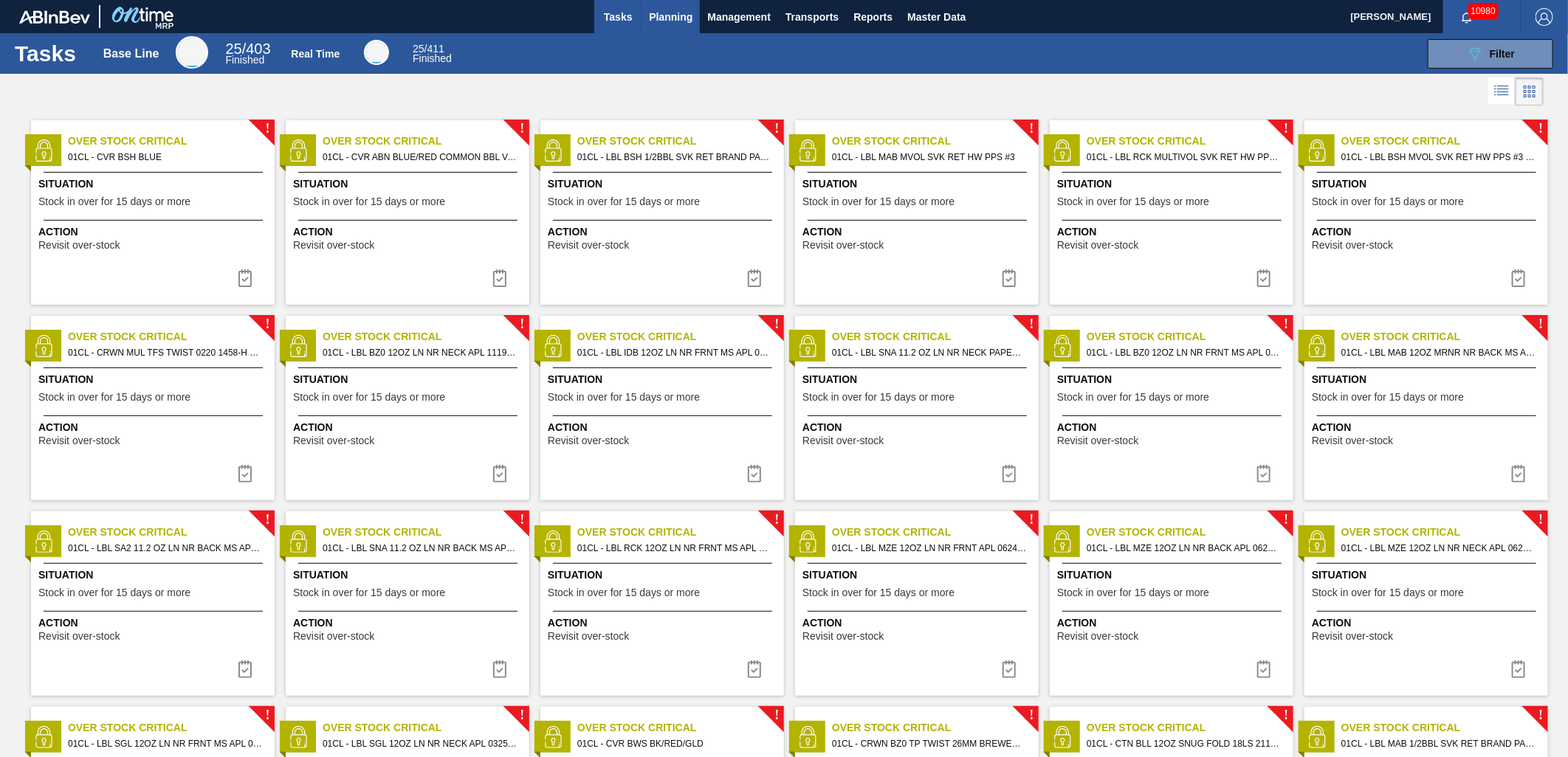
click at [646, 11] on button "Planning" at bounding box center [670, 16] width 59 height 33
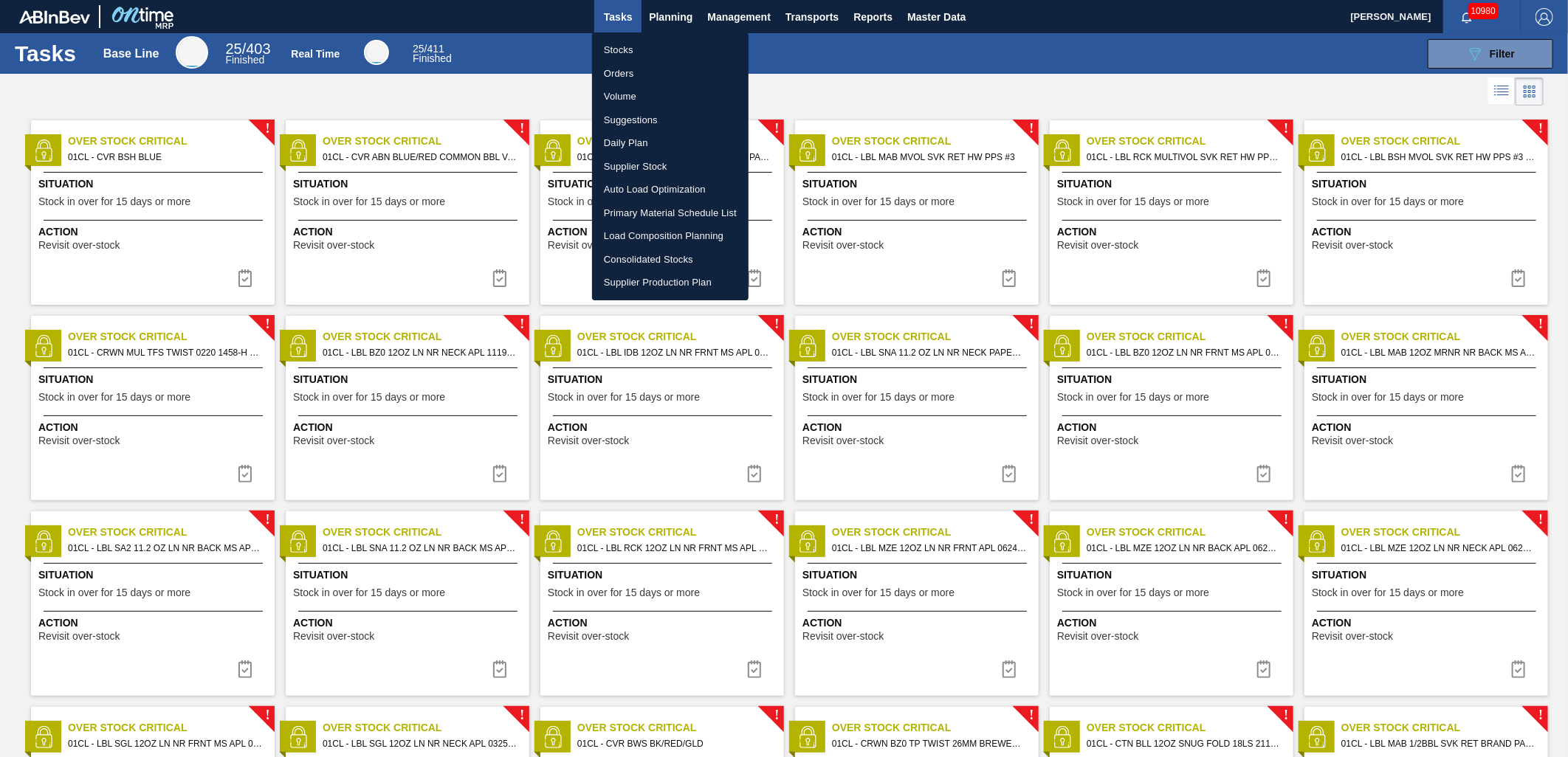
click at [624, 112] on li "Suggestions" at bounding box center [669, 121] width 156 height 24
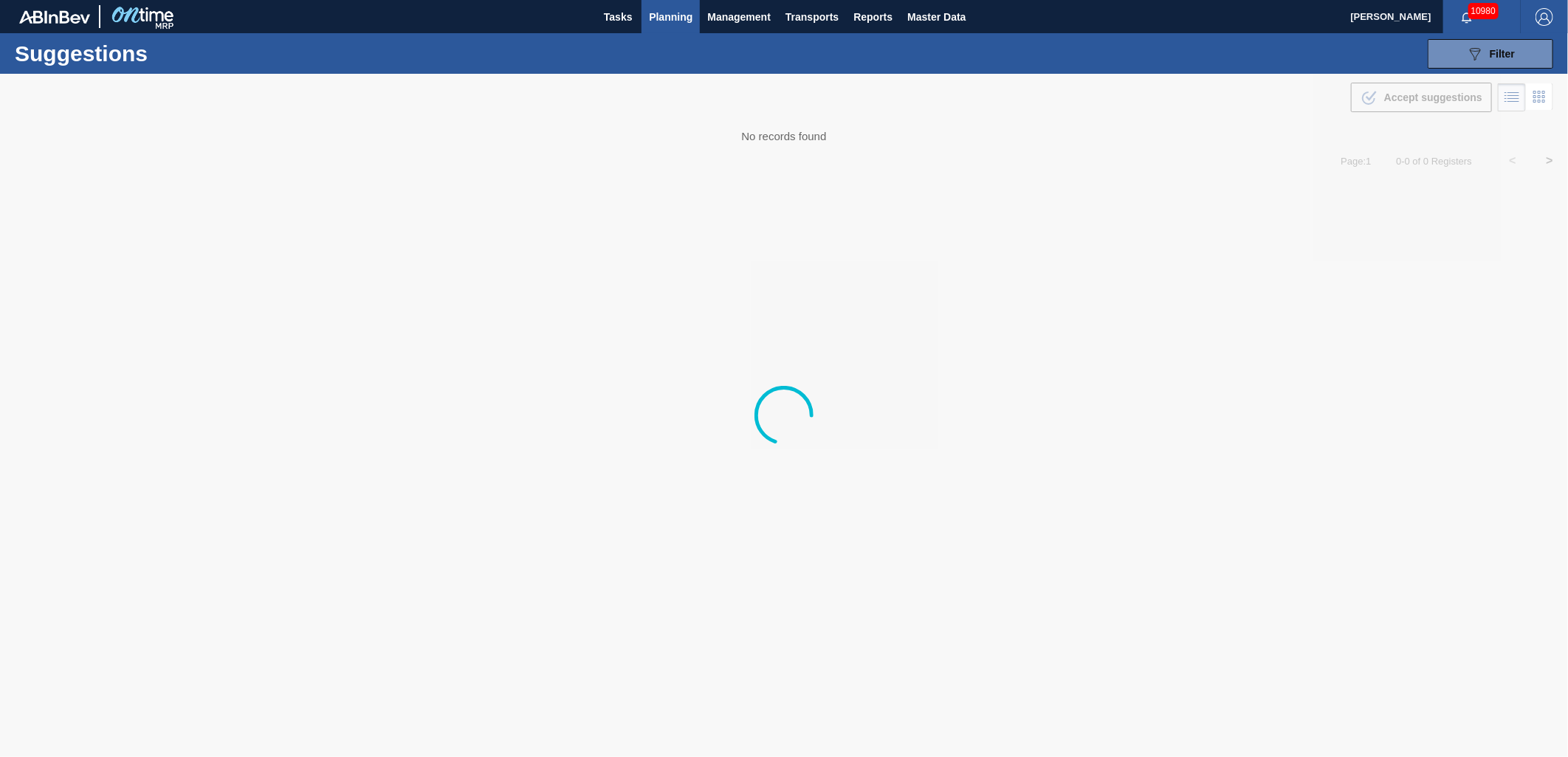
type from "[DATE]"
type to "[DATE]"
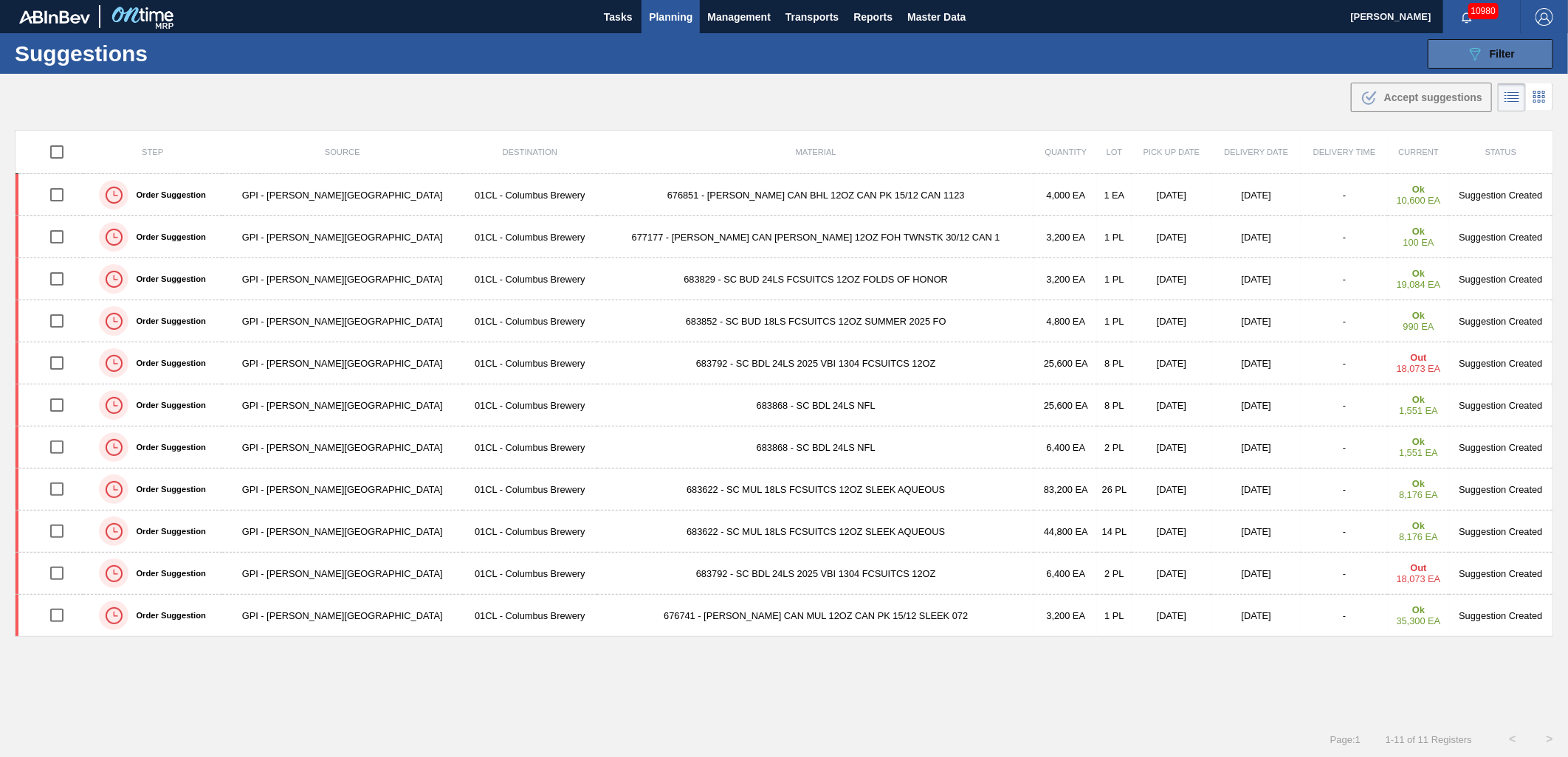
click at [1495, 53] on span "Filter" at bounding box center [1502, 54] width 25 height 12
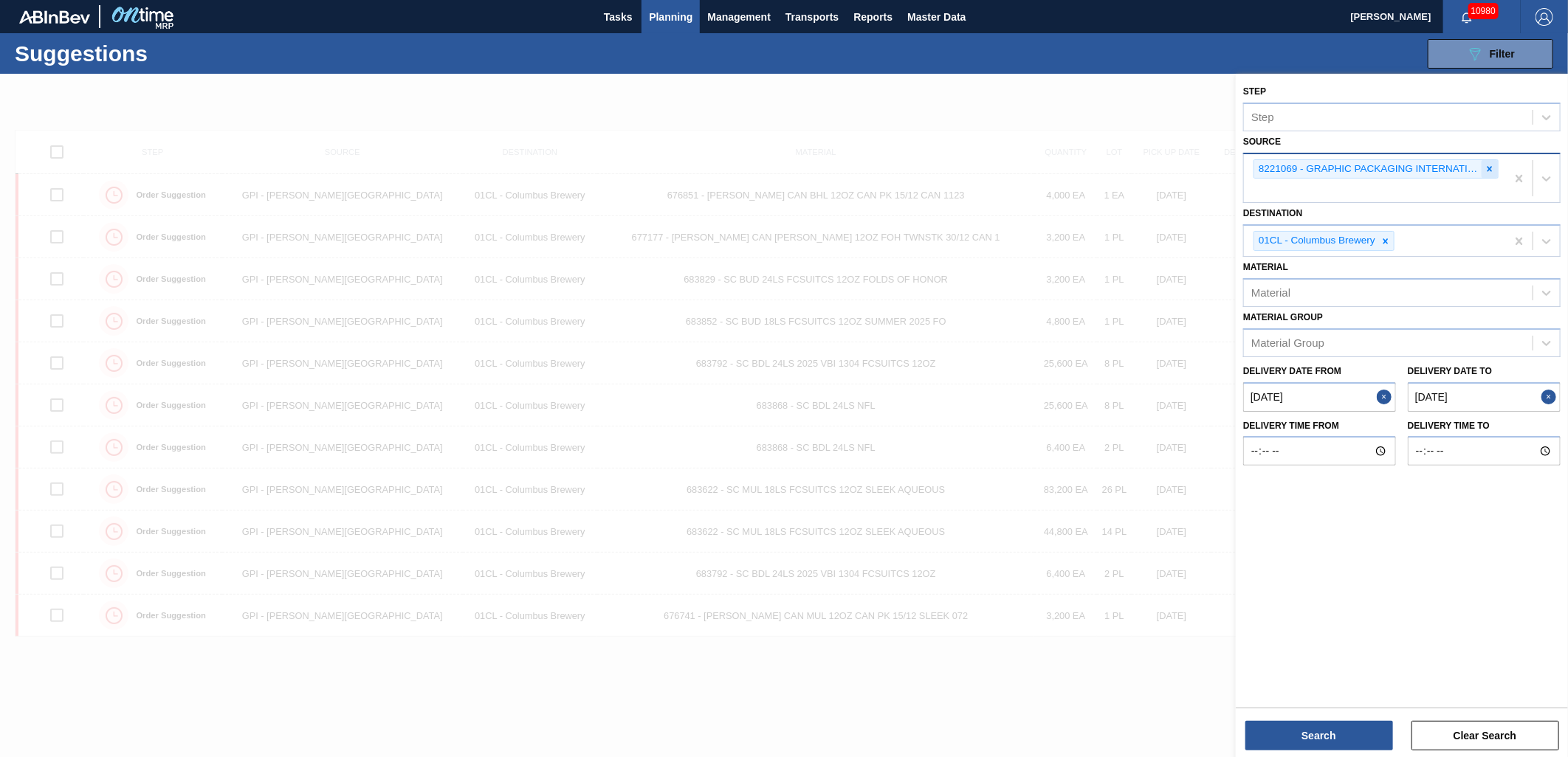
click at [1490, 171] on icon at bounding box center [1489, 169] width 10 height 10
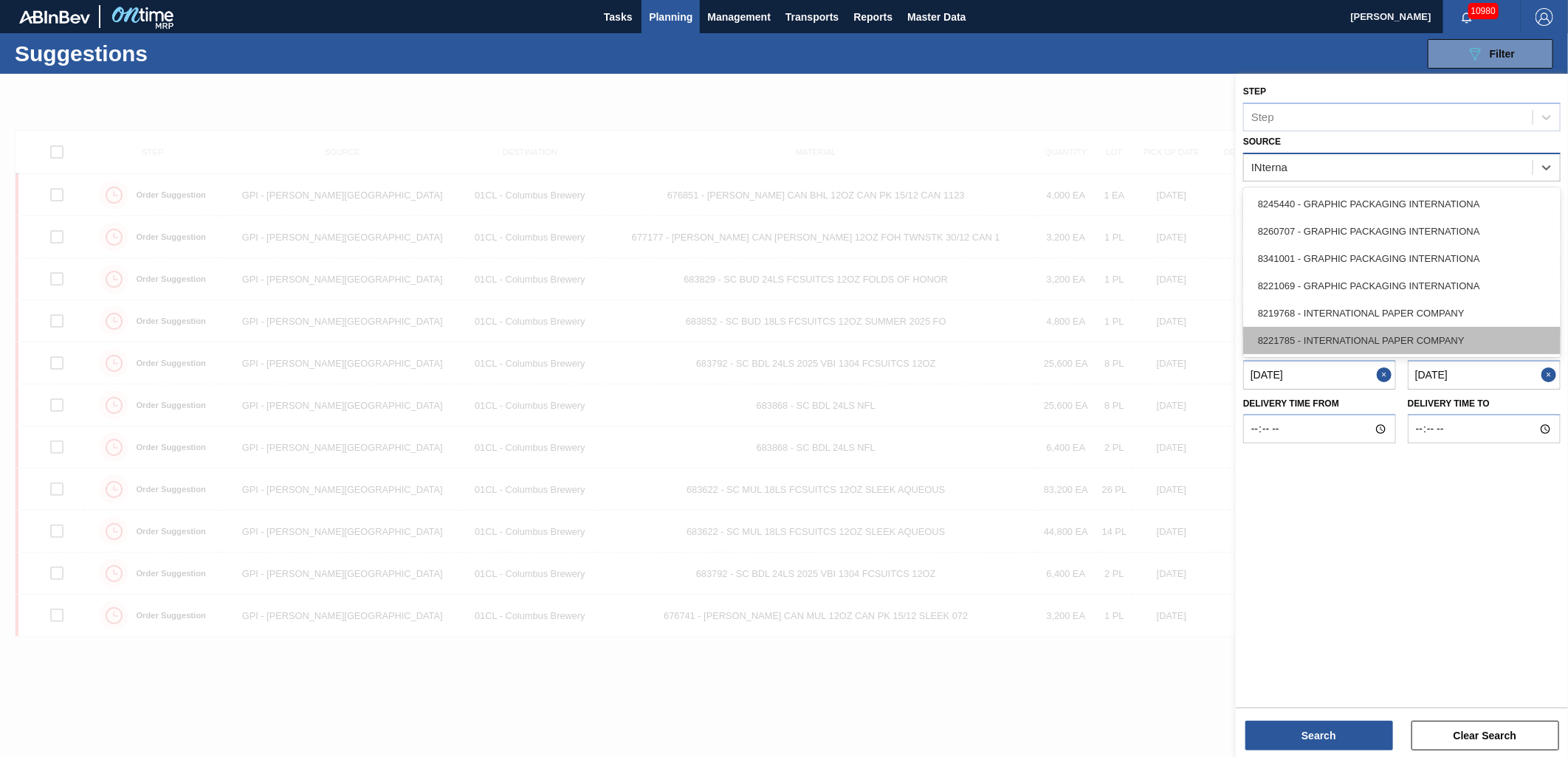
type input "INternat"
click at [1339, 332] on div "8221785 - INTERNATIONAL PAPER COMPANY" at bounding box center [1402, 340] width 318 height 27
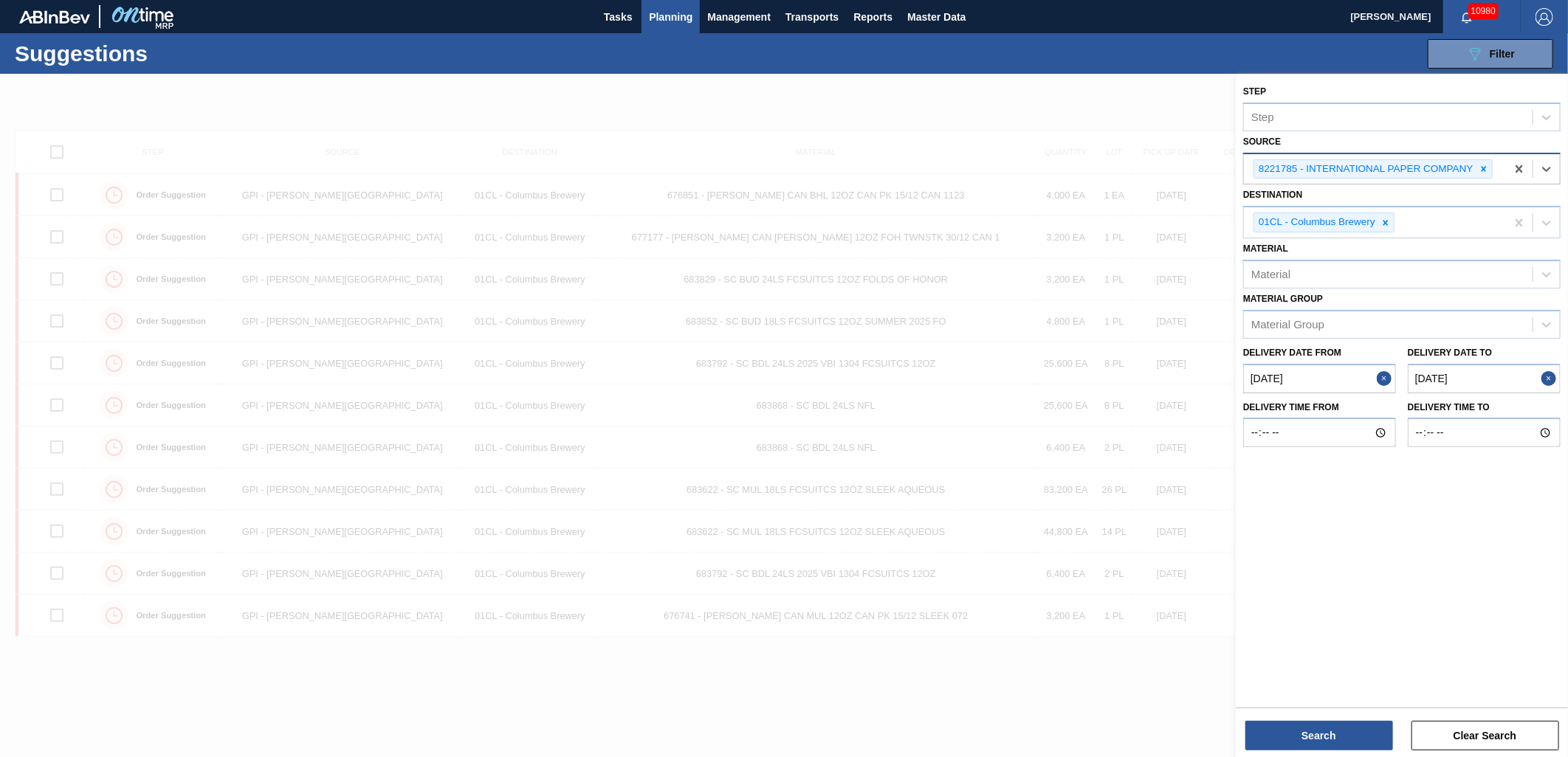
click at [1504, 380] on to "[DATE]" at bounding box center [1483, 378] width 152 height 30
click at [1541, 410] on button "Next Month" at bounding box center [1543, 414] width 10 height 10
click at [1415, 477] on div "6" at bounding box center [1420, 485] width 20 height 20
type to "[DATE]"
click at [1294, 724] on button "Search" at bounding box center [1319, 736] width 147 height 30
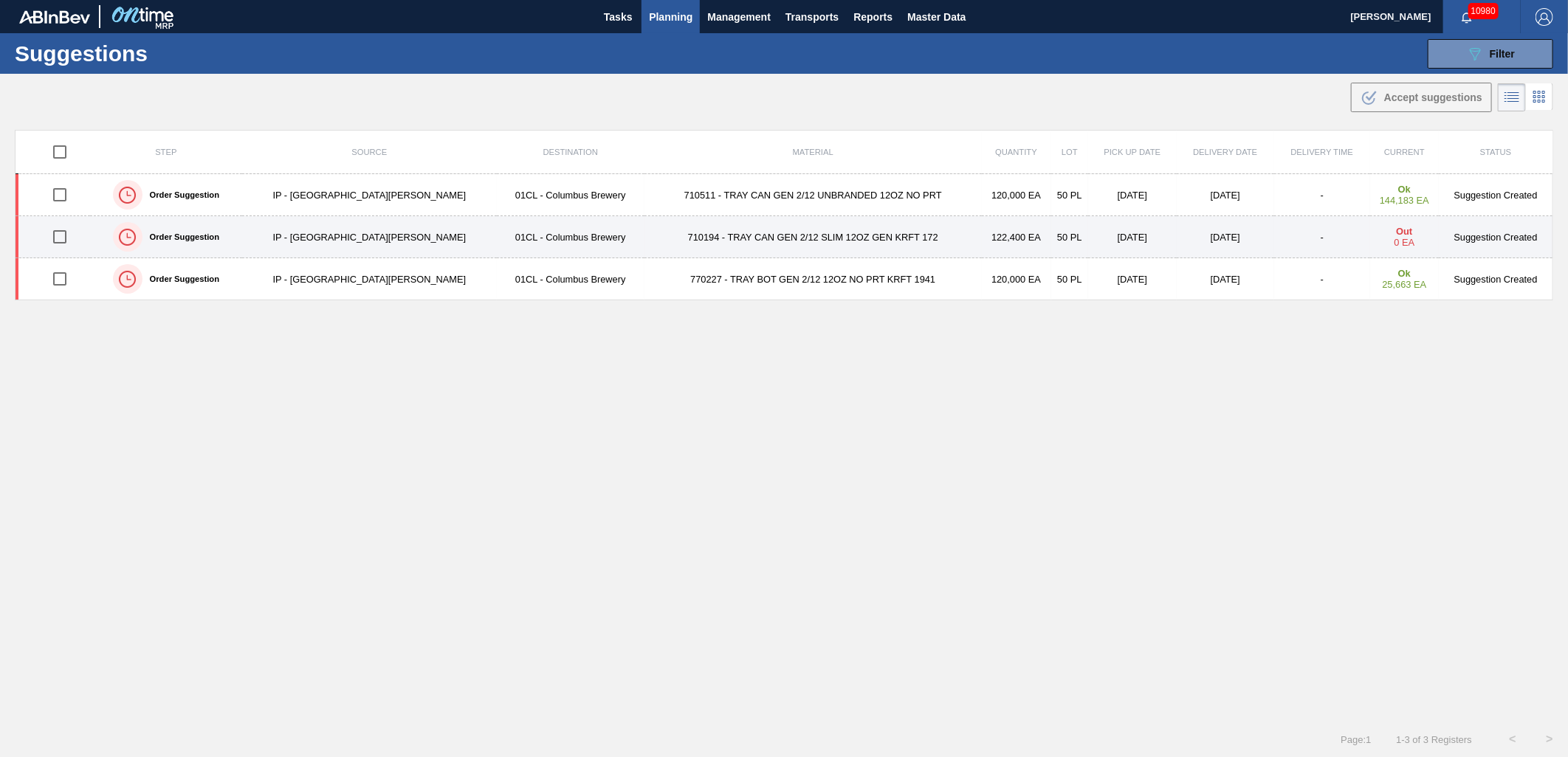
click at [61, 238] on input "checkbox" at bounding box center [59, 236] width 31 height 31
checkbox input "true"
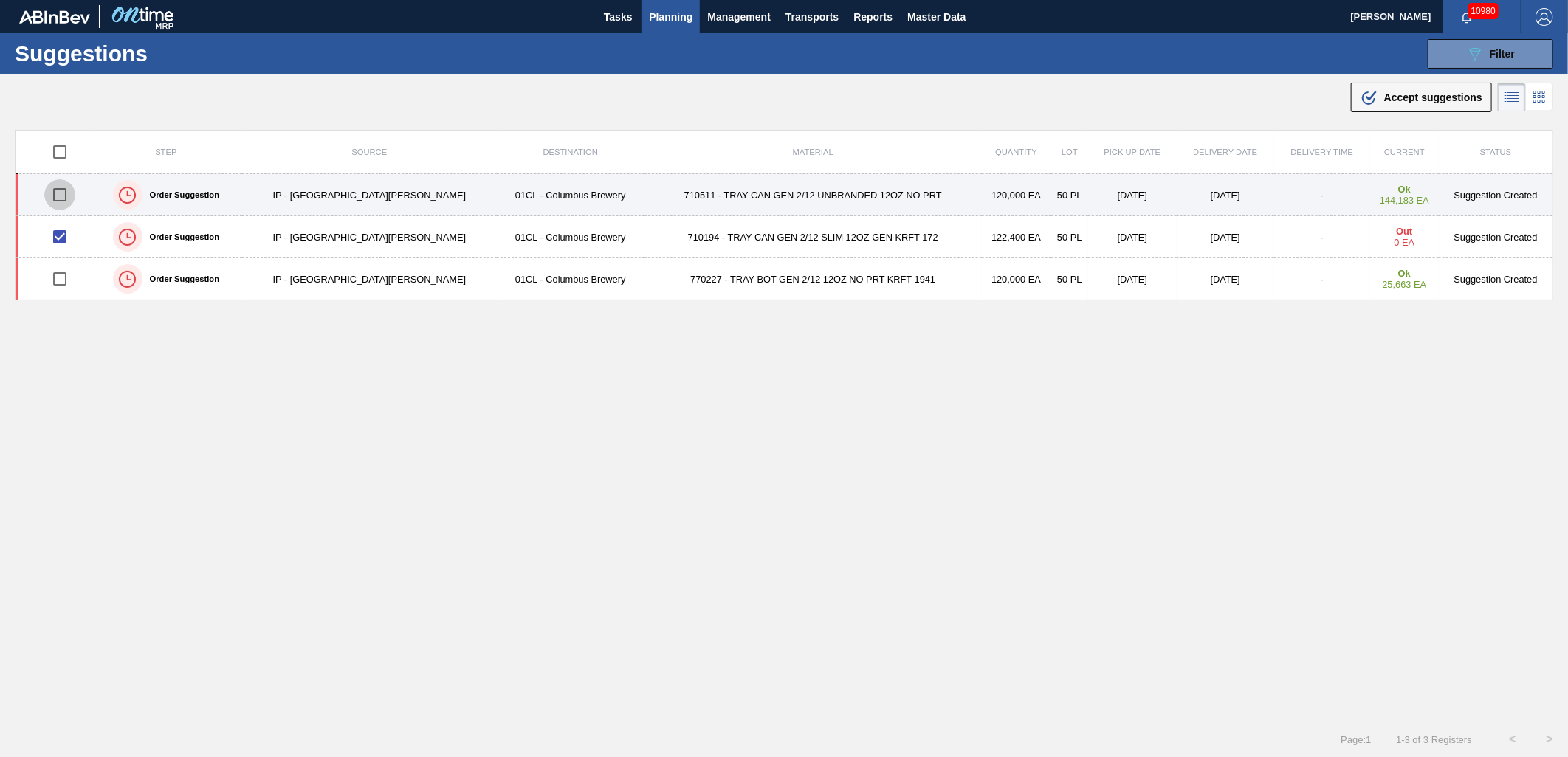
click at [67, 192] on input "checkbox" at bounding box center [59, 194] width 31 height 31
checkbox input "true"
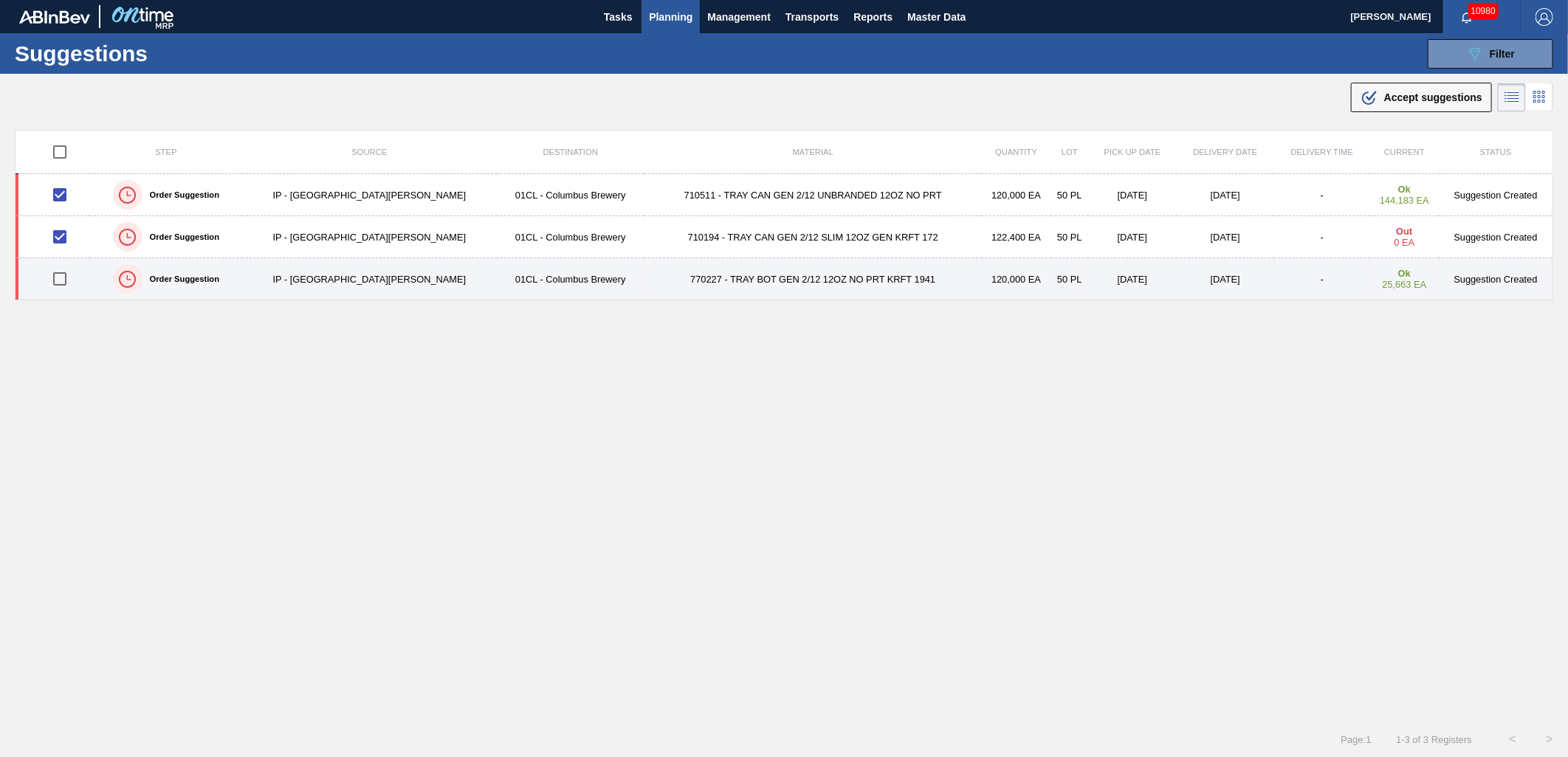
click at [63, 281] on input "checkbox" at bounding box center [59, 279] width 31 height 31
checkbox input "true"
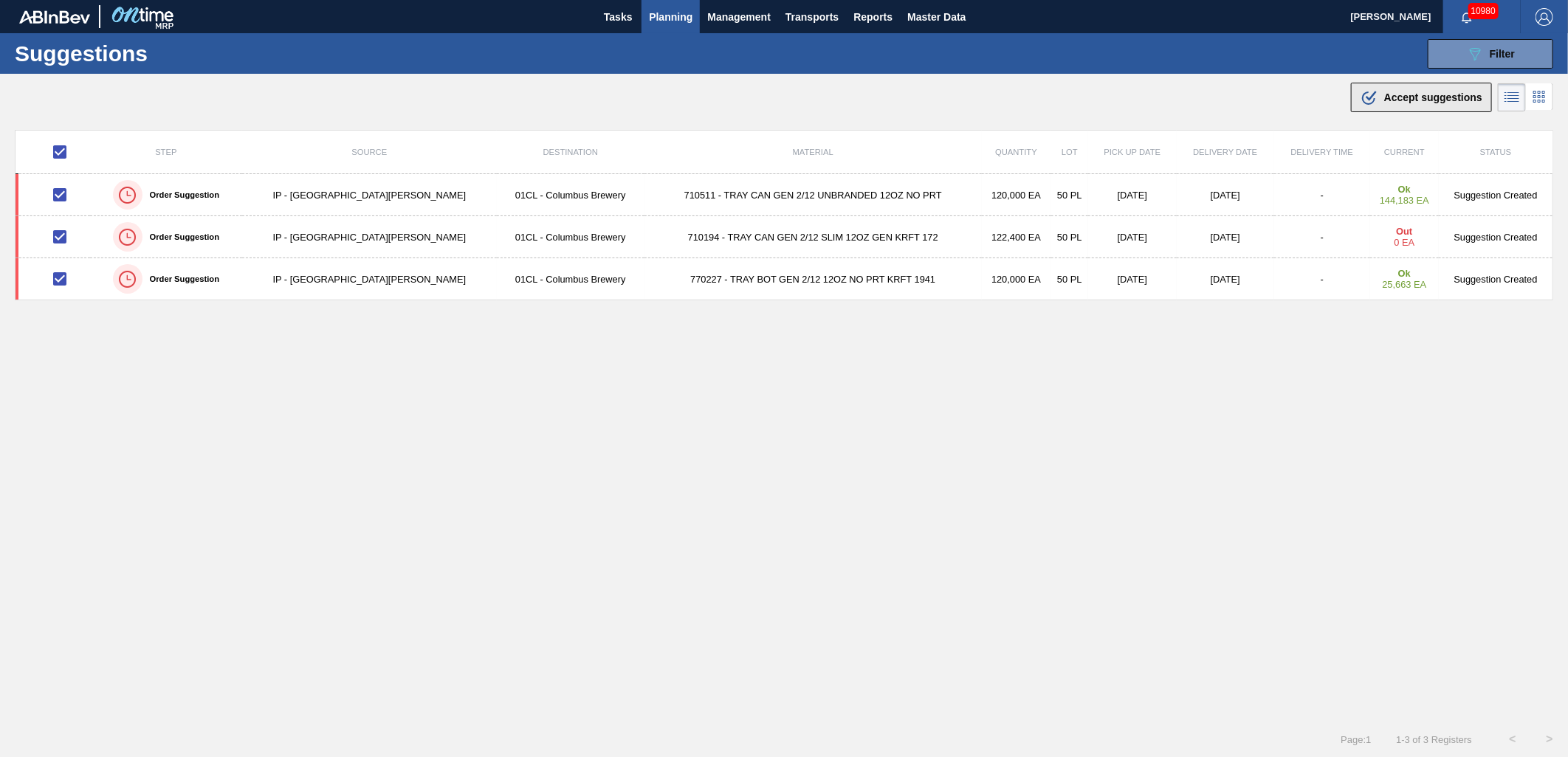
click at [1386, 108] on button ".b{fill:var(--color-action-default)} Accept suggestions" at bounding box center [1422, 98] width 141 height 30
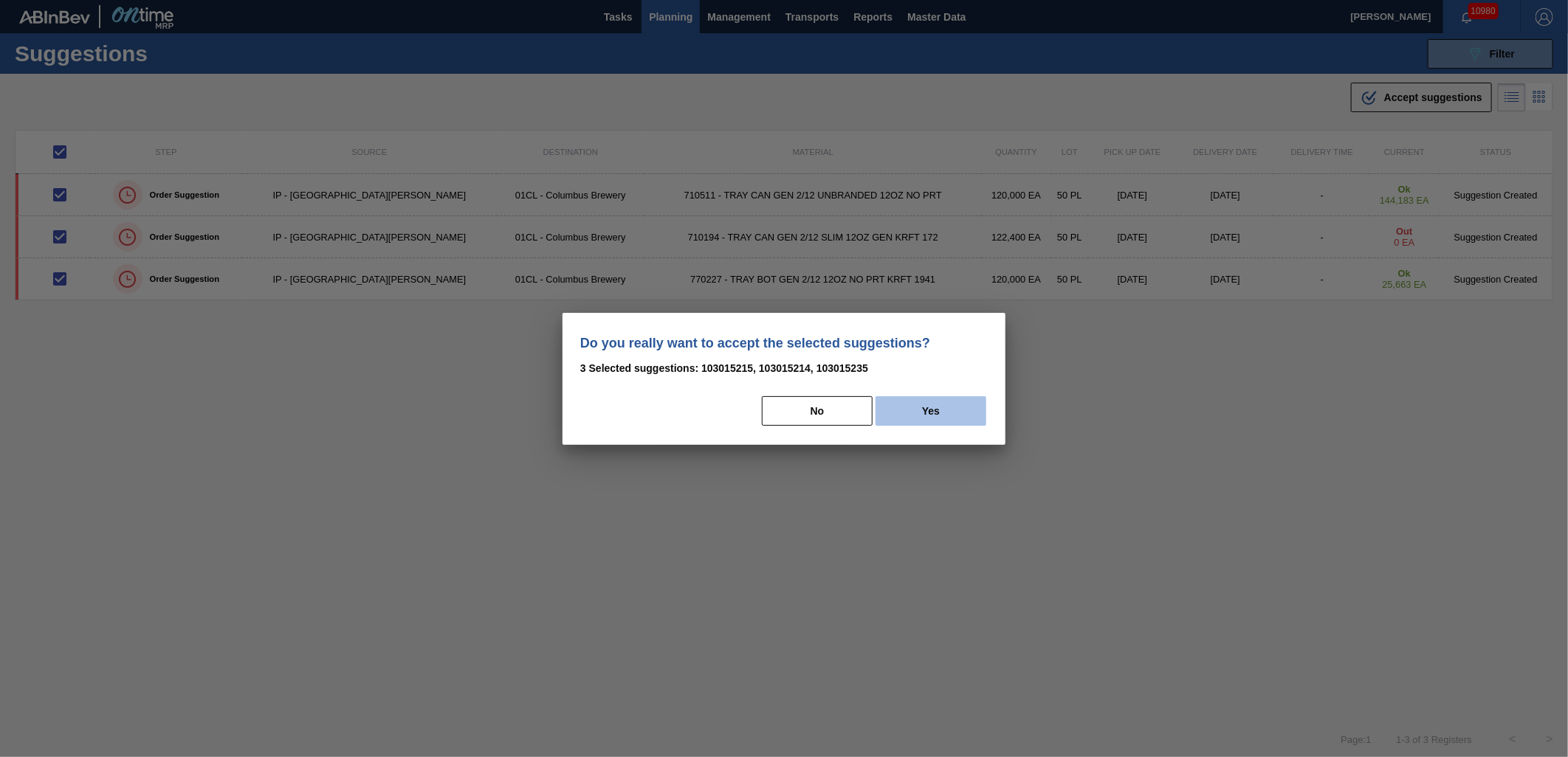
click at [933, 412] on button "Yes" at bounding box center [930, 411] width 111 height 30
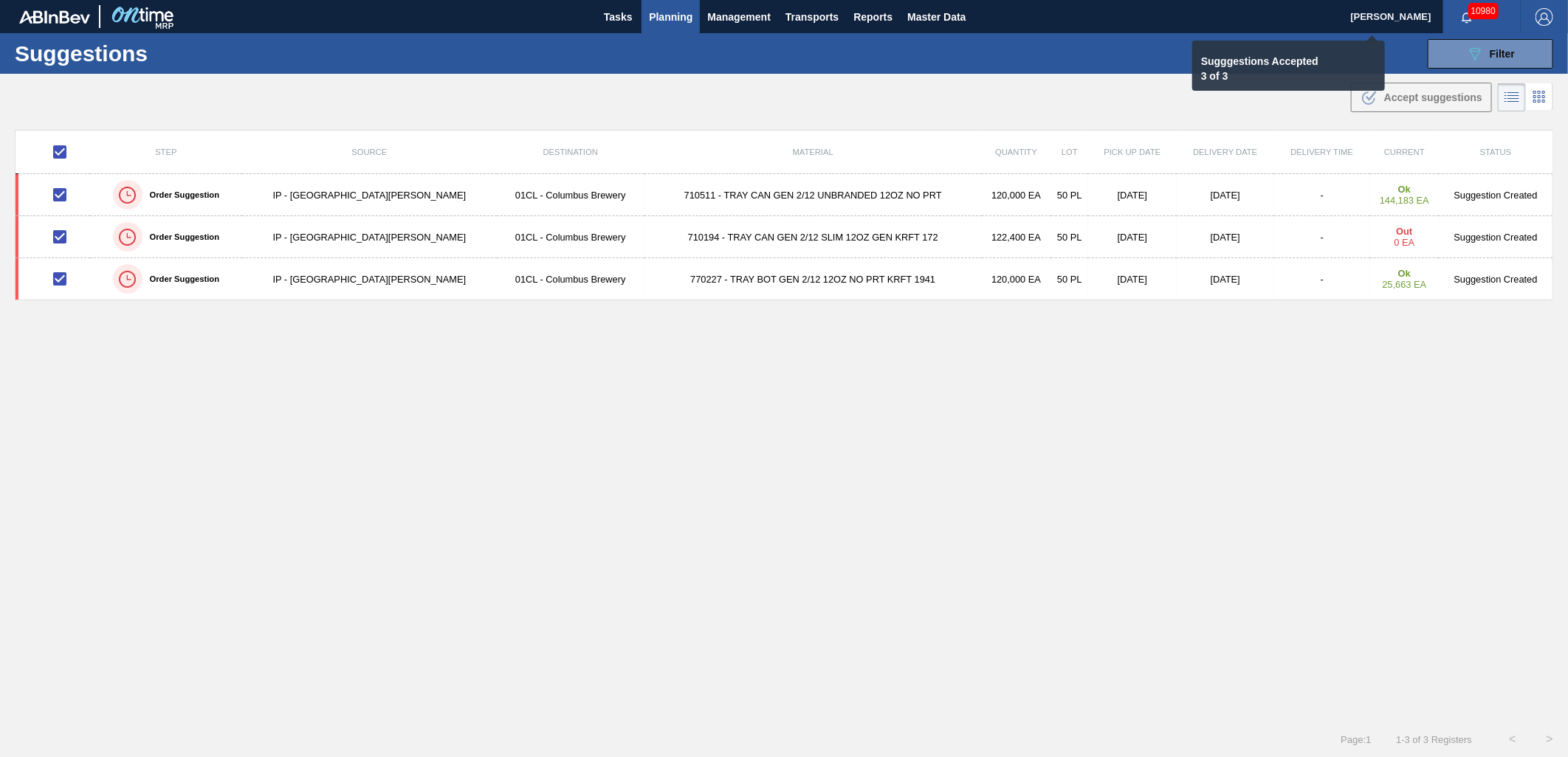
checkbox input "false"
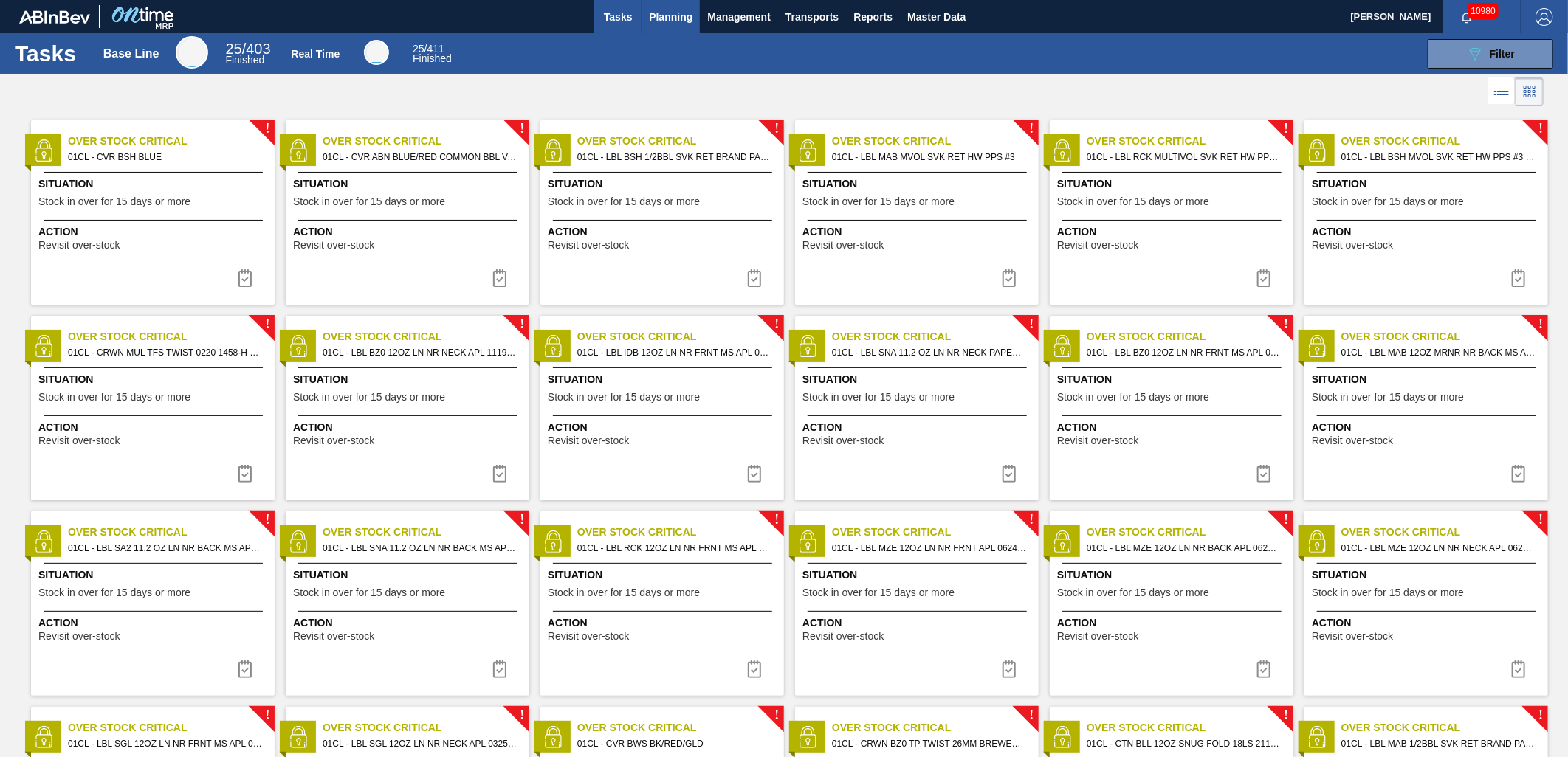
click at [670, 13] on span "Planning" at bounding box center [670, 17] width 44 height 18
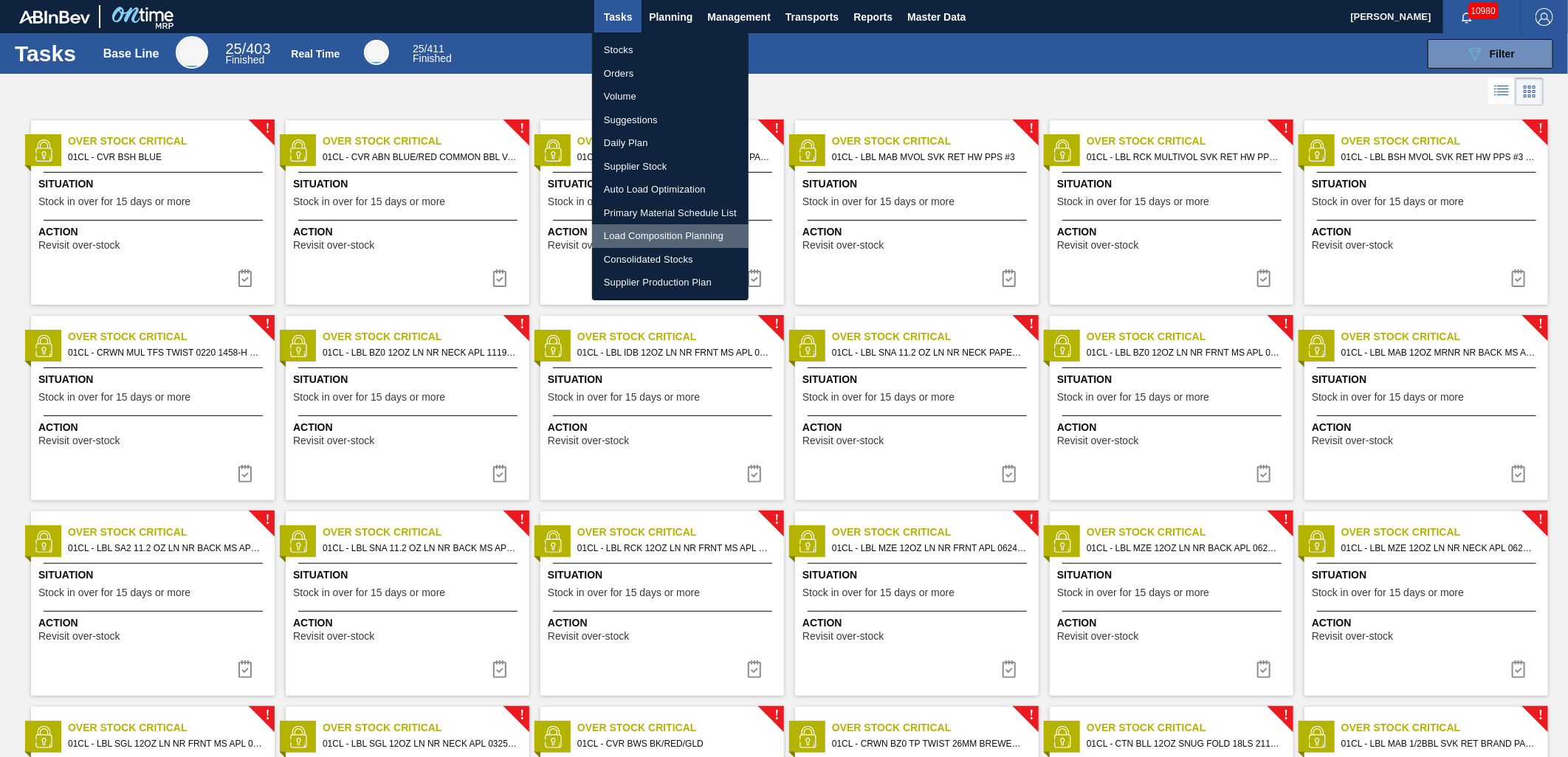
click at [653, 233] on li "Load Composition Planning" at bounding box center [669, 236] width 156 height 24
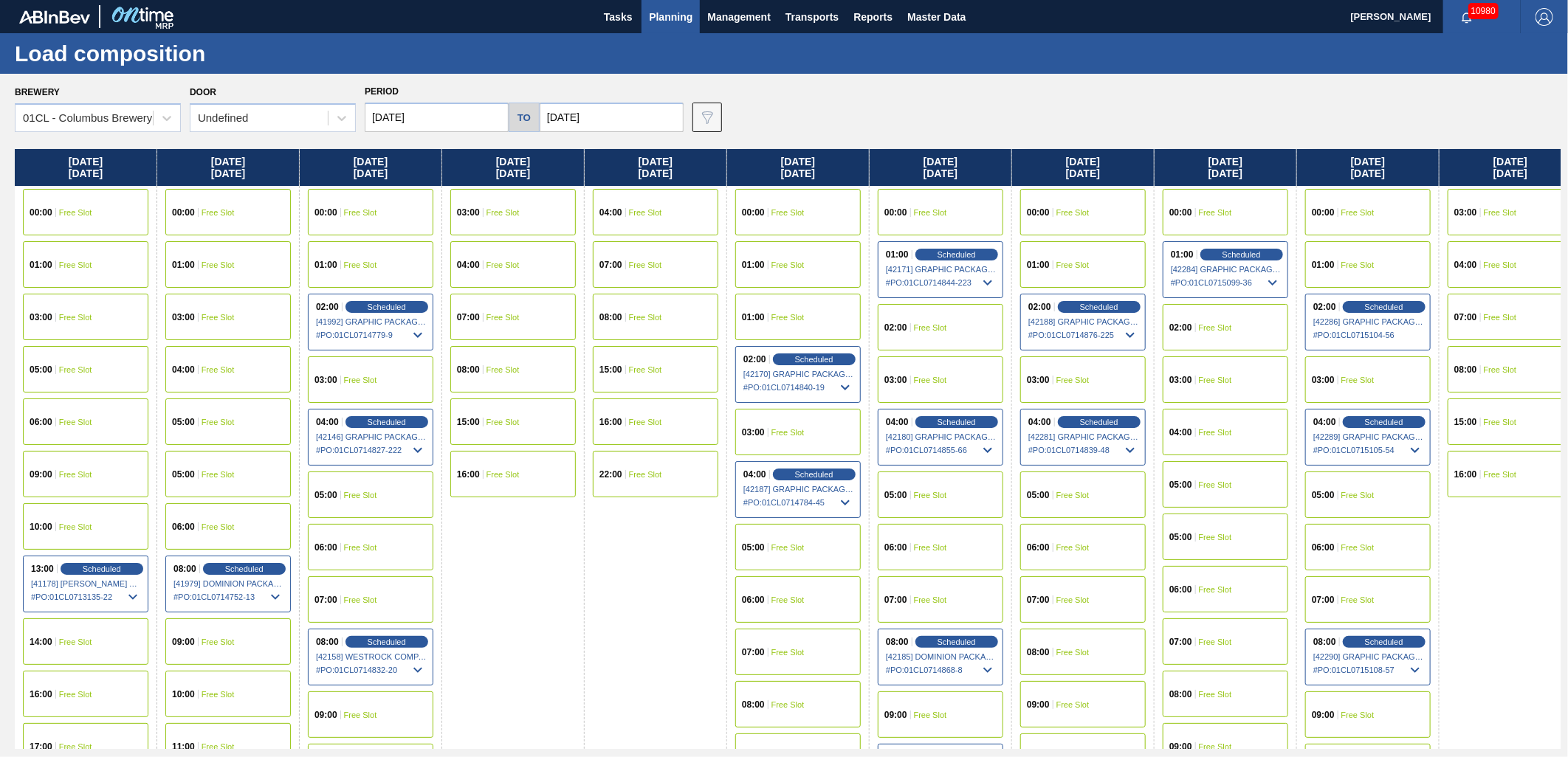
click at [646, 113] on input "[DATE]" at bounding box center [612, 118] width 144 height 30
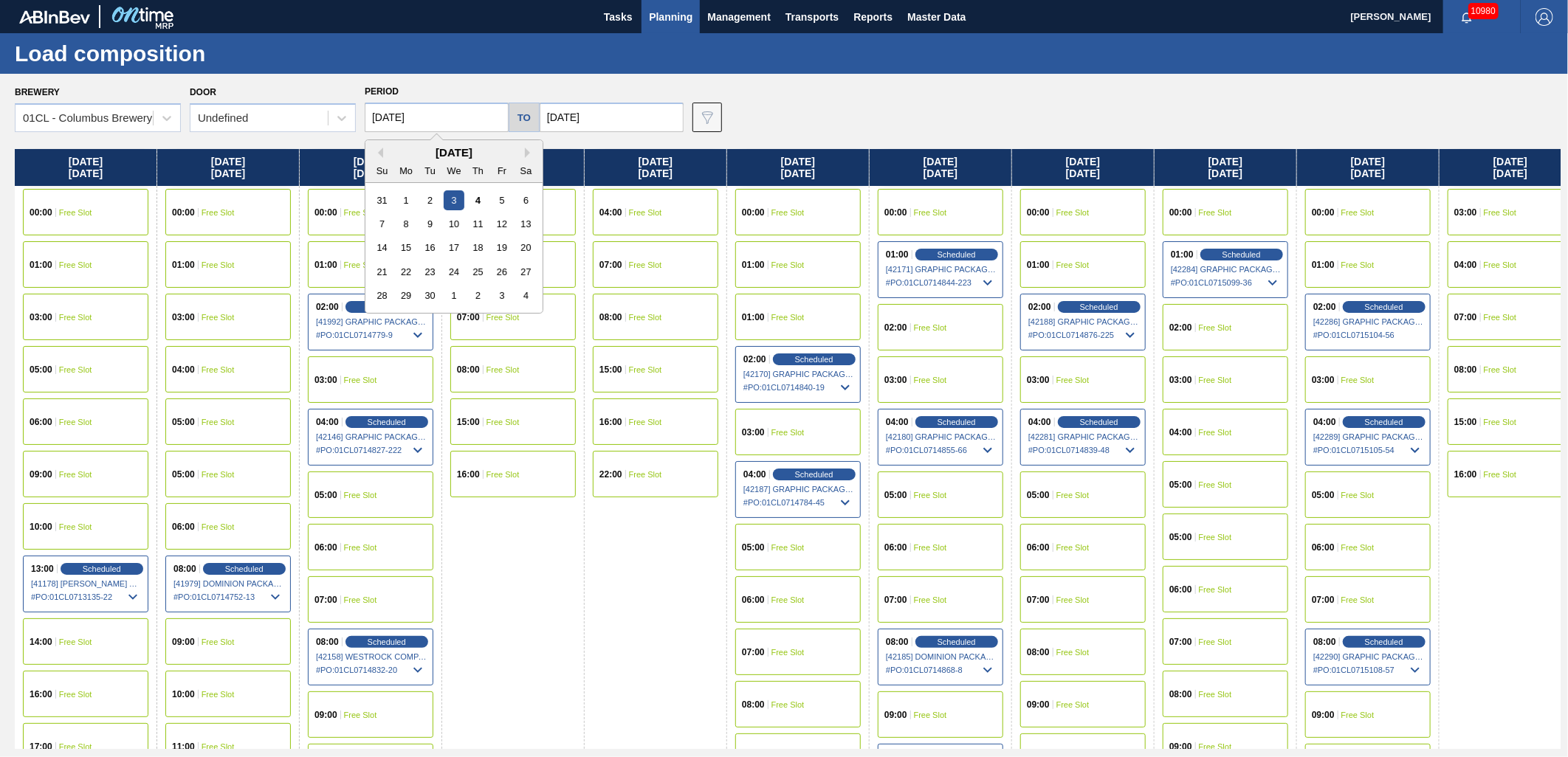
click at [468, 116] on input "[DATE]" at bounding box center [436, 118] width 144 height 30
click at [404, 268] on div "22" at bounding box center [406, 272] width 20 height 20
type input "09/22/2025"
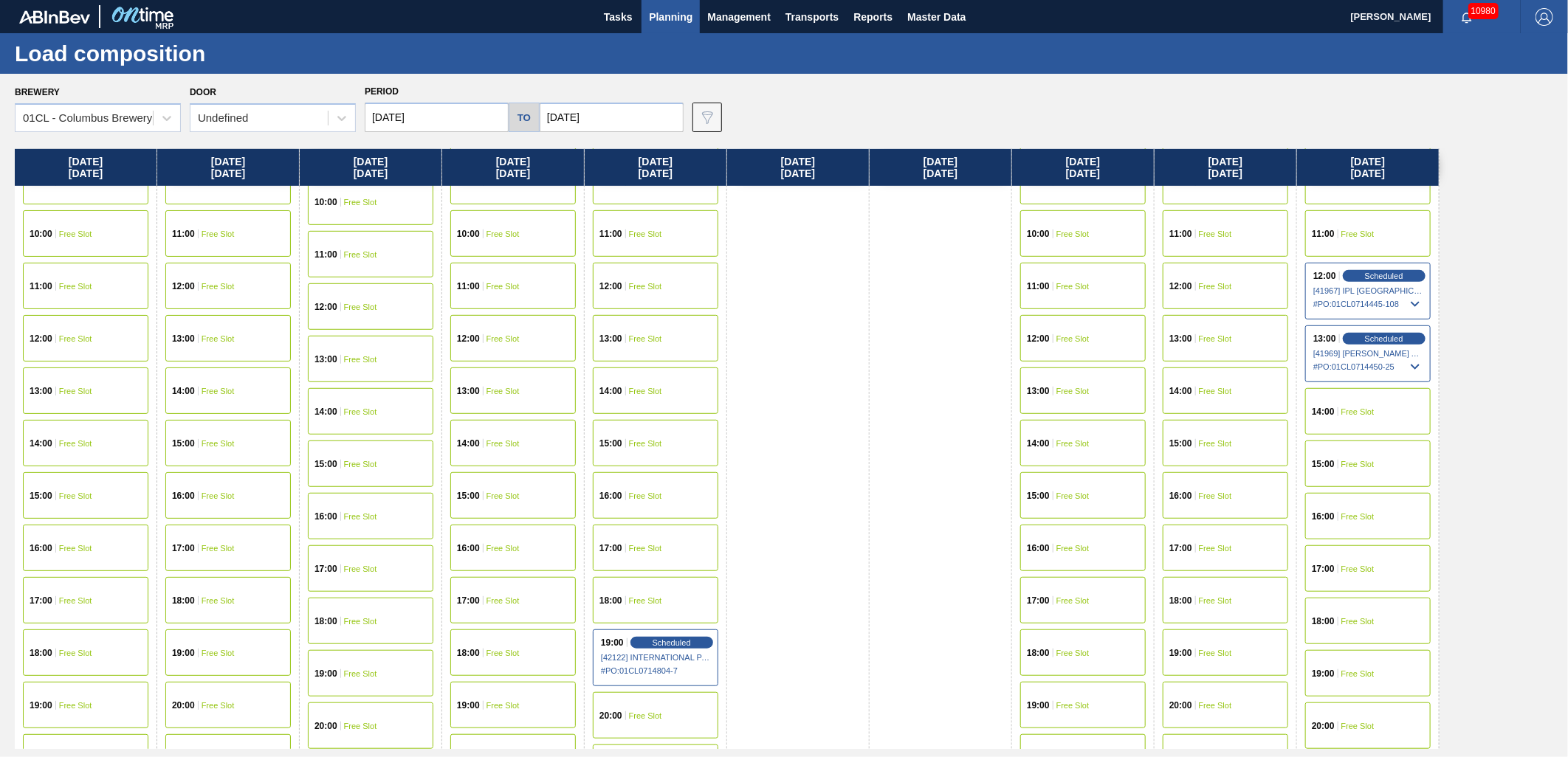
scroll to position [574, 0]
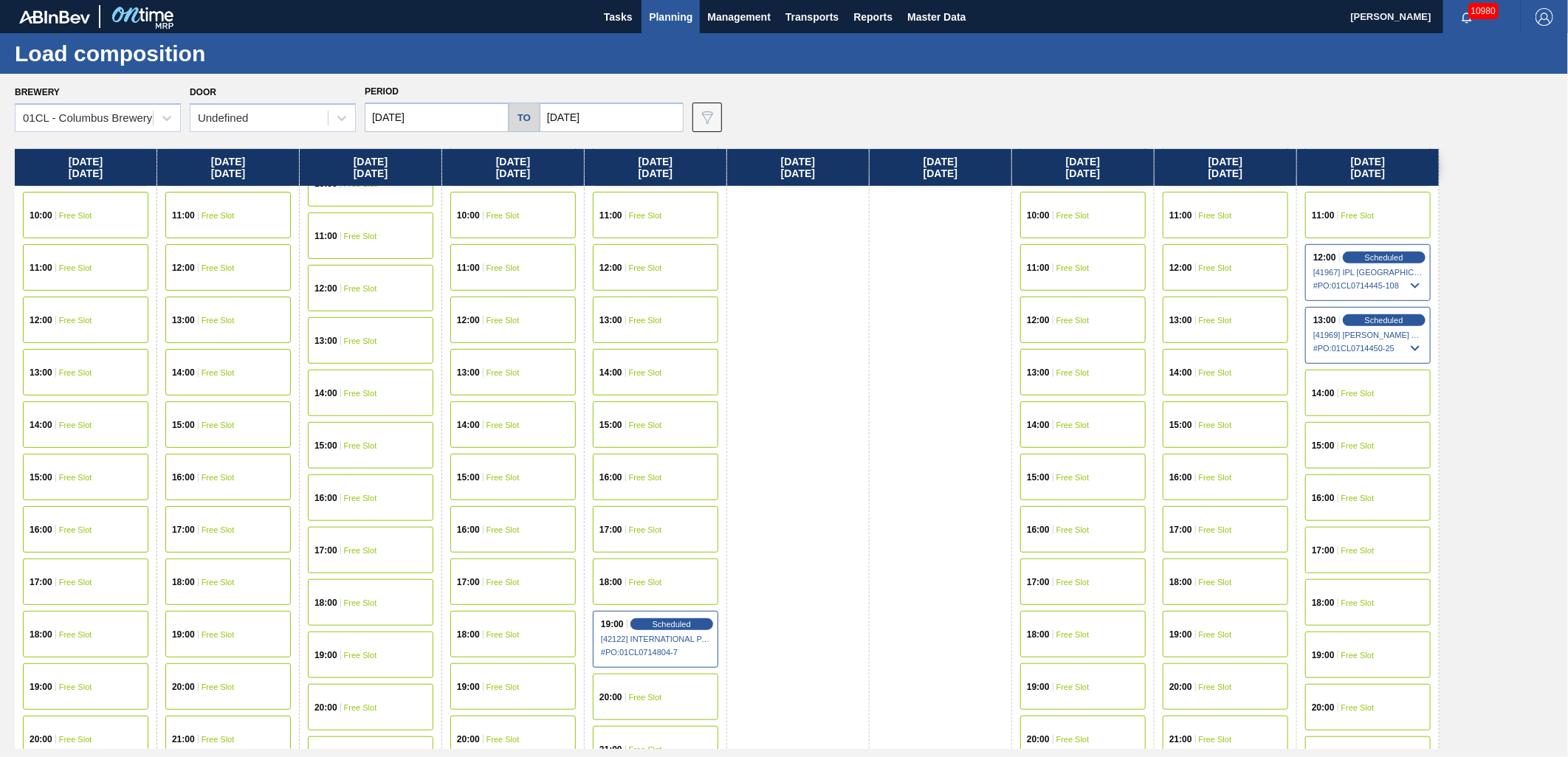
click at [1063, 675] on div "19:00 Free Slot" at bounding box center [1083, 686] width 126 height 47
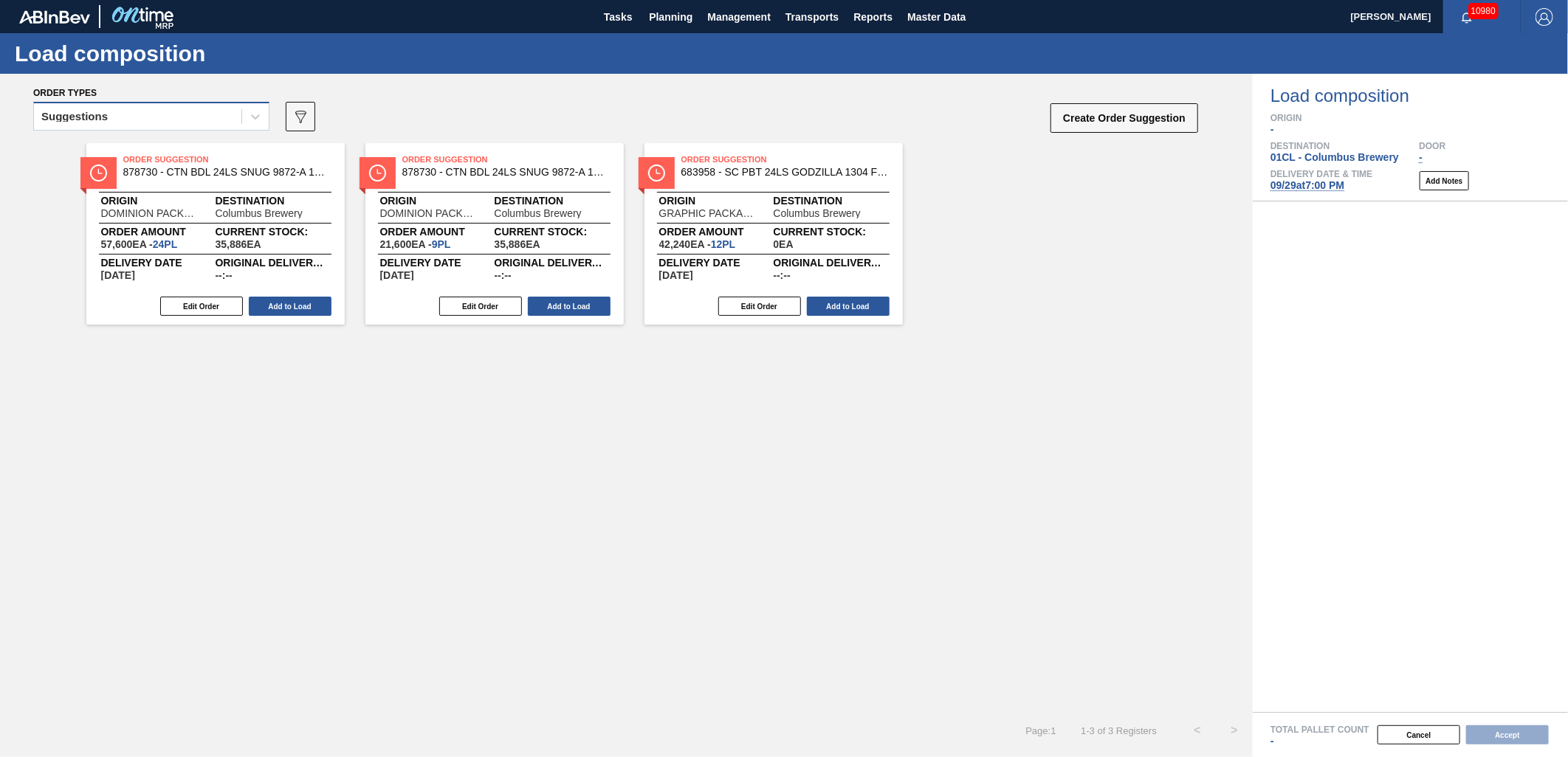
click at [220, 113] on div "Suggestions" at bounding box center [137, 117] width 207 height 21
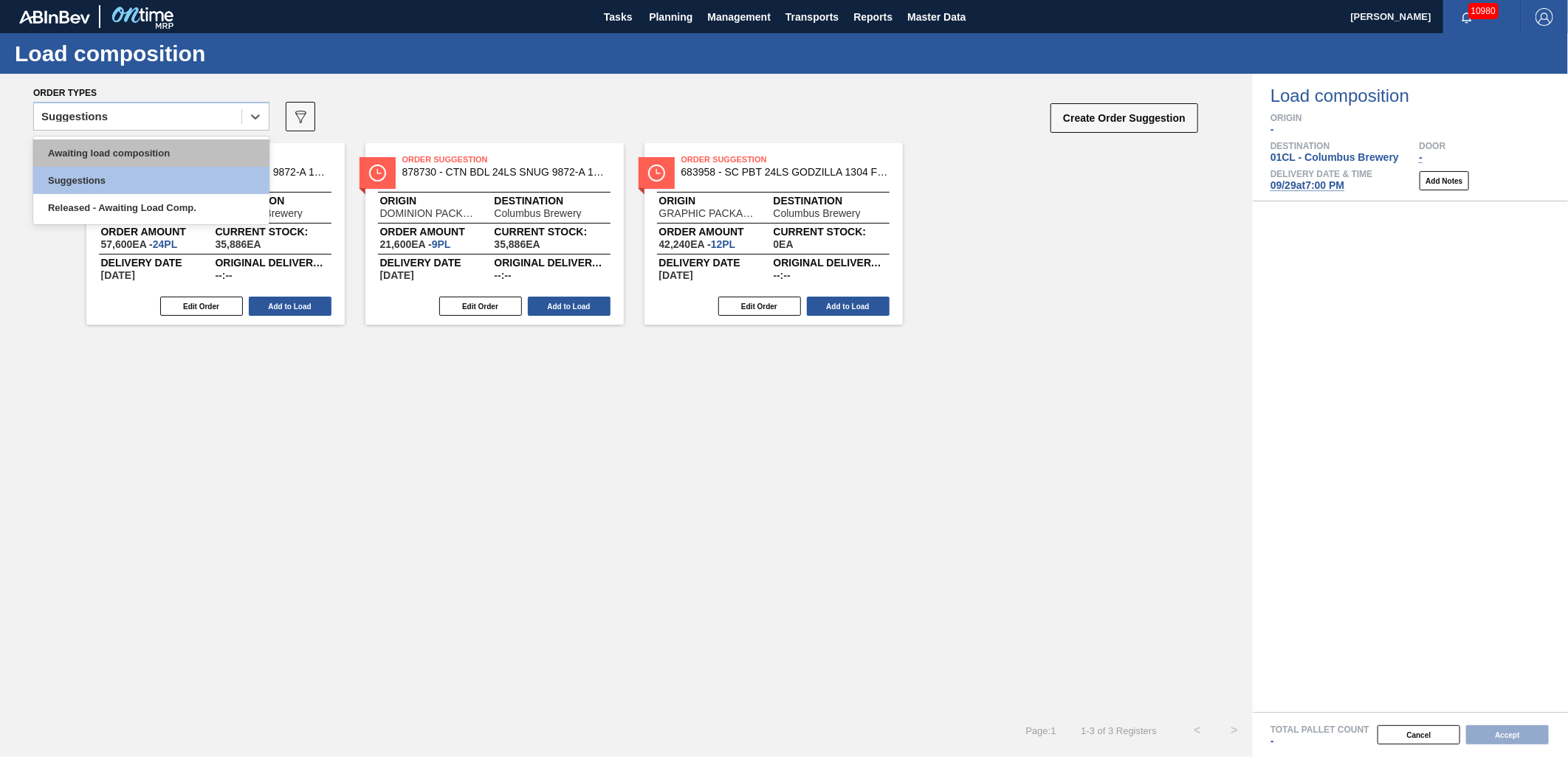
click at [162, 140] on div "Awaiting load composition" at bounding box center [150, 152] width 236 height 27
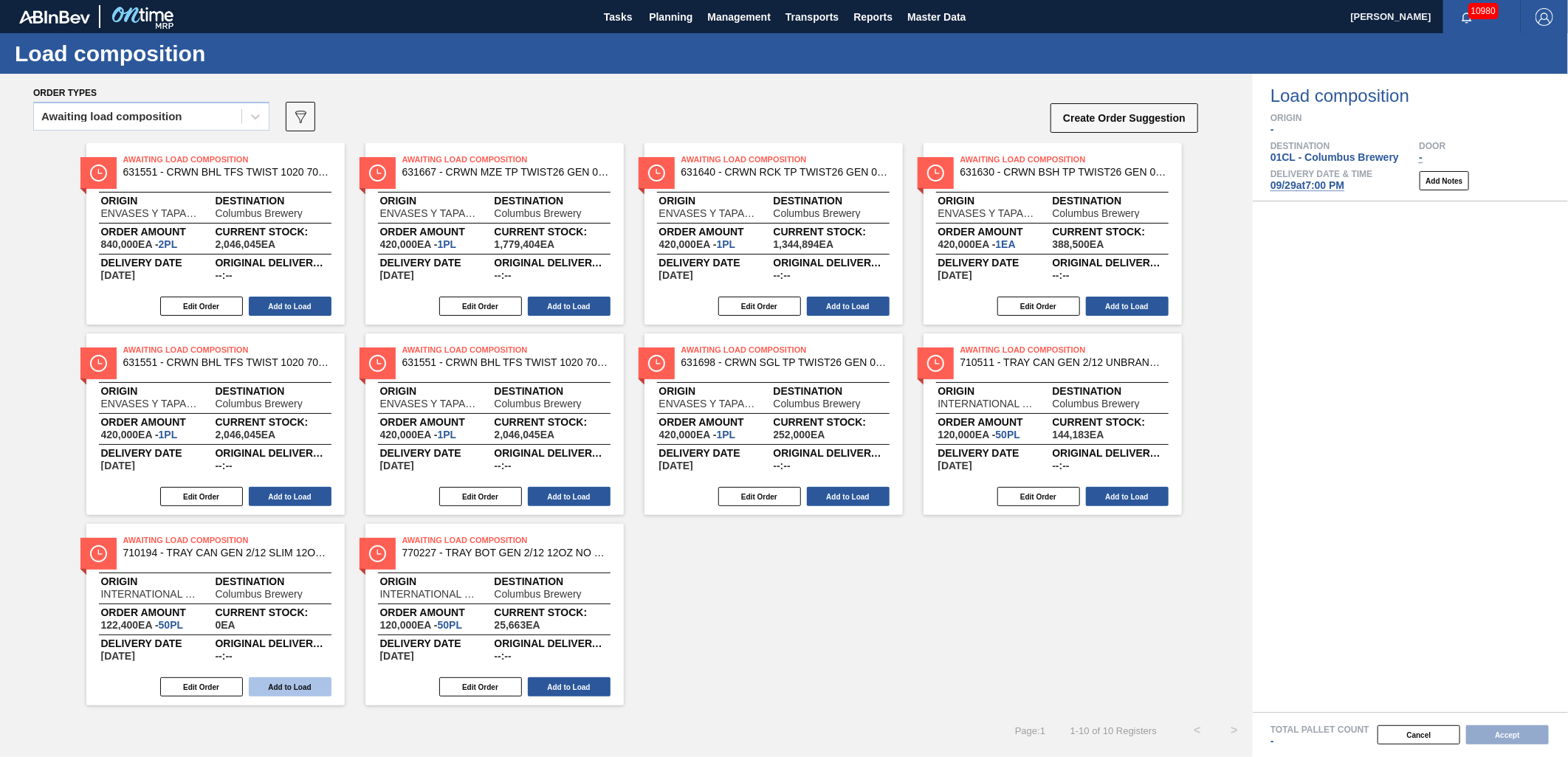
click at [284, 680] on button "Add to Load" at bounding box center [290, 686] width 83 height 19
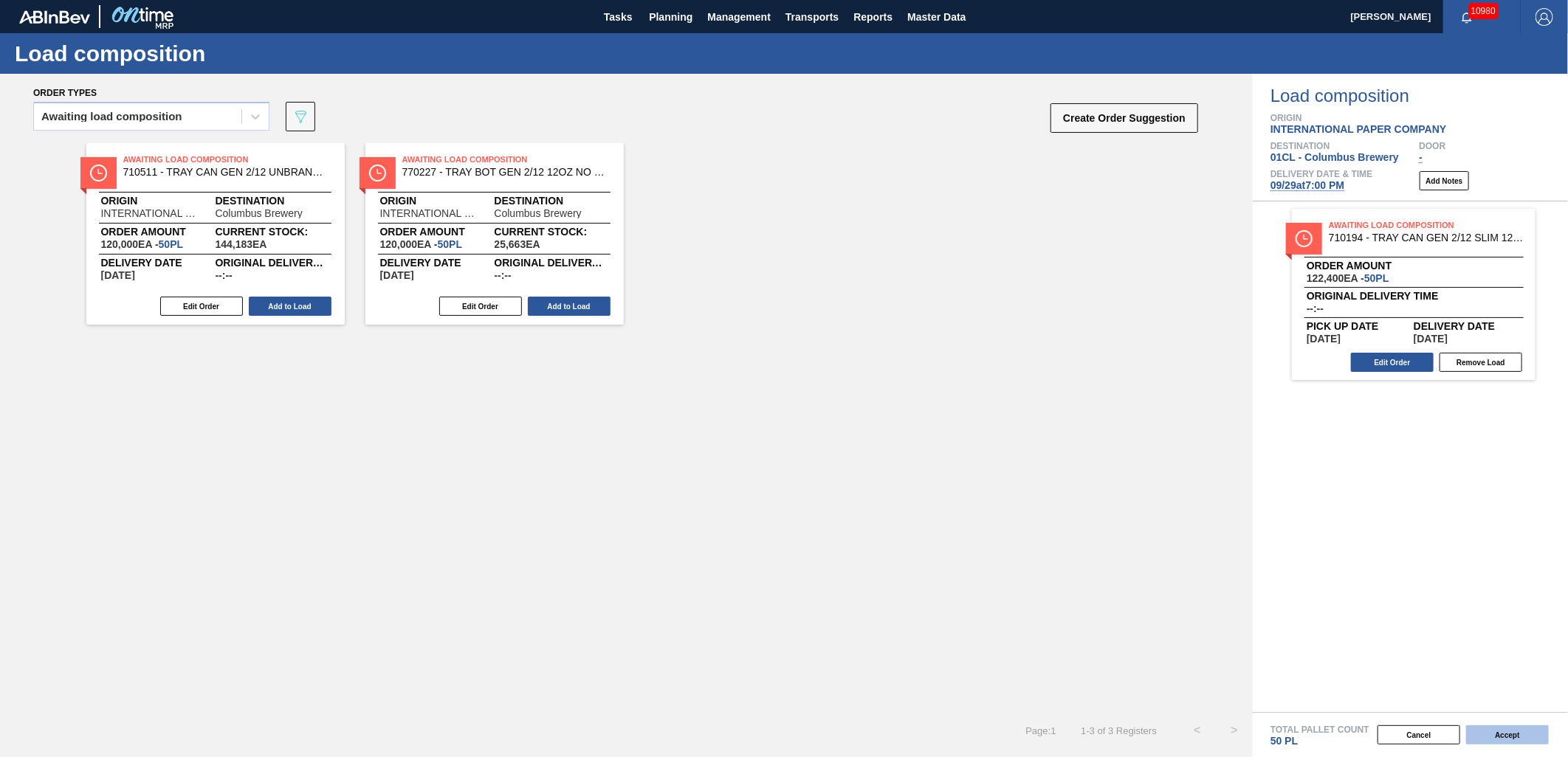
click at [1495, 734] on button "Accept" at bounding box center [1507, 734] width 83 height 19
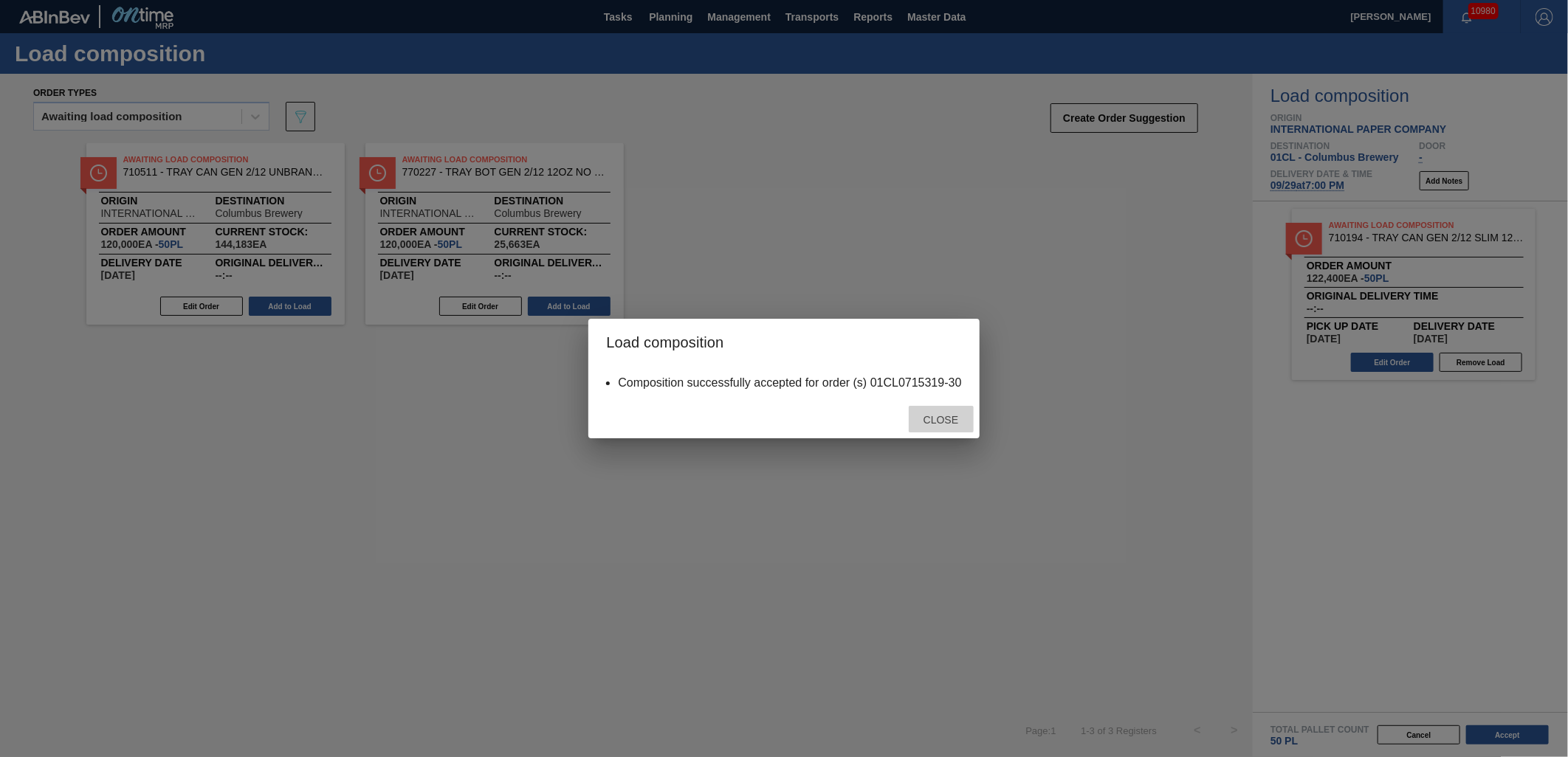
click at [934, 423] on span "Close" at bounding box center [940, 420] width 59 height 12
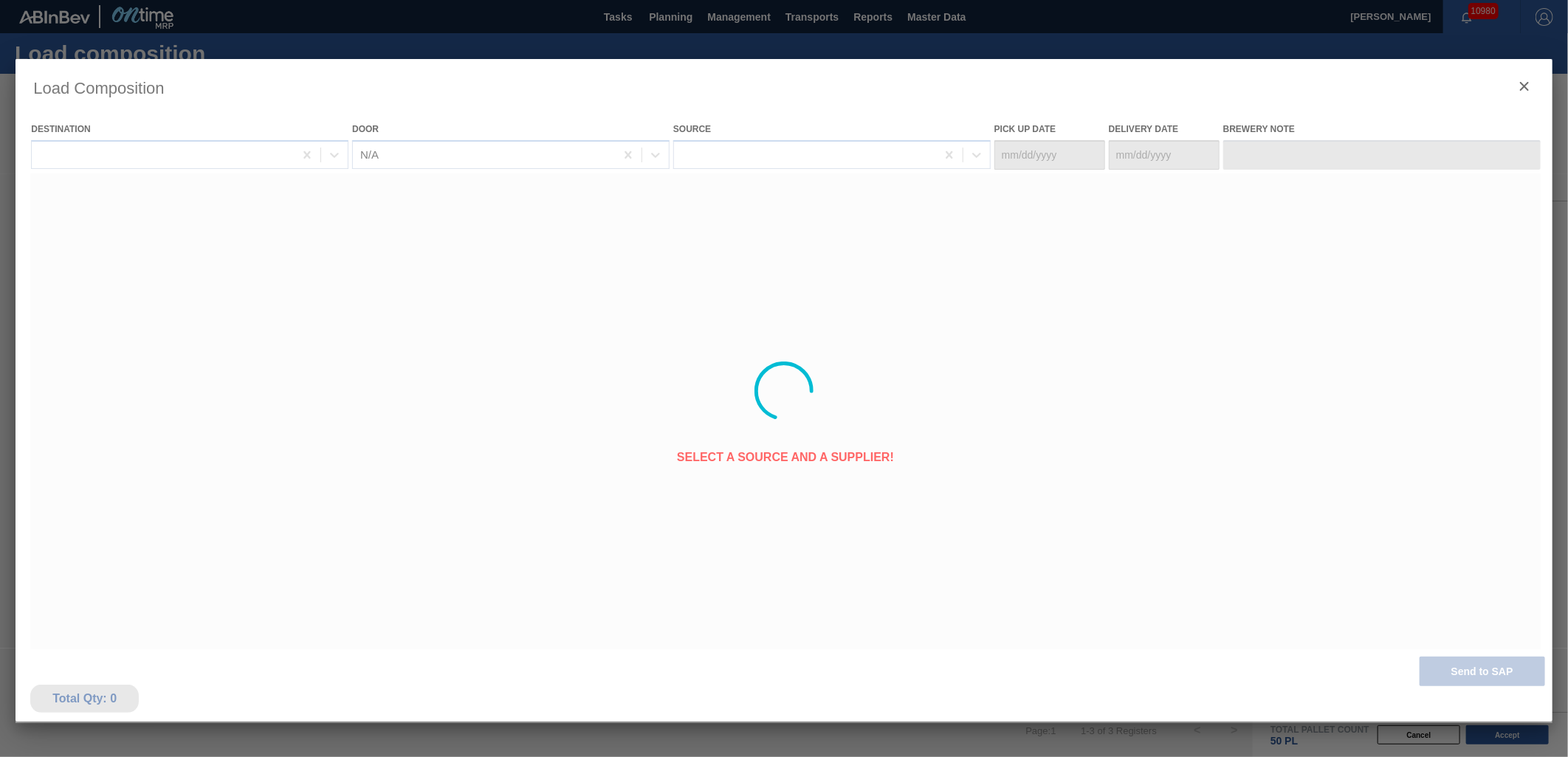
type Date "09/28/2025"
type Date "[DATE]"
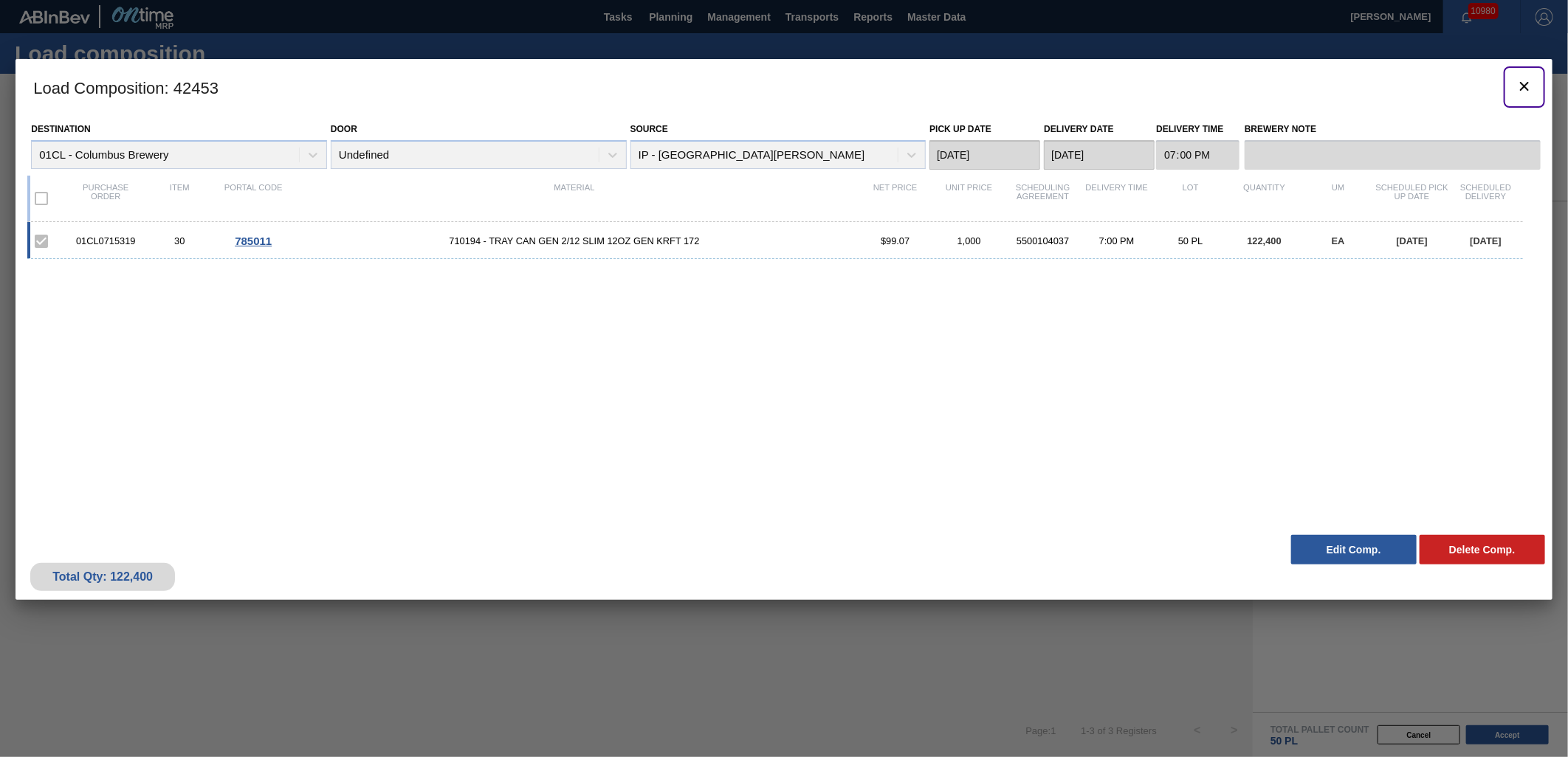
click at [1518, 86] on icon "botão de ícone" at bounding box center [1524, 87] width 18 height 18
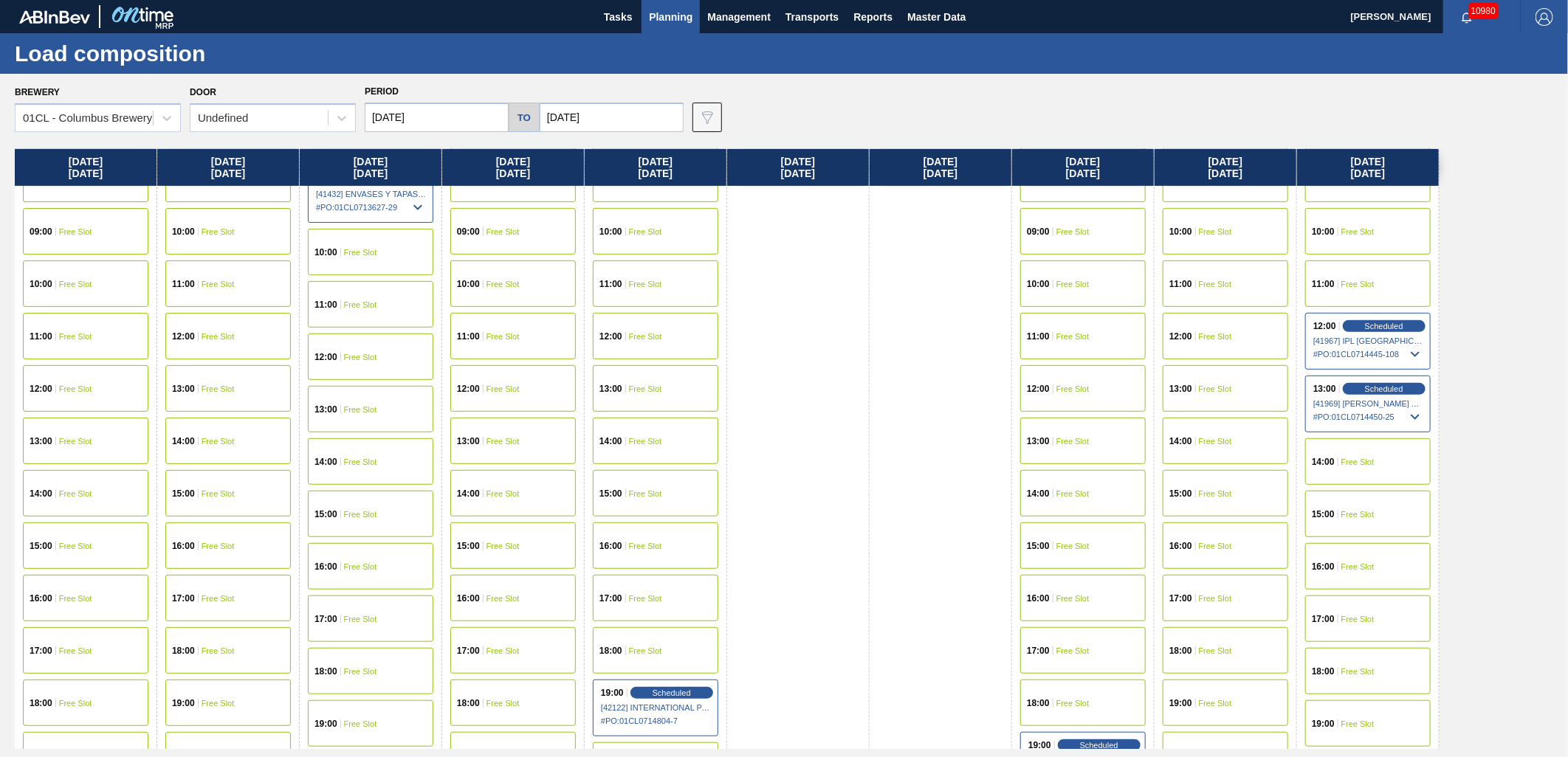
scroll to position [738, 0]
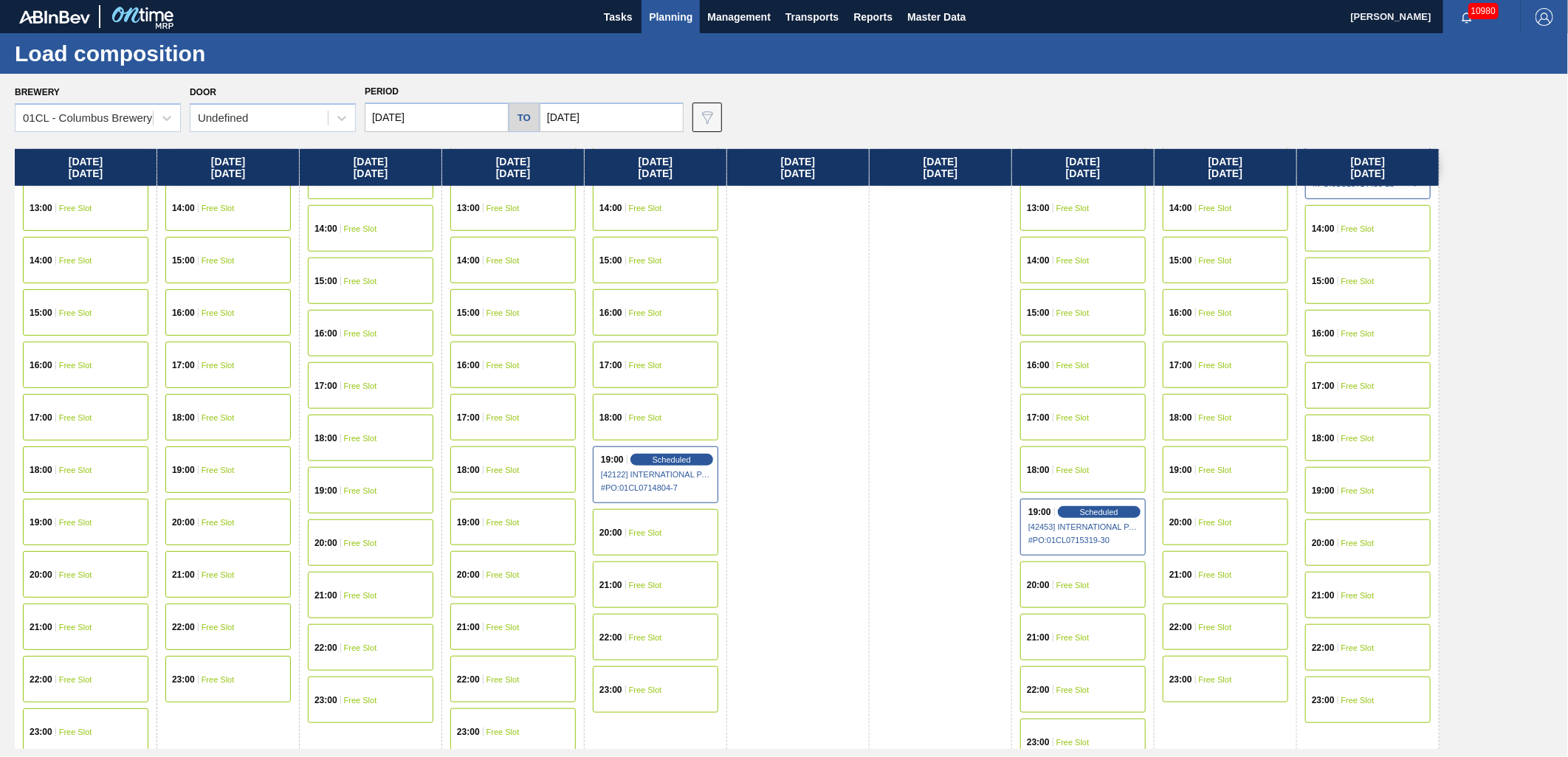
click at [1082, 589] on div "20:00 Free Slot" at bounding box center [1083, 585] width 126 height 47
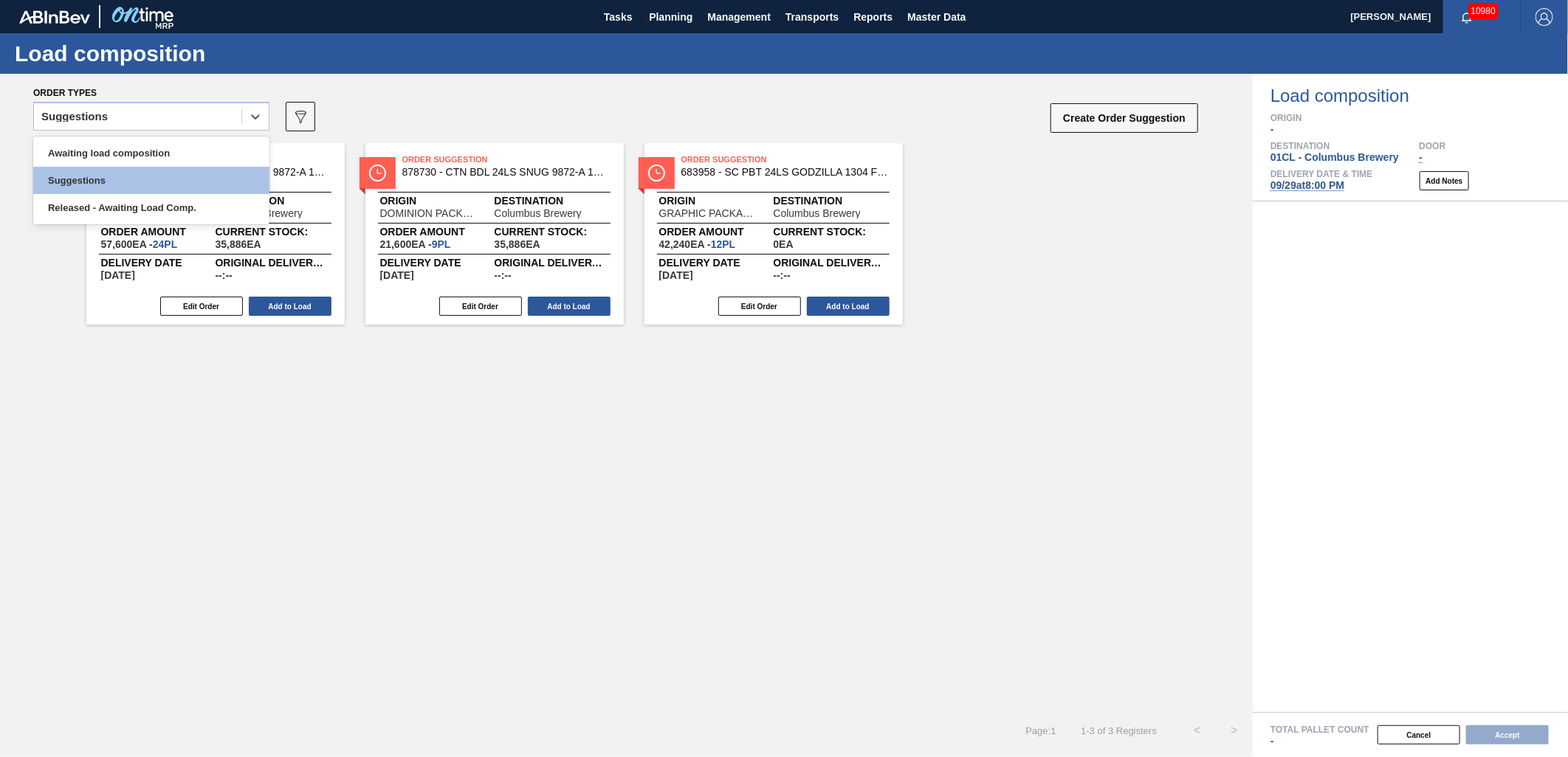
click at [247, 116] on div at bounding box center [255, 117] width 27 height 27
click at [162, 150] on div "Awaiting load composition" at bounding box center [150, 152] width 236 height 27
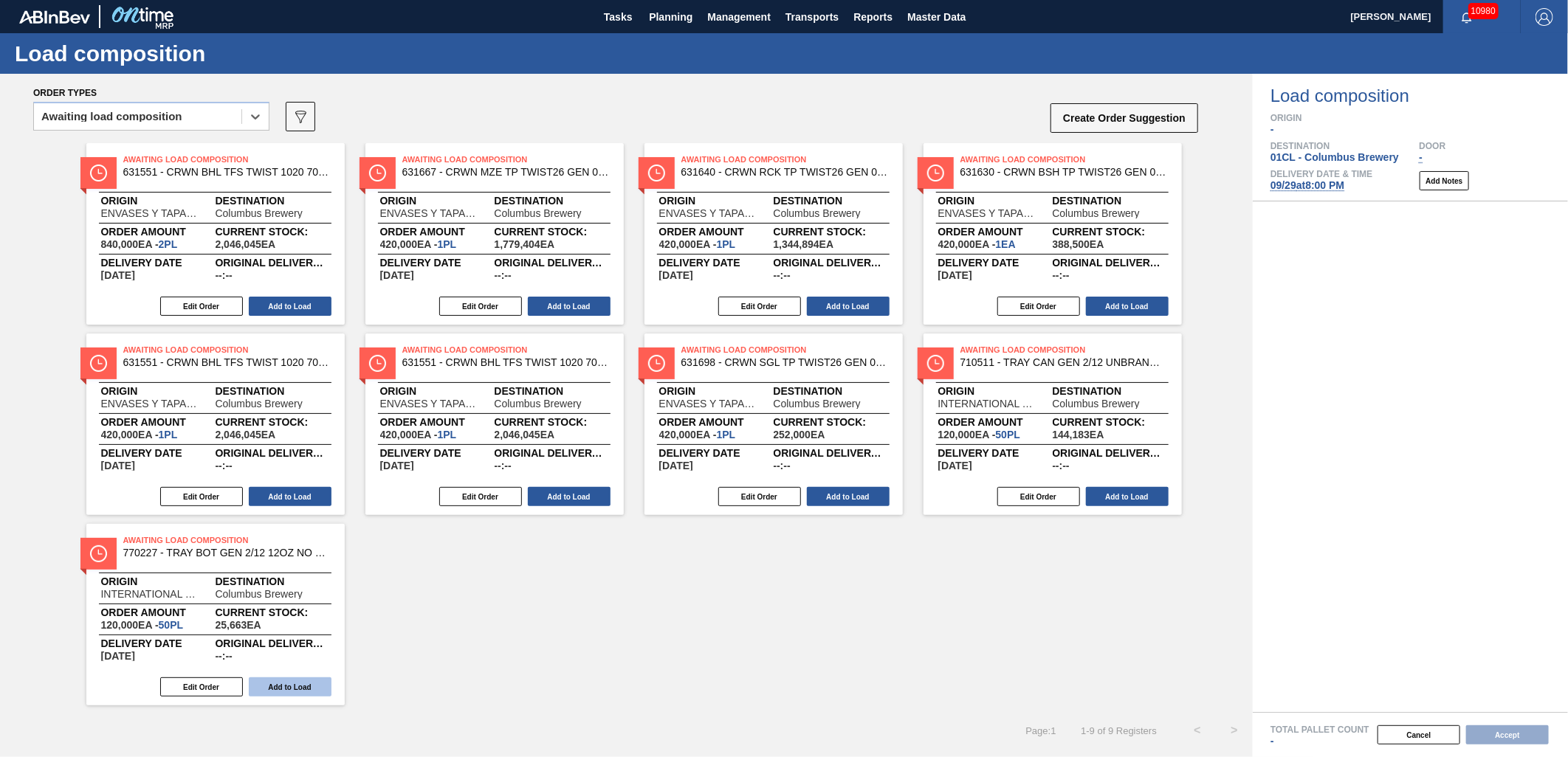
click at [294, 690] on button "Add to Load" at bounding box center [290, 686] width 83 height 19
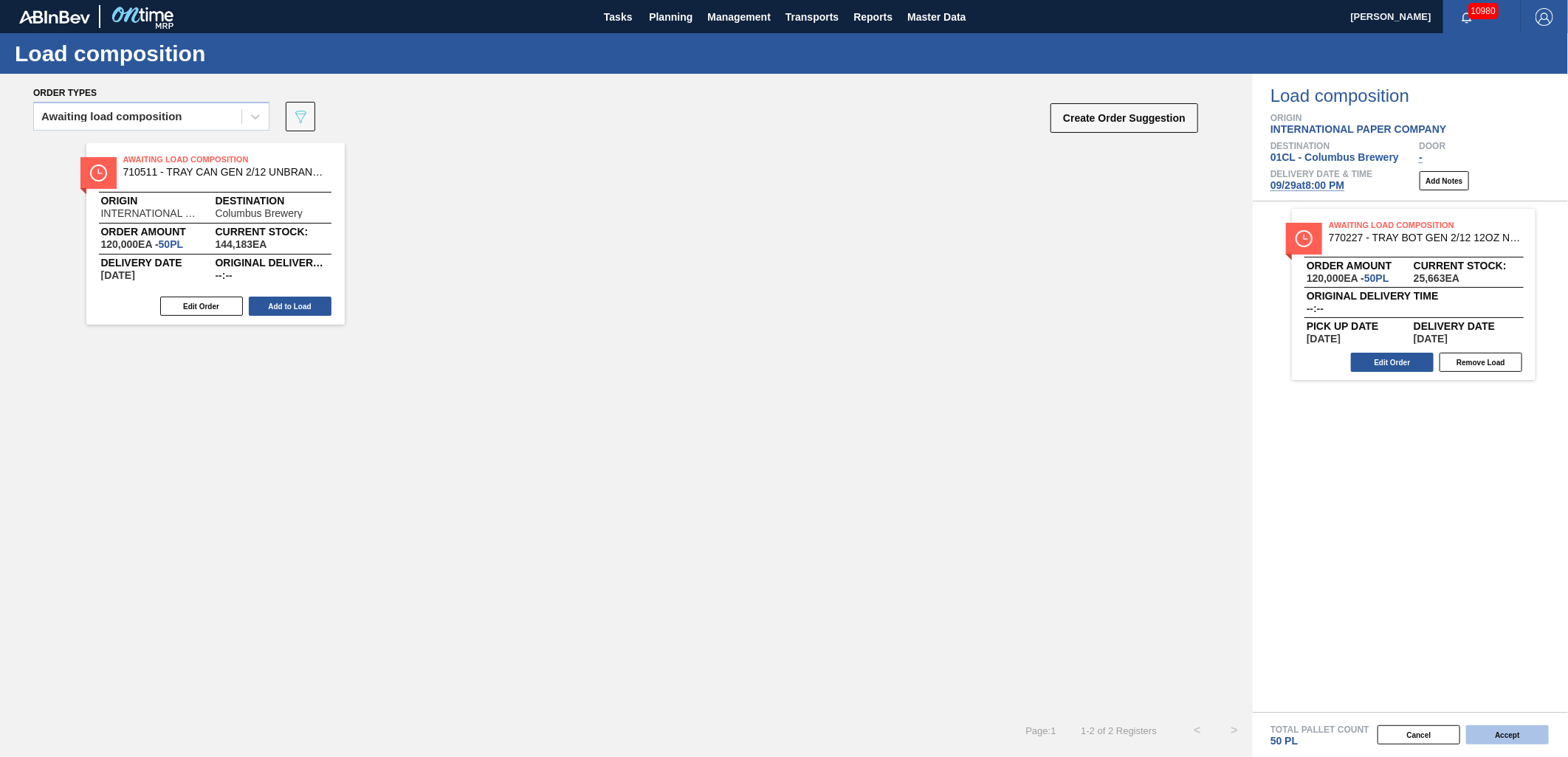
click at [1498, 740] on button "Accept" at bounding box center [1507, 734] width 83 height 19
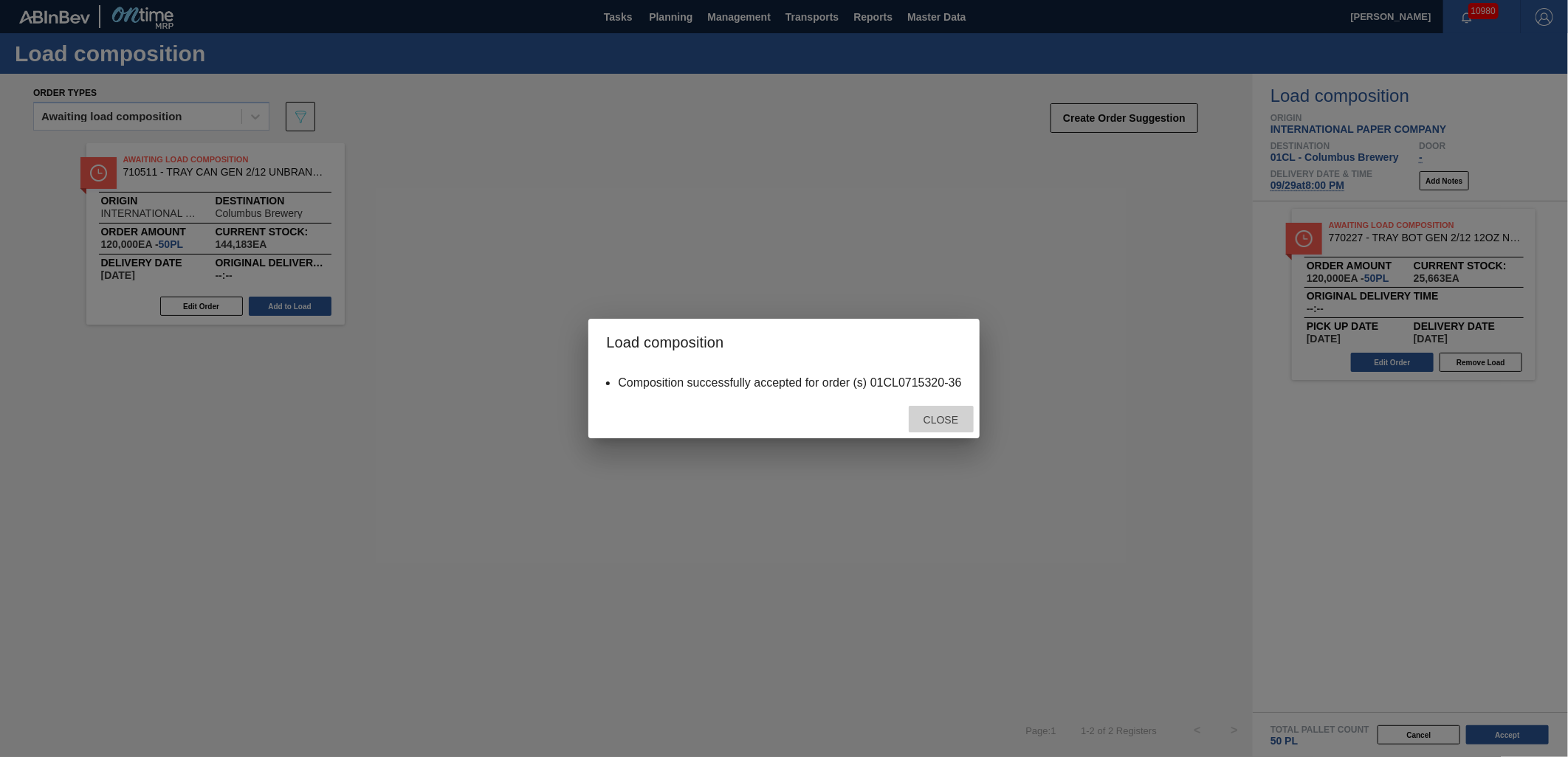
click at [940, 428] on div "Close" at bounding box center [940, 419] width 65 height 27
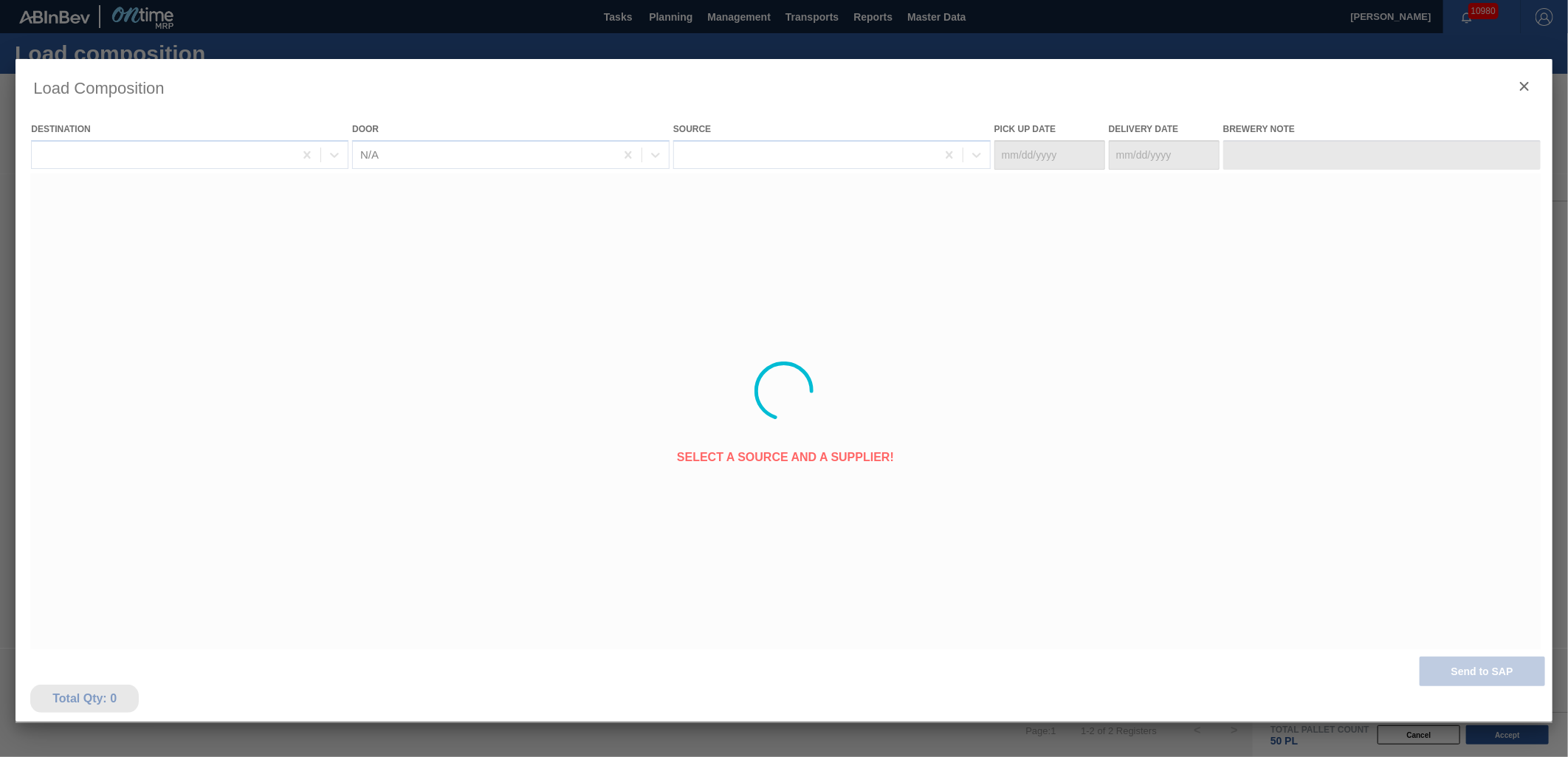
type Date "09/28/2025"
type Date "[DATE]"
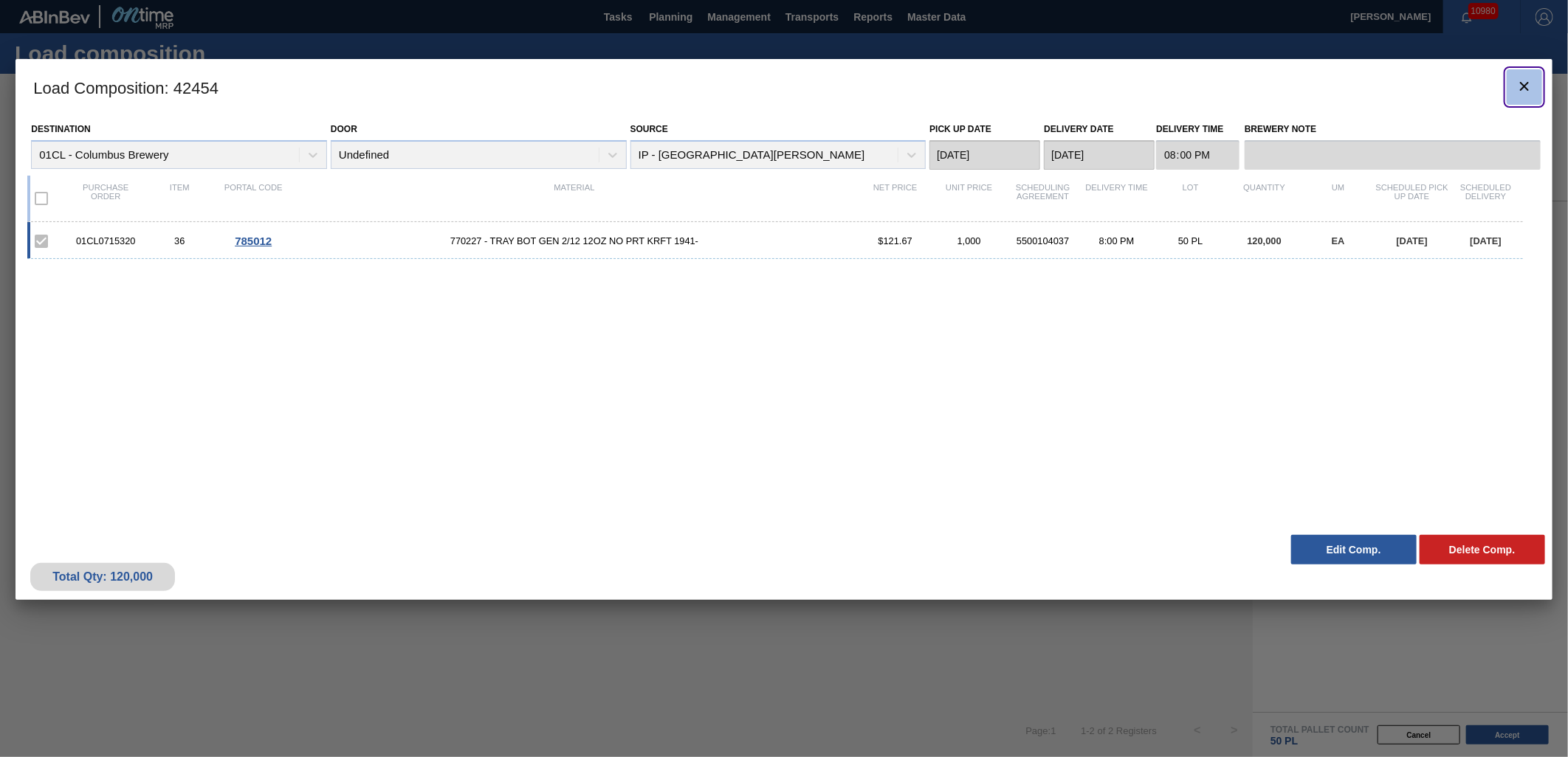
click at [1526, 93] on icon "botão de ícone" at bounding box center [1524, 87] width 18 height 18
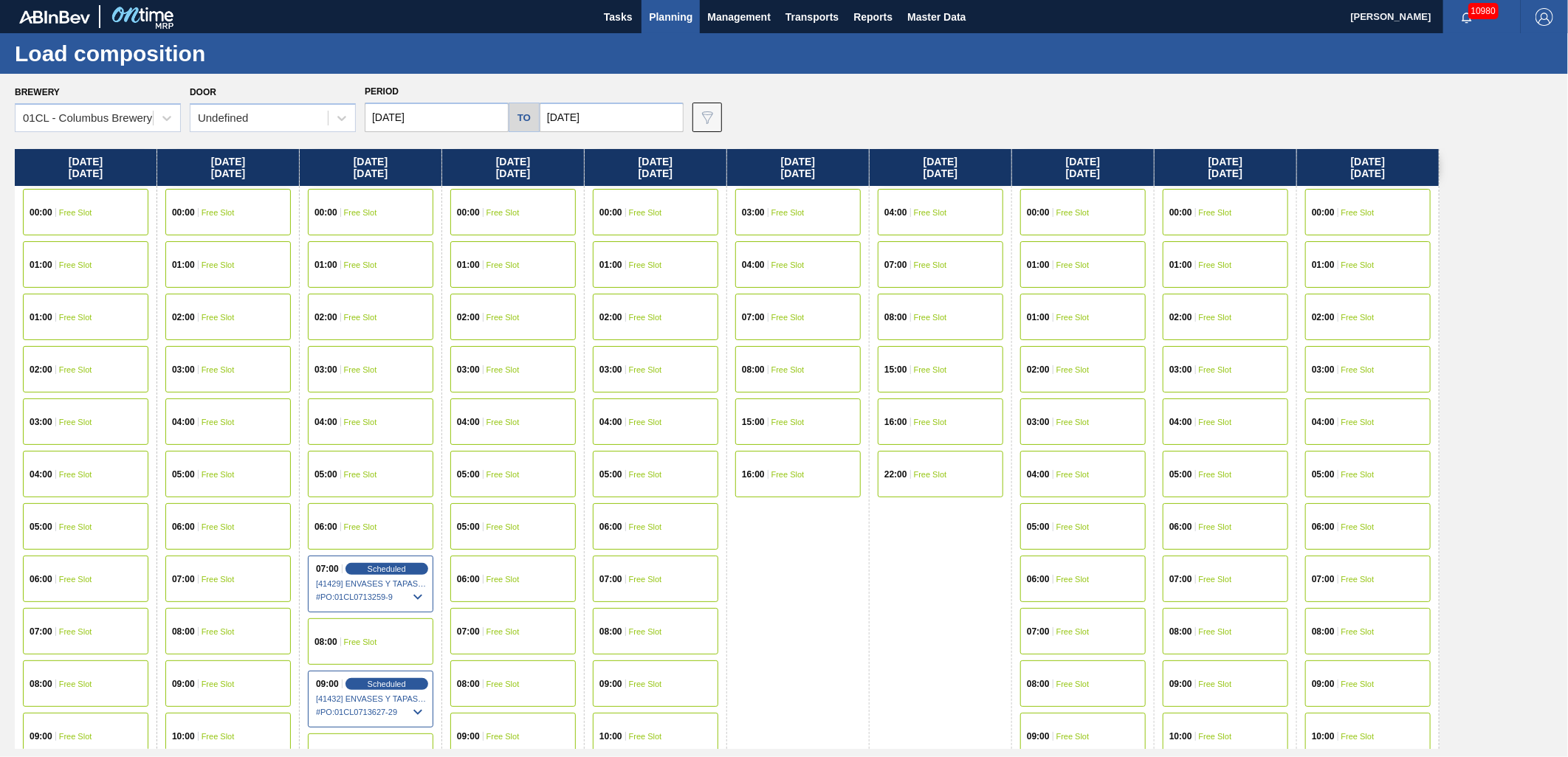
click at [624, 119] on input "[DATE]" at bounding box center [612, 118] width 144 height 30
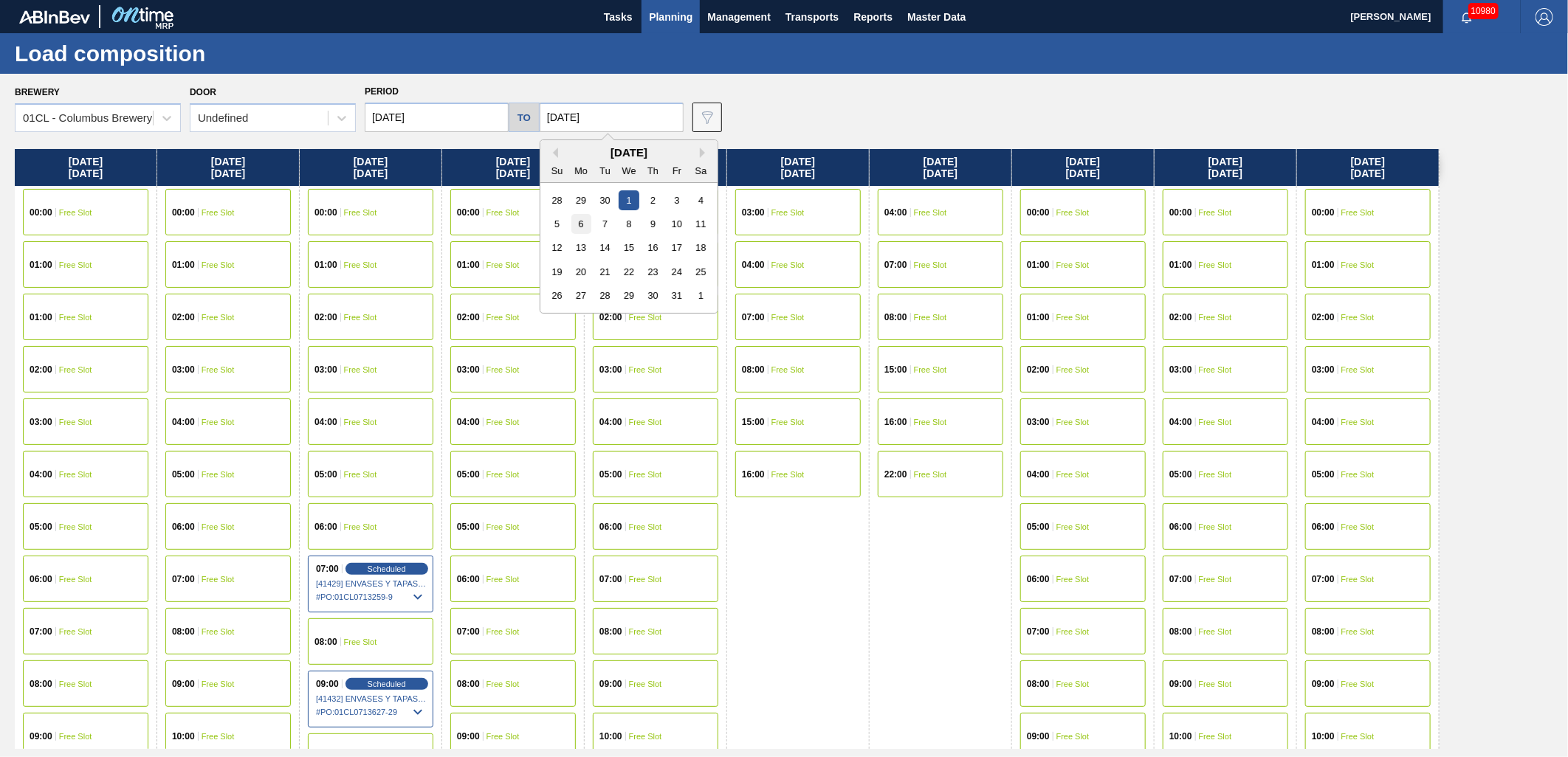
click at [577, 229] on div "6" at bounding box center [582, 224] width 20 height 20
type input "[DATE]"
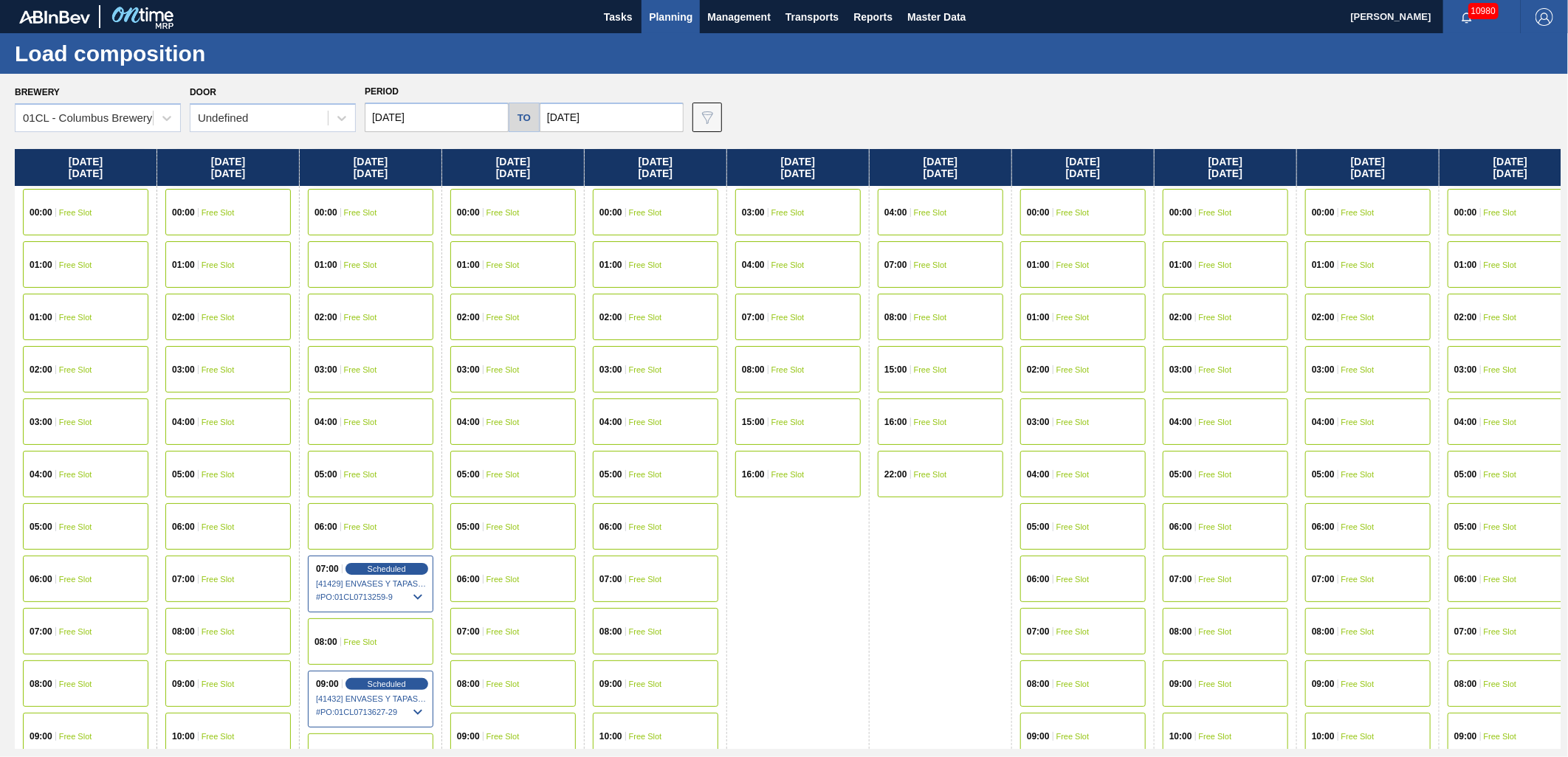
click at [463, 105] on input "09/22/2025" at bounding box center [436, 118] width 144 height 30
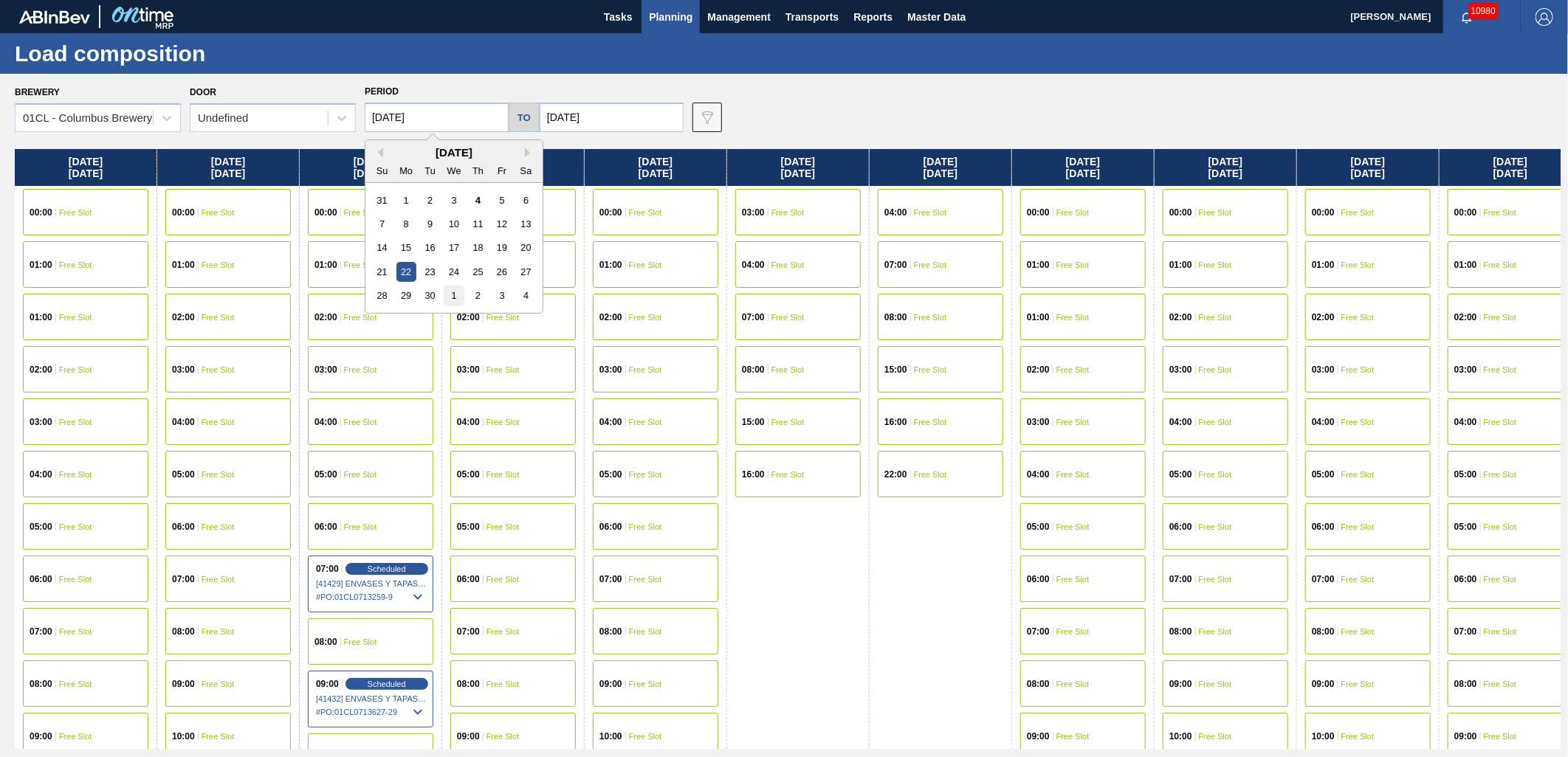
click at [457, 297] on div "1" at bounding box center [453, 296] width 20 height 20
type input "[DATE]"
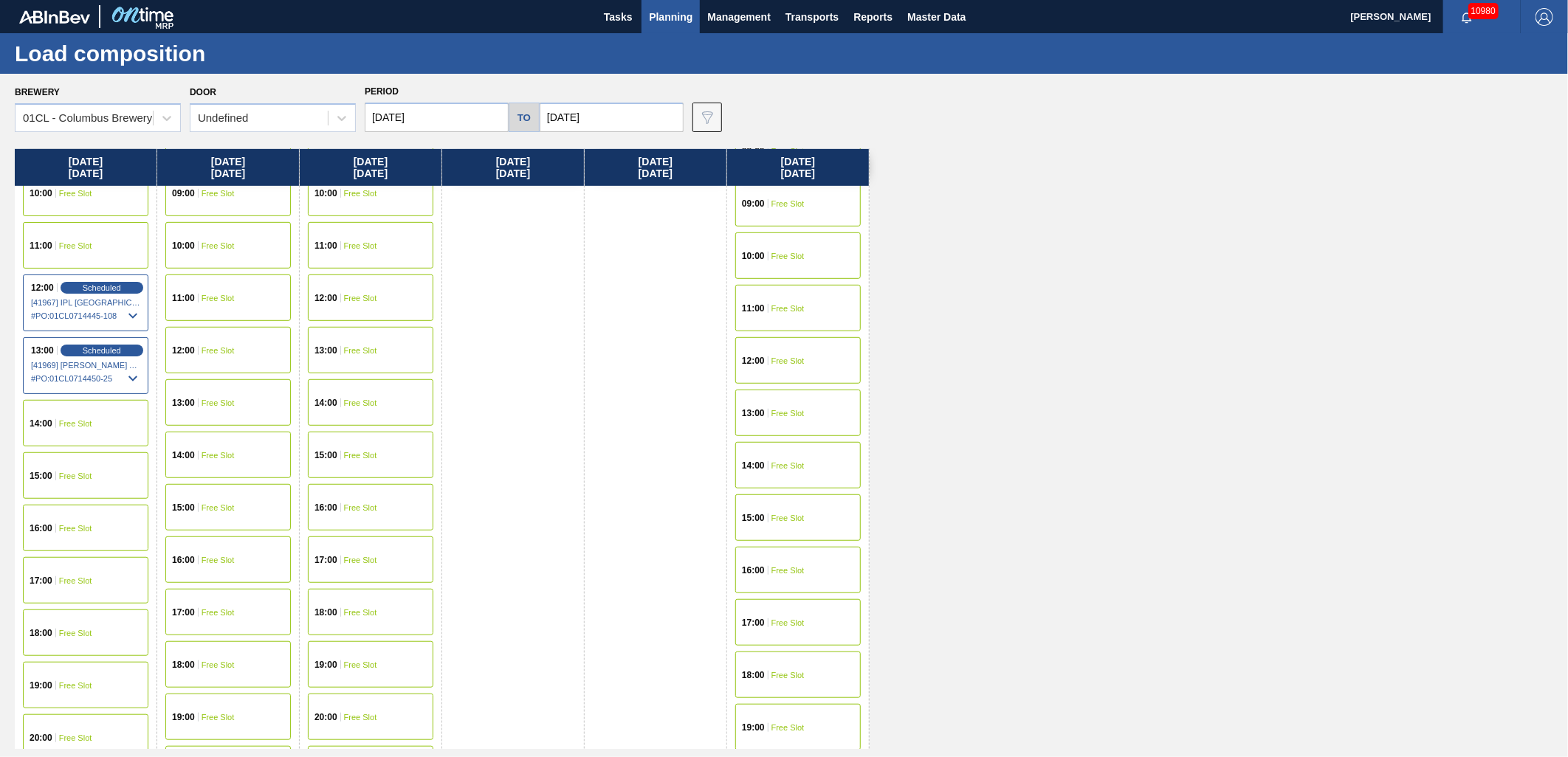
scroll to position [574, 0]
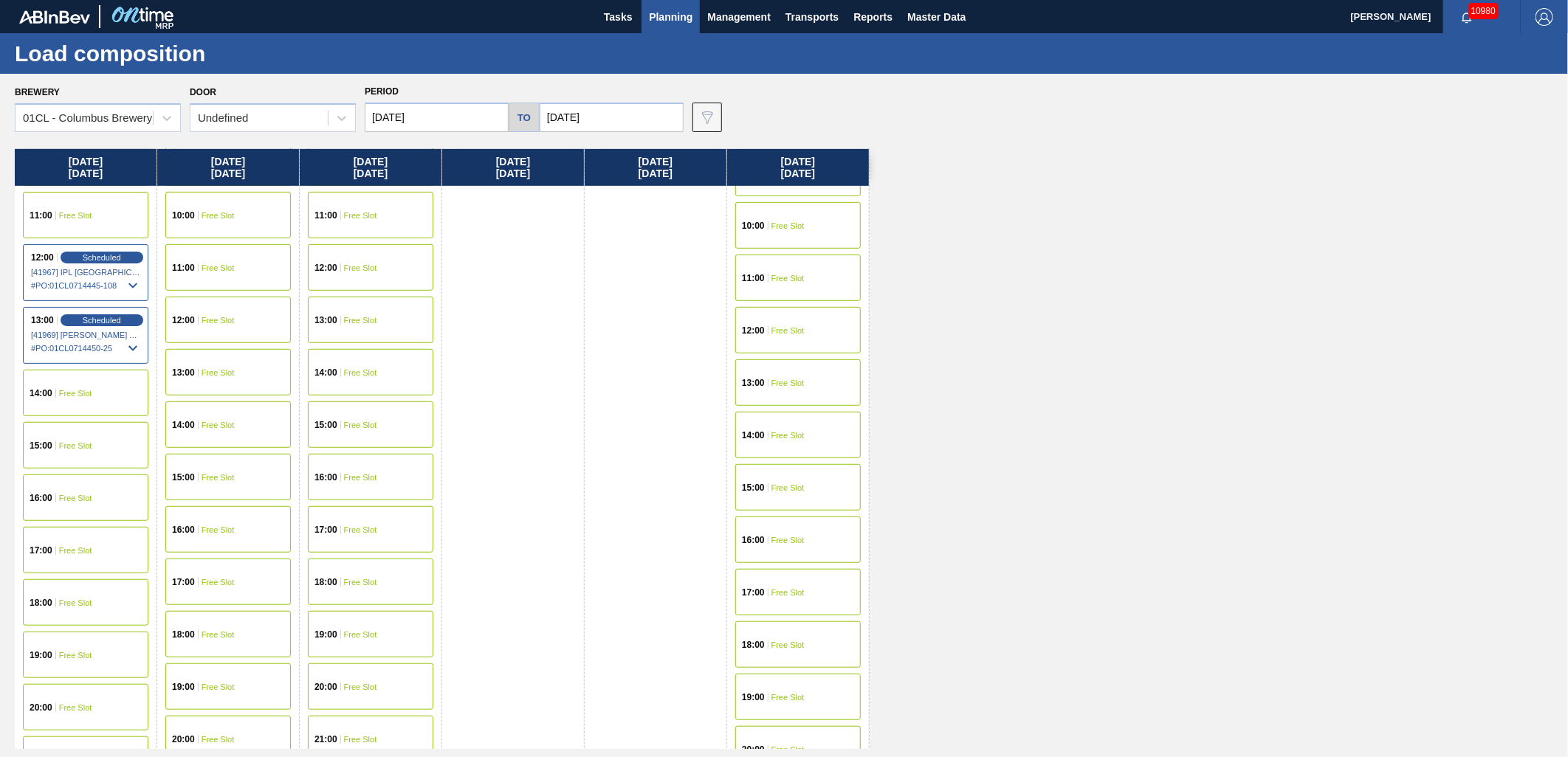
click at [787, 689] on div "19:00 Free Slot" at bounding box center [798, 697] width 126 height 47
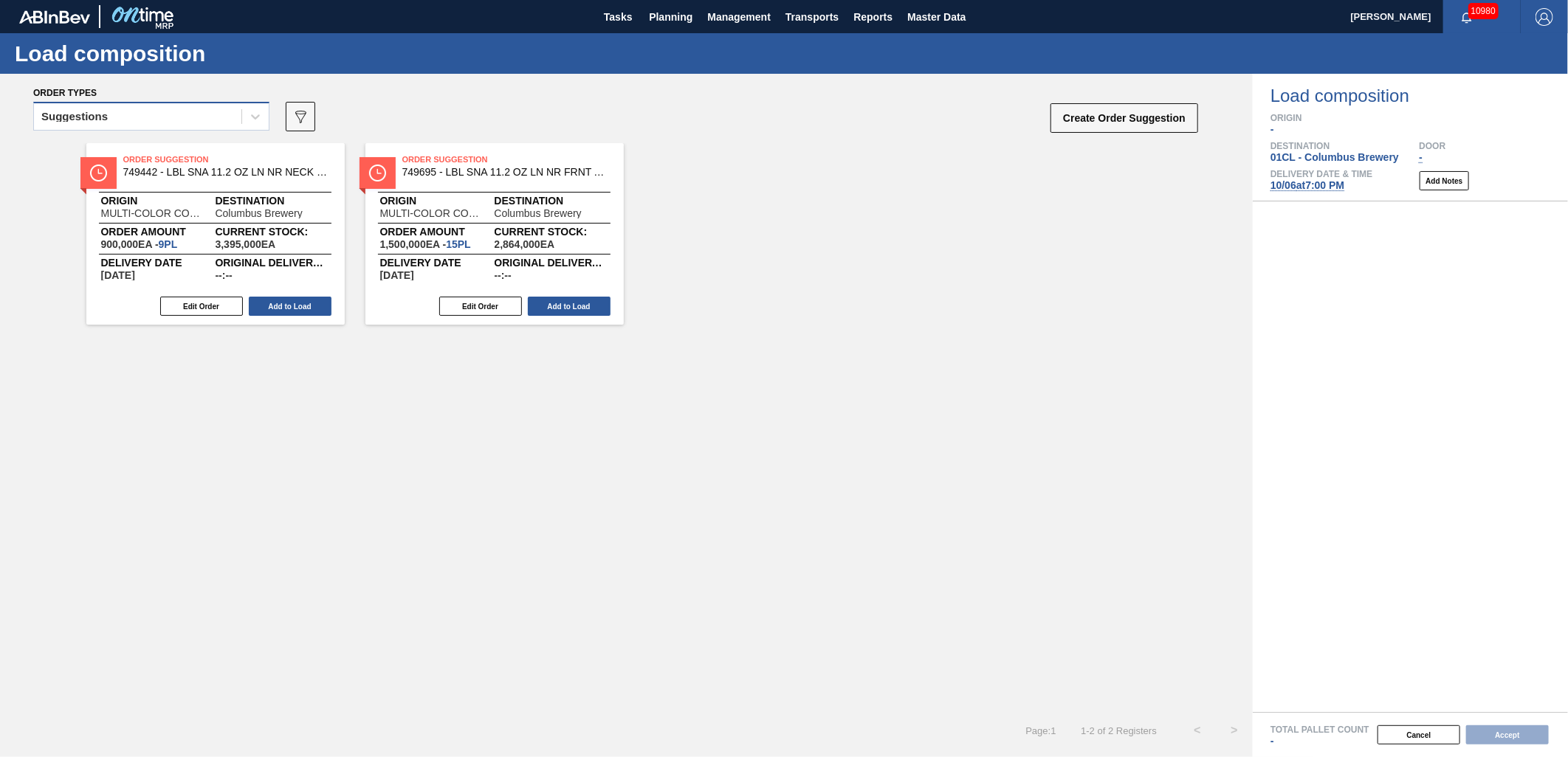
click at [190, 112] on div "Suggestions" at bounding box center [137, 117] width 207 height 21
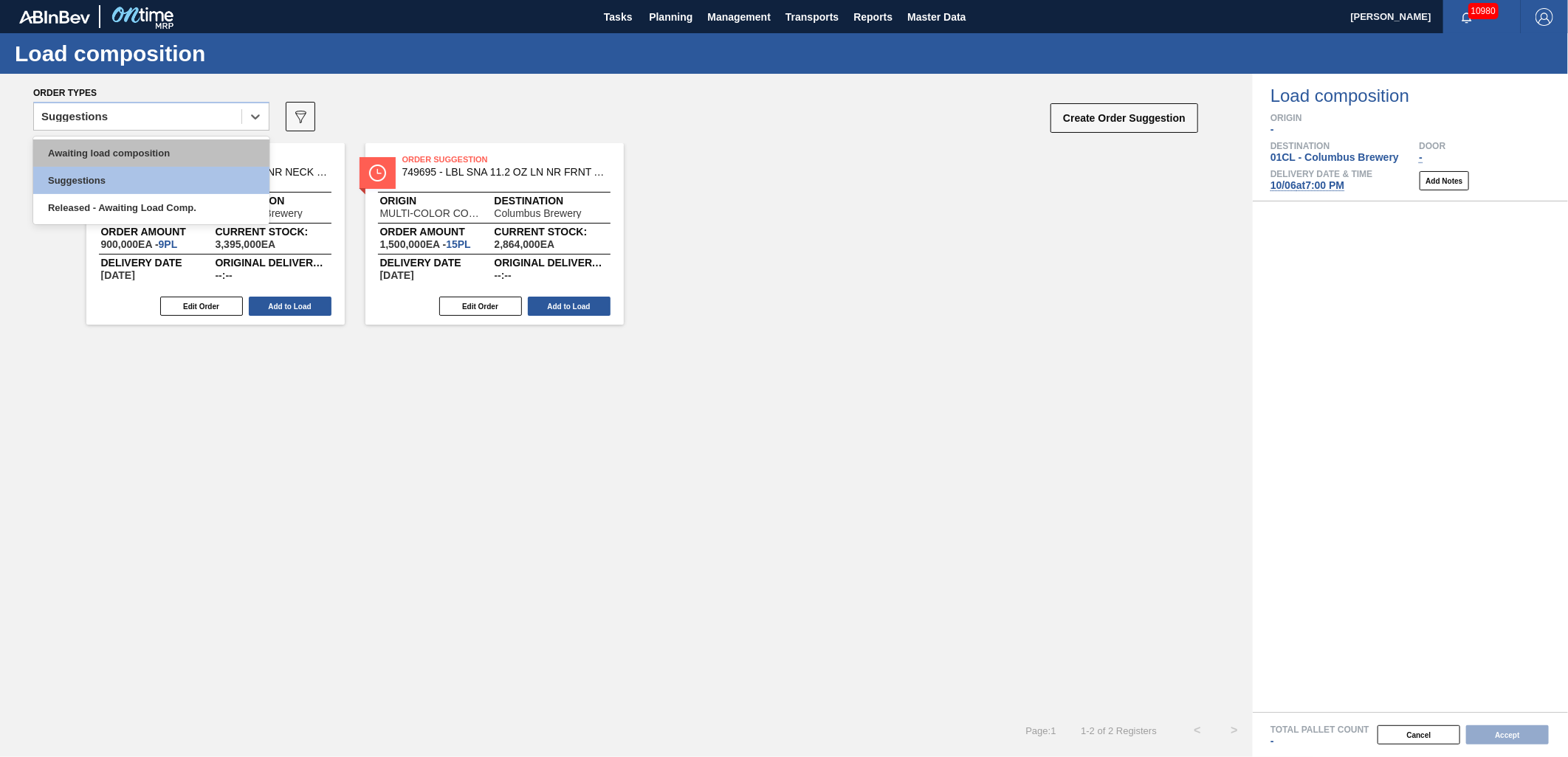
click at [169, 150] on div "Awaiting load composition" at bounding box center [150, 152] width 236 height 27
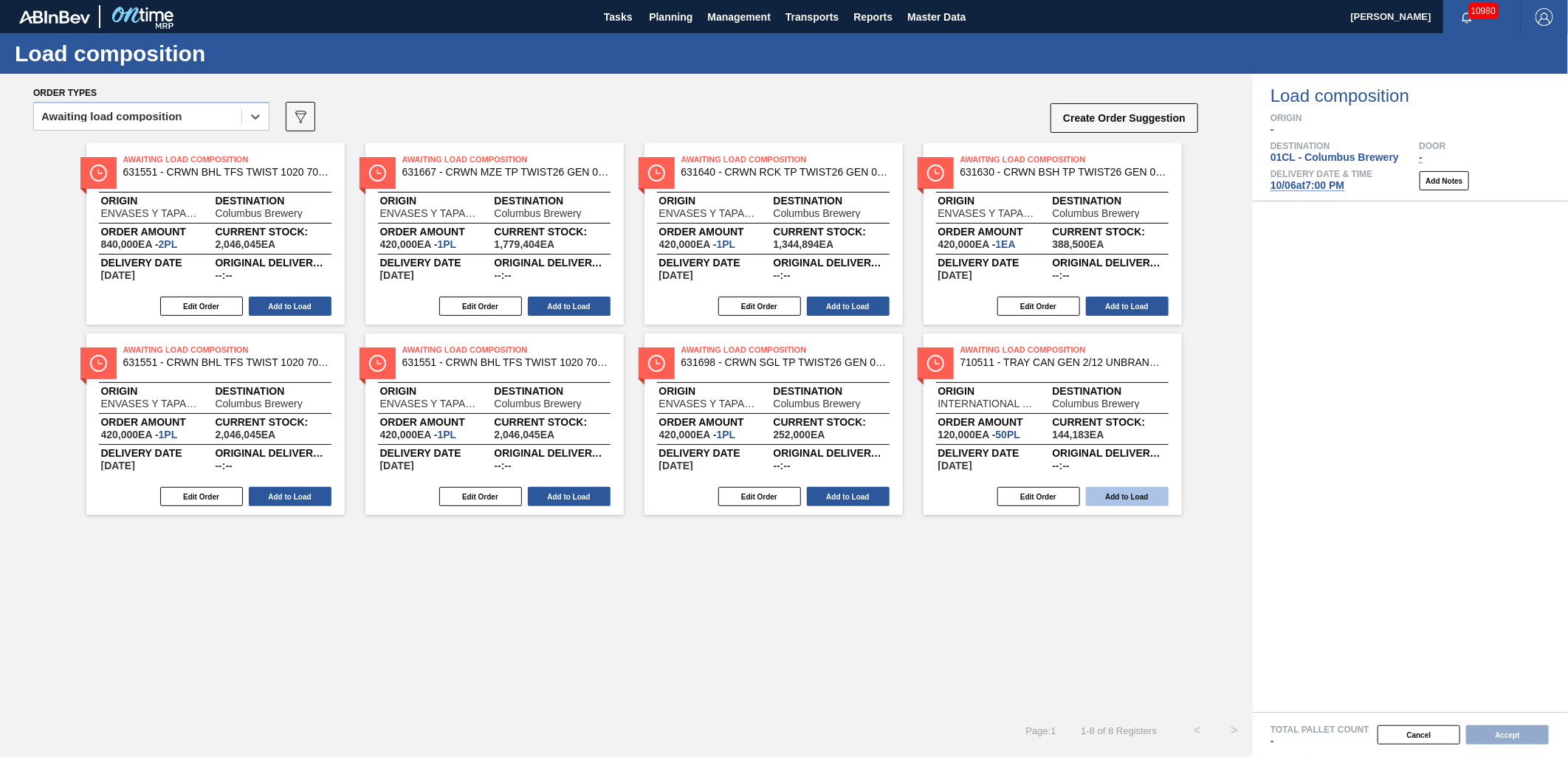
click at [1116, 499] on button "Add to Load" at bounding box center [1127, 496] width 83 height 19
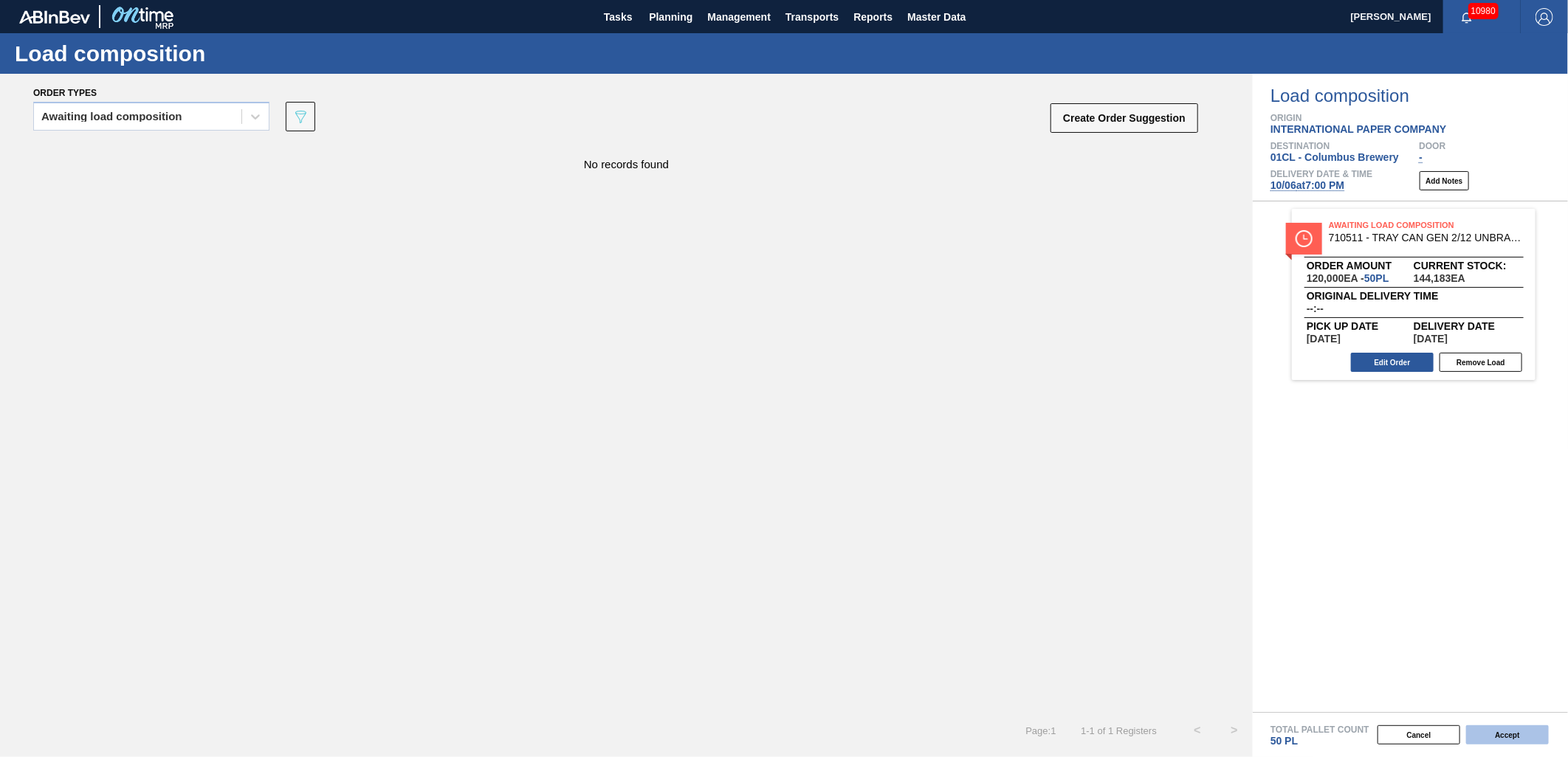
click at [1501, 734] on button "Accept" at bounding box center [1507, 734] width 83 height 19
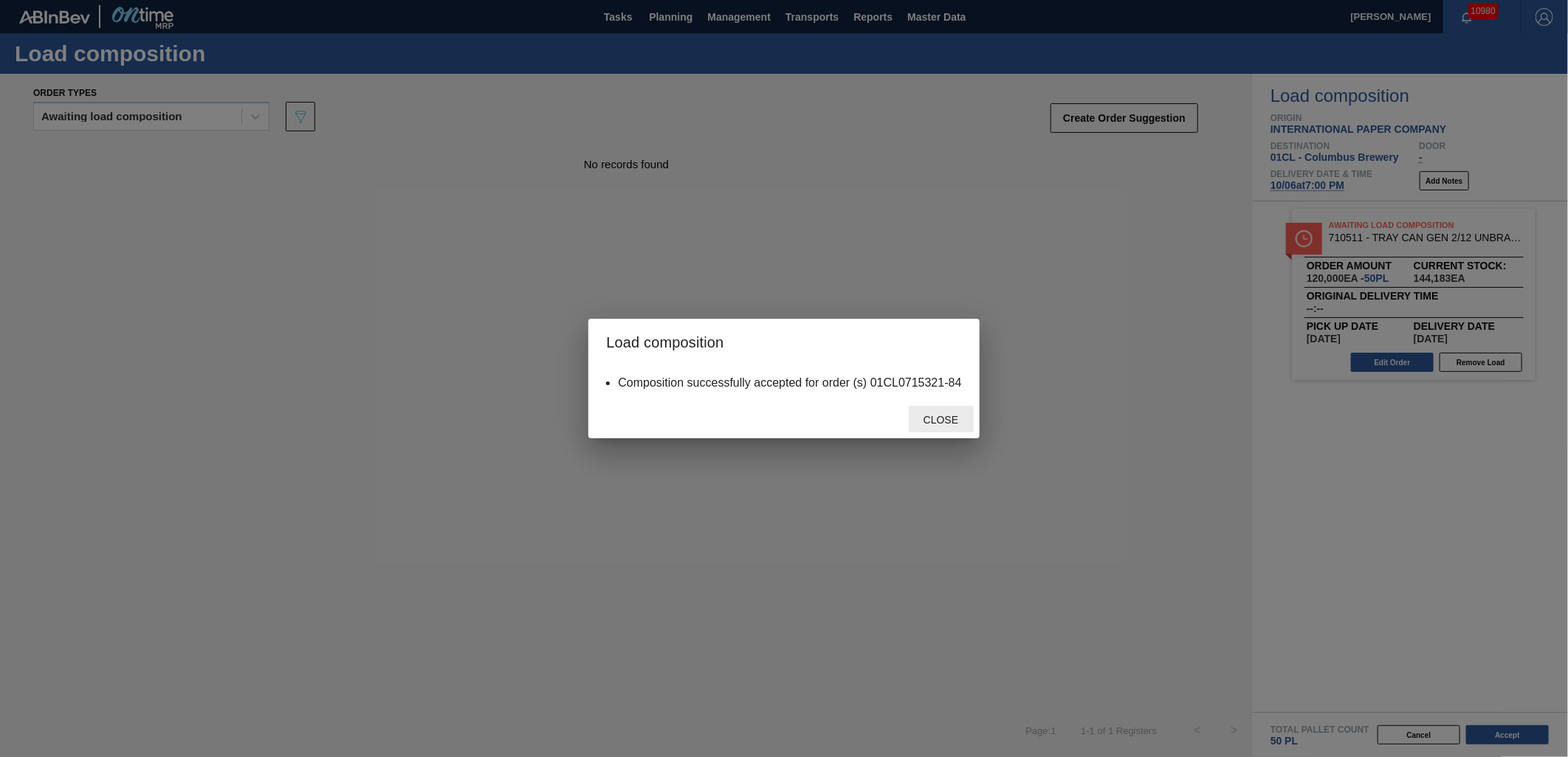
click at [932, 418] on span "Close" at bounding box center [940, 420] width 59 height 12
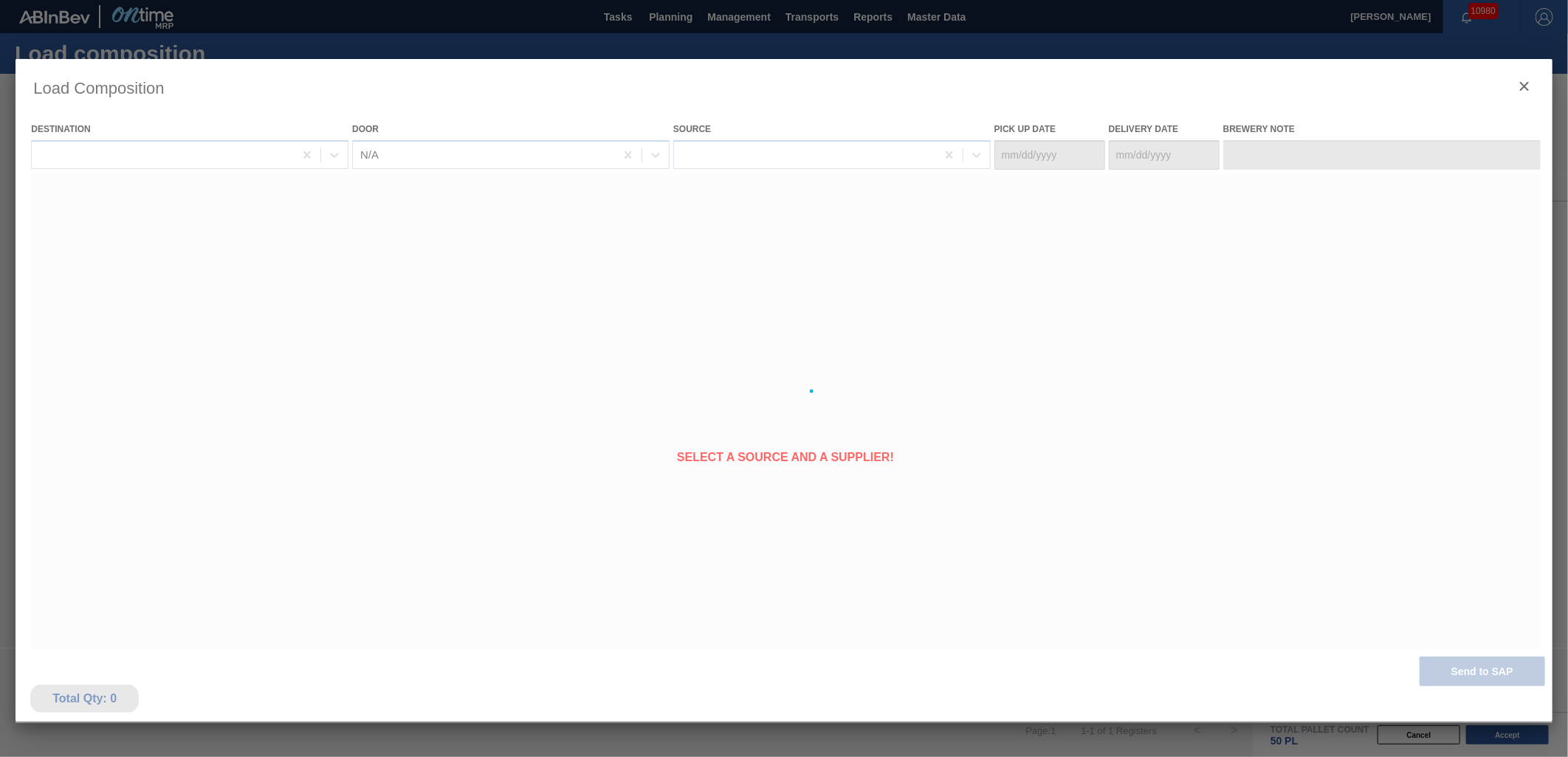
type Date "10/05/2025"
type Date "[DATE]"
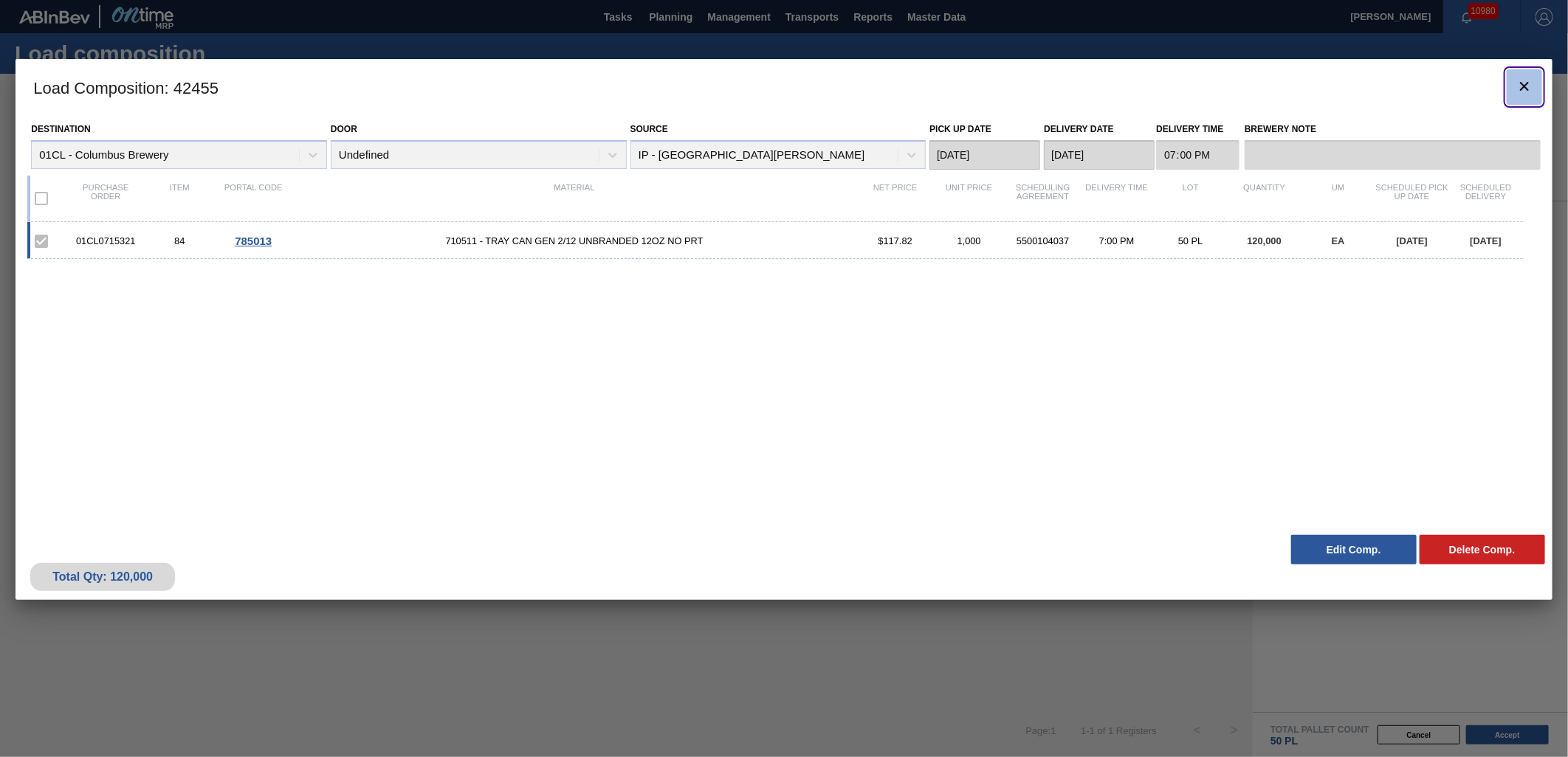
click at [1521, 96] on clb-icon "botão de ícone" at bounding box center [1524, 88] width 18 height 20
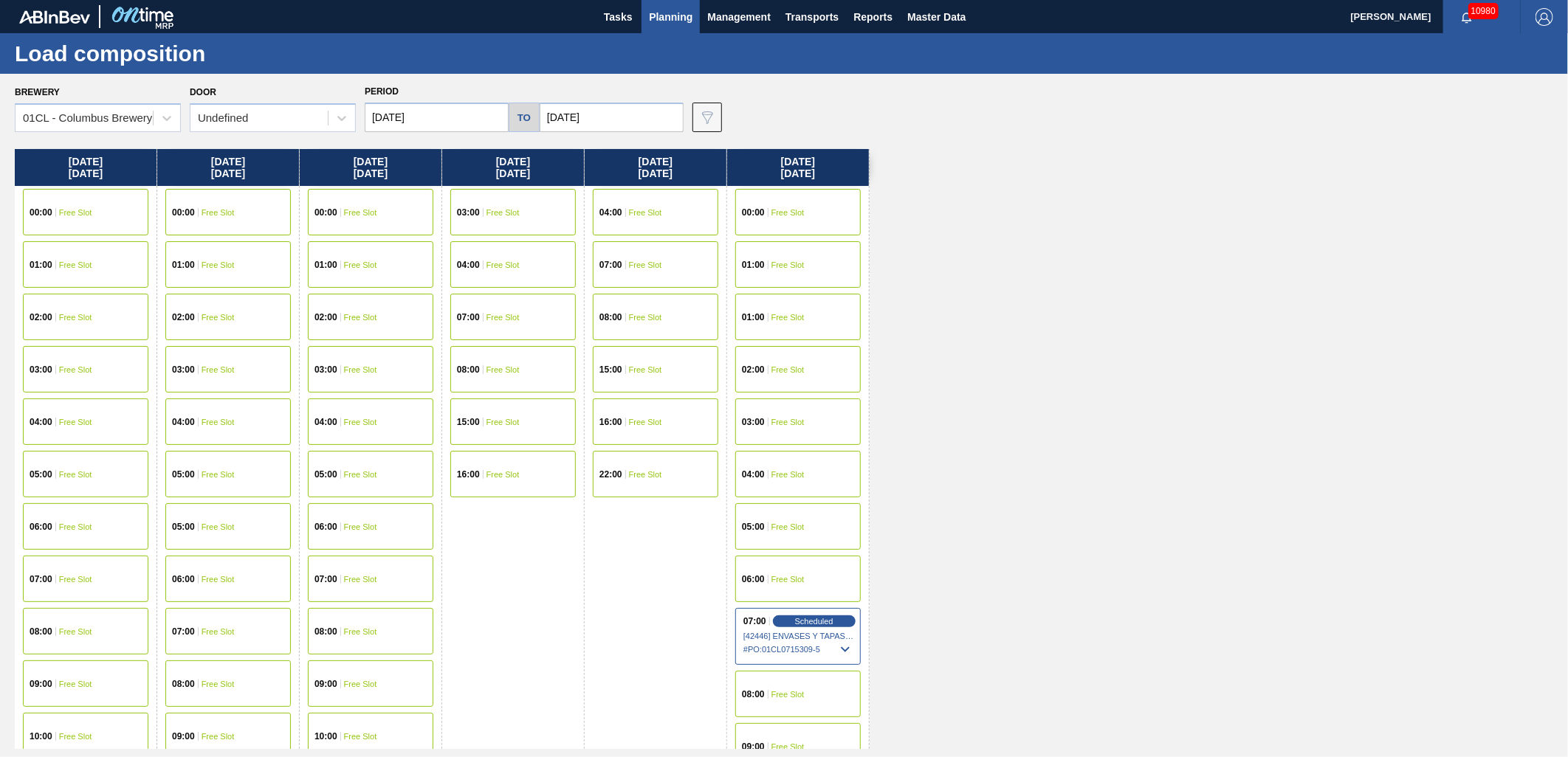
click at [433, 117] on input "[DATE]" at bounding box center [436, 118] width 144 height 30
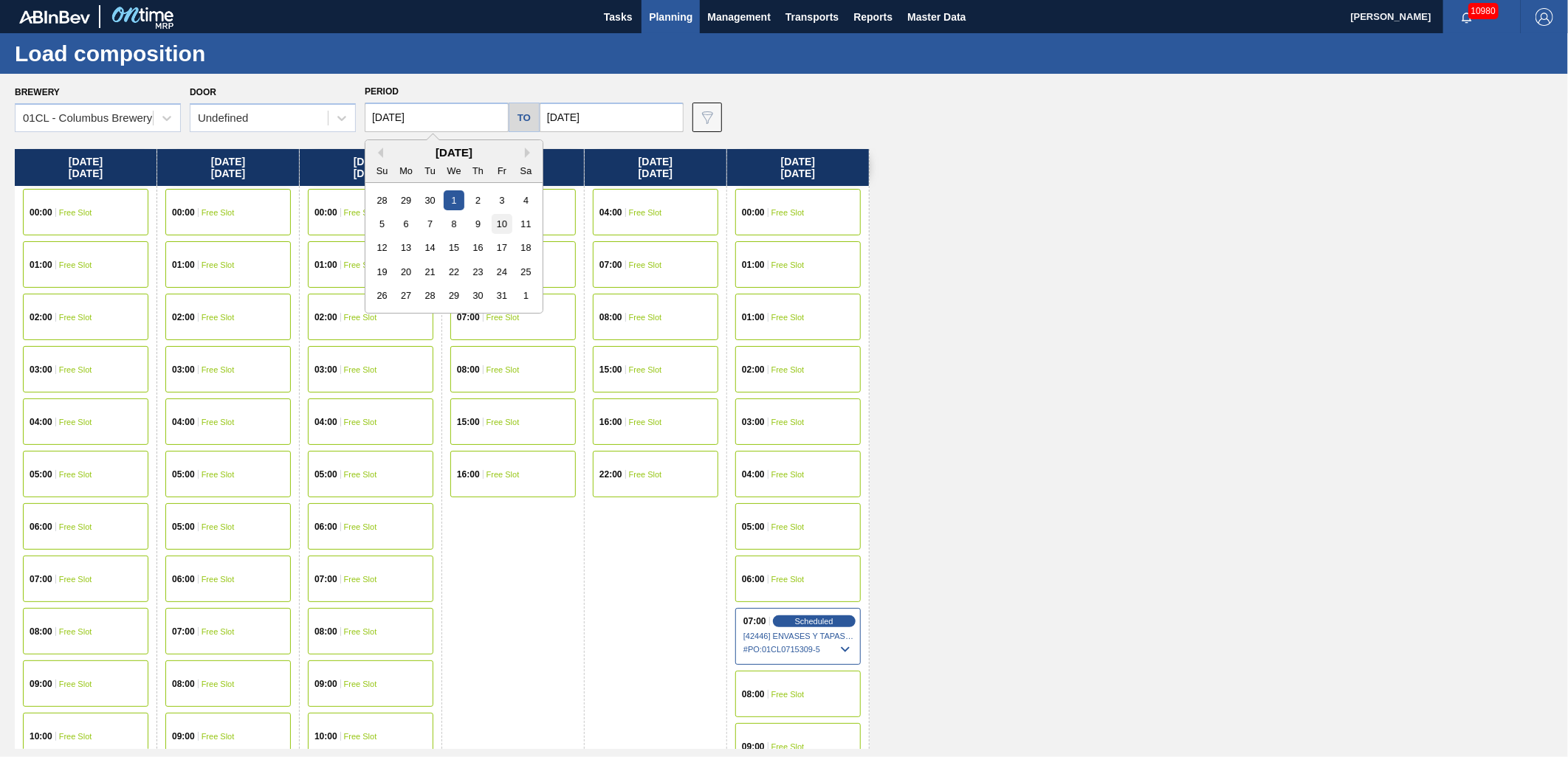
click at [498, 225] on div "10" at bounding box center [502, 224] width 20 height 20
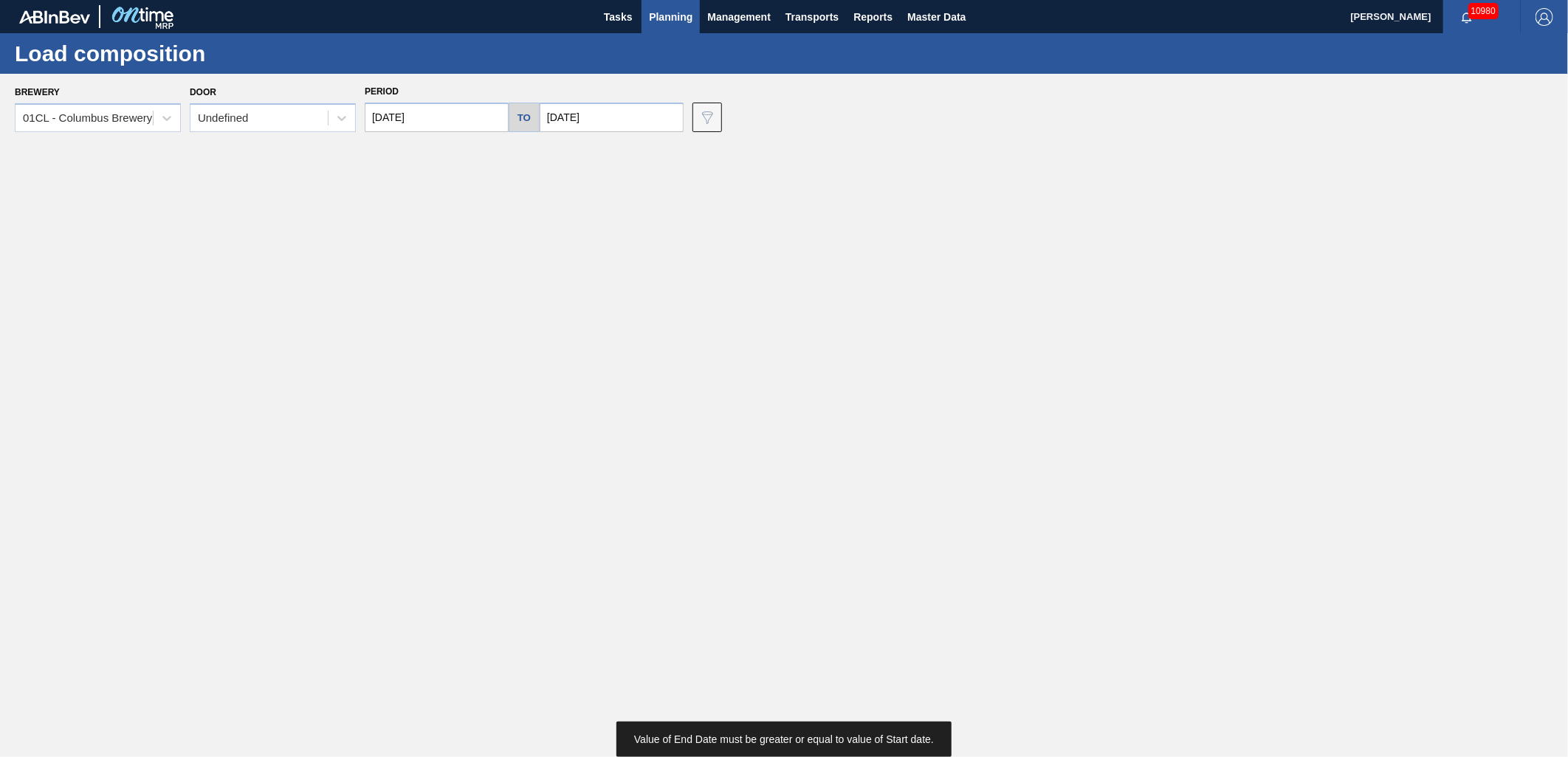
click at [456, 99] on div "Period 10/10/2025 to 10/06/2025" at bounding box center [524, 107] width 319 height 51
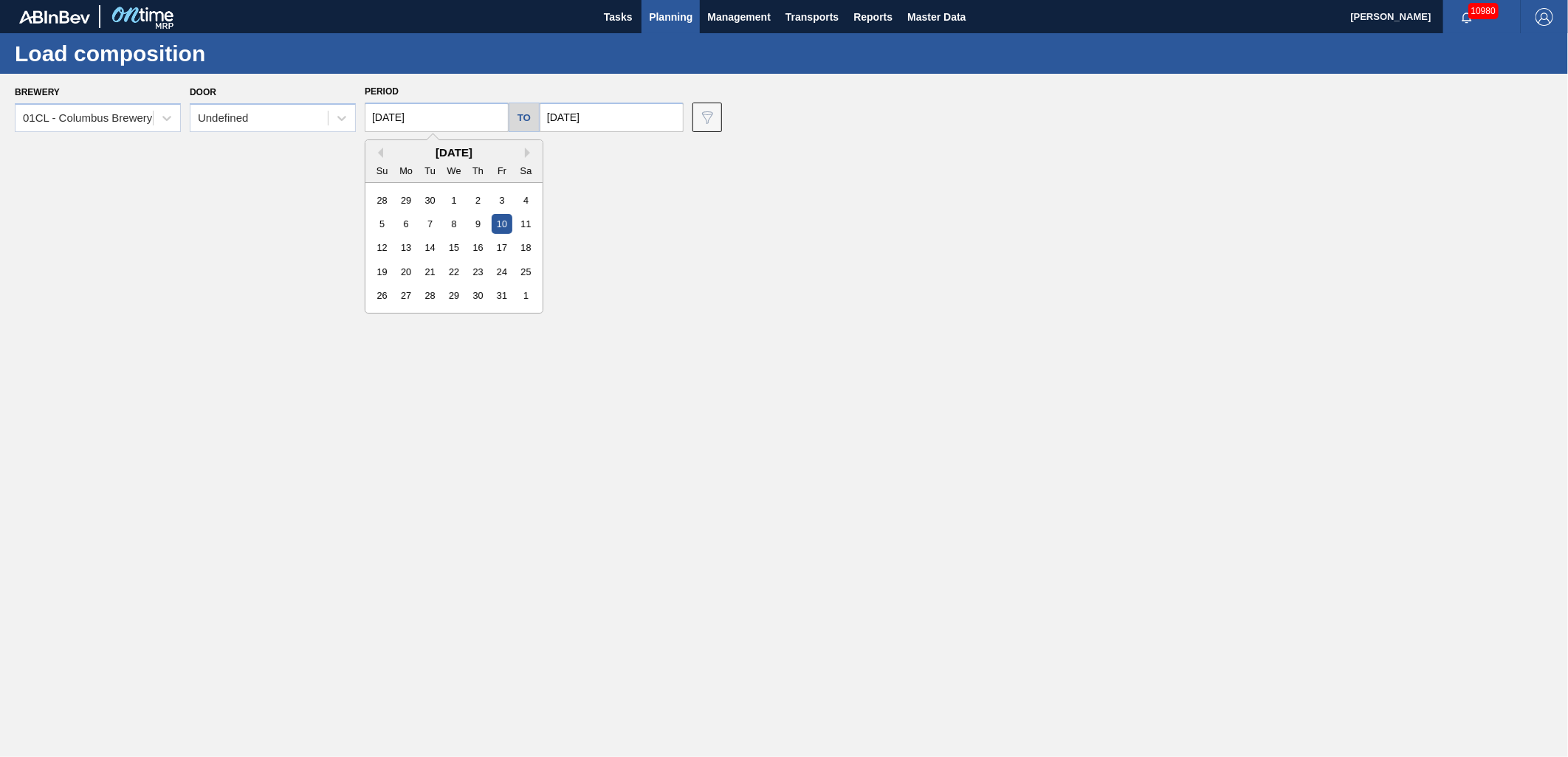
click at [445, 119] on input "10/10/2025" at bounding box center [436, 118] width 144 height 30
click at [379, 156] on button "Previous Month" at bounding box center [378, 152] width 10 height 10
click at [447, 224] on div "10" at bounding box center [453, 224] width 20 height 20
type input "[DATE]"
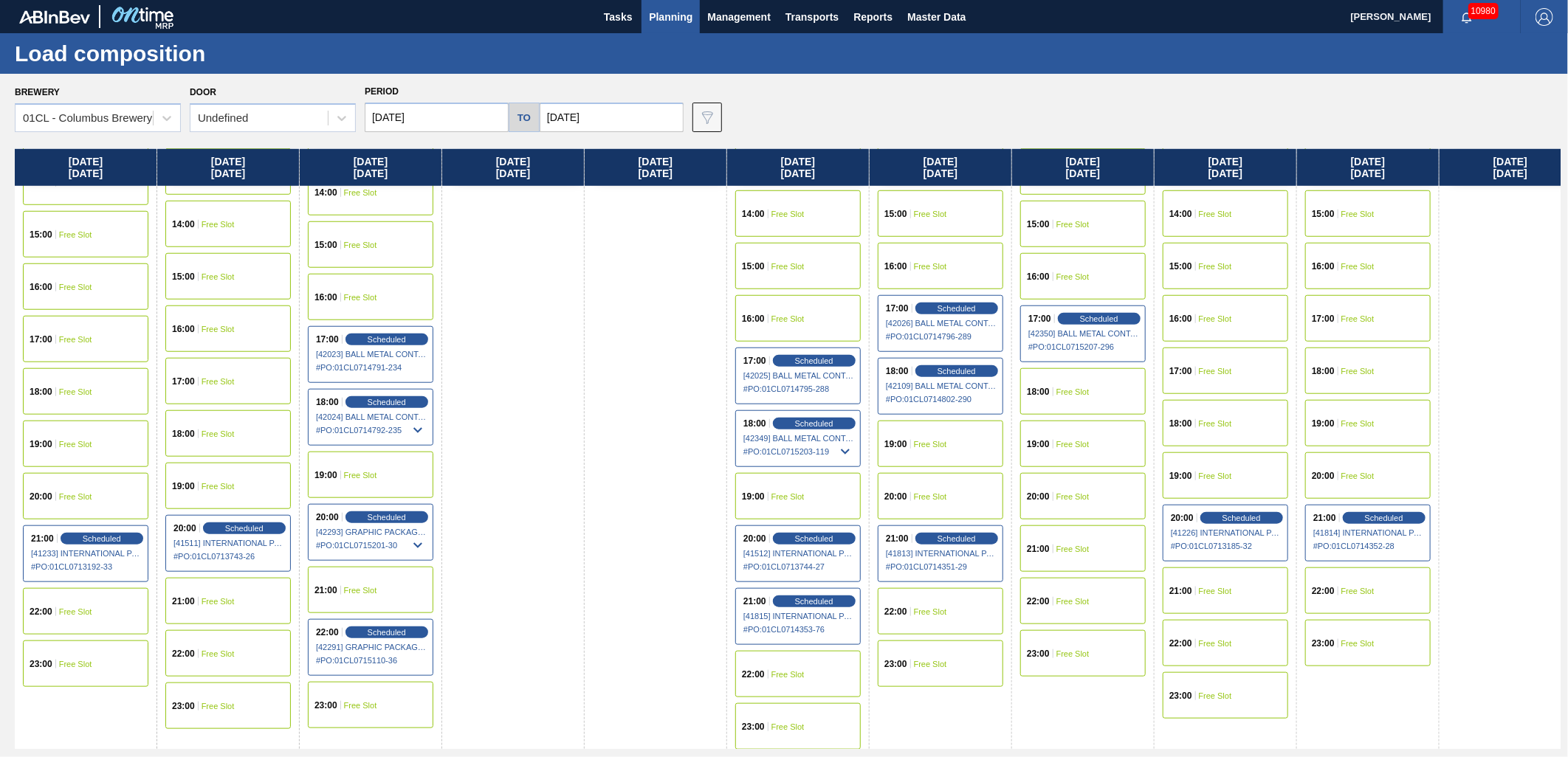
scroll to position [787, 0]
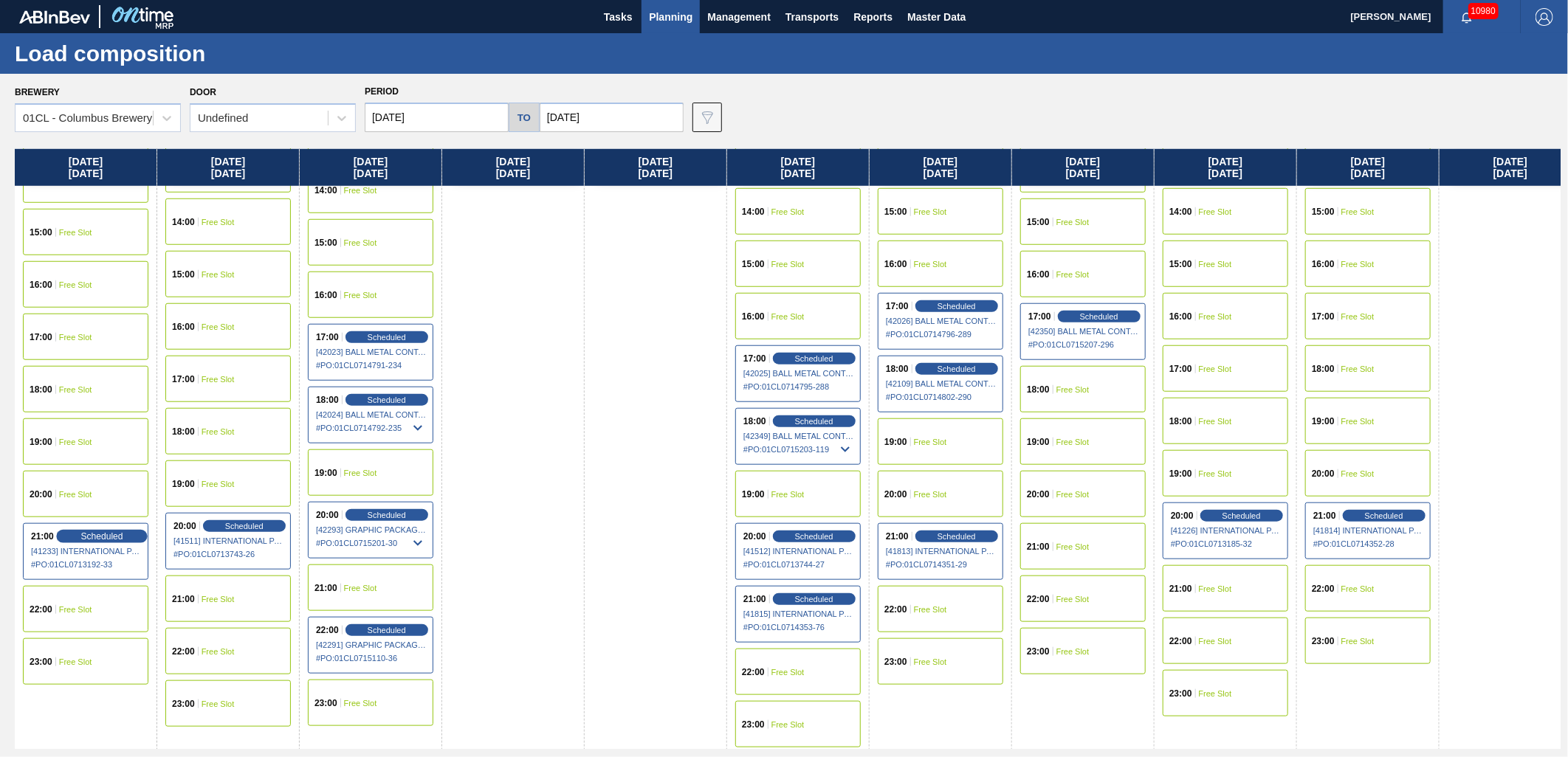
click at [78, 532] on div "Scheduled" at bounding box center [101, 536] width 91 height 13
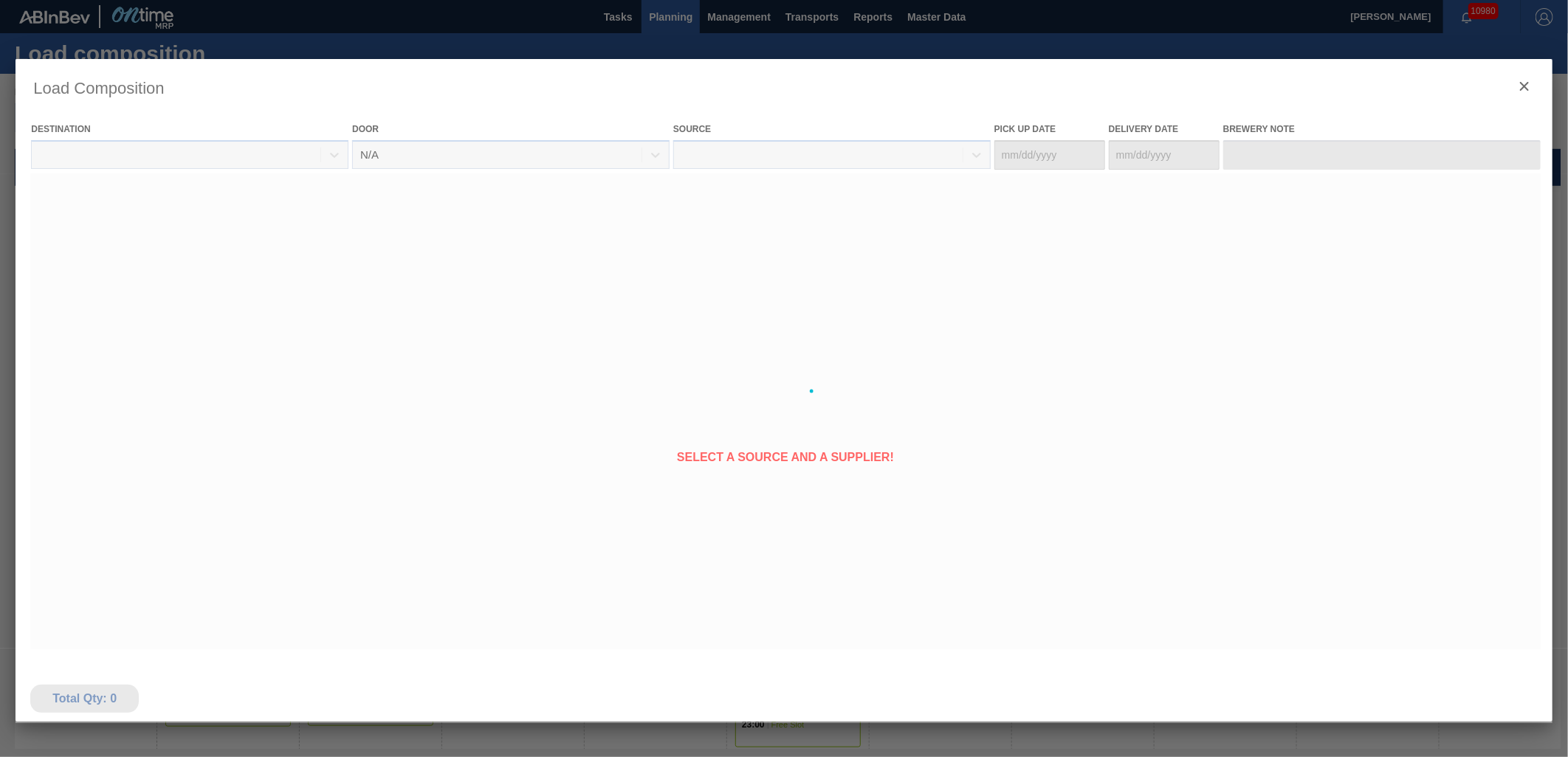
type Date "[DATE]"
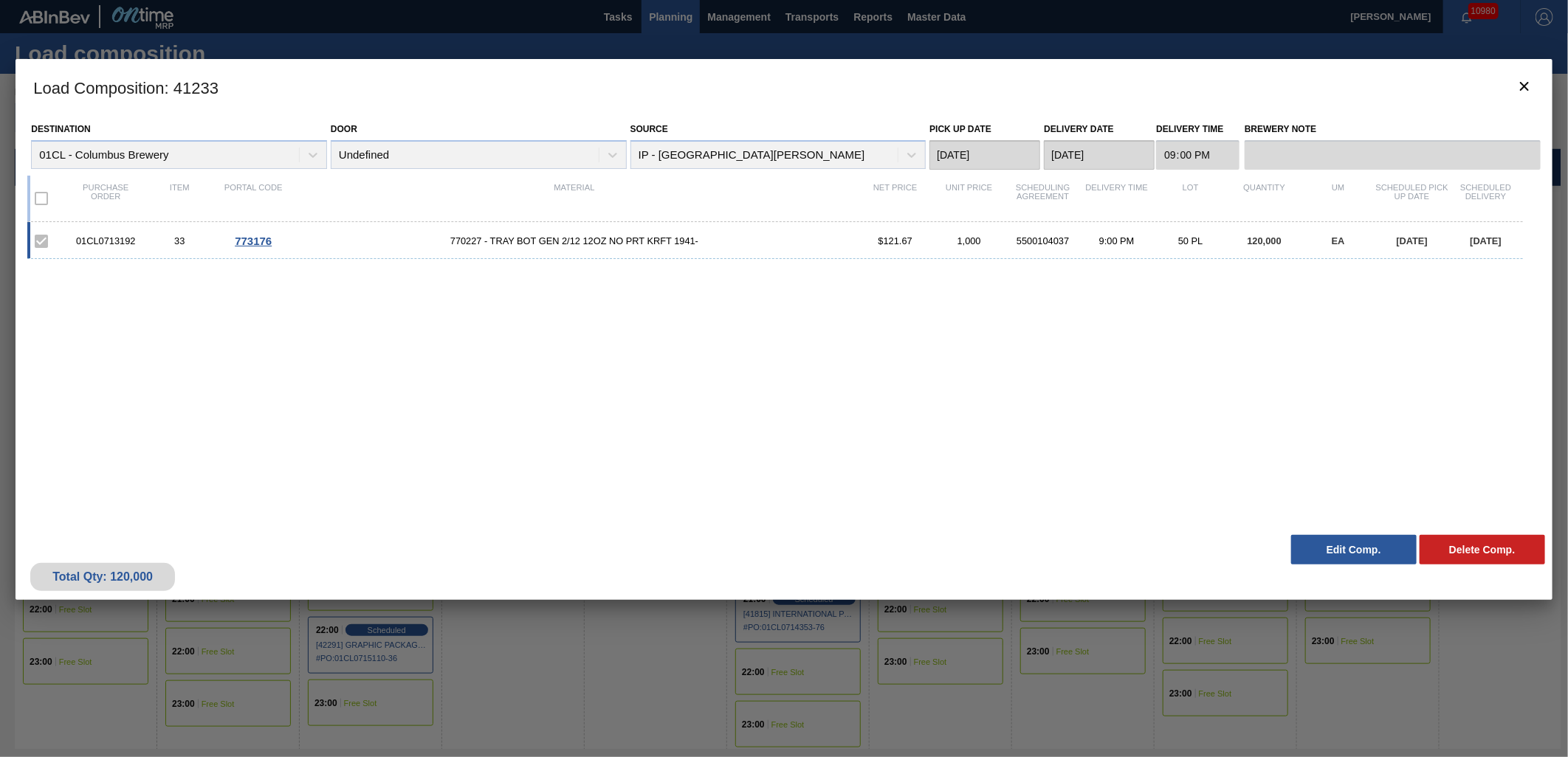
click at [1333, 549] on button "Edit Comp." at bounding box center [1354, 550] width 126 height 30
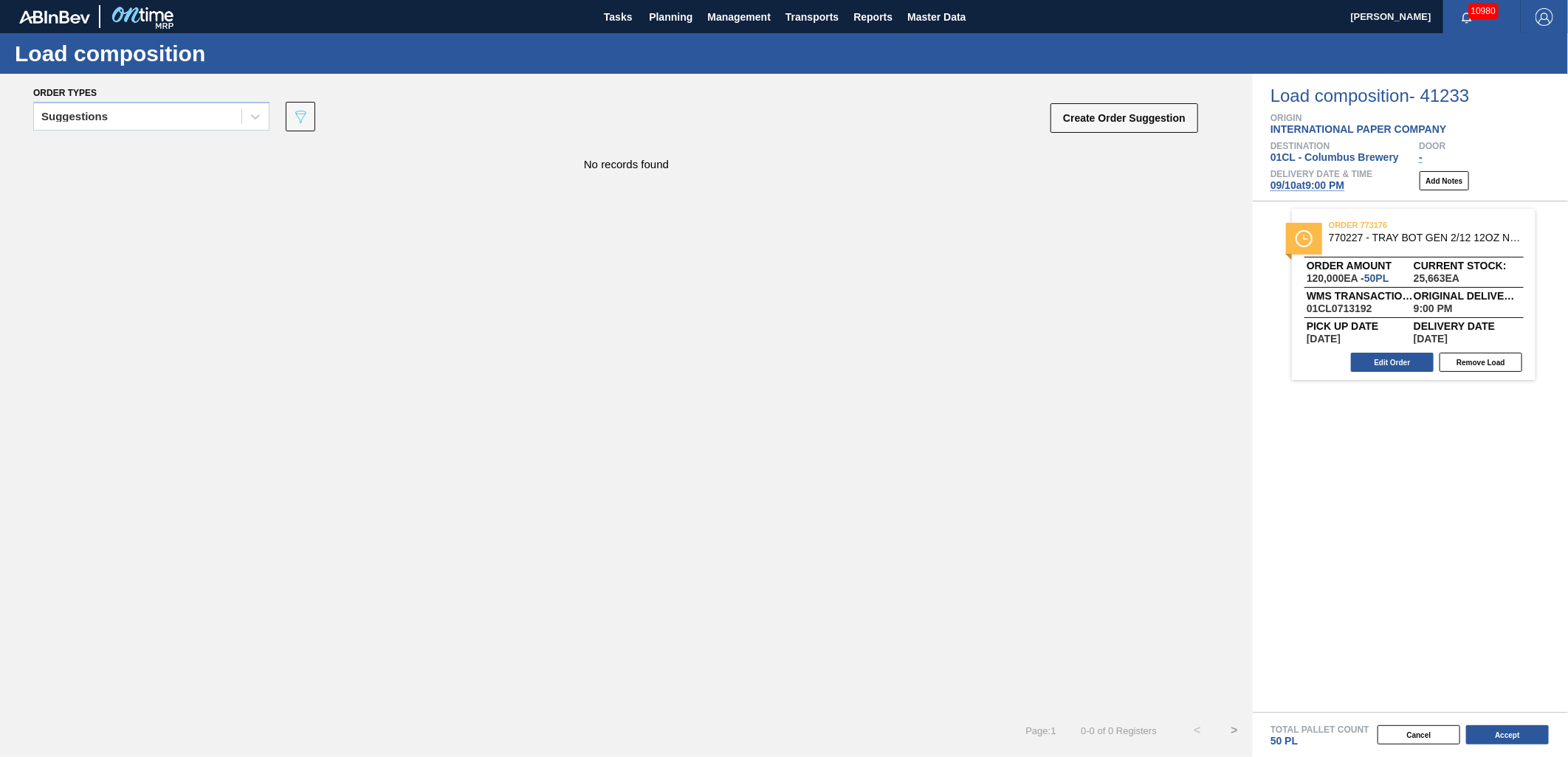
click at [1317, 189] on span "09/10 at 9:00 PM" at bounding box center [1307, 185] width 74 height 12
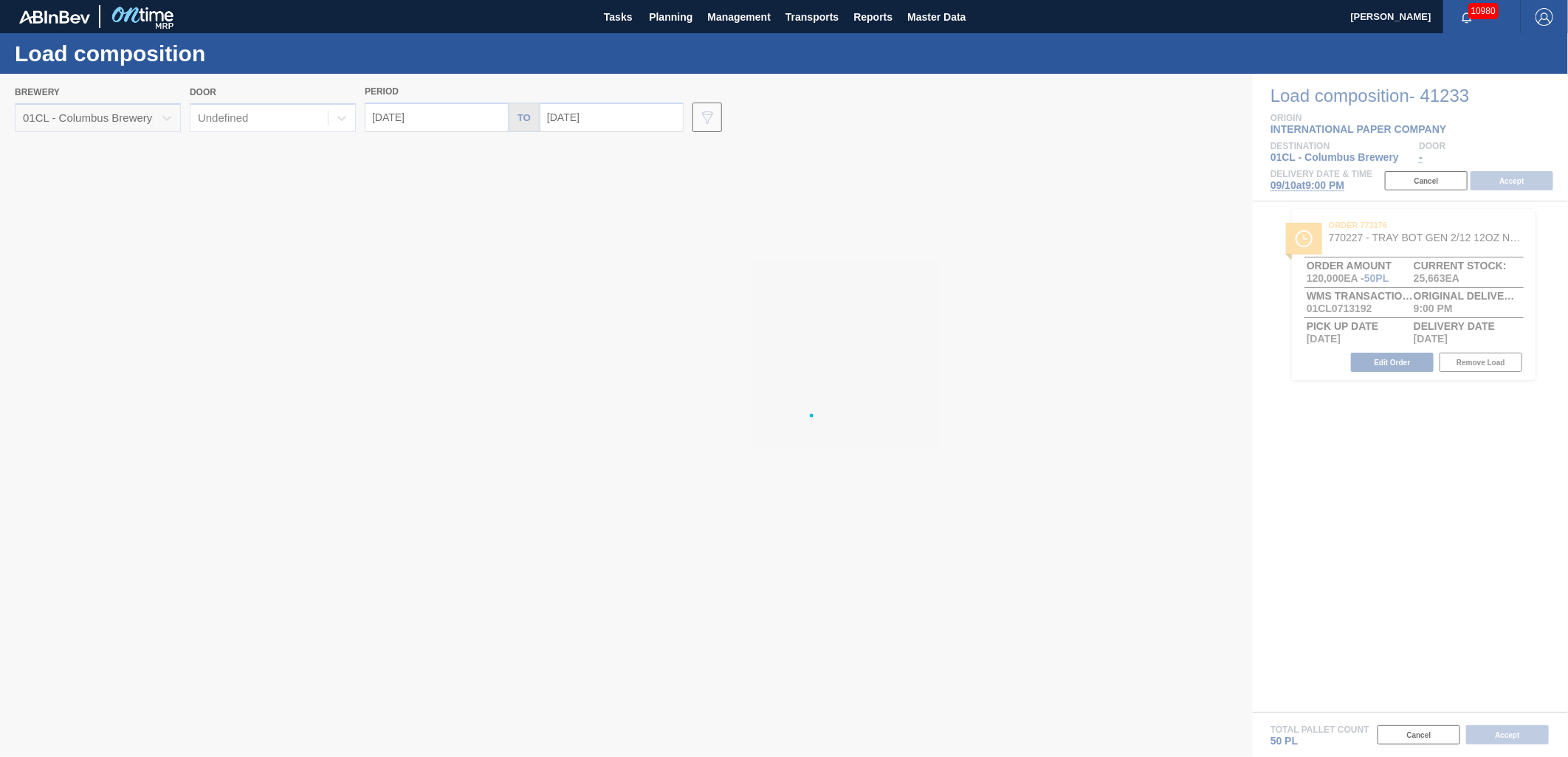
type input "[DATE]"
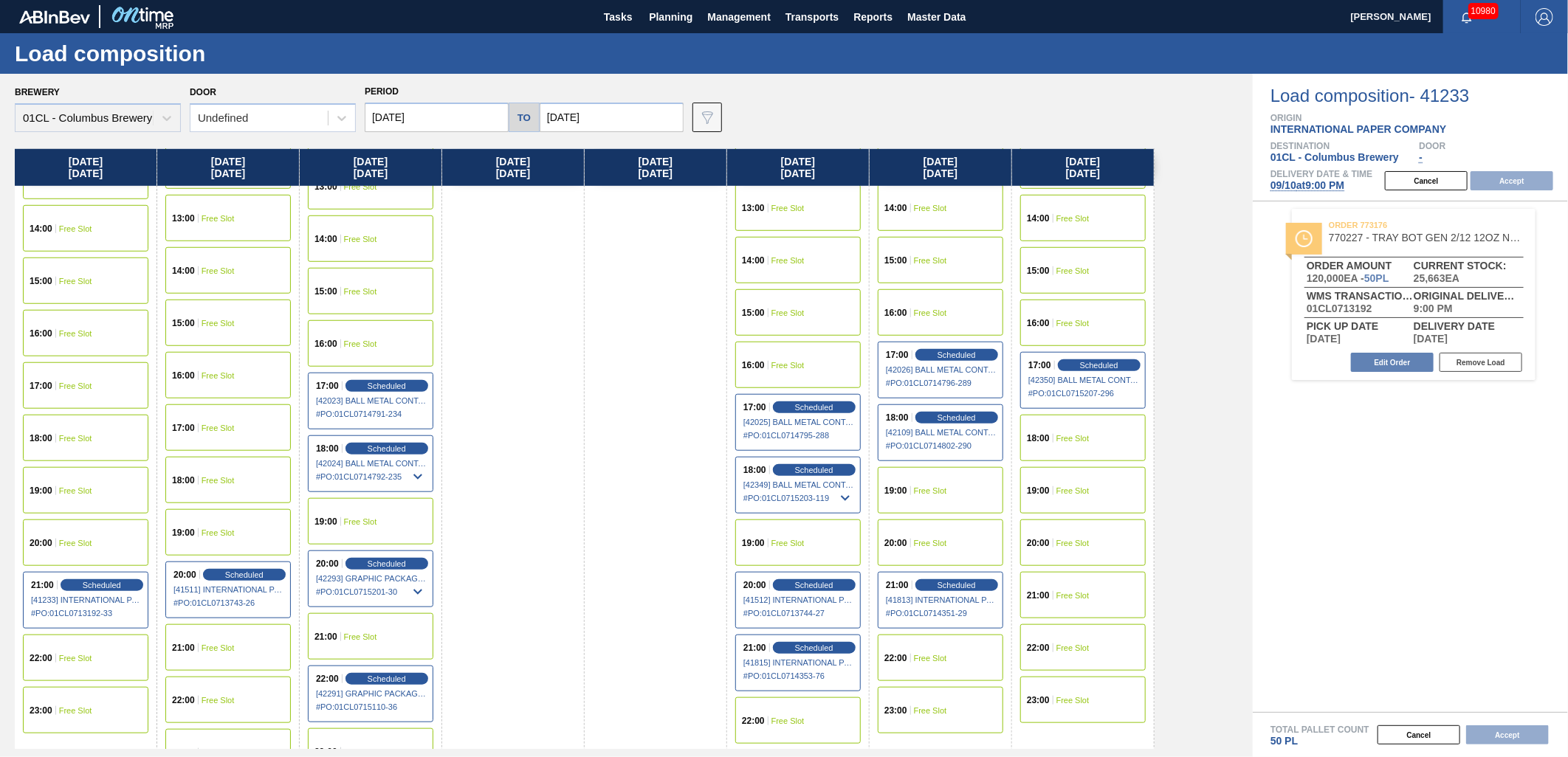
scroll to position [787, 0]
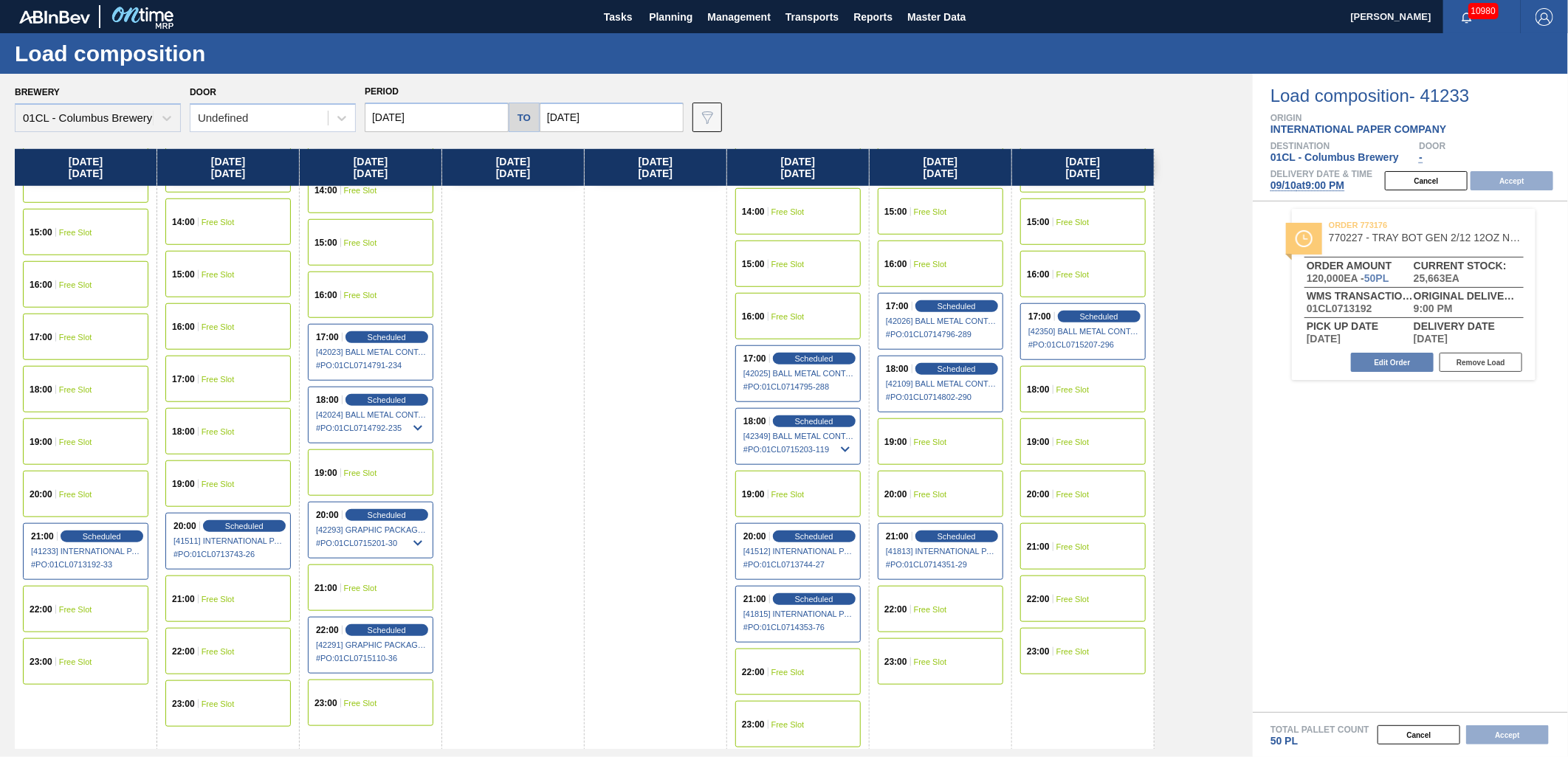
click at [916, 613] on div "22:00 Free Slot" at bounding box center [940, 609] width 126 height 47
click at [1507, 181] on button "Accept" at bounding box center [1511, 180] width 83 height 19
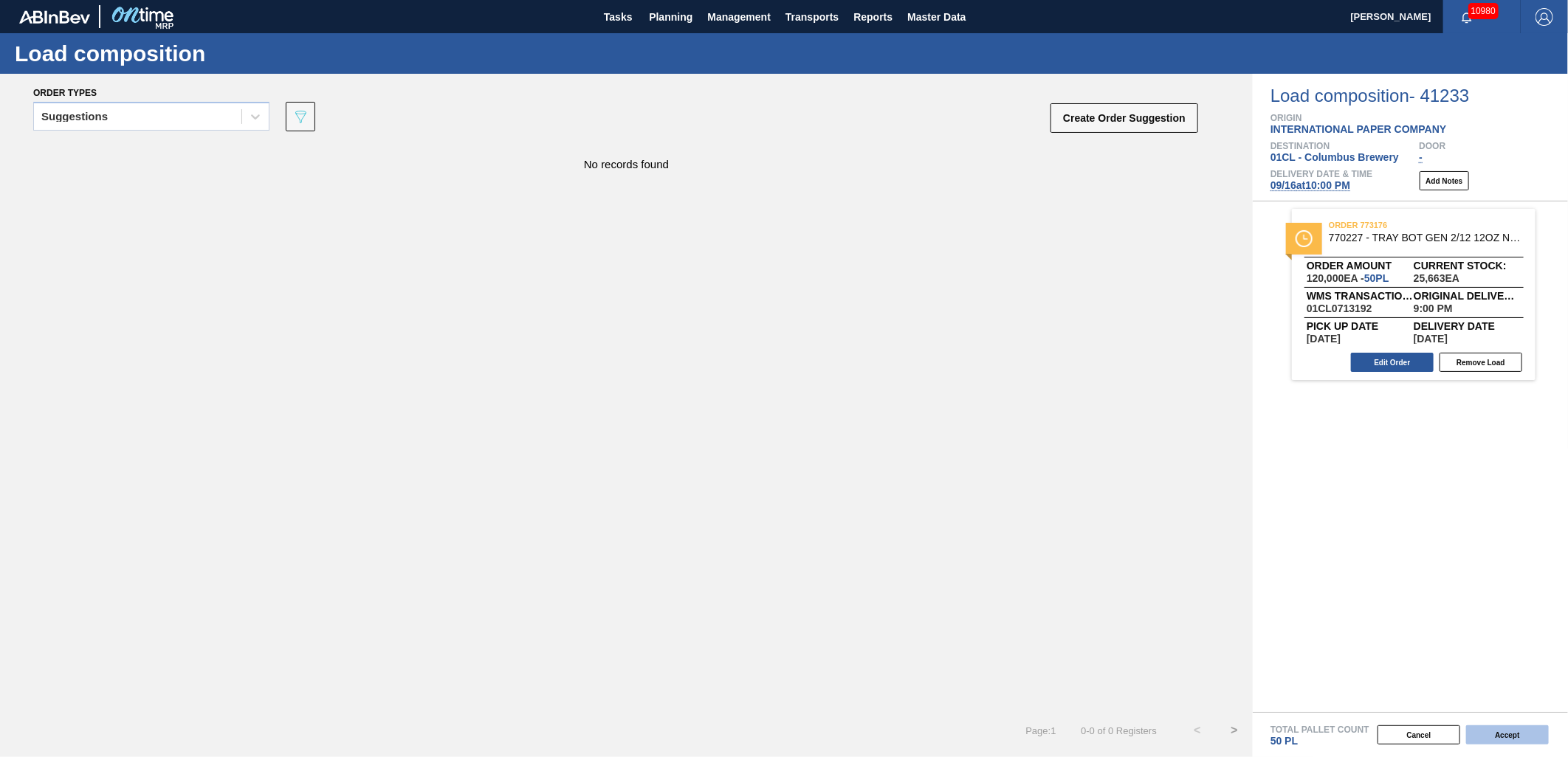
click at [1515, 740] on button "Accept" at bounding box center [1507, 734] width 83 height 19
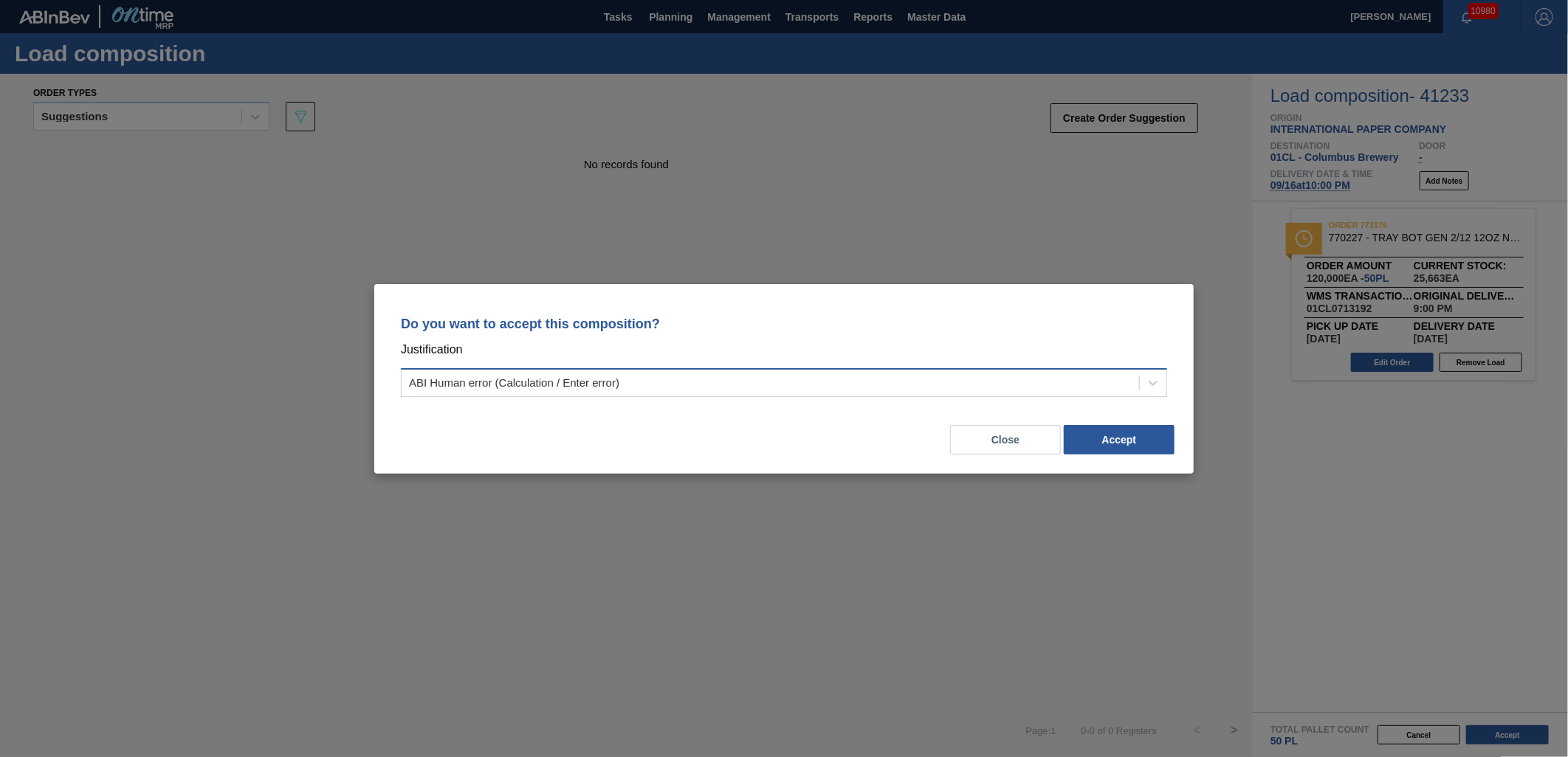
click at [960, 389] on div "ABI Human error (Calculation / Enter error)" at bounding box center [770, 382] width 737 height 21
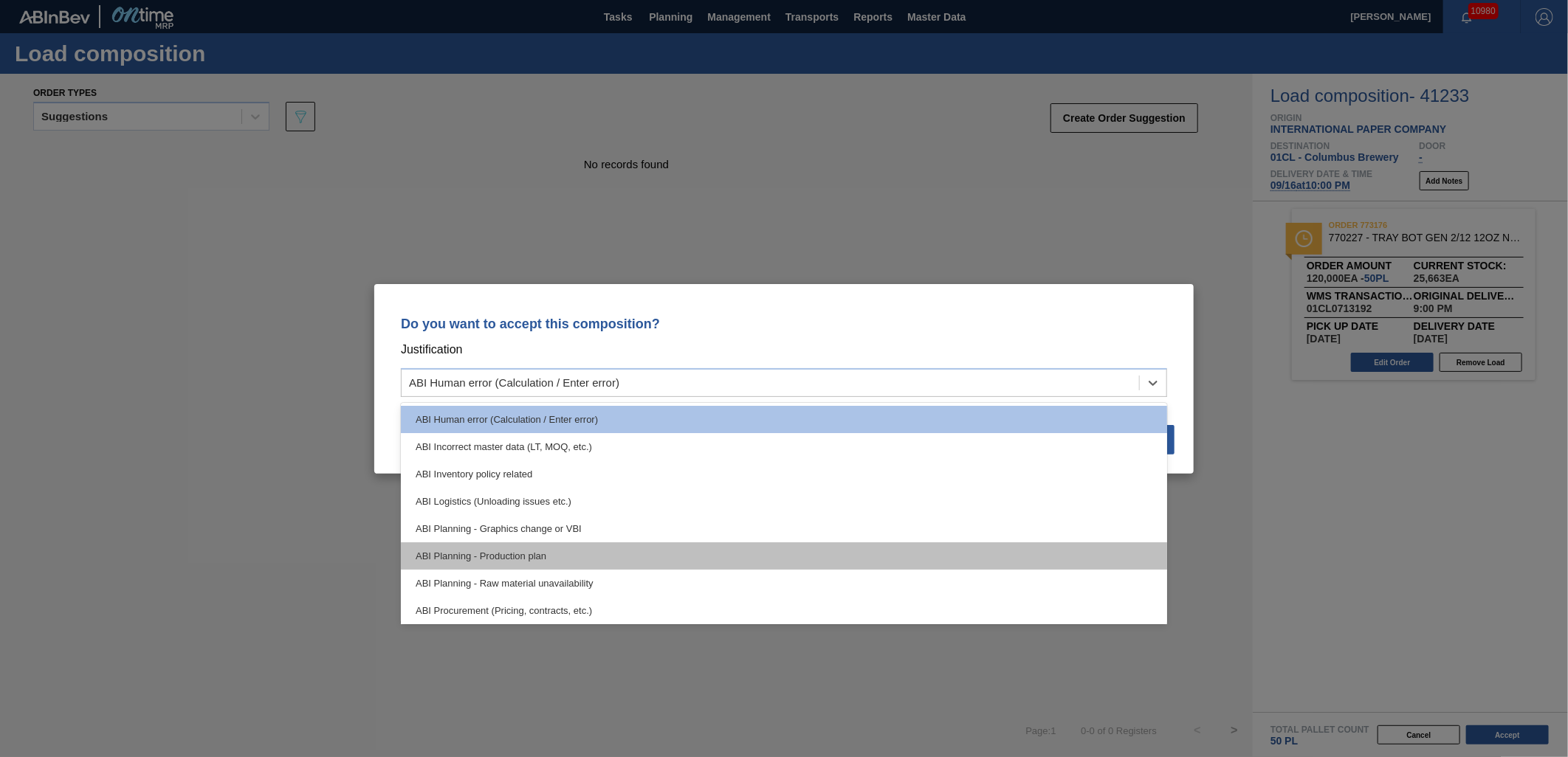
click at [835, 545] on div "ABI Planning - Production plan" at bounding box center [783, 556] width 766 height 27
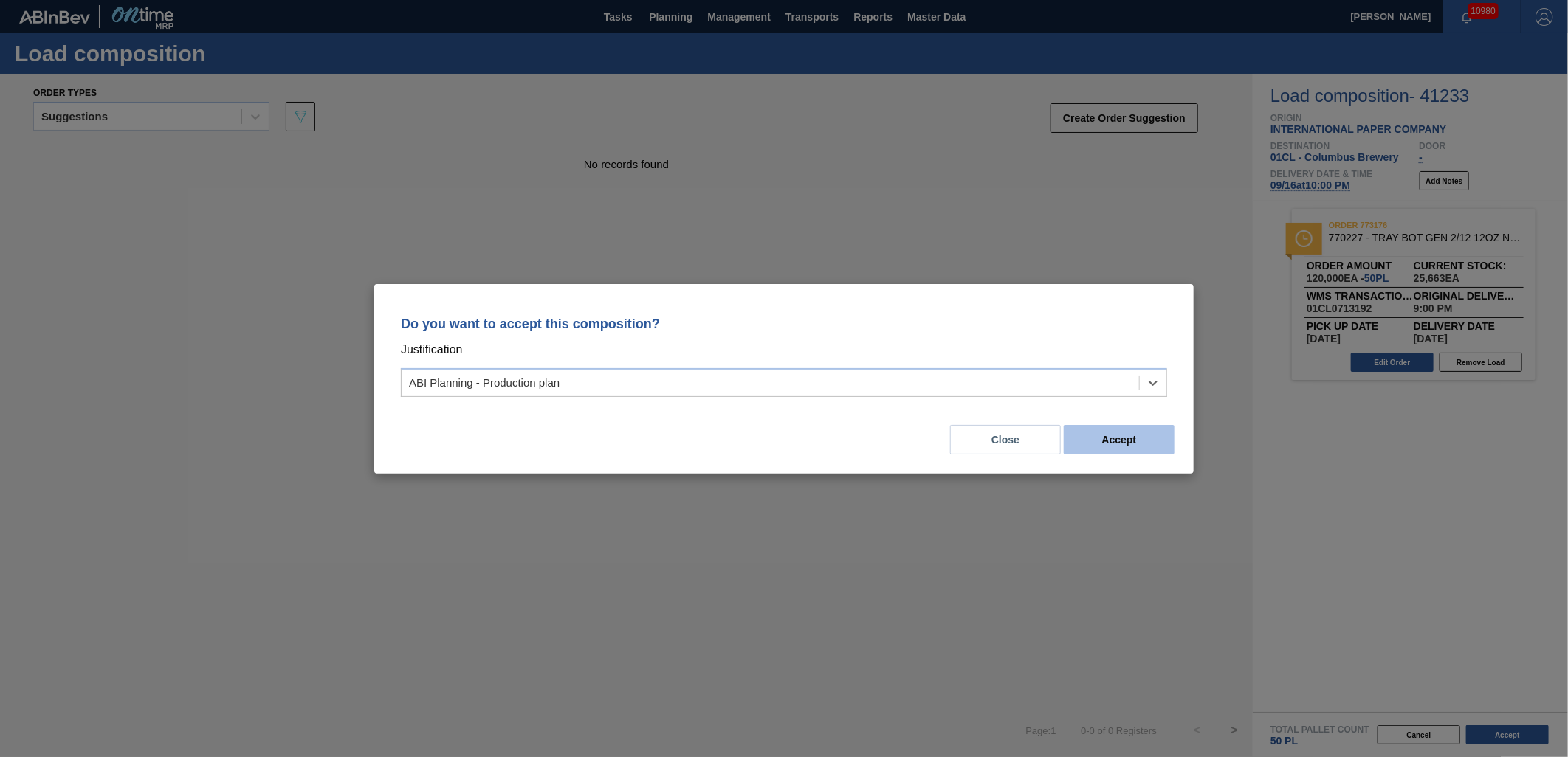
click at [1138, 449] on button "Accept" at bounding box center [1119, 440] width 111 height 30
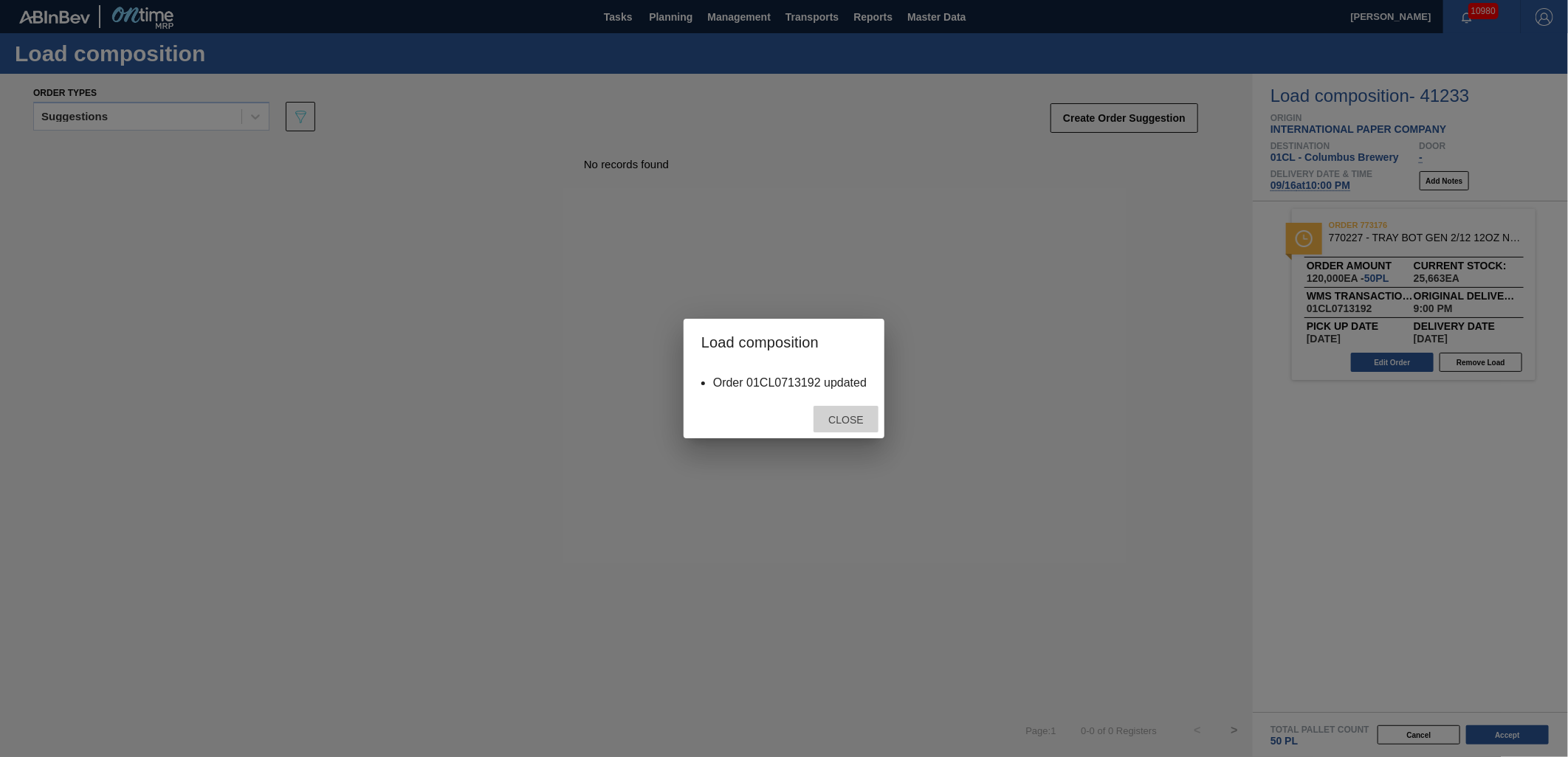
click at [860, 424] on span "Close" at bounding box center [846, 420] width 59 height 12
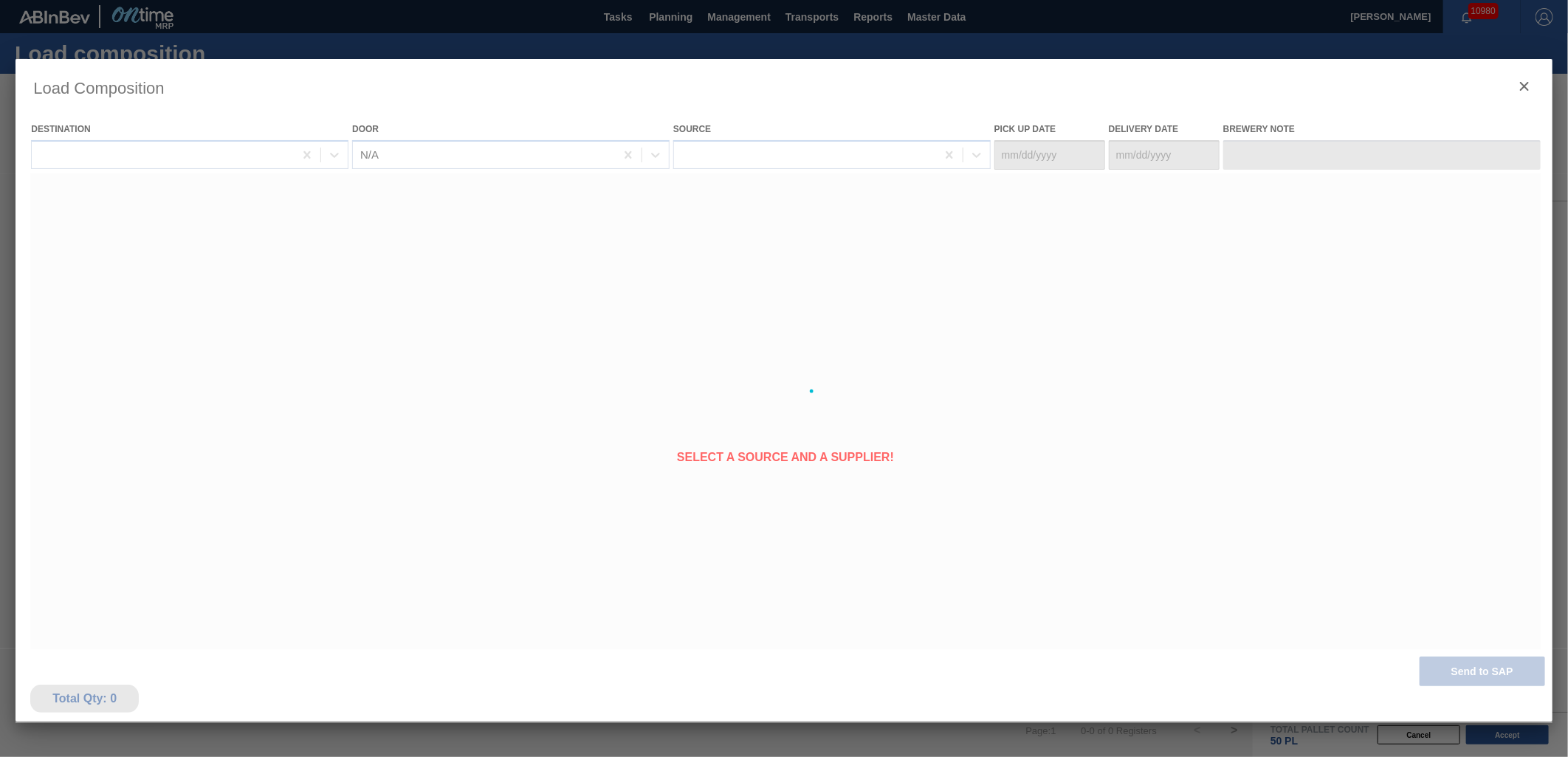
type Date "[DATE]"
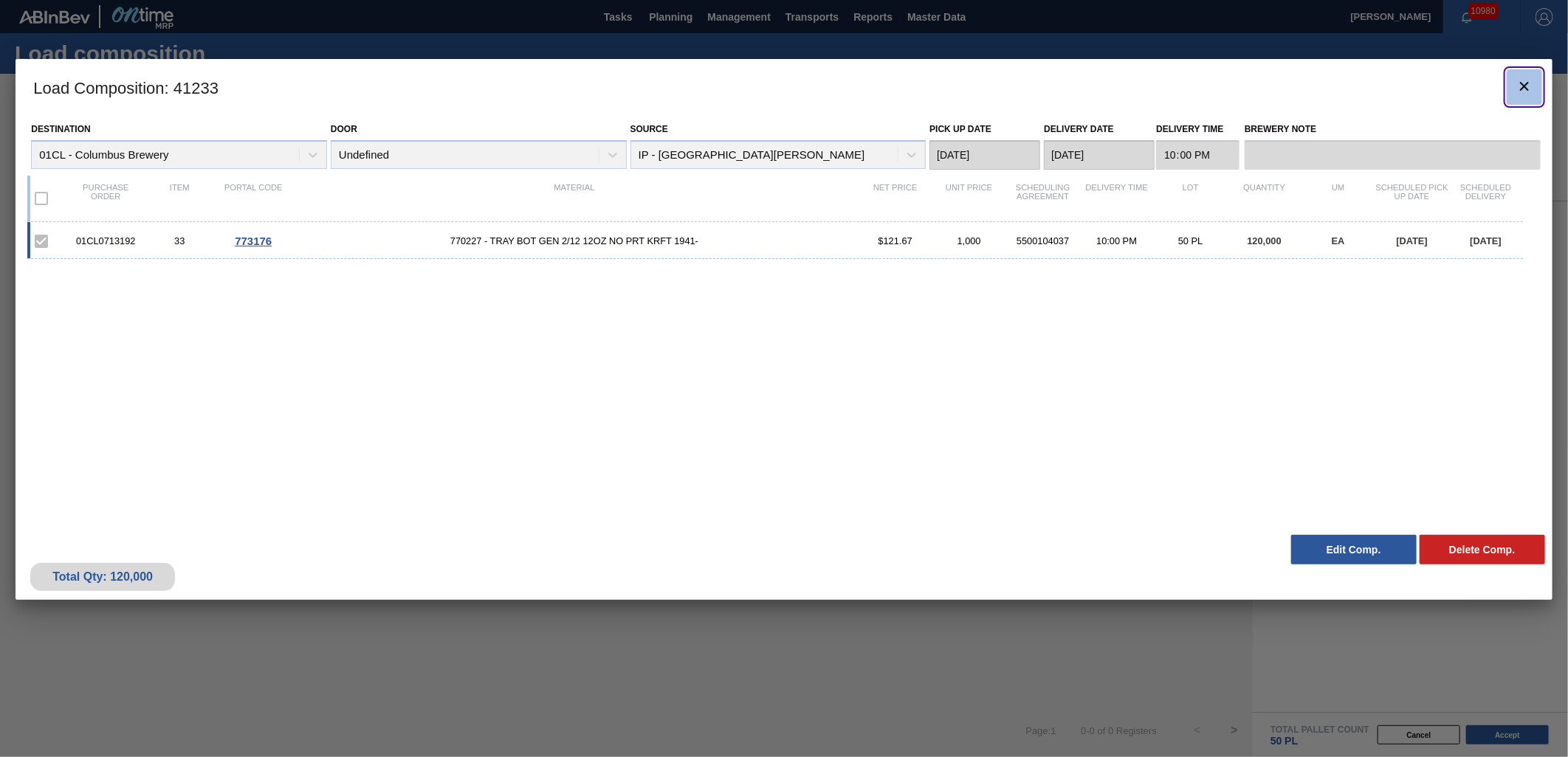
click at [1516, 91] on icon "botão de ícone" at bounding box center [1524, 87] width 18 height 18
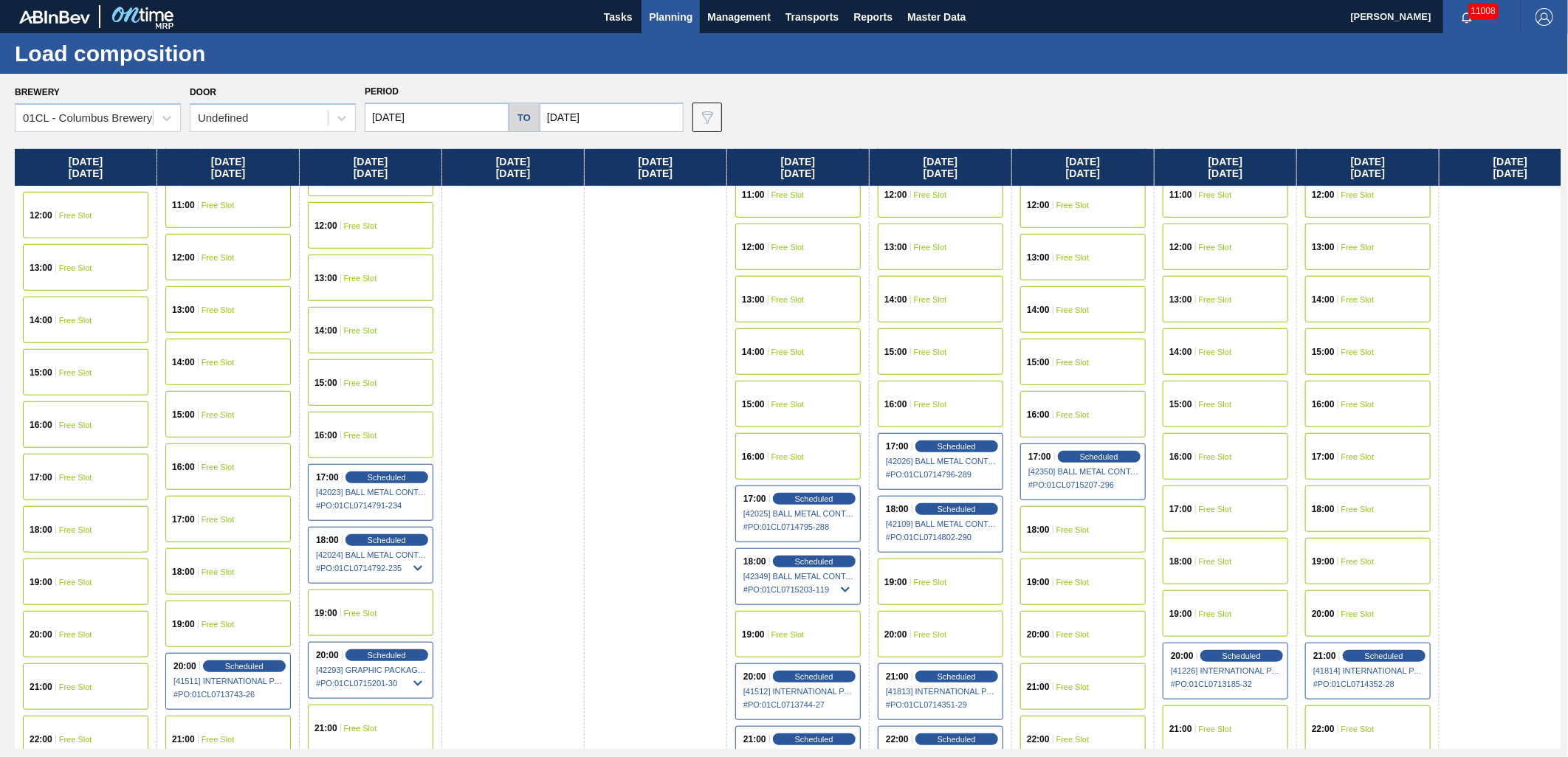
scroll to position [787, 0]
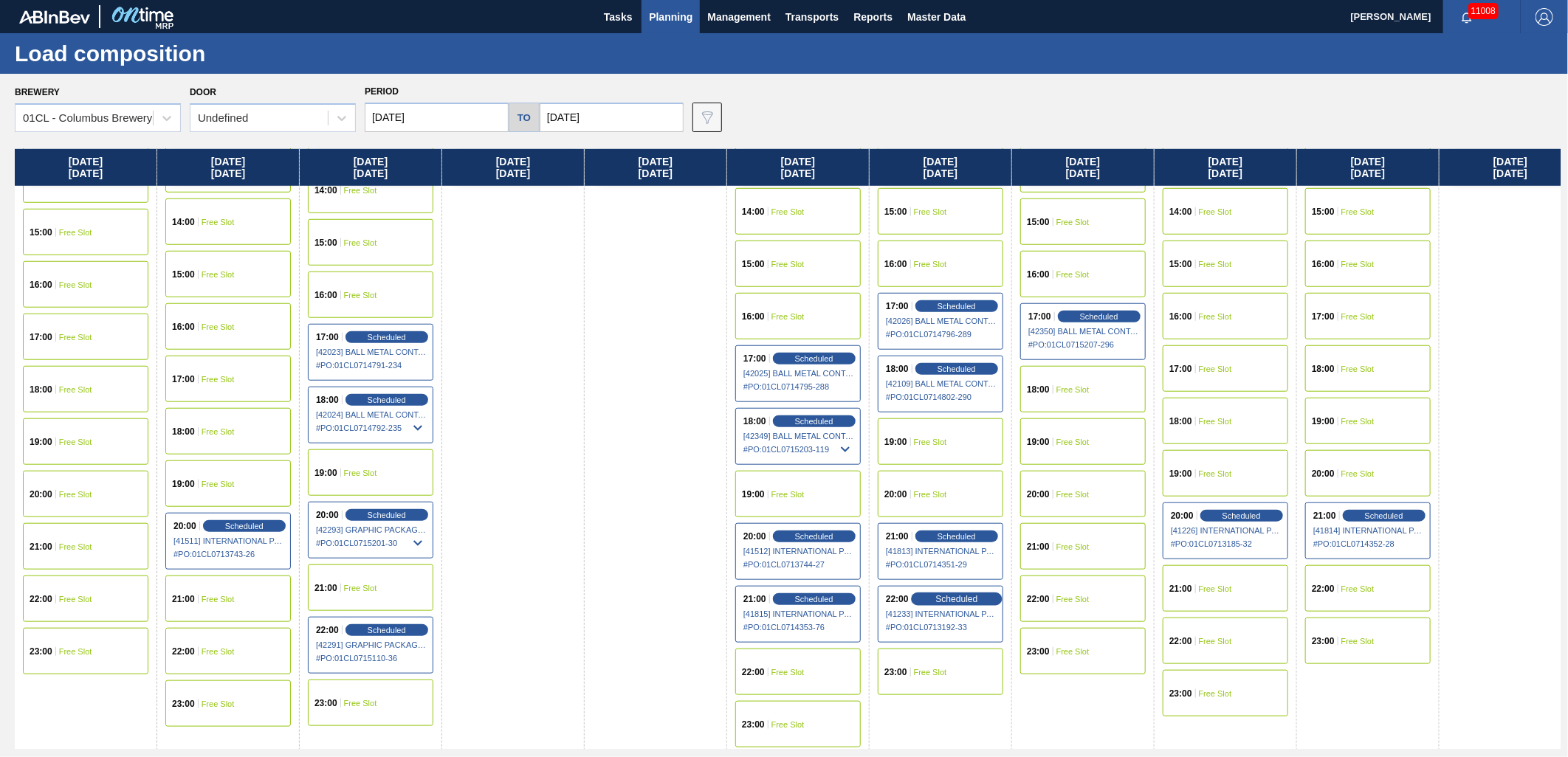
click at [948, 597] on span "Scheduled" at bounding box center [956, 600] width 42 height 10
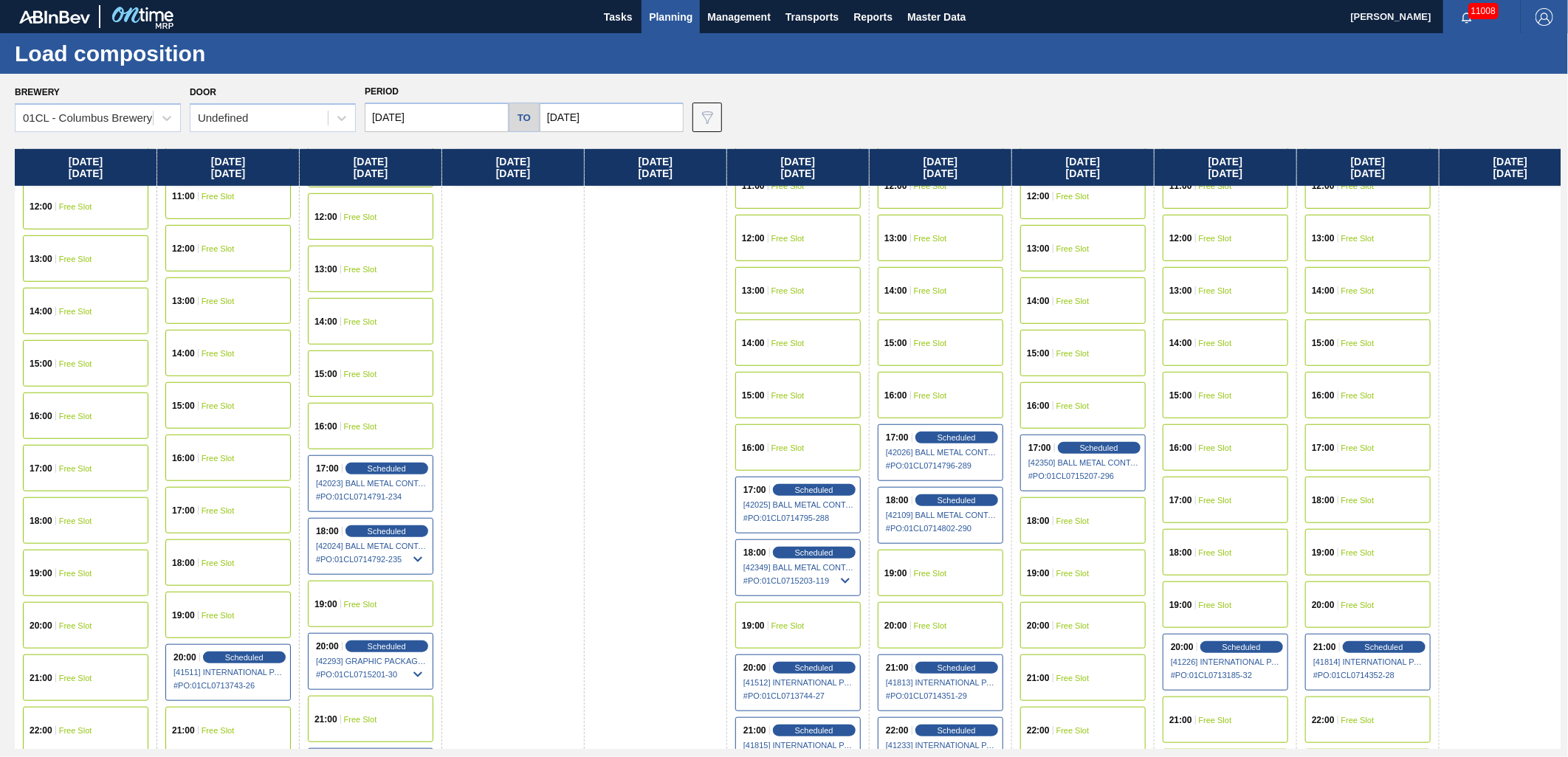
scroll to position [787, 0]
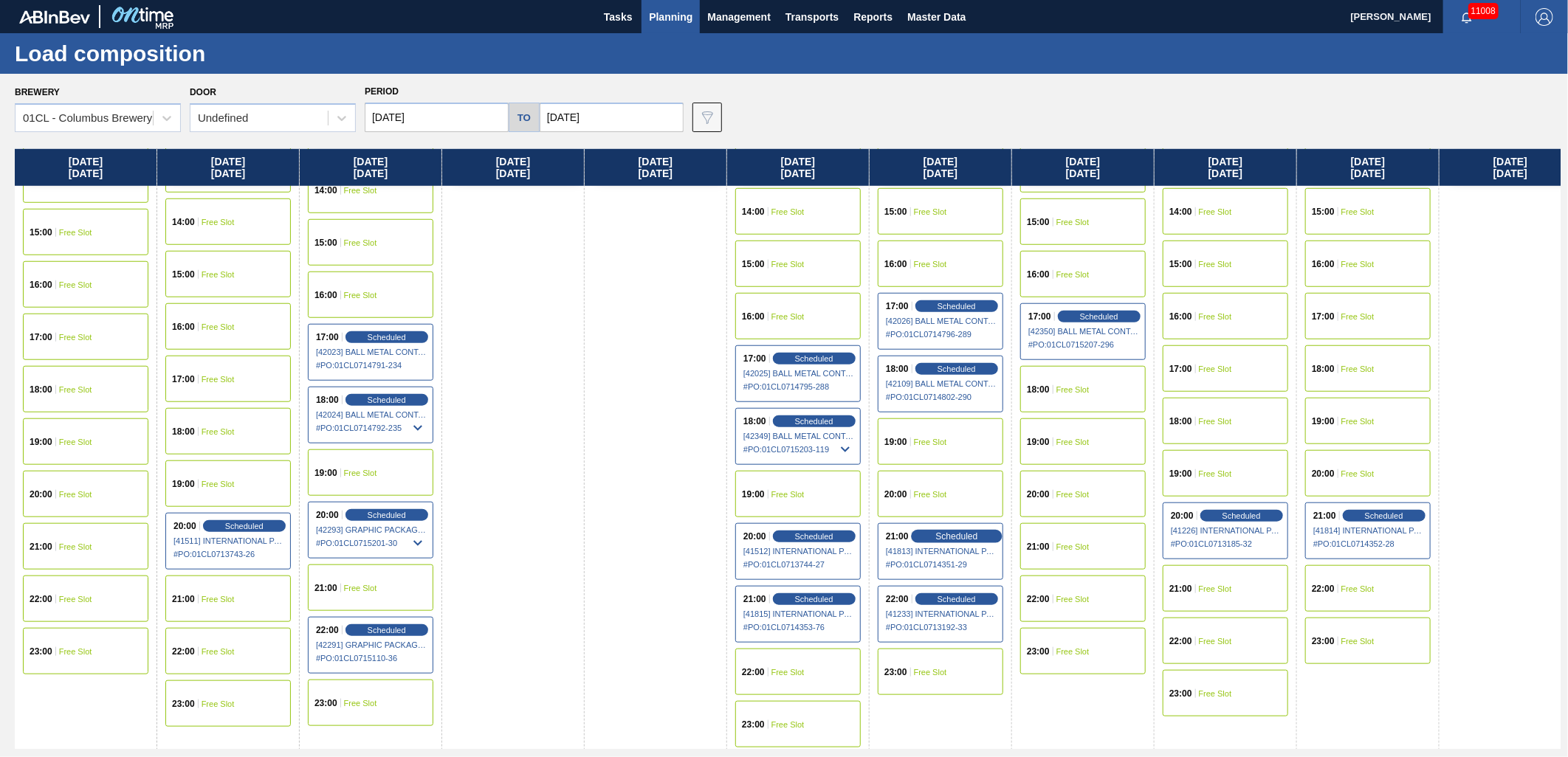
click at [962, 536] on span "Scheduled" at bounding box center [956, 537] width 42 height 10
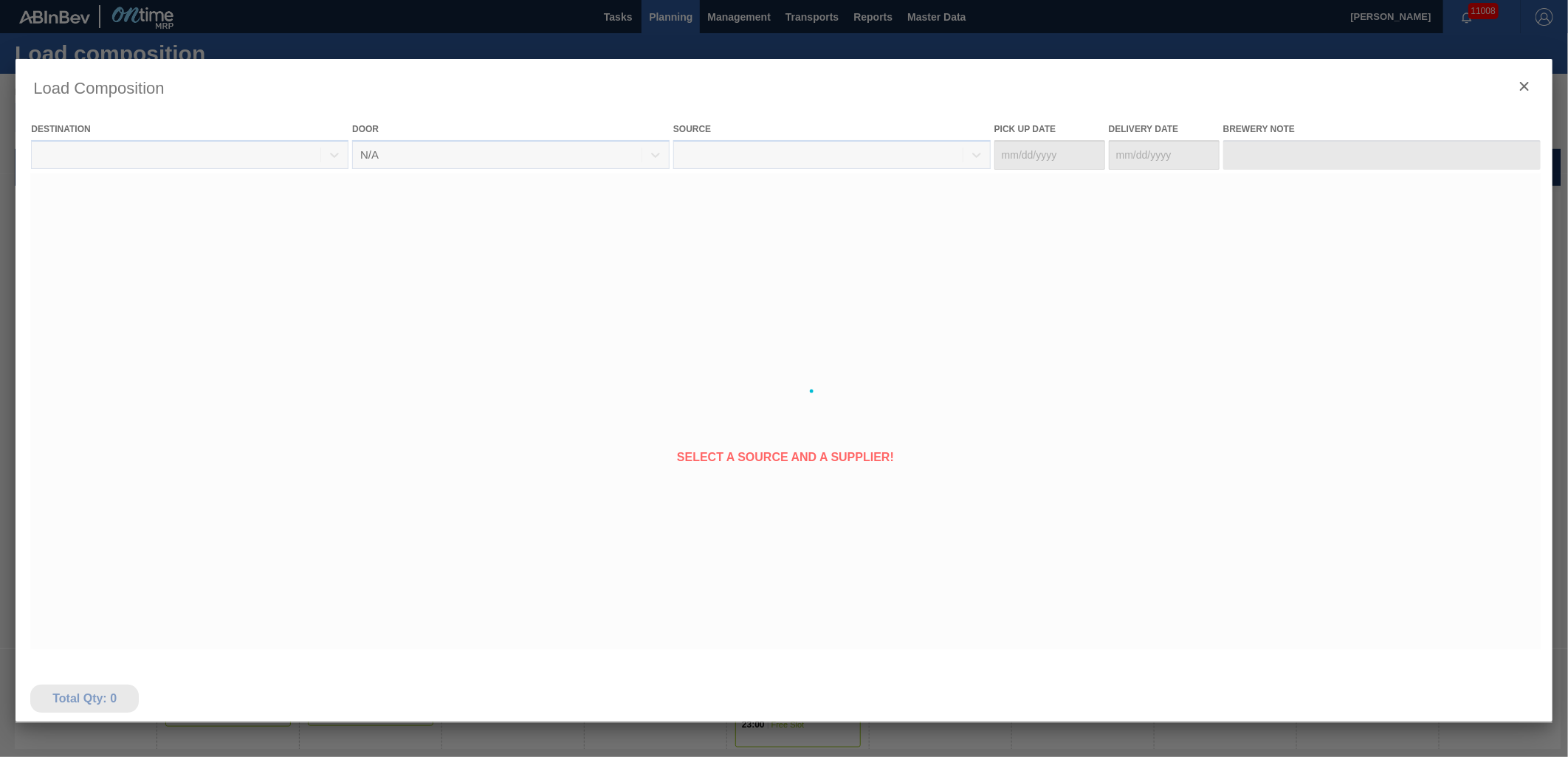
type Date "[DATE]"
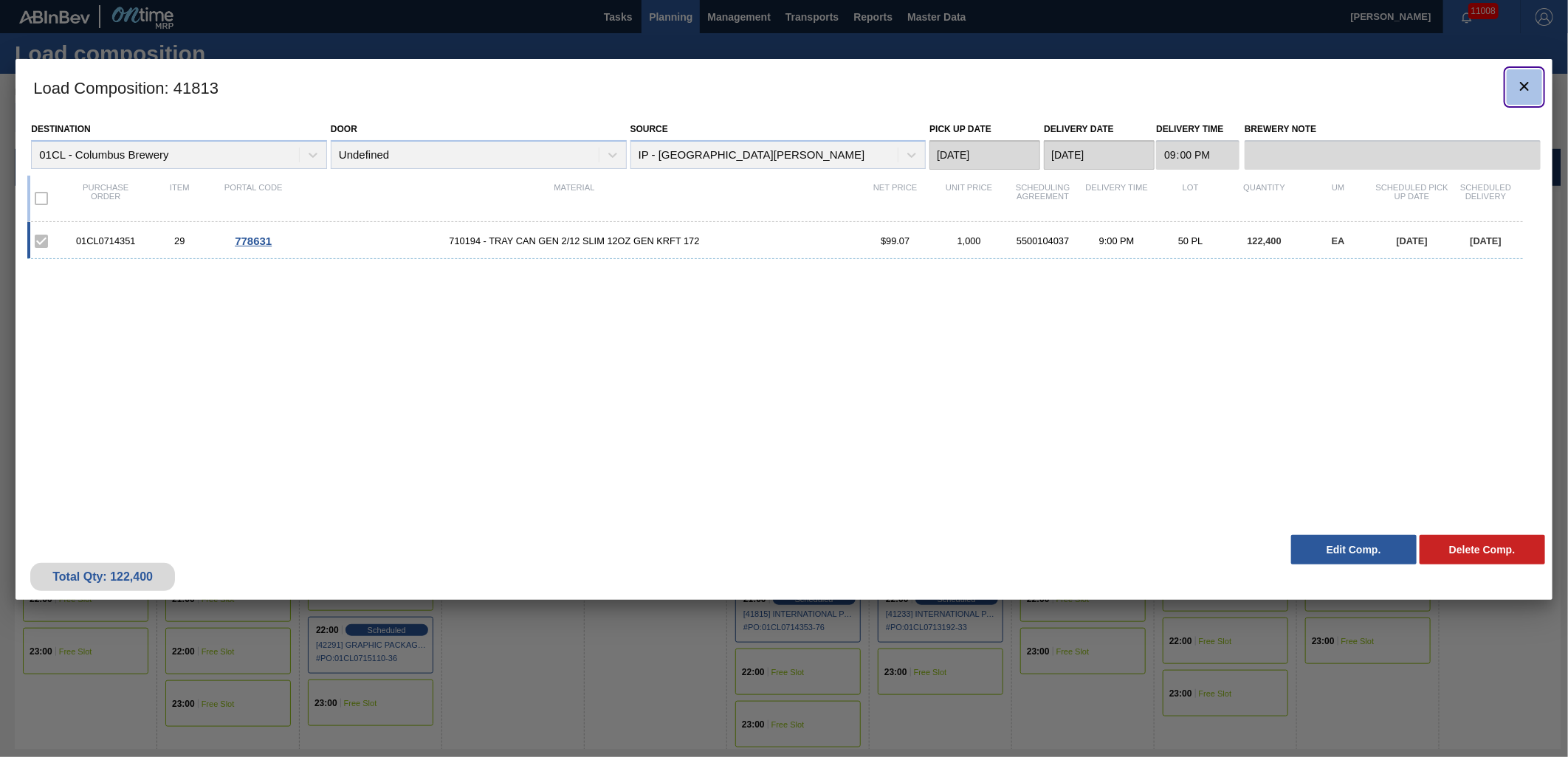
click at [1525, 86] on icon "botão de ícone" at bounding box center [1524, 86] width 9 height 9
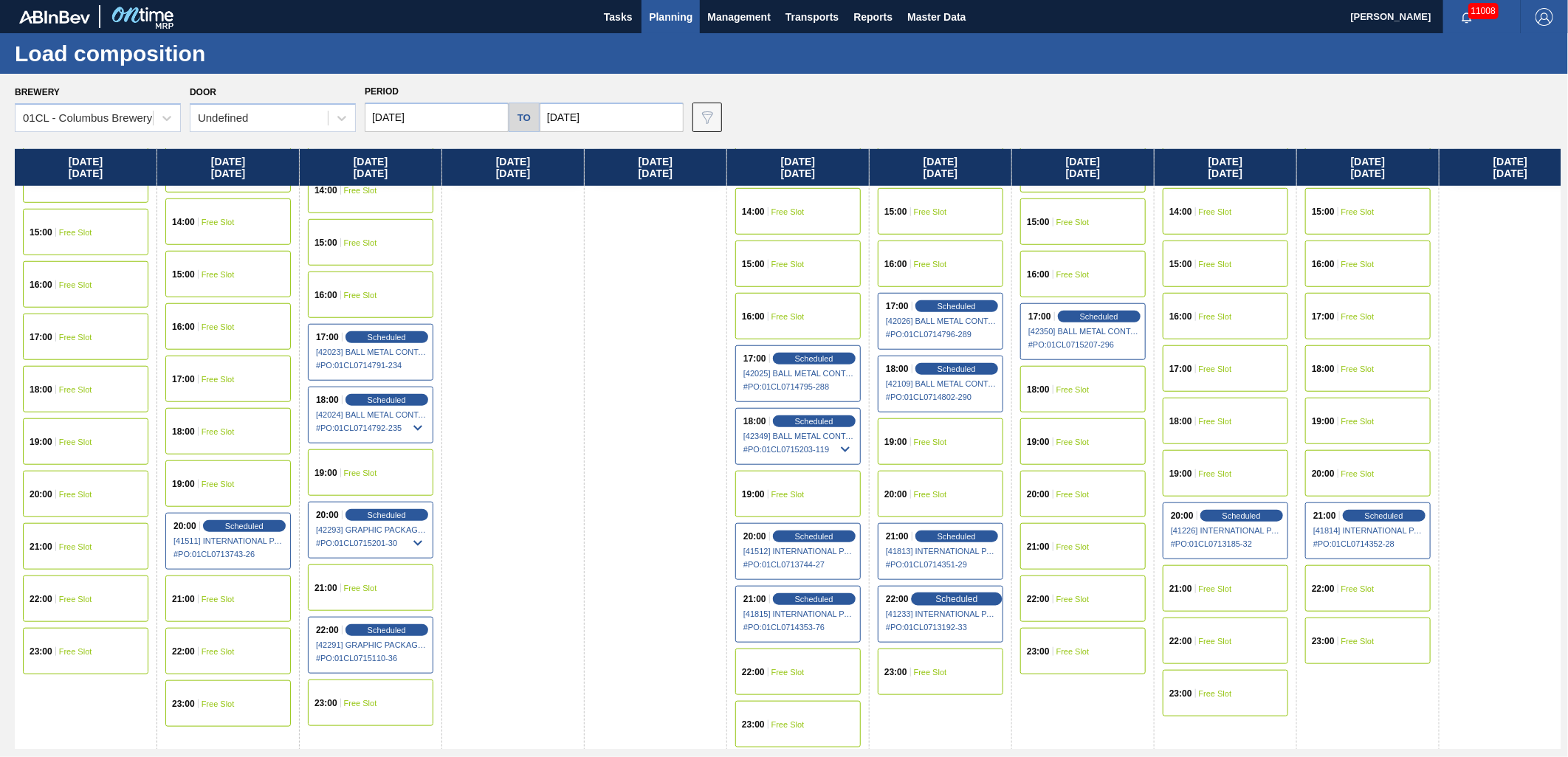
click at [956, 598] on span "Scheduled" at bounding box center [956, 600] width 42 height 10
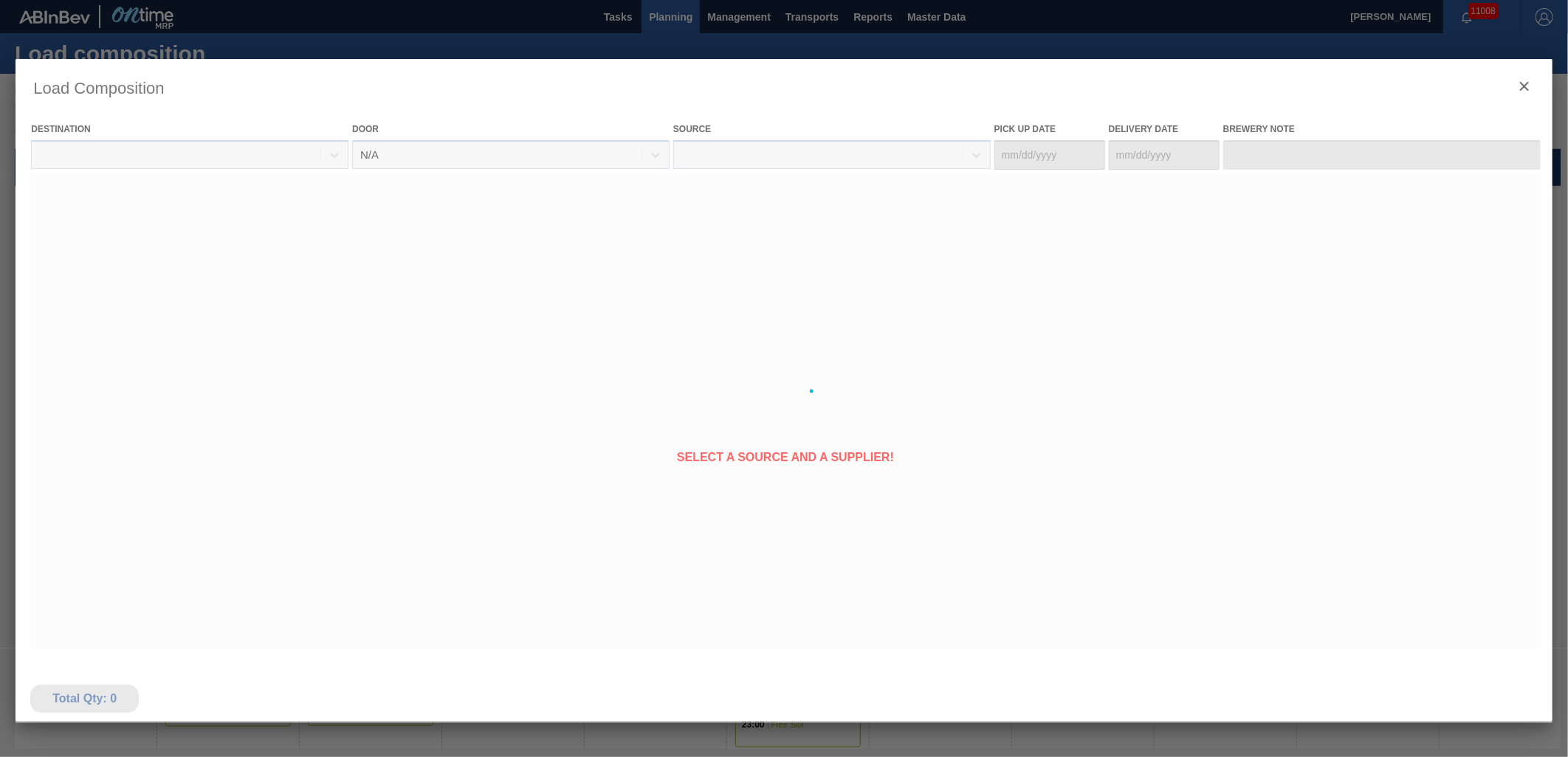
type Date "[DATE]"
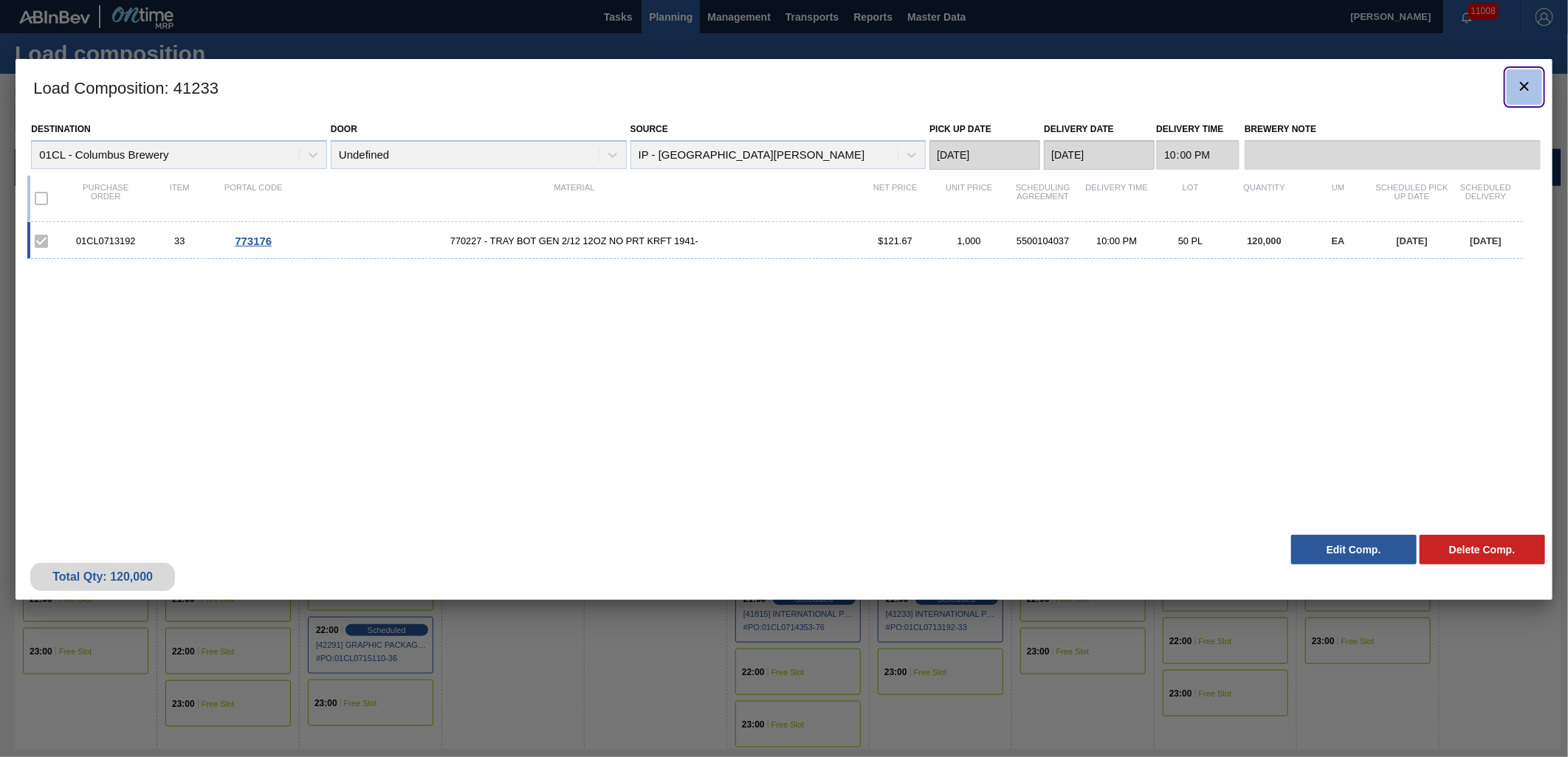
click at [1529, 93] on icon "botão de ícone" at bounding box center [1524, 87] width 18 height 18
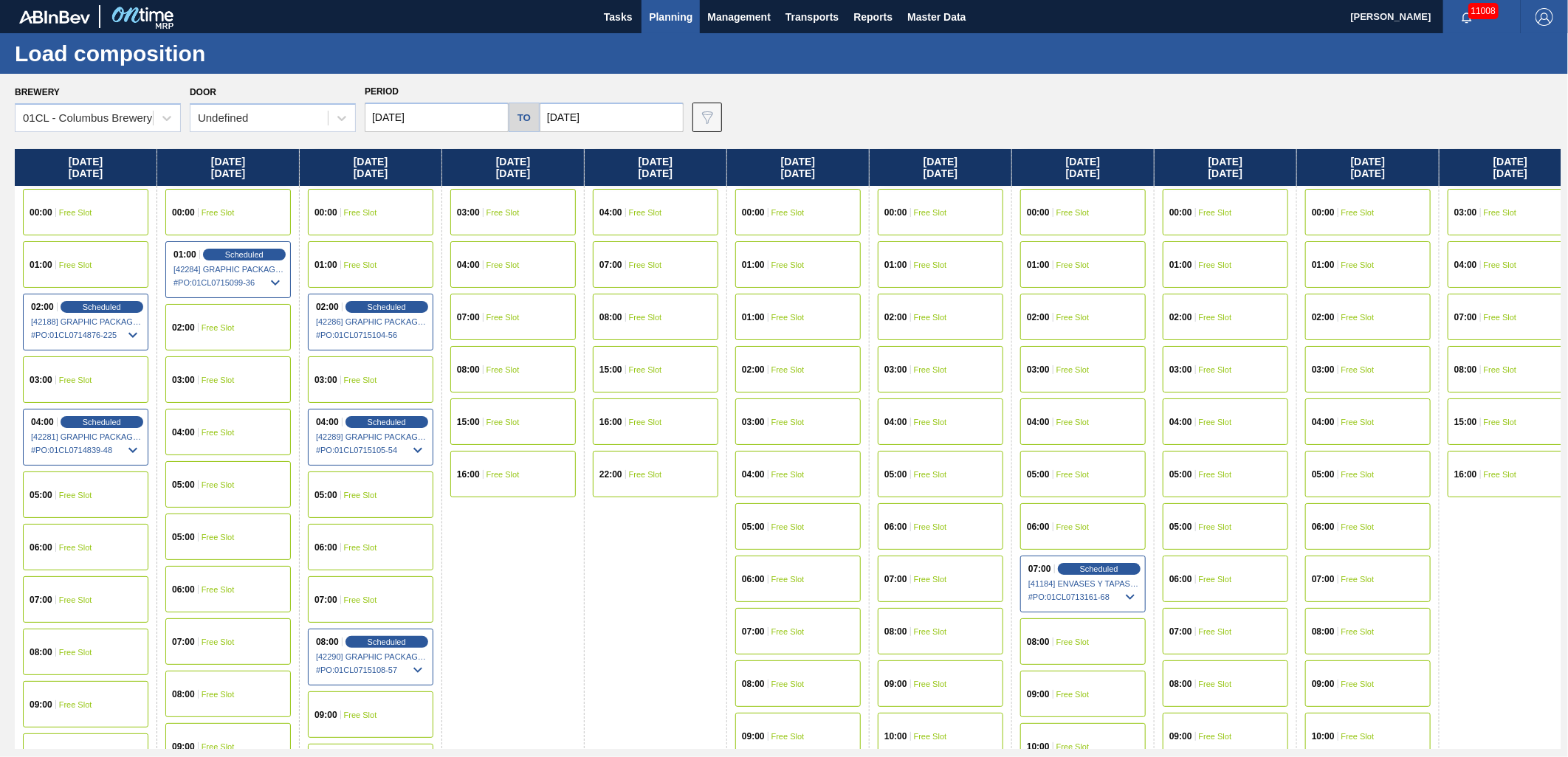
click at [472, 126] on input "[DATE]" at bounding box center [436, 118] width 144 height 30
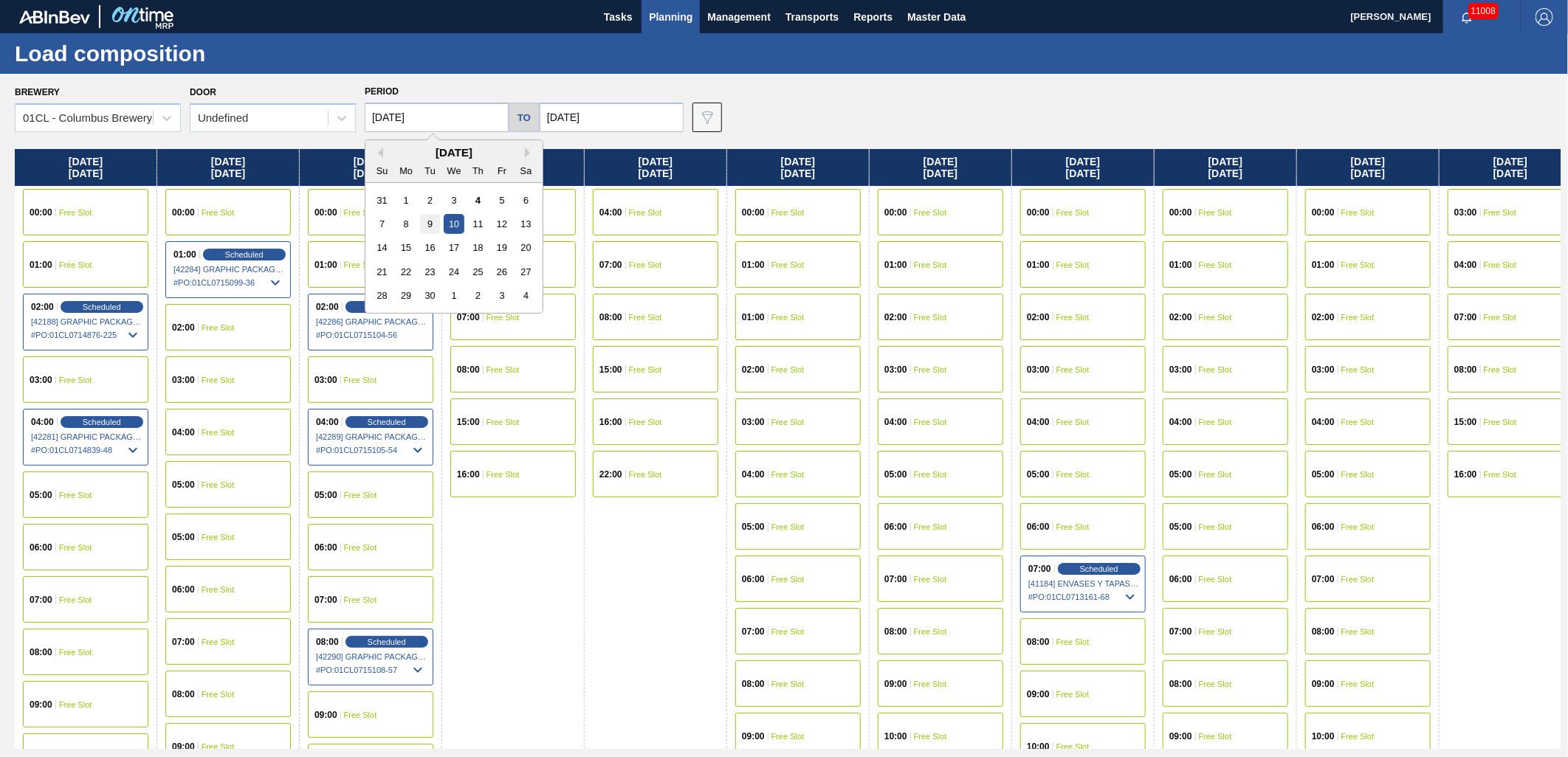
click at [421, 224] on div "9" at bounding box center [430, 224] width 20 height 20
type input "[DATE]"
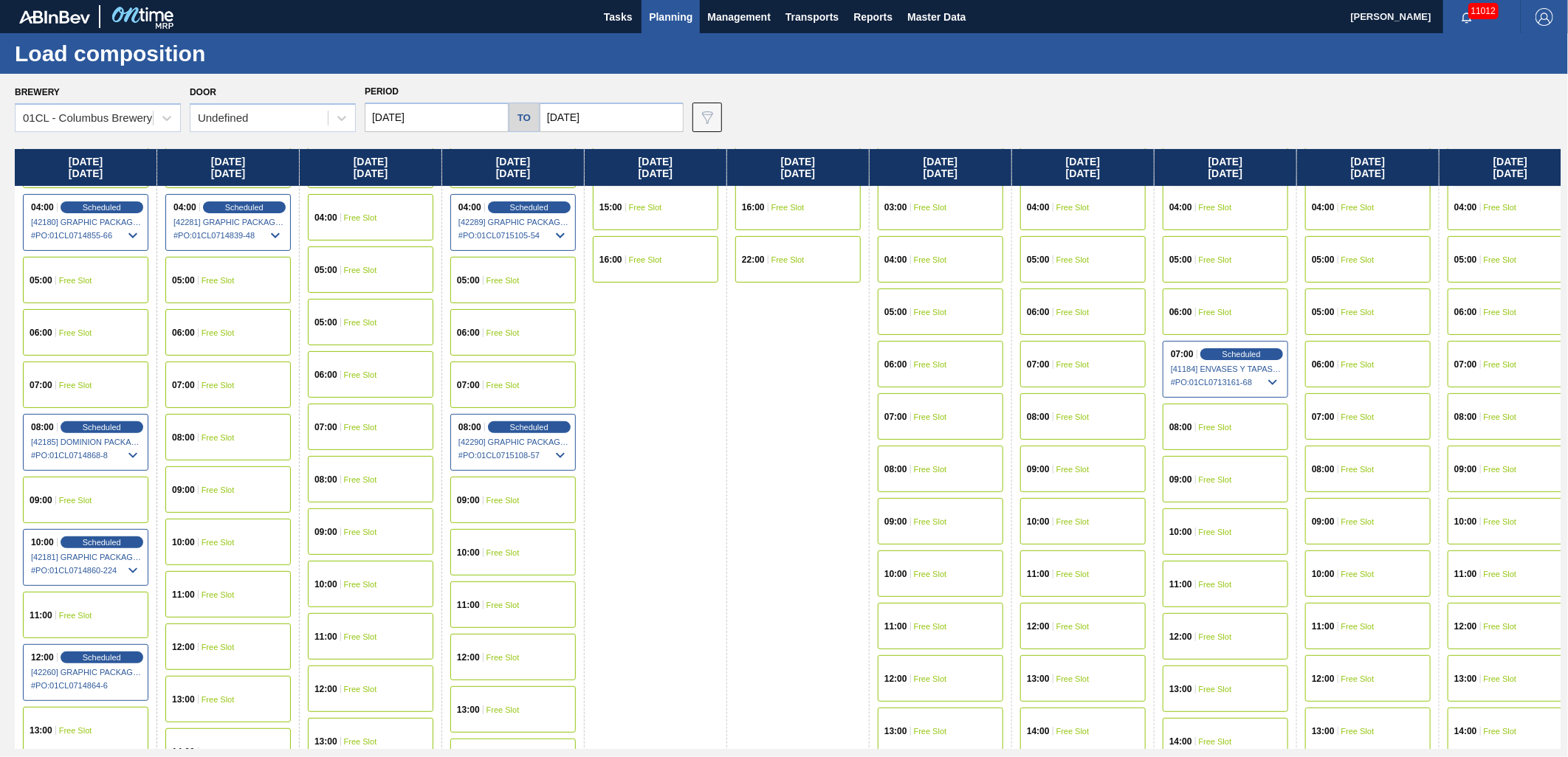
scroll to position [328, 0]
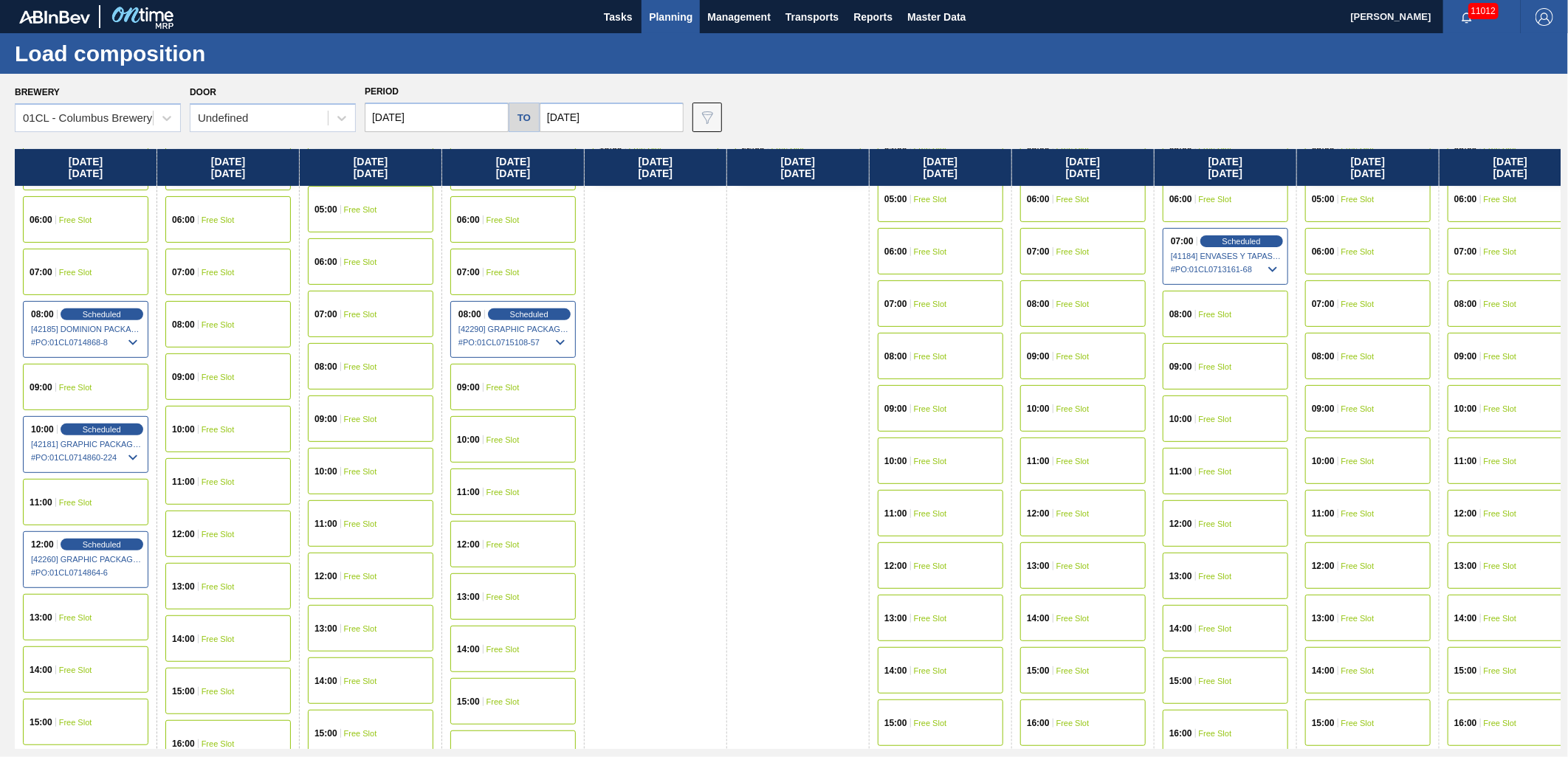
click at [362, 357] on div "08:00 Free Slot" at bounding box center [371, 367] width 126 height 47
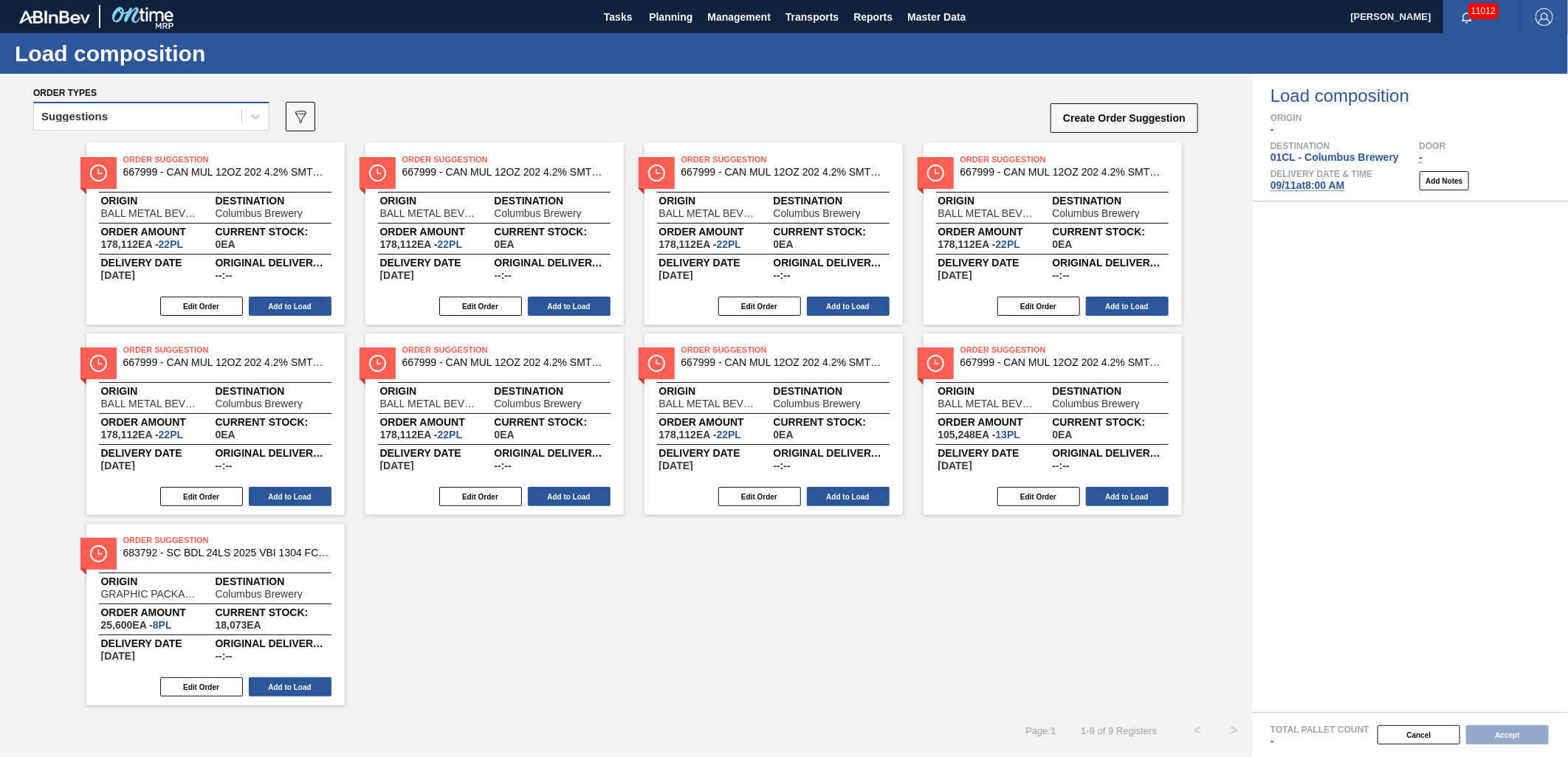
click at [218, 121] on div "Suggestions" at bounding box center [137, 117] width 207 height 21
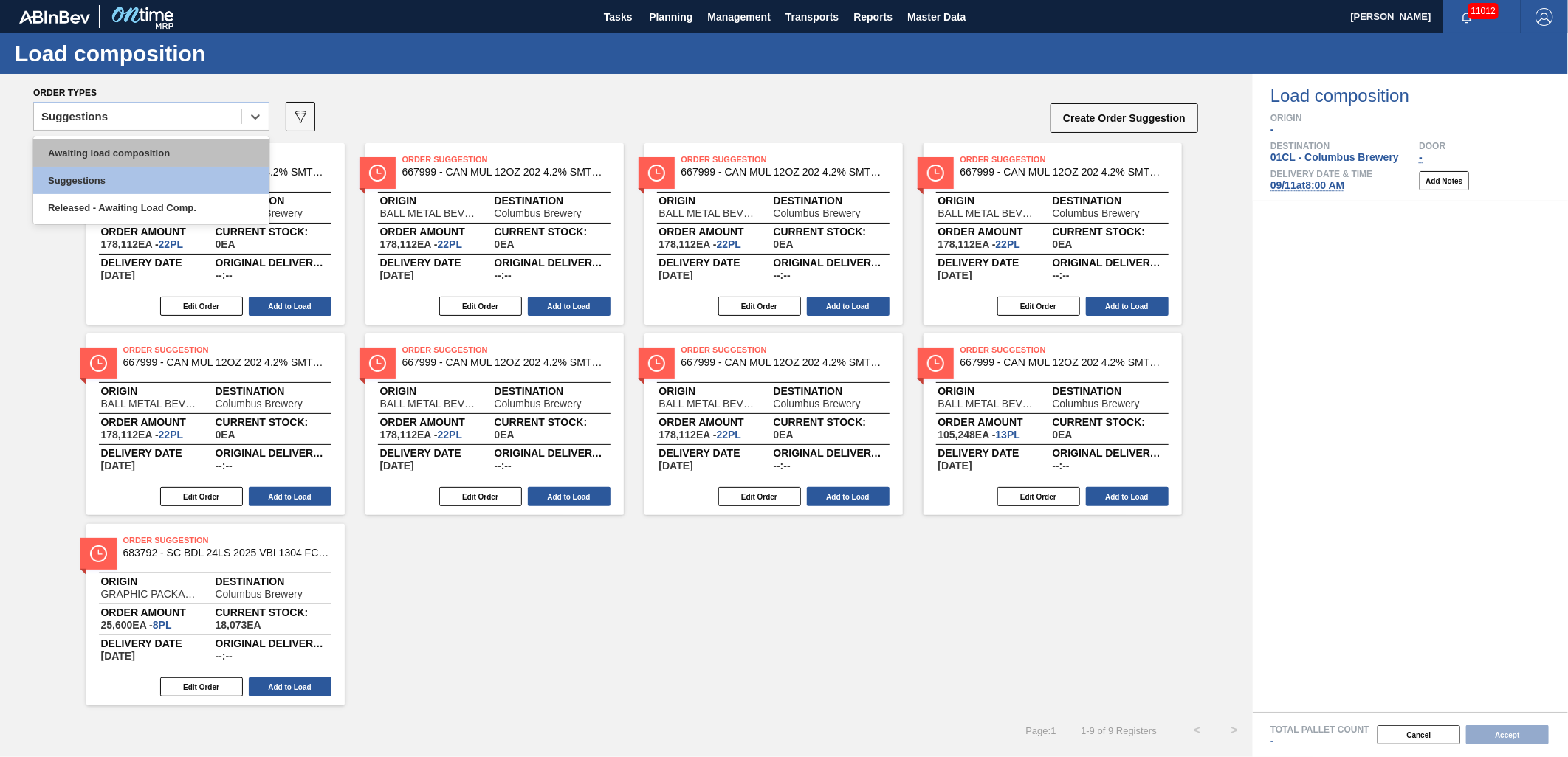
click at [175, 147] on div "Awaiting load composition" at bounding box center [150, 152] width 236 height 27
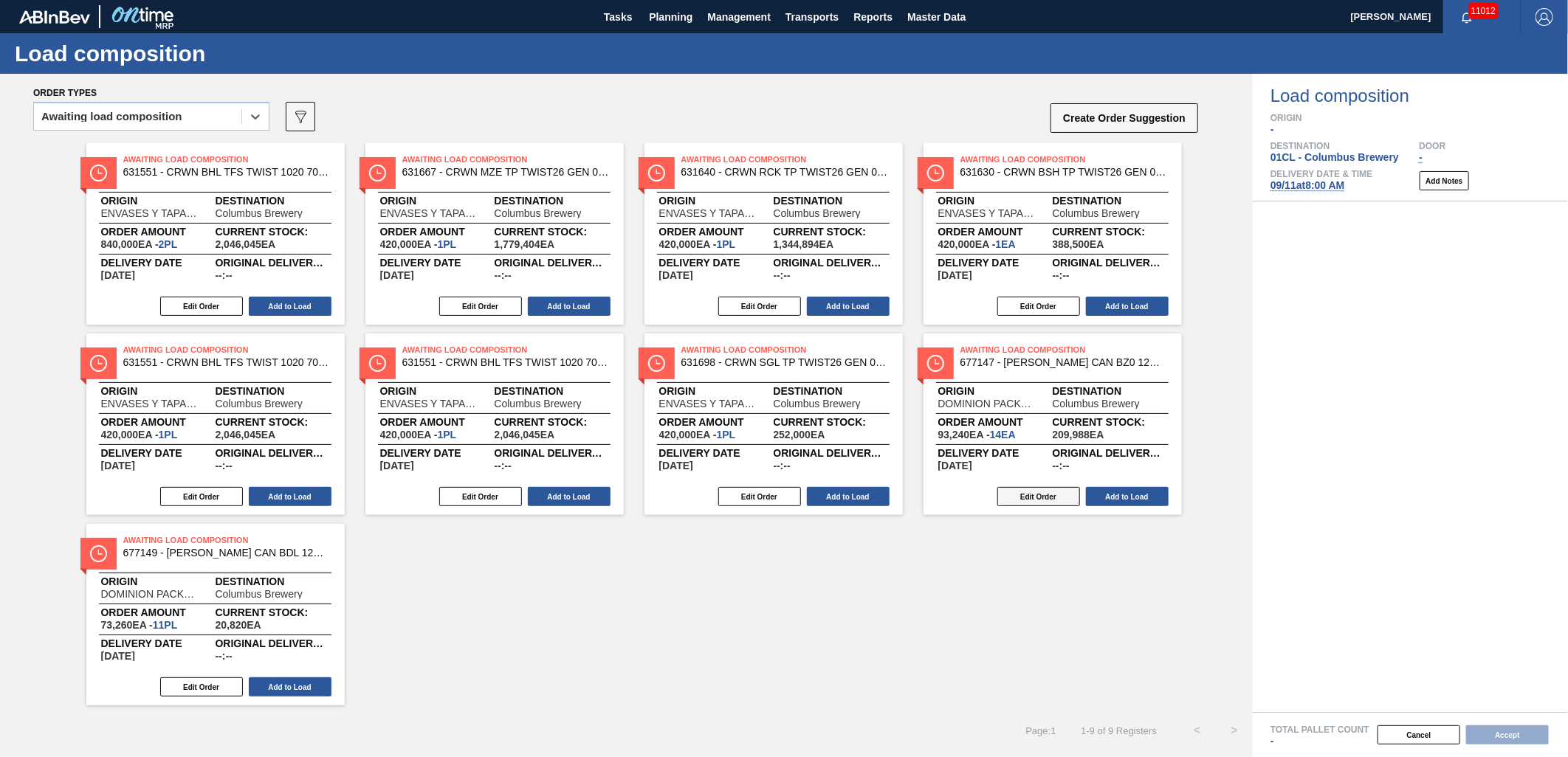
click at [1039, 497] on button "Edit Order" at bounding box center [1038, 496] width 83 height 19
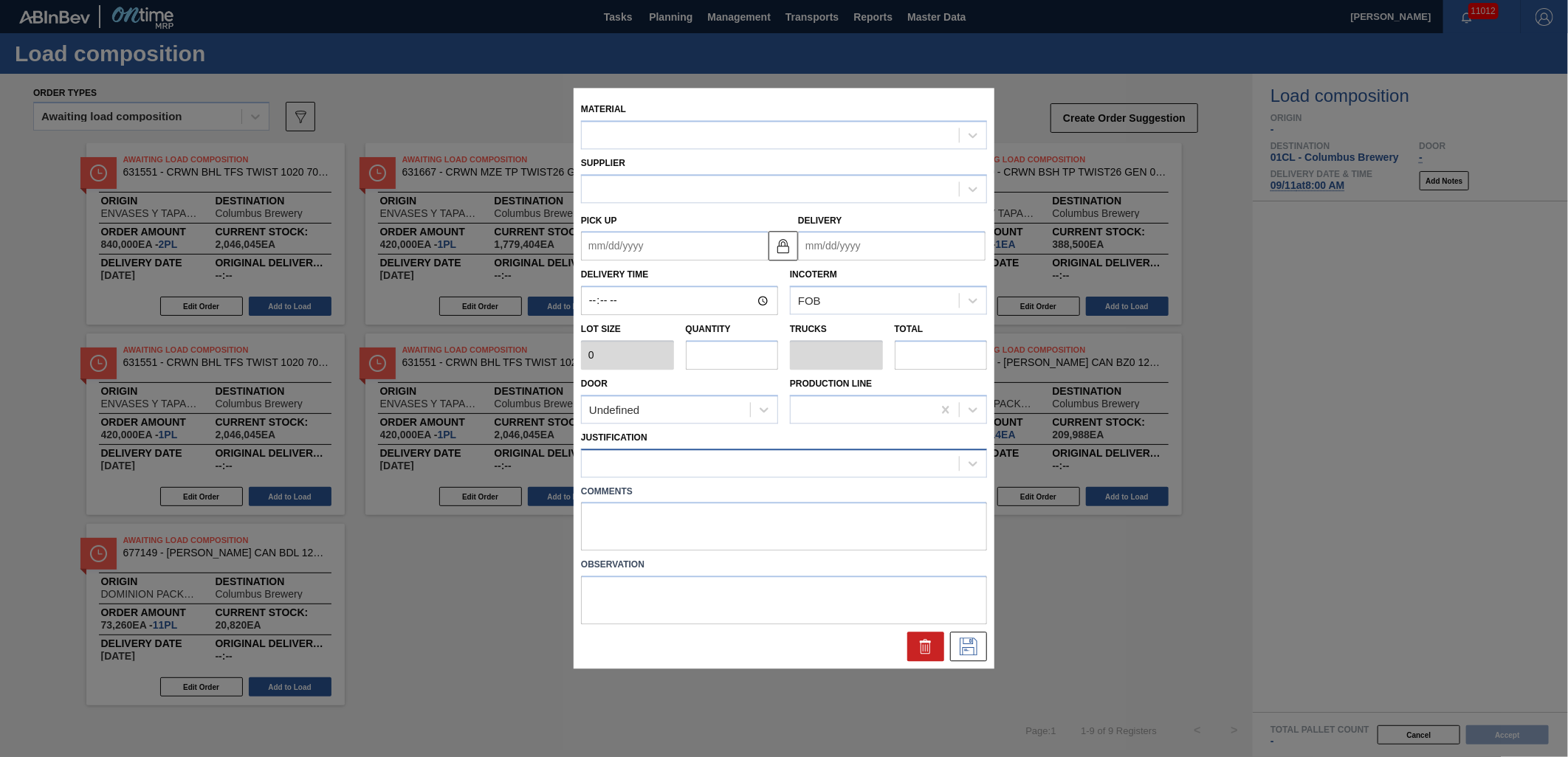
type input "6,660"
type input "14"
type input "0.538"
type input "93,240"
type up "[DATE]"
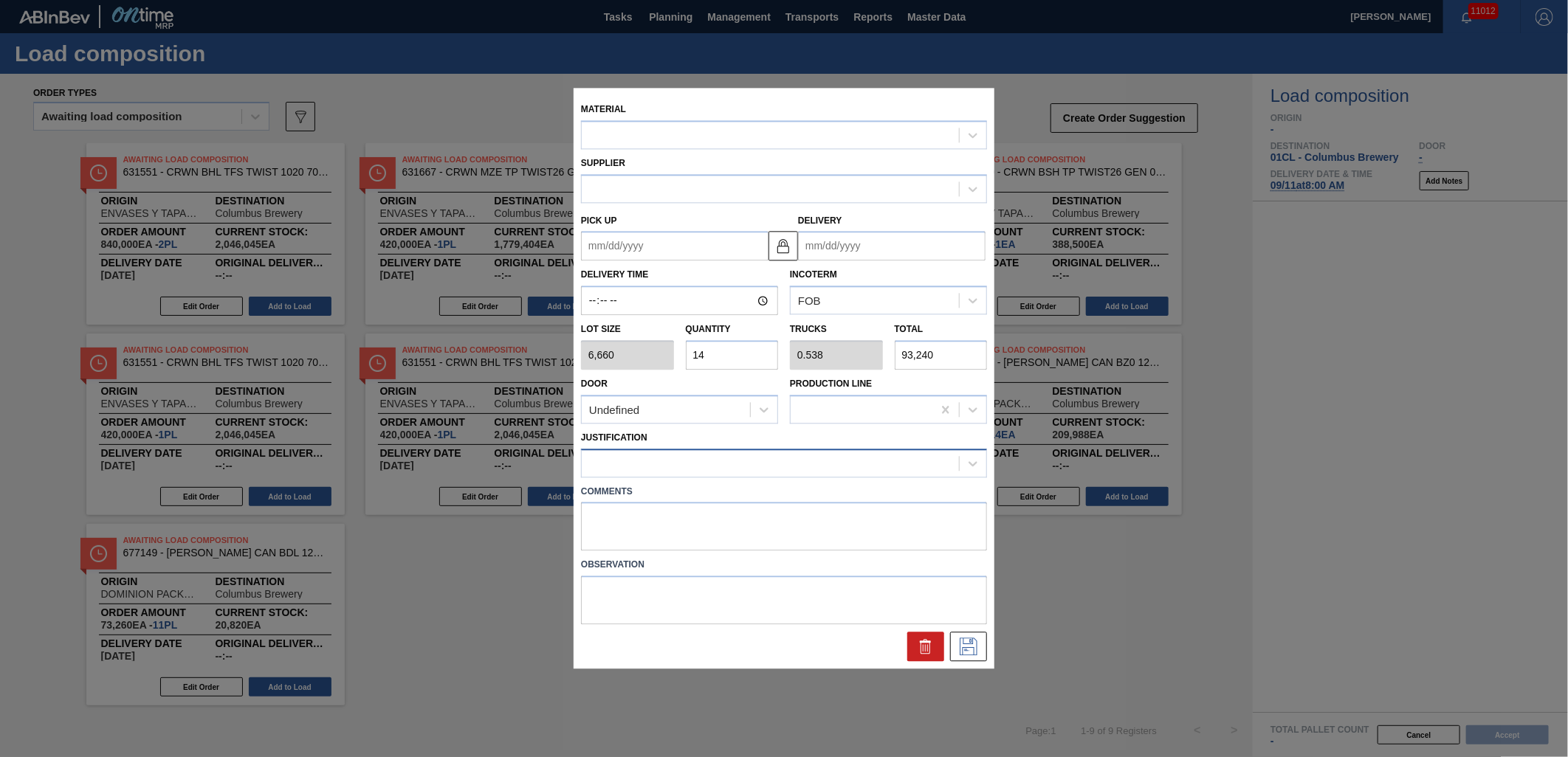
type input "[DATE]"
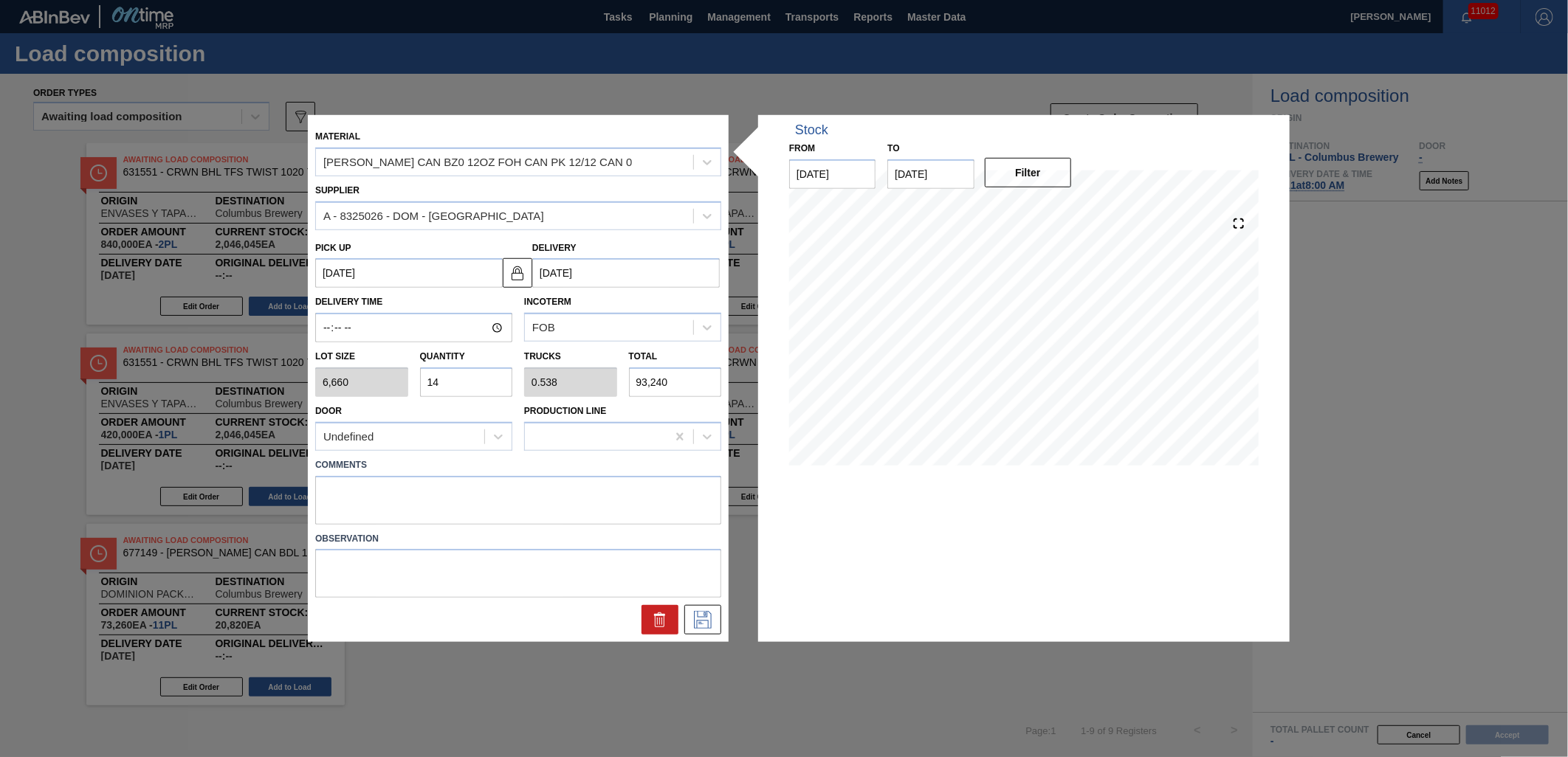
click at [486, 380] on input "14" at bounding box center [466, 382] width 93 height 30
type input "1"
type input "0.038"
type input "6,660"
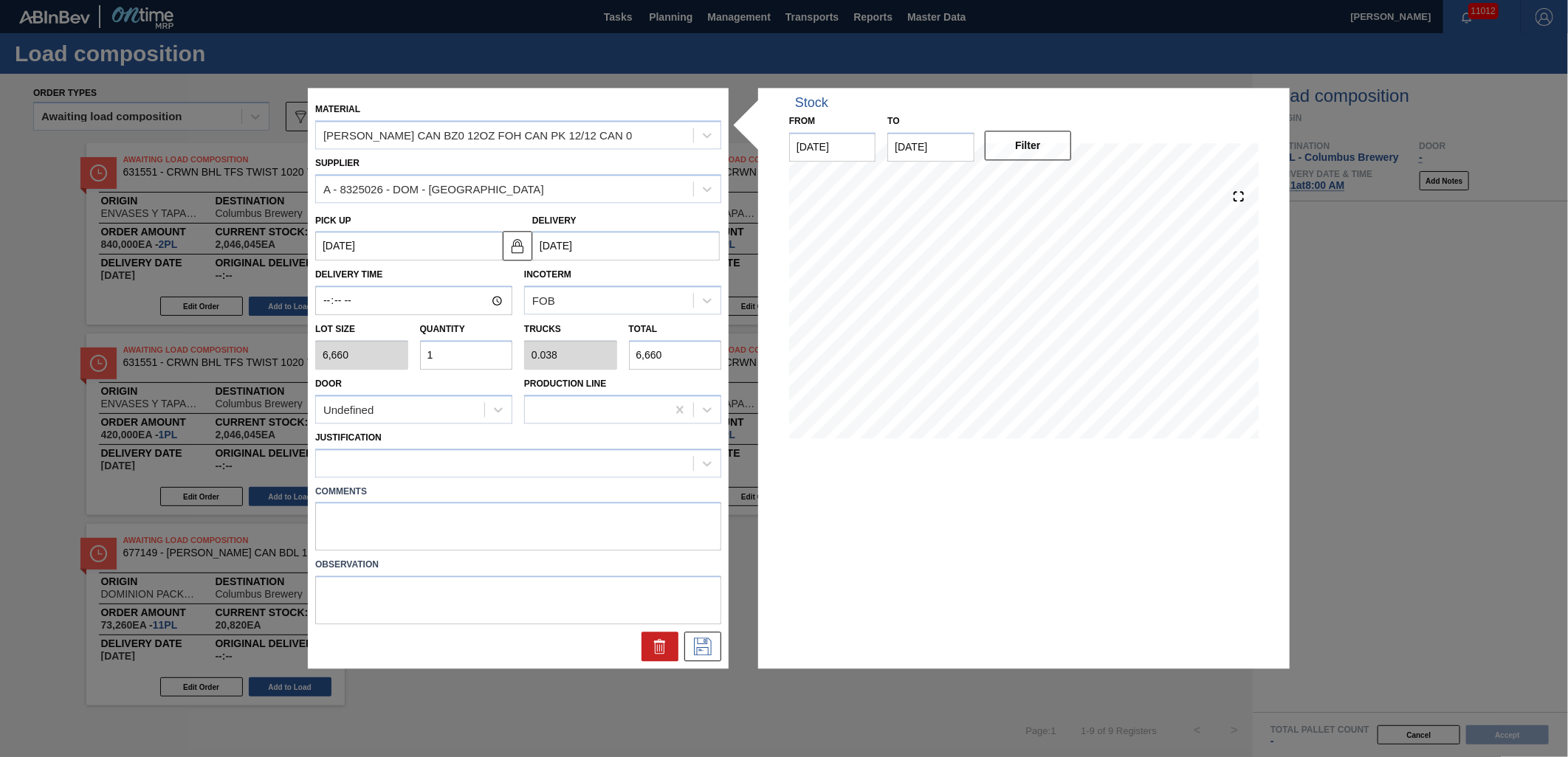
type input "12"
type input "0.462"
type input "79,920"
type input "12"
click at [564, 465] on div at bounding box center [504, 462] width 378 height 21
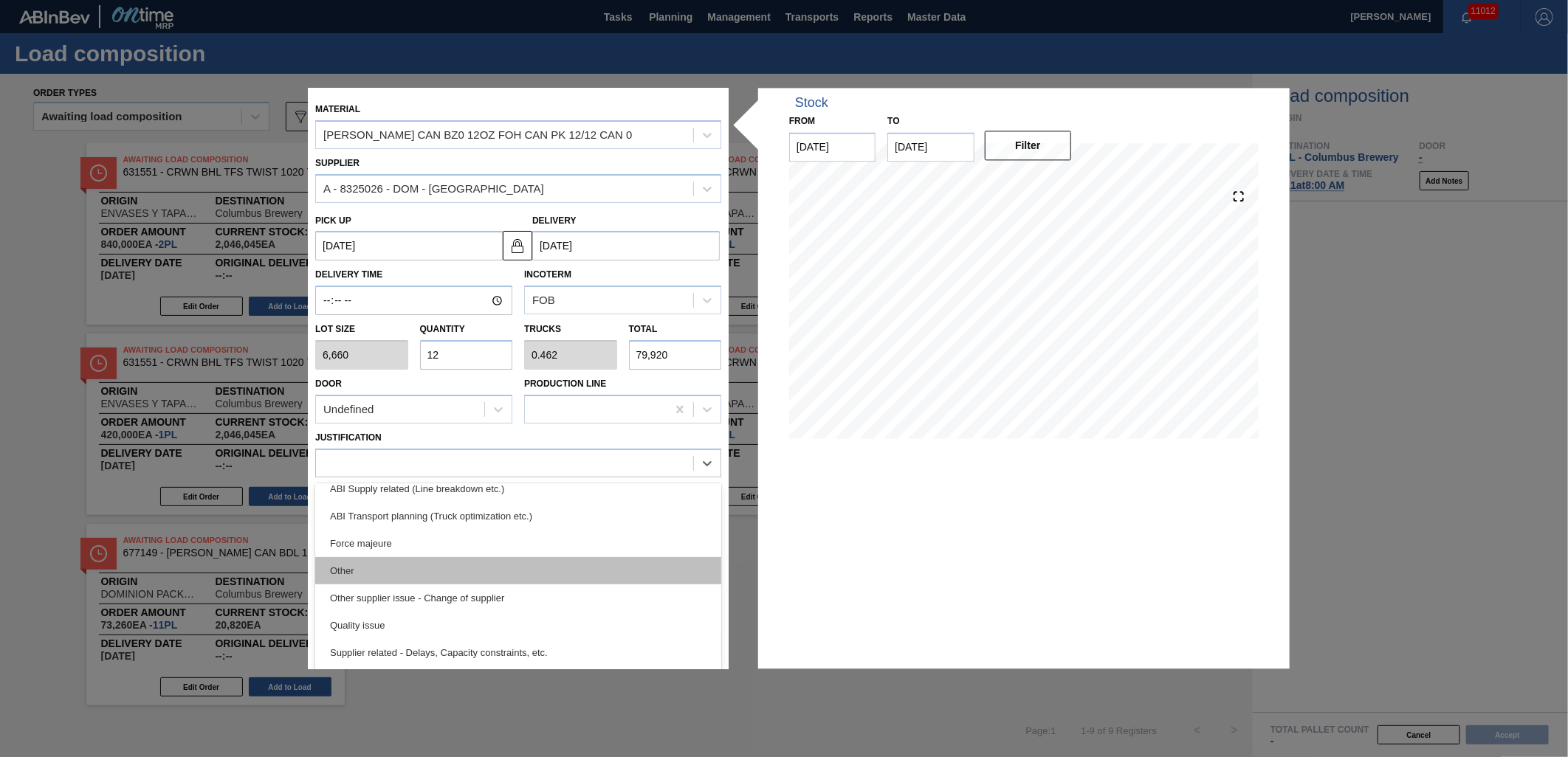
scroll to position [246, 0]
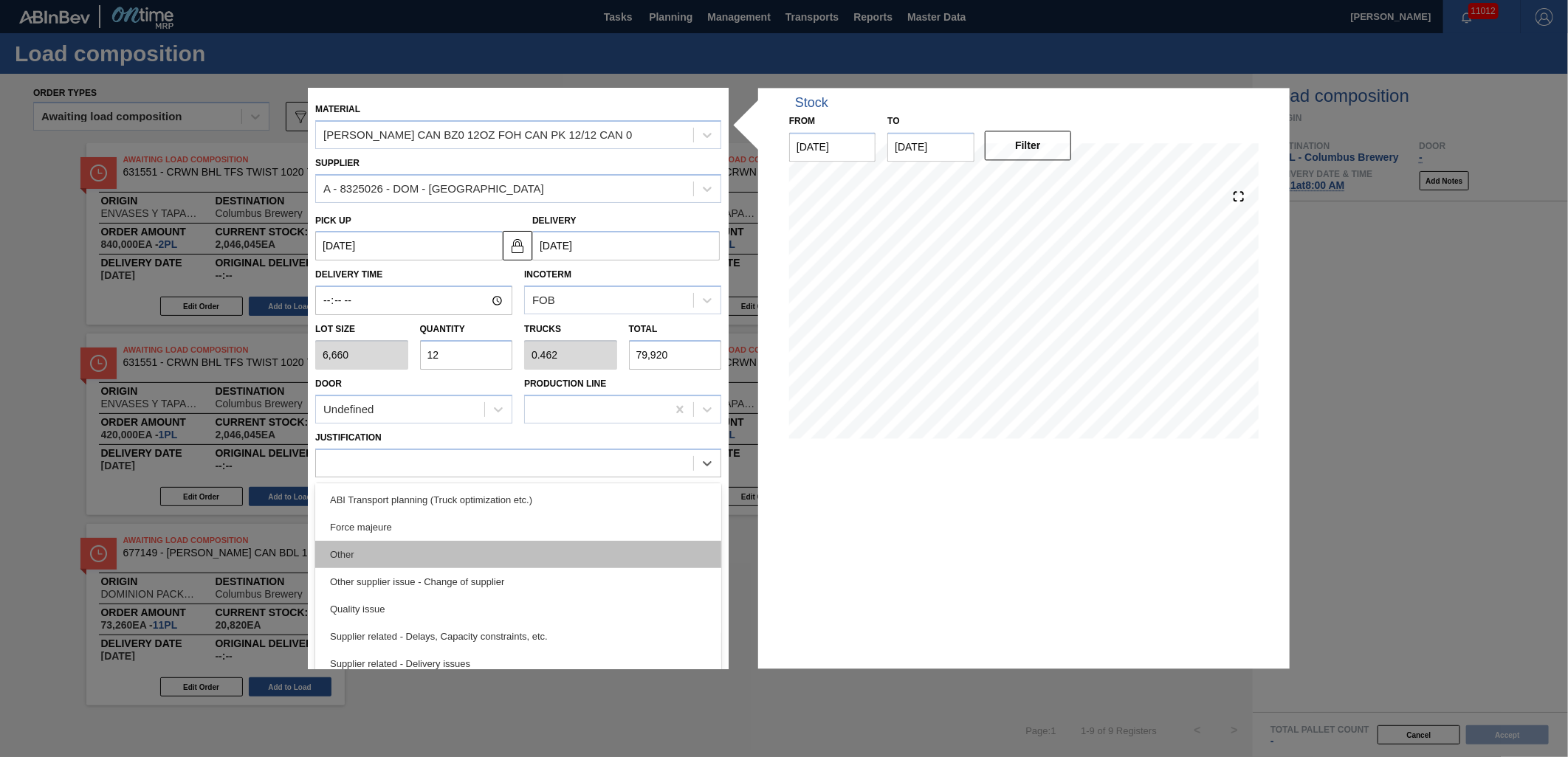
click at [549, 558] on div "Other" at bounding box center [518, 554] width 406 height 27
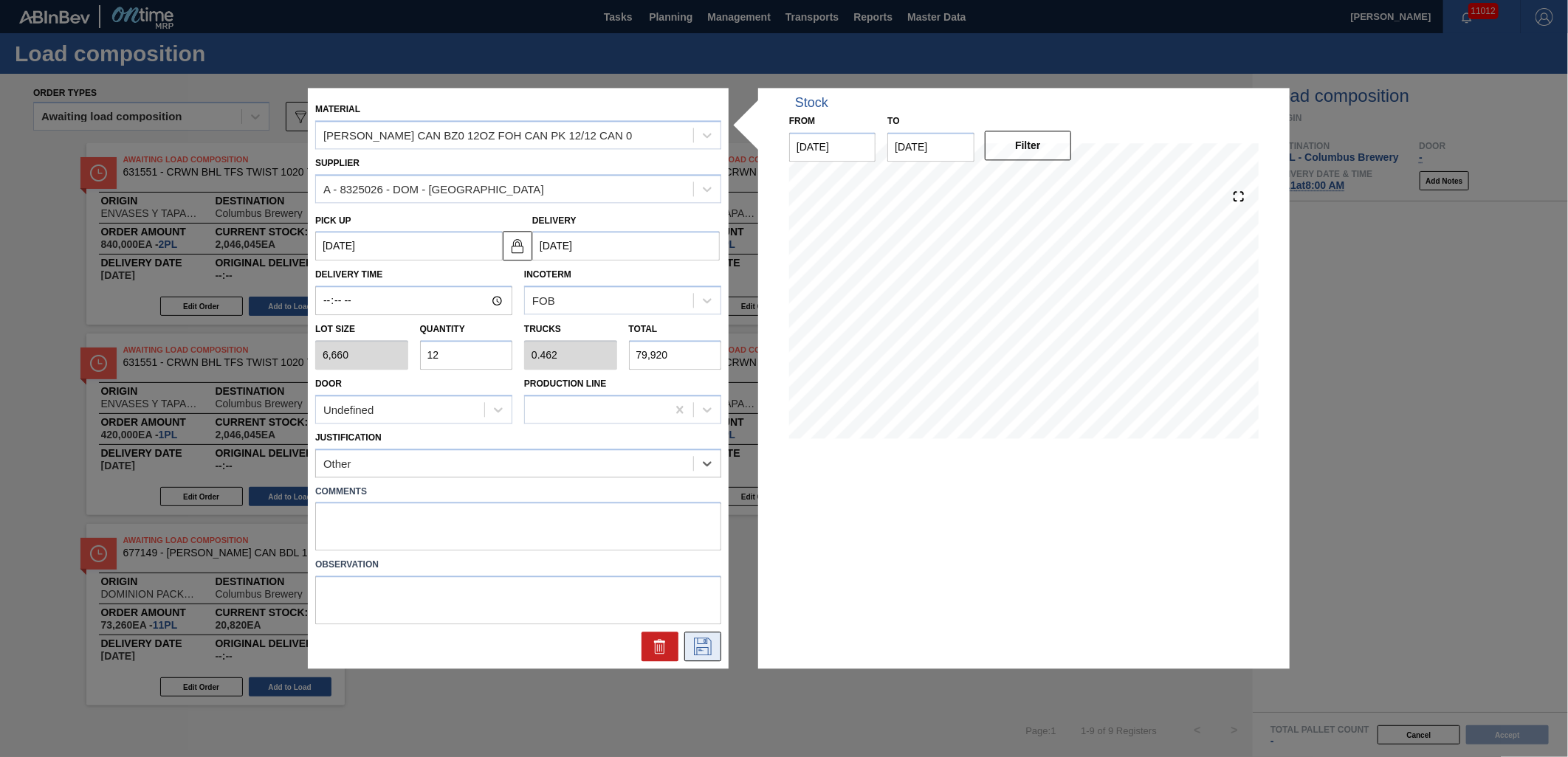
click at [697, 650] on icon at bounding box center [703, 647] width 18 height 18
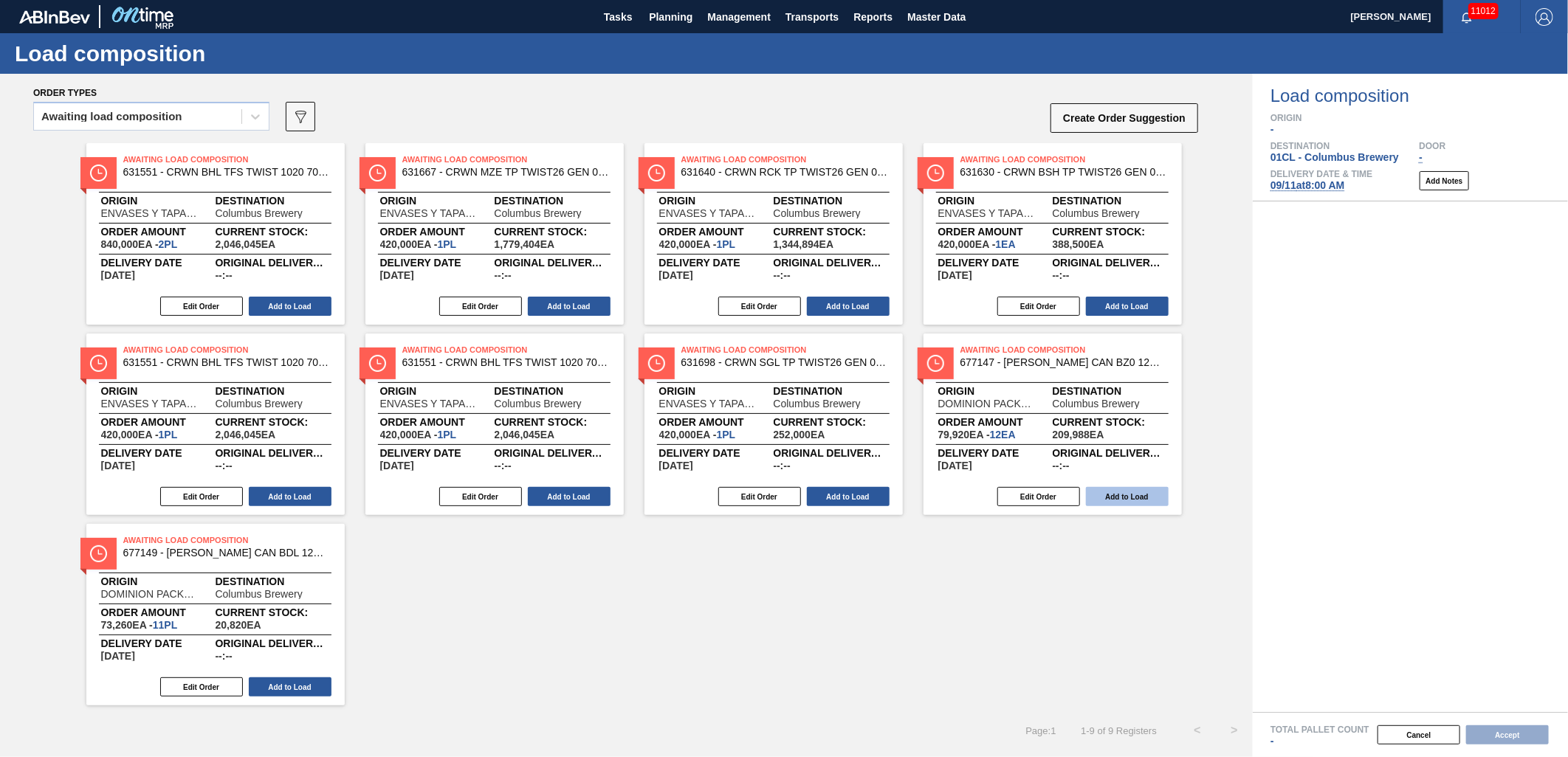
click at [1131, 505] on button "Add to Load" at bounding box center [1127, 496] width 83 height 19
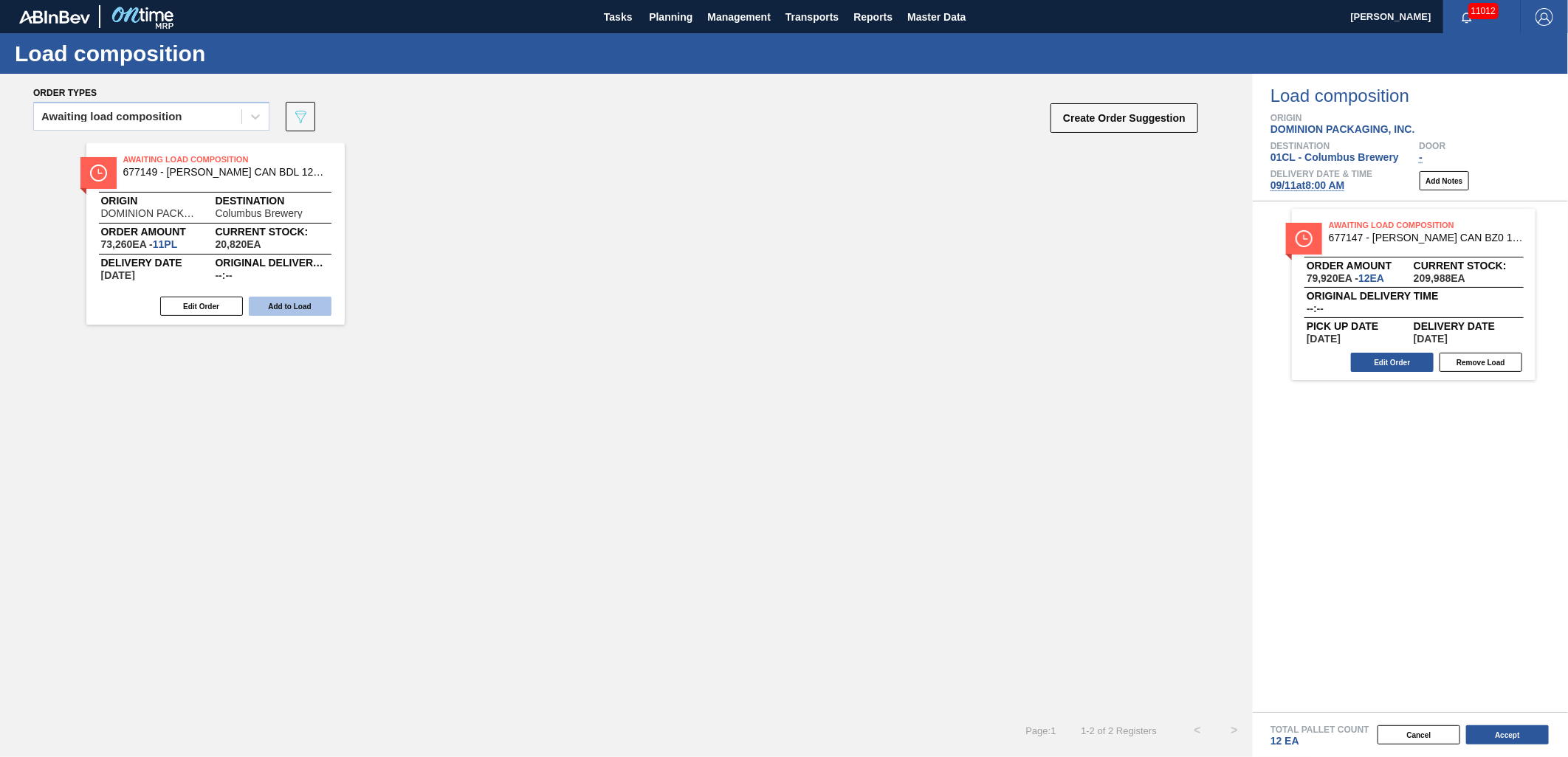
click at [295, 307] on button "Add to Load" at bounding box center [290, 306] width 83 height 19
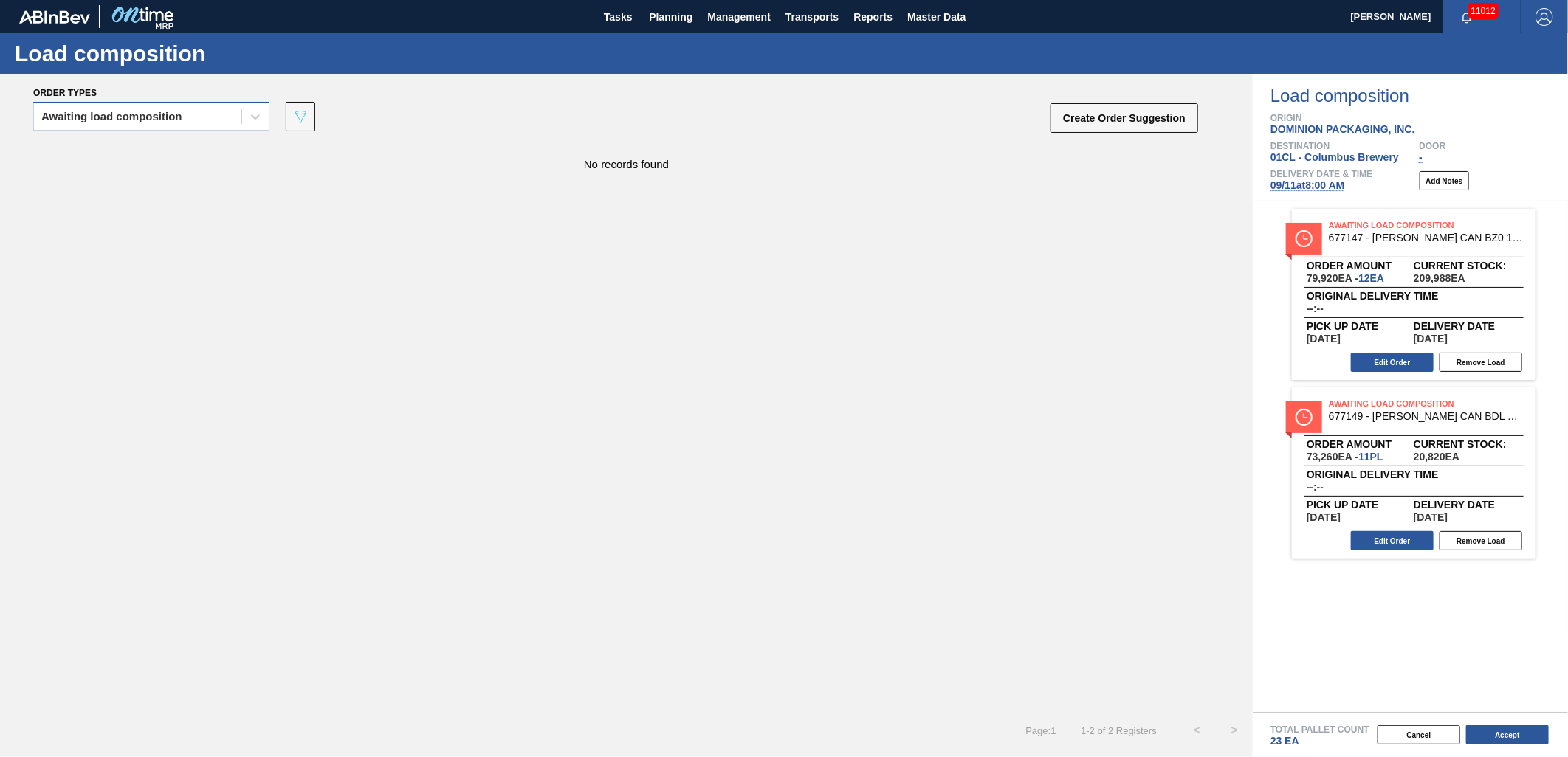
click at [152, 114] on div "Awaiting load composition" at bounding box center [113, 117] width 141 height 10
click at [144, 145] on div "Awaiting load composition" at bounding box center [150, 152] width 236 height 27
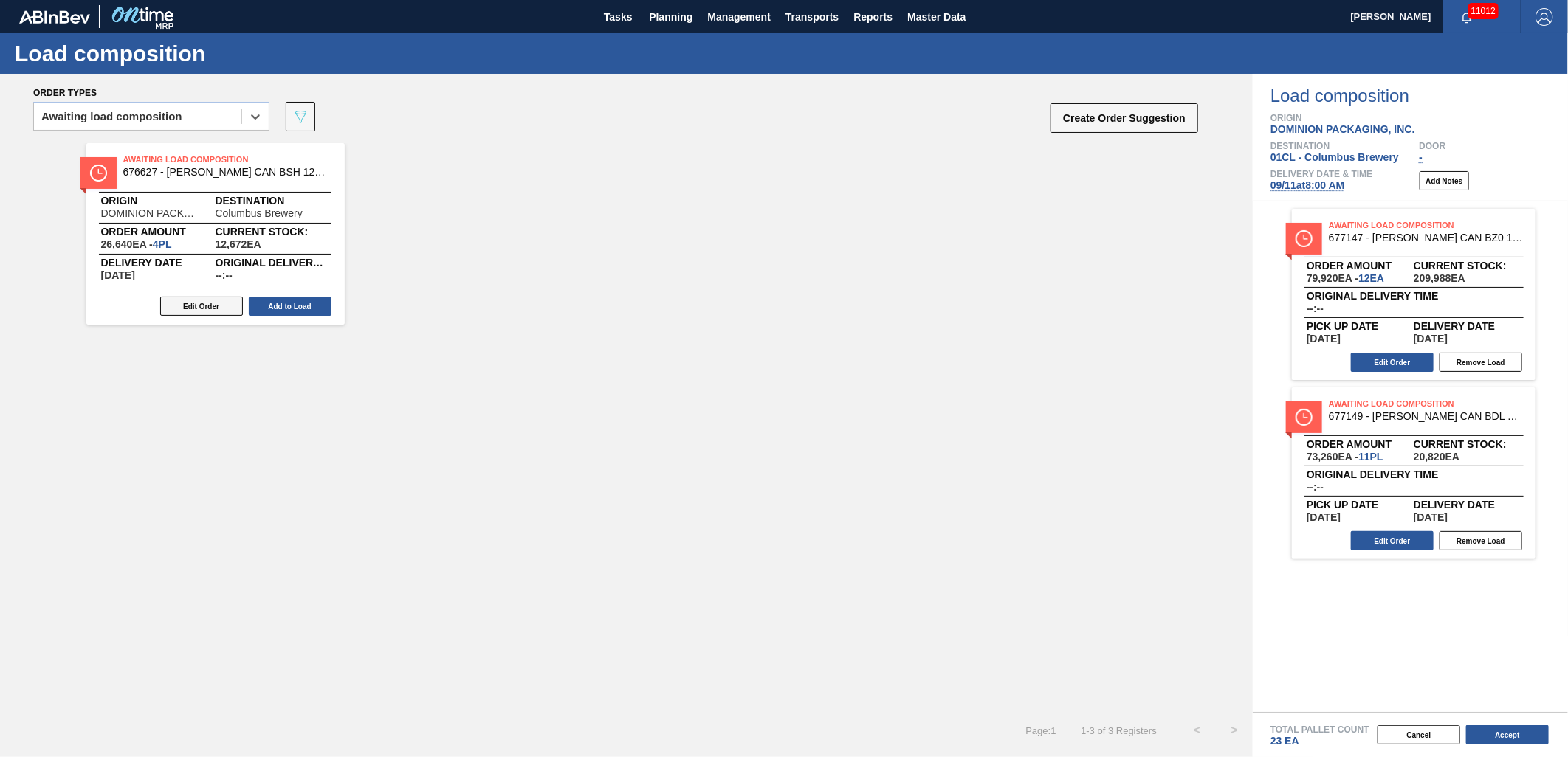
click at [181, 299] on button "Edit Order" at bounding box center [201, 306] width 83 height 19
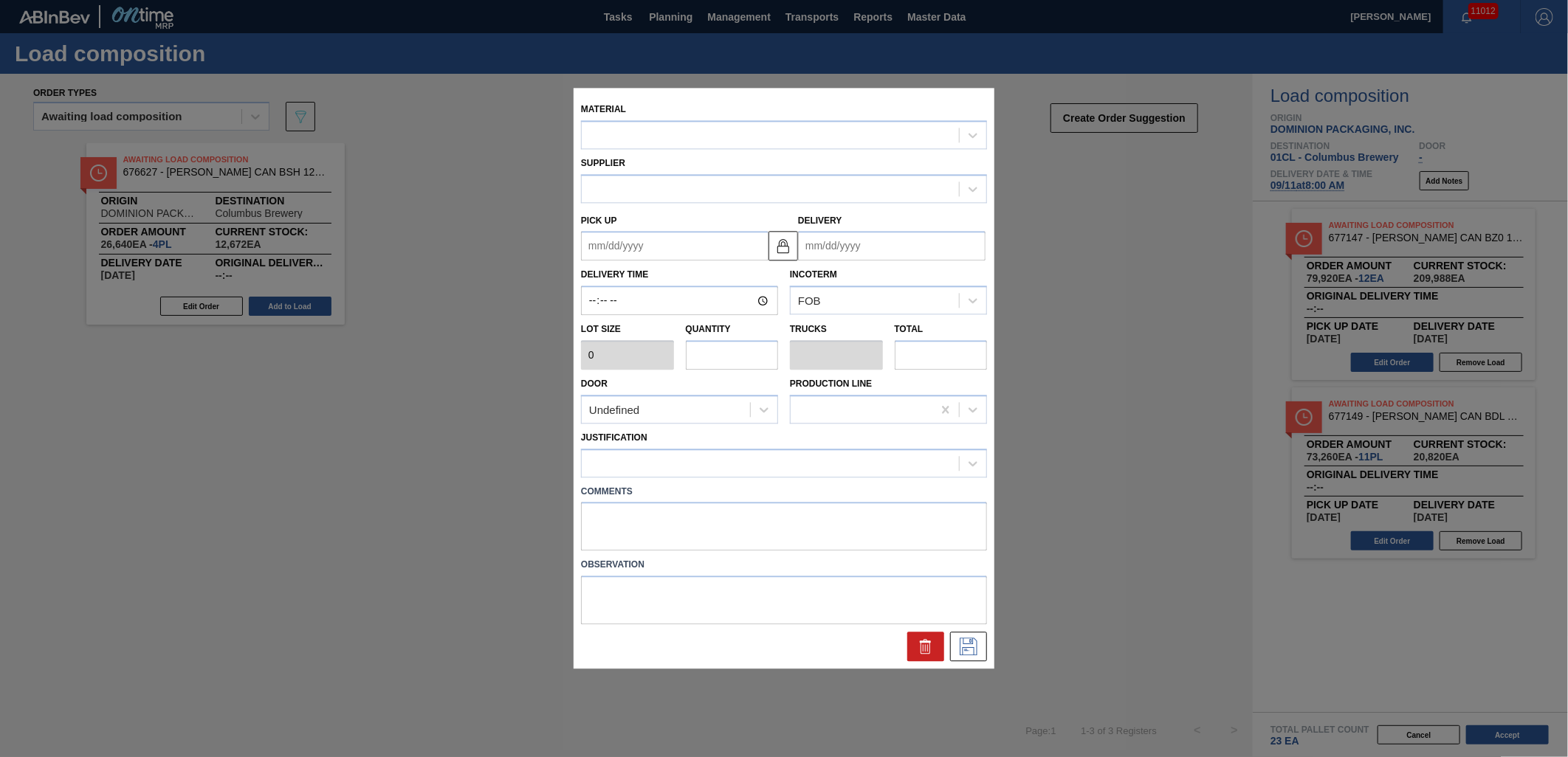
type input "6,660"
type input "4"
type input "0.16"
type input "26,640"
type up "[DATE]"
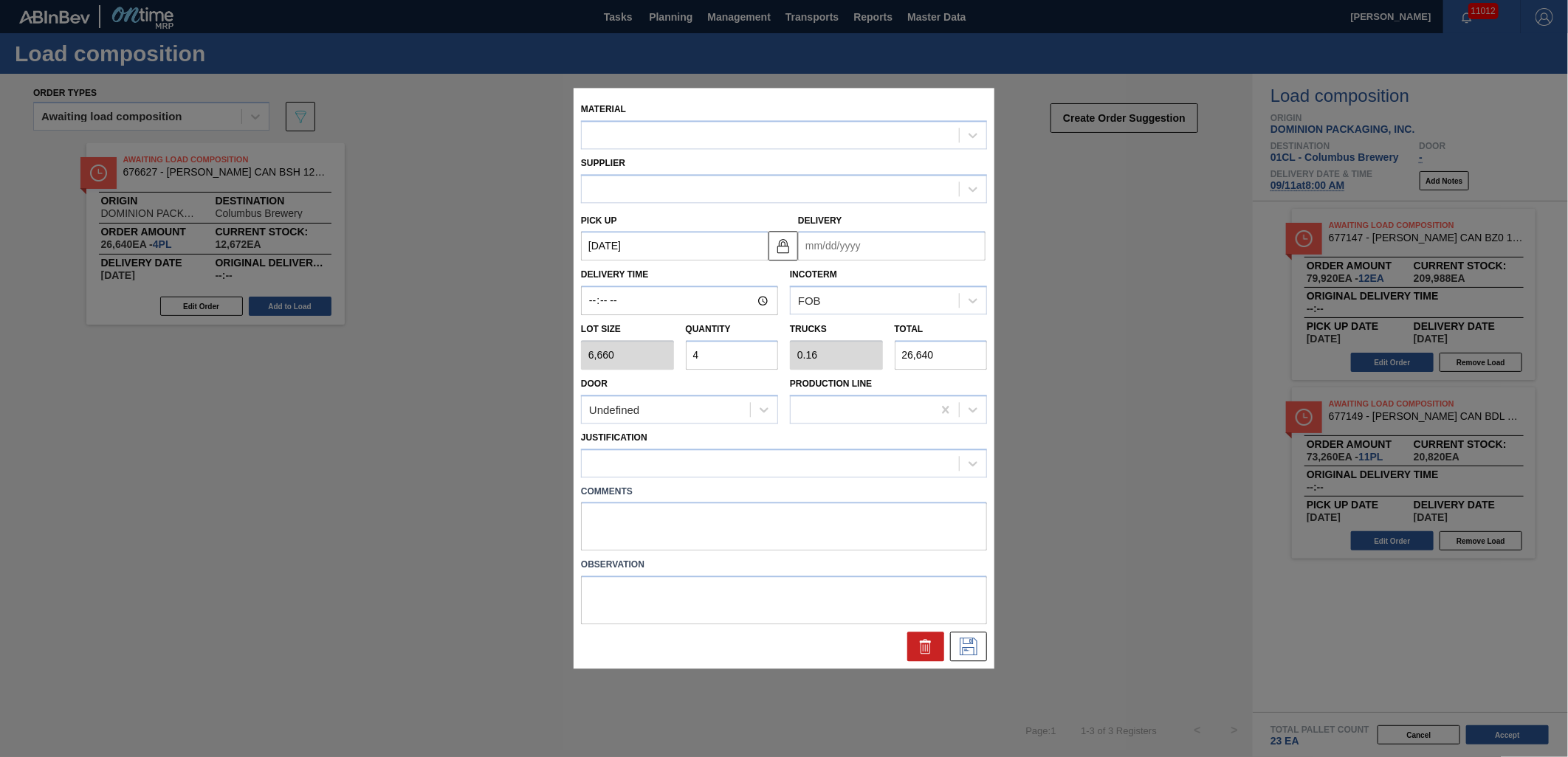
type input "[DATE]"
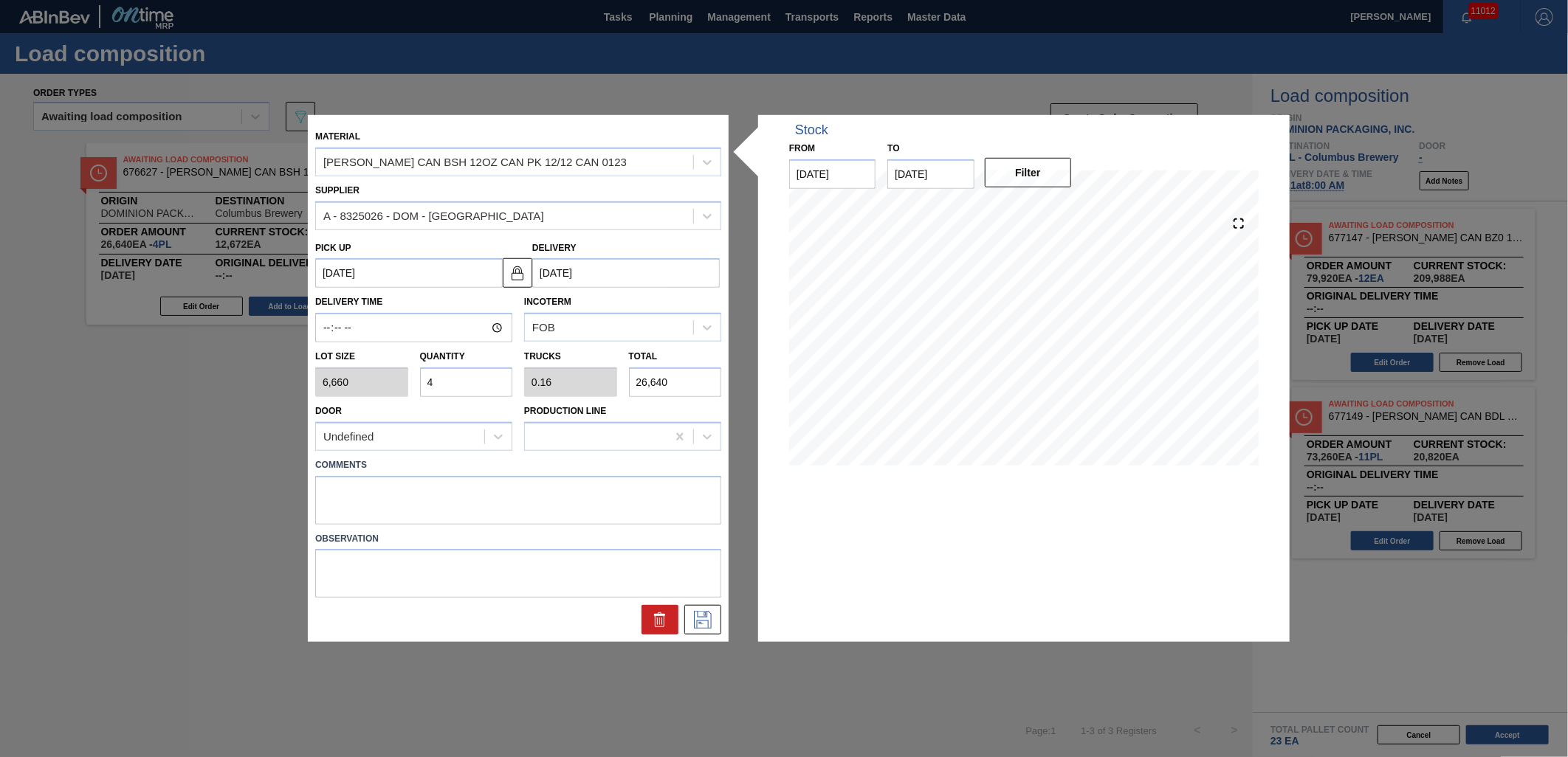
click at [458, 383] on input "4" at bounding box center [466, 382] width 93 height 30
type input "0"
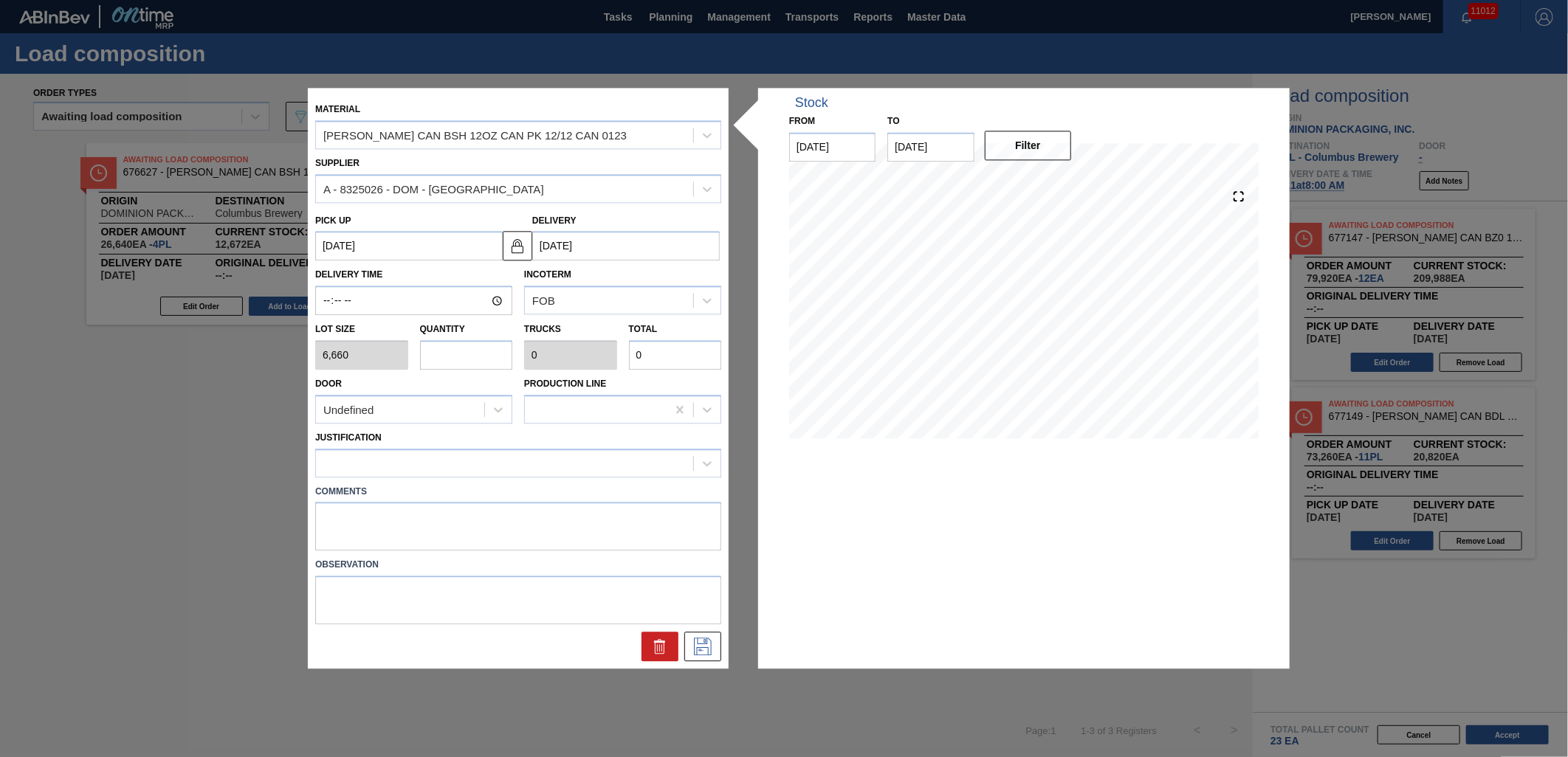
type input "3"
type input "0.12"
type input "19,980"
type input "3"
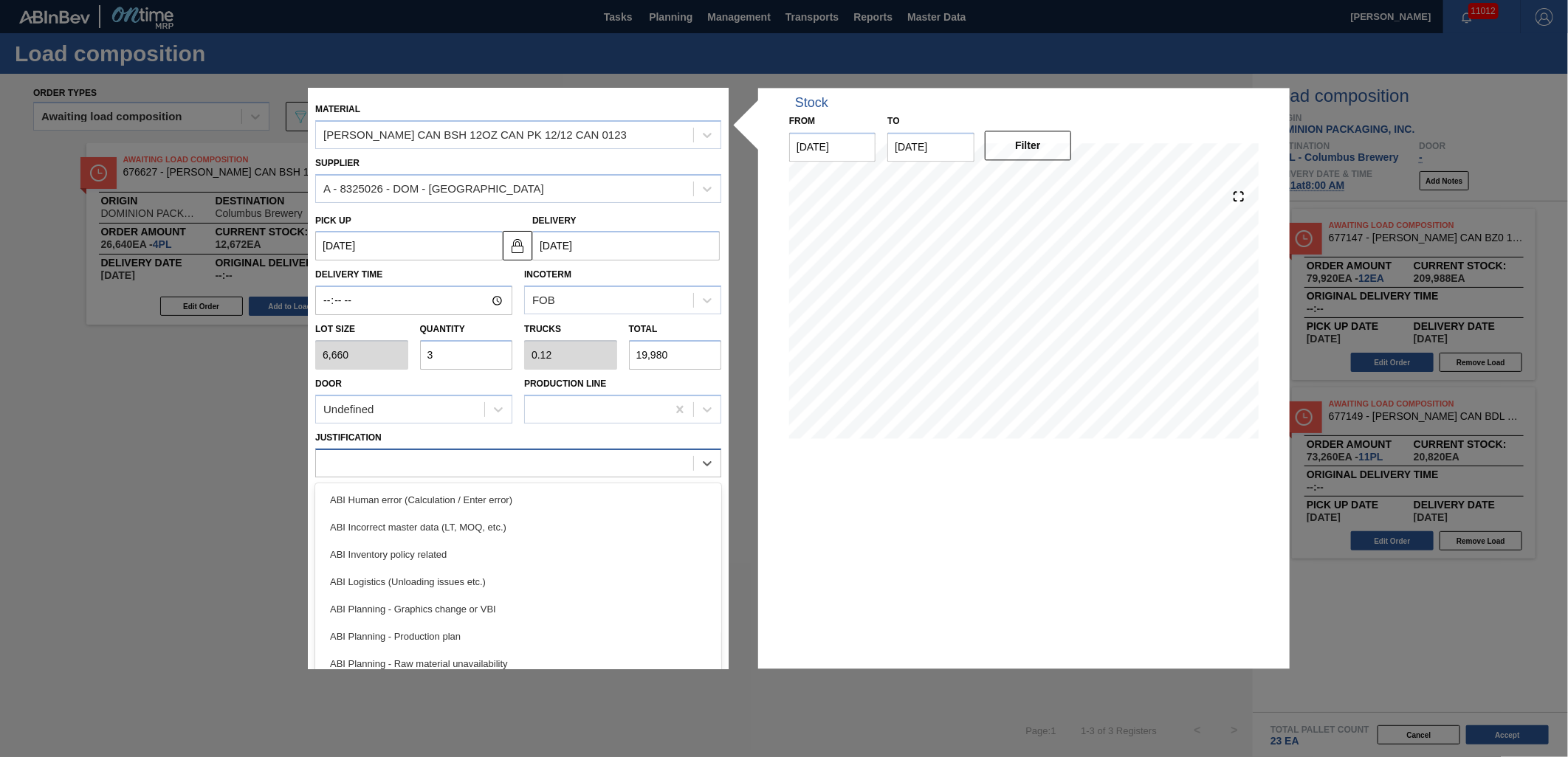
click at [506, 458] on div at bounding box center [504, 462] width 378 height 21
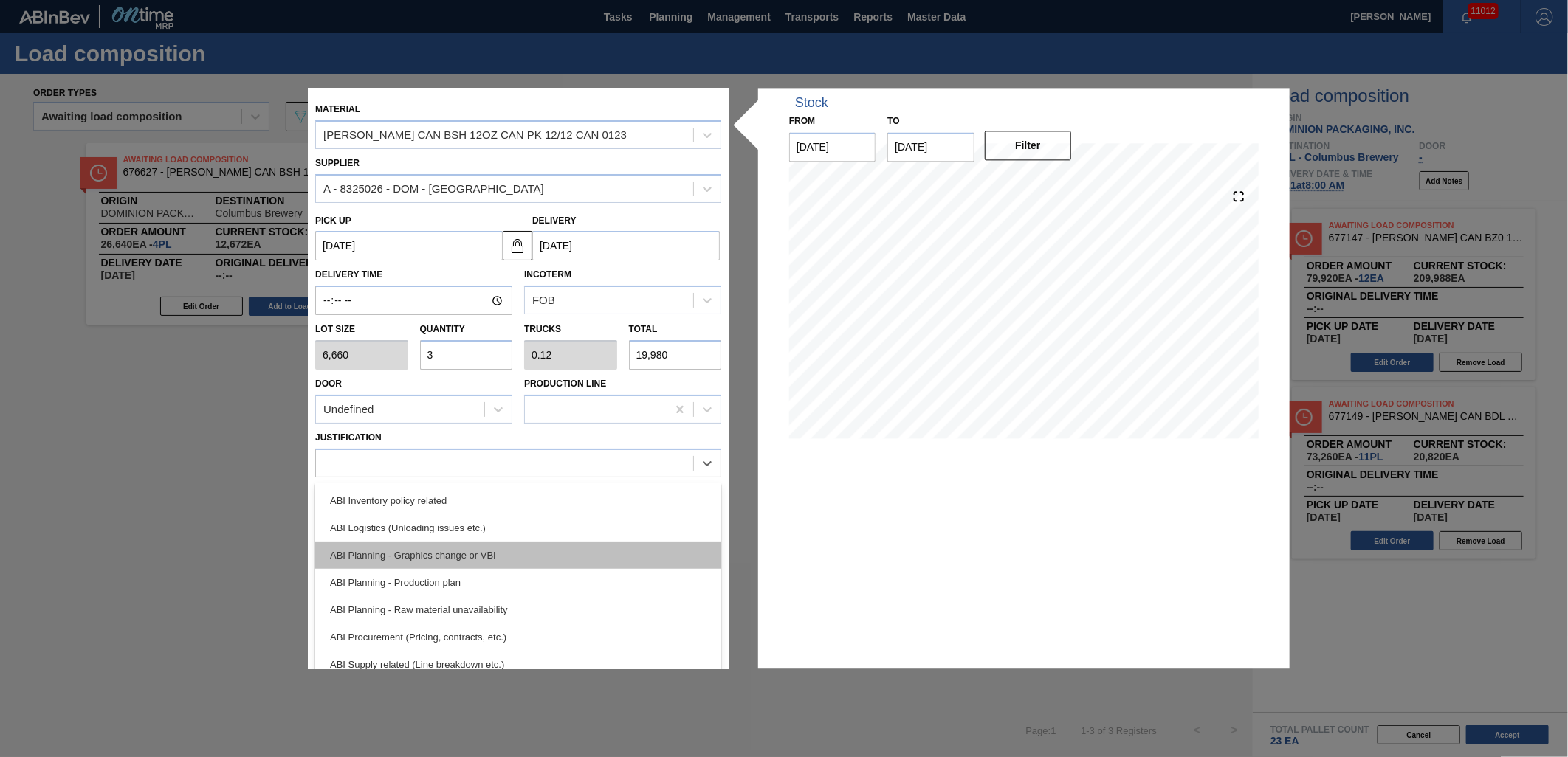
scroll to position [82, 0]
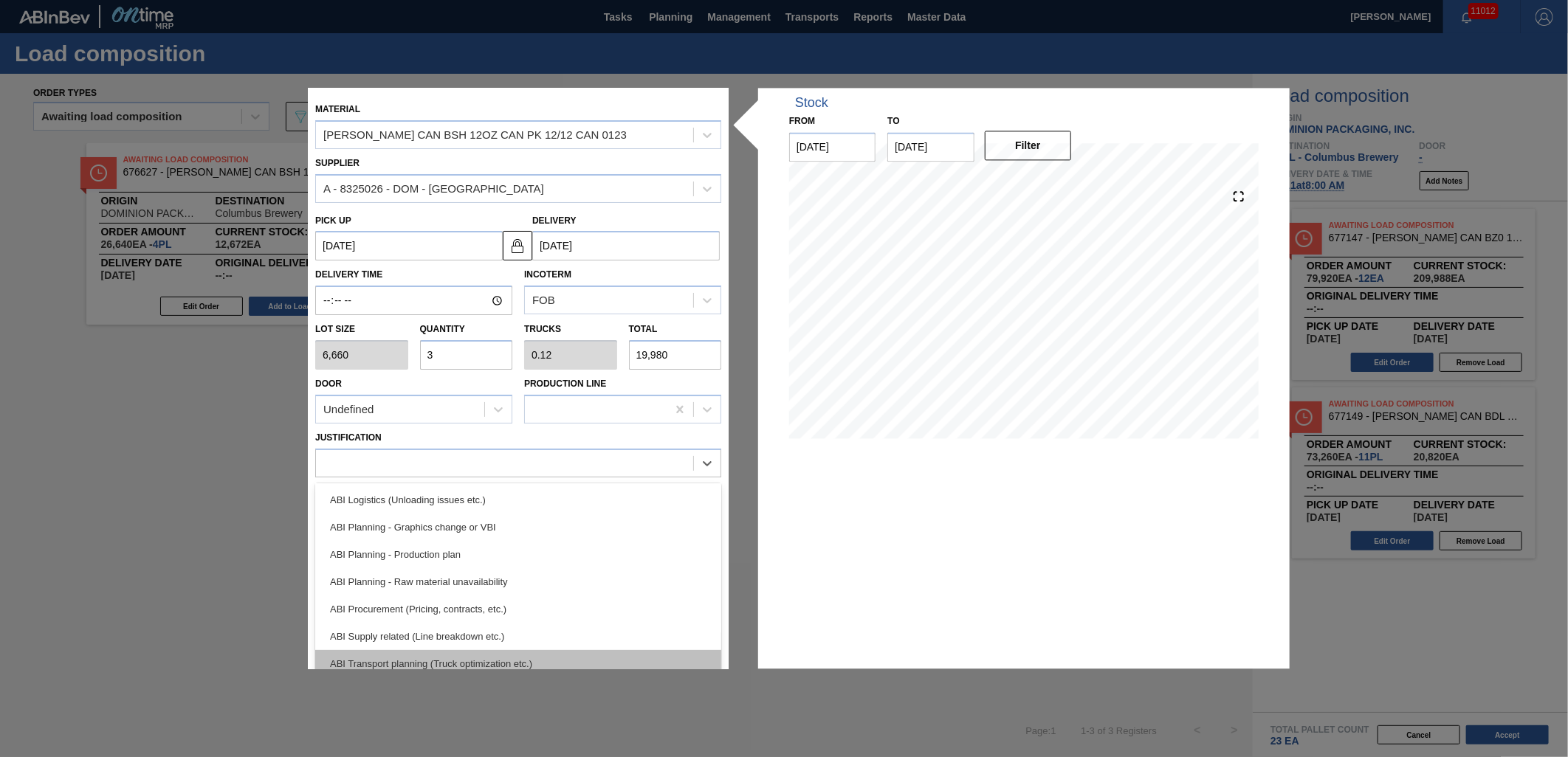
click at [538, 653] on div "ABI Transport planning (Truck optimization etc.)" at bounding box center [518, 663] width 406 height 27
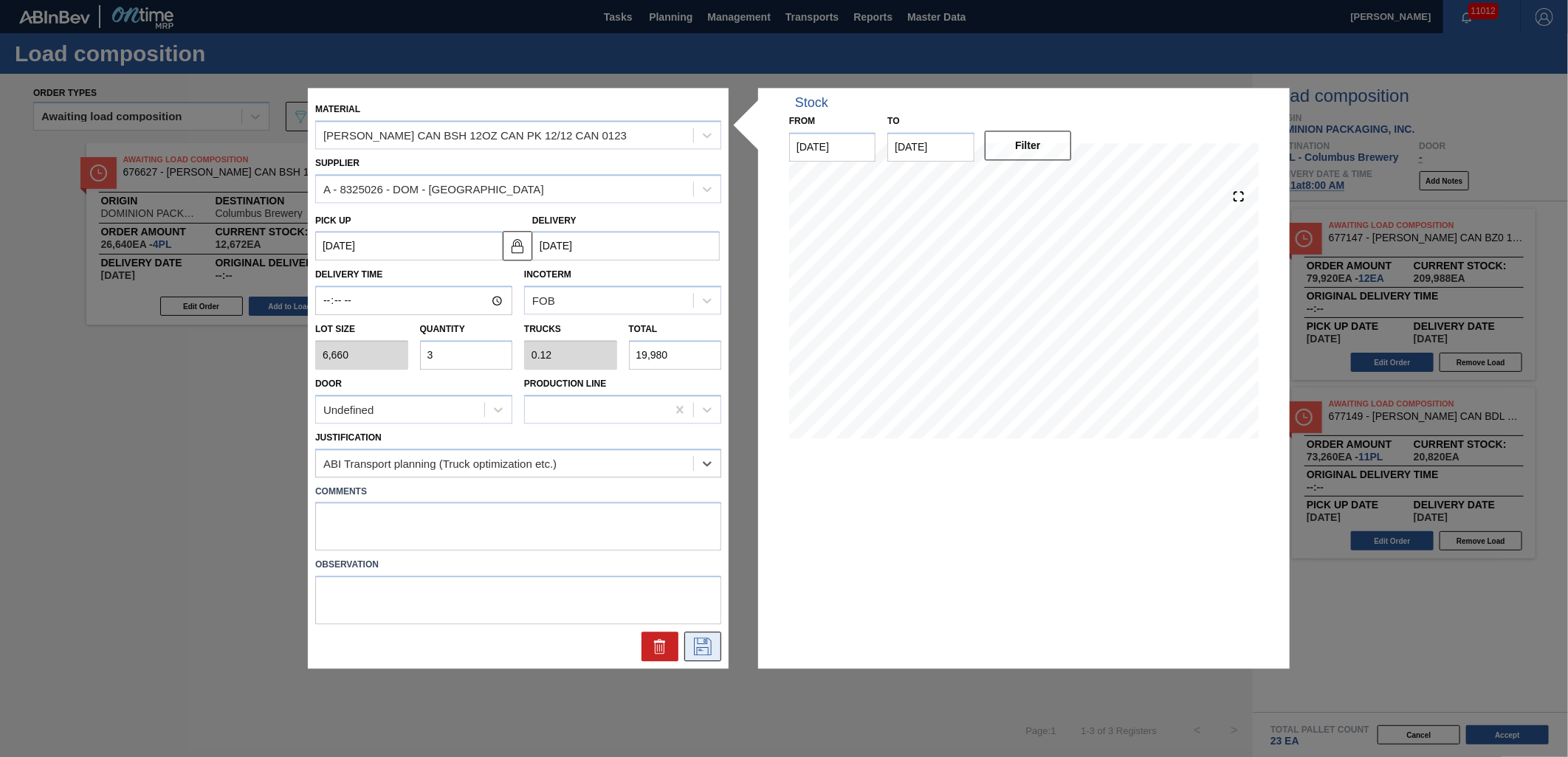
click at [705, 647] on icon at bounding box center [703, 647] width 24 height 18
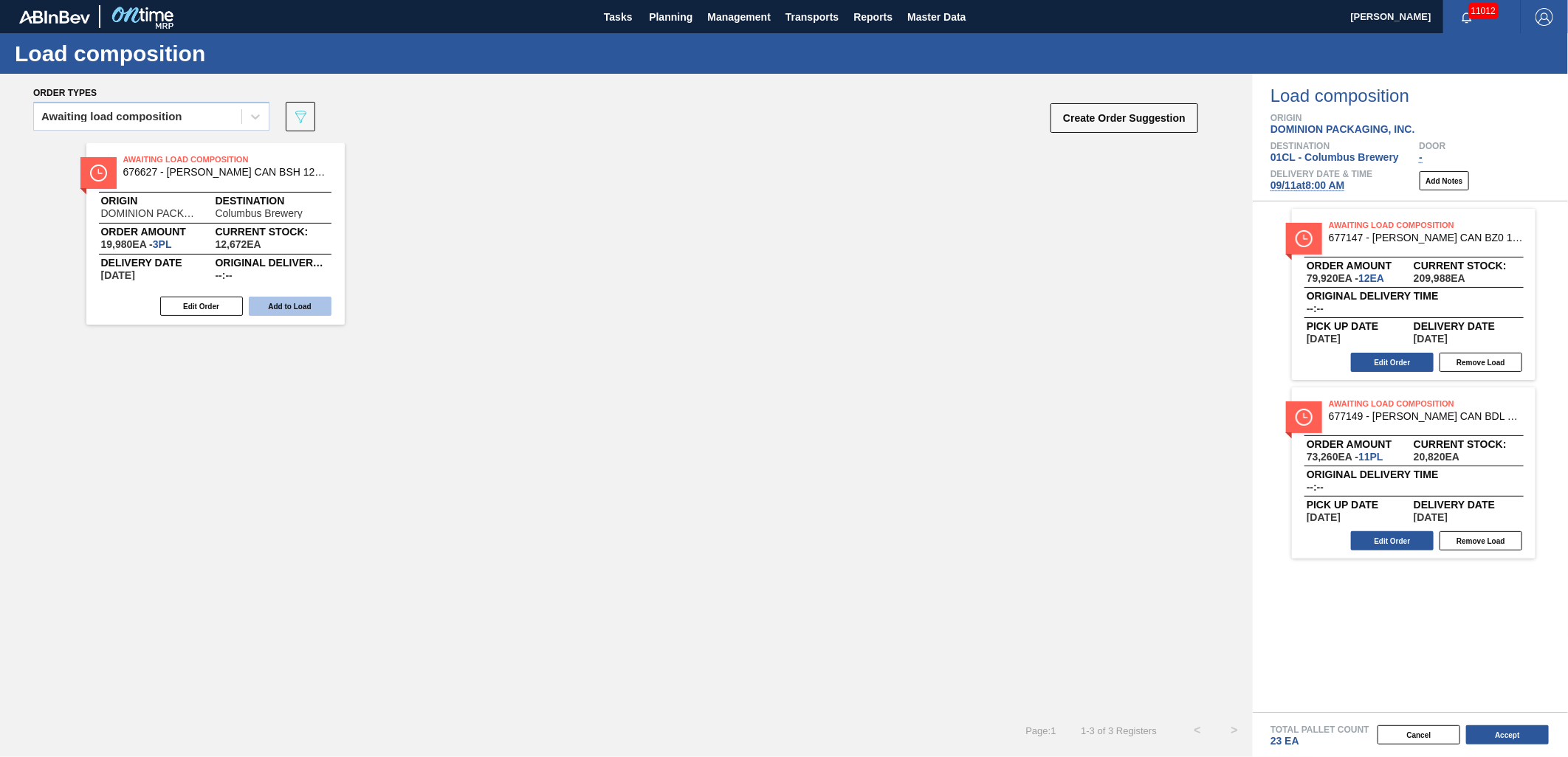
click at [297, 307] on button "Add to Load" at bounding box center [290, 306] width 83 height 19
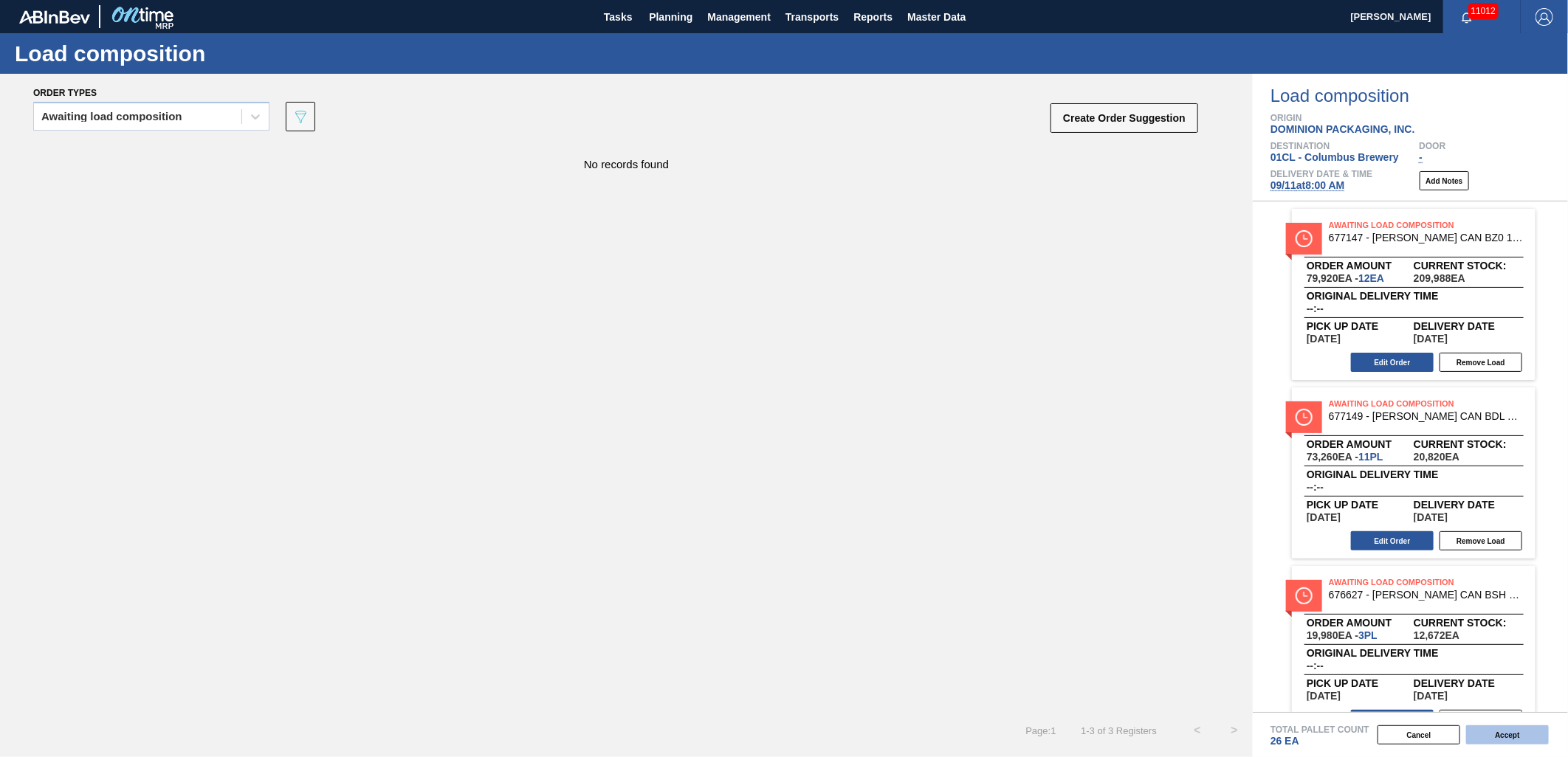
click at [1492, 734] on button "Accept" at bounding box center [1507, 734] width 83 height 19
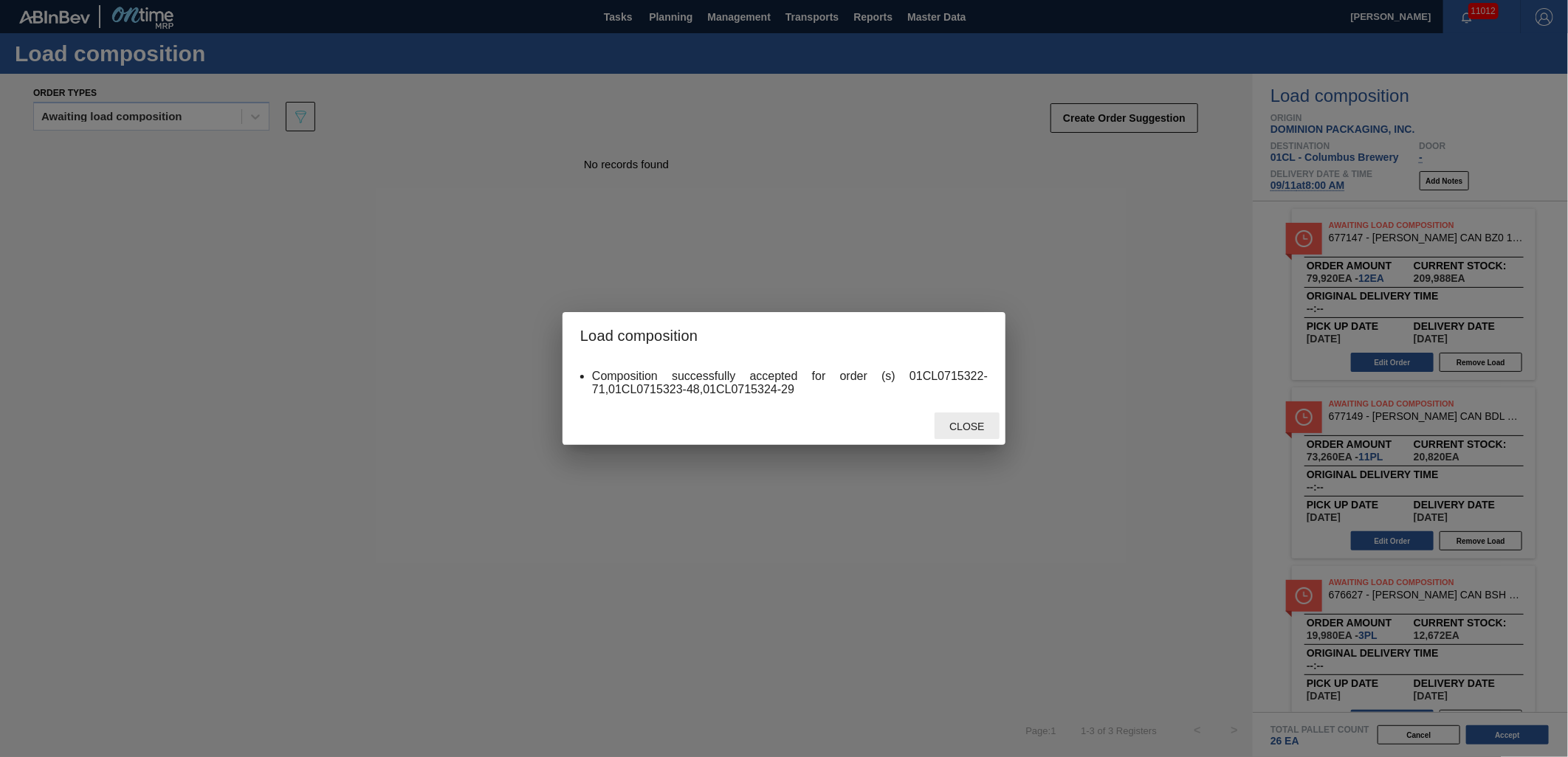
click at [970, 425] on span "Close" at bounding box center [966, 426] width 59 height 12
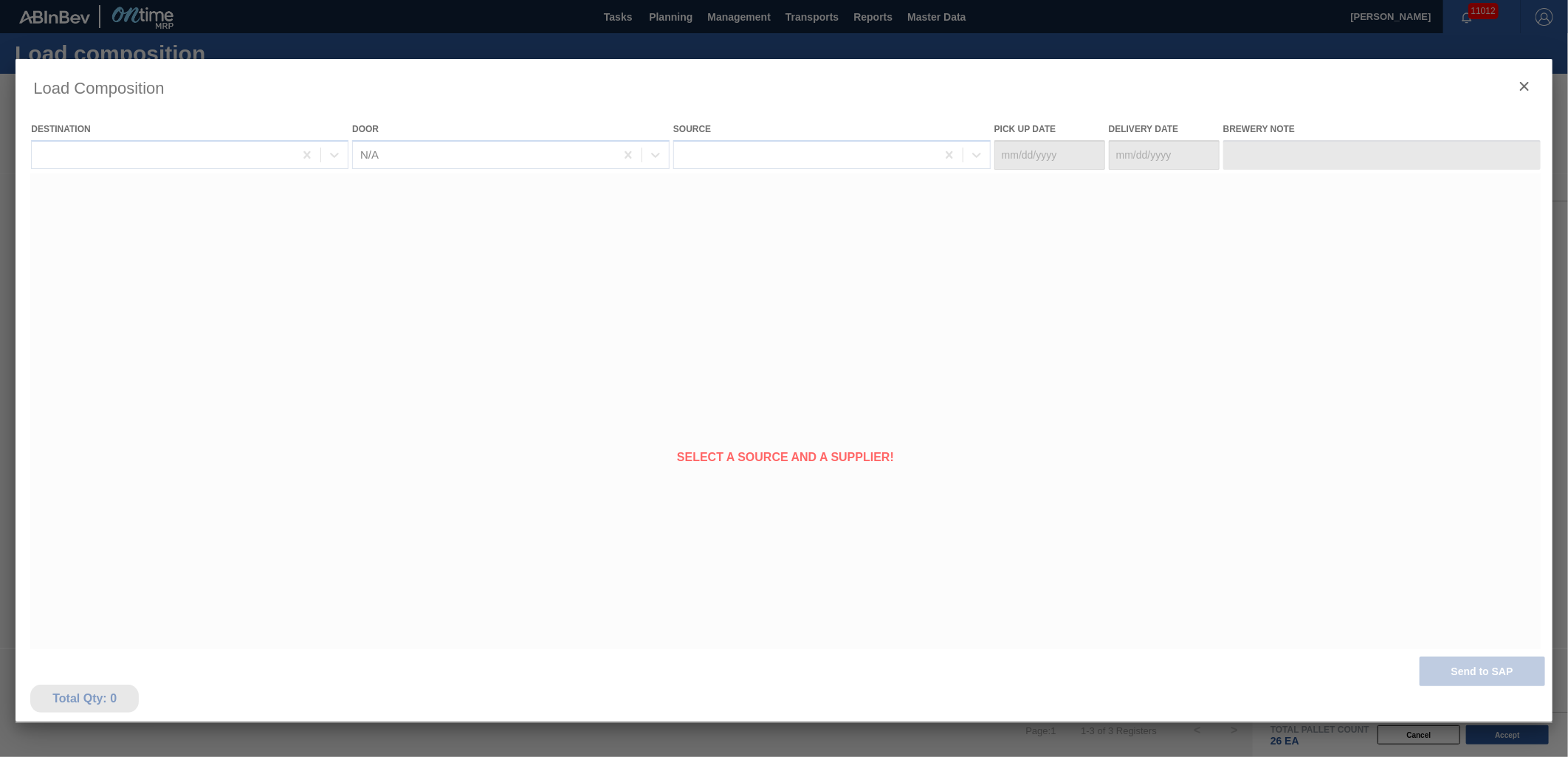
type Date "[DATE]"
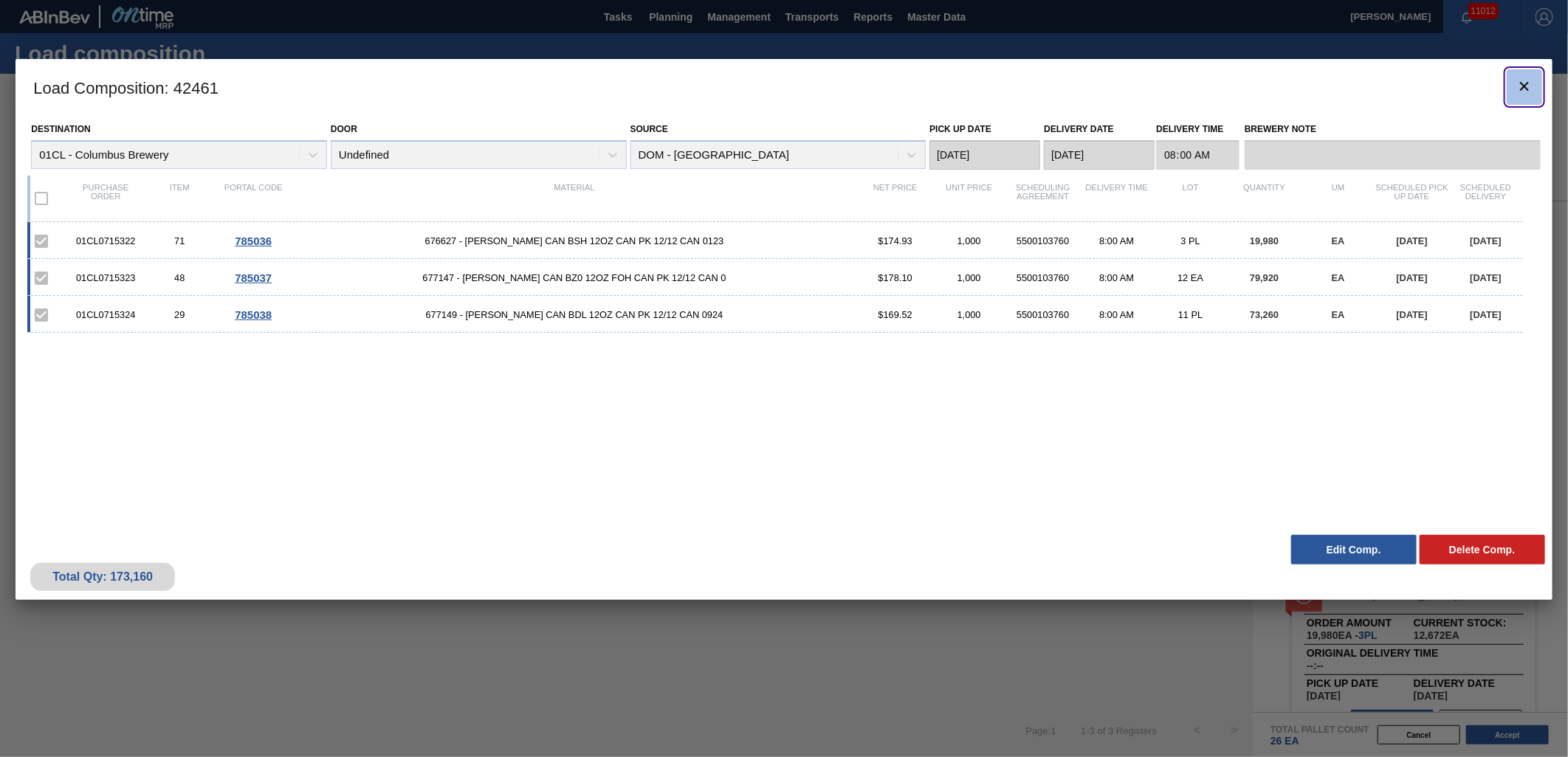
click at [1522, 93] on icon "botão de ícone" at bounding box center [1524, 87] width 18 height 18
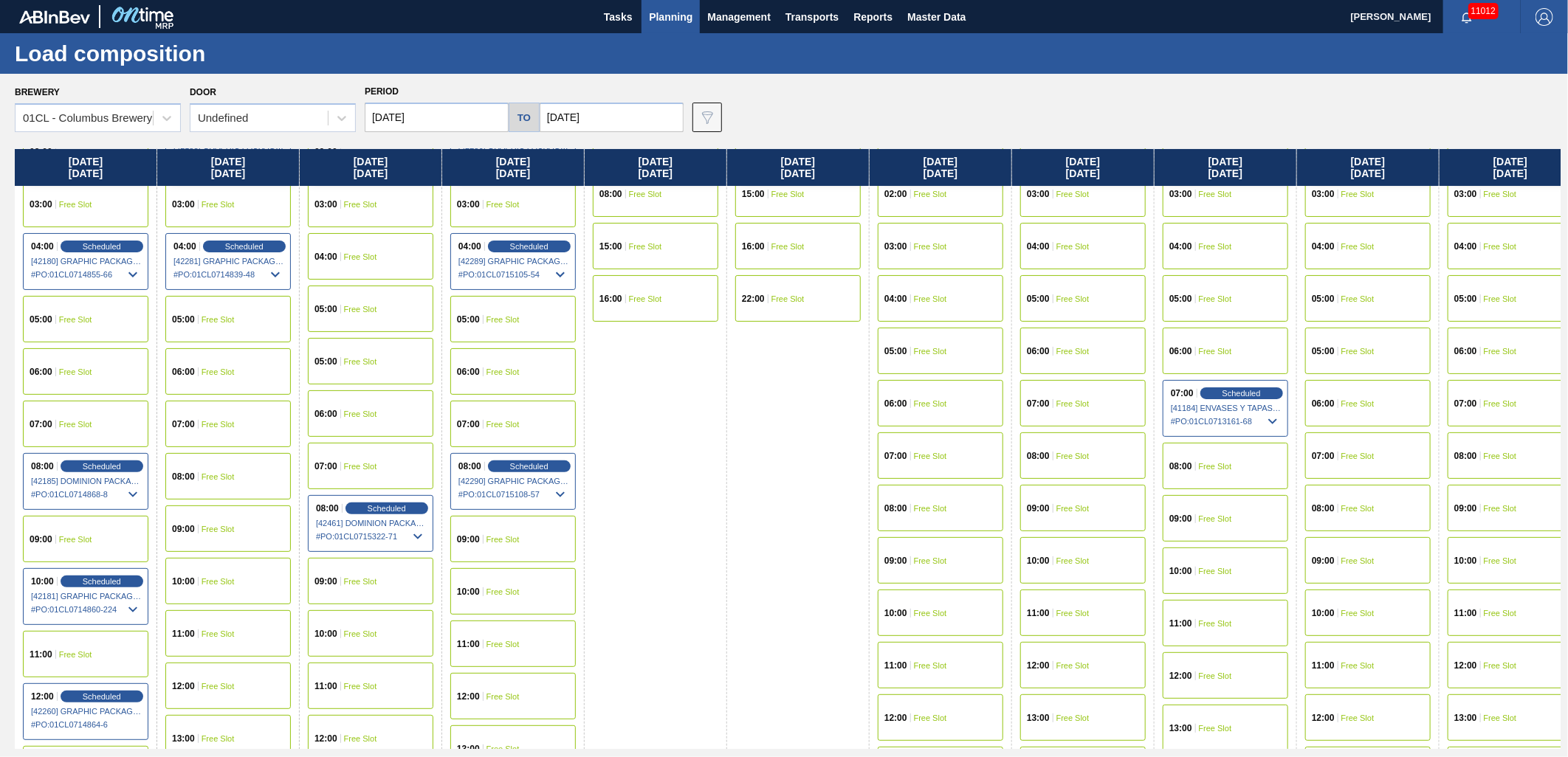
scroll to position [246, 0]
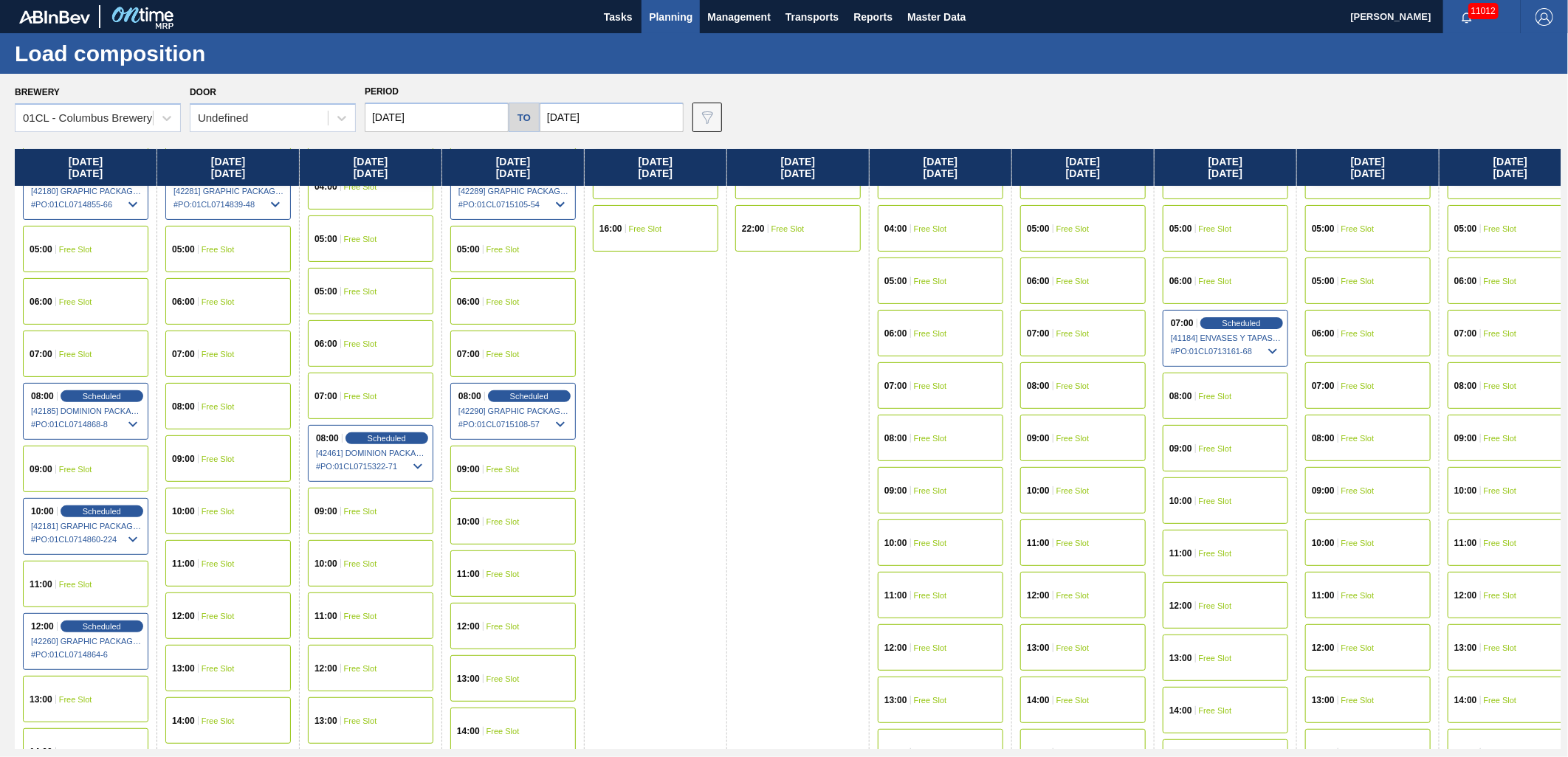
click at [507, 518] on span "Free Slot" at bounding box center [502, 521] width 33 height 9
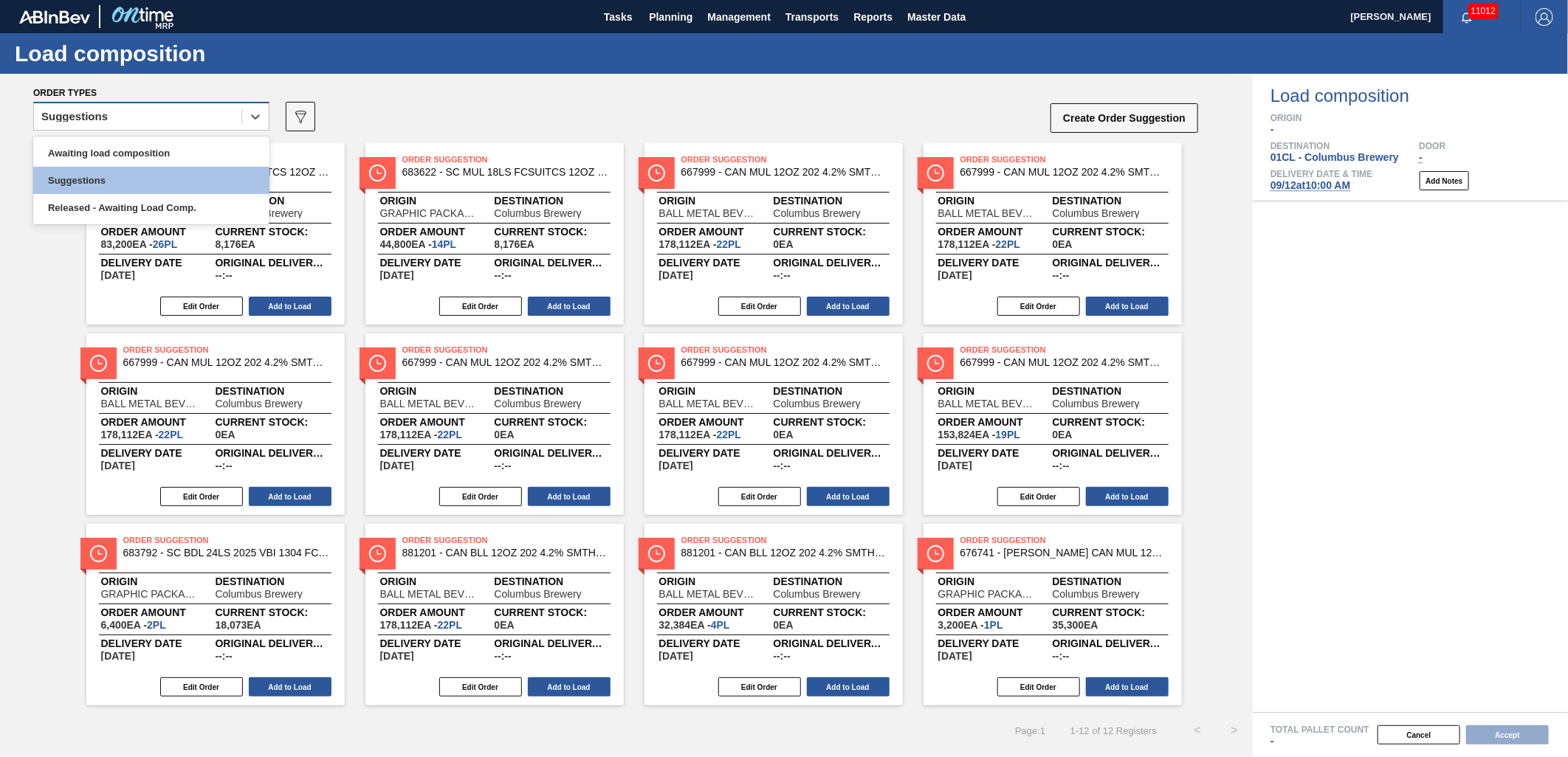
click at [171, 115] on div "Suggestions" at bounding box center [137, 117] width 207 height 21
click at [143, 149] on div "Awaiting load composition" at bounding box center [150, 152] width 236 height 27
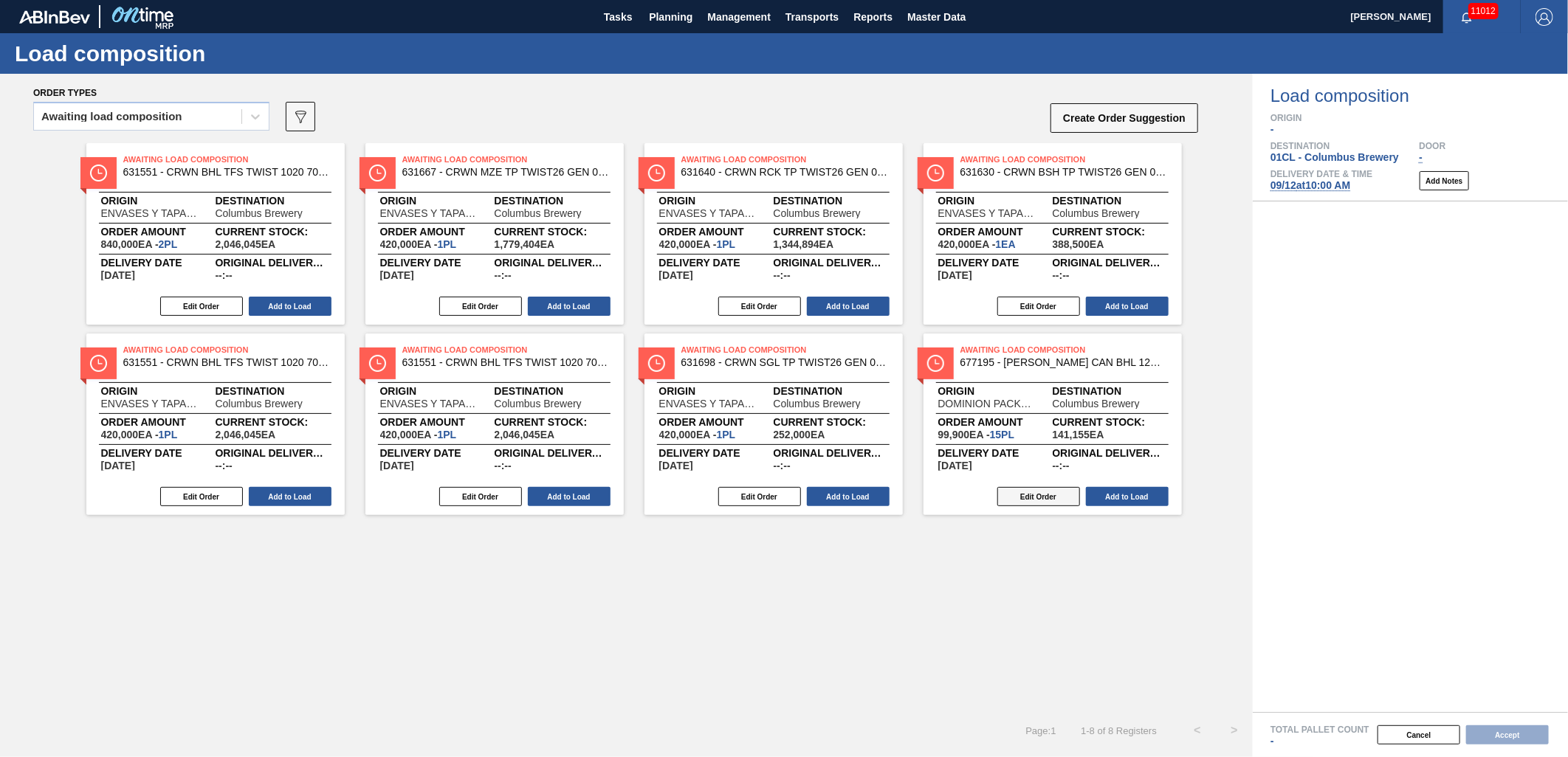
click at [1028, 496] on button "Edit Order" at bounding box center [1038, 496] width 83 height 19
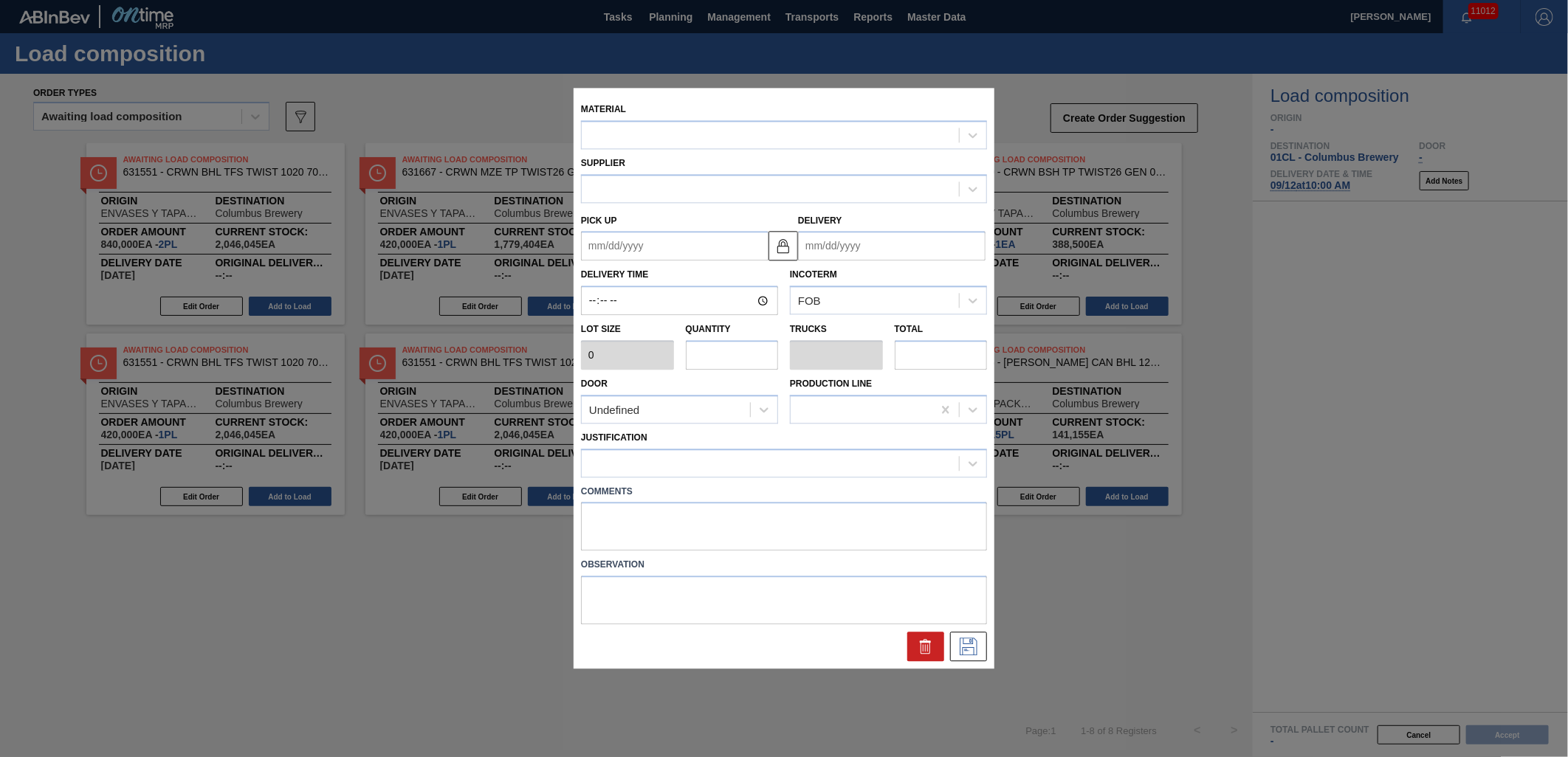
type input "6,660"
type input "15"
type input "0.577"
type input "99,900"
type up "09/15/2025"
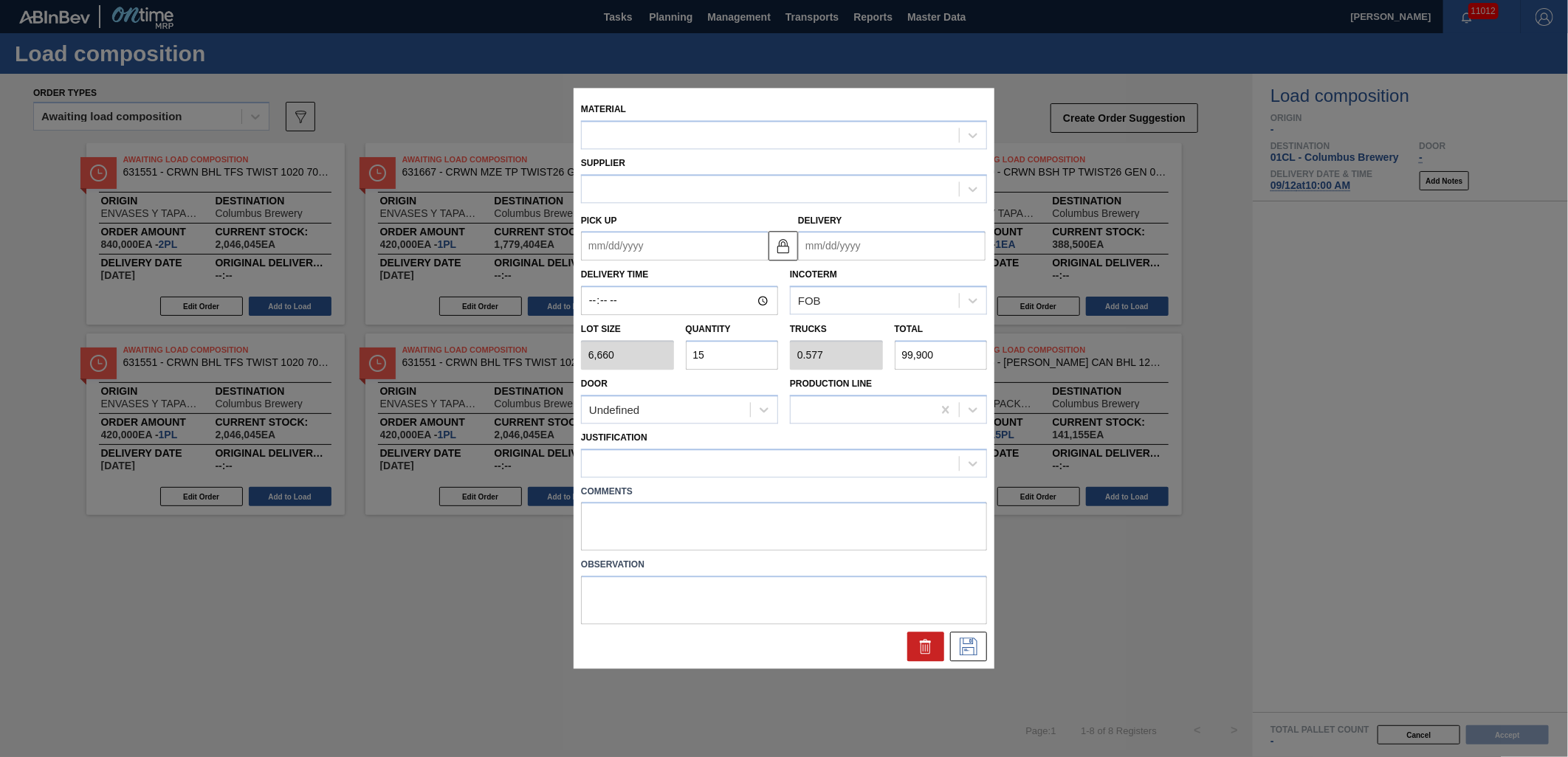
type input "09/17/2025"
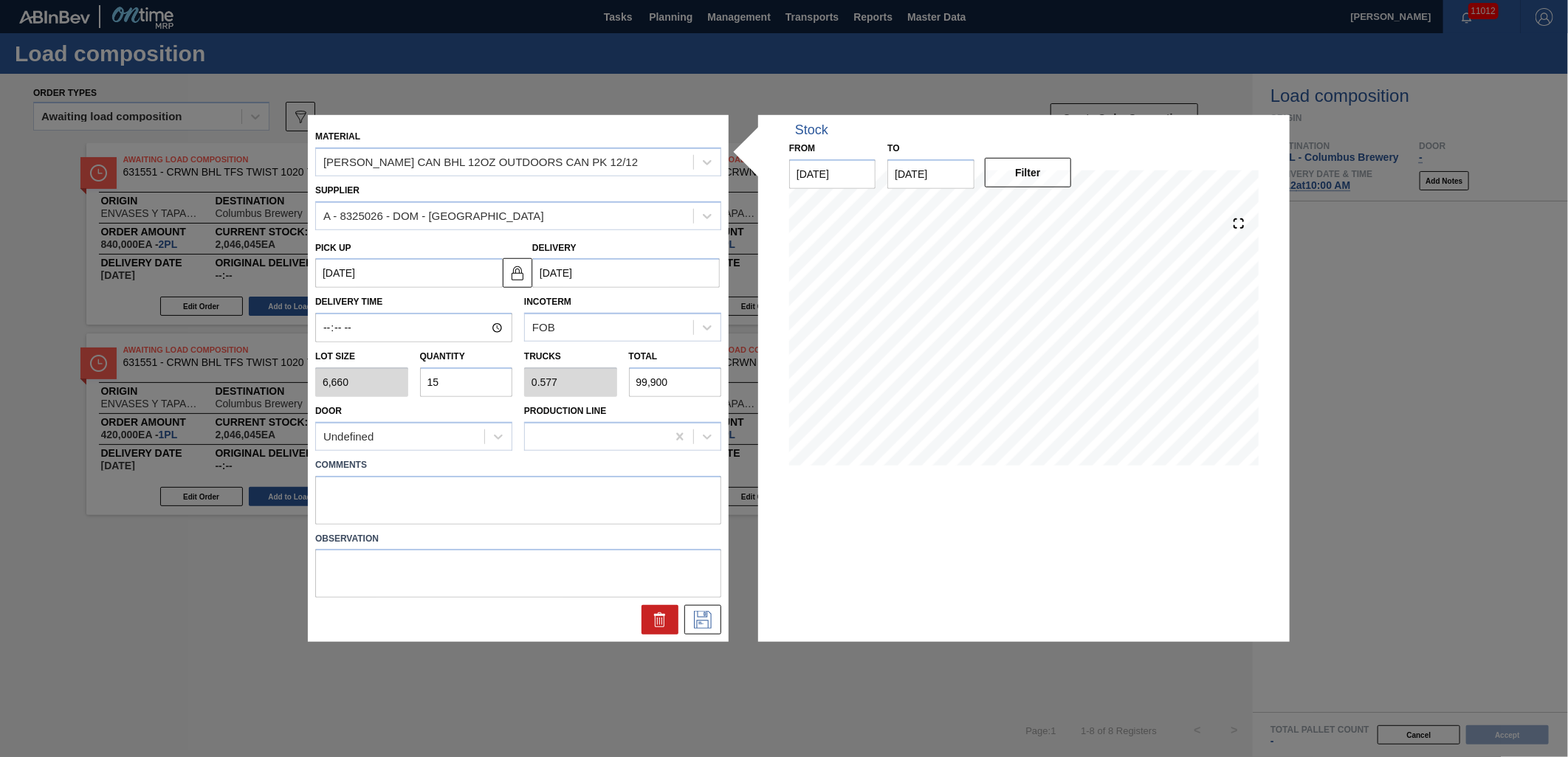
click at [466, 380] on input "15" at bounding box center [466, 382] width 93 height 30
type input "1"
type input "0.038"
type input "6,660"
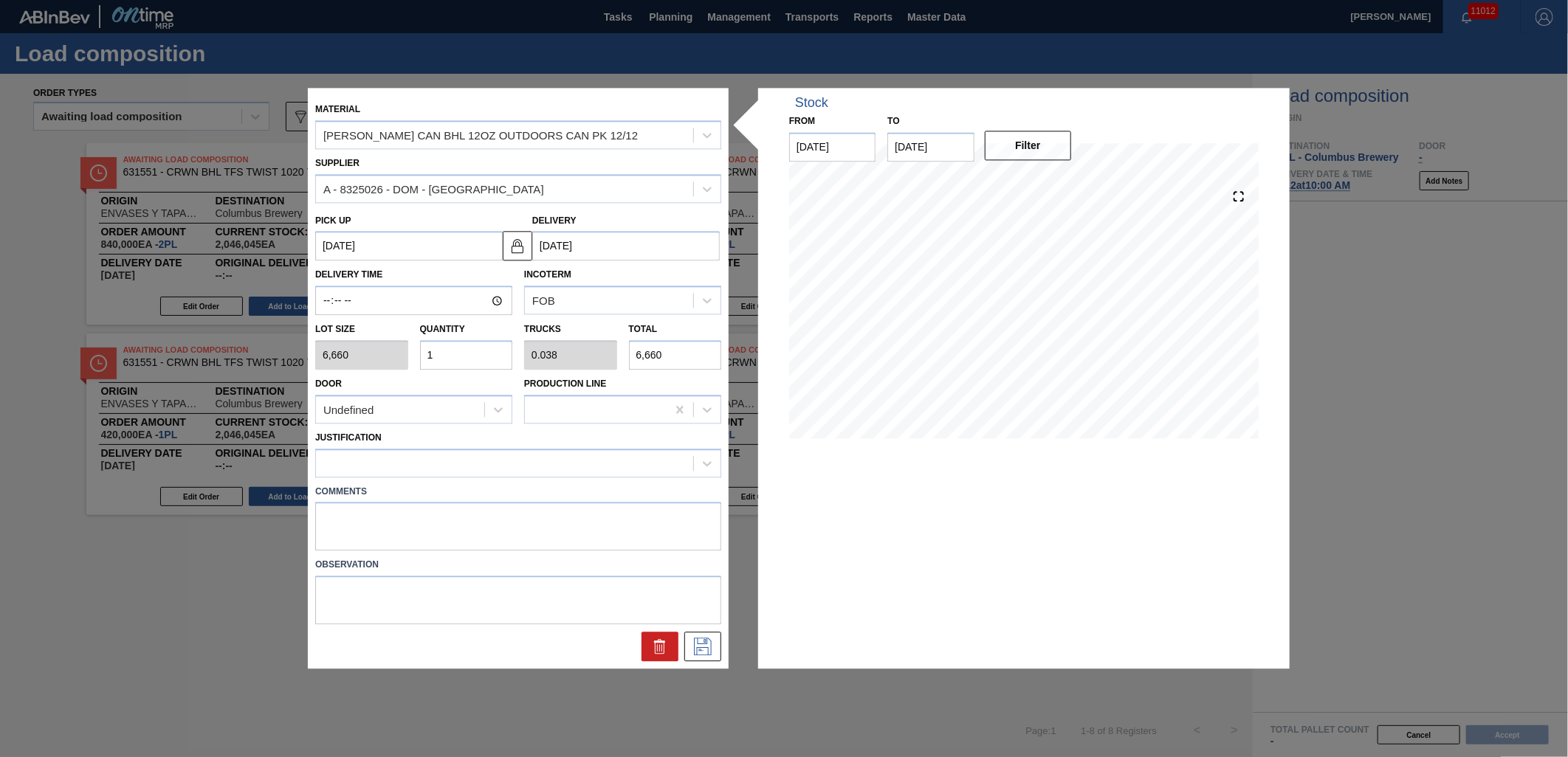
type input "19"
type input "0.731"
type input "126,540"
type input "1"
type input "0.038"
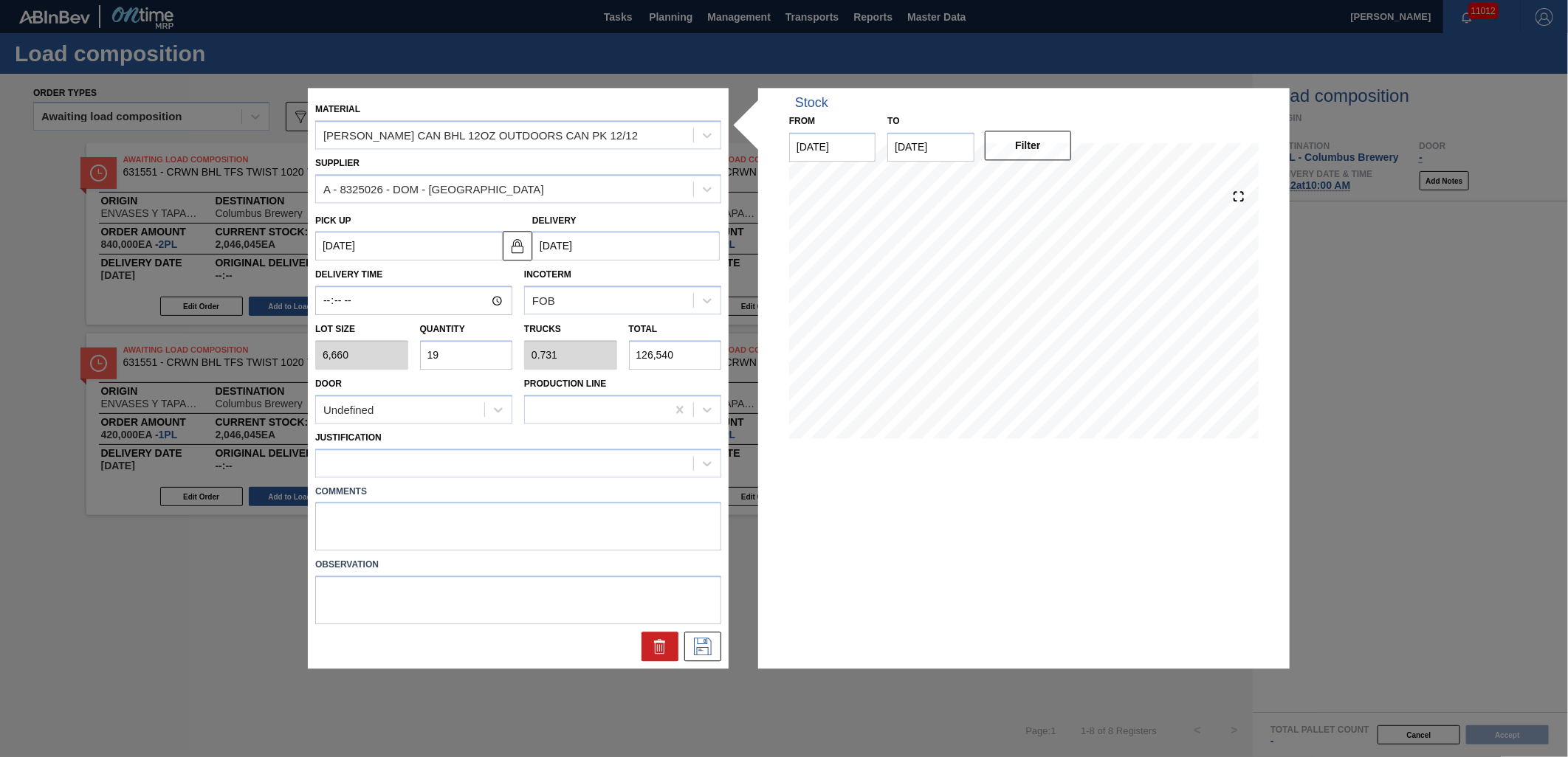
type input "6,660"
type input "0"
type input "2"
type input "0.077"
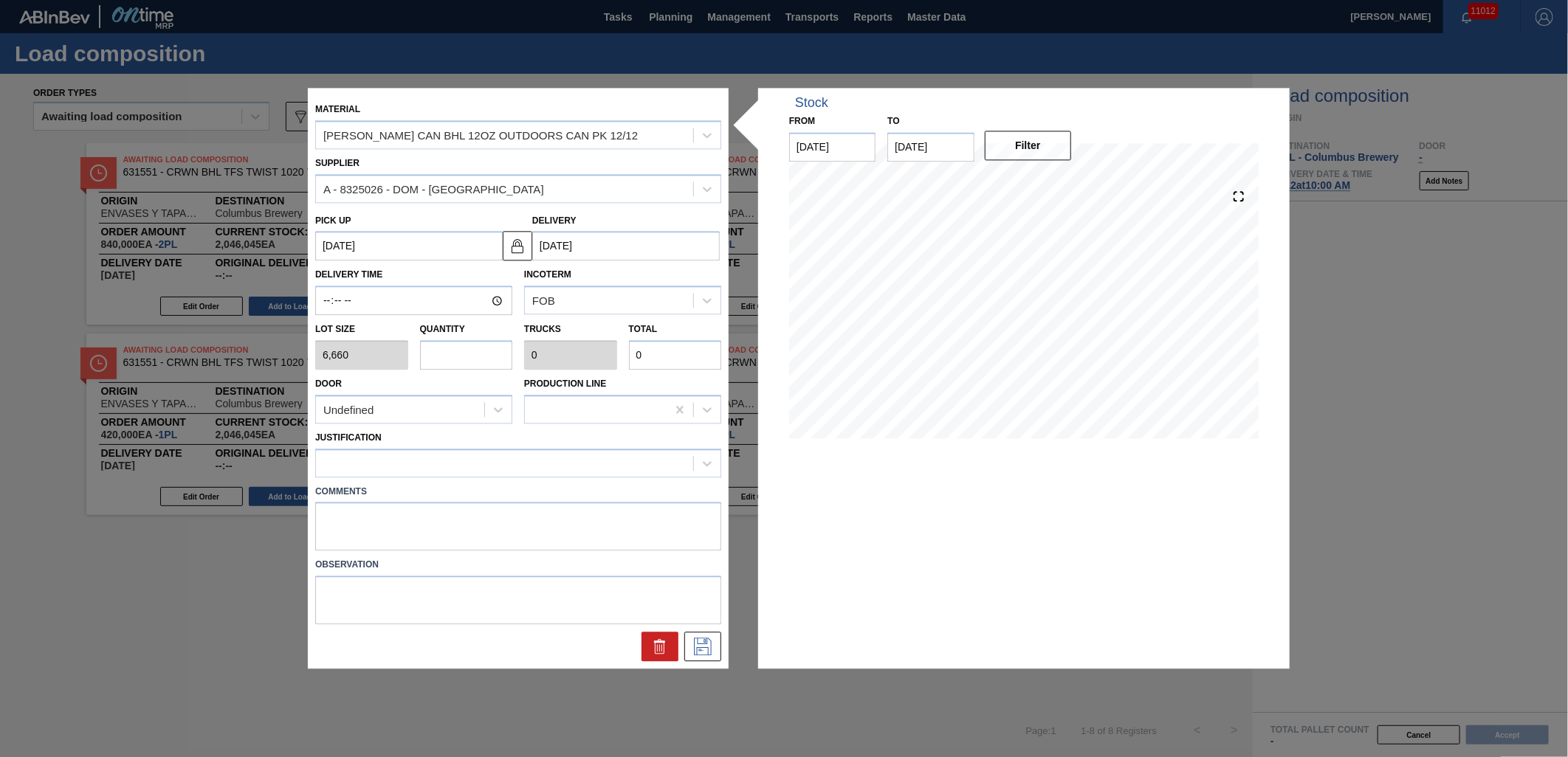
type input "13,320"
type input "20"
type input "0.769"
type input "133,200"
type input "20"
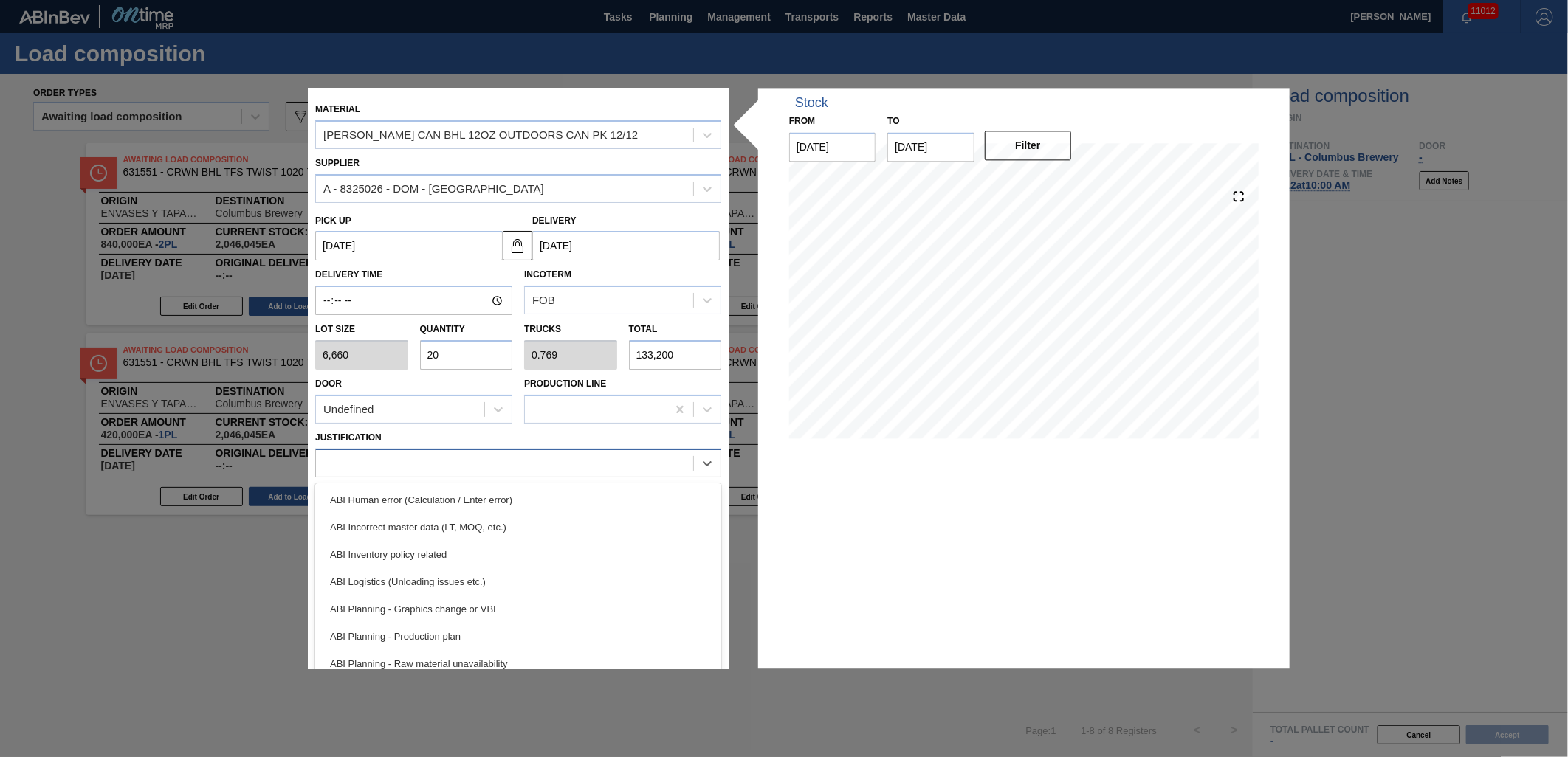
click at [519, 463] on div at bounding box center [504, 462] width 378 height 21
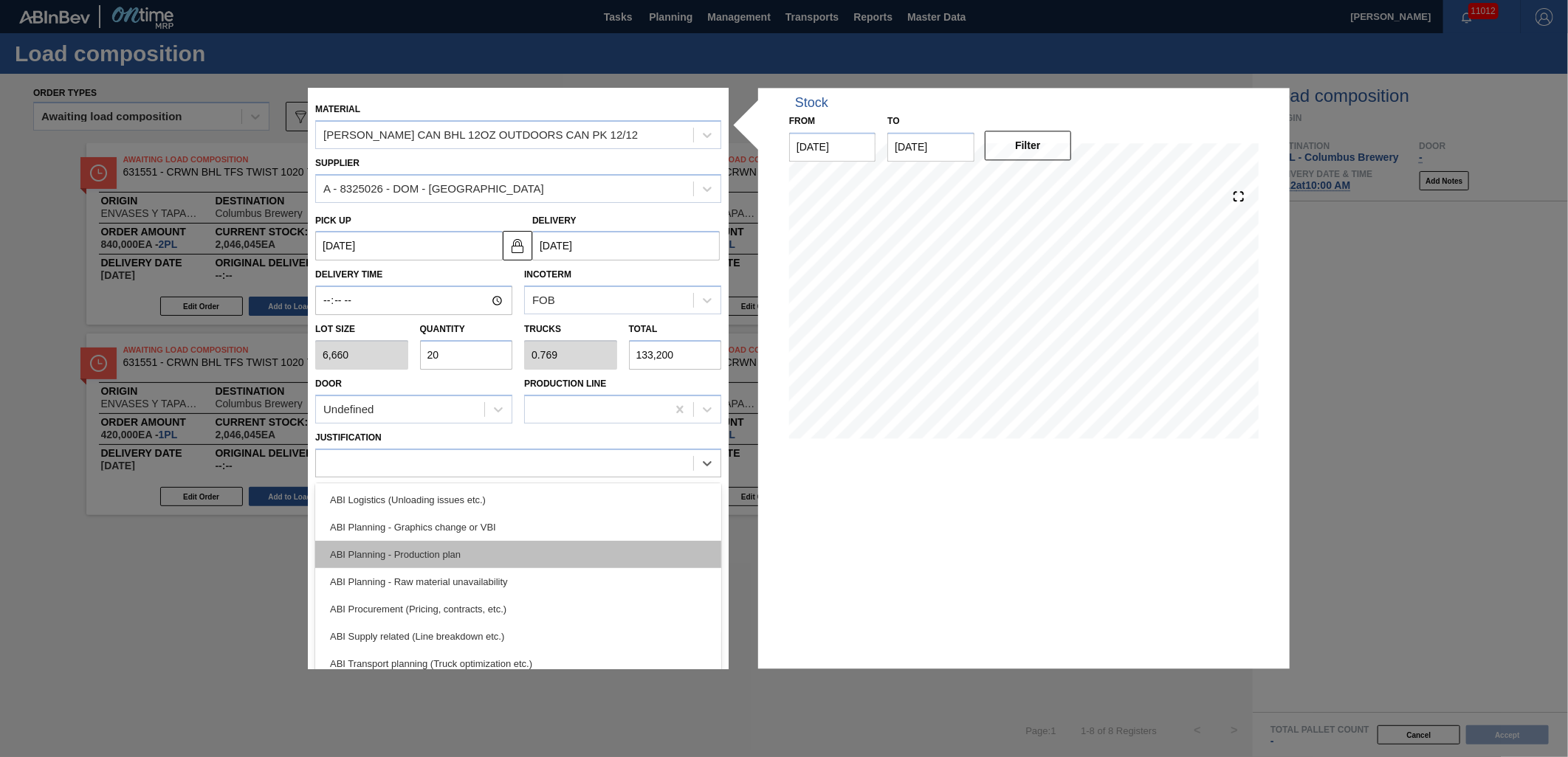
scroll to position [164, 0]
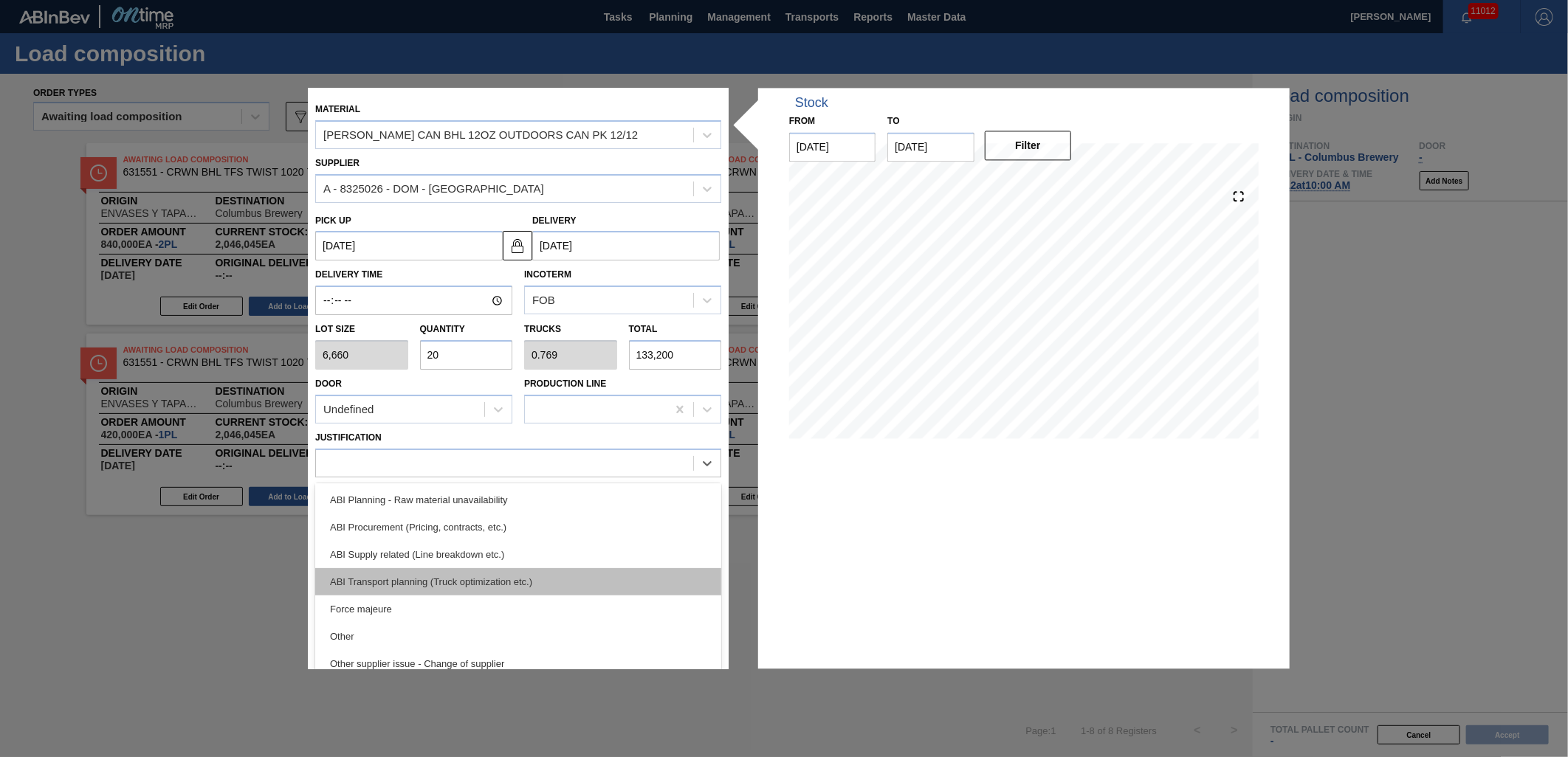
click at [537, 578] on div "ABI Transport planning (Truck optimization etc.)" at bounding box center [518, 582] width 406 height 27
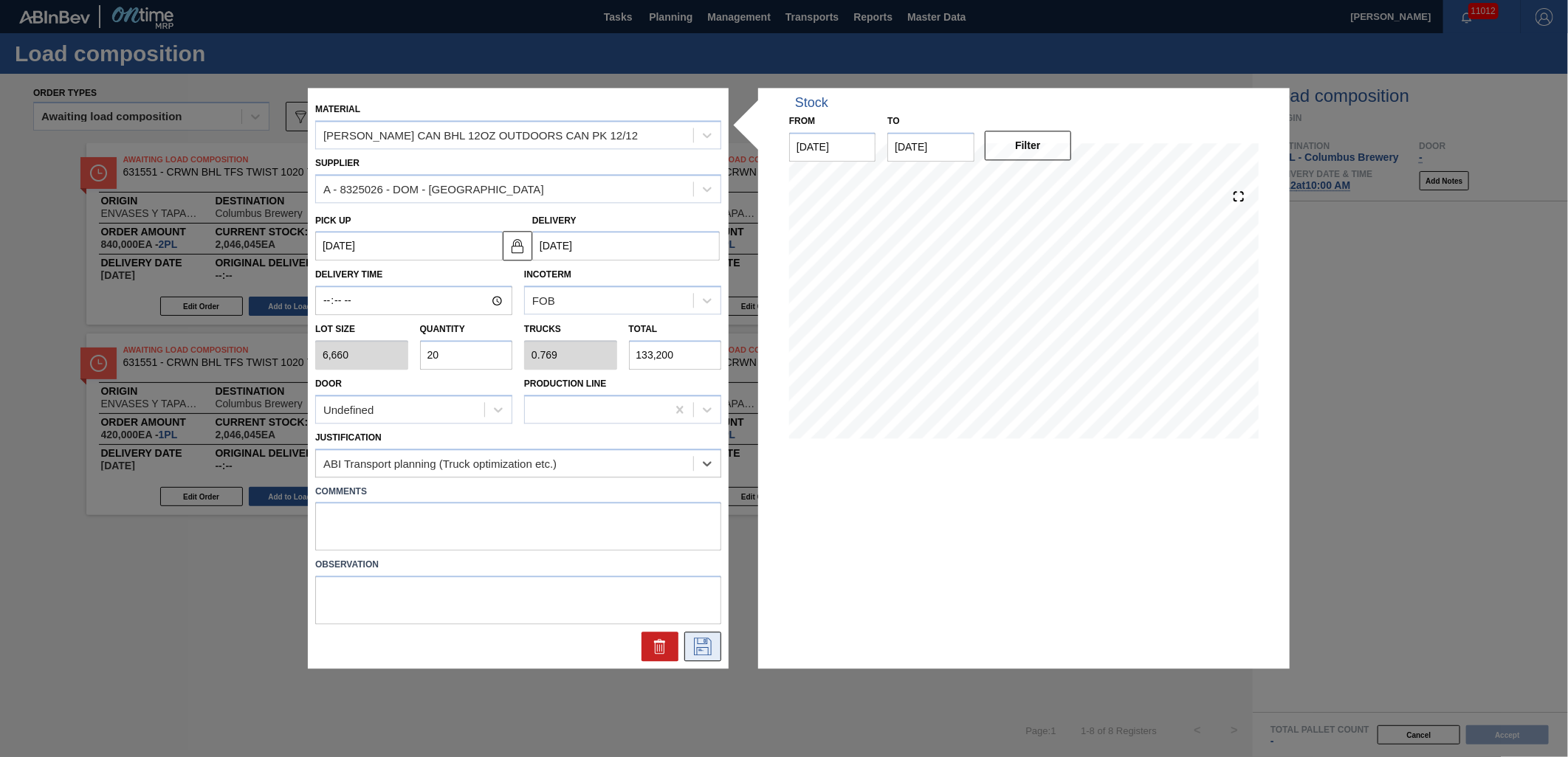
click at [707, 642] on icon at bounding box center [703, 647] width 24 height 18
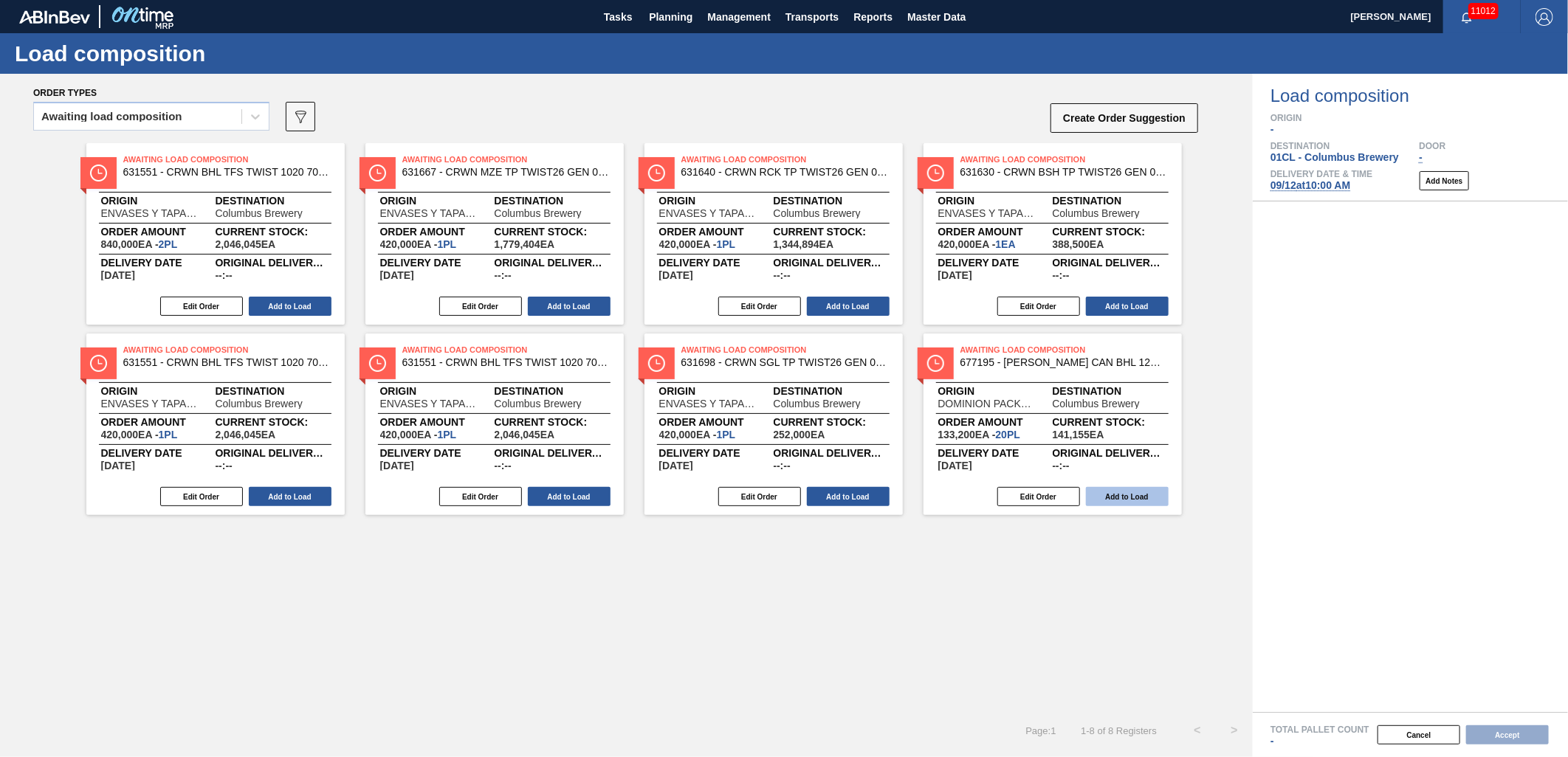
click at [1125, 497] on button "Add to Load" at bounding box center [1127, 496] width 83 height 19
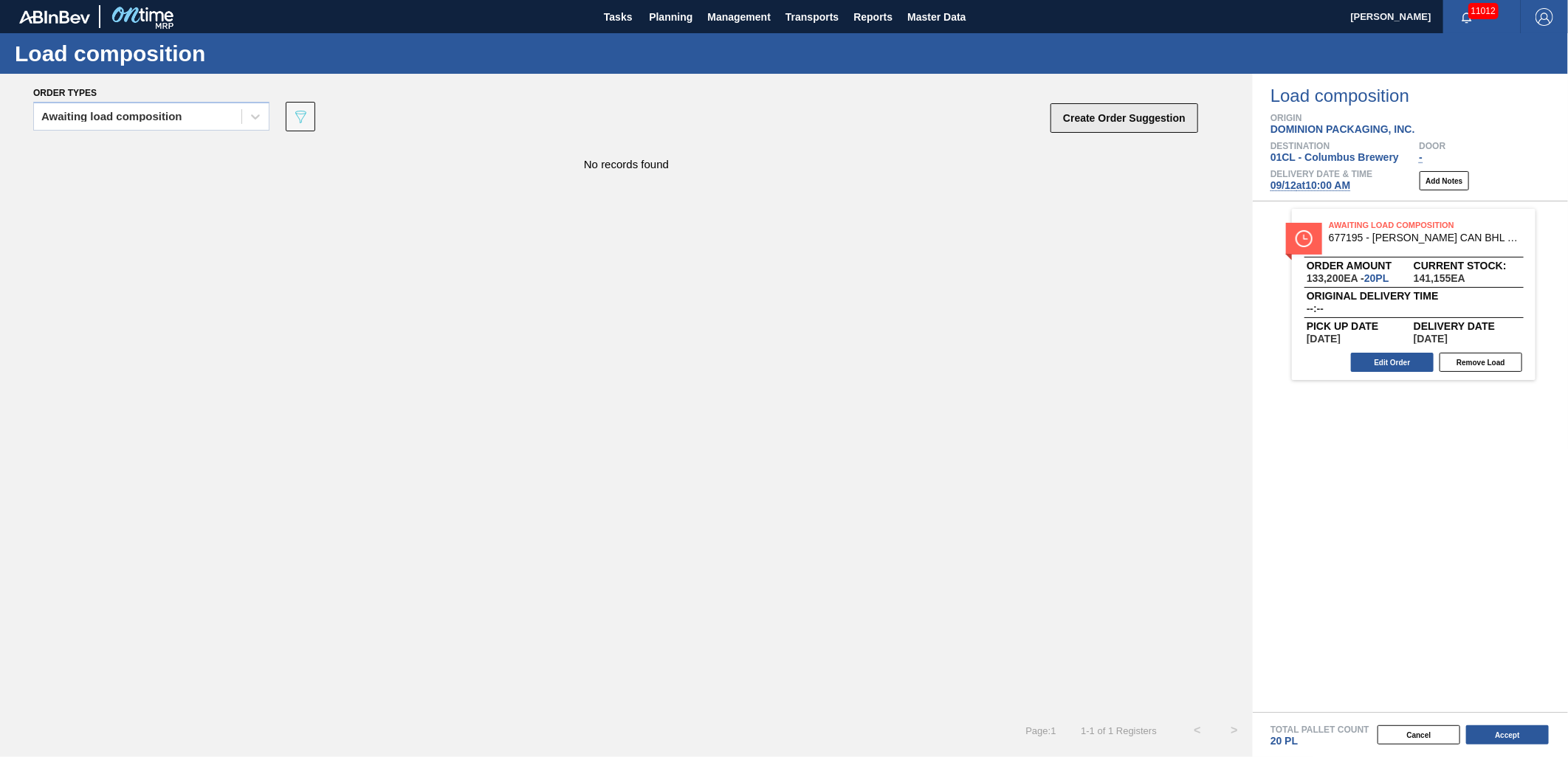
click at [1094, 117] on button "Create Order Suggestion" at bounding box center [1125, 119] width 147 height 30
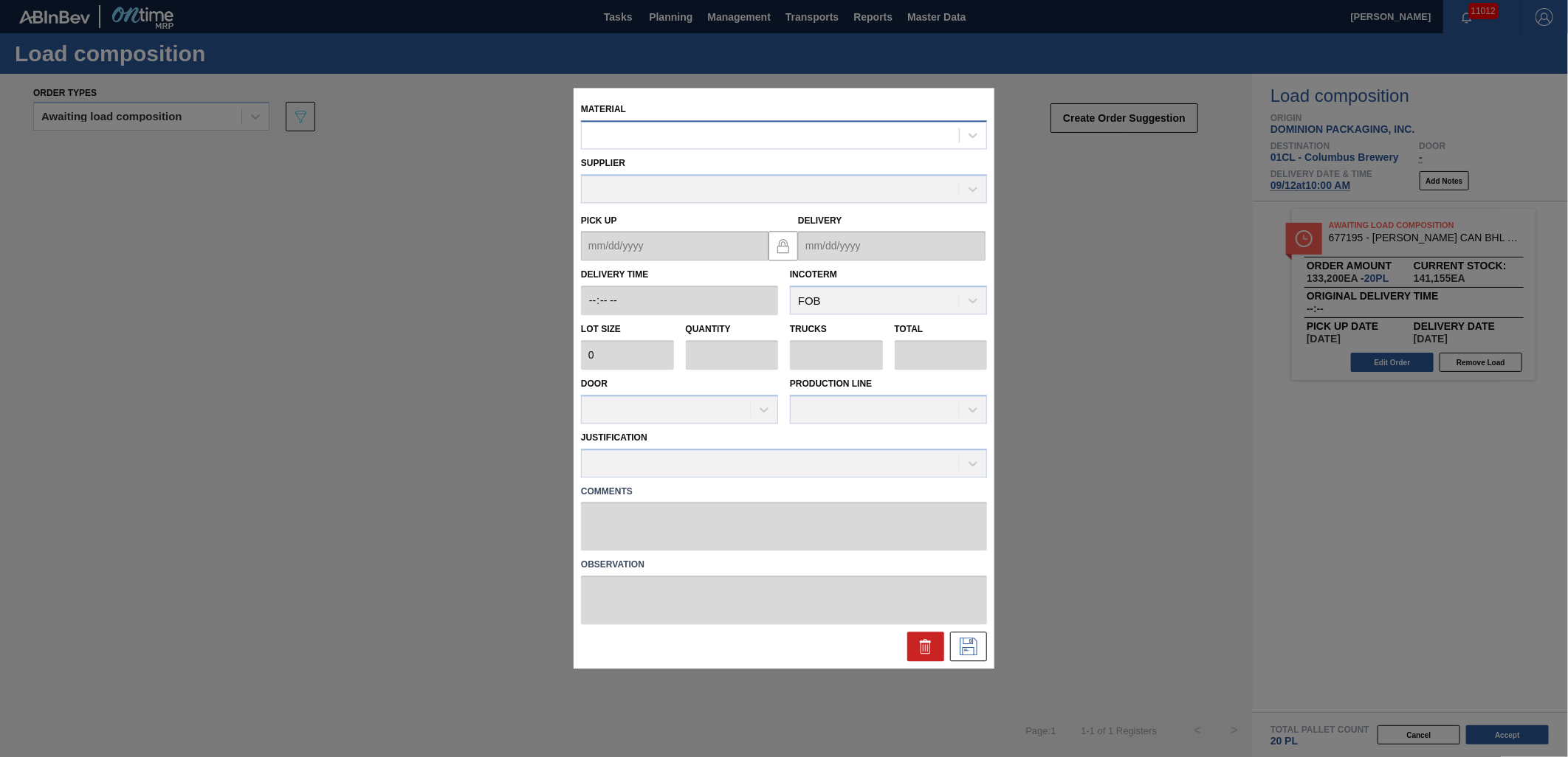
click at [711, 129] on div at bounding box center [770, 134] width 378 height 21
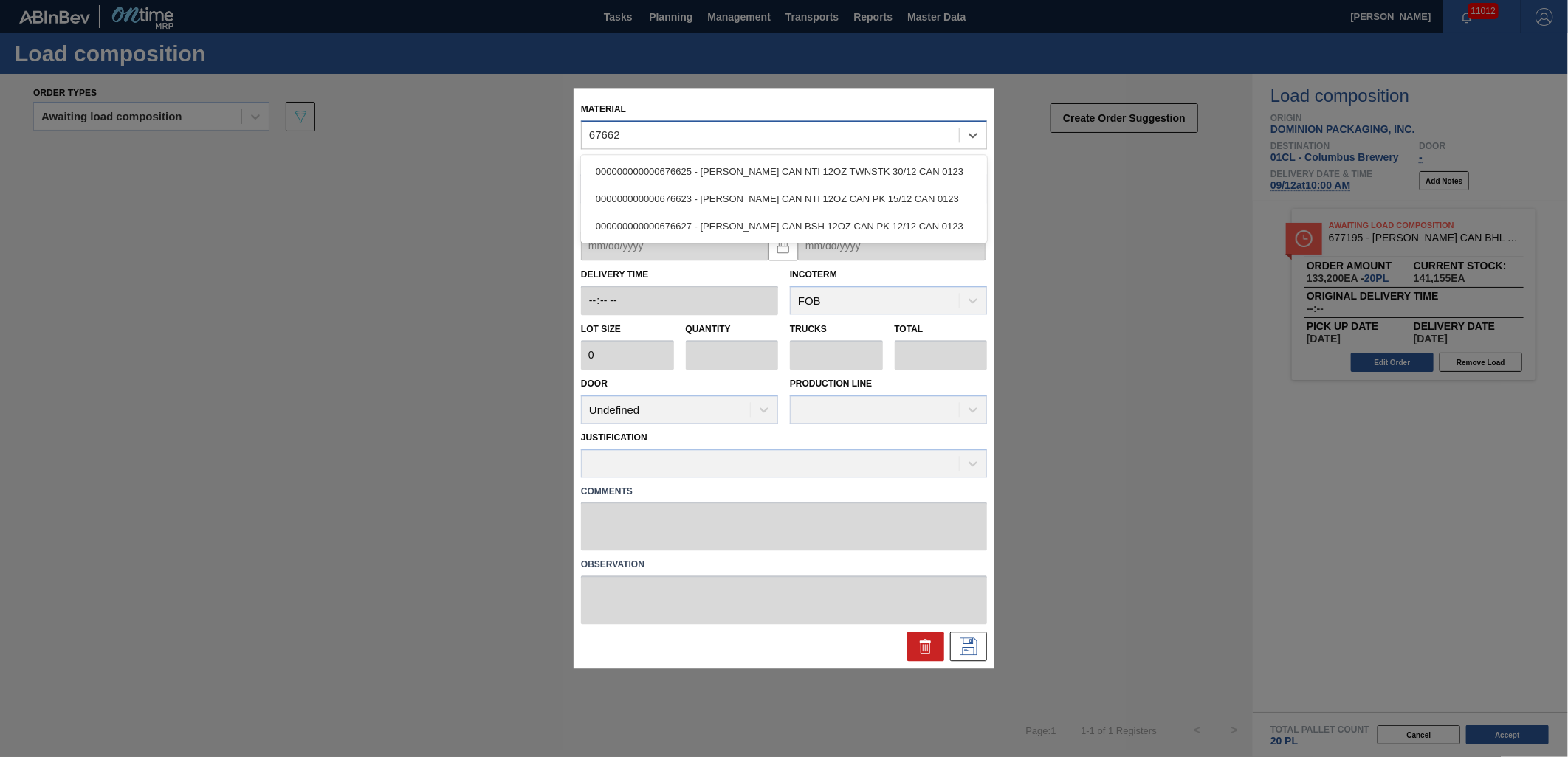
type input "676627"
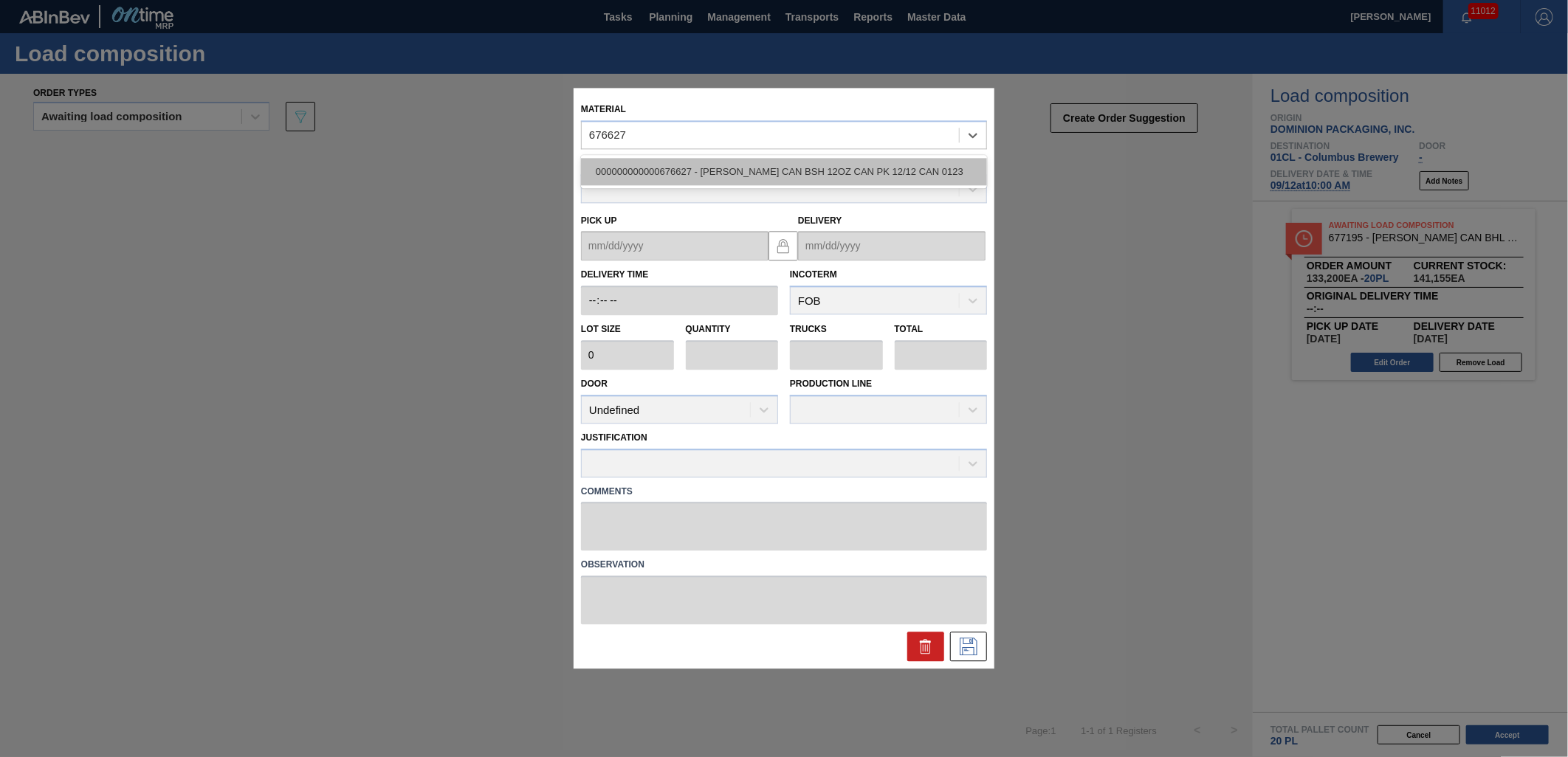
click at [741, 166] on div "000000000000676627 - CARR CAN BSH 12OZ CAN PK 12/12 CAN 0123" at bounding box center [784, 171] width 406 height 27
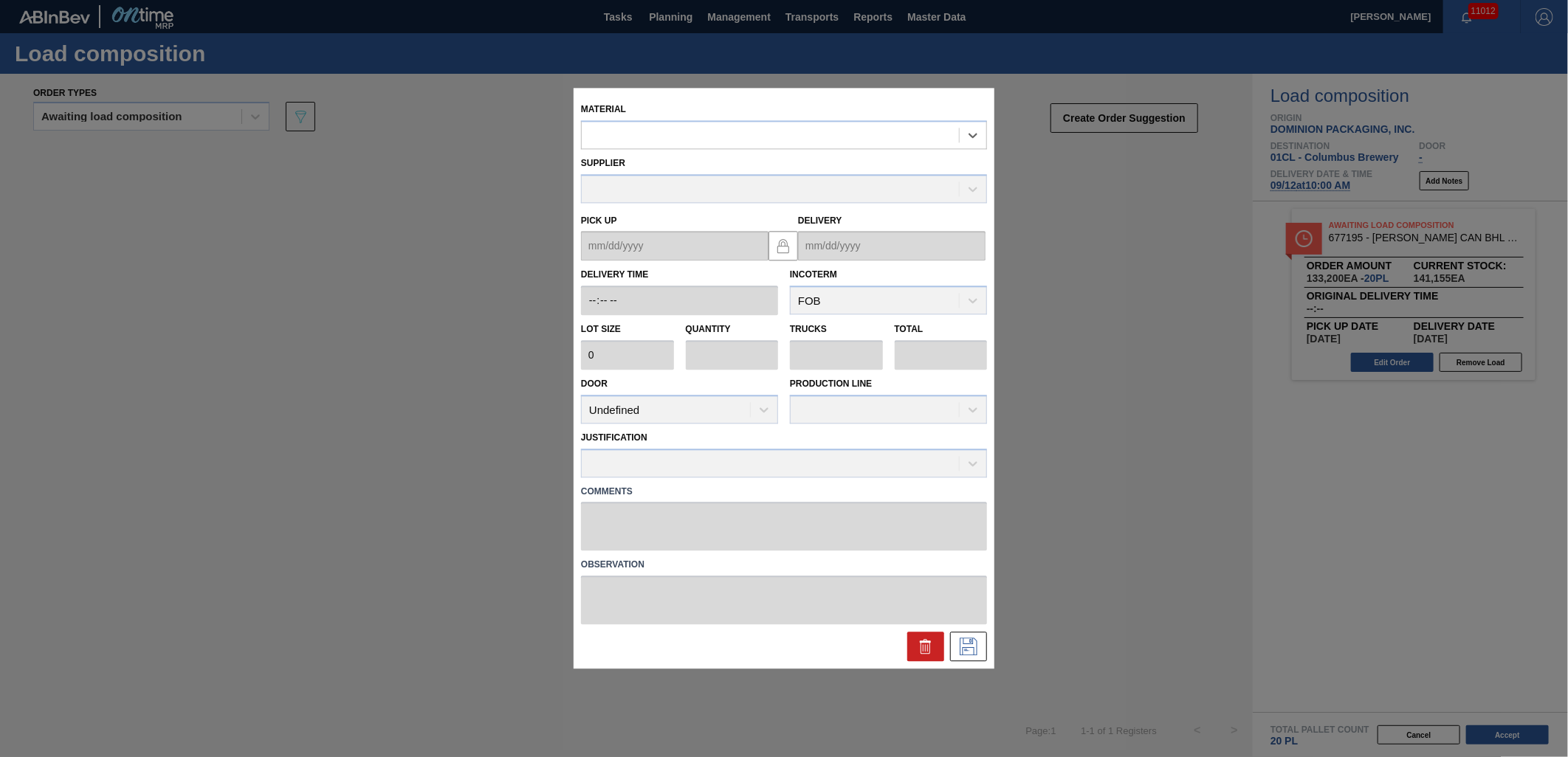
type input "6,660"
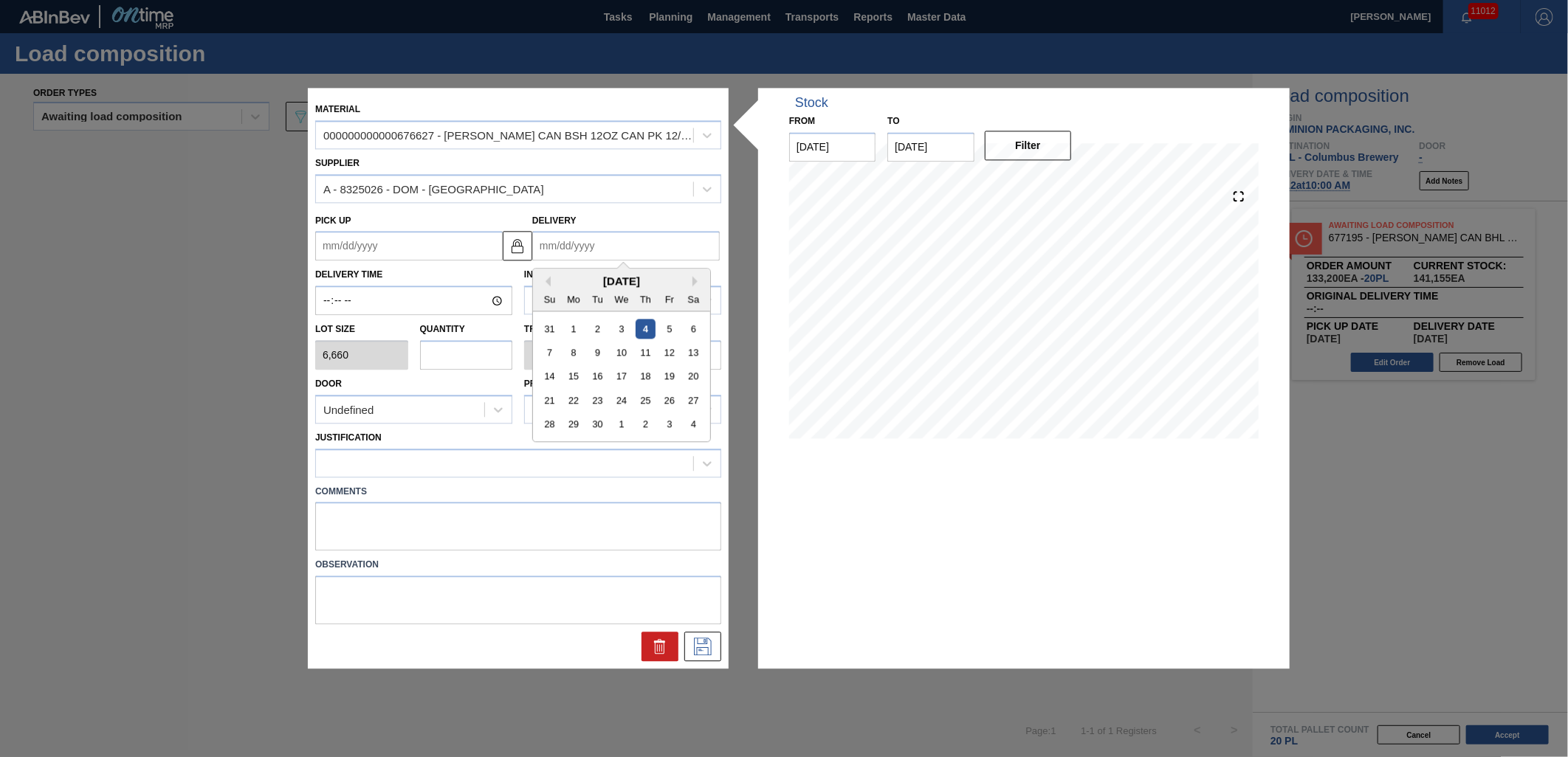
click at [655, 251] on input "Delivery" at bounding box center [626, 247] width 187 height 30
click at [666, 355] on div "12" at bounding box center [669, 354] width 20 height 20
type up "09/10/2025"
type input "09/12/2025"
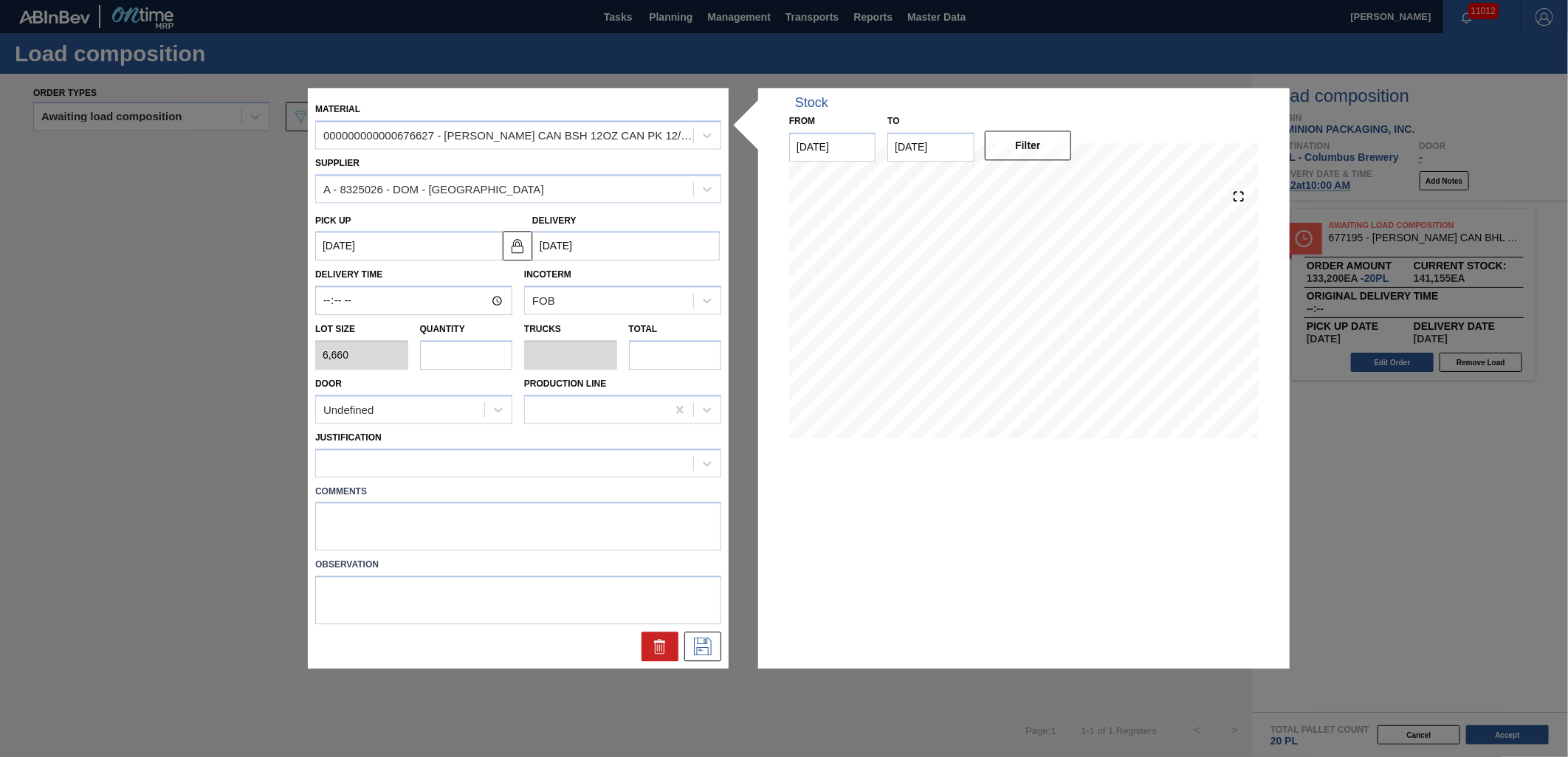
click at [483, 349] on input "text" at bounding box center [466, 356] width 93 height 30
type input "1"
type input "0.04"
type input "6,660"
type input "1"
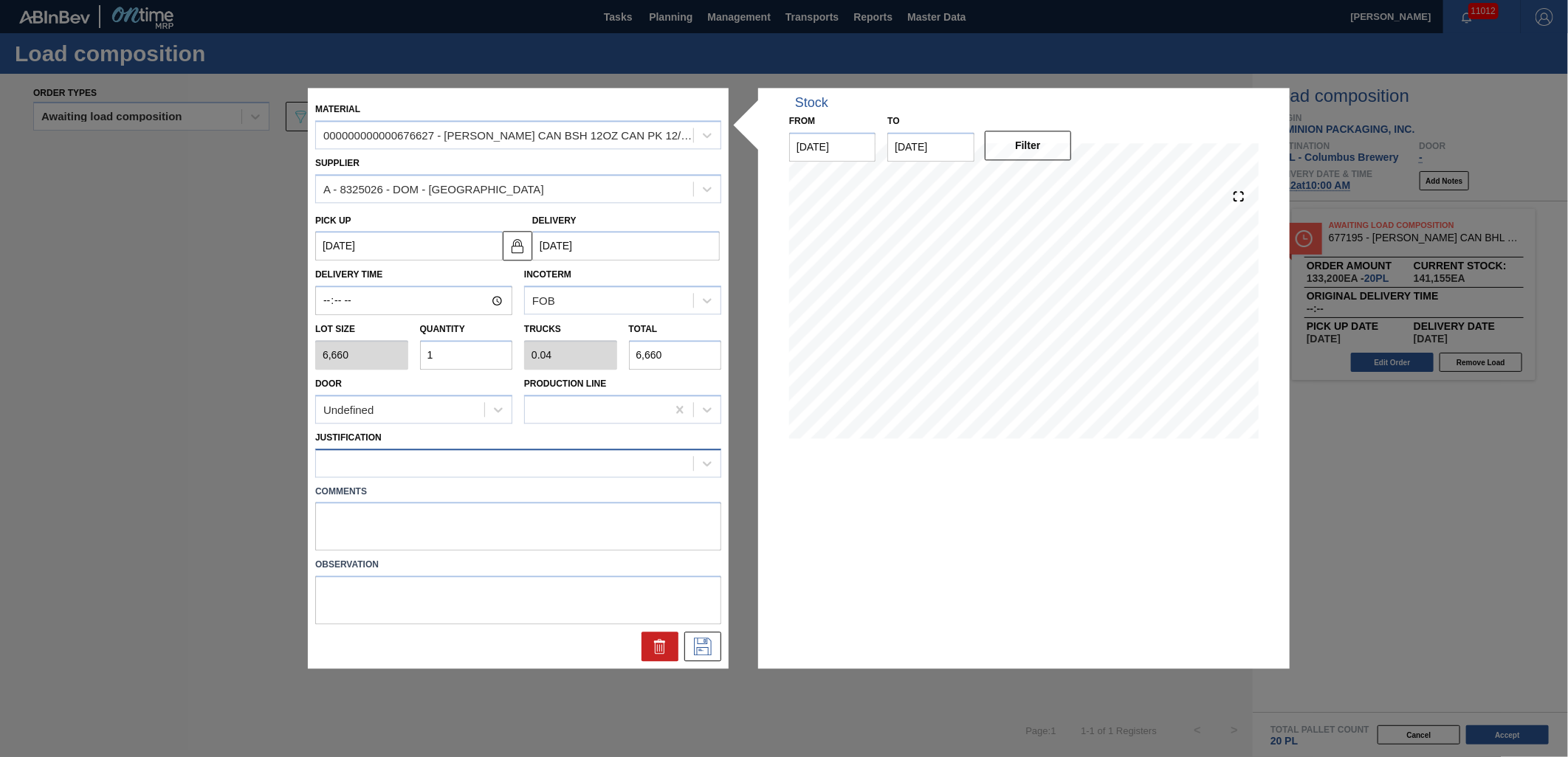
drag, startPoint x: 525, startPoint y: 455, endPoint x: 523, endPoint y: 471, distance: 16.1
click at [525, 455] on div at bounding box center [504, 462] width 378 height 21
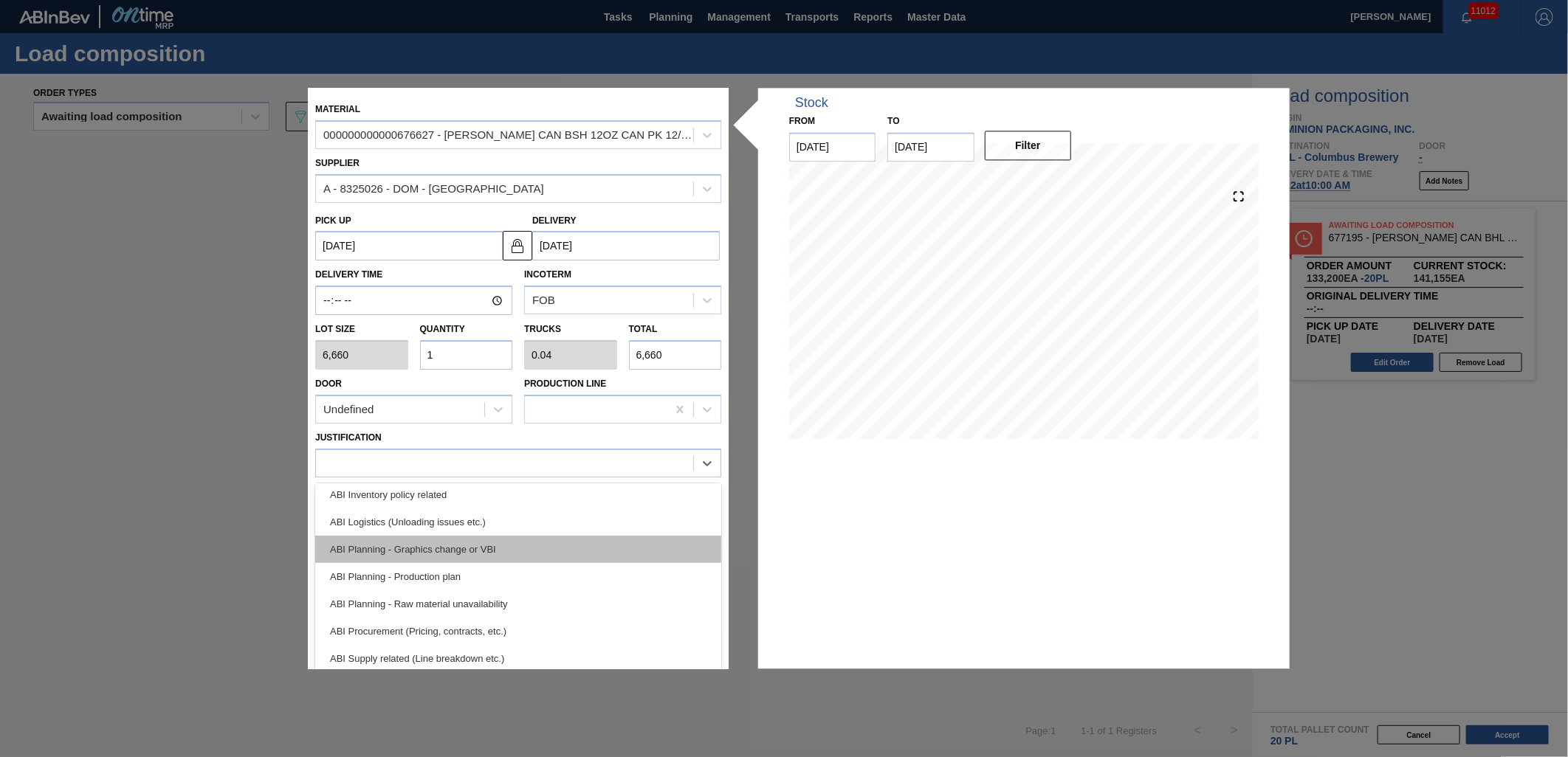
scroll to position [82, 0]
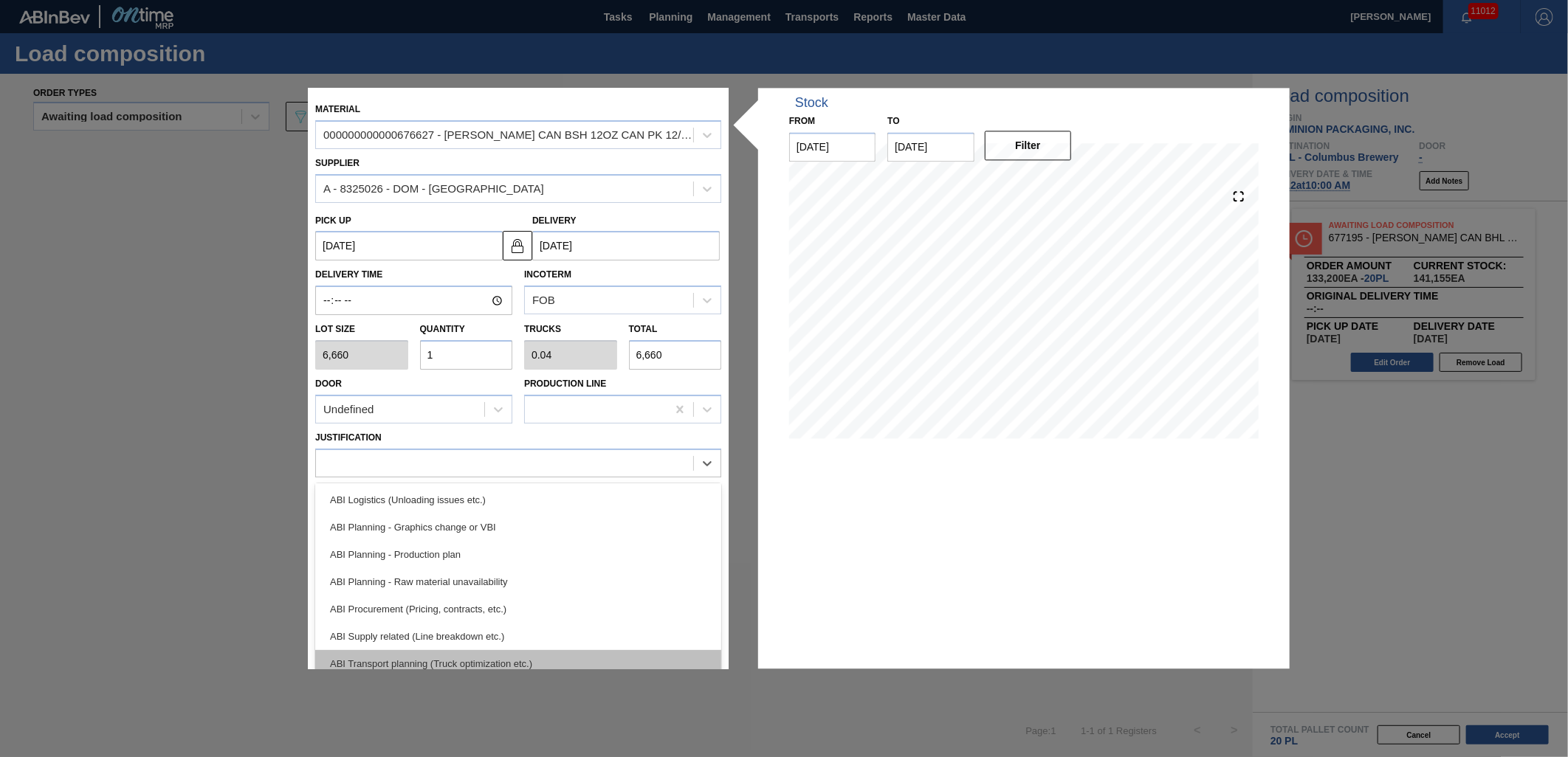
click at [520, 654] on div "ABI Transport planning (Truck optimization etc.)" at bounding box center [518, 663] width 406 height 27
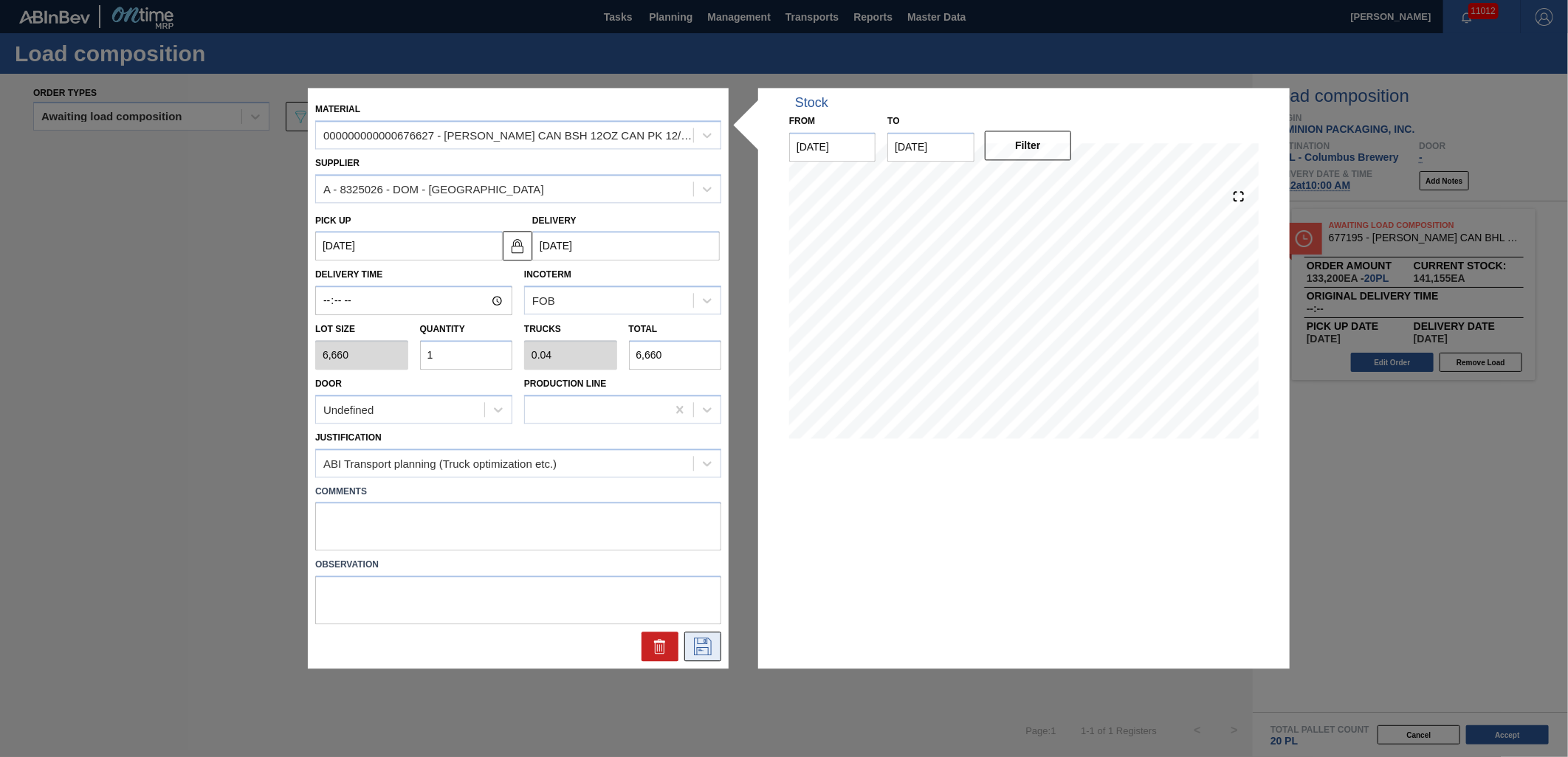
click at [691, 639] on icon at bounding box center [703, 647] width 24 height 18
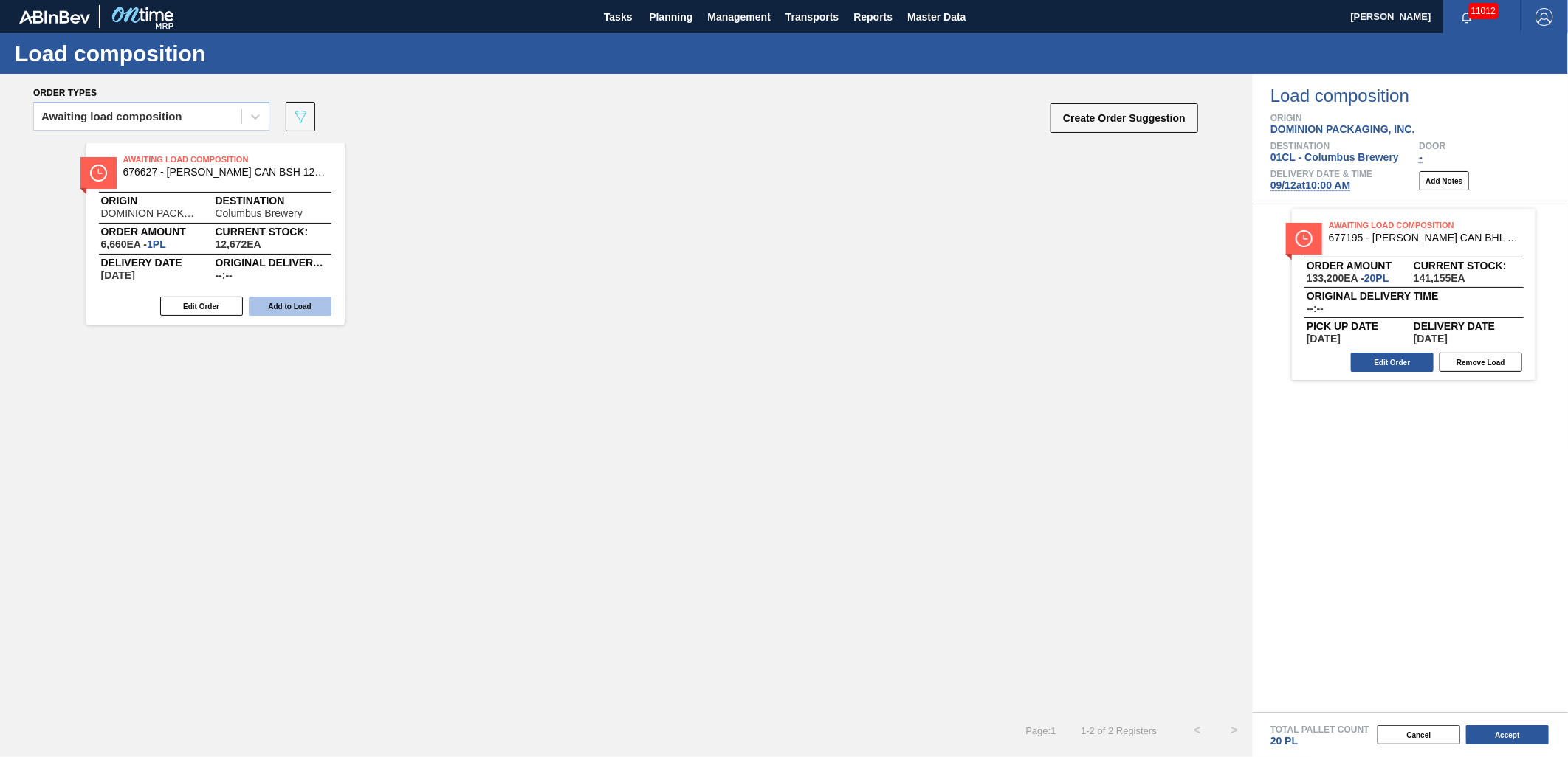
click at [288, 307] on button "Add to Load" at bounding box center [290, 306] width 83 height 19
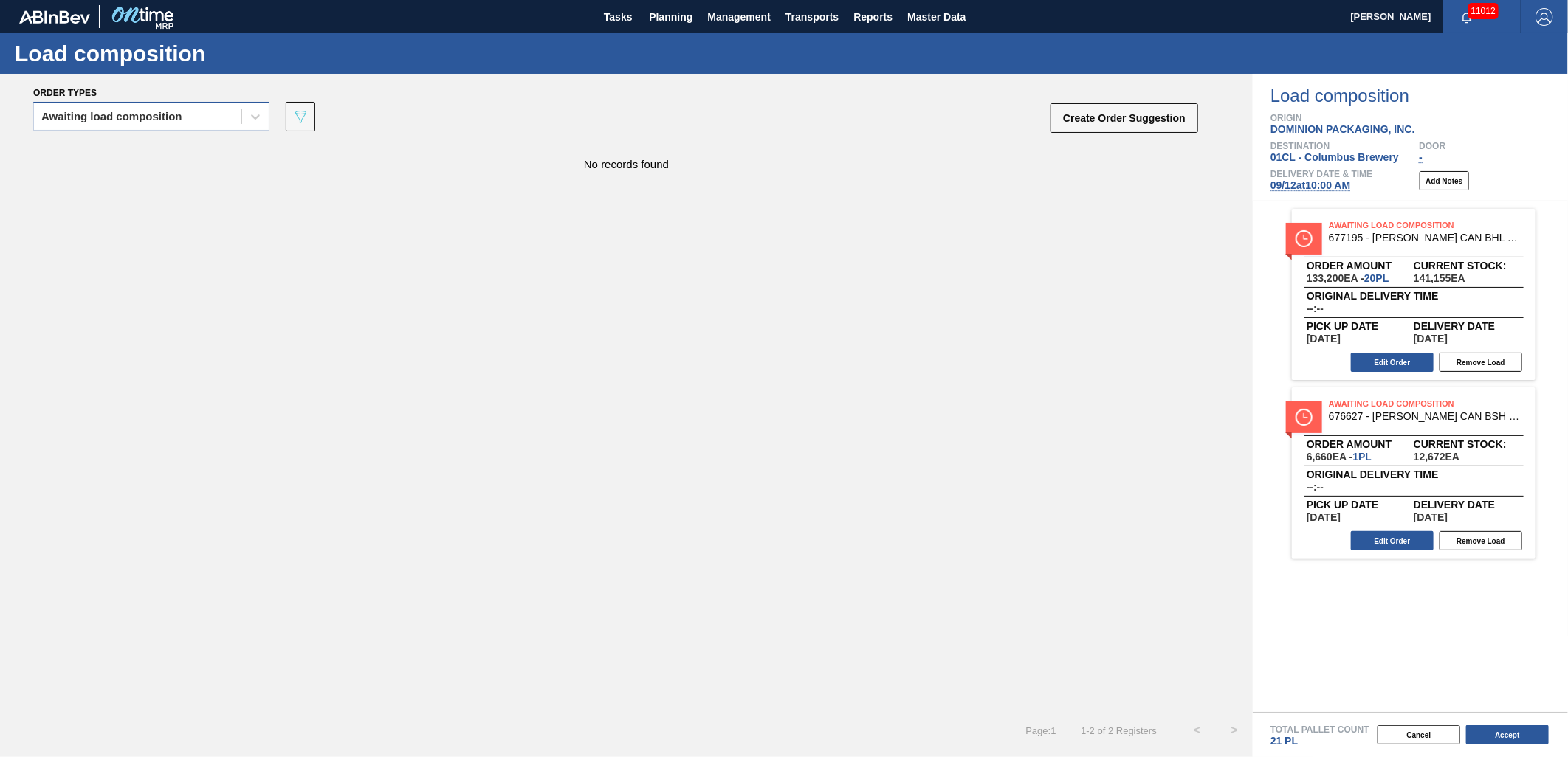
click at [184, 113] on div "Awaiting load composition" at bounding box center [137, 117] width 207 height 21
click at [186, 156] on div "Awaiting load composition" at bounding box center [150, 152] width 236 height 27
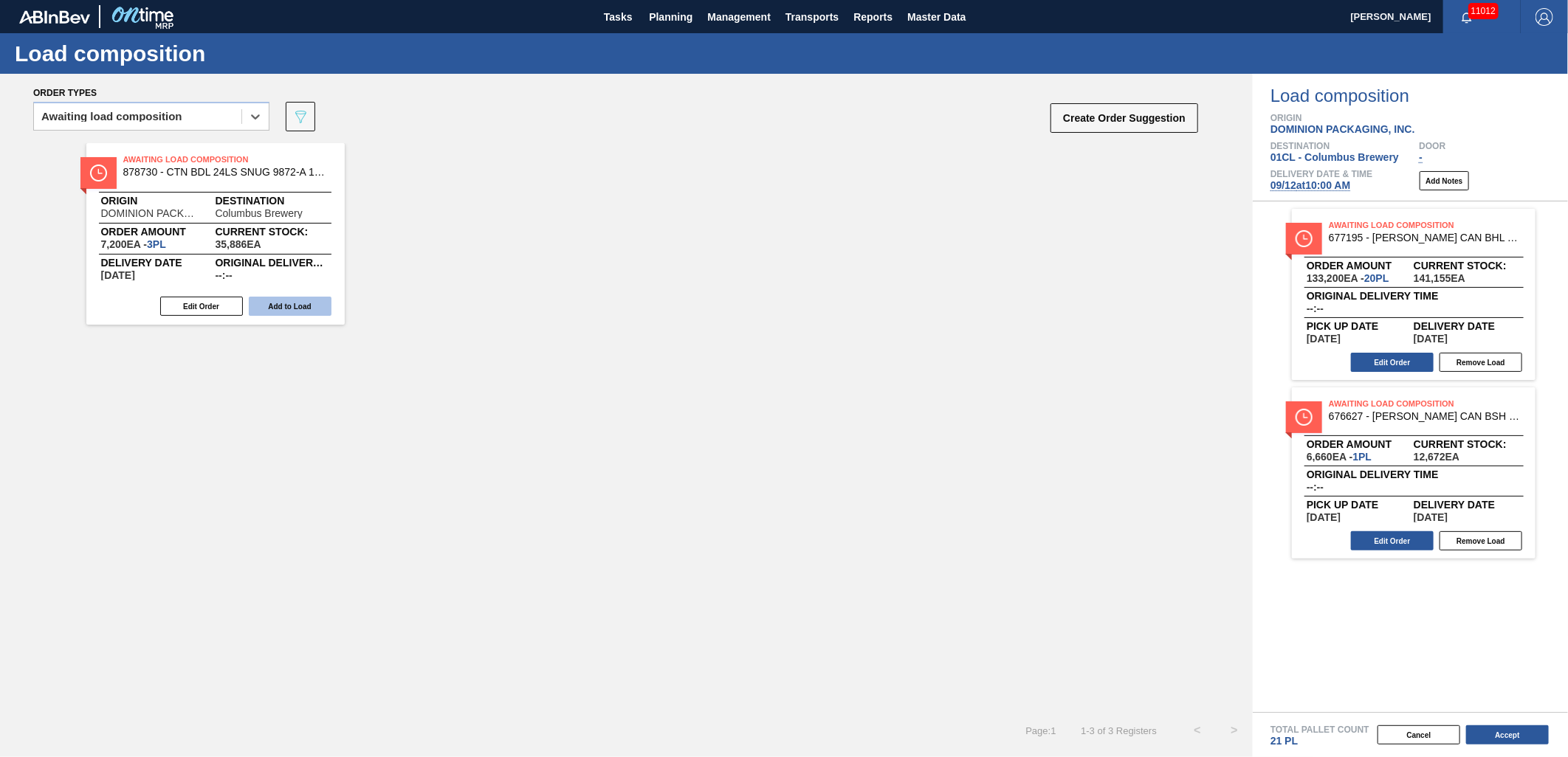
click at [304, 304] on button "Add to Load" at bounding box center [290, 306] width 83 height 19
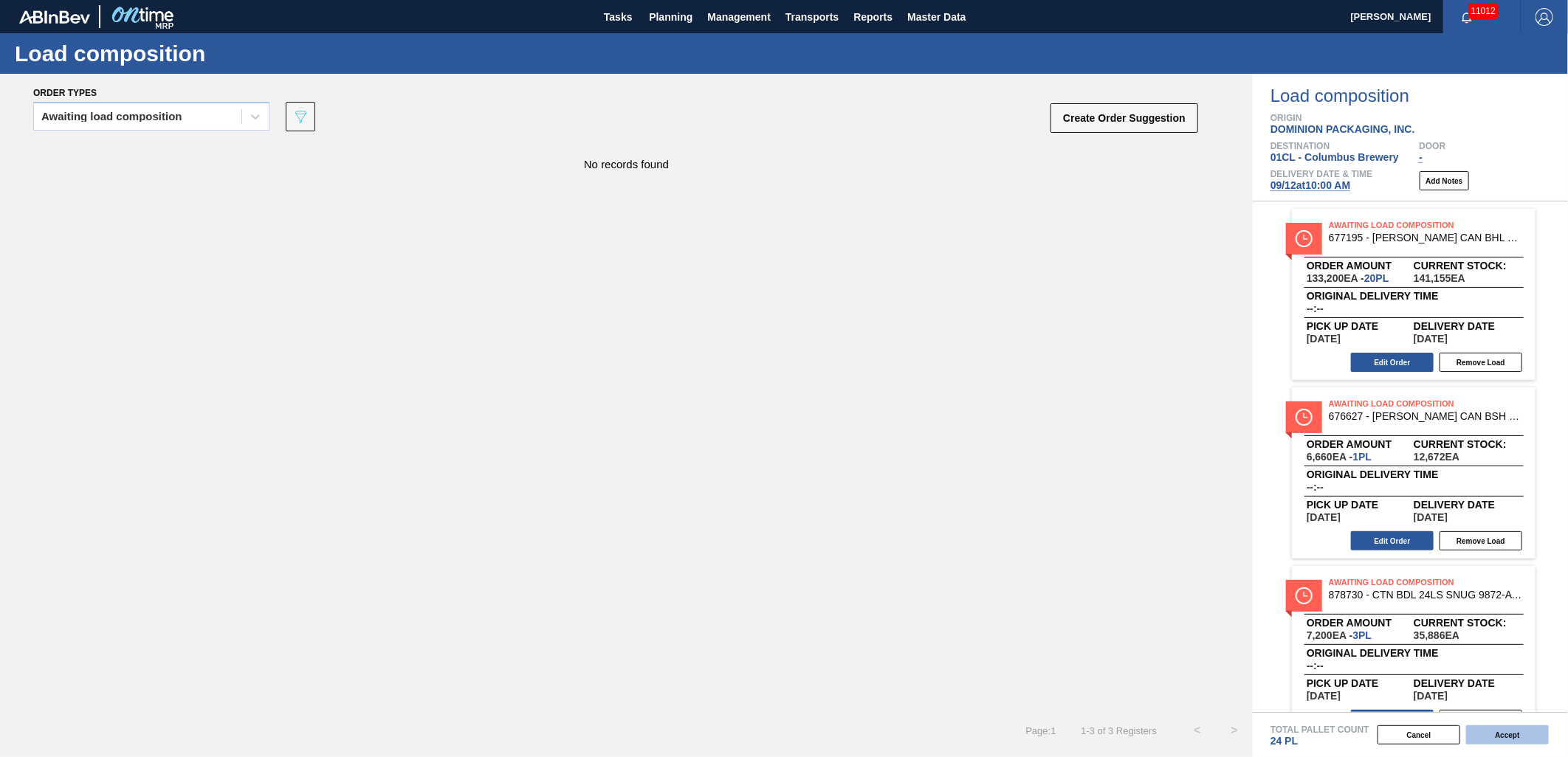
click at [1497, 729] on button "Accept" at bounding box center [1507, 734] width 83 height 19
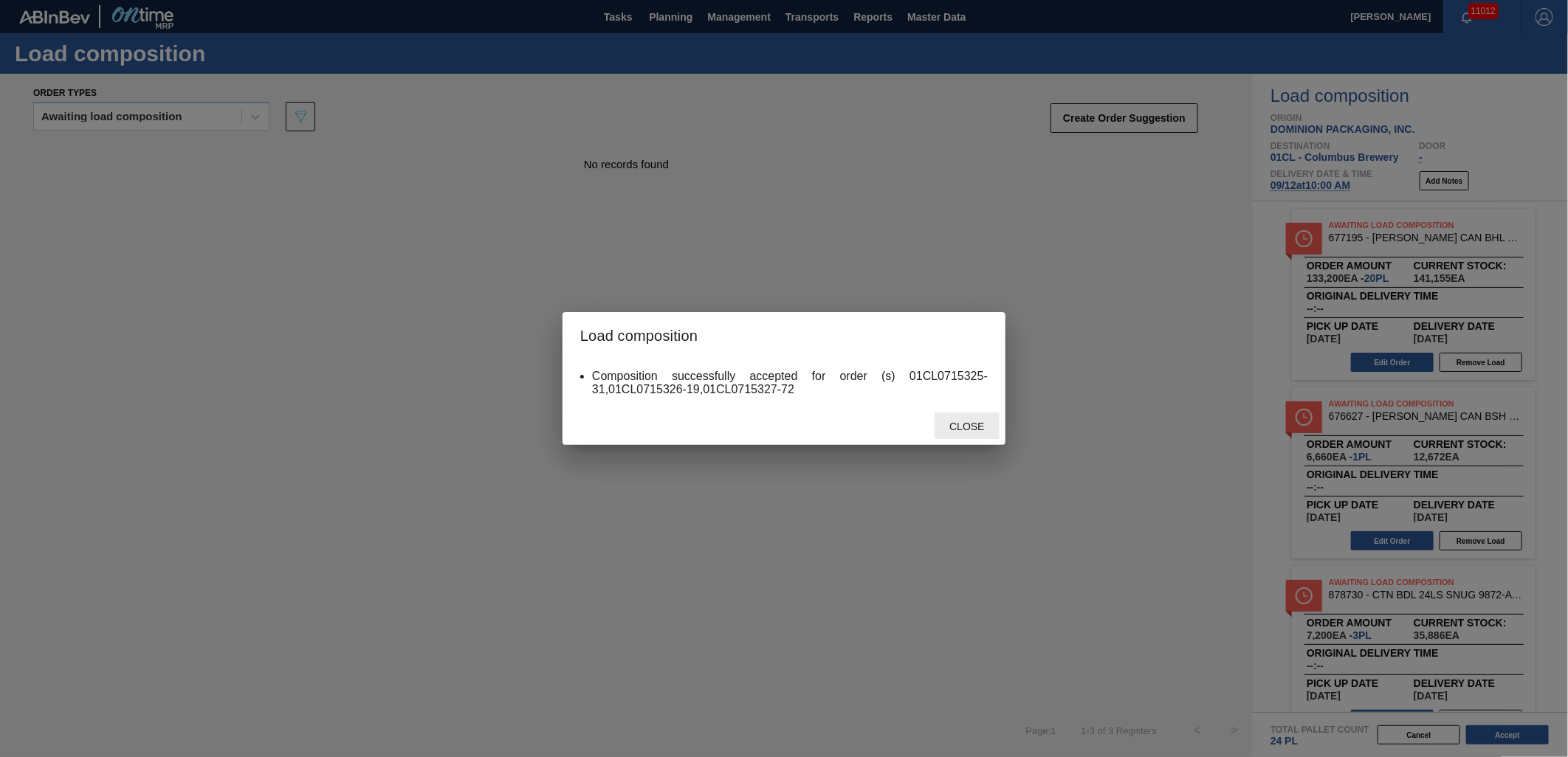
click at [972, 420] on span "Close" at bounding box center [966, 426] width 59 height 12
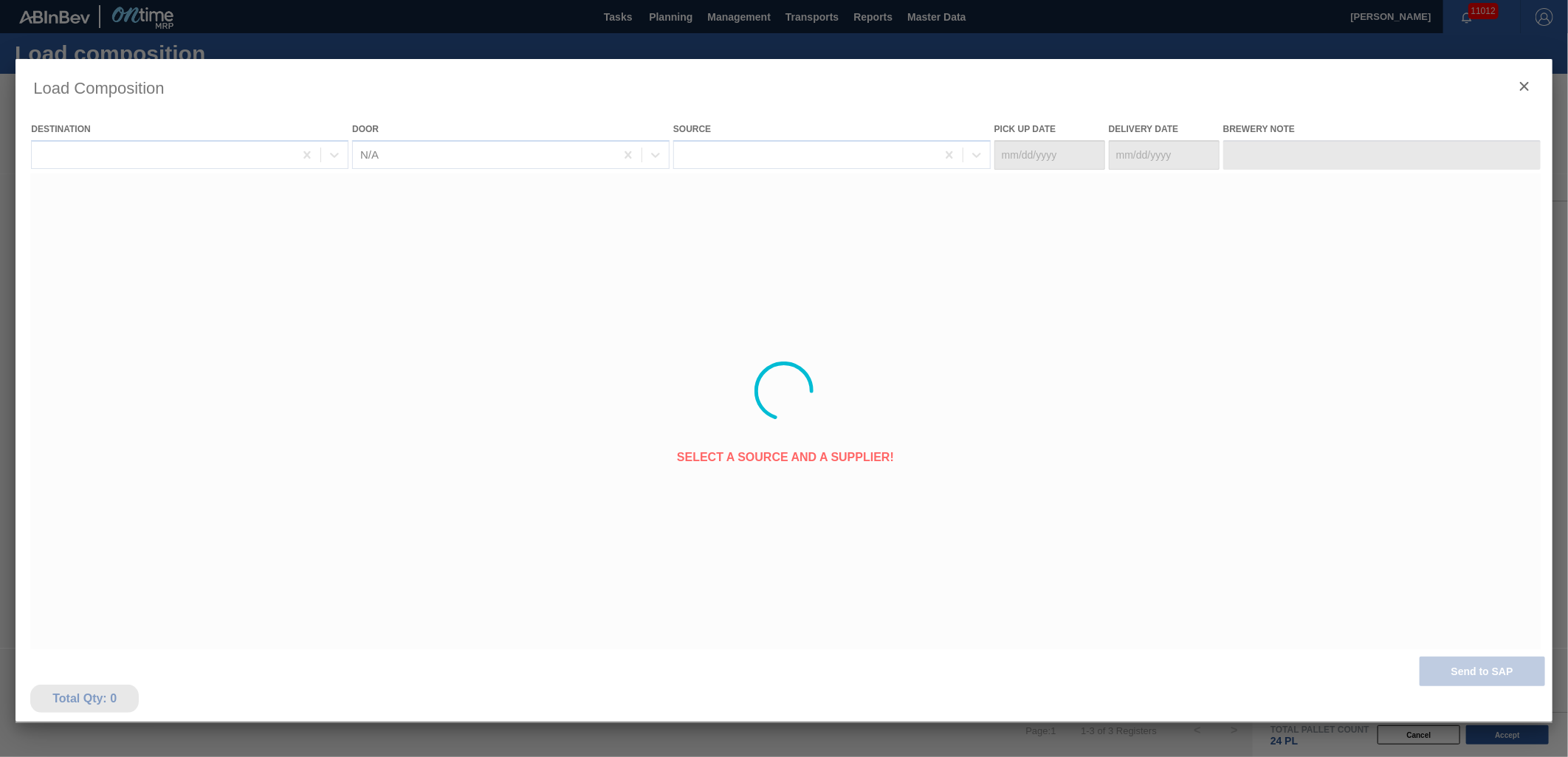
type Date "09/10/2025"
type Date "09/12/2025"
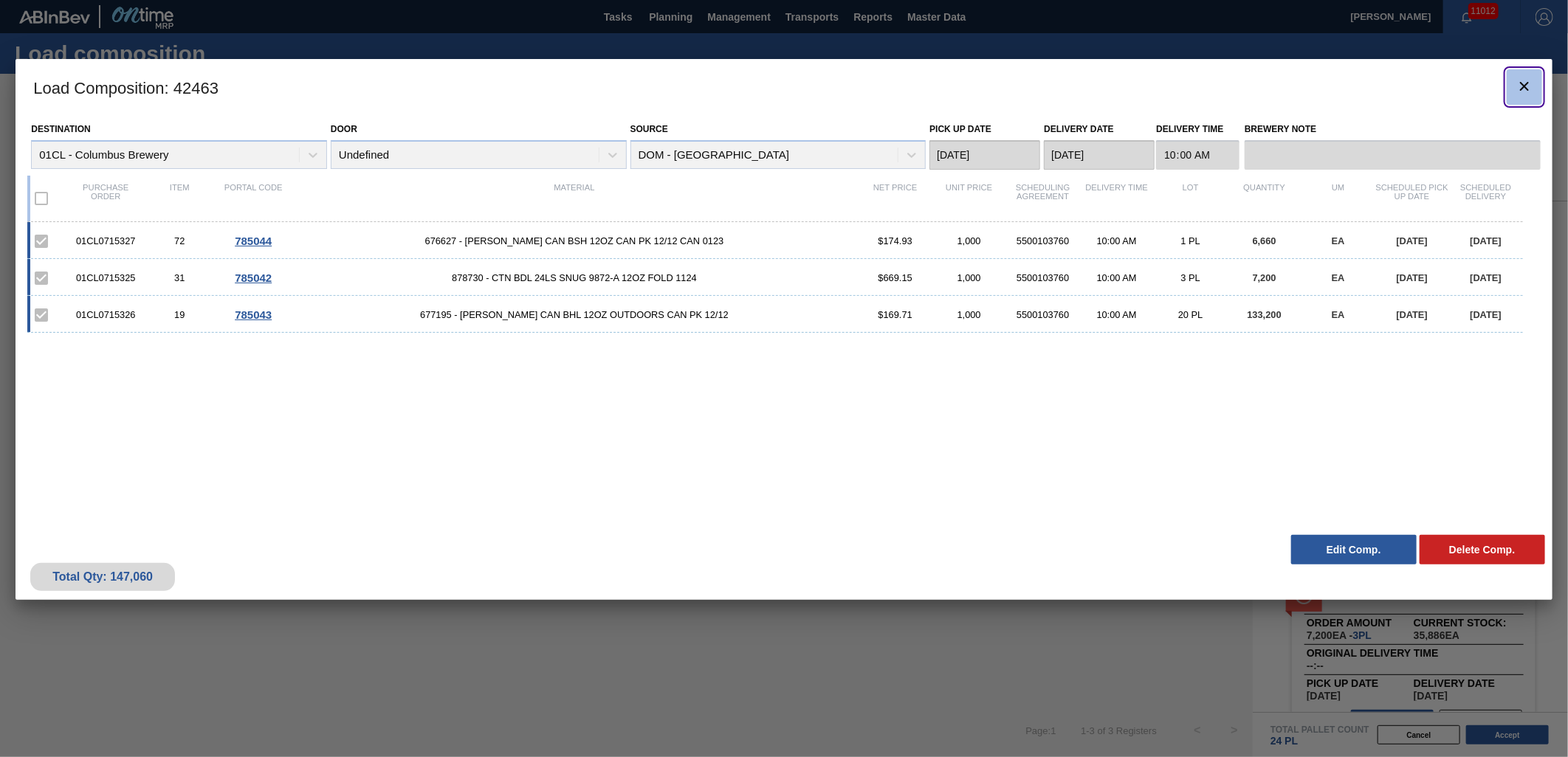
click at [1516, 90] on icon "botão de ícone" at bounding box center [1524, 87] width 18 height 18
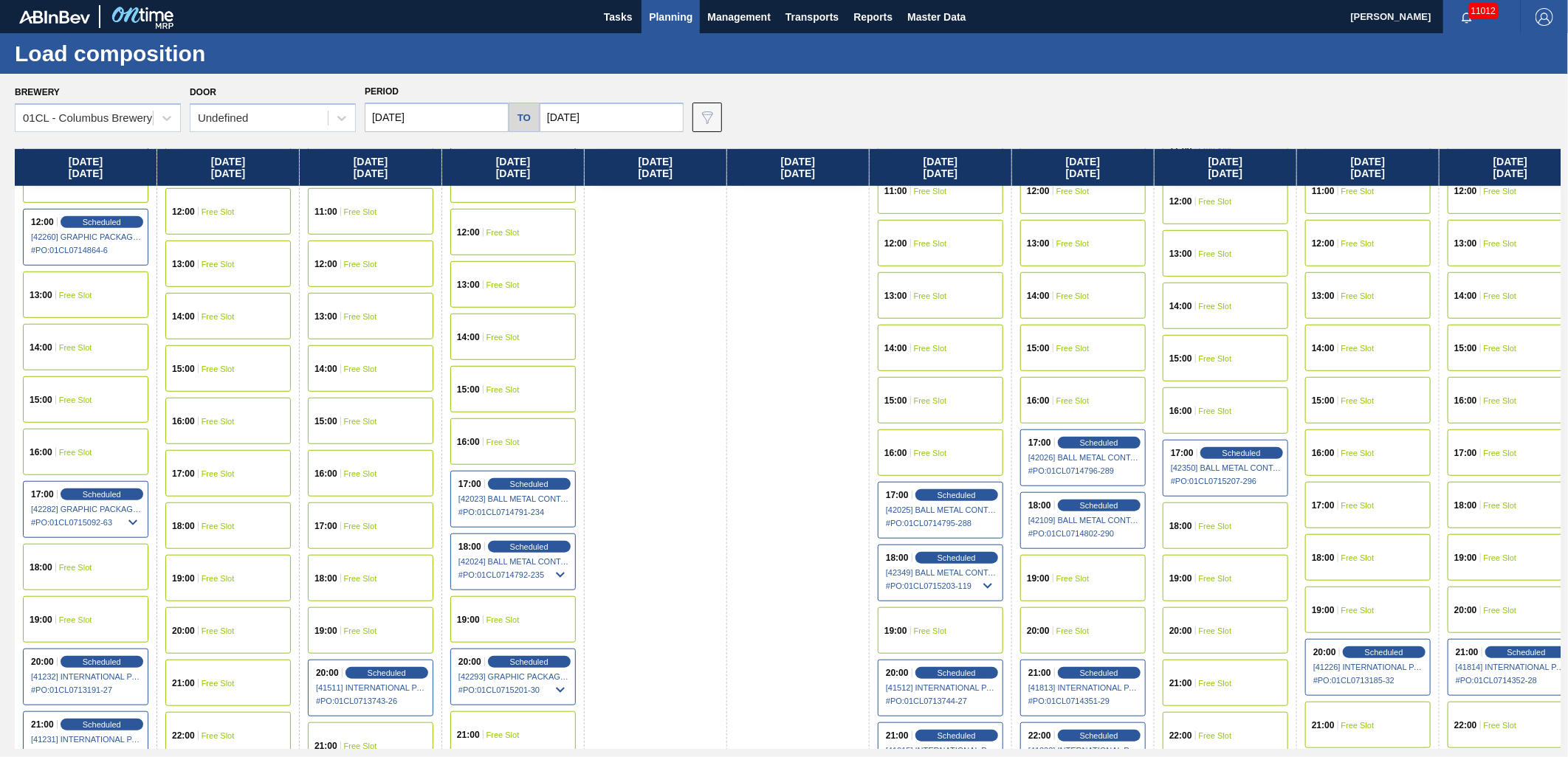
scroll to position [655, 0]
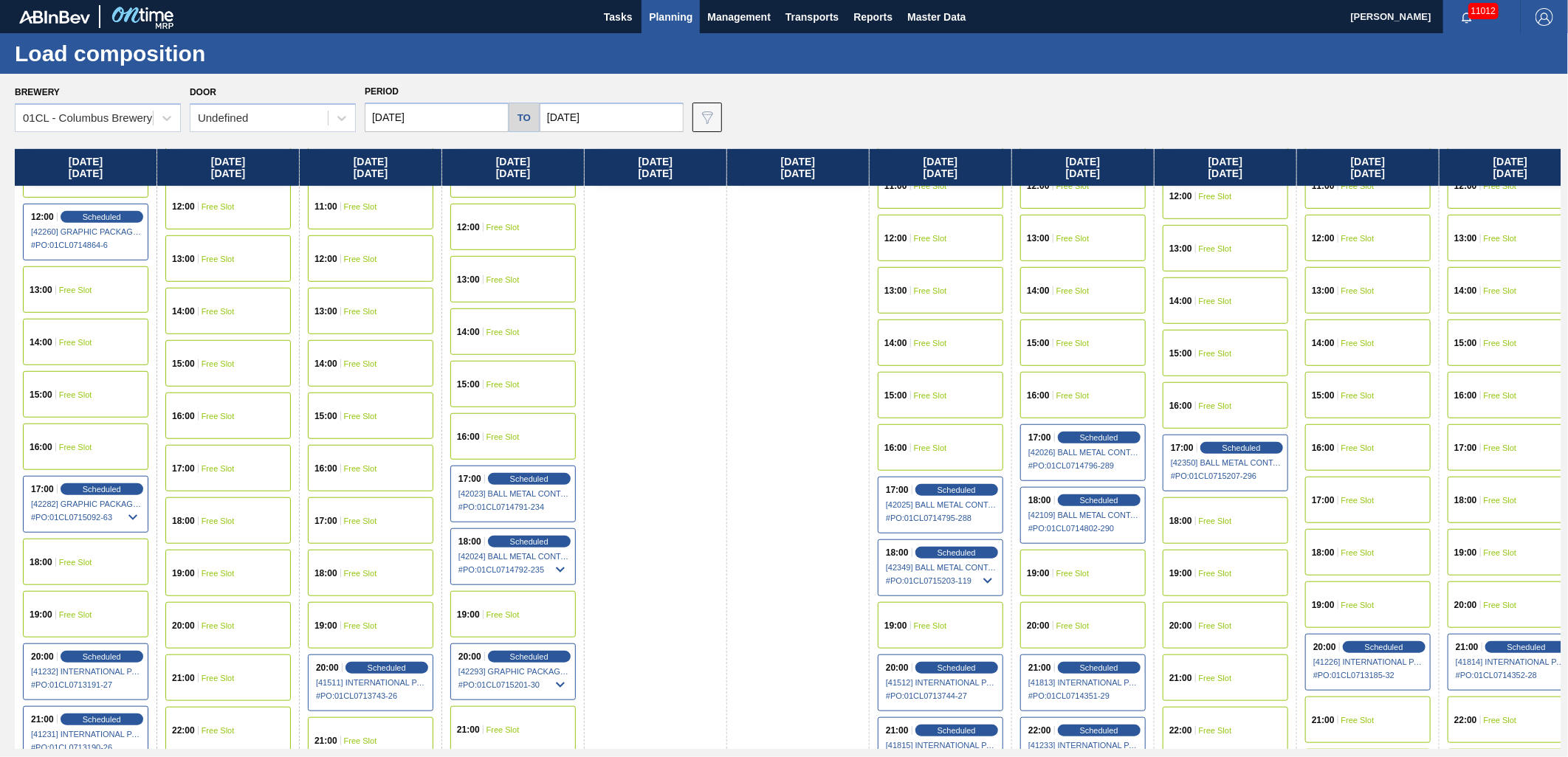
click at [514, 386] on span "Free Slot" at bounding box center [502, 384] width 33 height 9
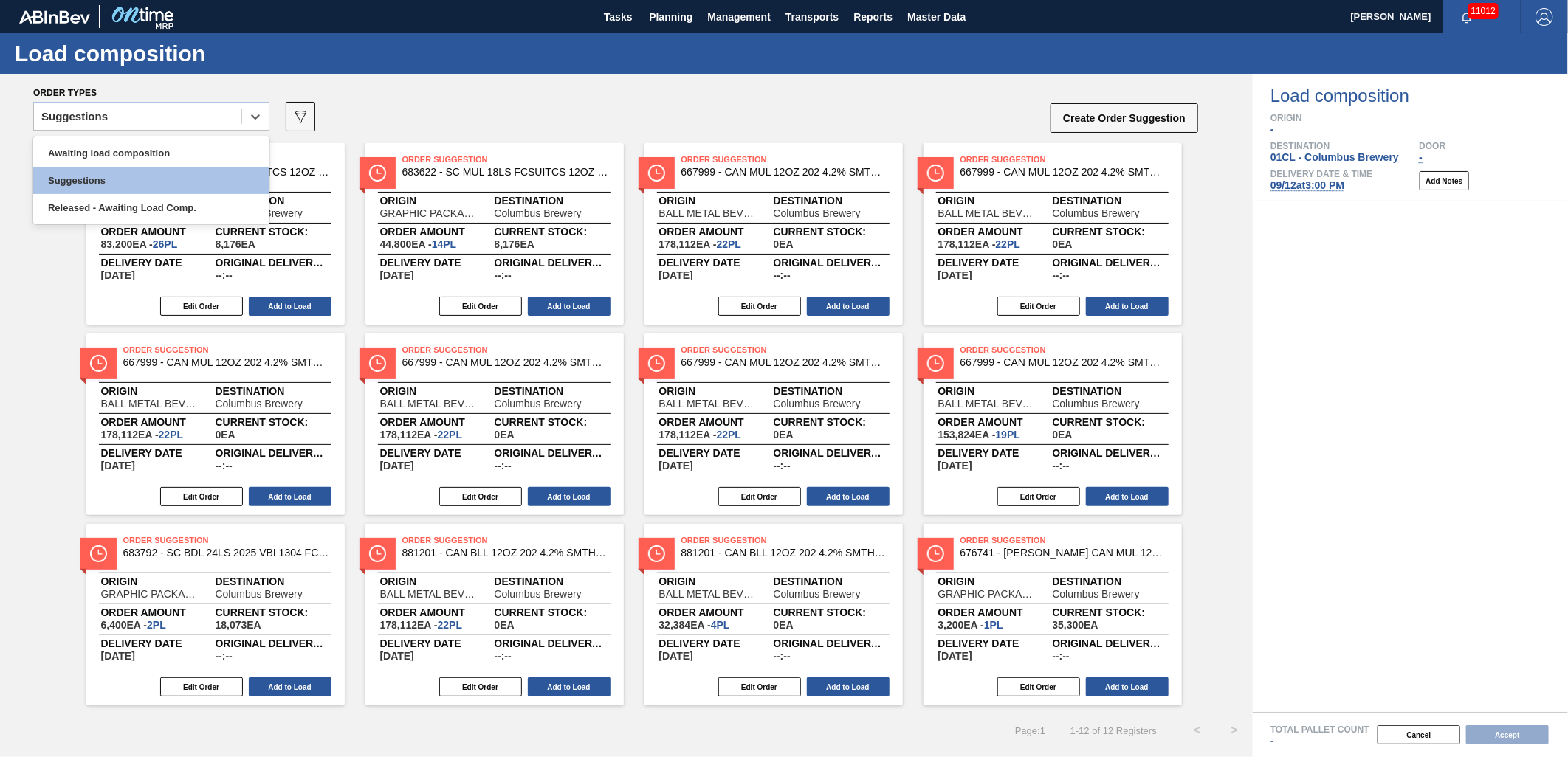
click at [205, 117] on div "Suggestions" at bounding box center [137, 117] width 207 height 21
click at [155, 153] on div "Awaiting load composition" at bounding box center [150, 152] width 236 height 27
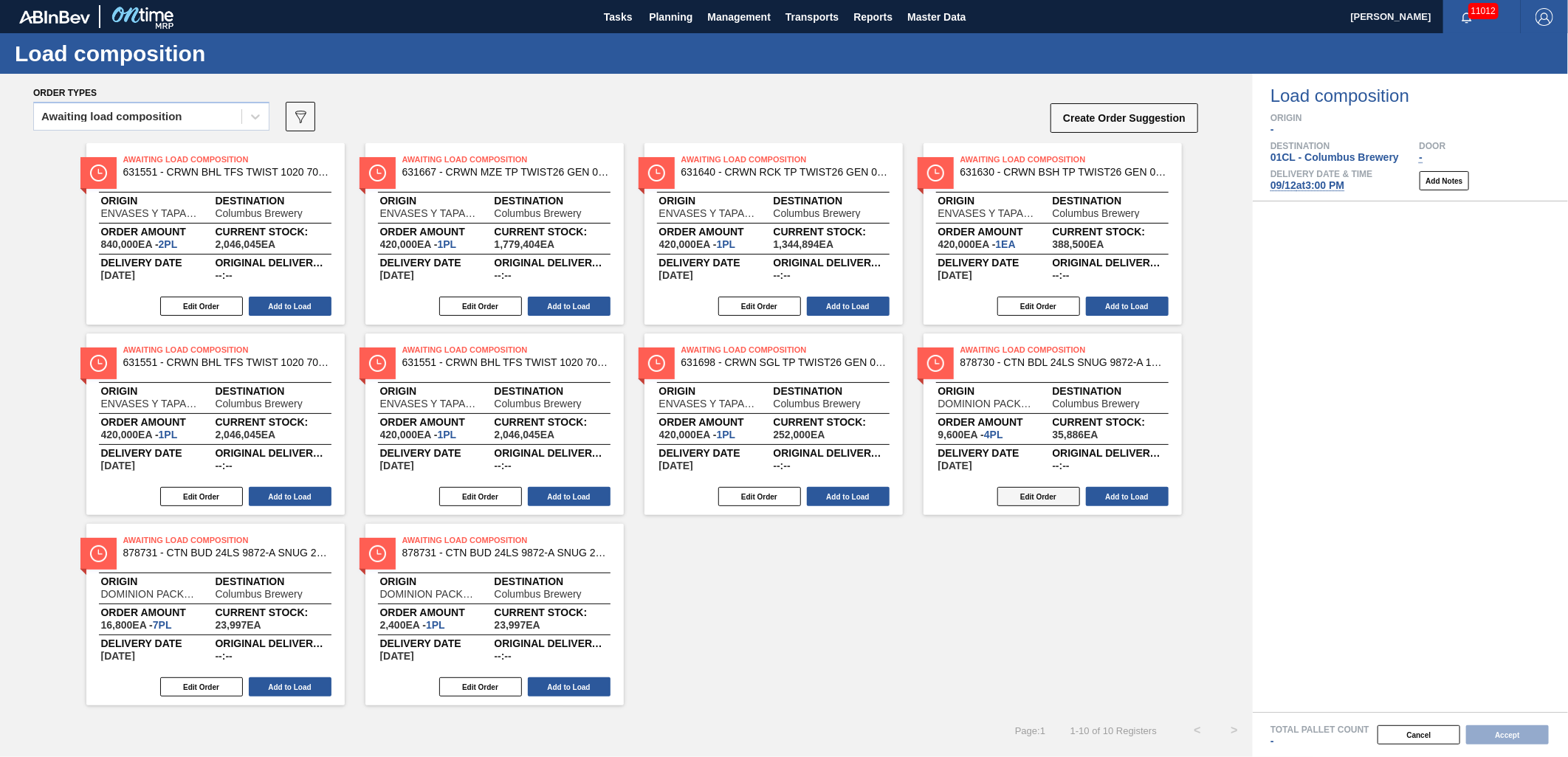
click at [1025, 498] on button "Edit Order" at bounding box center [1038, 496] width 83 height 19
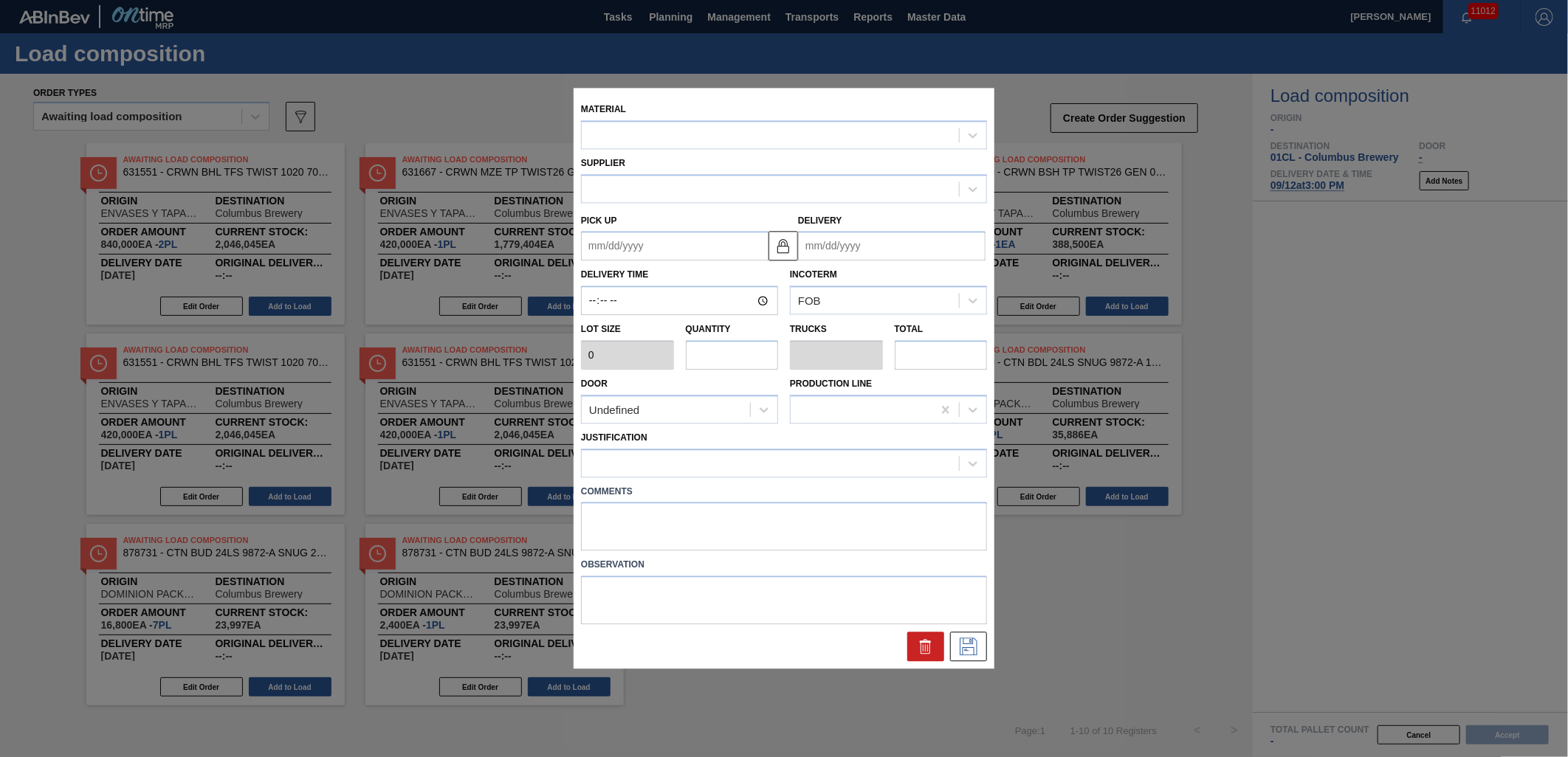
type input "2,400"
type input "4"
type input "0.167"
type input "9,600"
type up "09/15/2025"
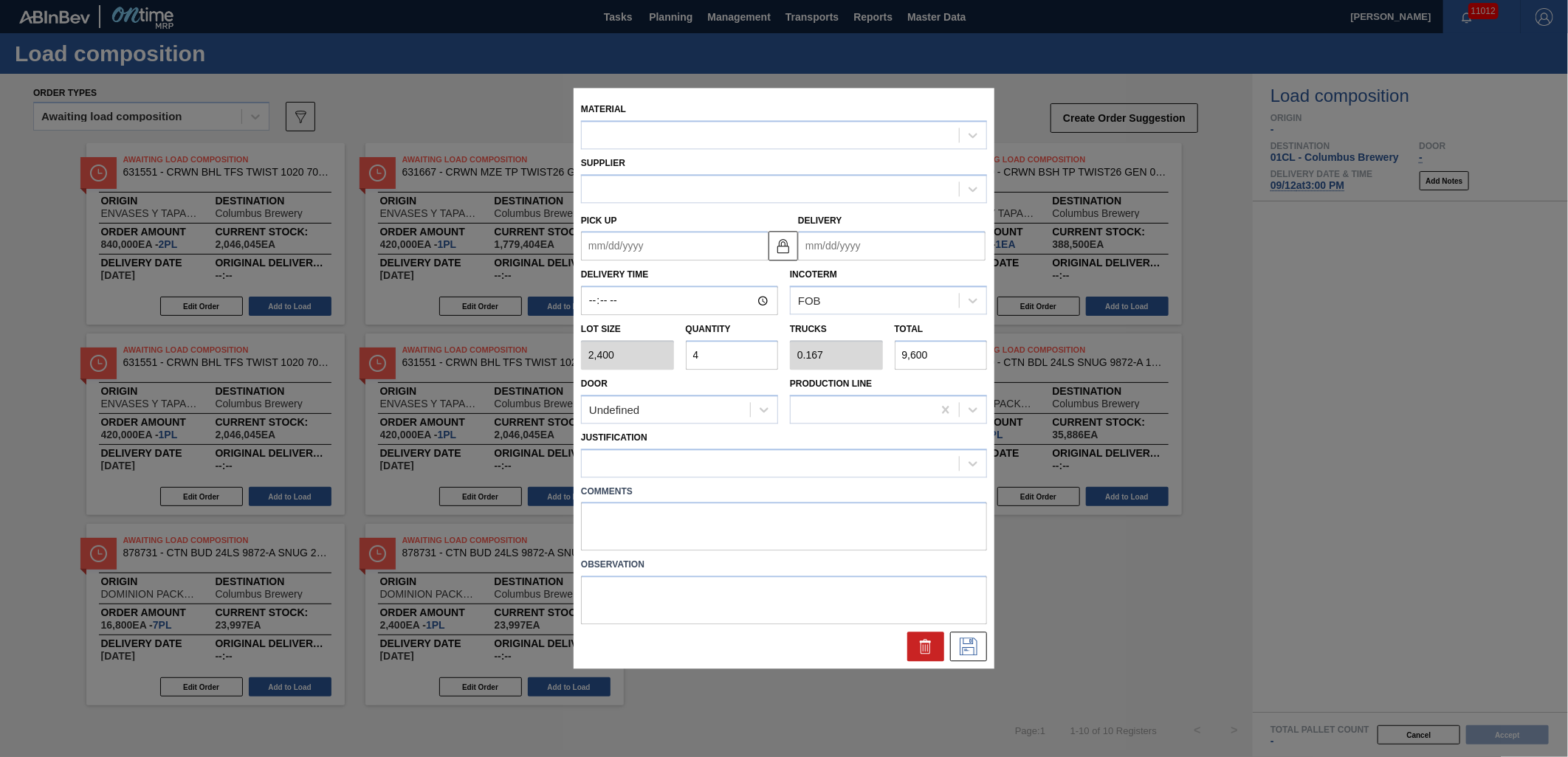
type input "09/17/2025"
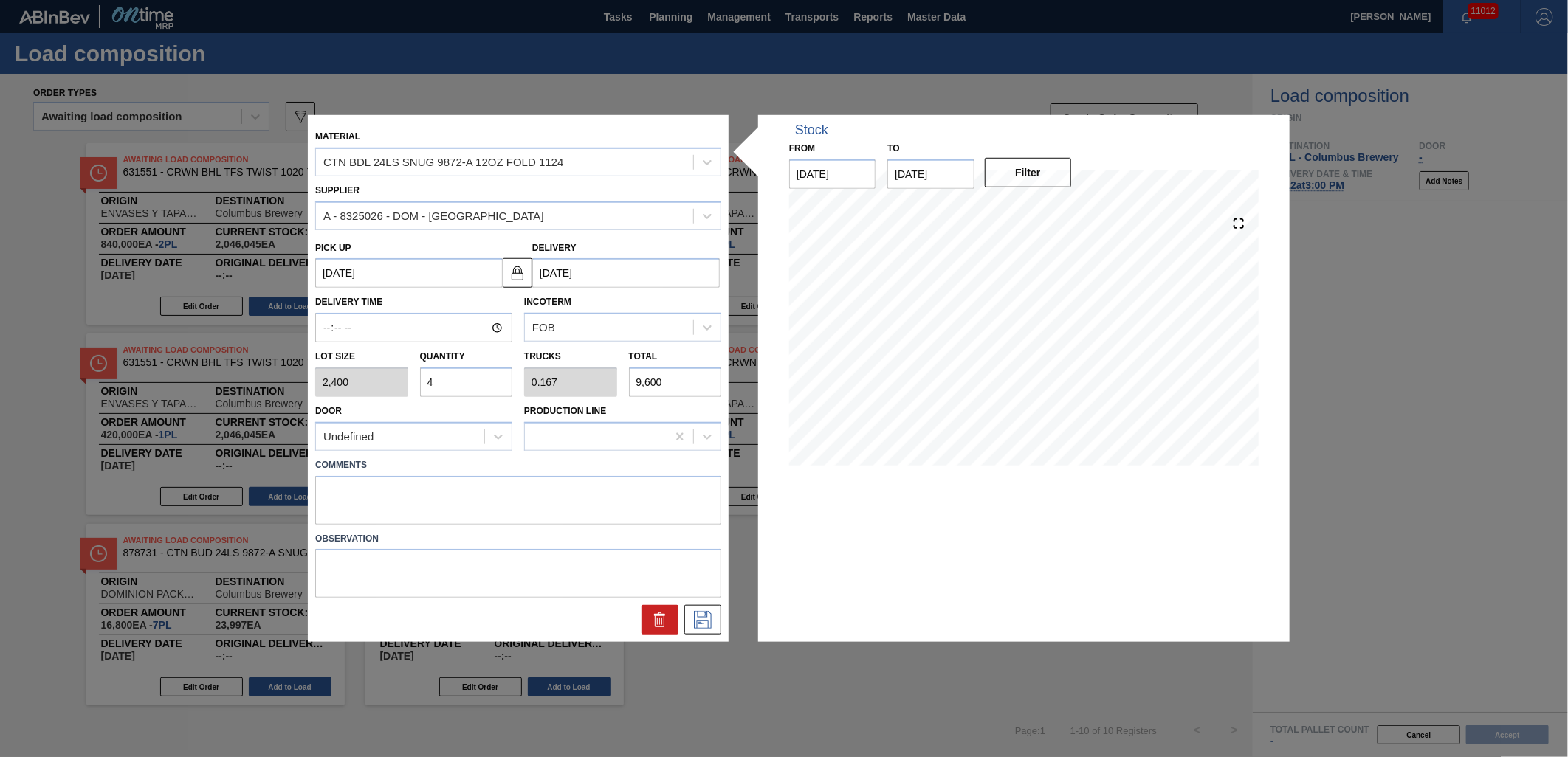
click at [469, 381] on input "4" at bounding box center [466, 382] width 93 height 30
type input "0"
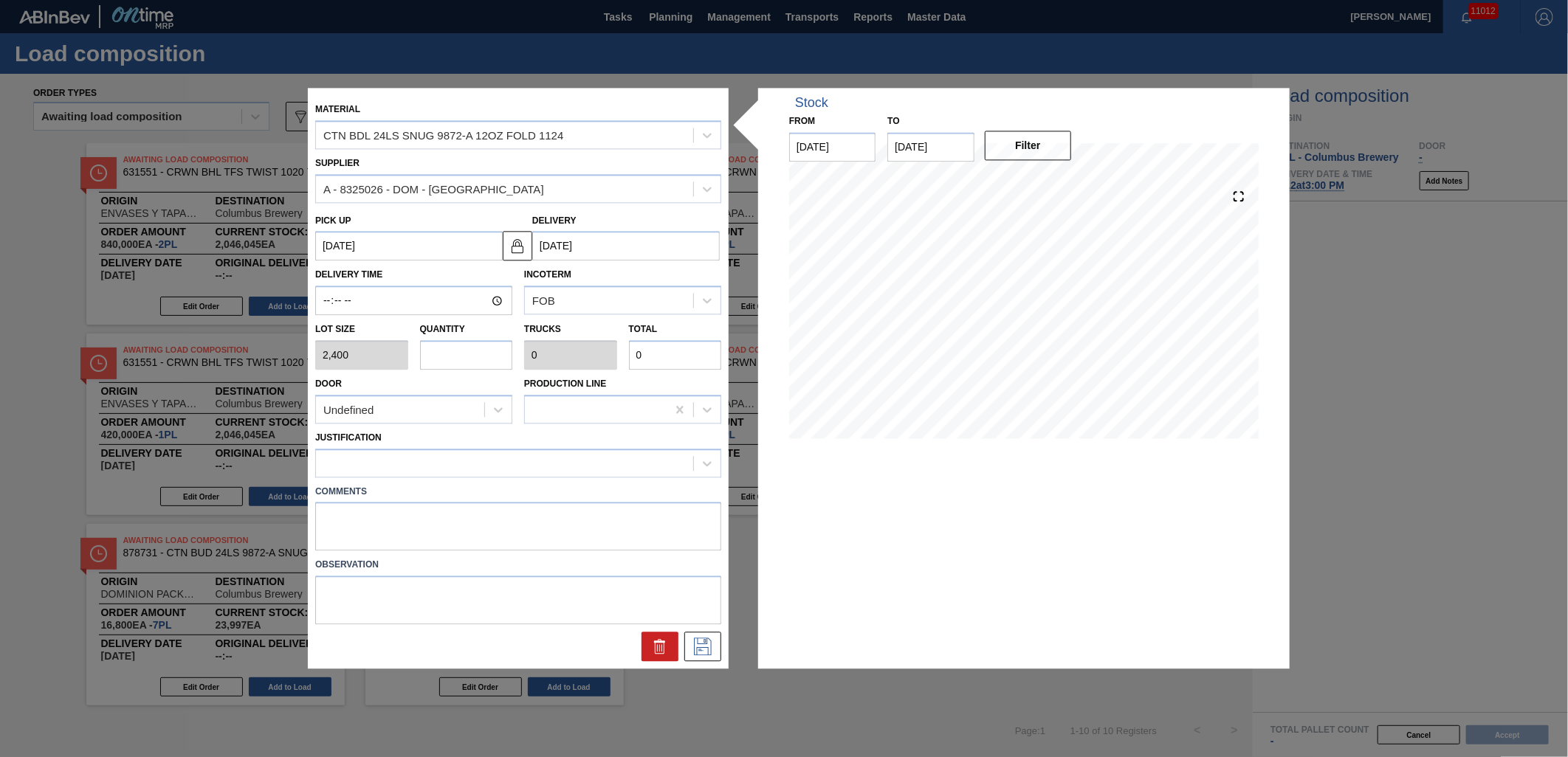
type input "5"
type input "0.208"
type input "12,000"
type input "5"
click at [468, 456] on div at bounding box center [504, 462] width 378 height 21
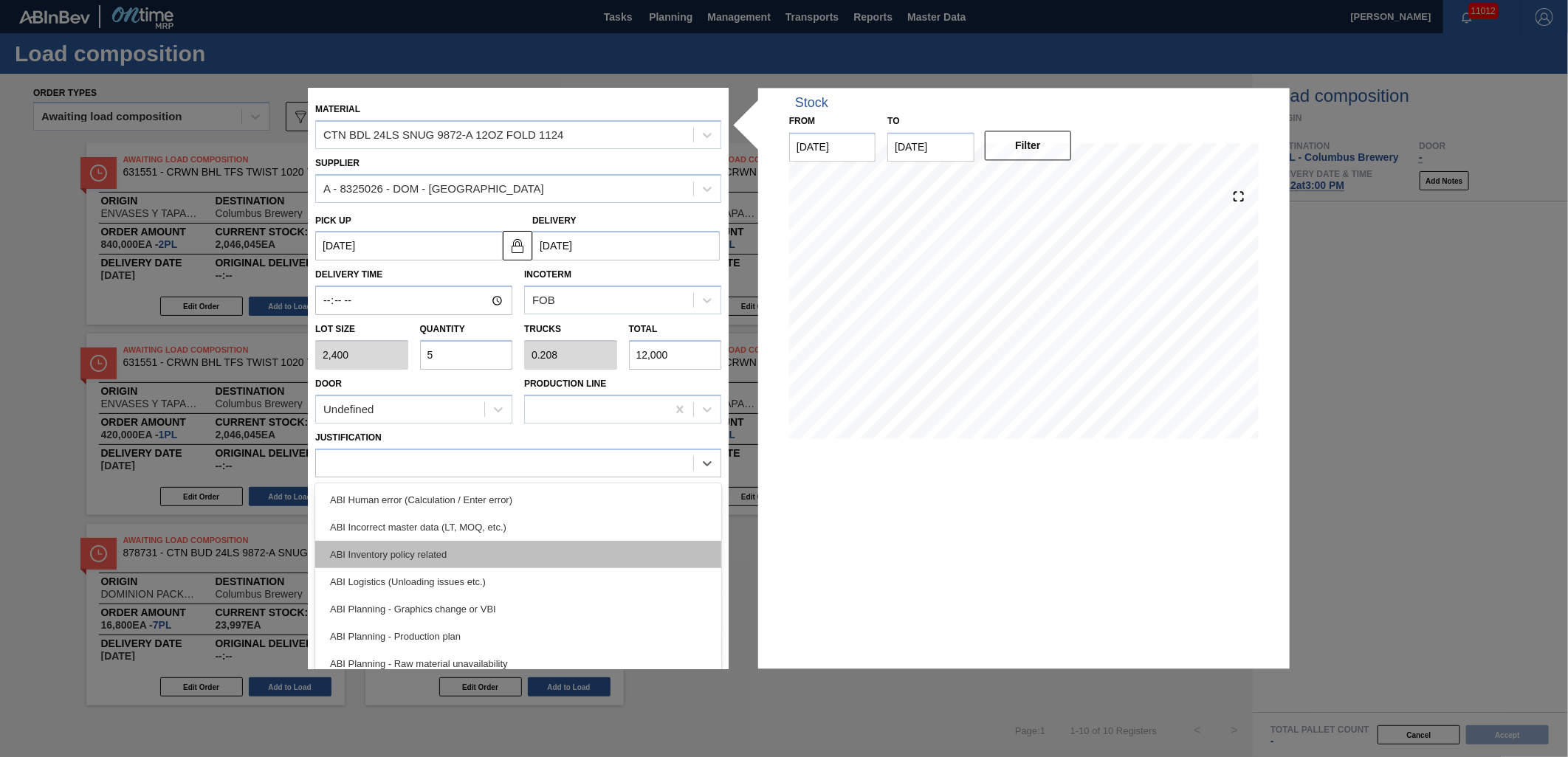
click at [489, 545] on div "ABI Inventory policy related" at bounding box center [518, 554] width 406 height 27
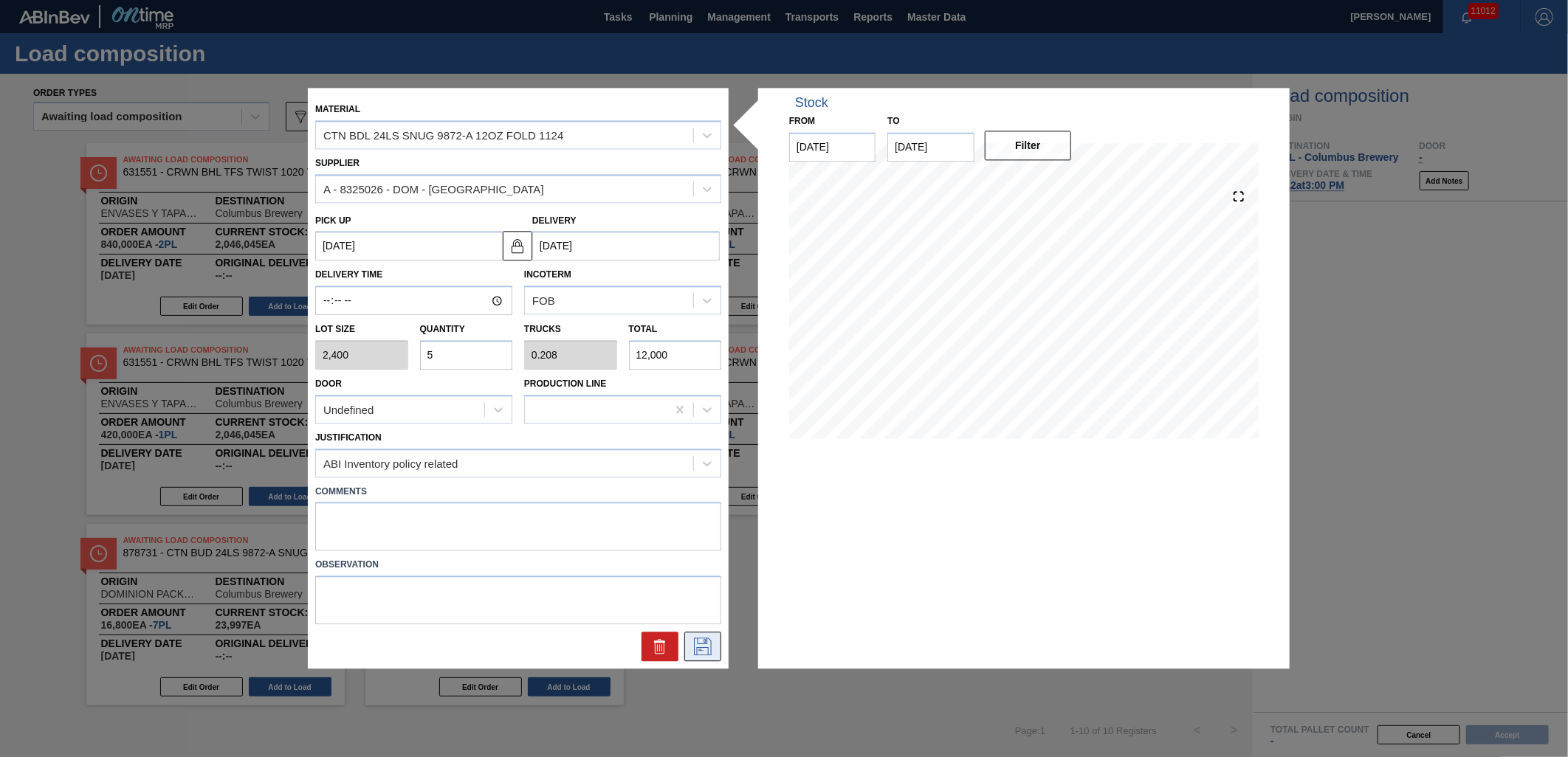
click at [697, 644] on icon at bounding box center [703, 647] width 24 height 18
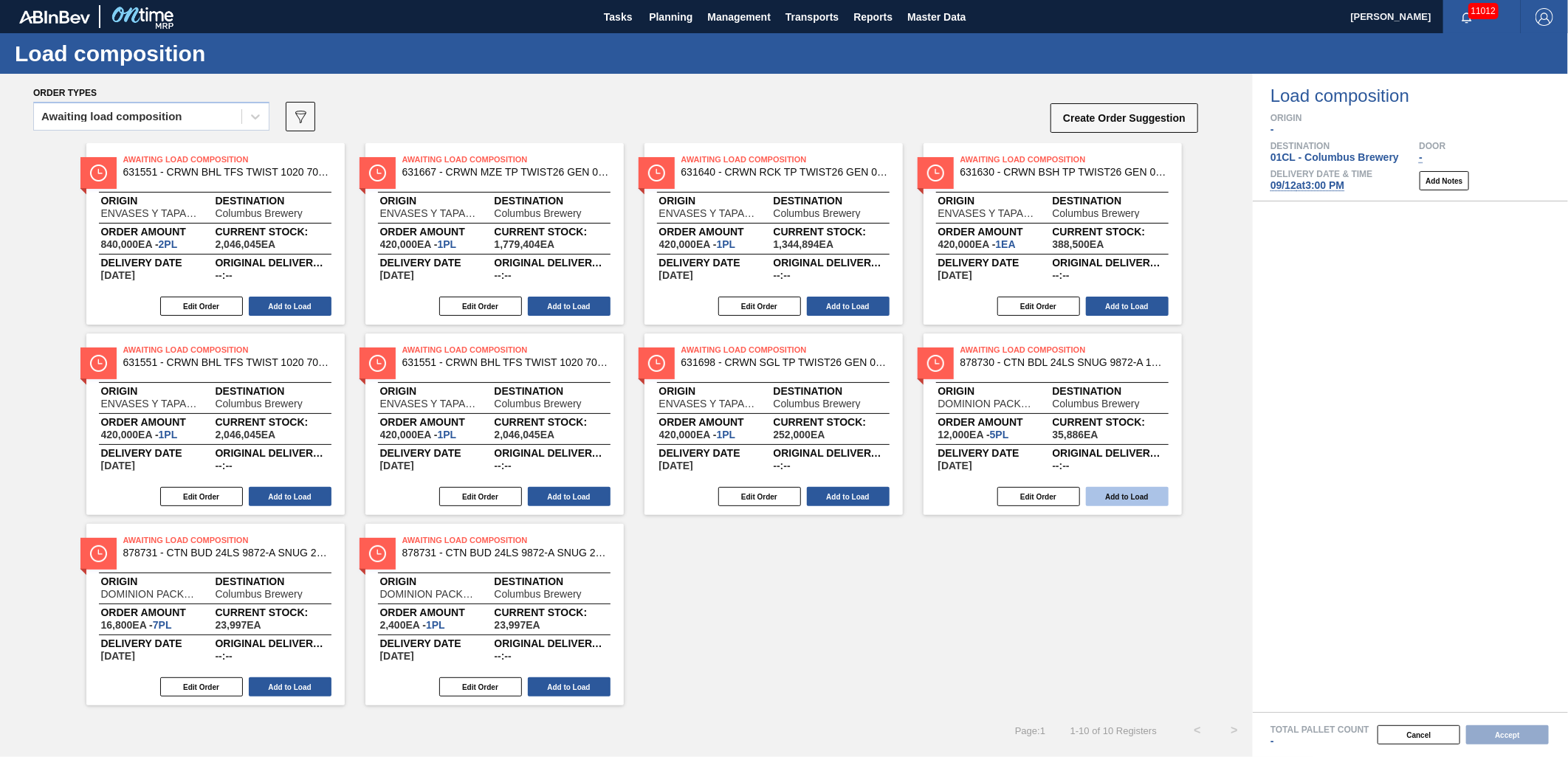
click at [1106, 503] on button "Add to Load" at bounding box center [1127, 496] width 83 height 19
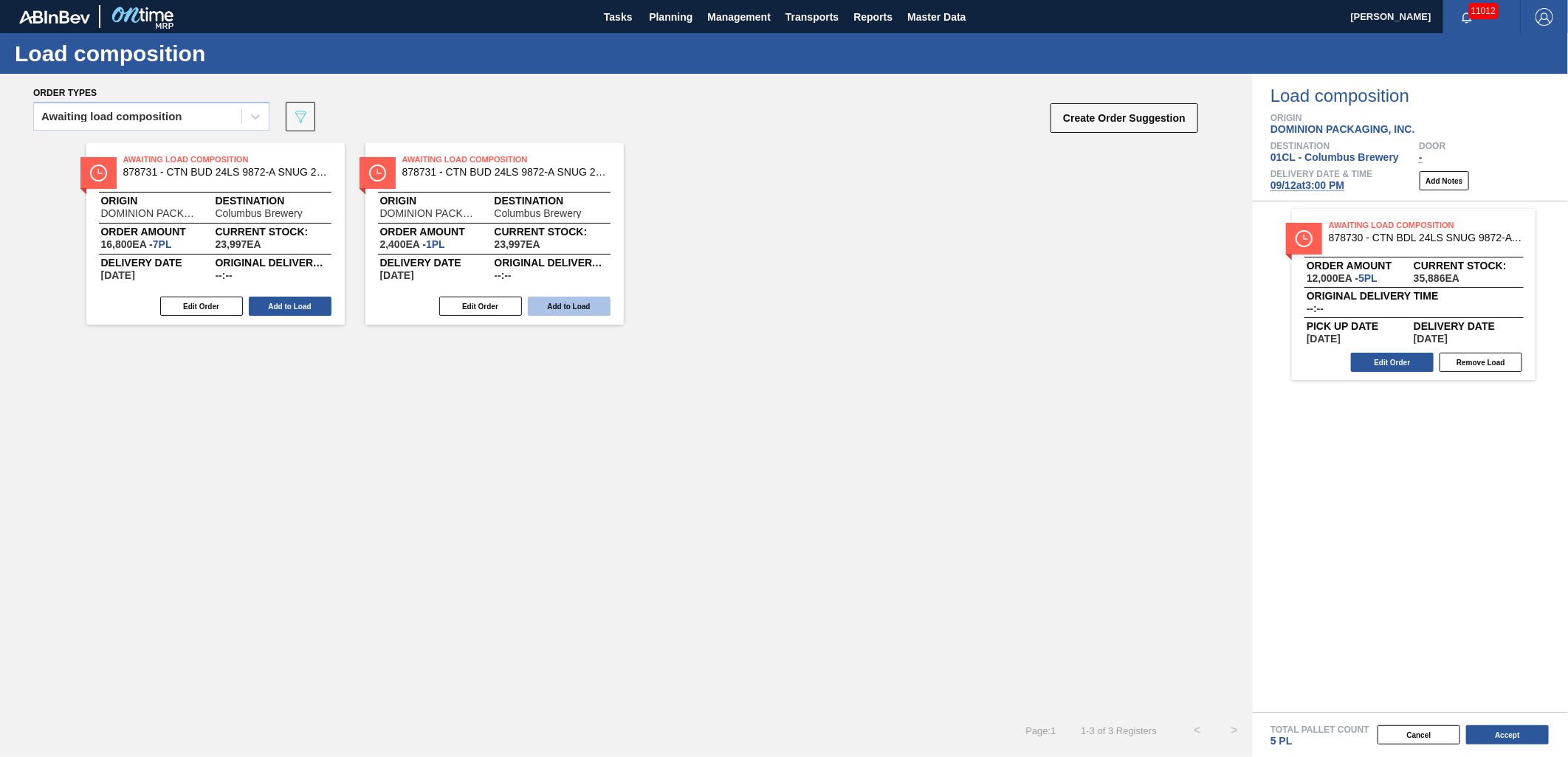
click at [587, 307] on button "Add to Load" at bounding box center [569, 306] width 83 height 19
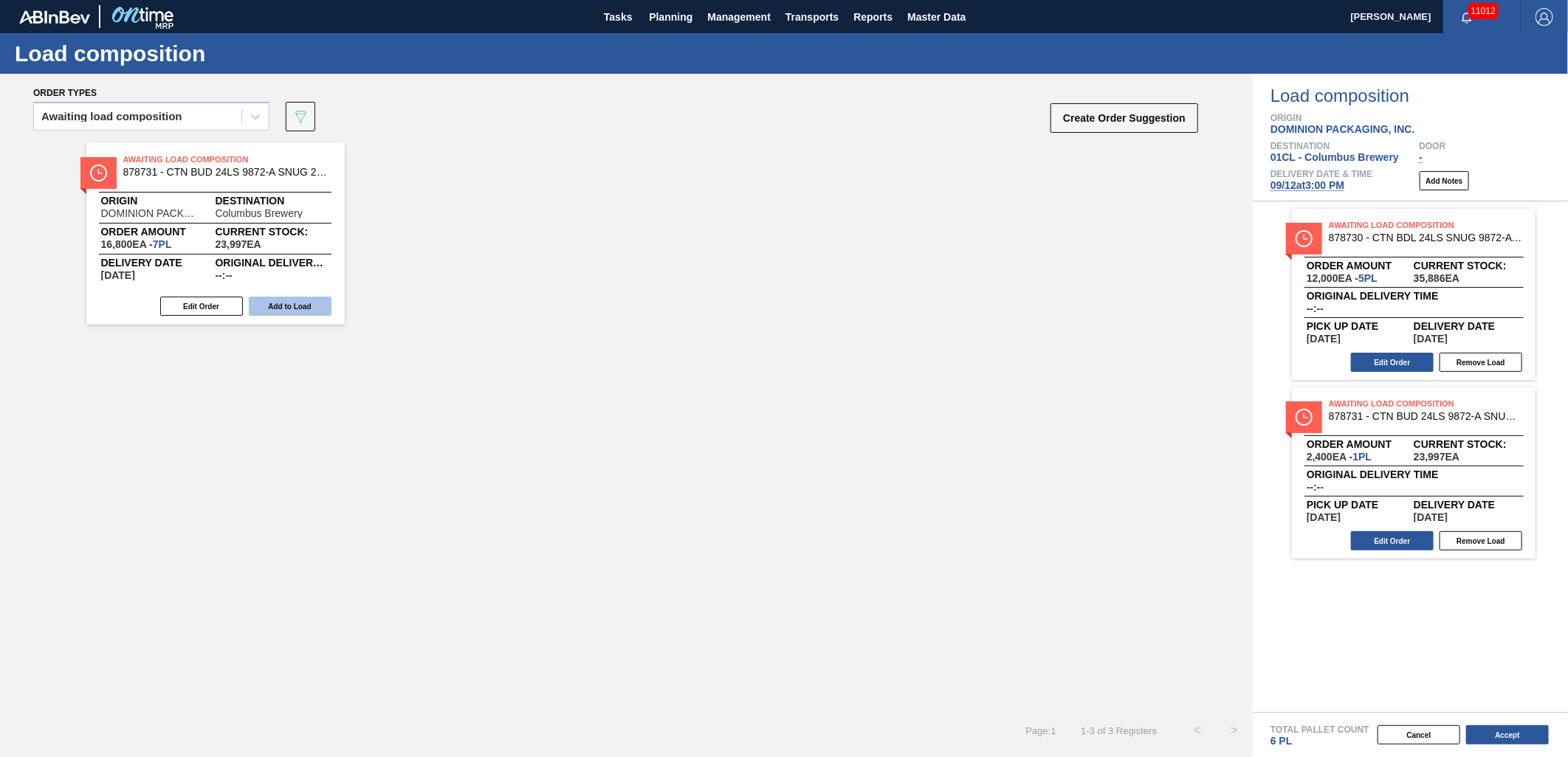
click at [304, 309] on button "Add to Load" at bounding box center [290, 306] width 83 height 19
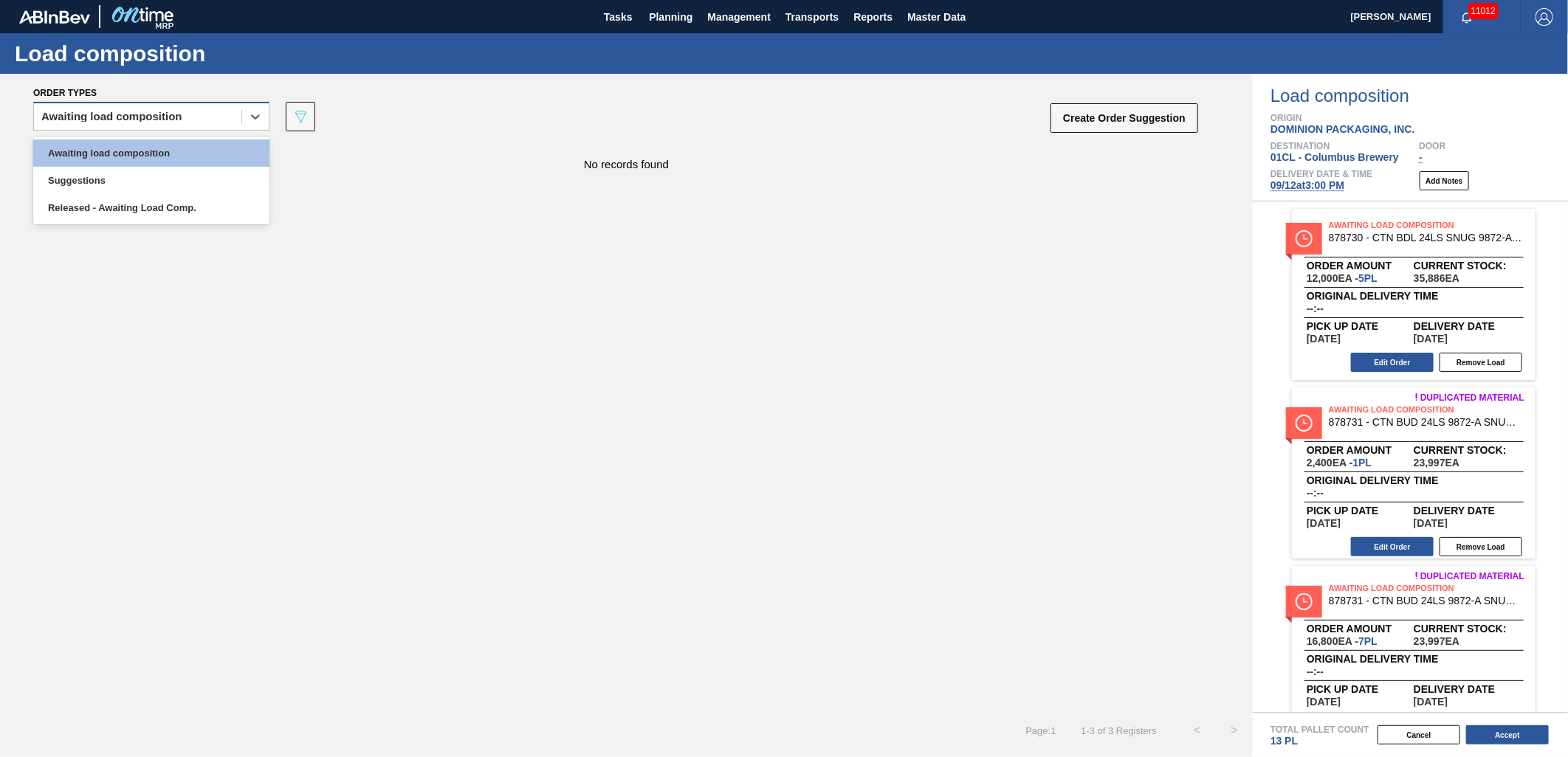
click at [164, 120] on div "Awaiting load composition" at bounding box center [113, 117] width 141 height 10
click at [145, 143] on div "Awaiting load composition" at bounding box center [150, 152] width 236 height 27
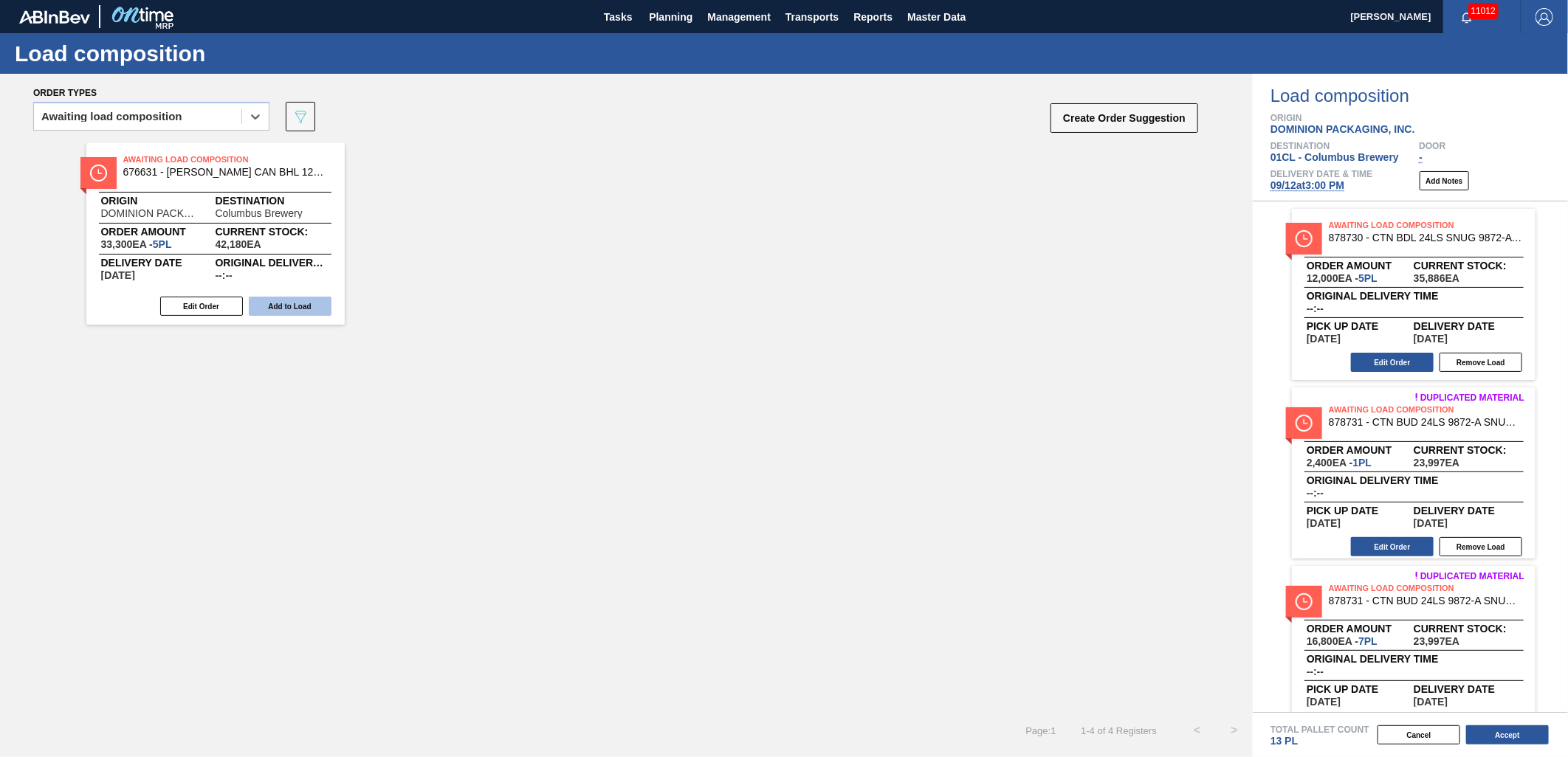
click at [313, 308] on button "Add to Load" at bounding box center [290, 306] width 83 height 19
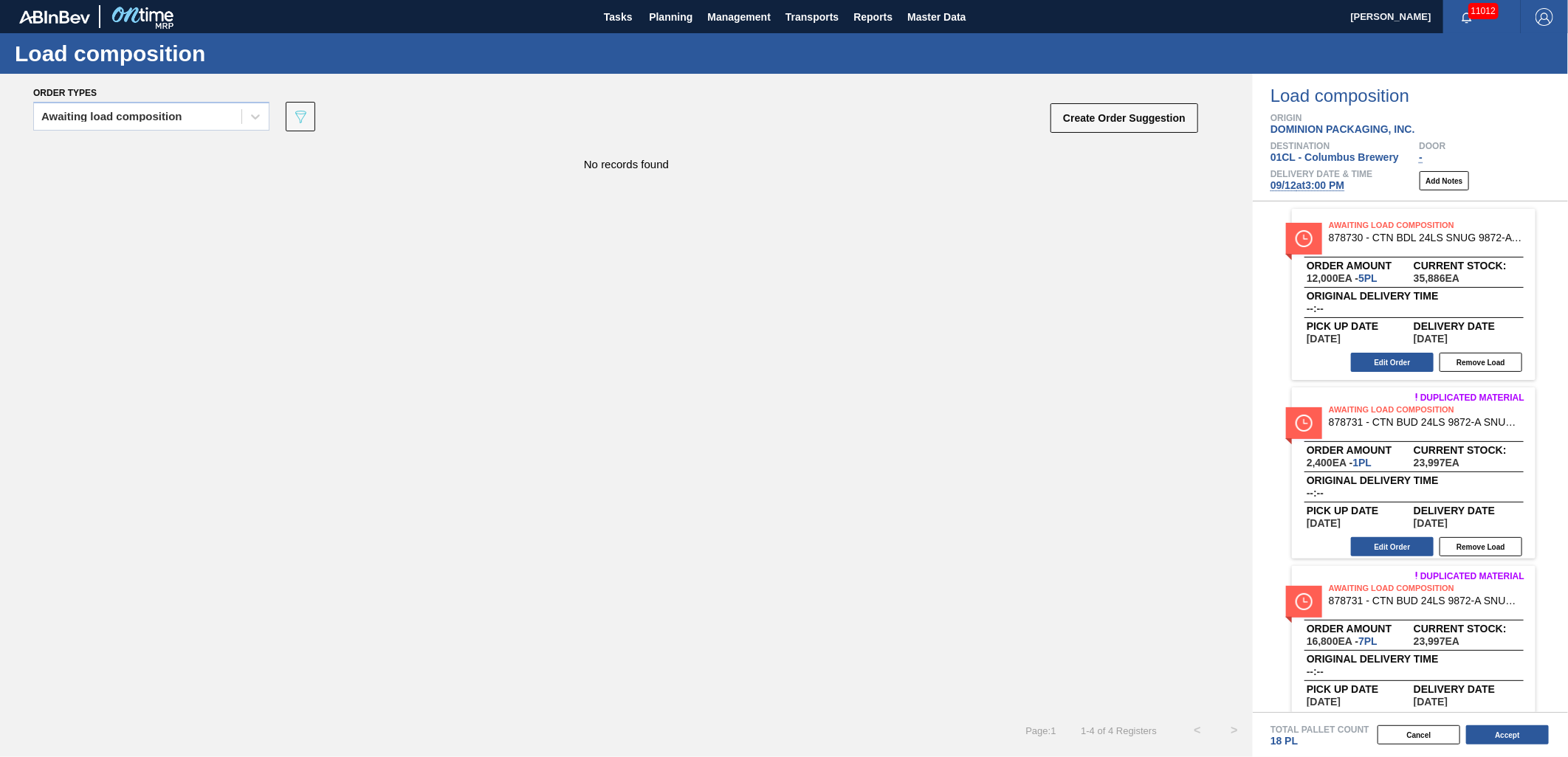
scroll to position [82, 0]
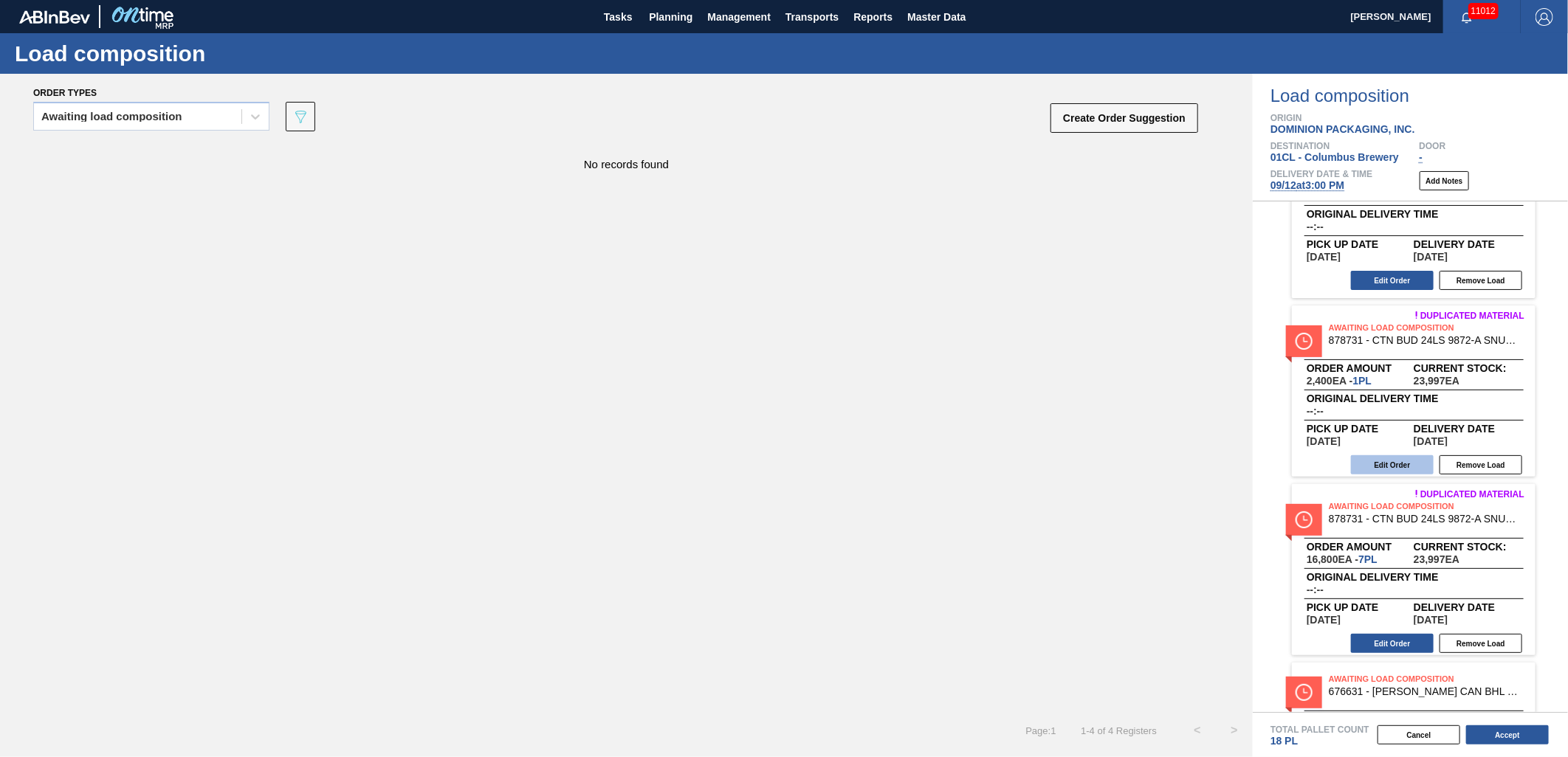
click at [1397, 459] on button "Edit Order" at bounding box center [1392, 464] width 83 height 19
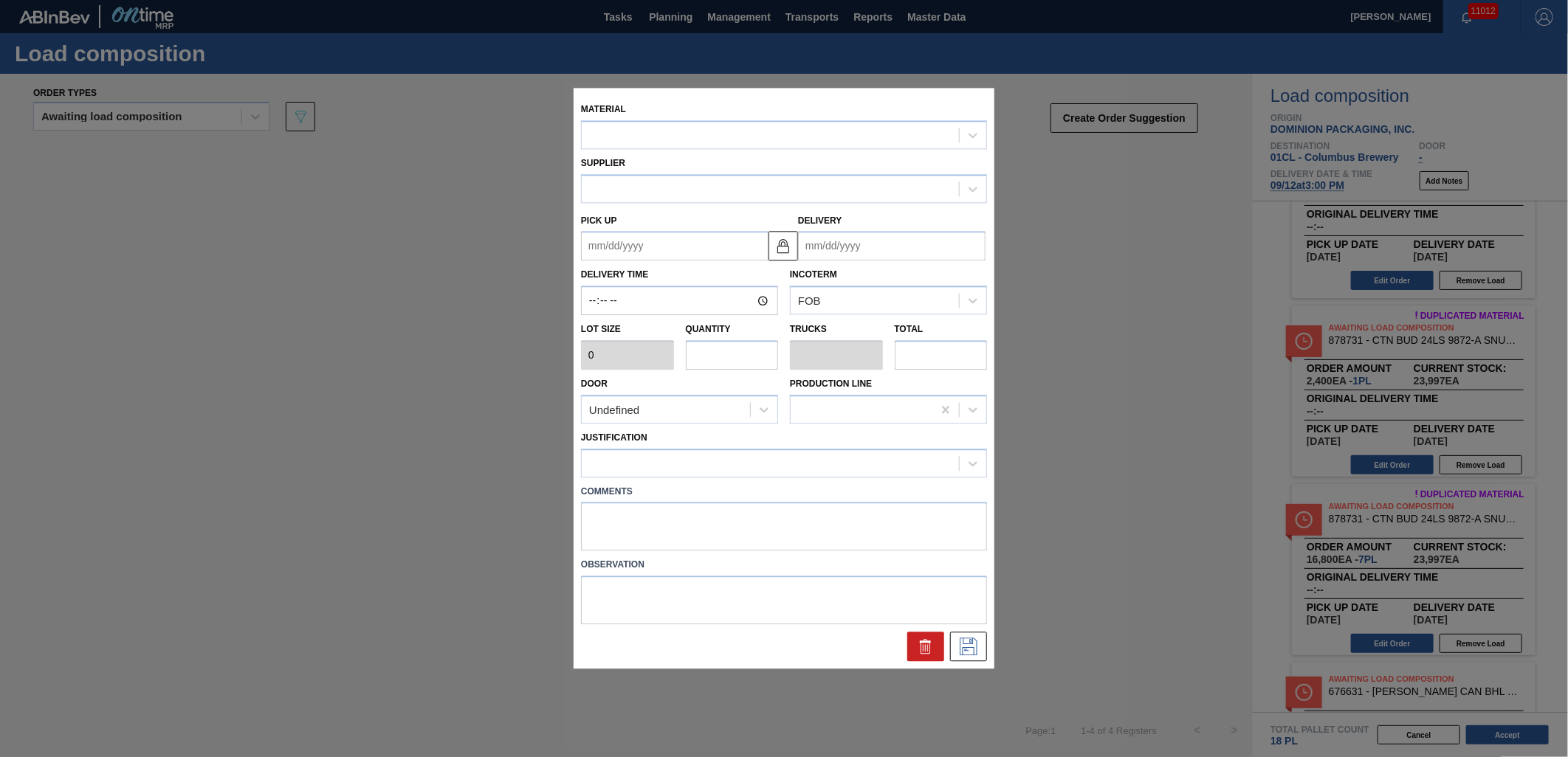
type input "2,400"
type input "1"
type input "0.042"
type input "2,400"
type up "09/13/2025"
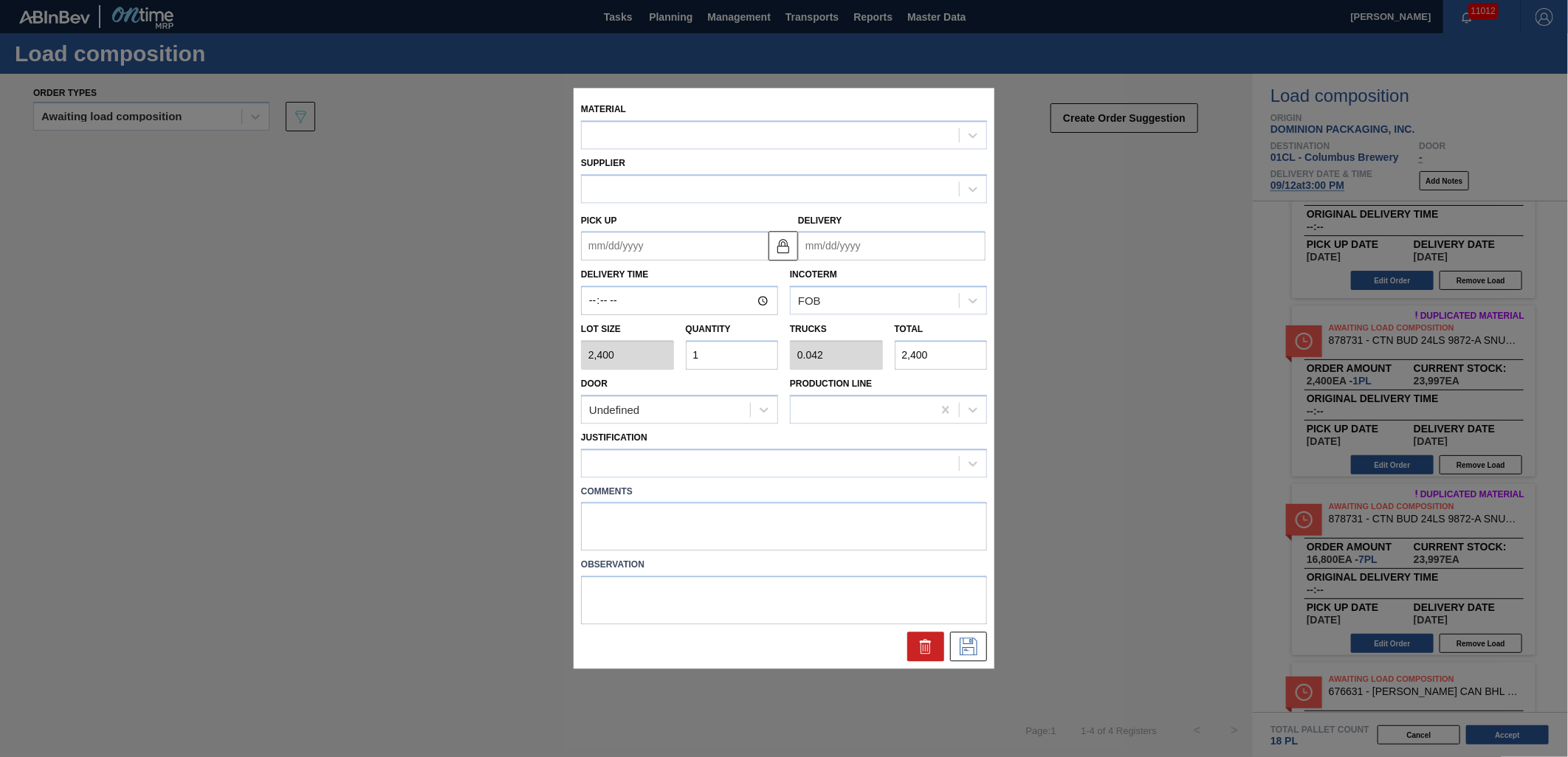
type input "09/15/2025"
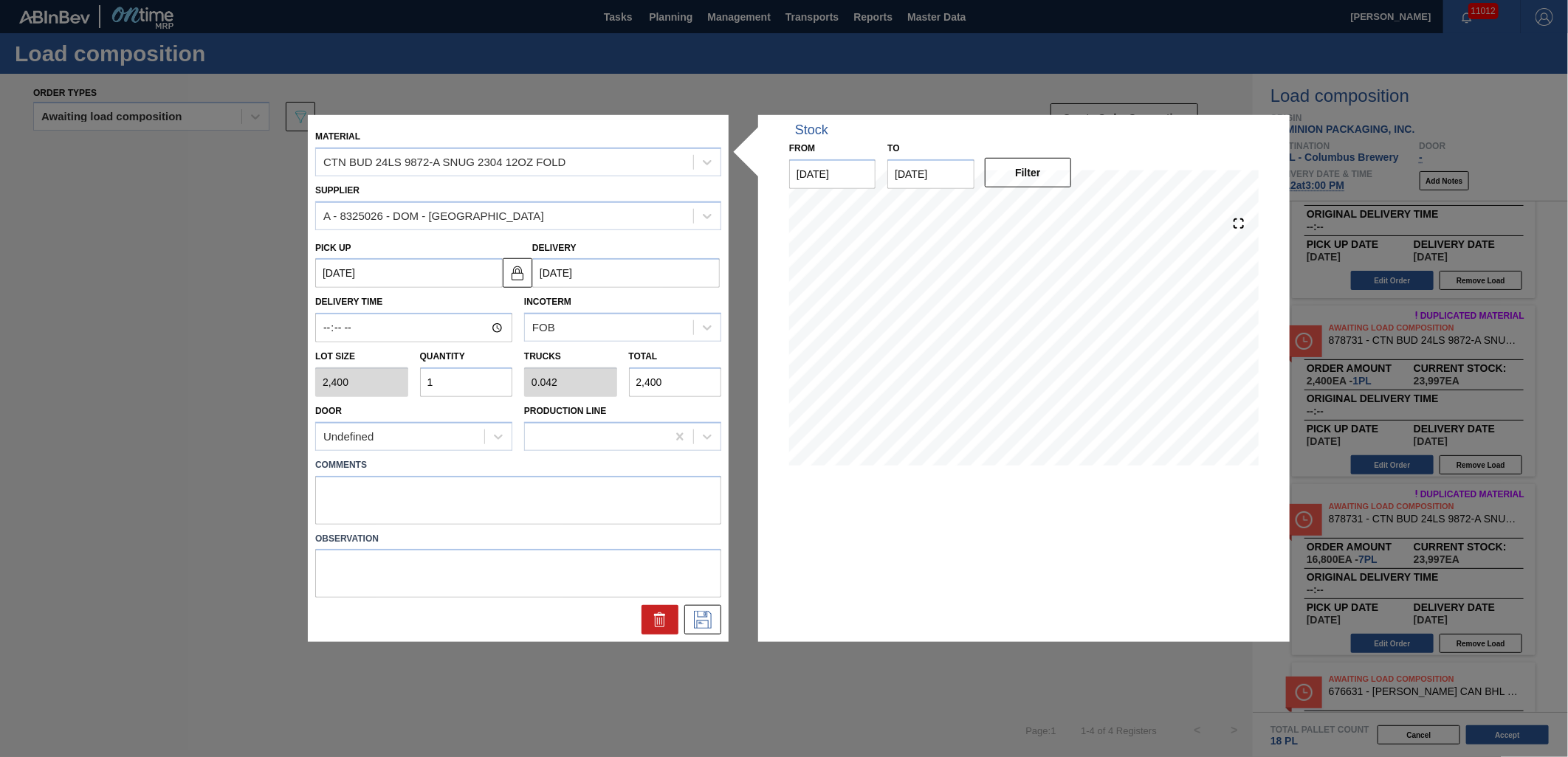
click at [460, 380] on input "1" at bounding box center [466, 382] width 93 height 30
type input "0"
type input "2"
type input "0.083"
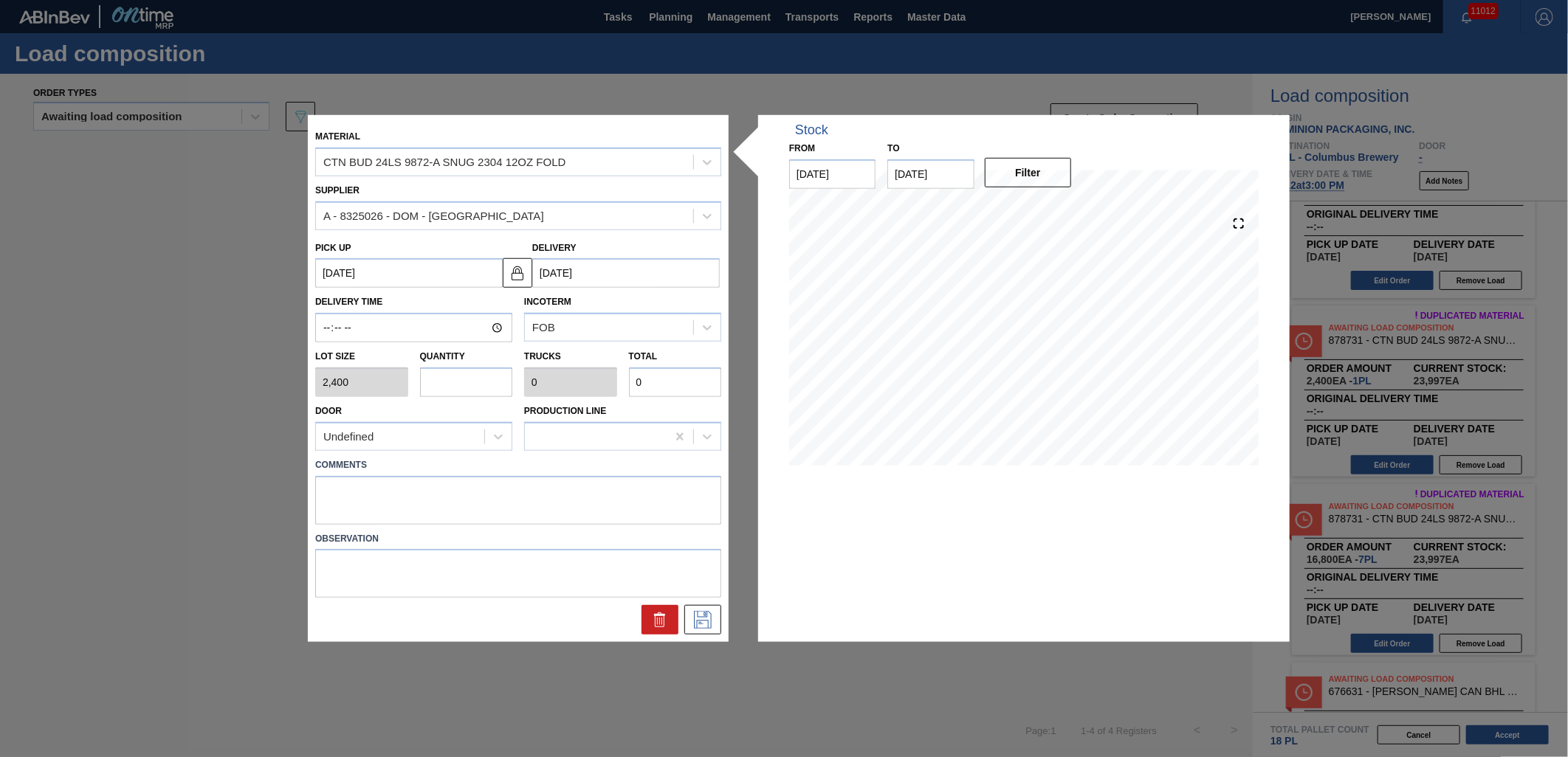
type input "4,800"
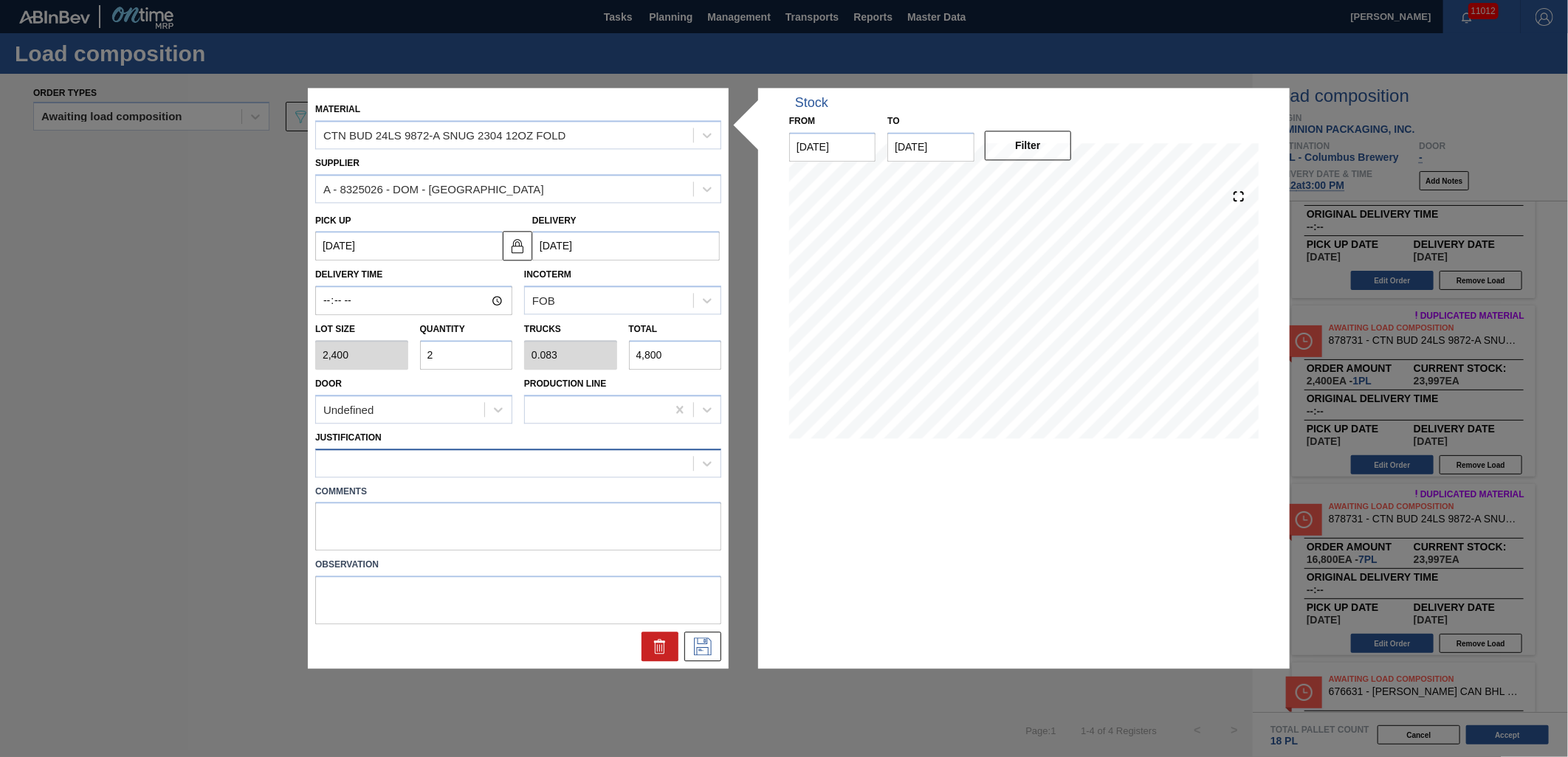
type input "2"
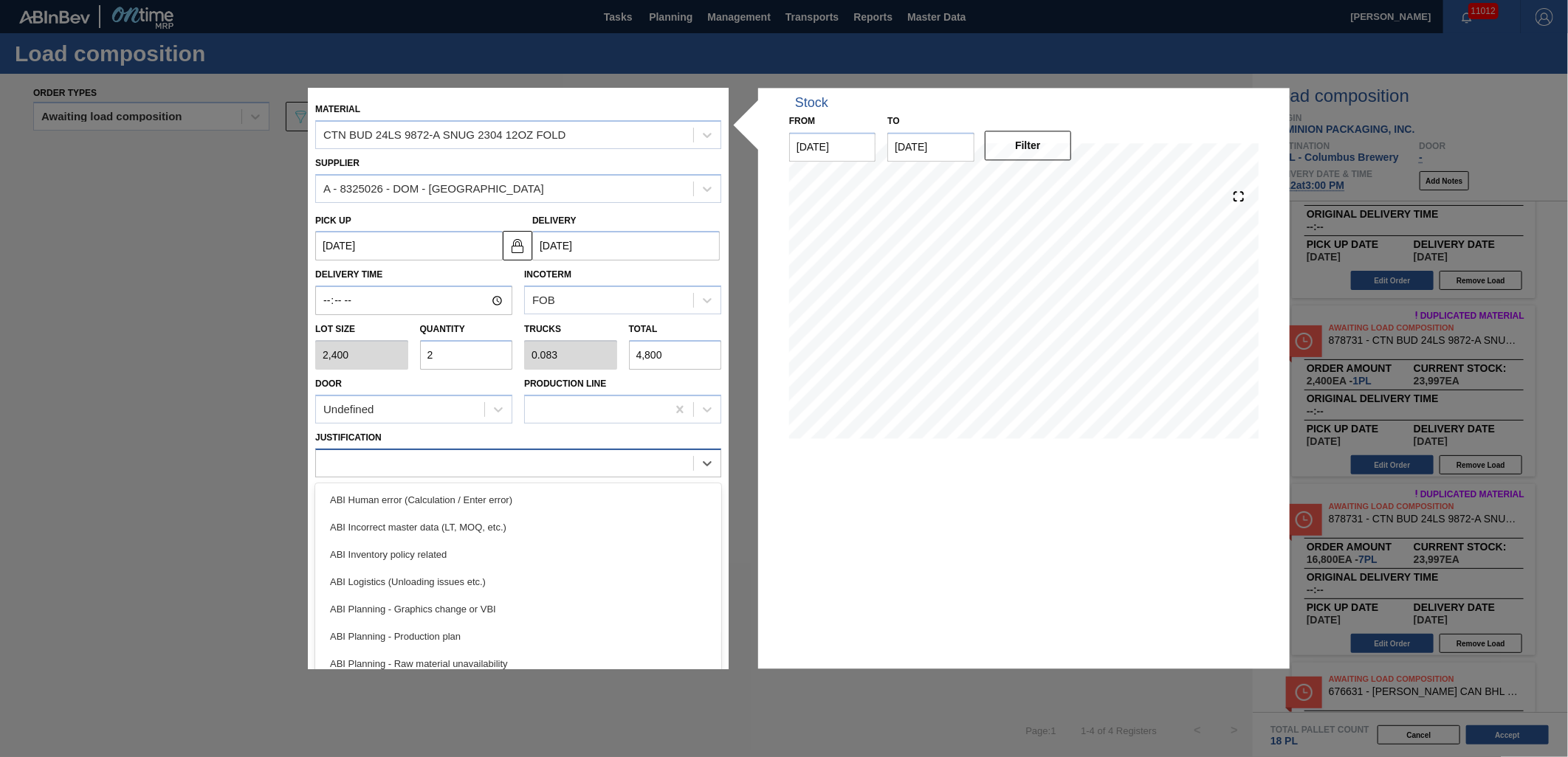
click at [449, 466] on div at bounding box center [504, 462] width 378 height 21
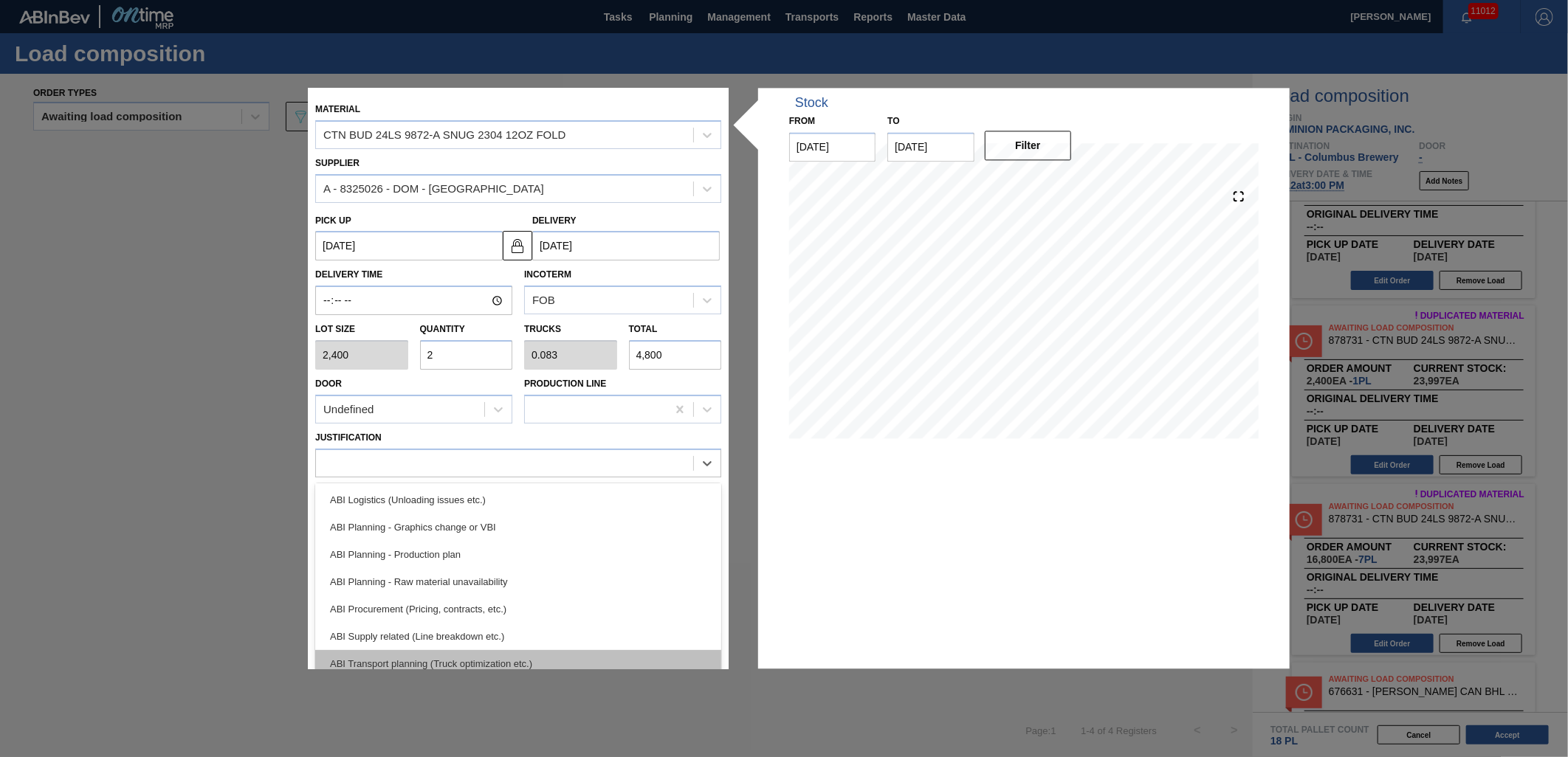
click at [572, 651] on div "ABI Transport planning (Truck optimization etc.)" at bounding box center [518, 663] width 406 height 27
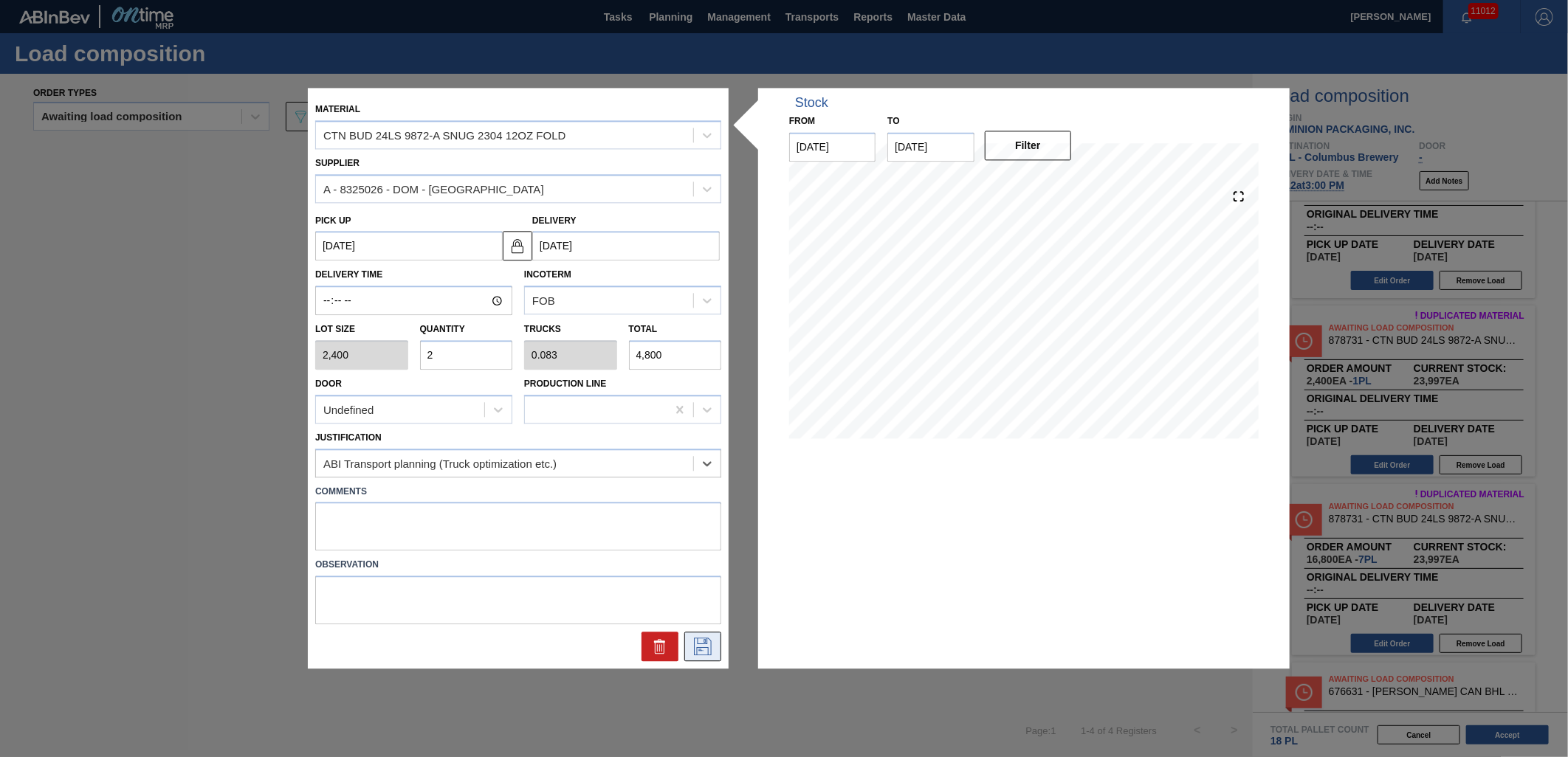
click at [718, 648] on button at bounding box center [702, 647] width 37 height 30
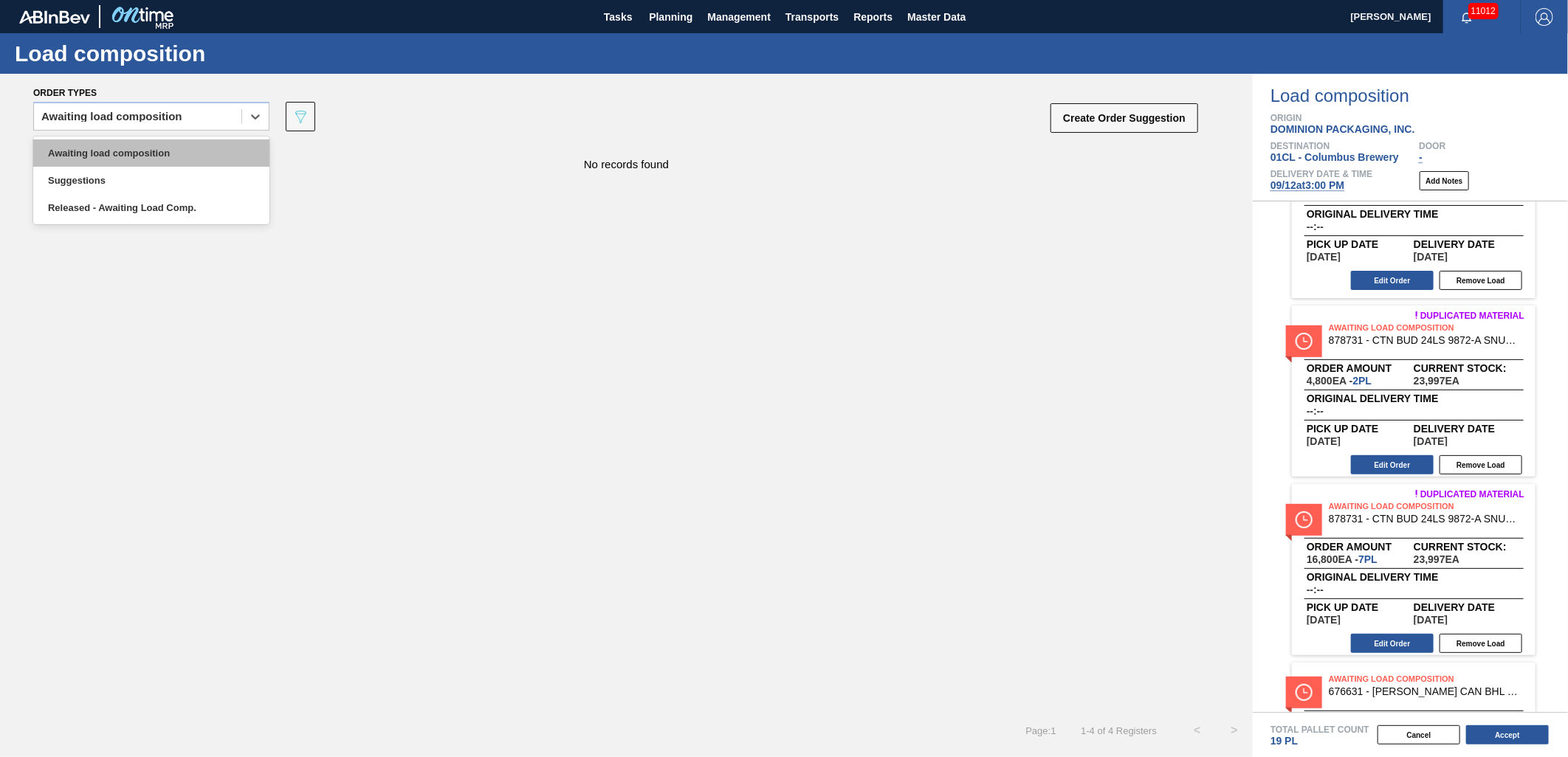
drag, startPoint x: 167, startPoint y: 117, endPoint x: 167, endPoint y: 138, distance: 21.0
click at [167, 120] on div "Awaiting load composition" at bounding box center [113, 117] width 141 height 10
click at [162, 149] on div "Awaiting load composition" at bounding box center [150, 152] width 236 height 27
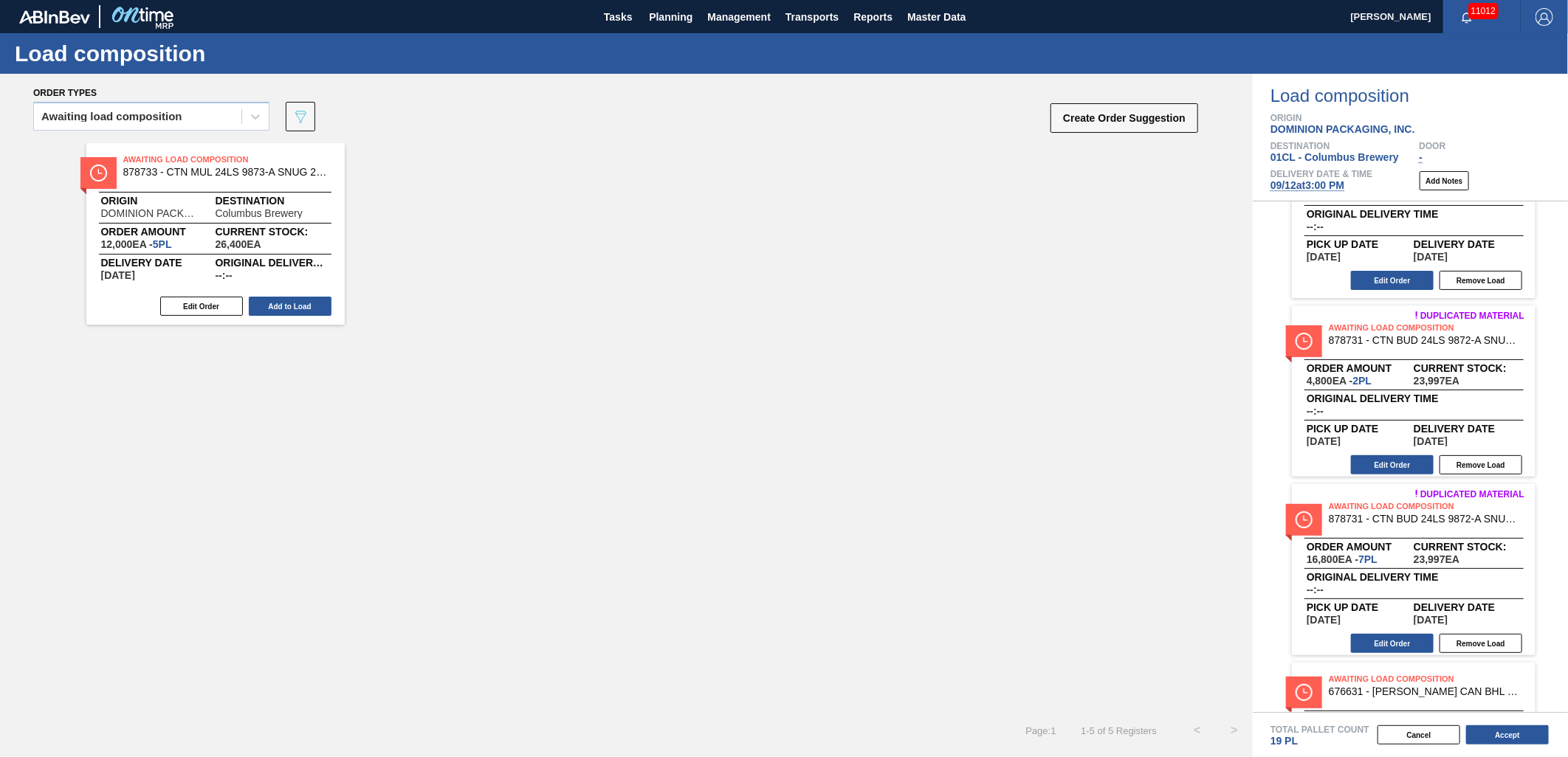
click at [291, 308] on button "Add to Load" at bounding box center [290, 306] width 83 height 19
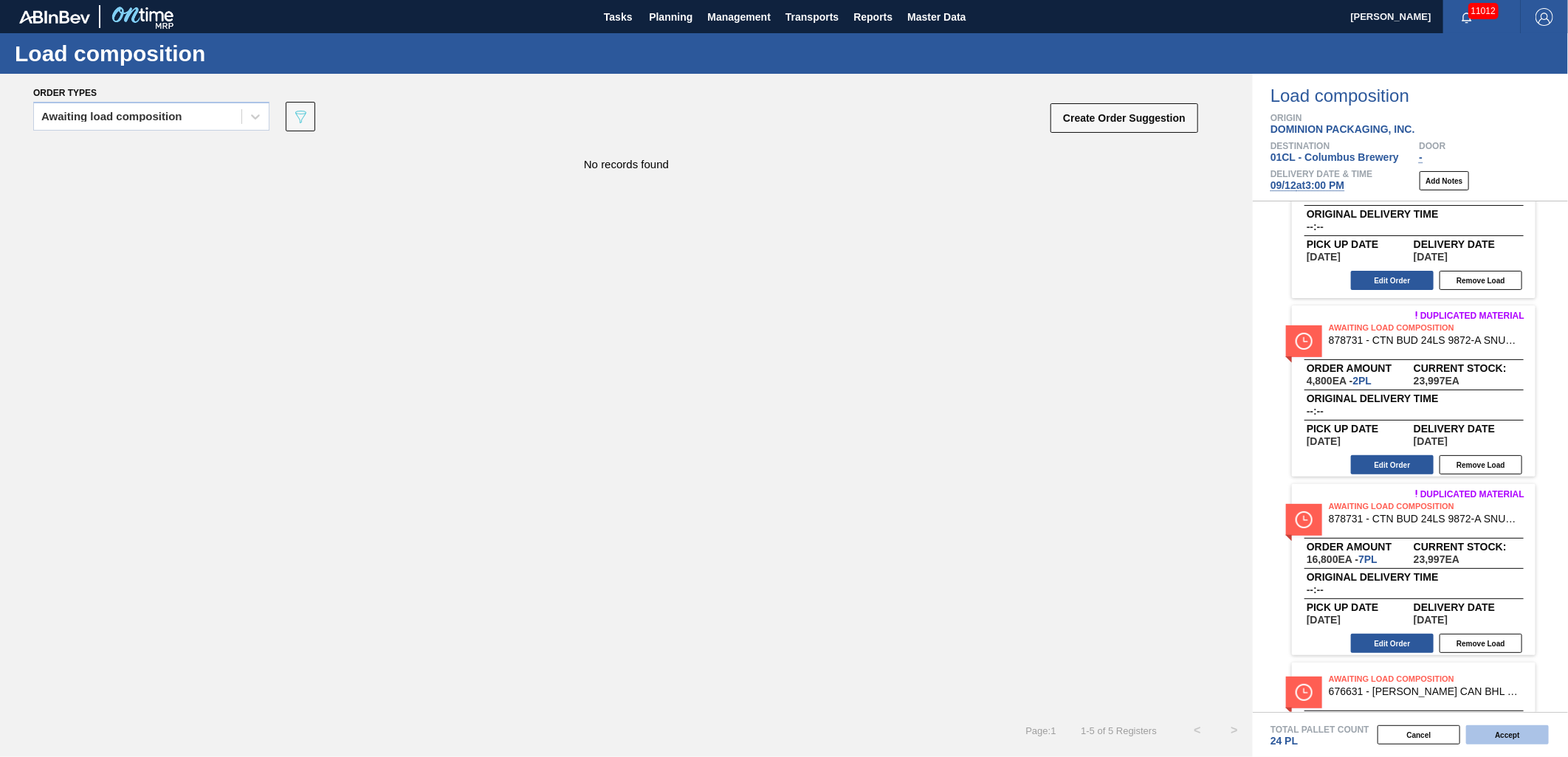
click at [1507, 733] on button "Accept" at bounding box center [1507, 734] width 83 height 19
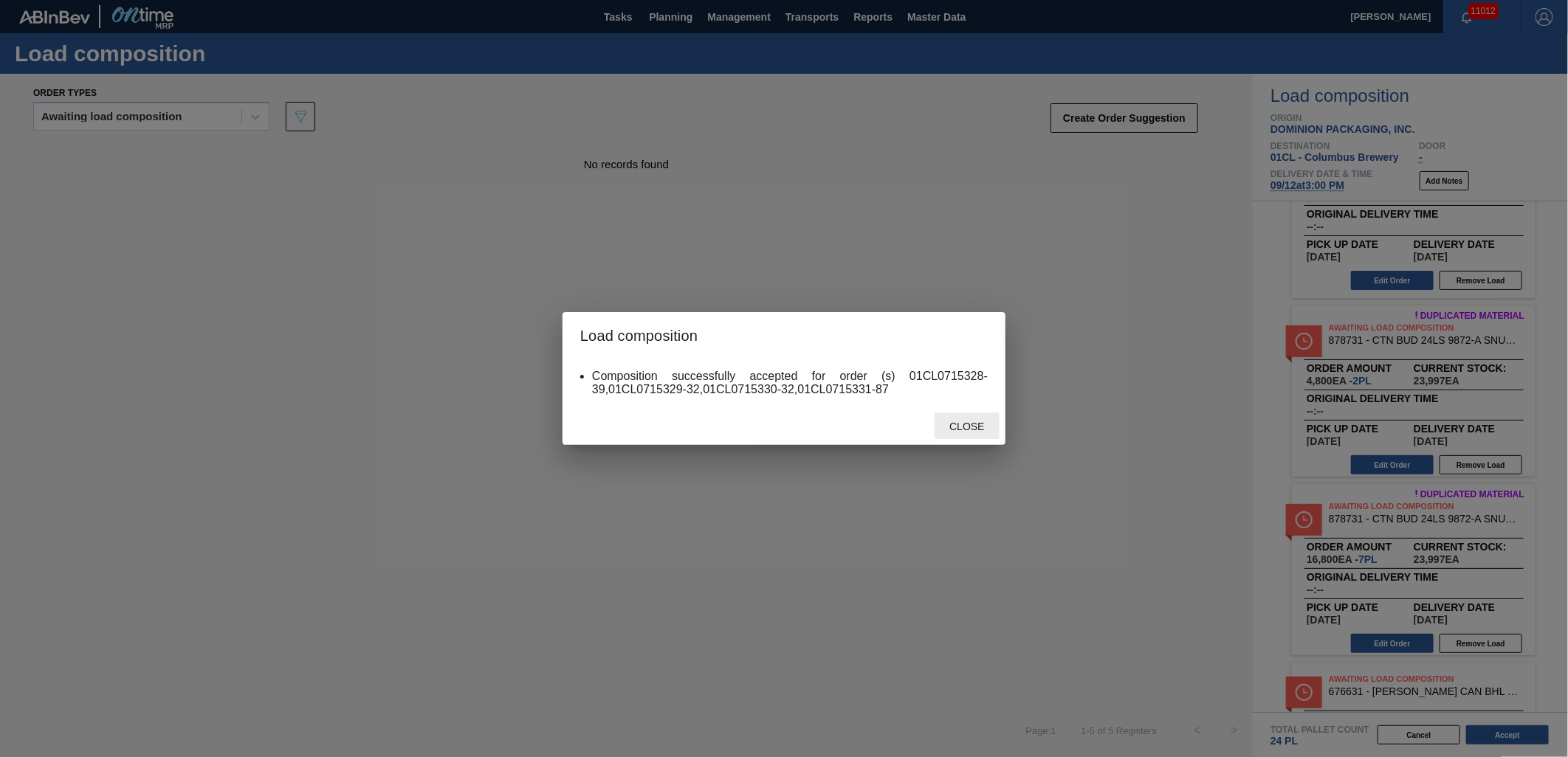
click at [956, 415] on div "Close" at bounding box center [966, 425] width 65 height 27
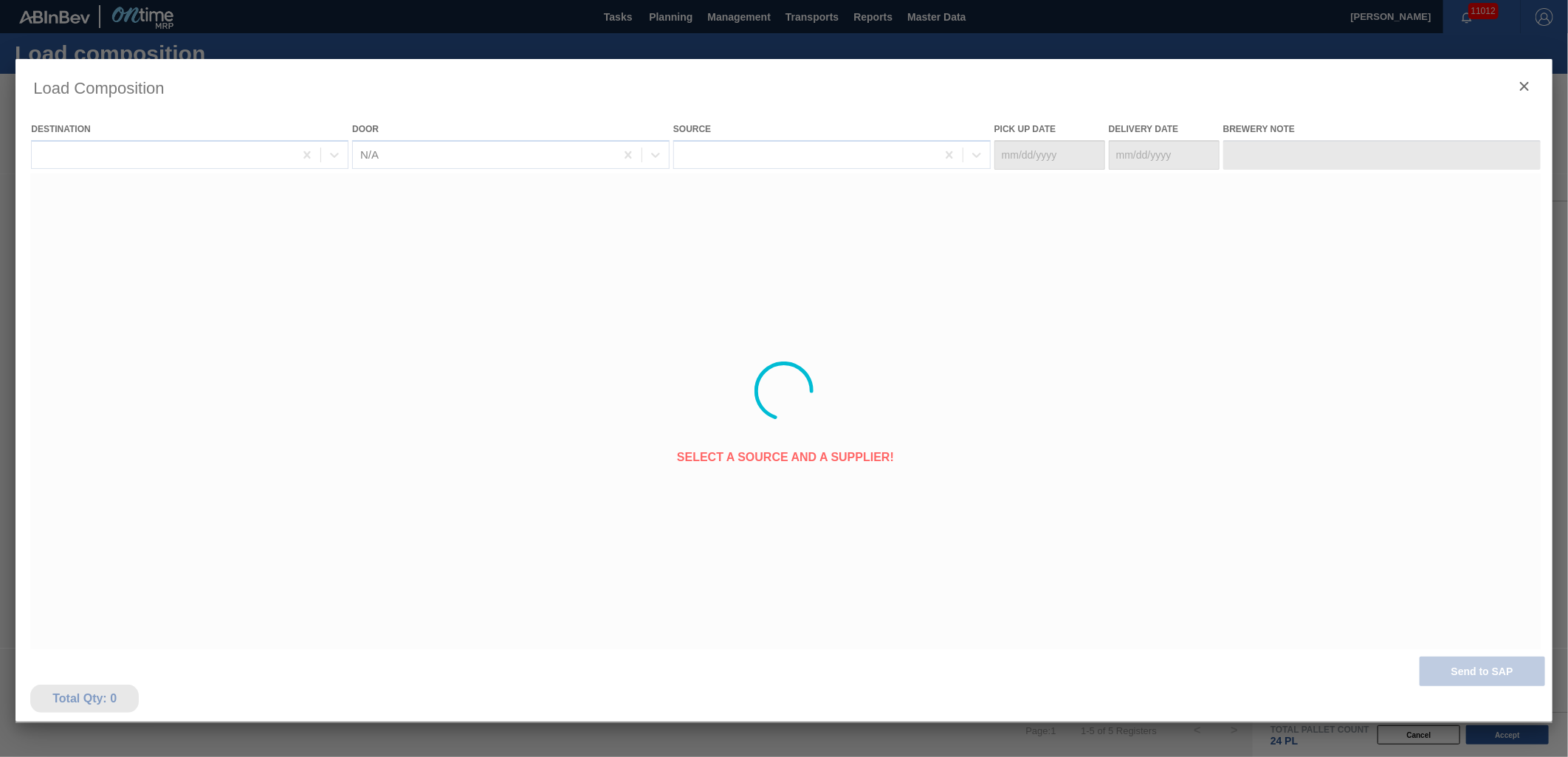
type Date "09/10/2025"
type Date "09/12/2025"
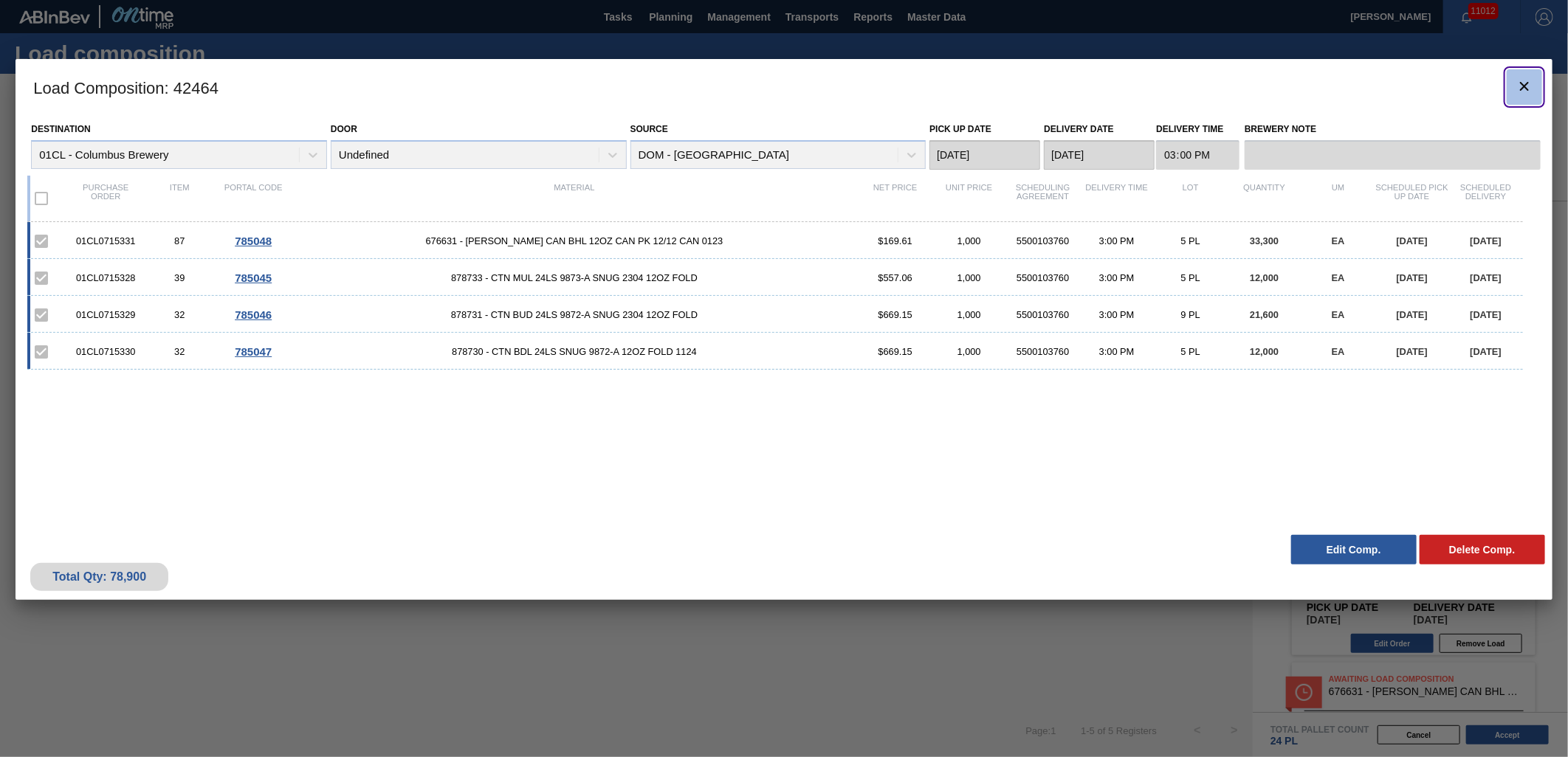
click at [1517, 87] on icon "botão de ícone" at bounding box center [1524, 87] width 18 height 18
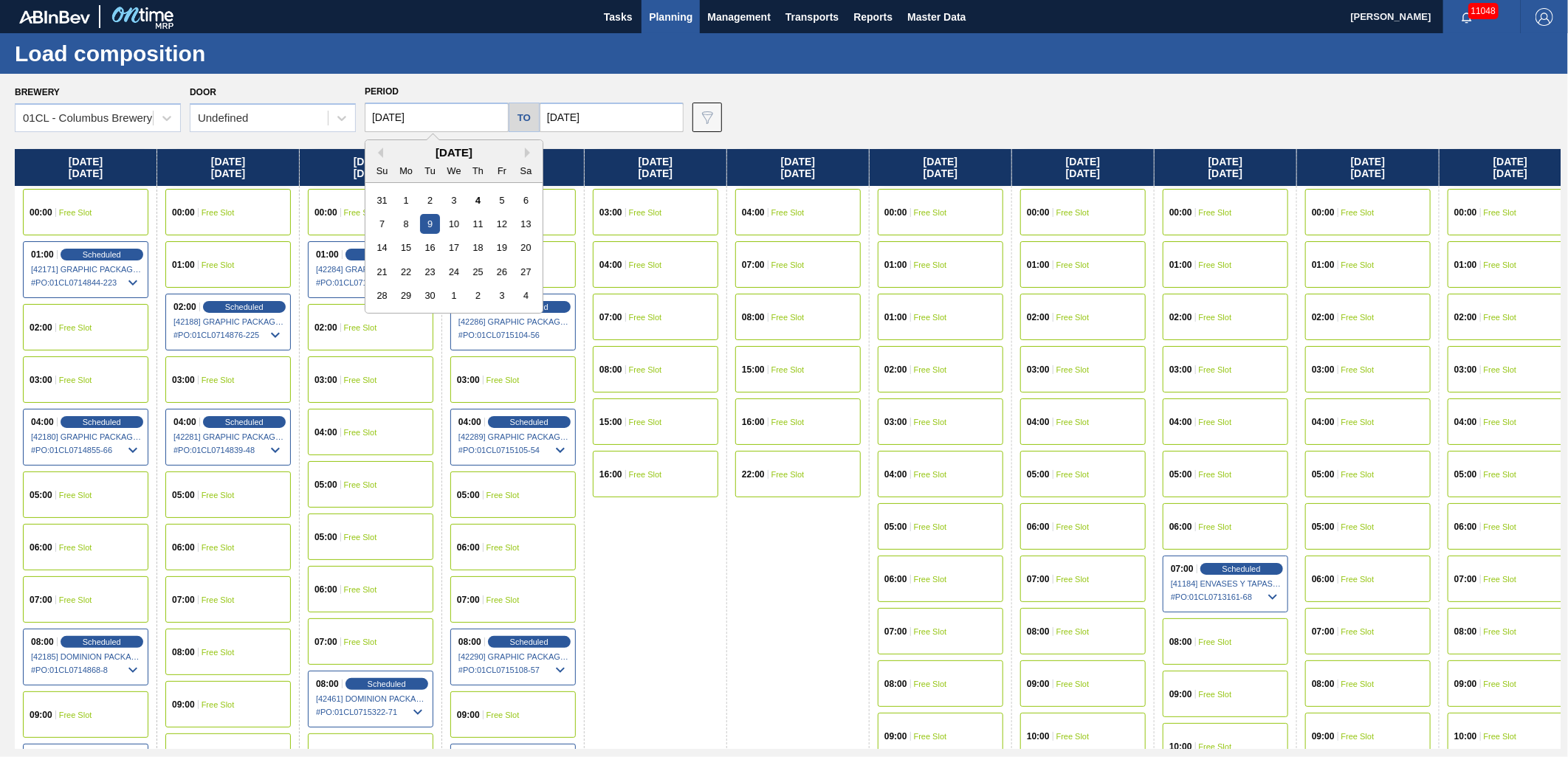
click at [422, 117] on input "09/09/2025" at bounding box center [436, 118] width 144 height 30
click at [406, 229] on div "8" at bounding box center [406, 224] width 20 height 20
type input "[DATE]"
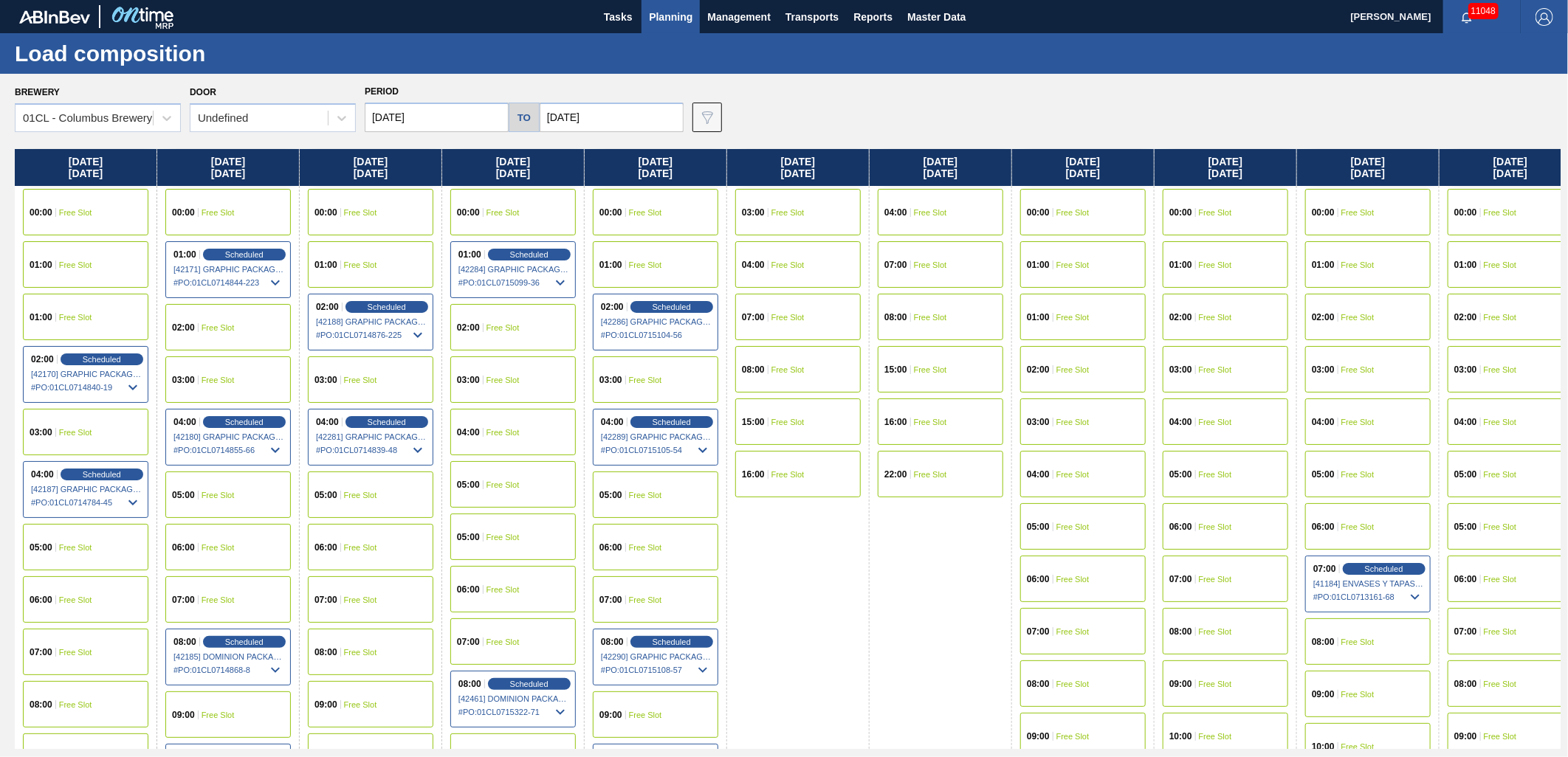
click at [116, 367] on div "02:00 Scheduled [42170] GRAPHIC PACKAGING INTERNATIONA - 0008221069 # PO : 01CL…" at bounding box center [86, 375] width 126 height 57
click at [116, 356] on span "Scheduled" at bounding box center [102, 360] width 42 height 10
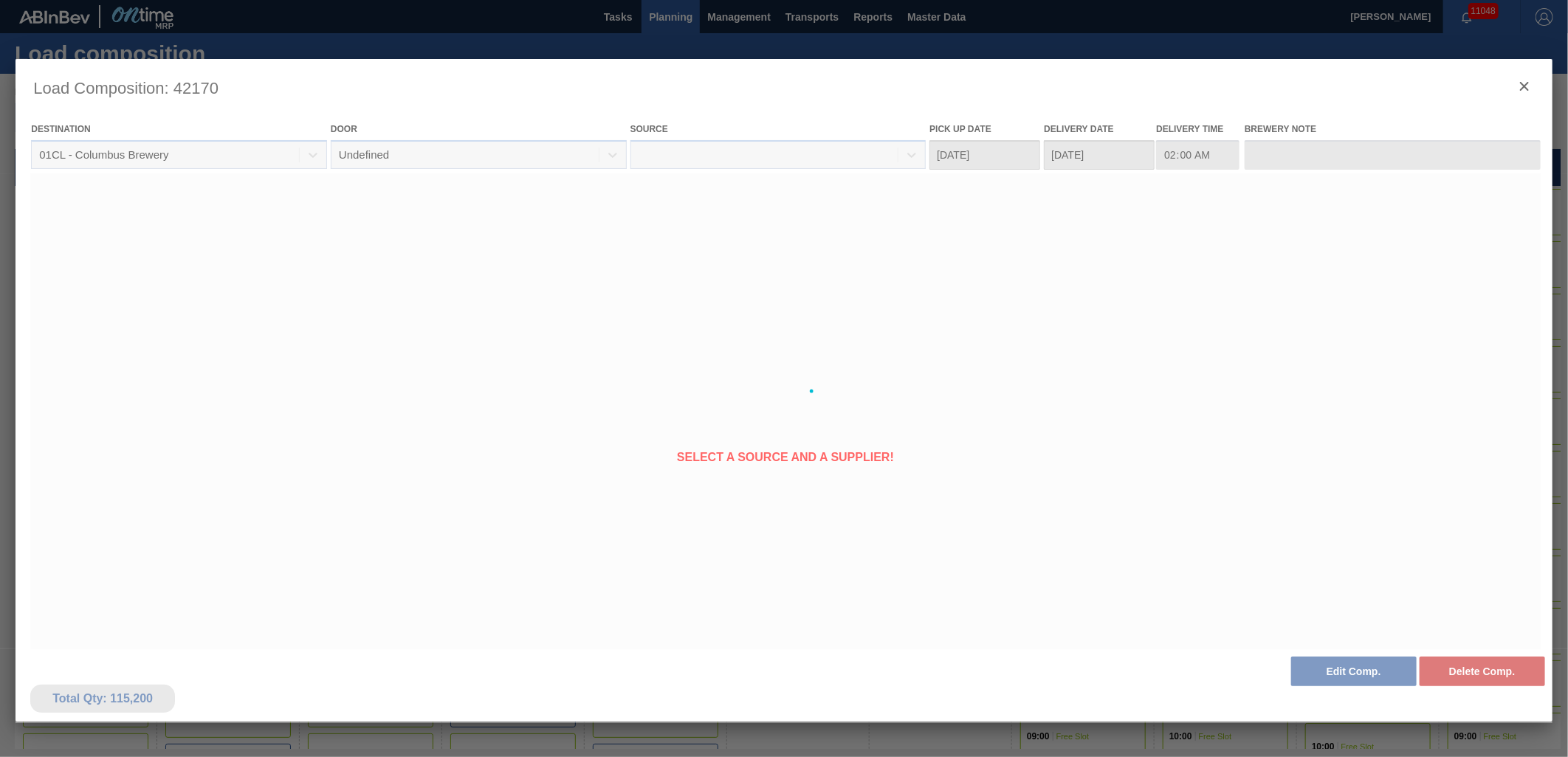
type Date "[DATE]"
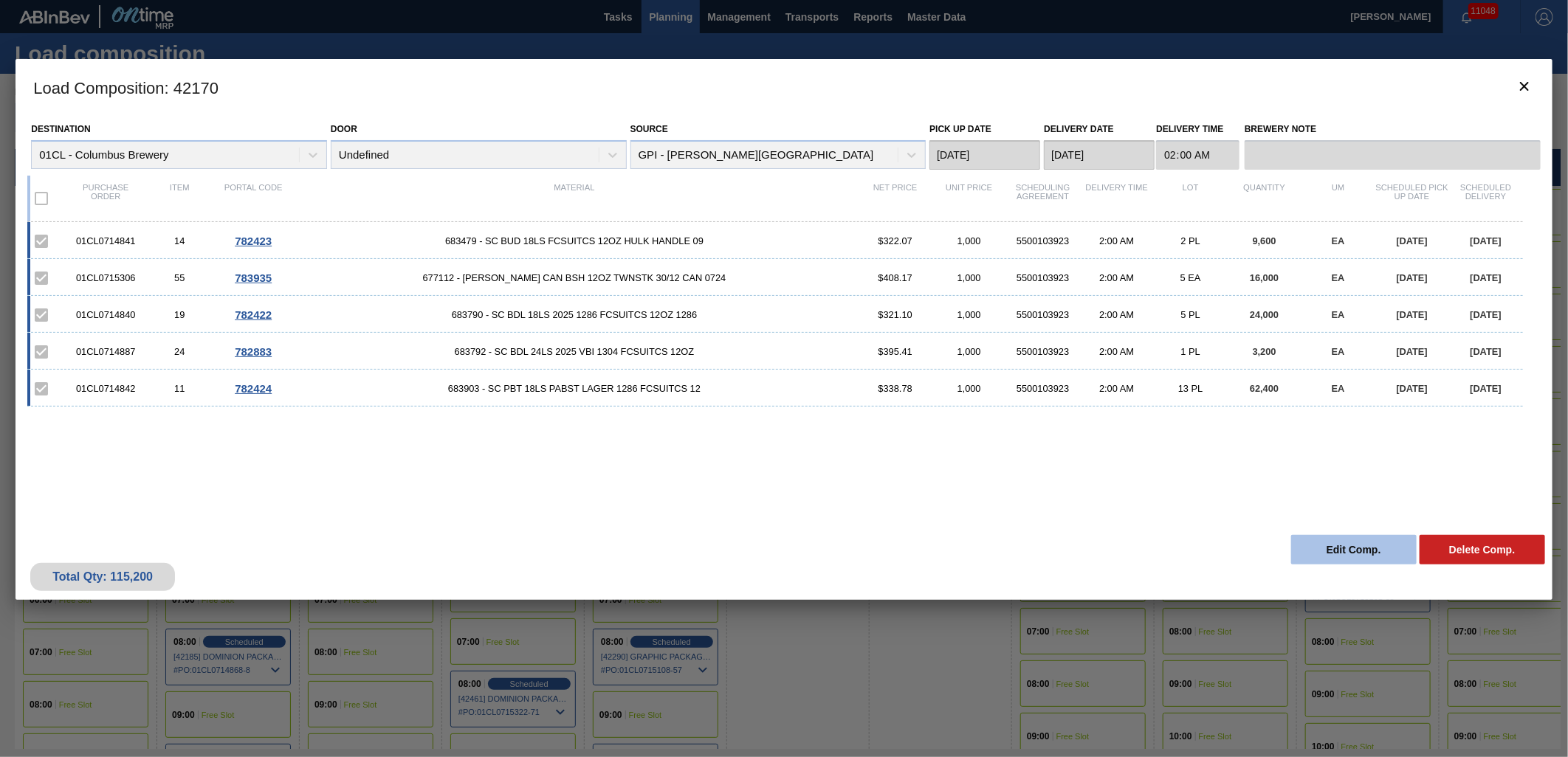
click at [1327, 552] on button "Edit Comp." at bounding box center [1354, 550] width 126 height 30
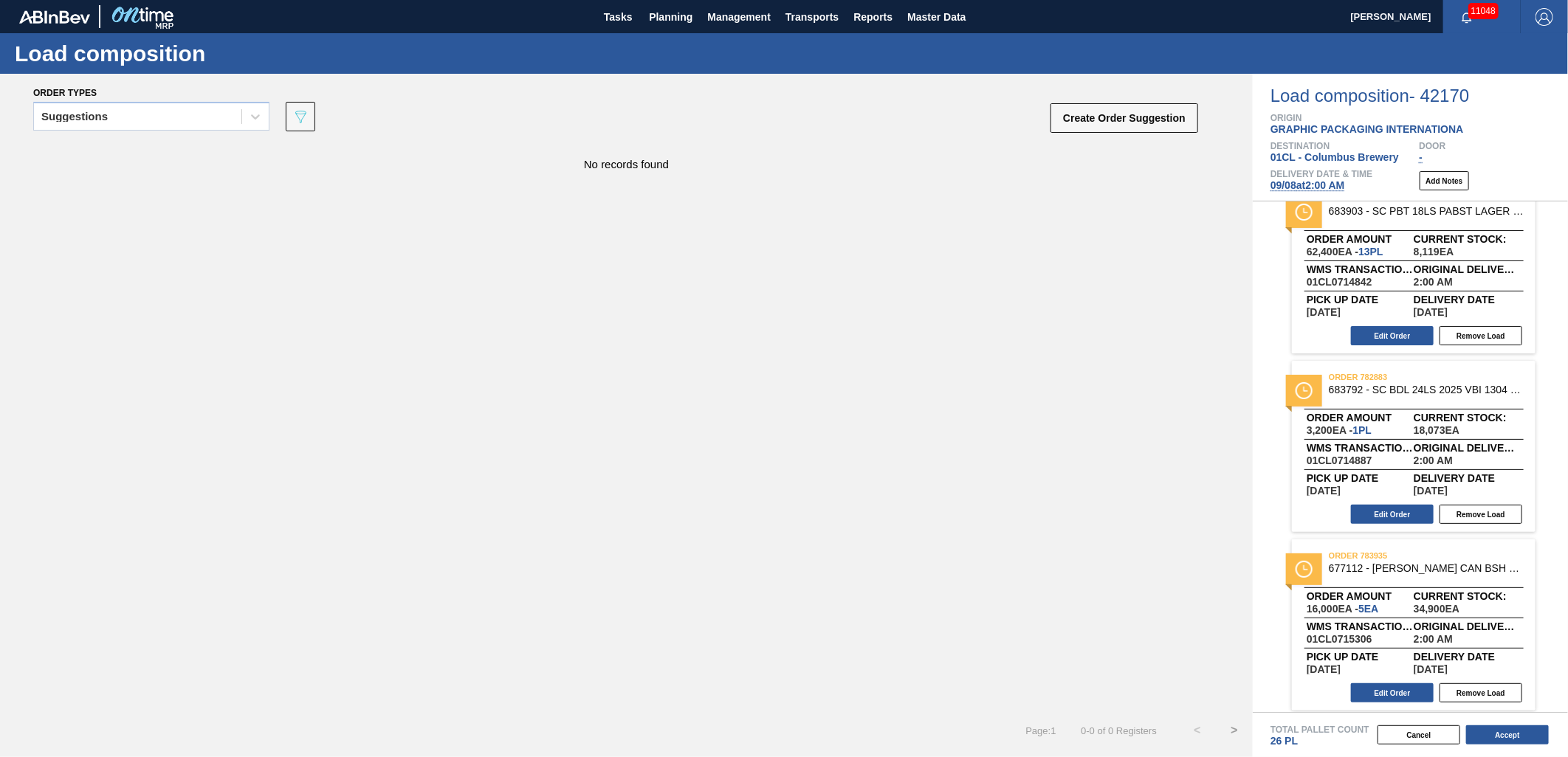
scroll to position [388, 0]
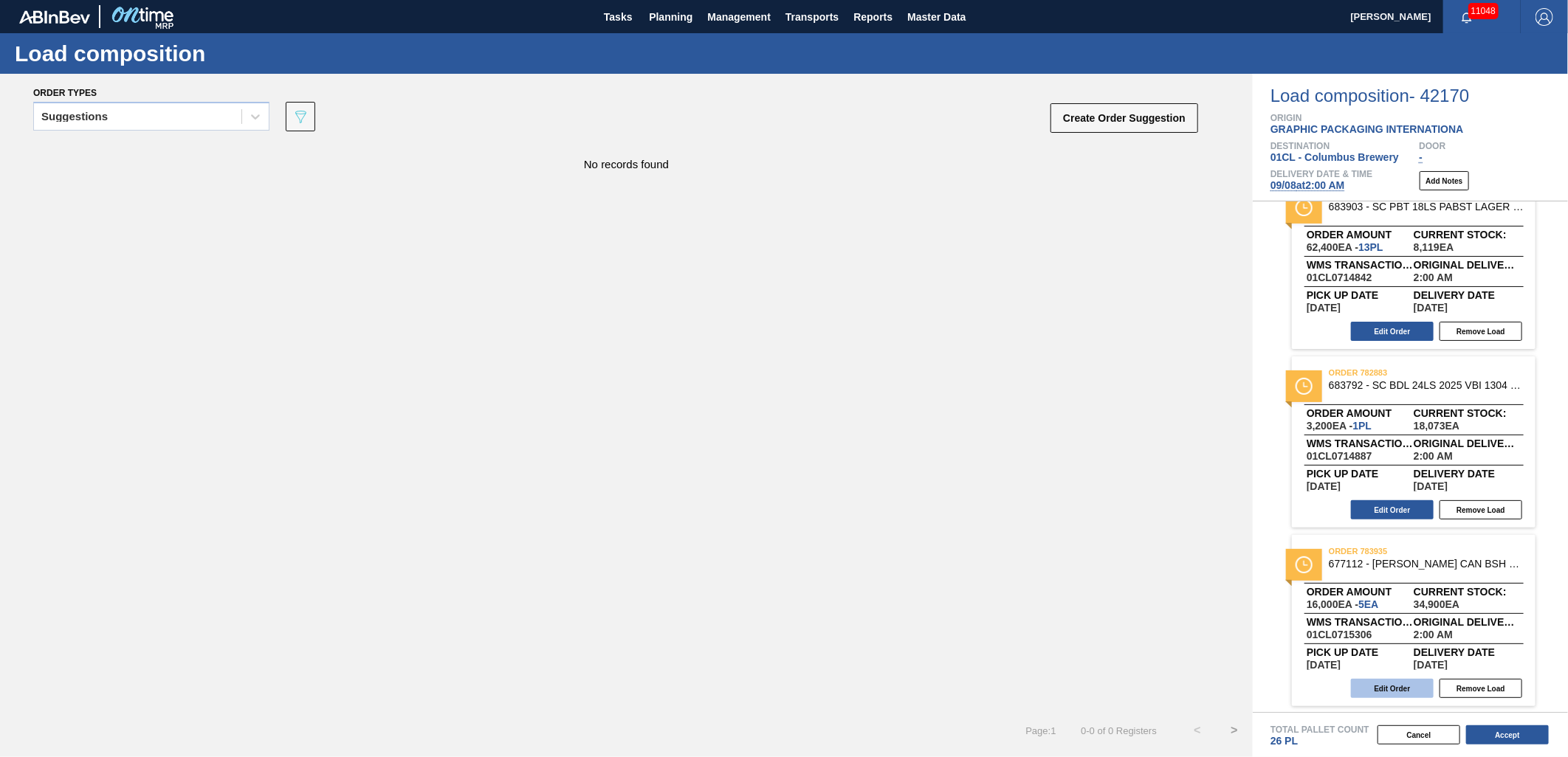
click at [1385, 688] on button "Edit Order" at bounding box center [1392, 688] width 83 height 19
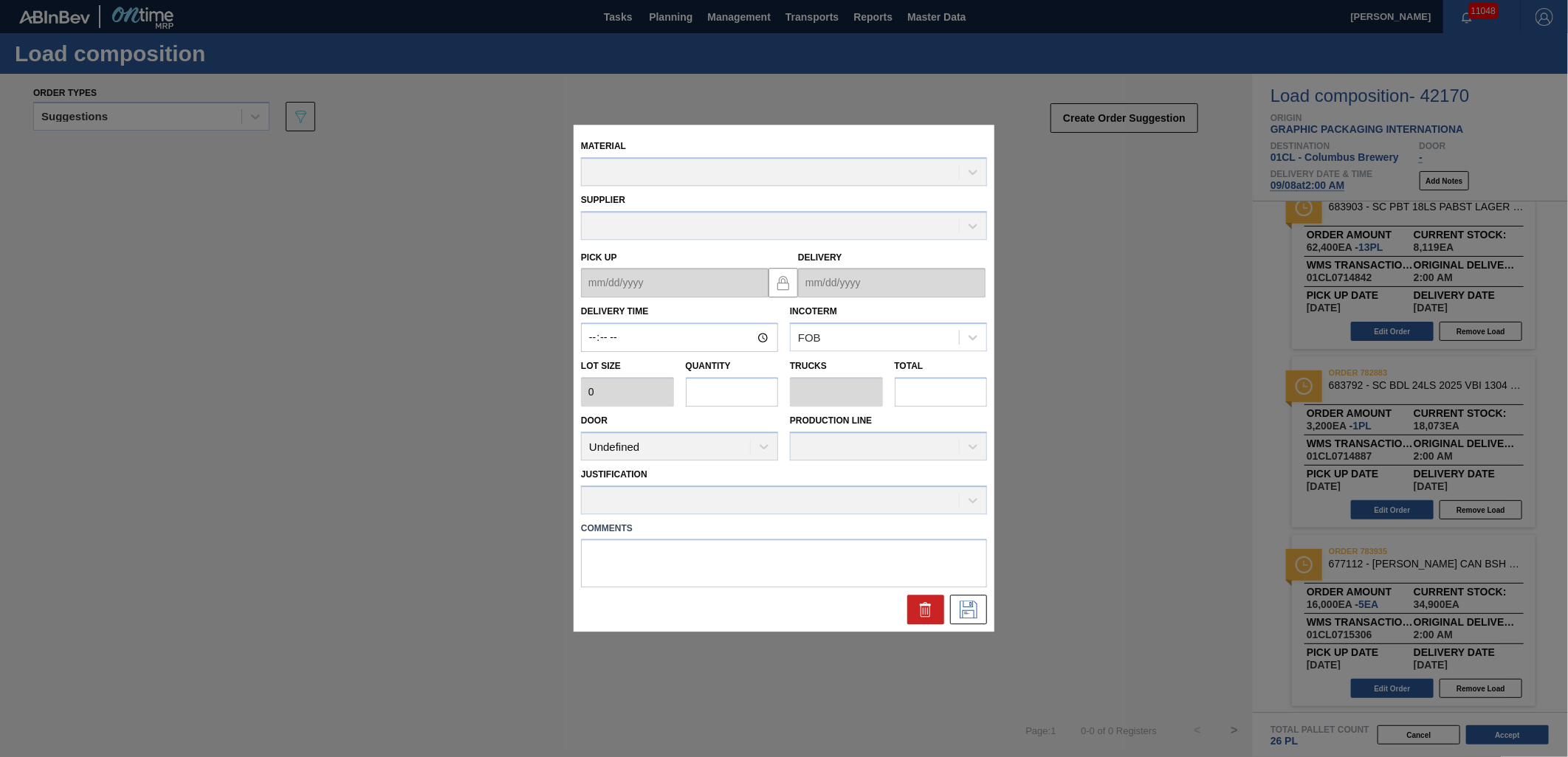
type input "02:00:00"
type input "3,200"
type input "5"
type input "0.192"
type input "16,000"
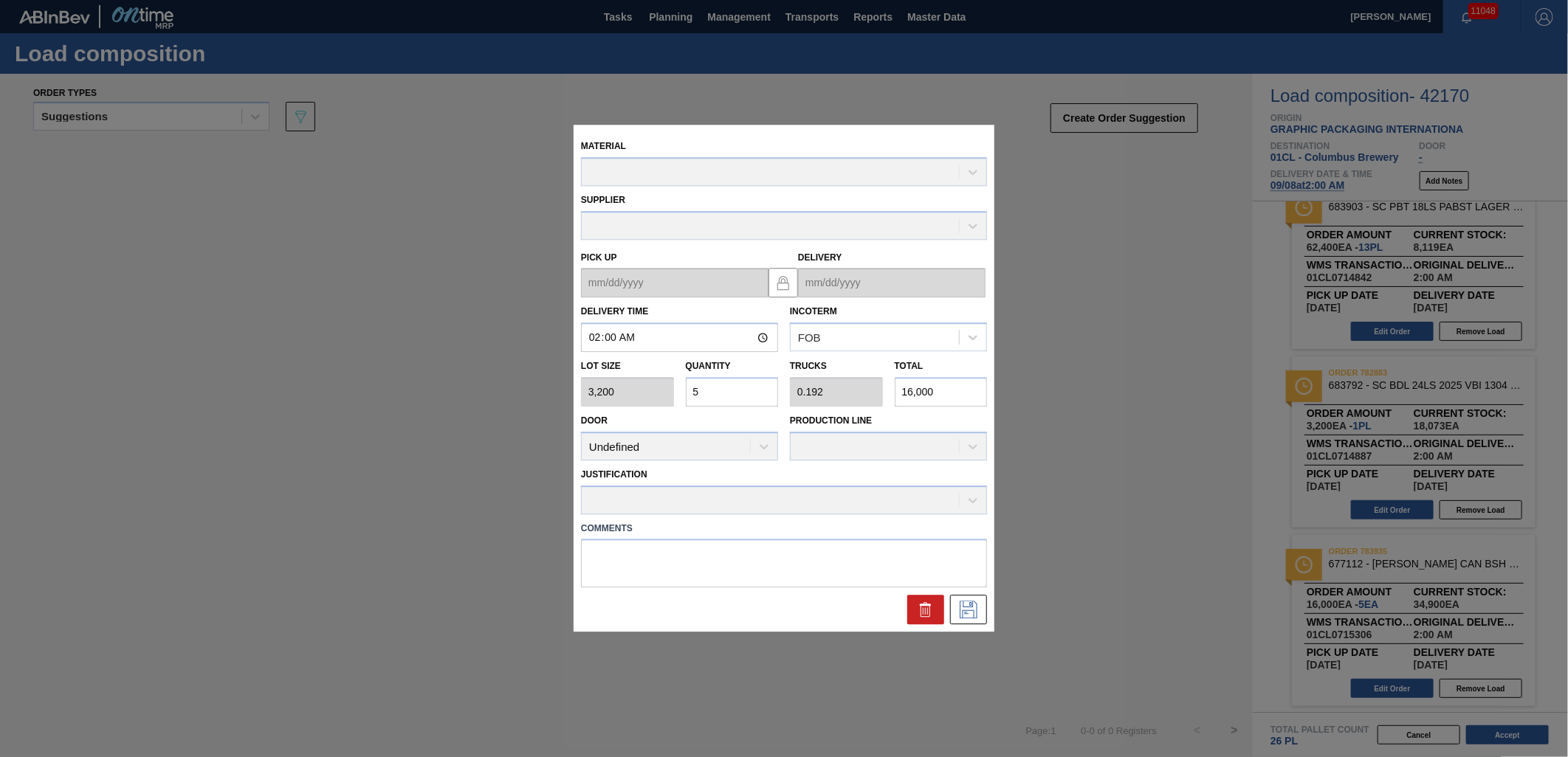
type up "[DATE]"
type input "[DATE]"
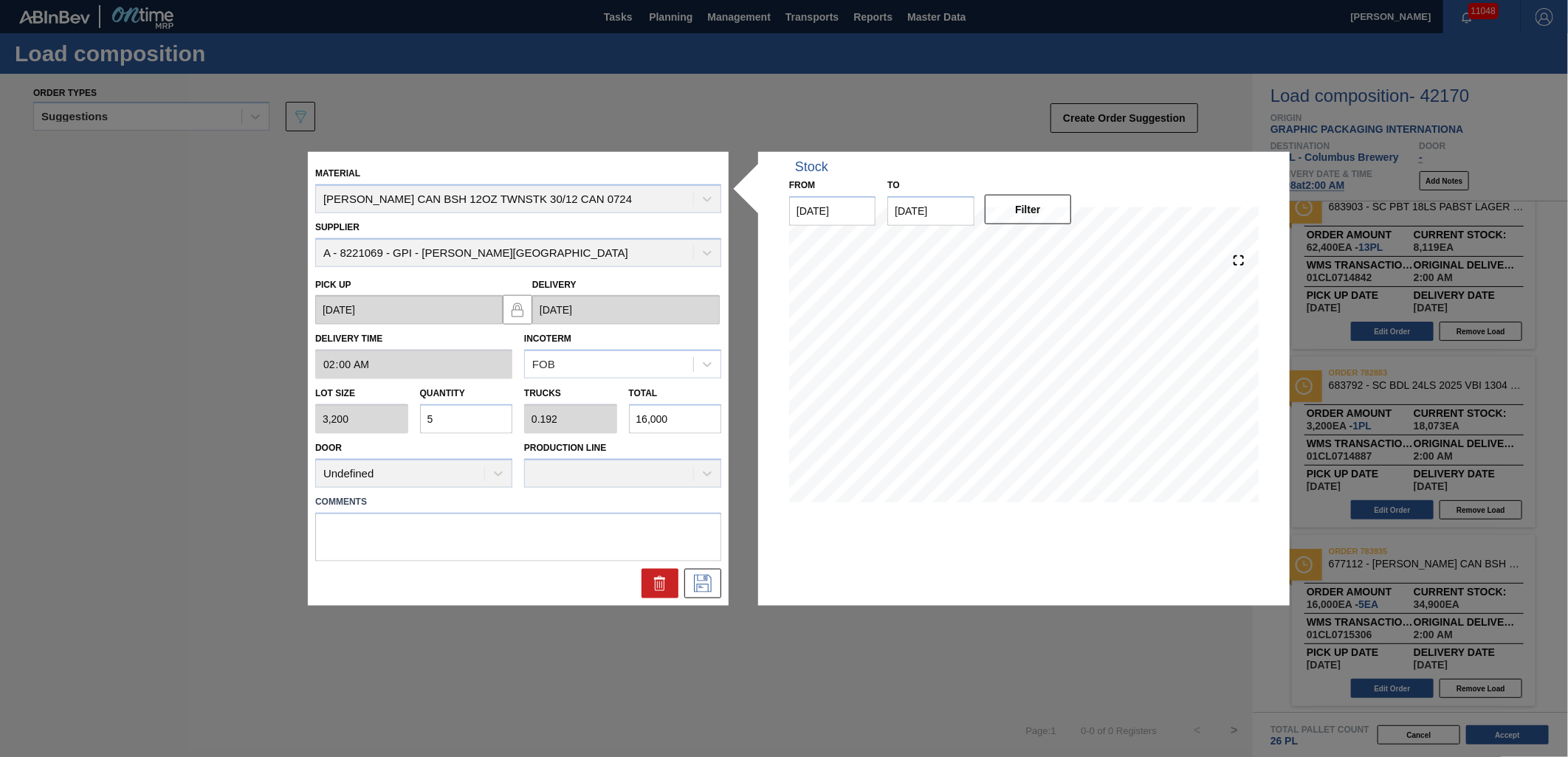
click at [489, 414] on input "5" at bounding box center [466, 419] width 93 height 30
type input "0"
type input "4"
type input "0.154"
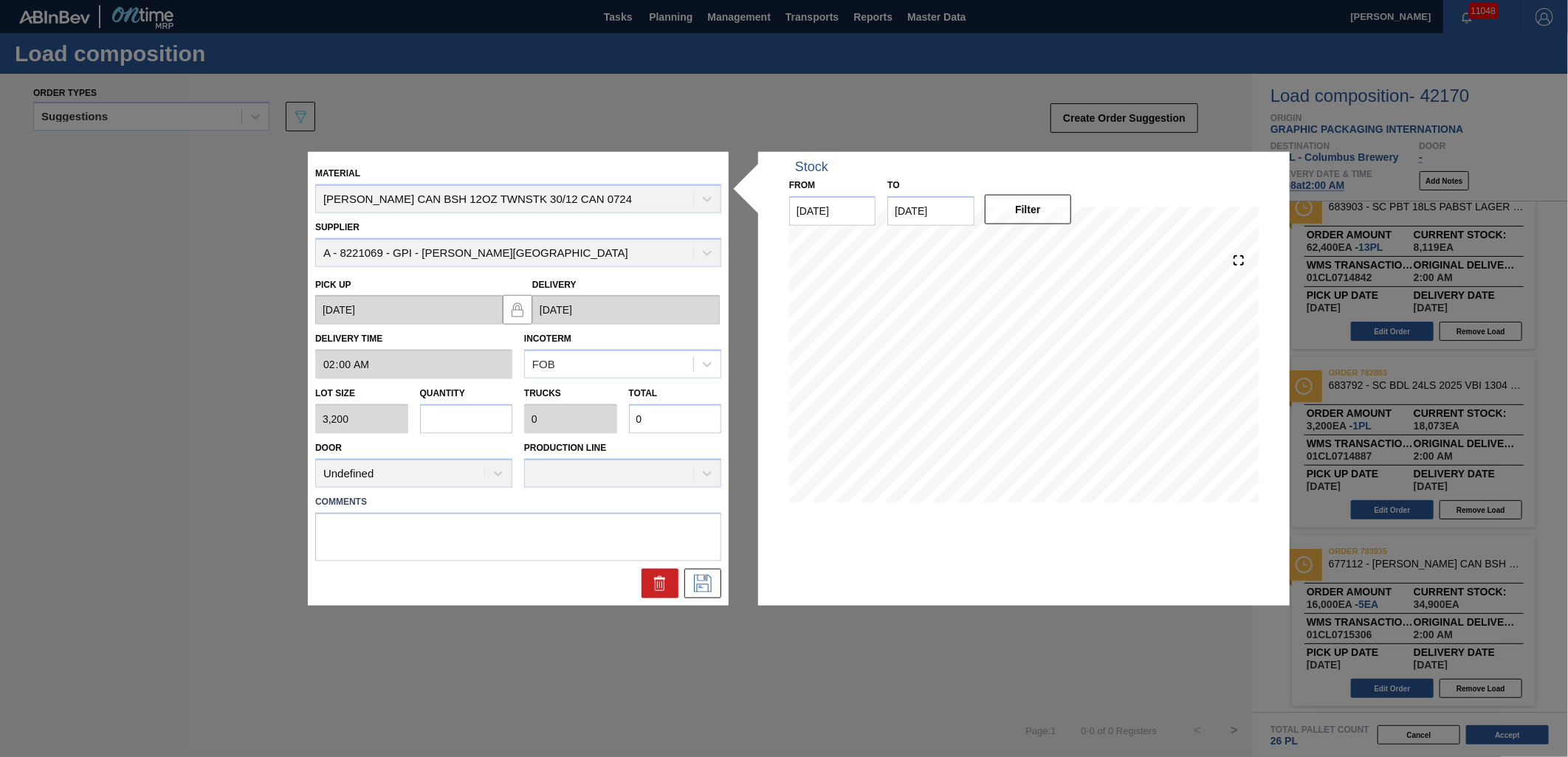
type input "12,800"
type input "4"
click at [713, 577] on icon at bounding box center [703, 584] width 24 height 18
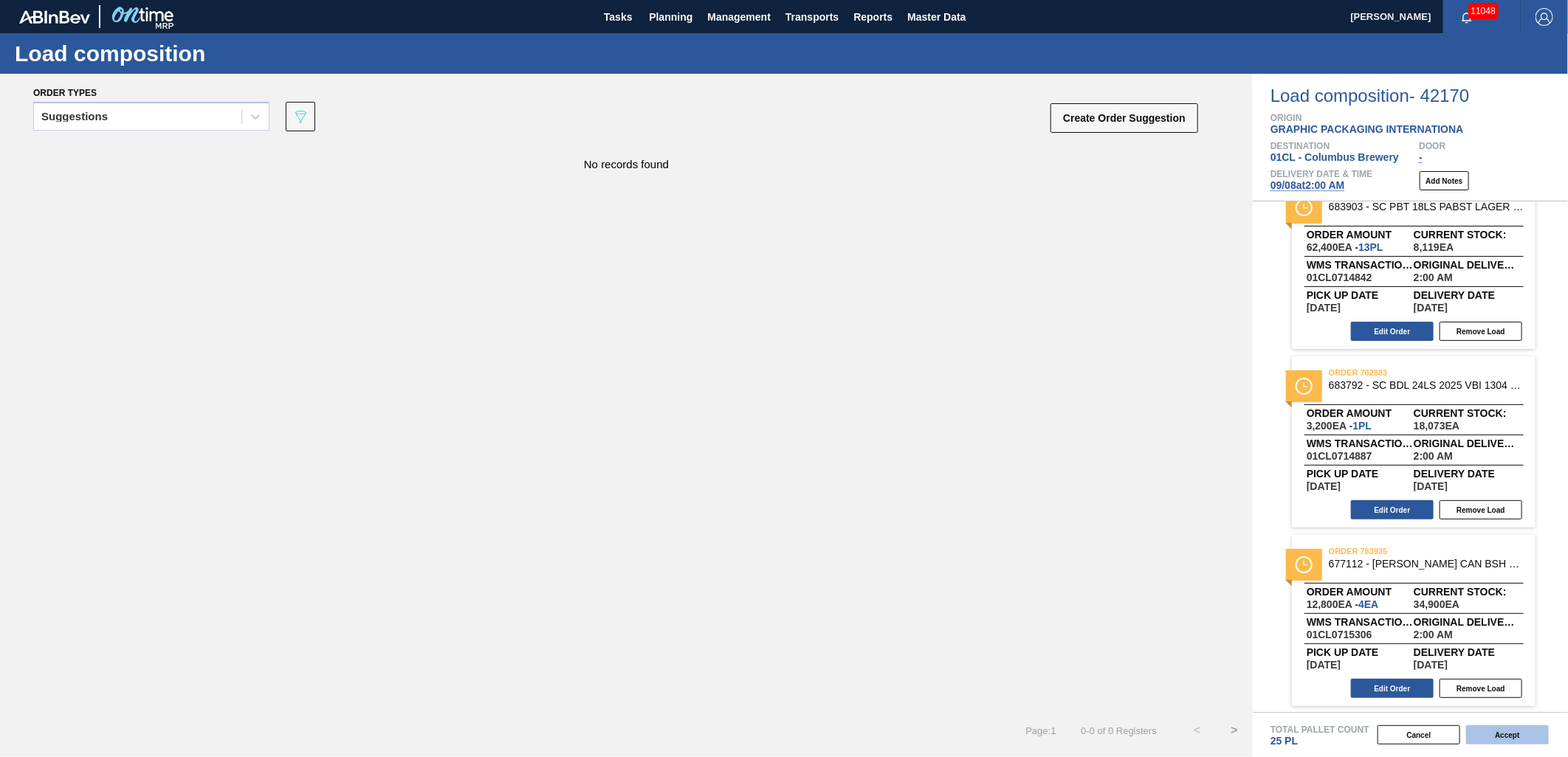
click at [1493, 737] on button "Accept" at bounding box center [1507, 734] width 83 height 19
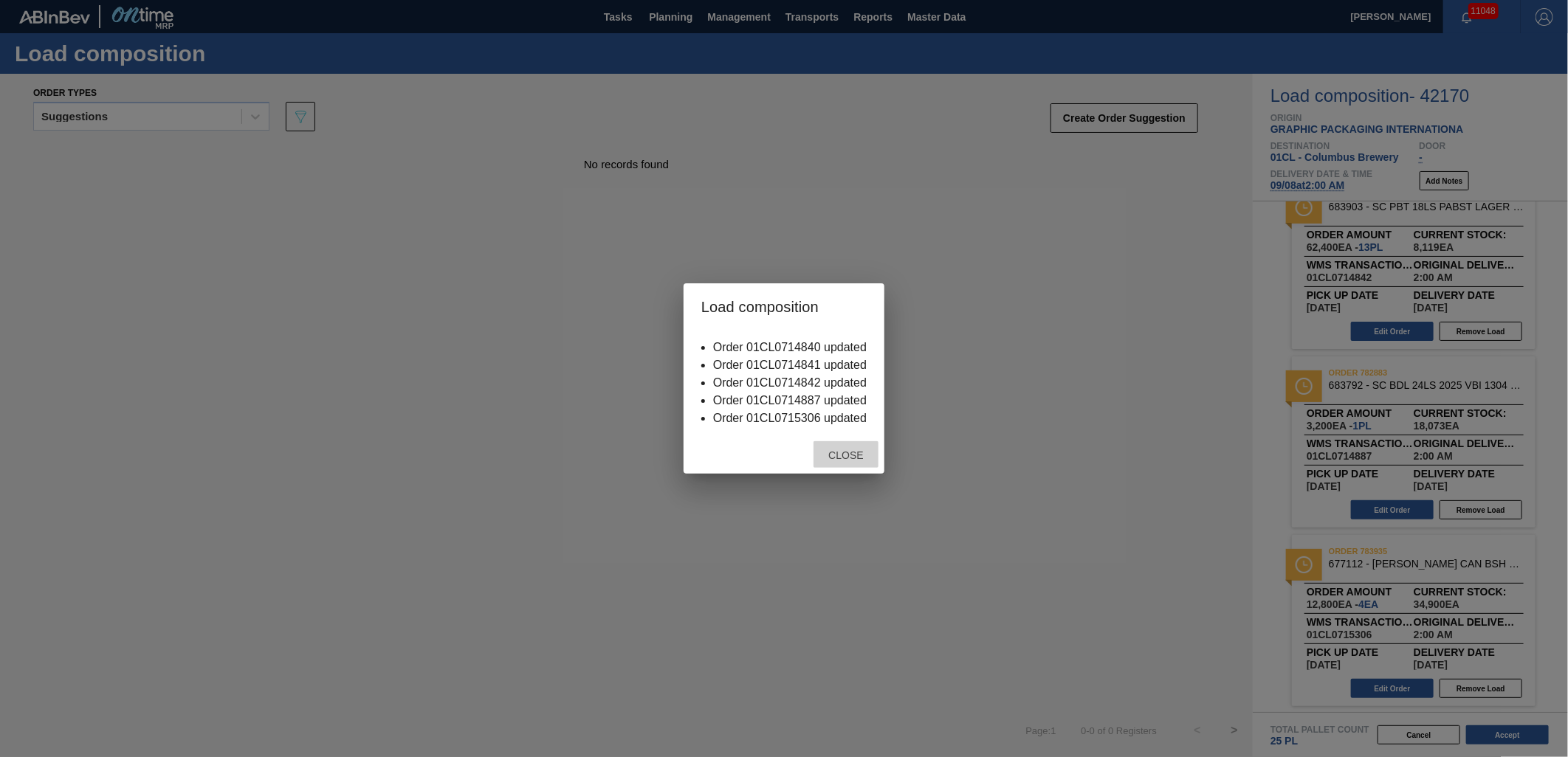
click at [854, 459] on span "Close" at bounding box center [846, 455] width 59 height 12
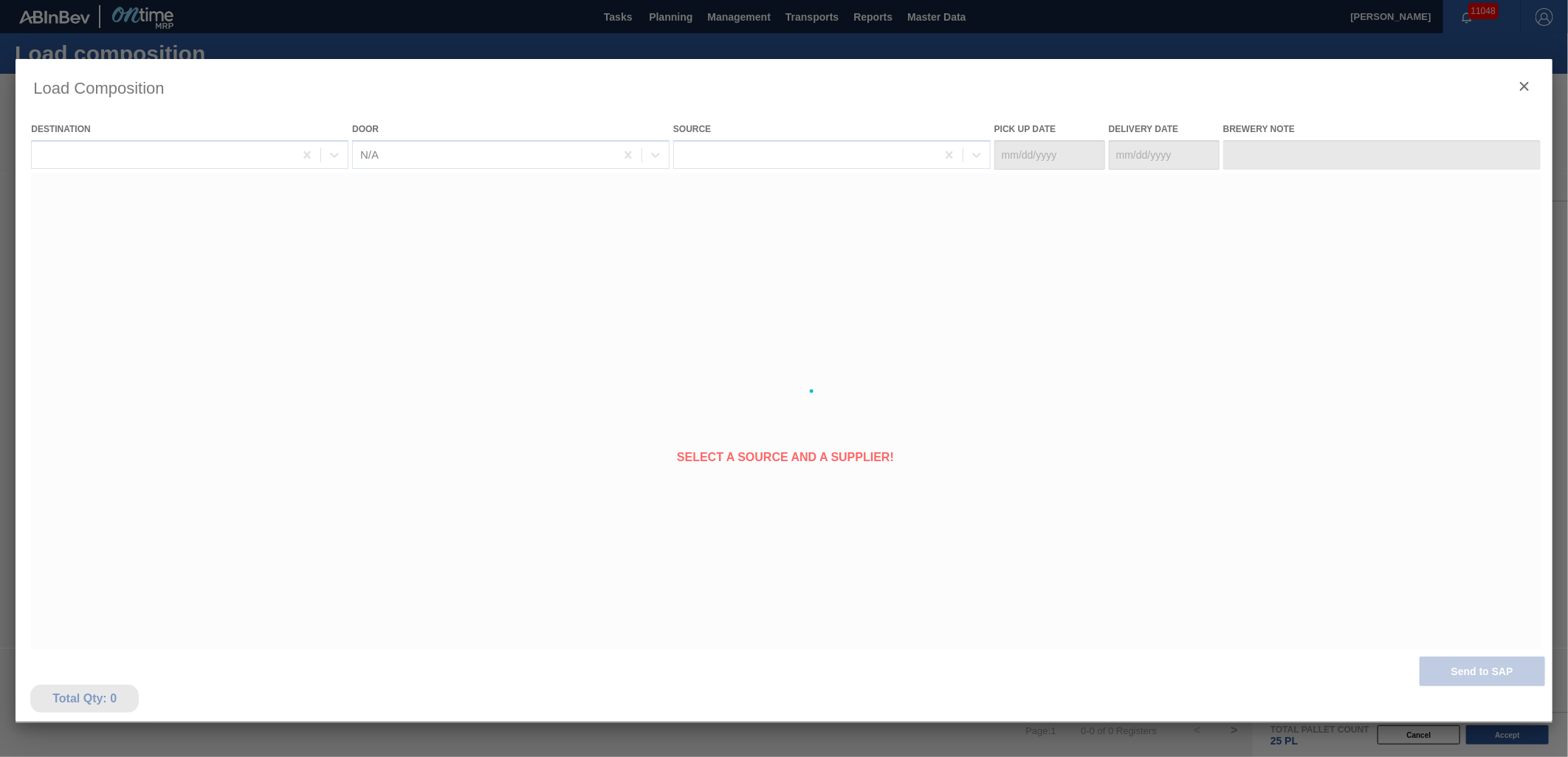
type Date "[DATE]"
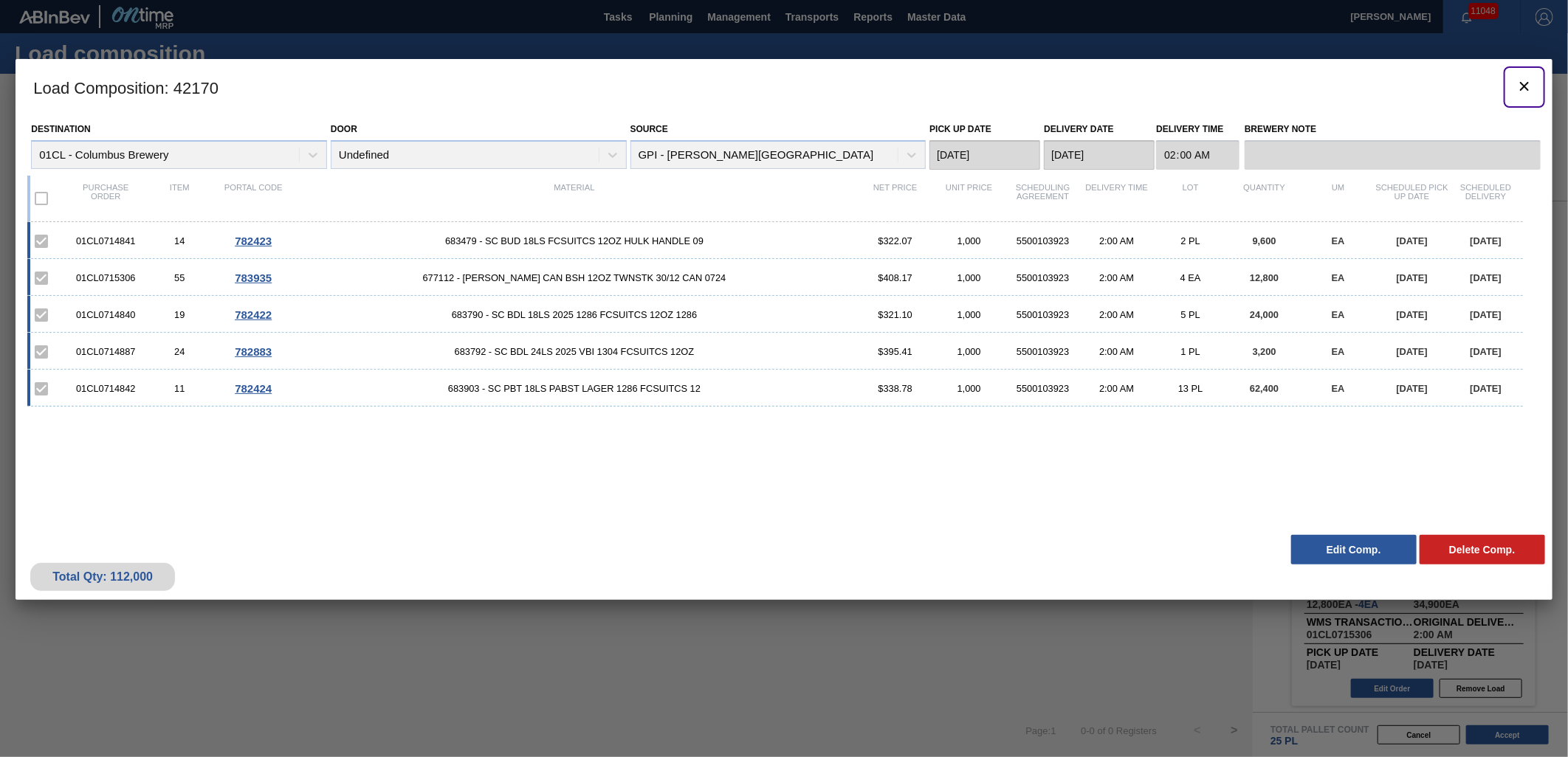
click at [1525, 87] on icon "botão de ícone" at bounding box center [1524, 86] width 9 height 9
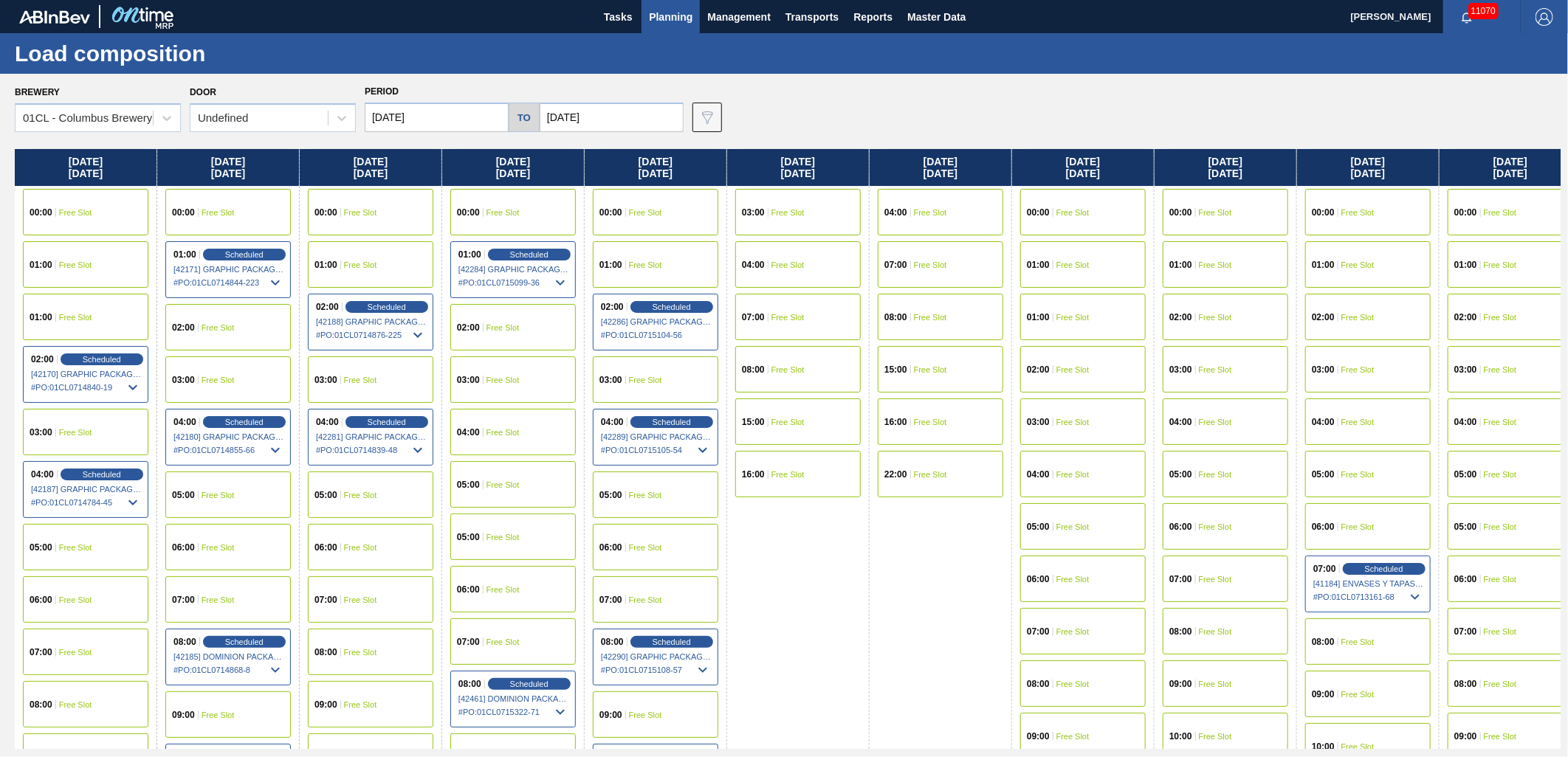
click at [492, 386] on div "03:00 Free Slot" at bounding box center [513, 379] width 126 height 47
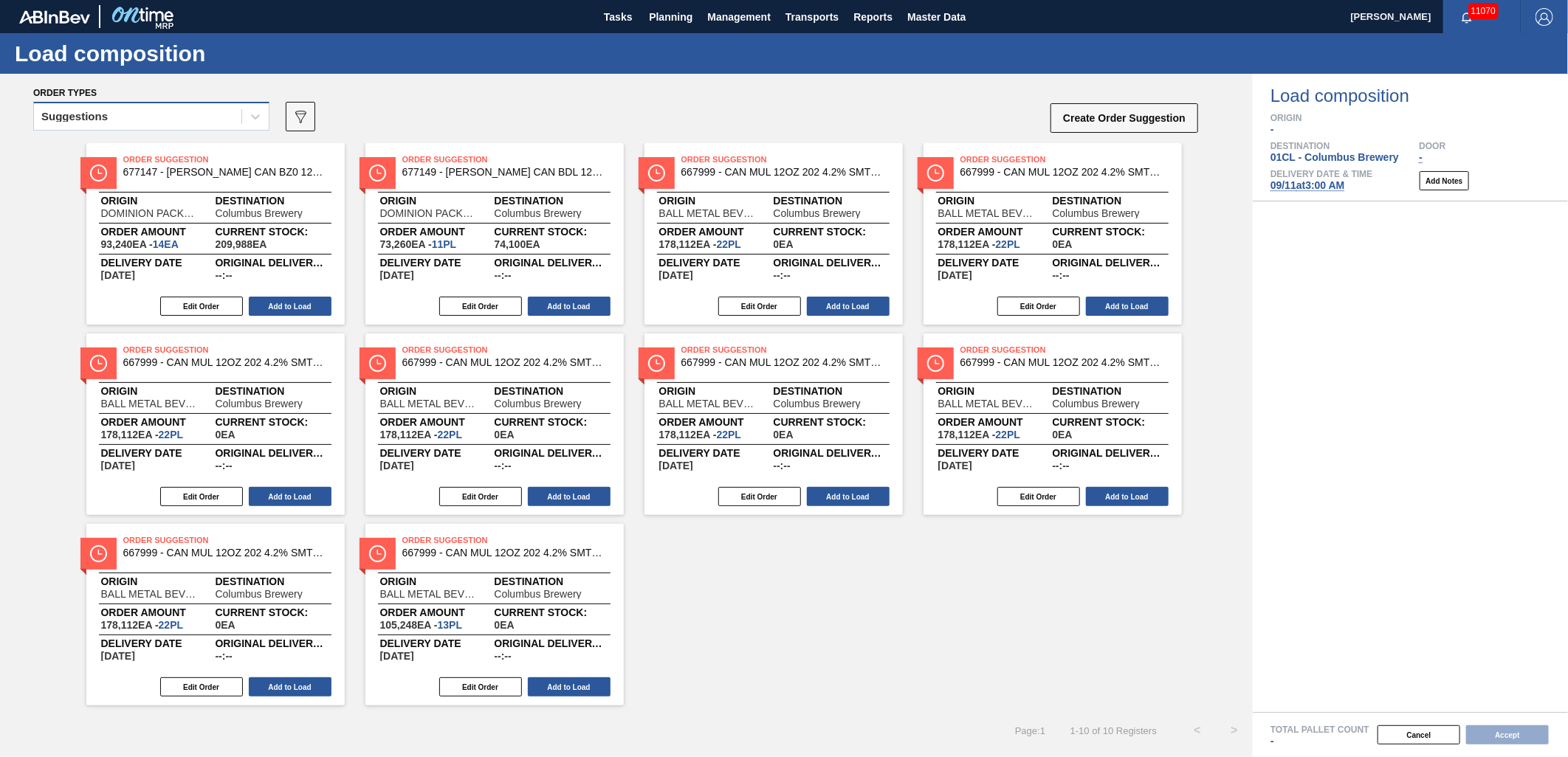
click at [134, 116] on div "Suggestions" at bounding box center [137, 117] width 207 height 21
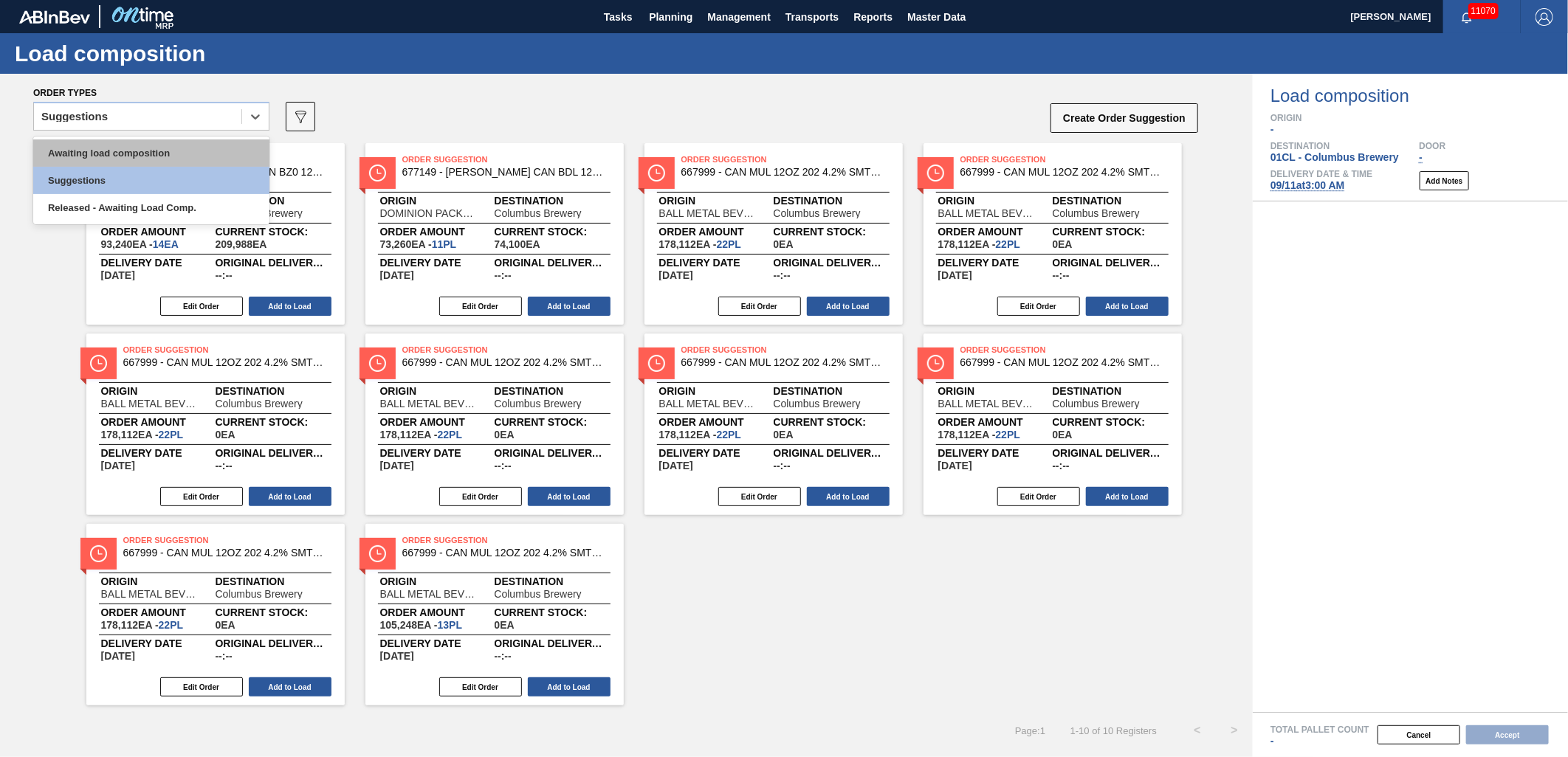
click at [129, 142] on div "Awaiting load composition" at bounding box center [150, 152] width 236 height 27
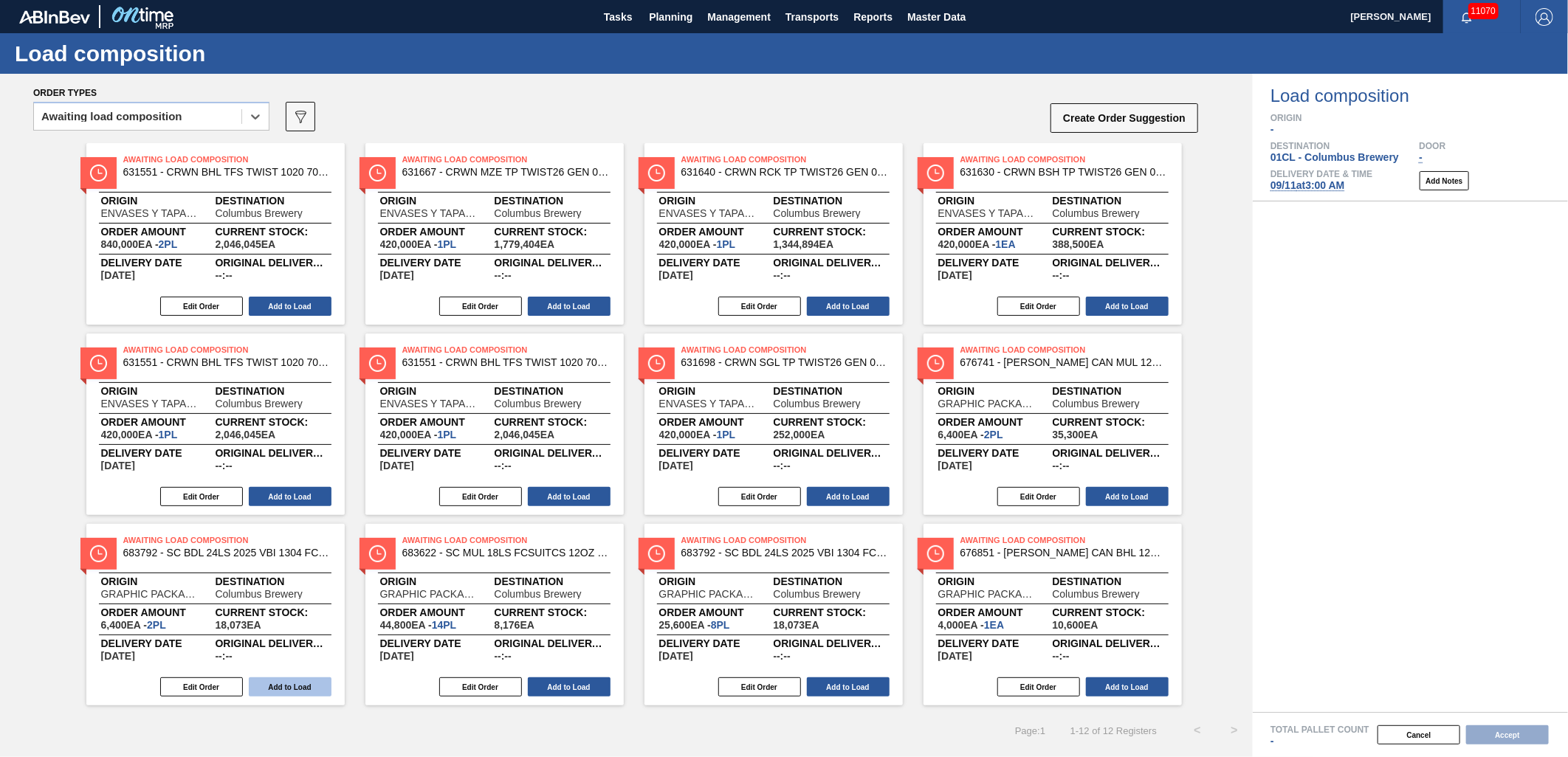
click at [299, 683] on button "Add to Load" at bounding box center [290, 686] width 83 height 19
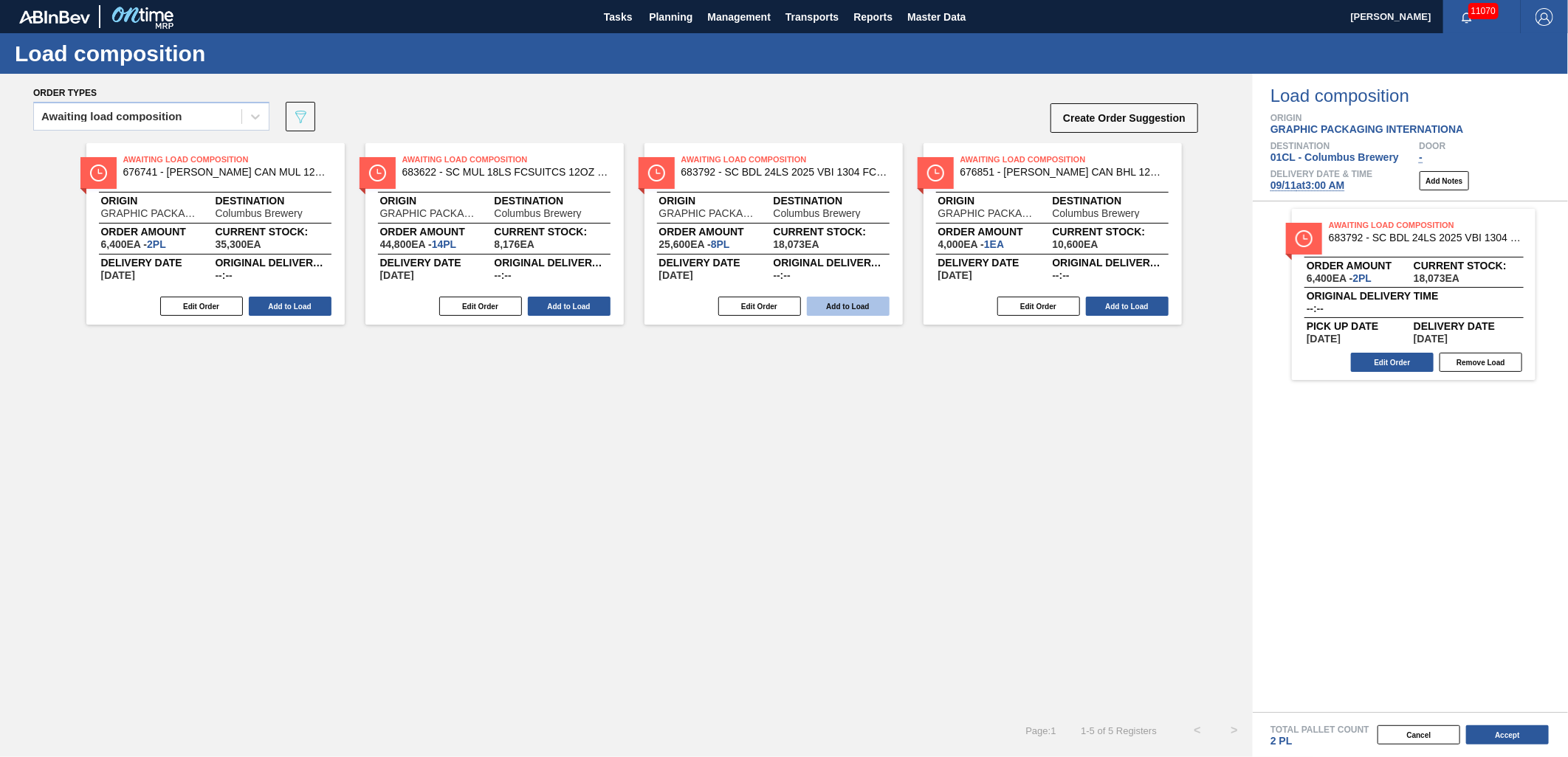
click at [840, 307] on button "Add to Load" at bounding box center [848, 306] width 83 height 19
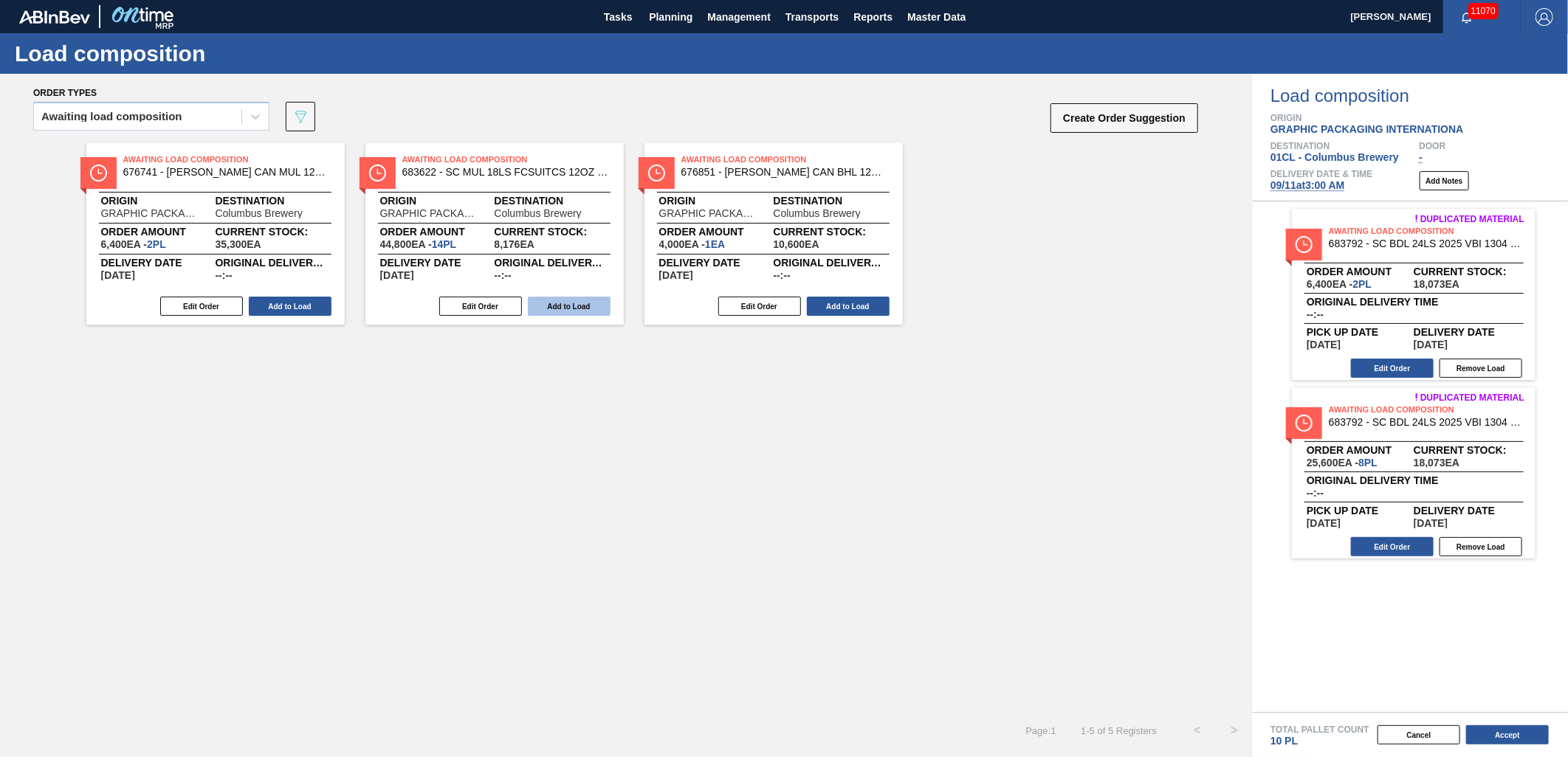
click at [572, 312] on button "Add to Load" at bounding box center [569, 306] width 83 height 19
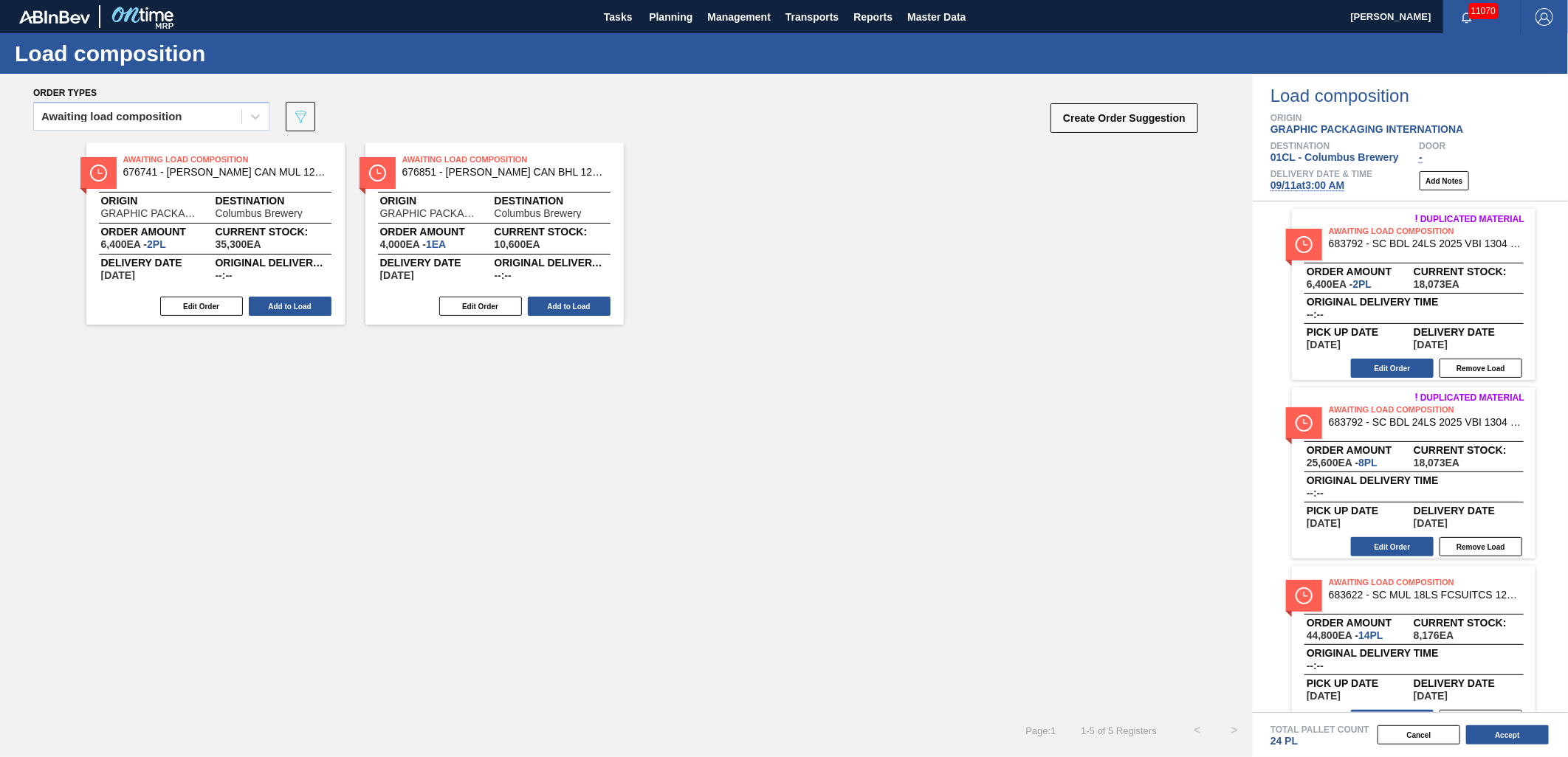
click at [572, 312] on button "Add to Load" at bounding box center [569, 306] width 83 height 19
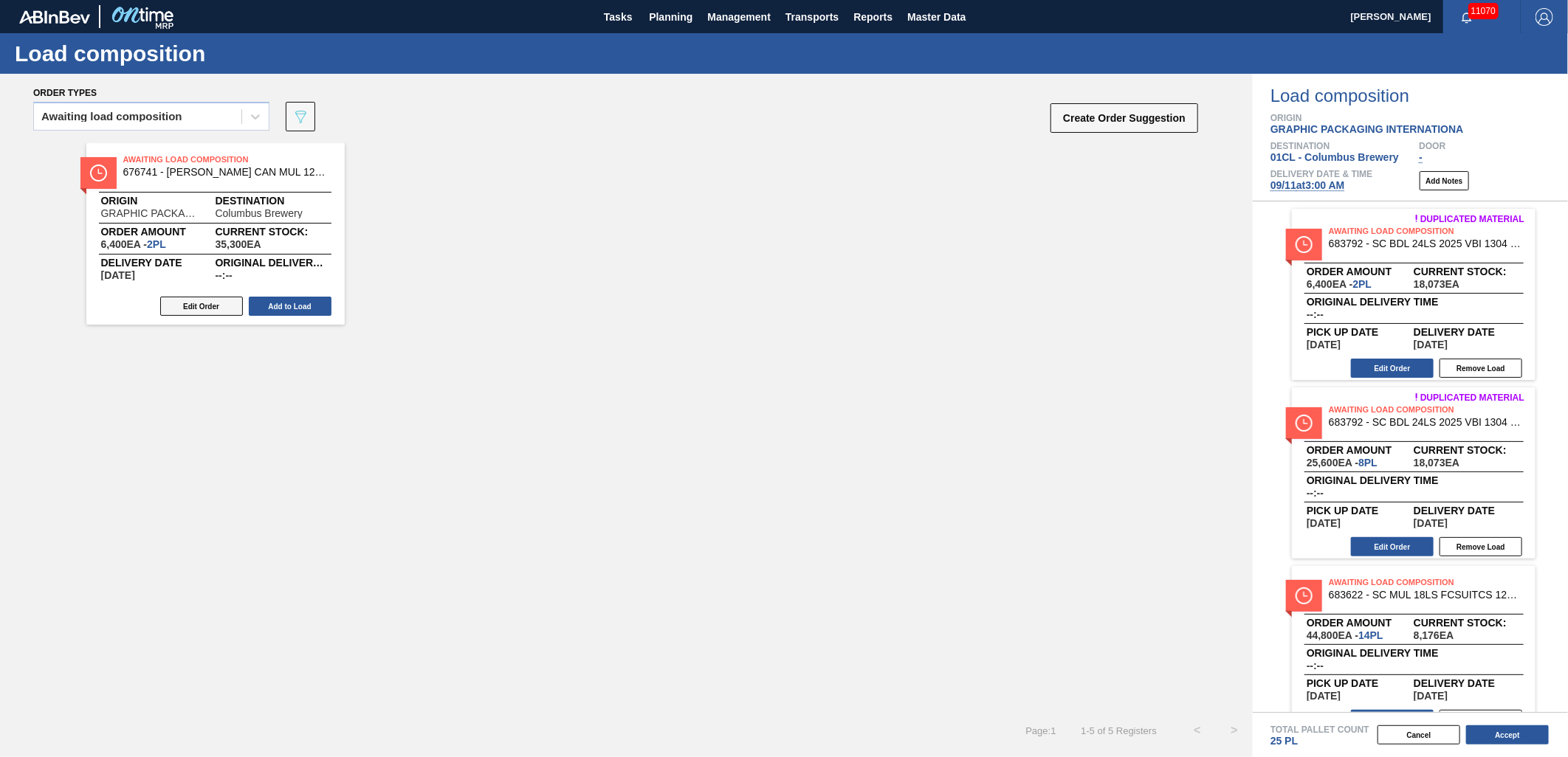
click at [199, 307] on button "Edit Order" at bounding box center [201, 306] width 83 height 19
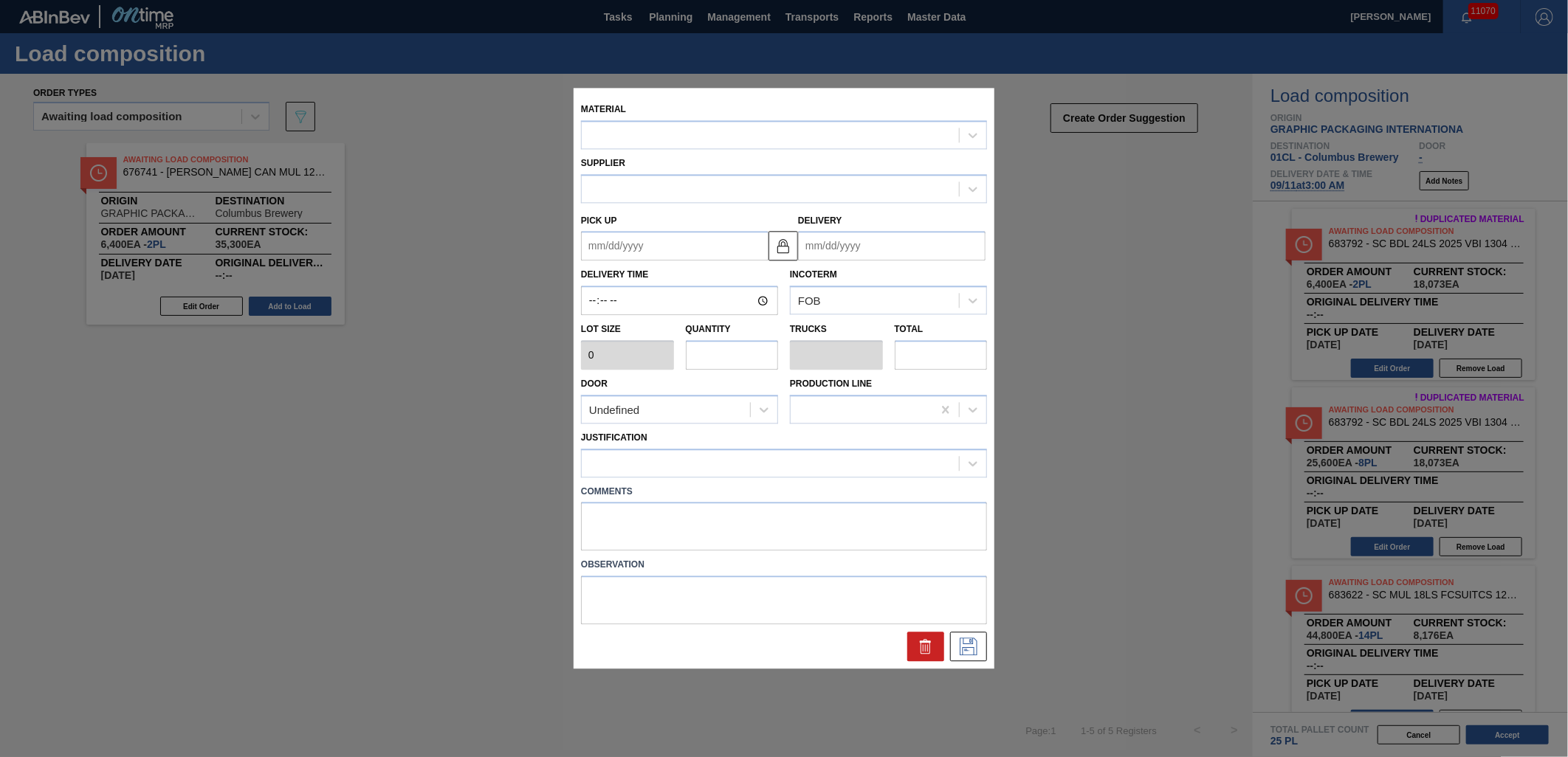
type input "3,200"
type input "2"
type input "0.077"
type input "6,400"
type up "09/13/2025"
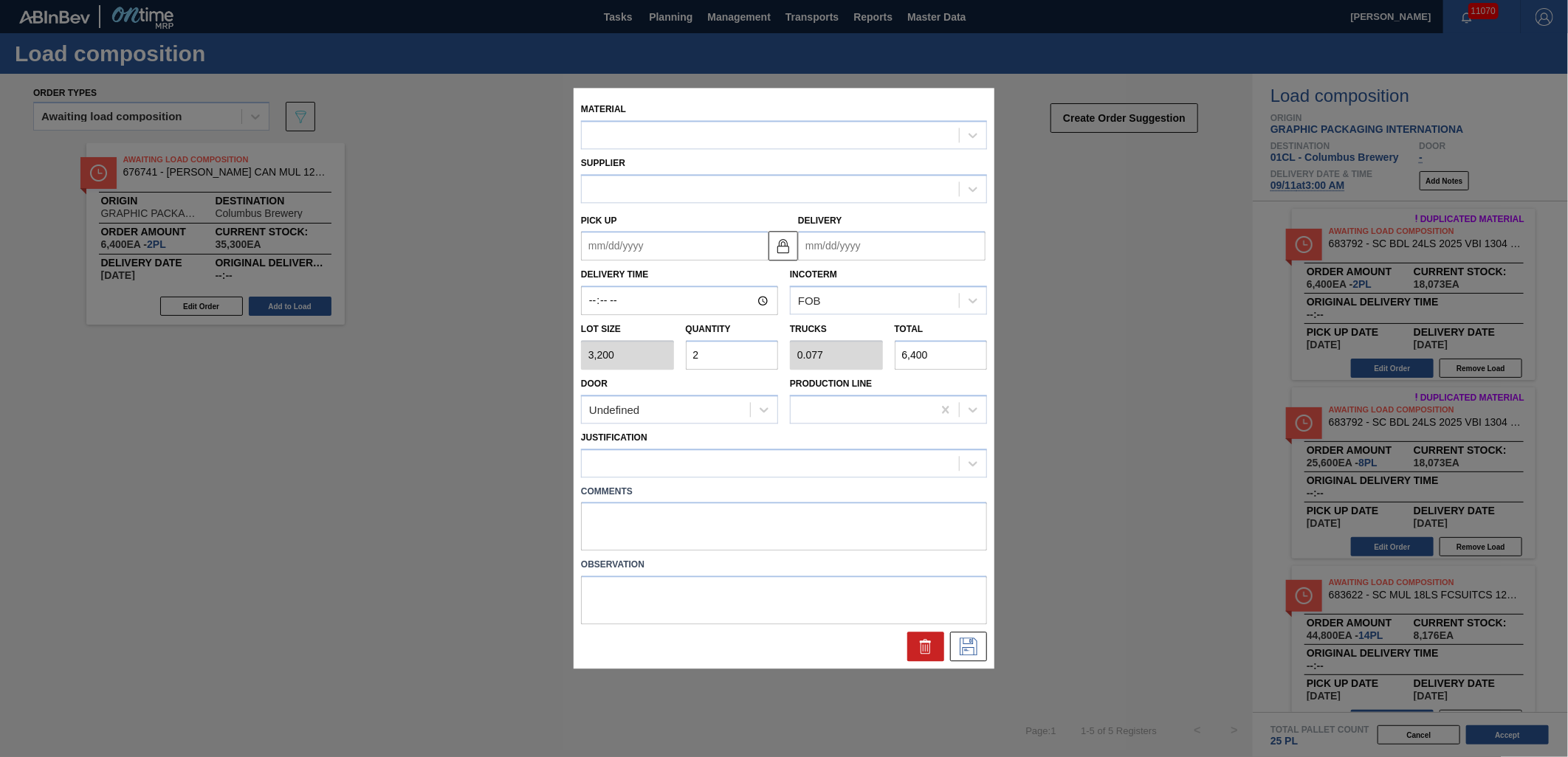
type input "09/15/2025"
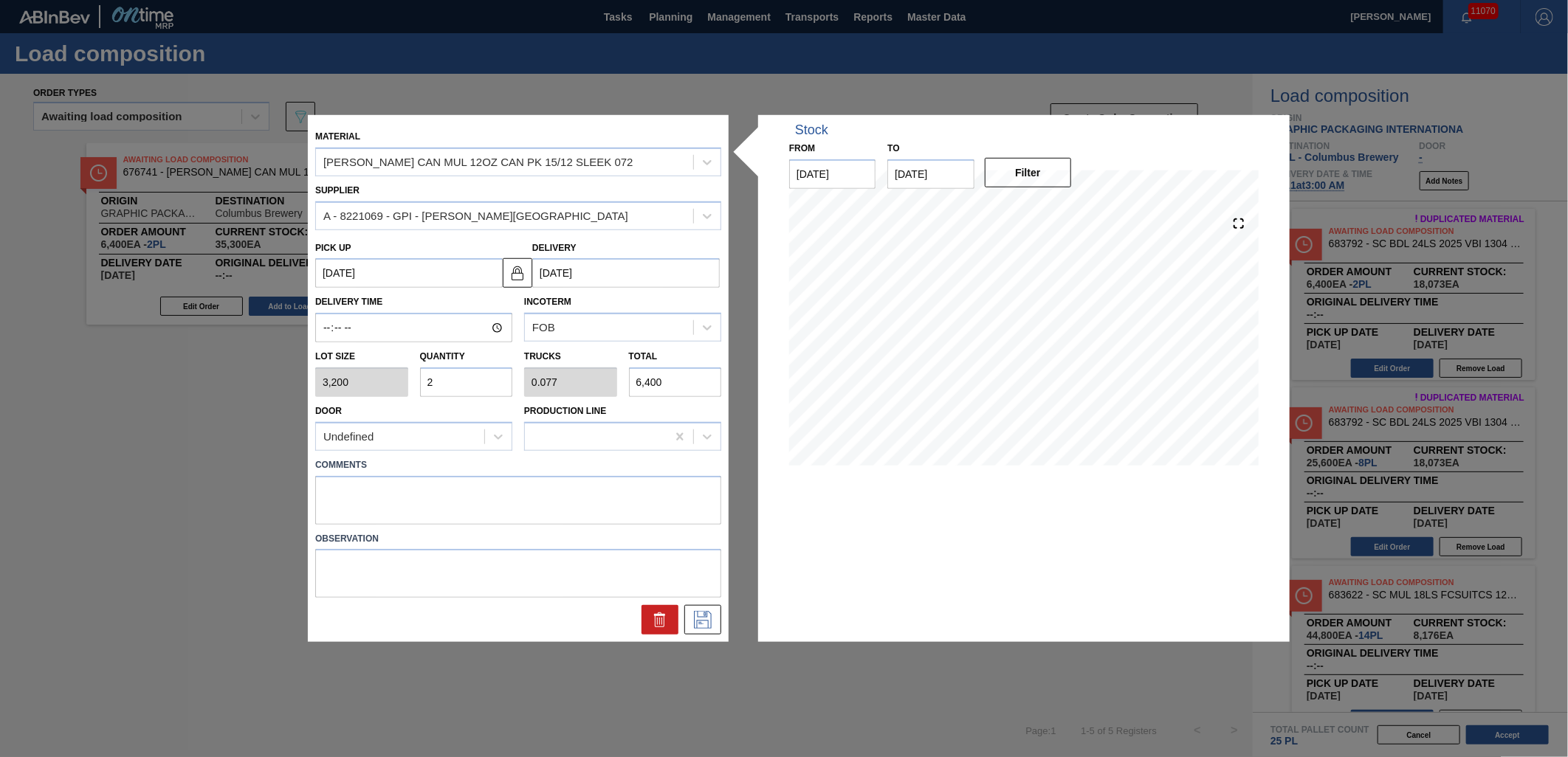
click at [448, 386] on input "2" at bounding box center [466, 382] width 93 height 30
type input "0"
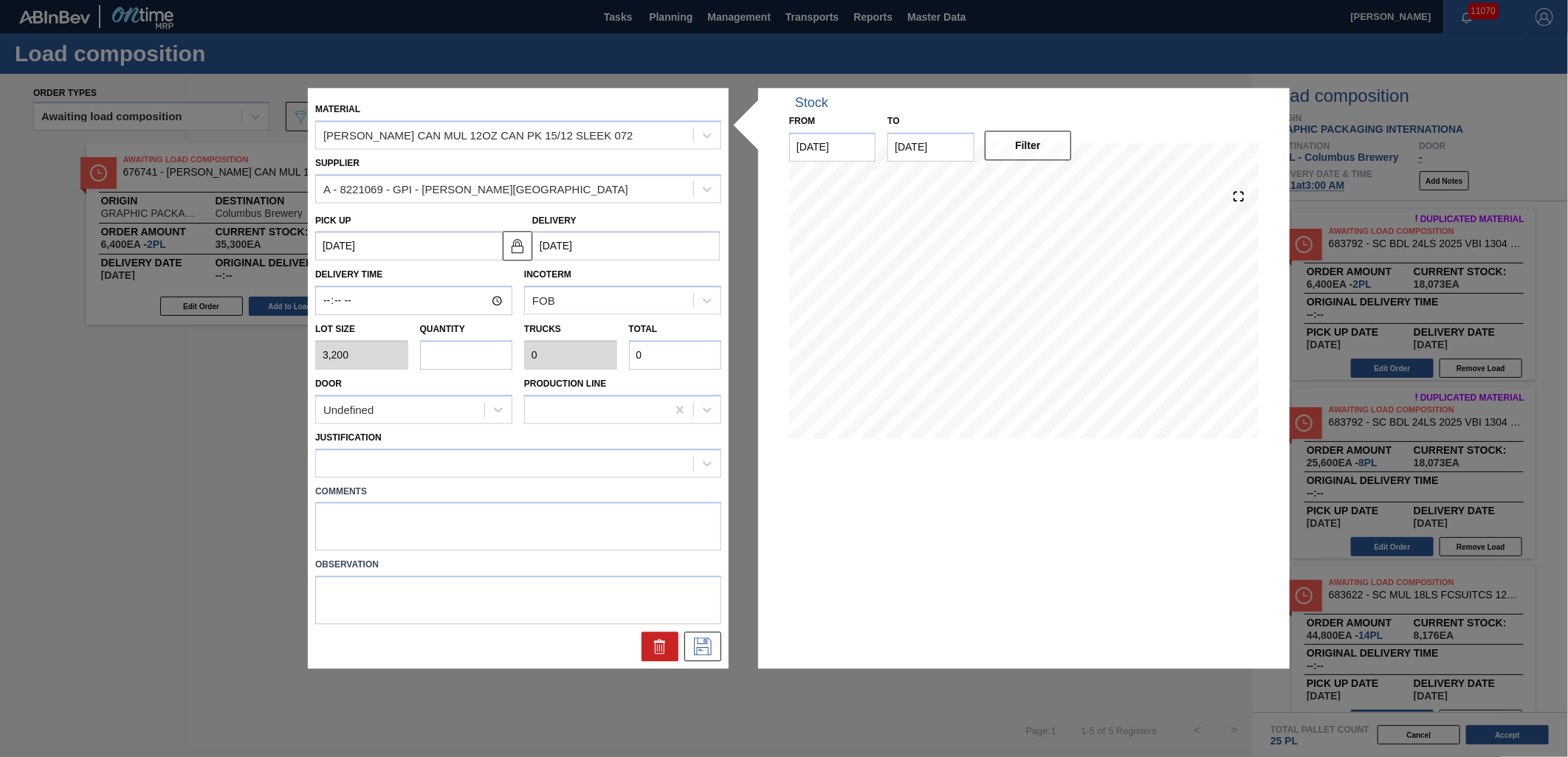
type input "1"
type input "0.038"
type input "3,200"
type input "1"
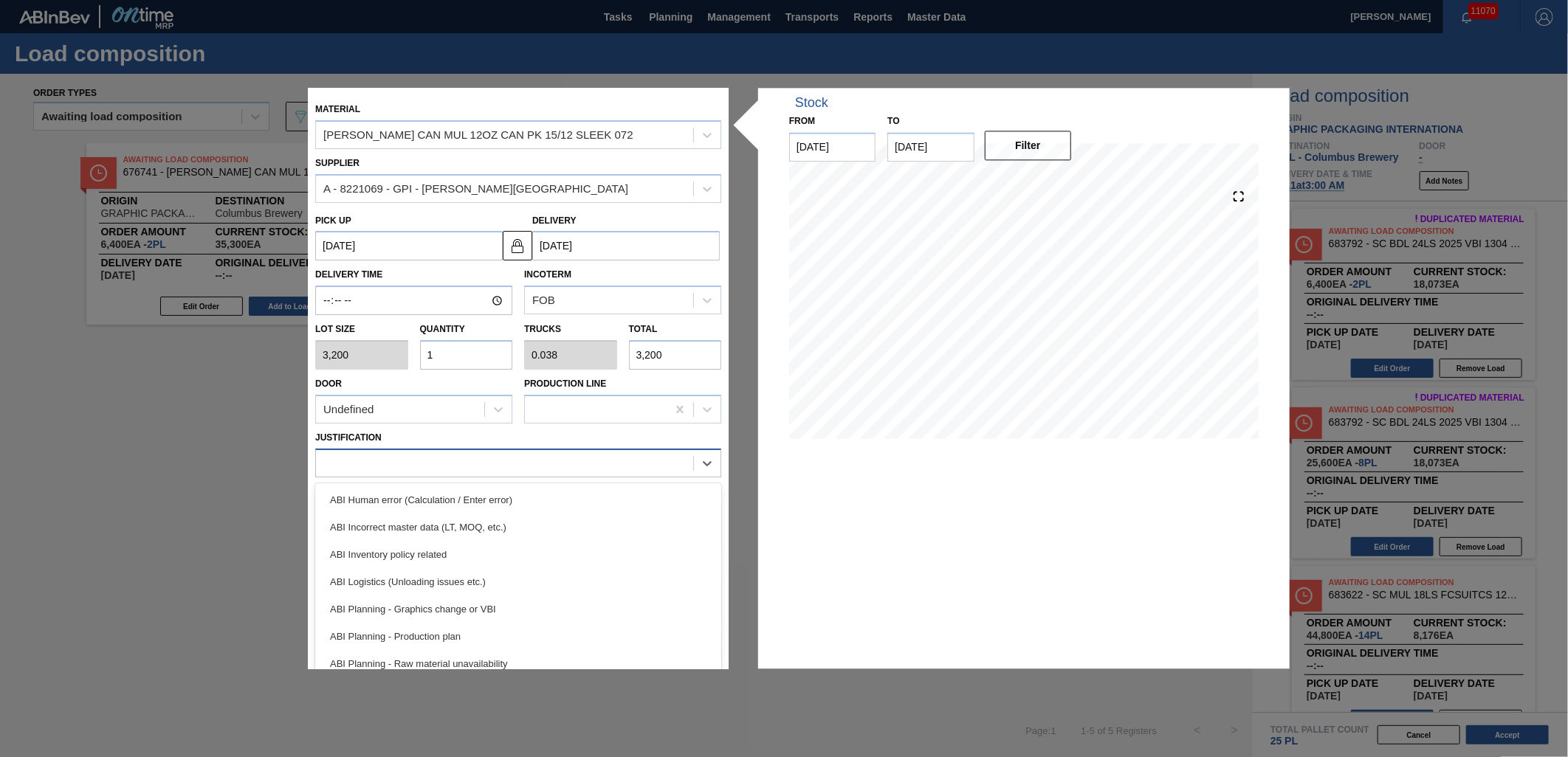
click at [515, 455] on div at bounding box center [504, 462] width 378 height 21
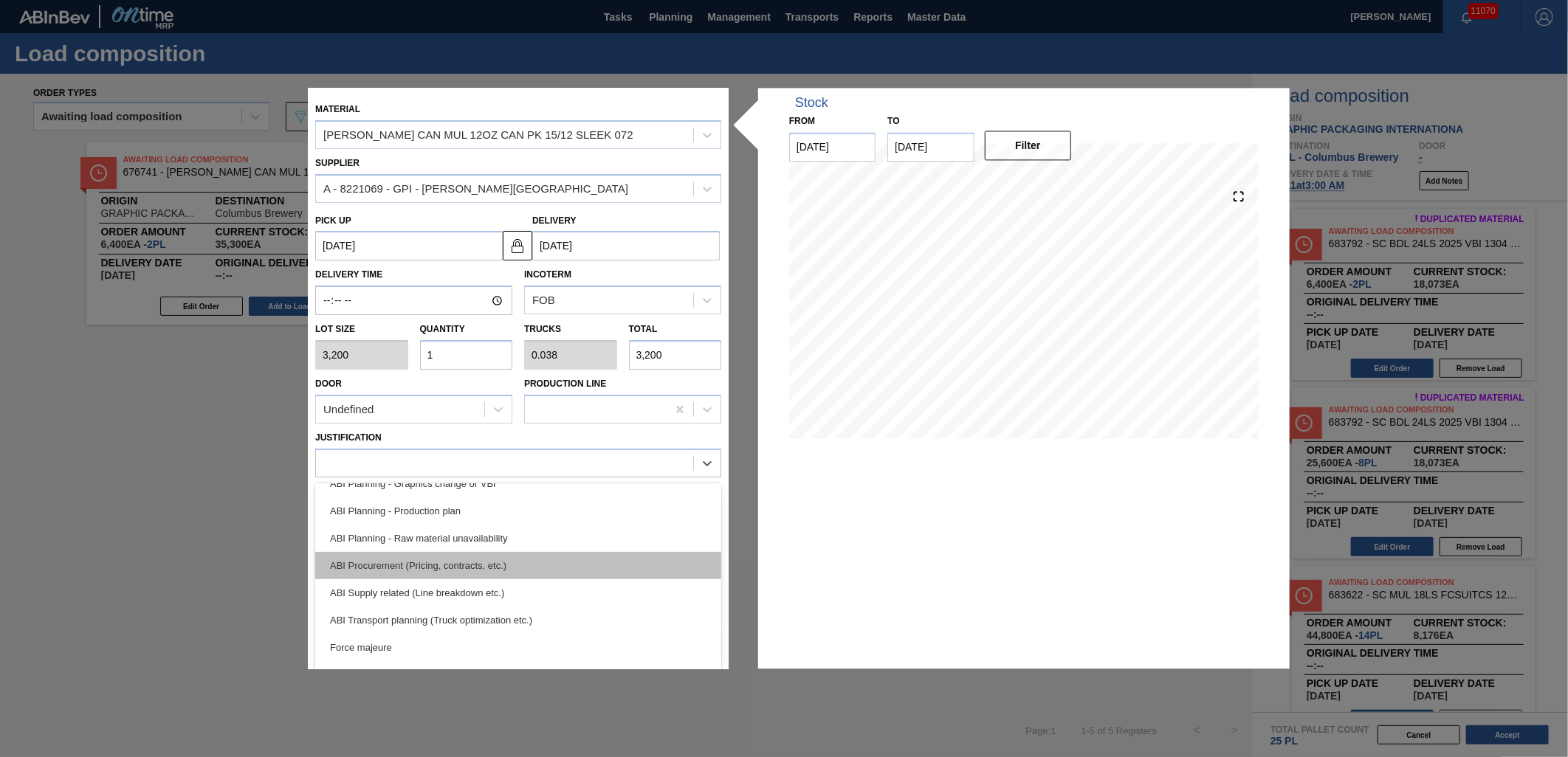
scroll to position [164, 0]
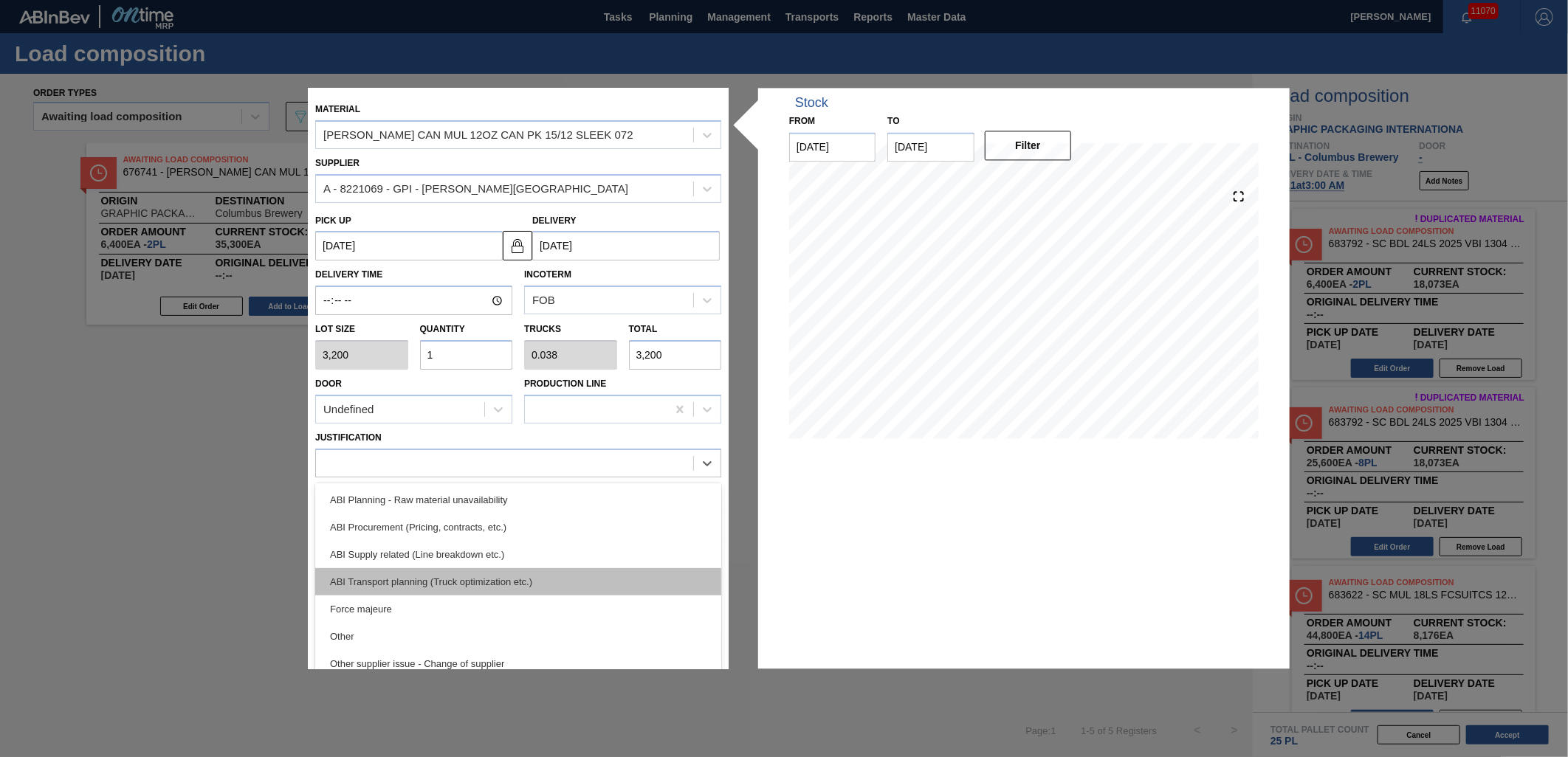
click at [576, 589] on div "ABI Transport planning (Truck optimization etc.)" at bounding box center [518, 582] width 406 height 27
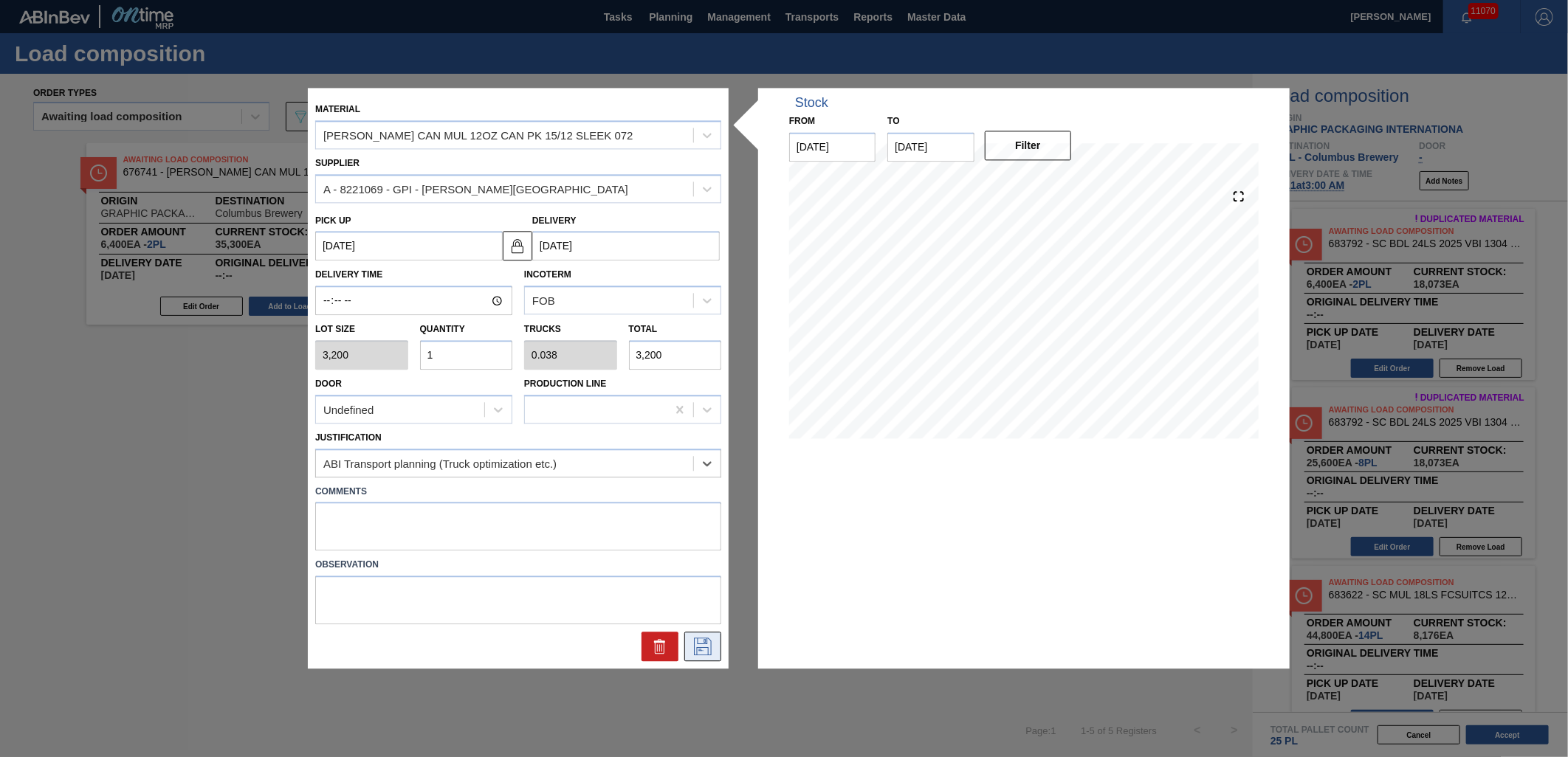
click at [697, 646] on icon at bounding box center [703, 647] width 18 height 18
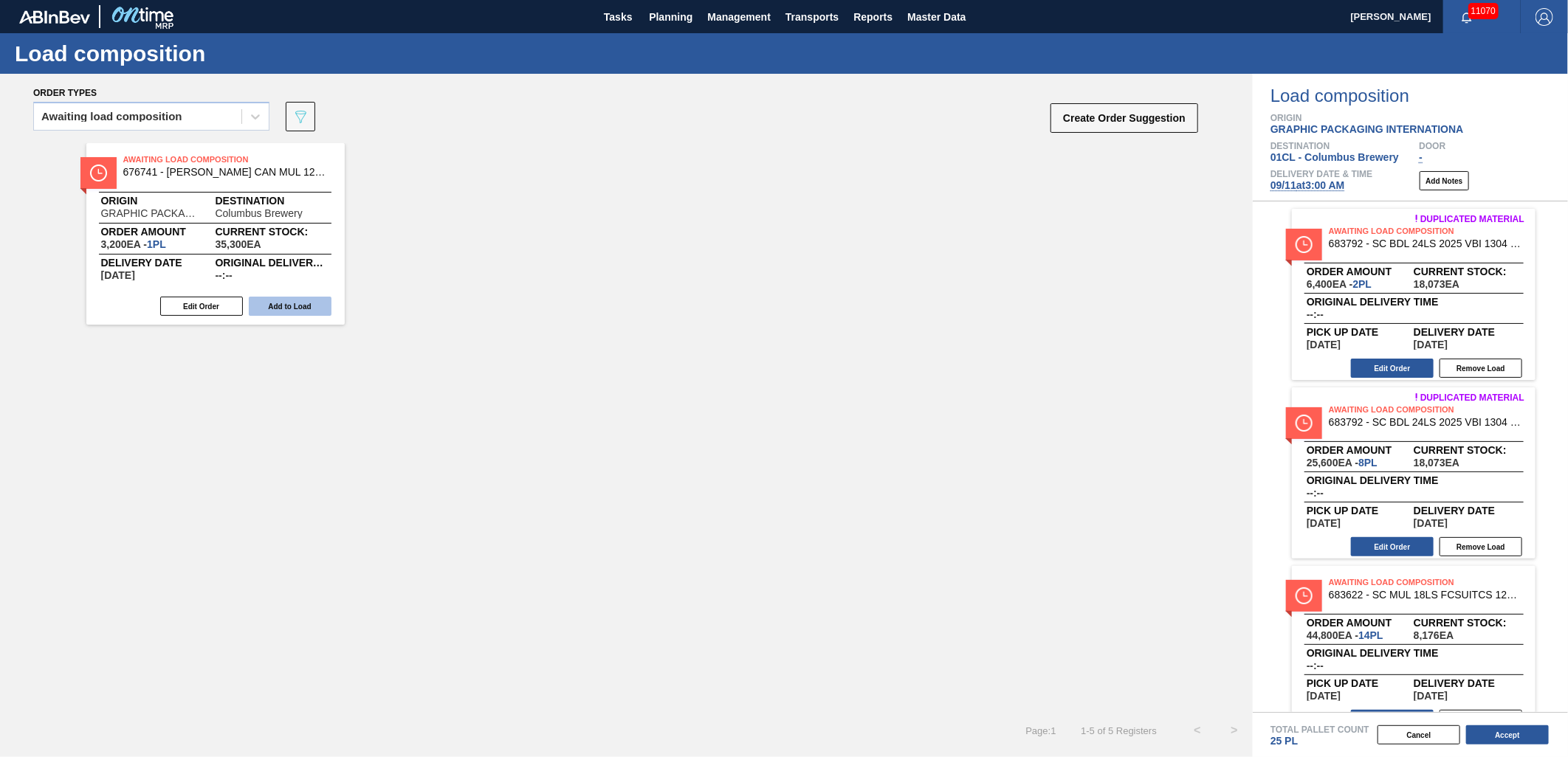
click at [298, 307] on button "Add to Load" at bounding box center [290, 306] width 83 height 19
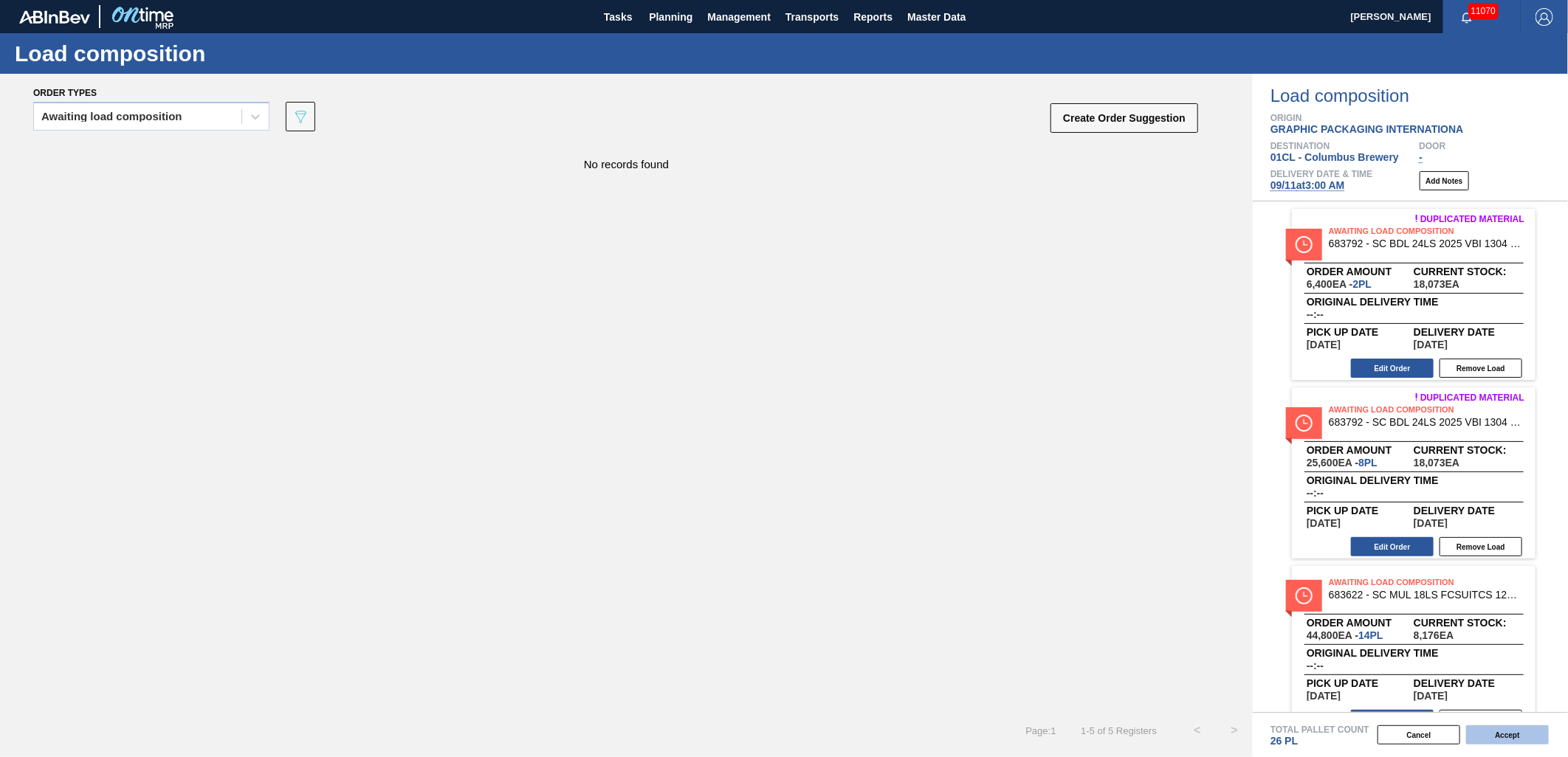
click at [1494, 725] on button "Accept" at bounding box center [1507, 734] width 83 height 19
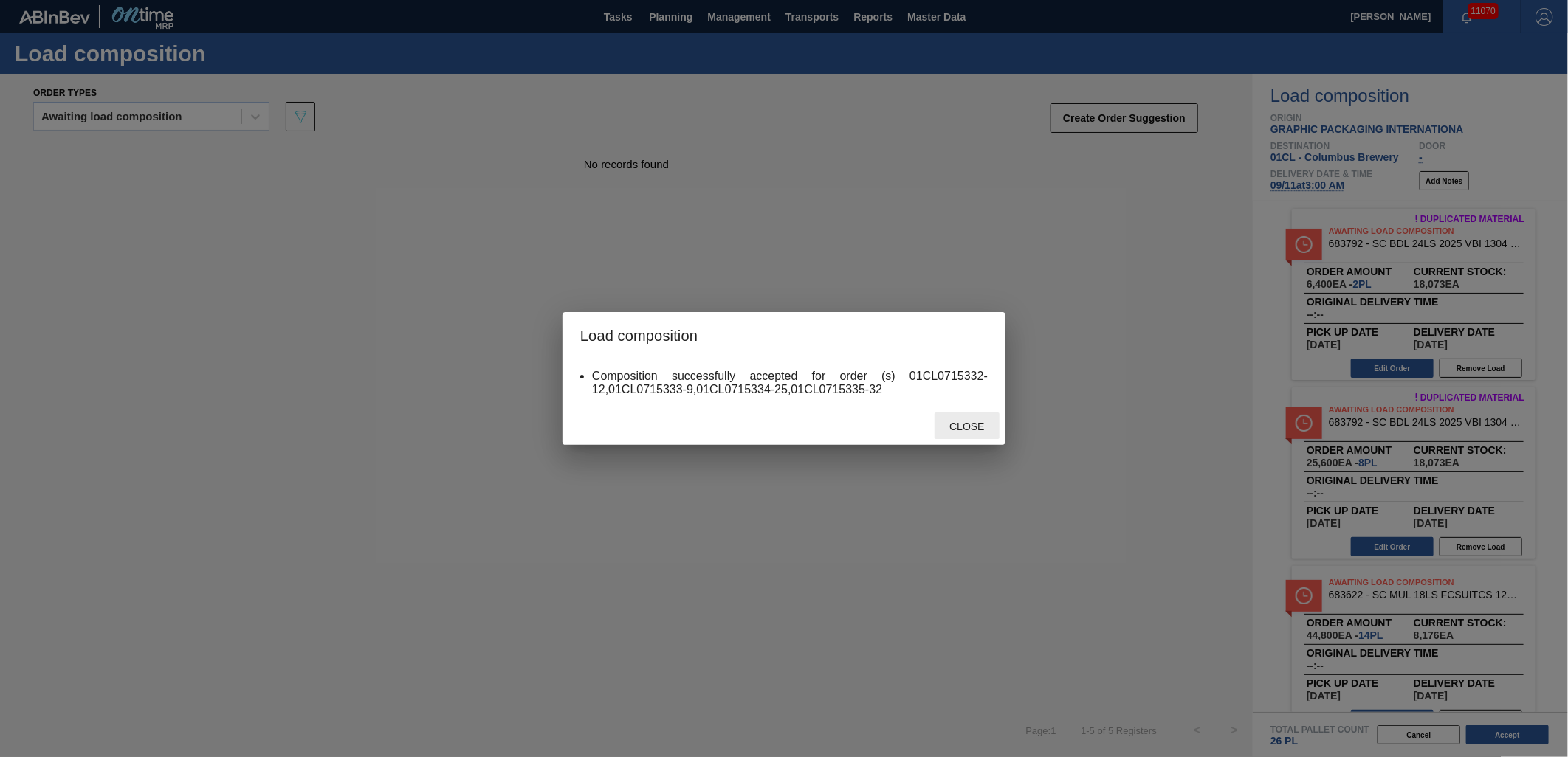
click at [969, 420] on span "Close" at bounding box center [966, 426] width 59 height 12
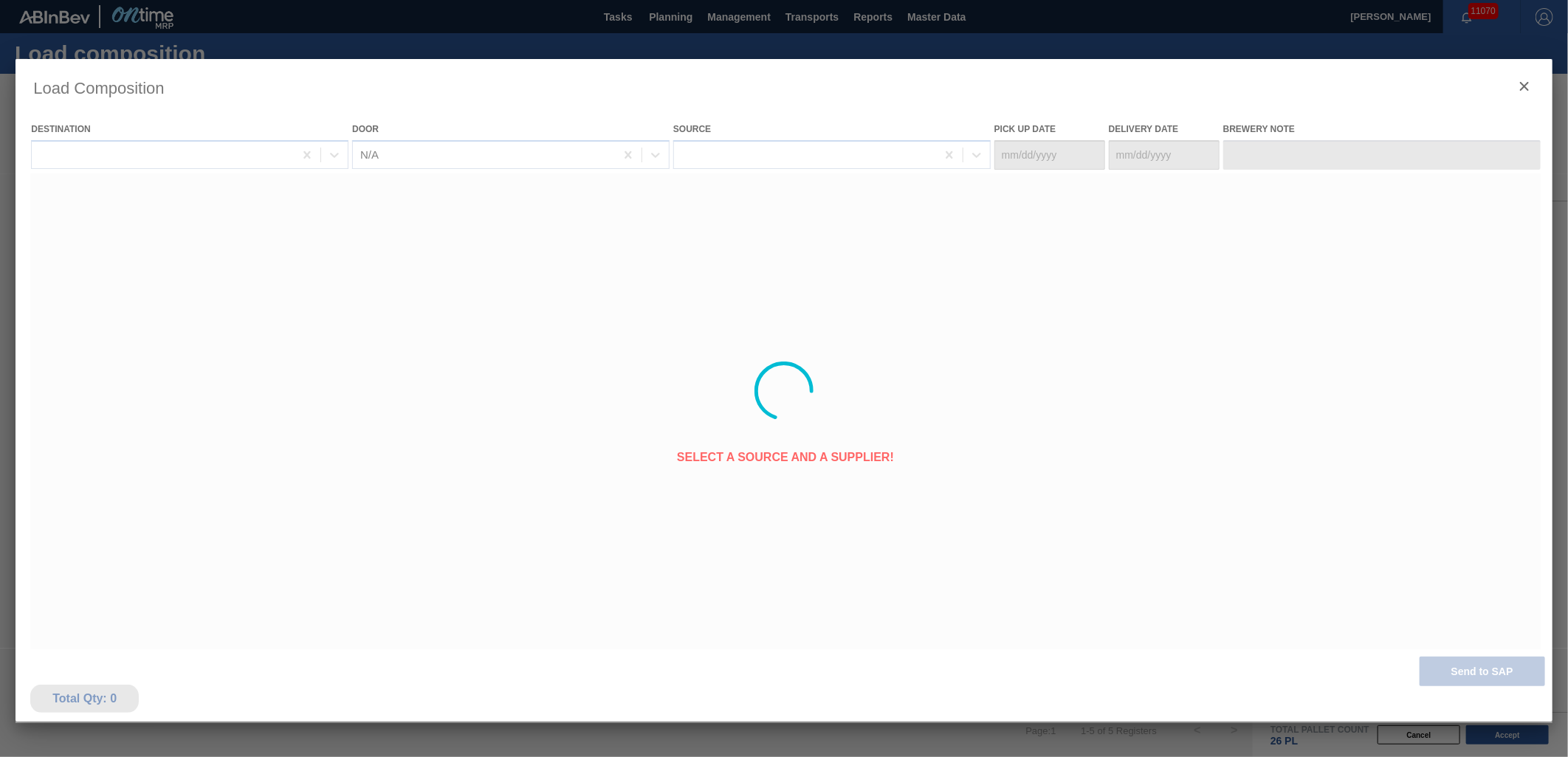
type Date "09/09/2025"
type Date "09/11/2025"
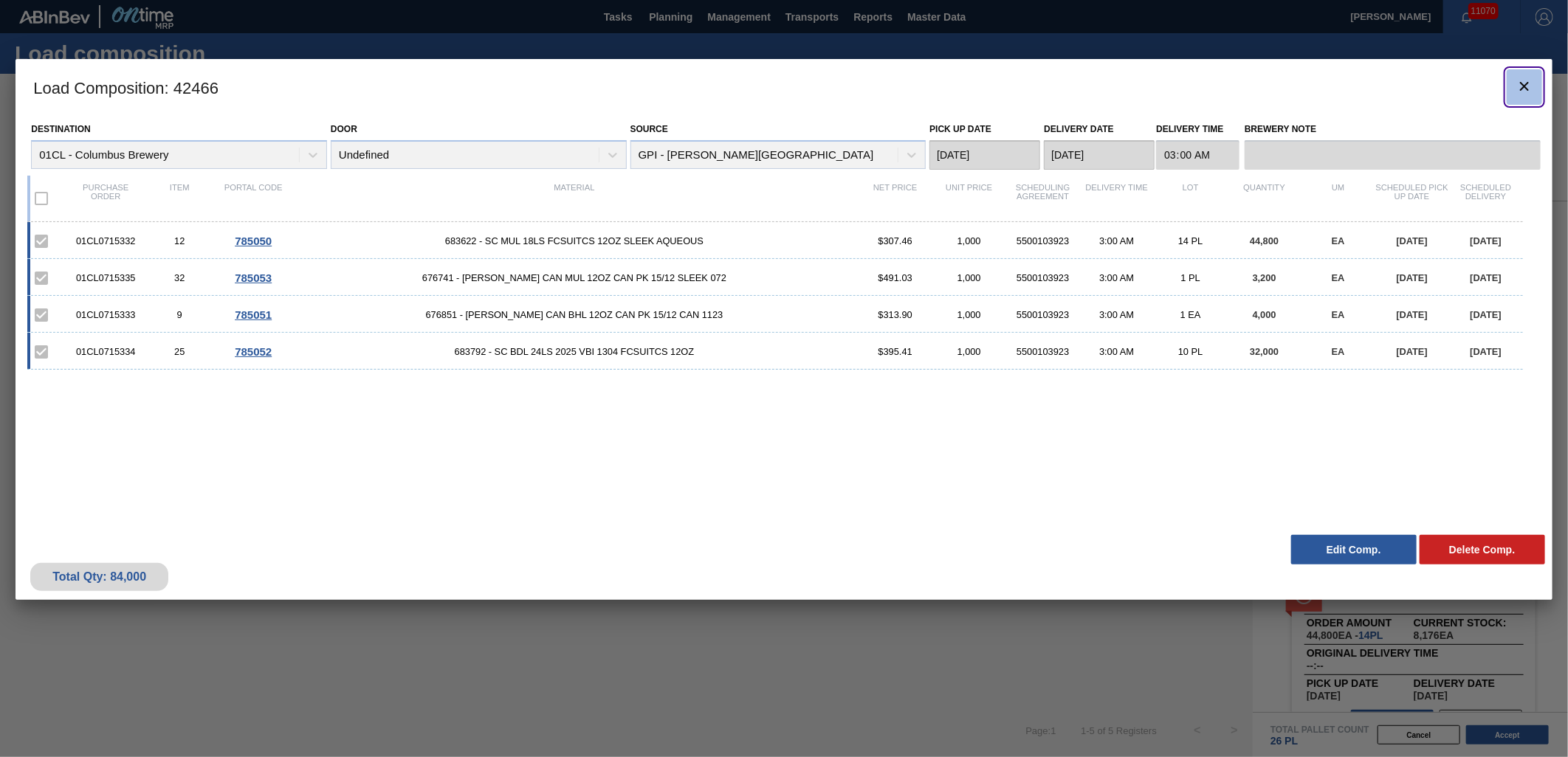
click at [1515, 90] on icon "botão de ícone" at bounding box center [1524, 87] width 18 height 18
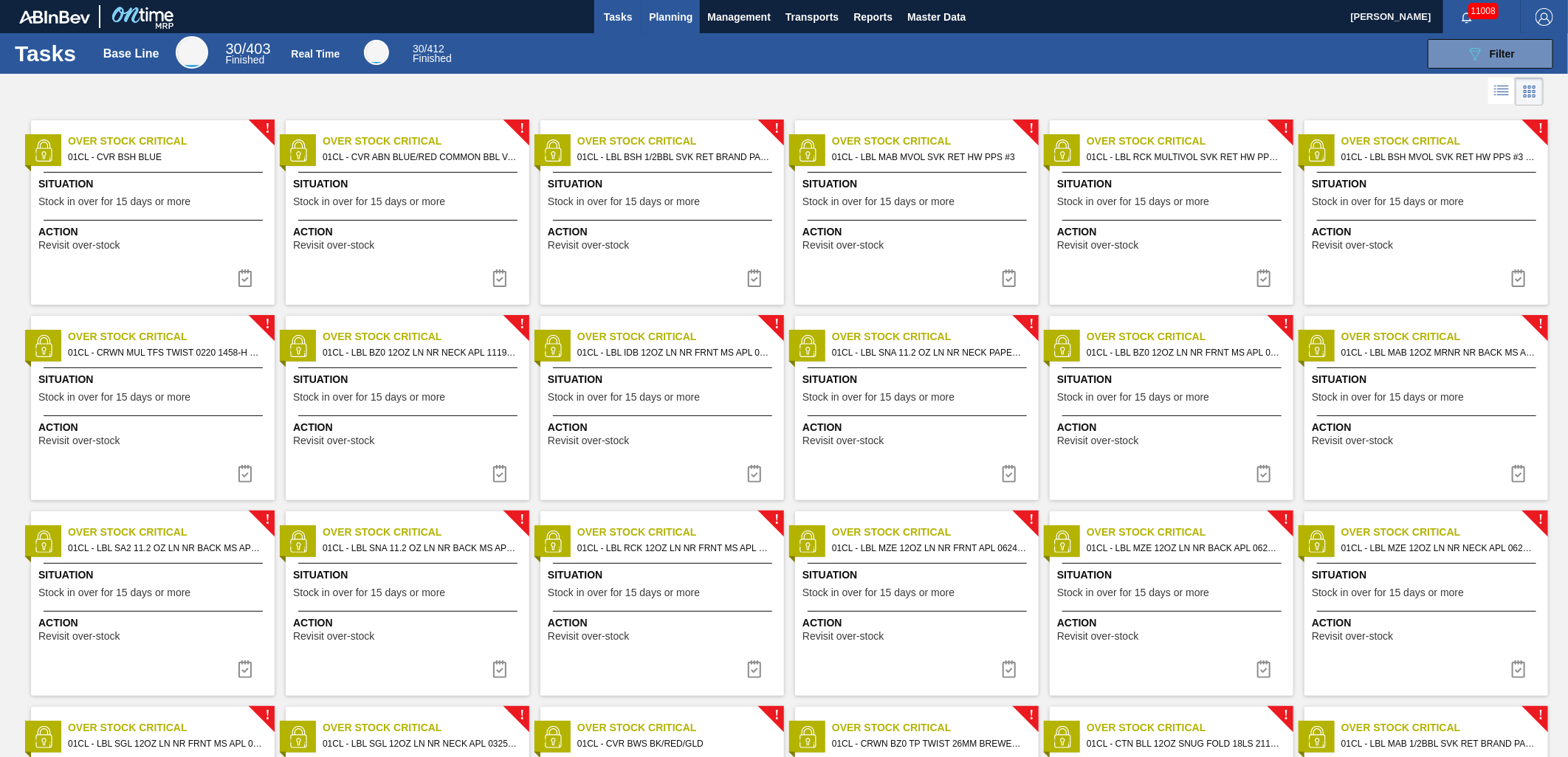
click at [672, 23] on span "Planning" at bounding box center [670, 17] width 44 height 18
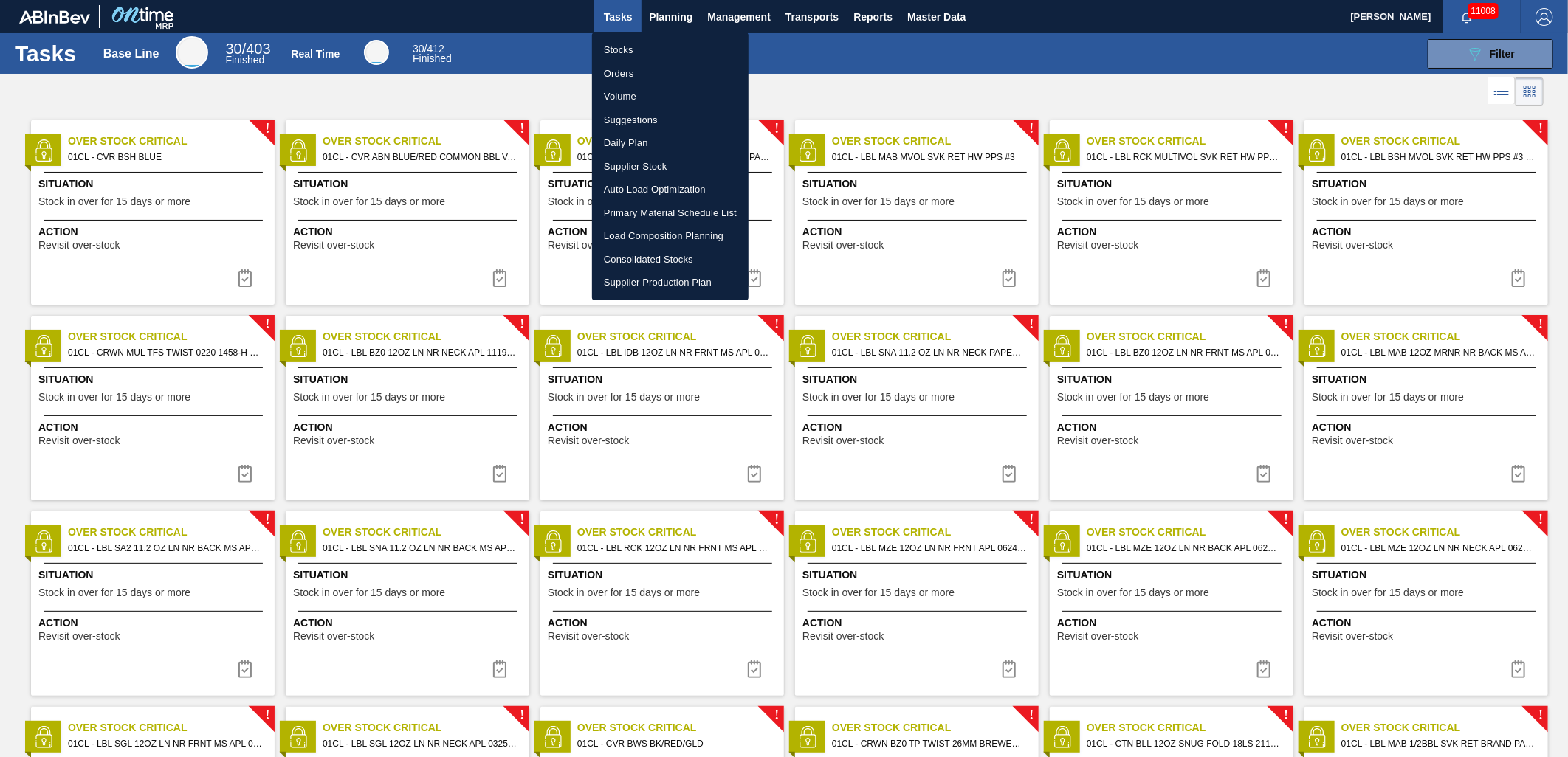
click at [649, 112] on li "Suggestions" at bounding box center [669, 121] width 156 height 24
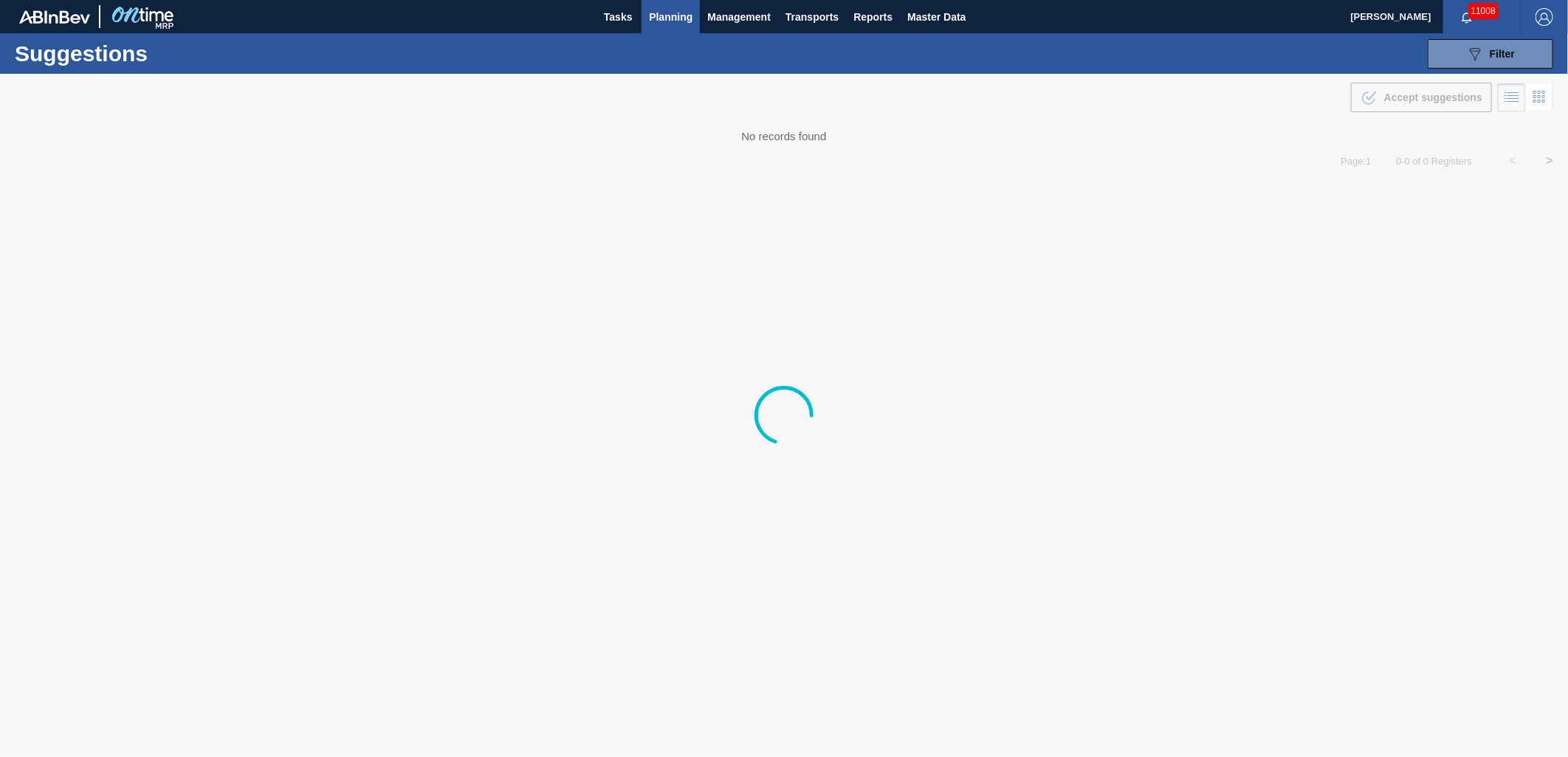
type from "[DATE]"
type to "[DATE]"
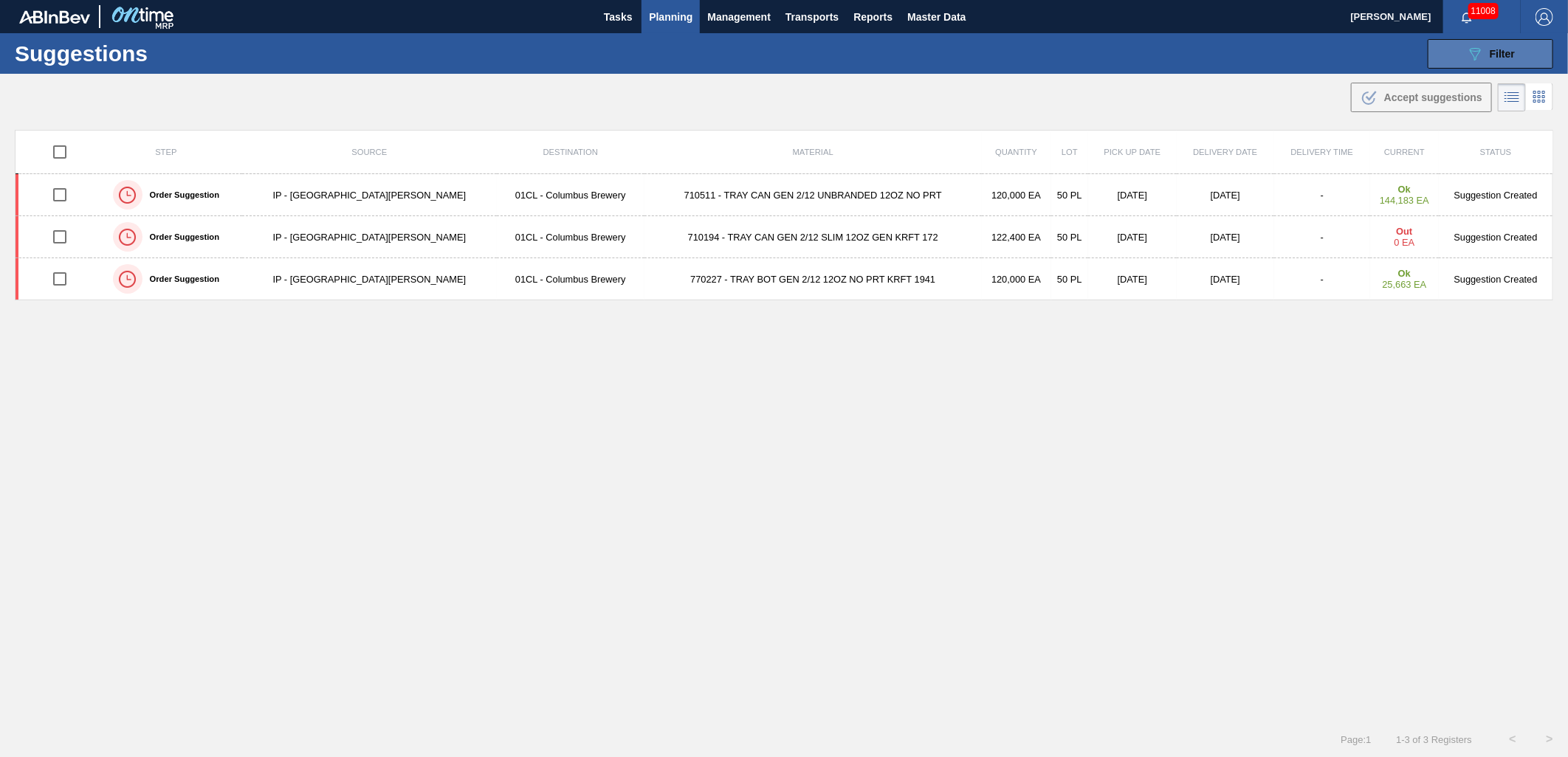
click at [1497, 58] on span "Filter" at bounding box center [1502, 54] width 25 height 12
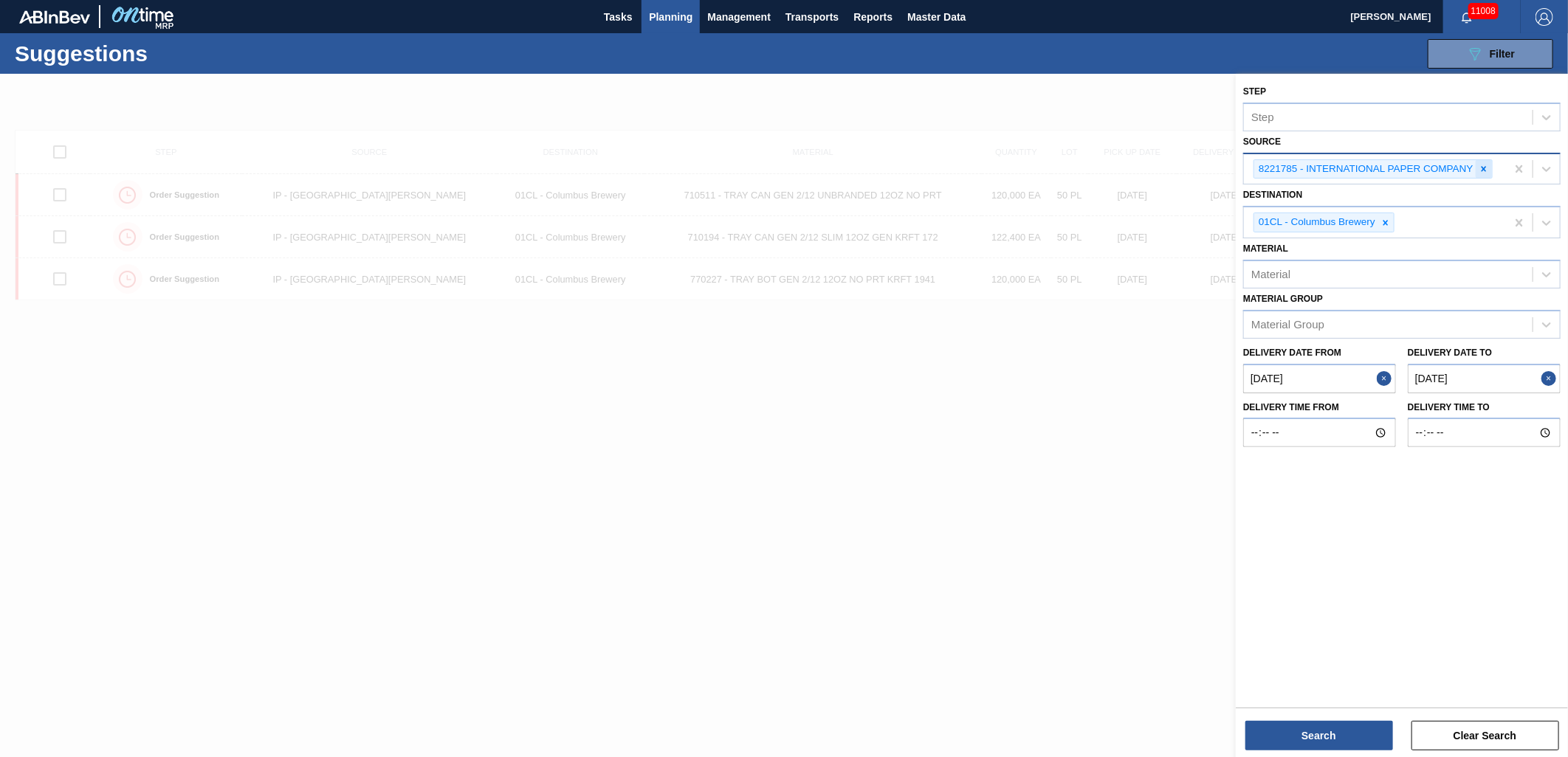
click at [1487, 169] on icon at bounding box center [1483, 169] width 10 height 10
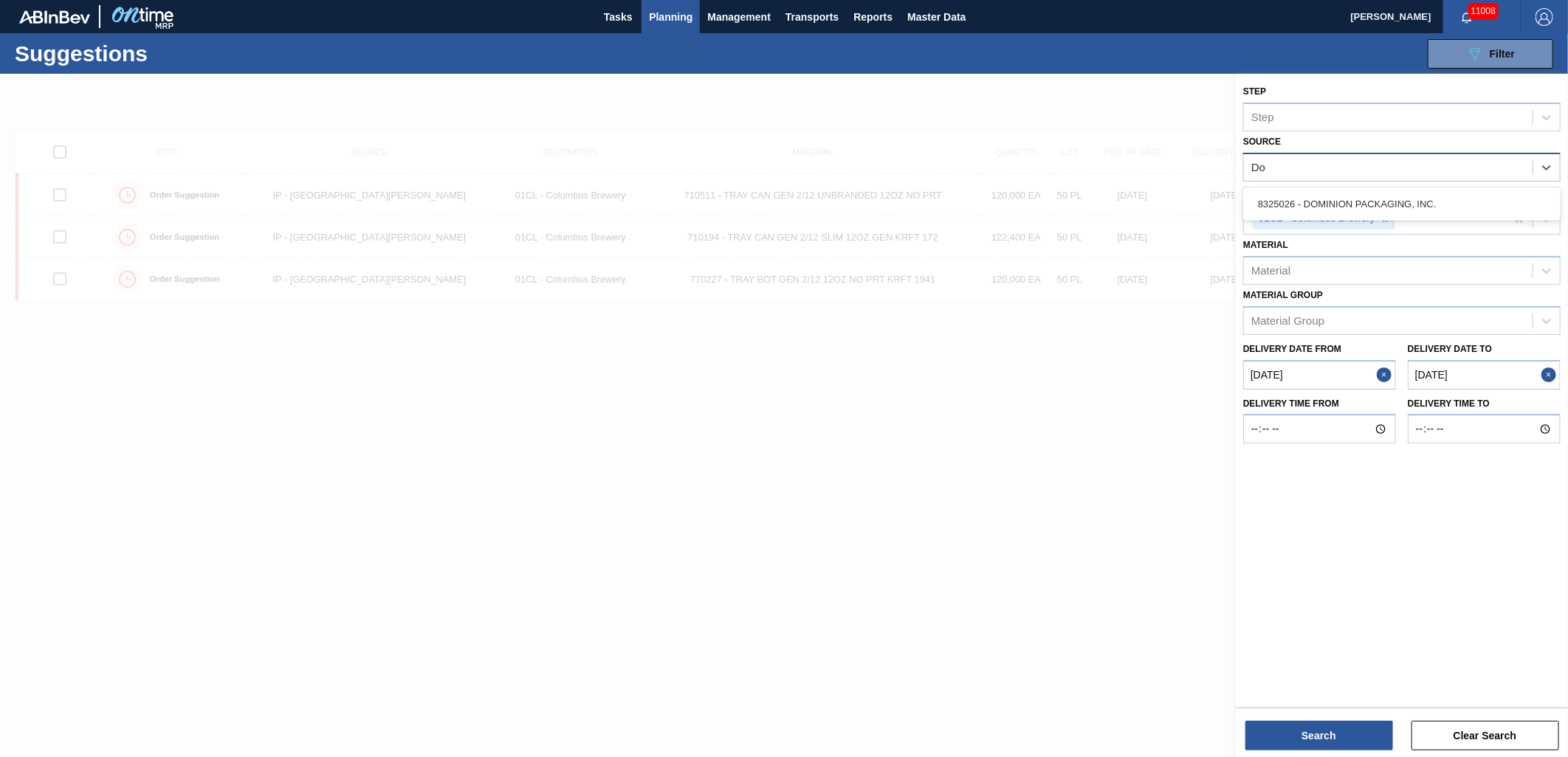
type input "Dom"
click at [1318, 204] on div "8325026 - DOMINION PACKAGING, INC." at bounding box center [1402, 203] width 318 height 27
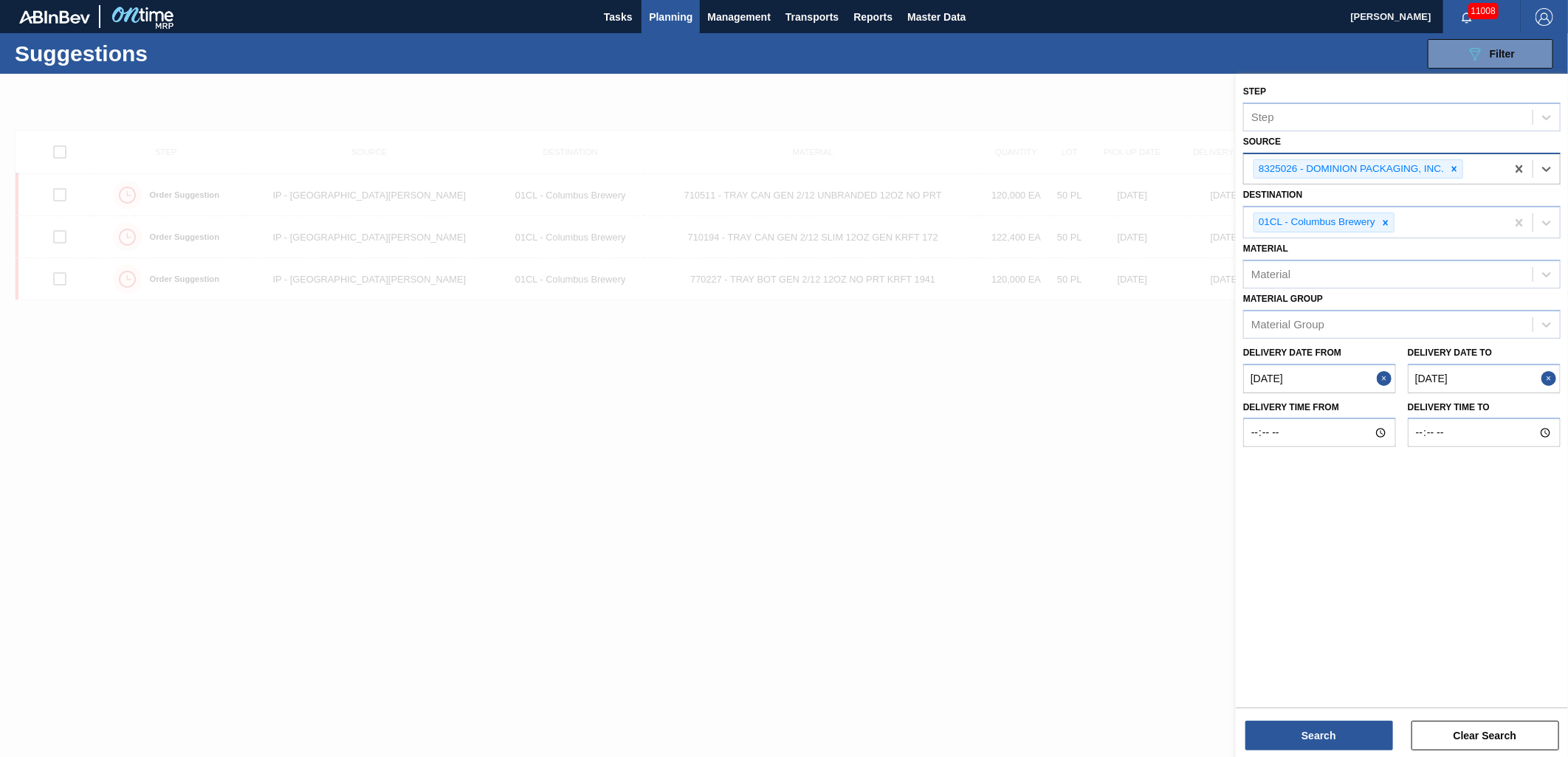
click at [1327, 380] on from "[DATE]" at bounding box center [1319, 378] width 152 height 30
click at [1356, 463] on div "4" at bounding box center [1357, 461] width 20 height 20
type from "[DATE]"
click at [1501, 381] on to "[DATE]" at bounding box center [1483, 378] width 152 height 30
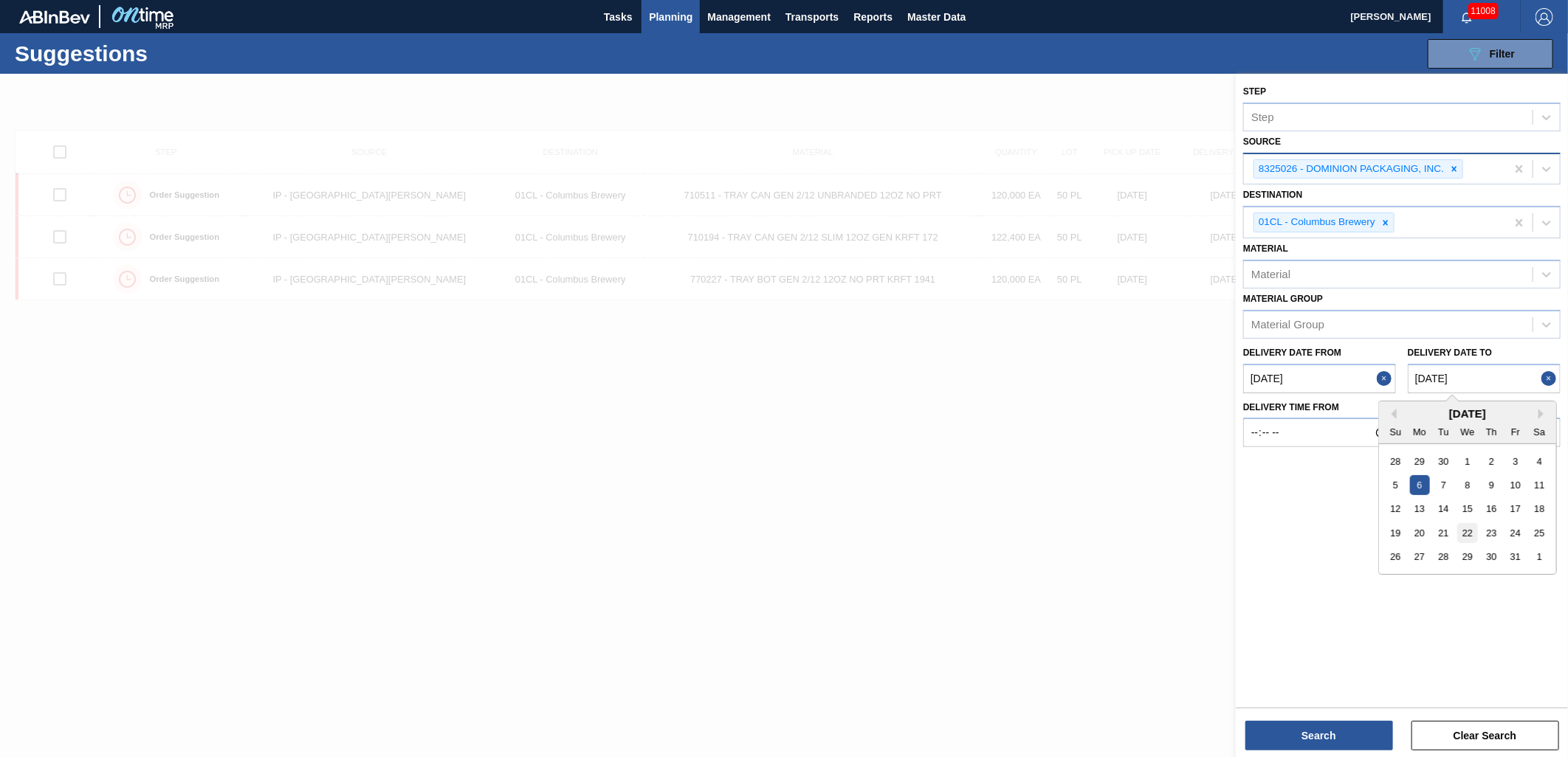
click at [1469, 523] on div "22" at bounding box center [1467, 533] width 20 height 20
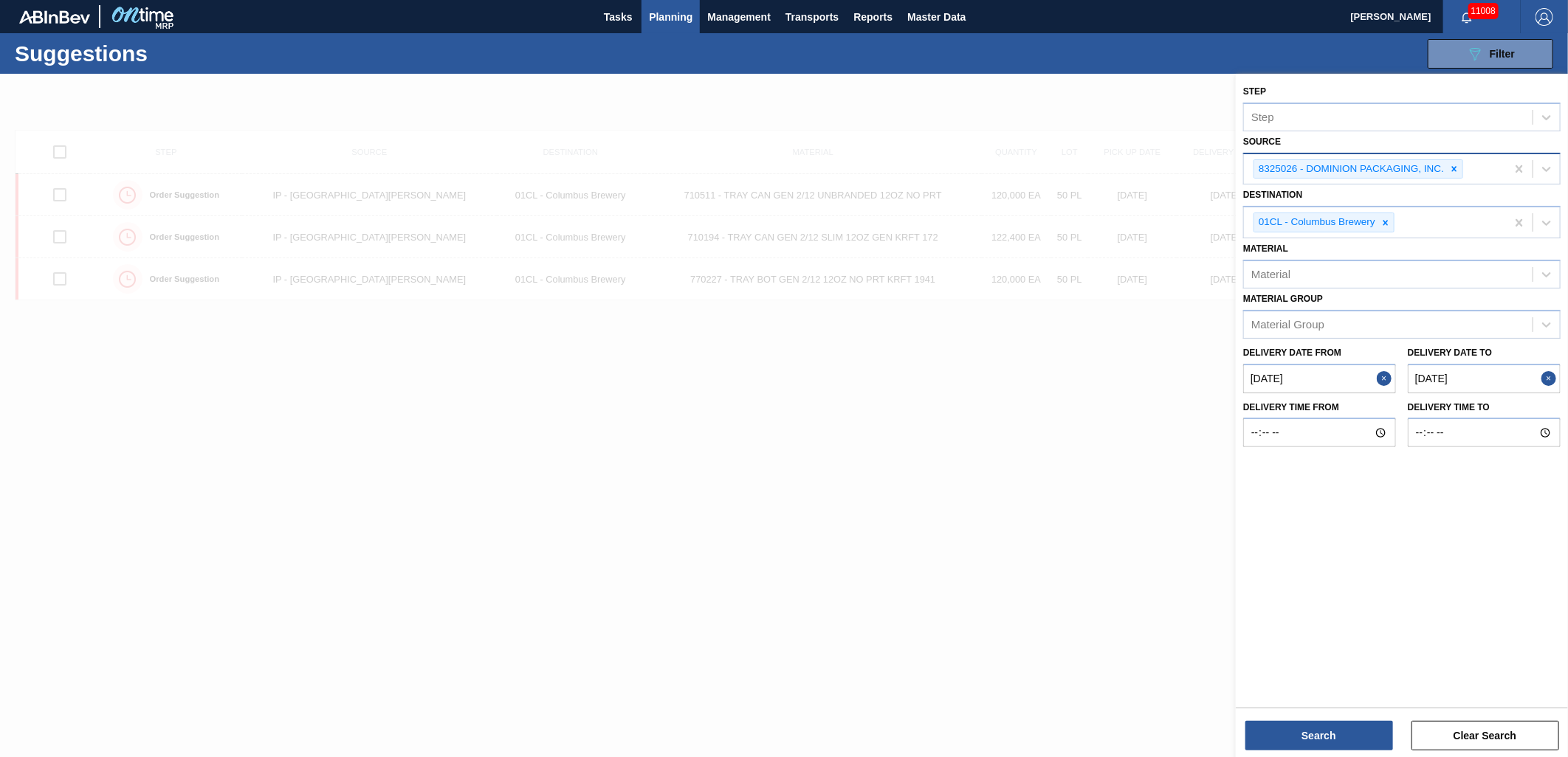
click at [1494, 368] on to "[DATE]" at bounding box center [1483, 378] width 152 height 30
click at [1394, 413] on button "Previous Month" at bounding box center [1392, 414] width 10 height 10
click at [1462, 532] on div "24" at bounding box center [1467, 533] width 20 height 20
type to "[DATE]"
click at [1311, 741] on button "Search" at bounding box center [1319, 736] width 147 height 30
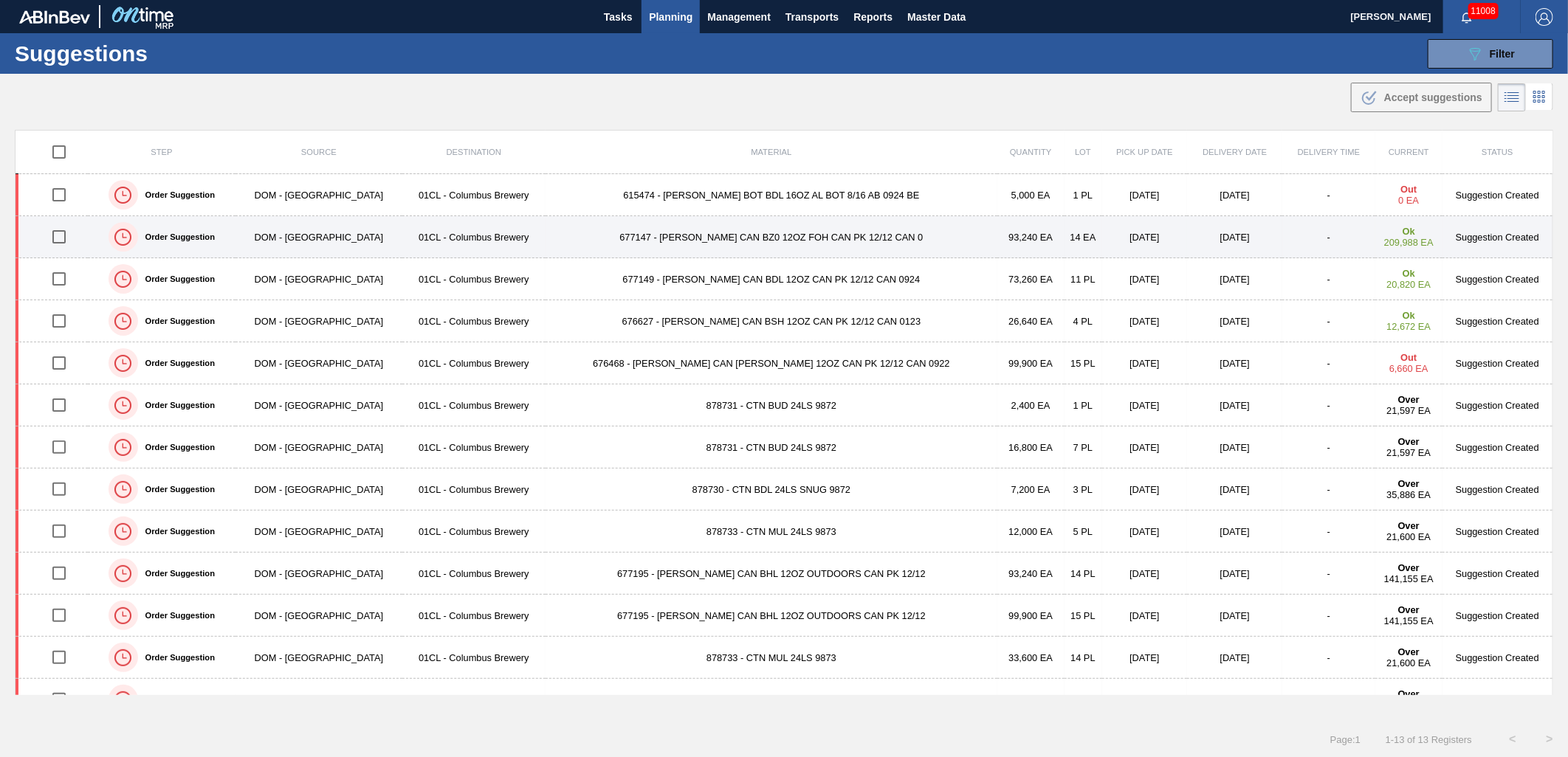
click at [59, 237] on input "checkbox" at bounding box center [59, 236] width 31 height 31
checkbox input "true"
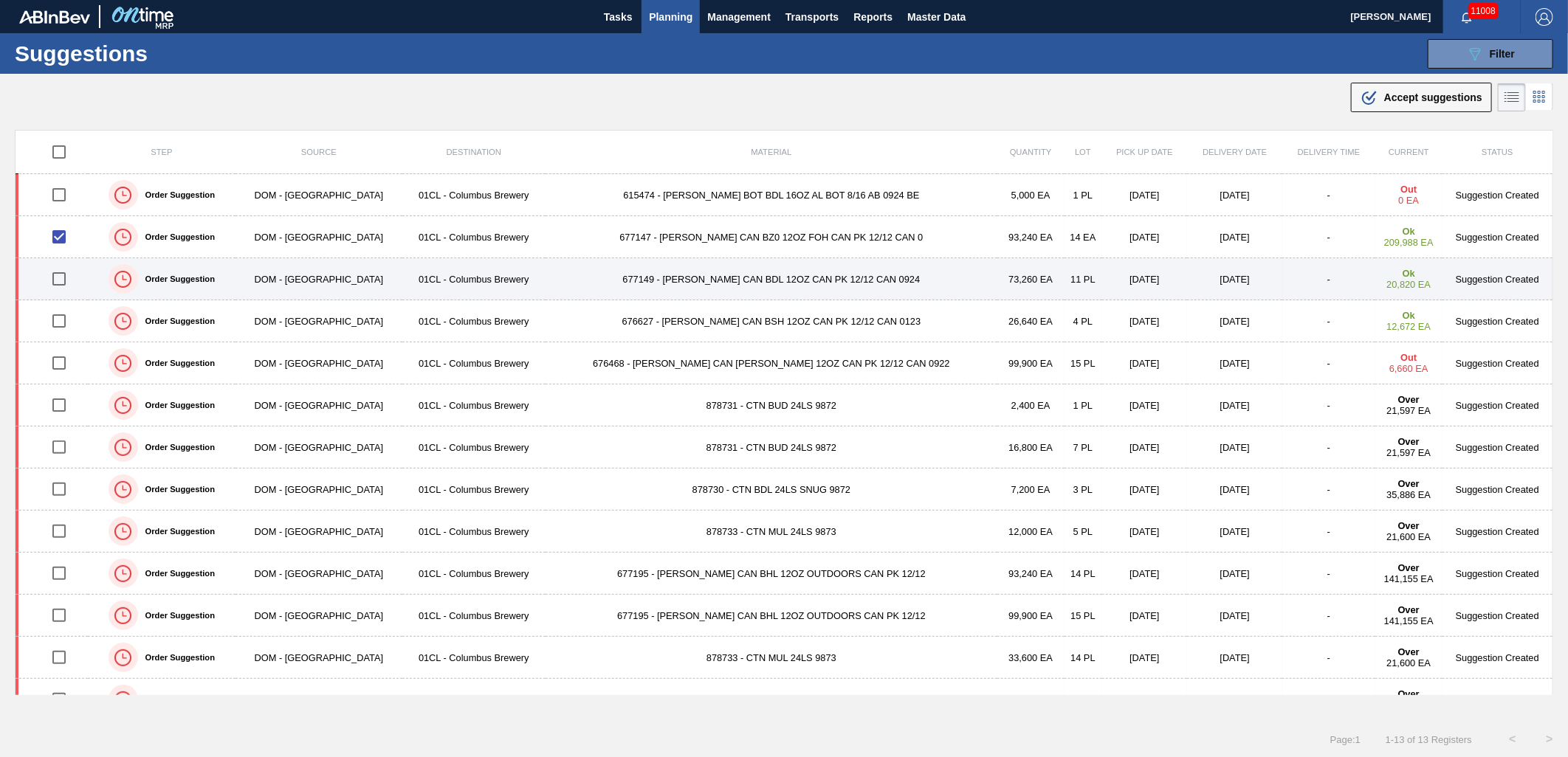
click at [60, 287] on input "checkbox" at bounding box center [59, 279] width 31 height 31
checkbox input "true"
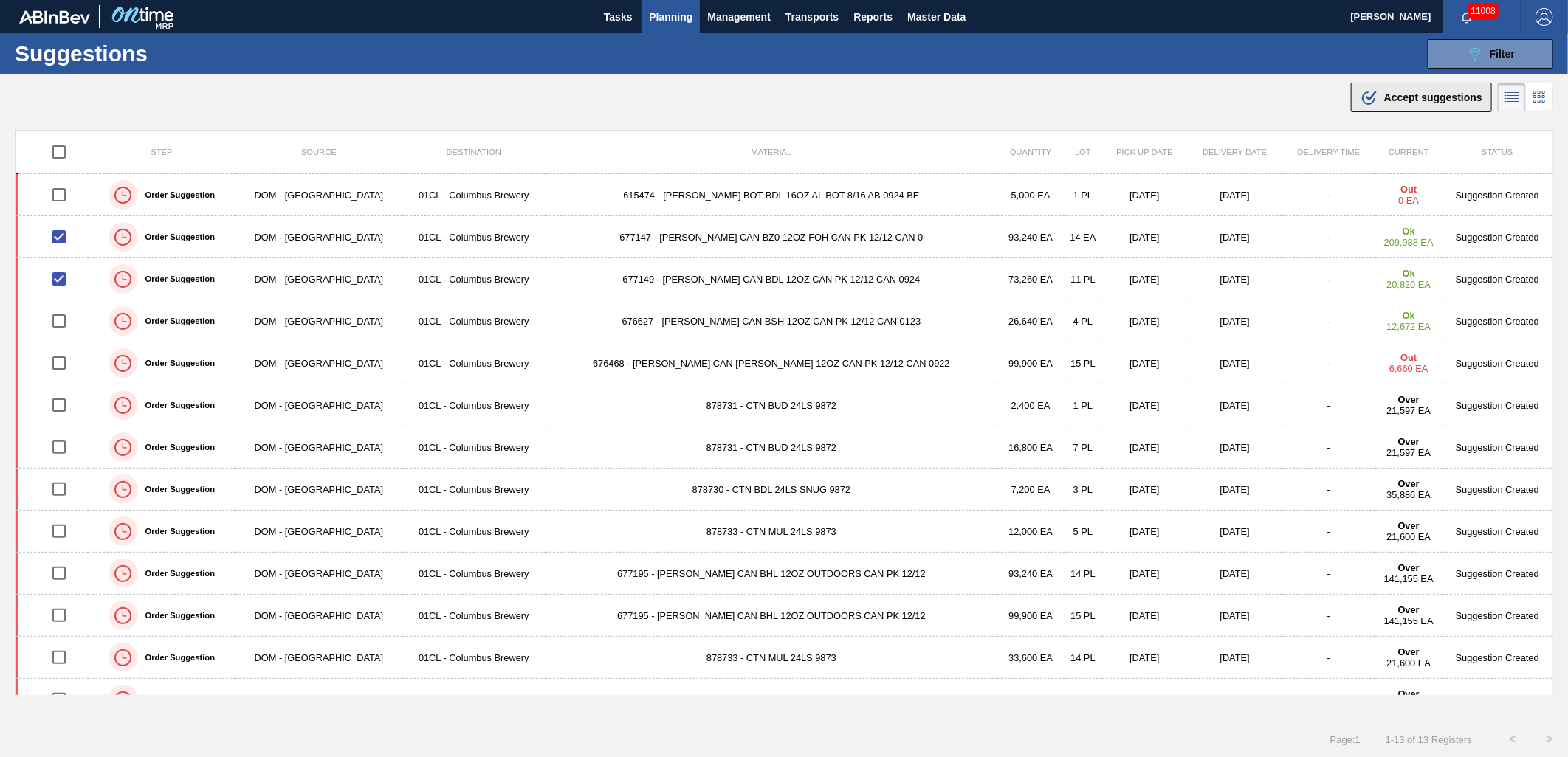
click at [1414, 104] on div ".b{fill:var(--color-action-default)} Accept suggestions" at bounding box center [1422, 98] width 122 height 18
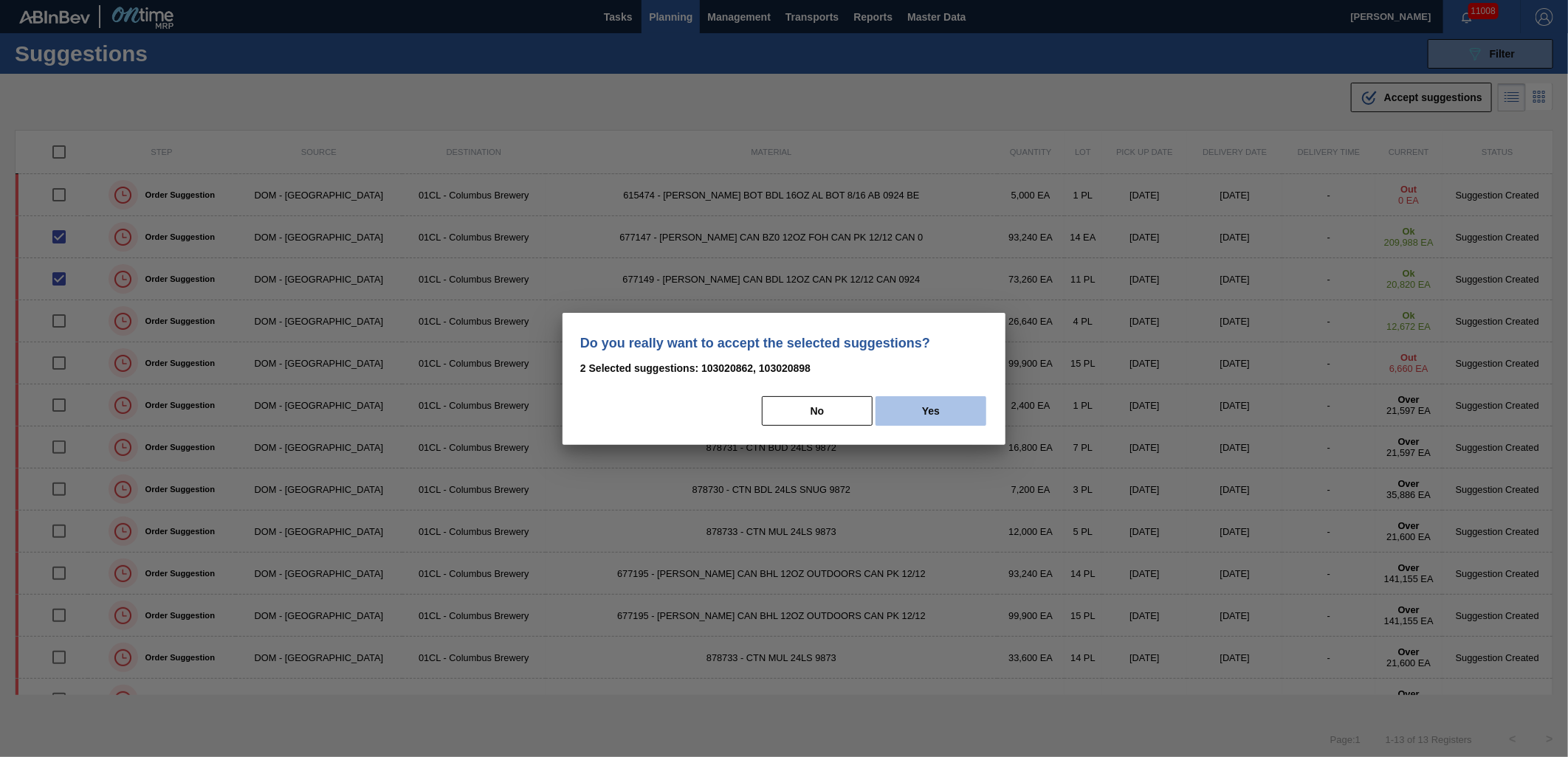
click at [913, 403] on button "Yes" at bounding box center [930, 411] width 111 height 30
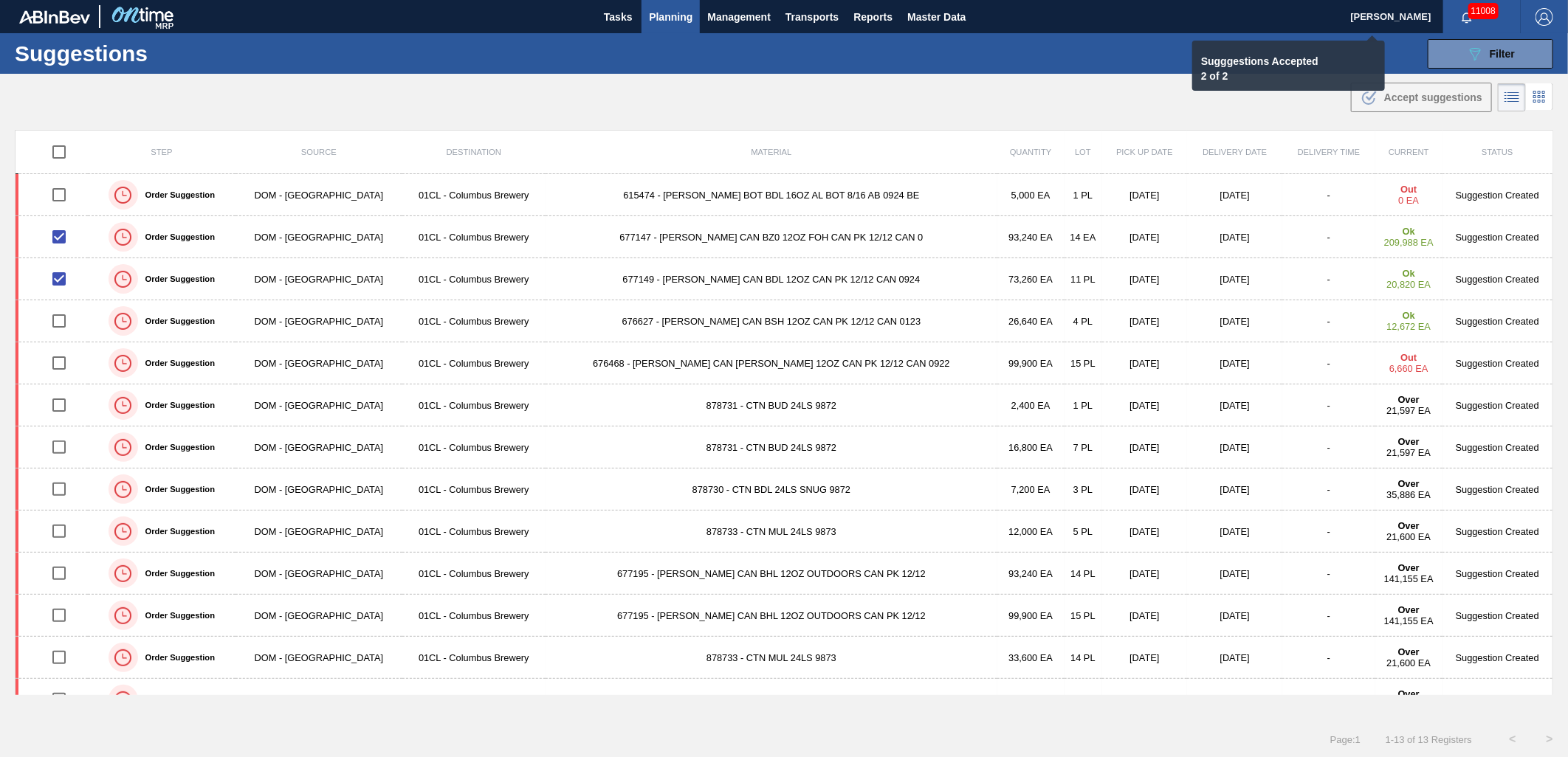
checkbox input "false"
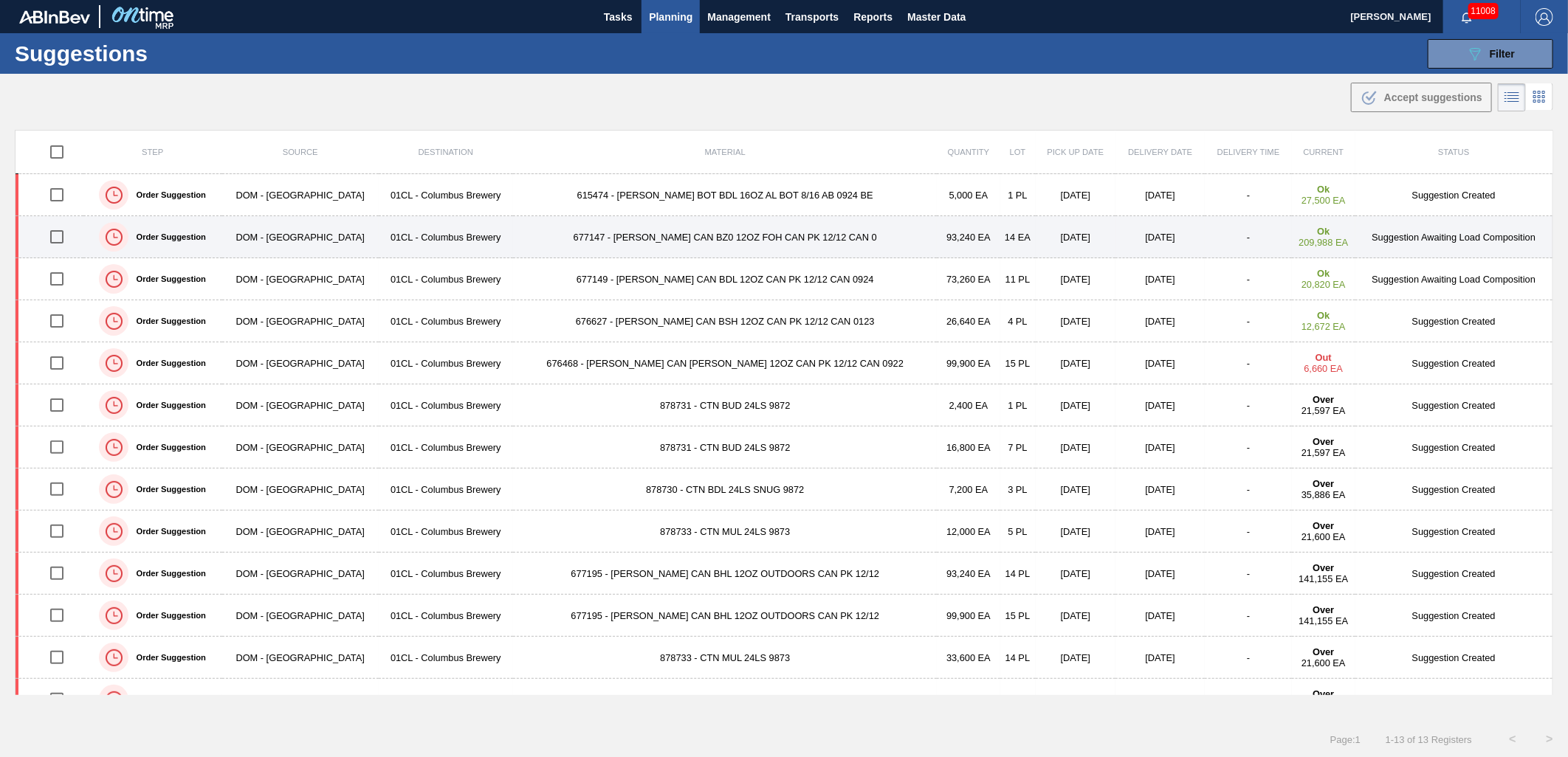
click at [667, 236] on td "677147 - [PERSON_NAME] CAN BZ0 12OZ FOH CAN PK 12/12 CAN 0" at bounding box center [724, 237] width 423 height 42
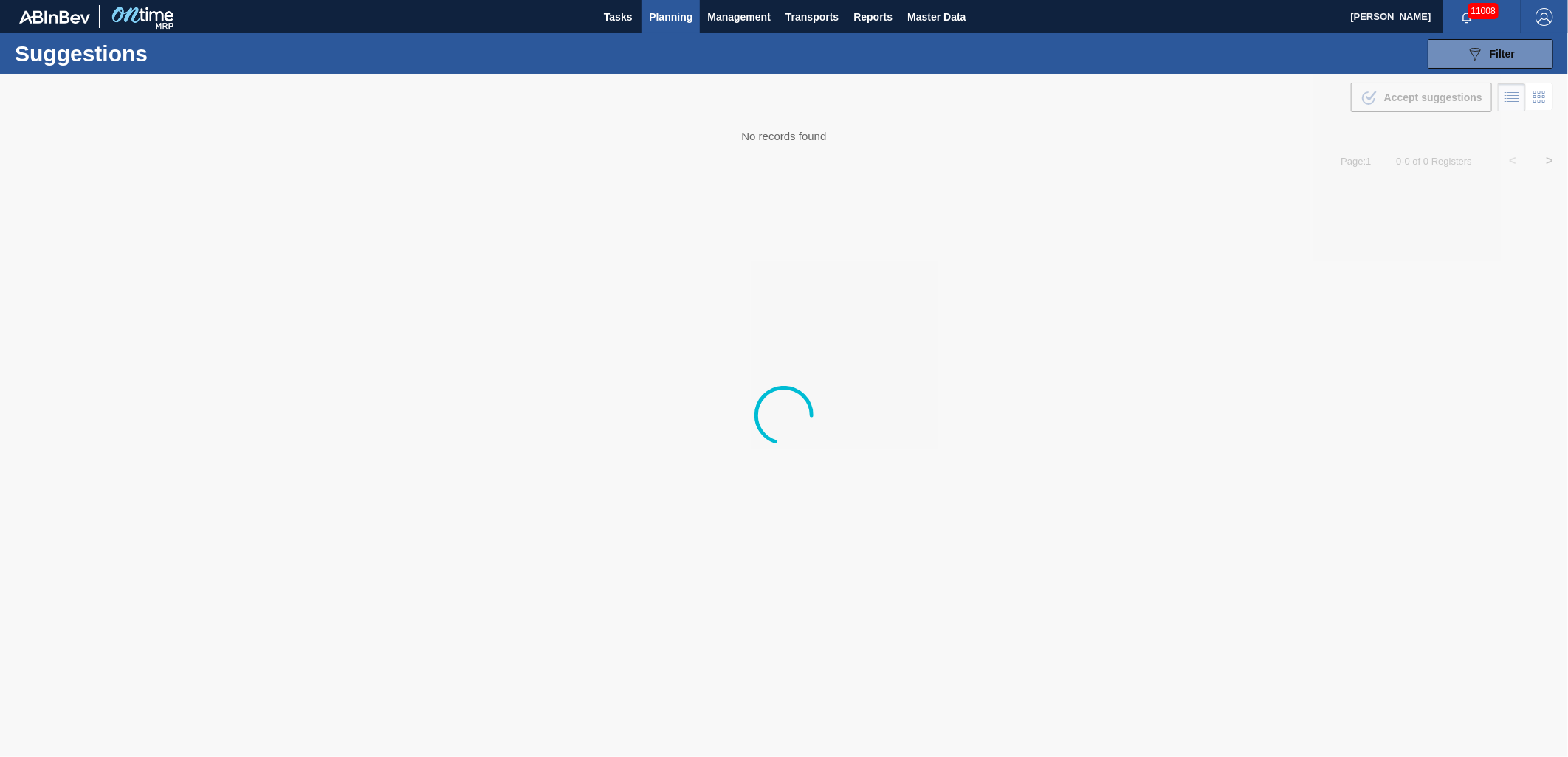
type from "[DATE]"
type to "[DATE]"
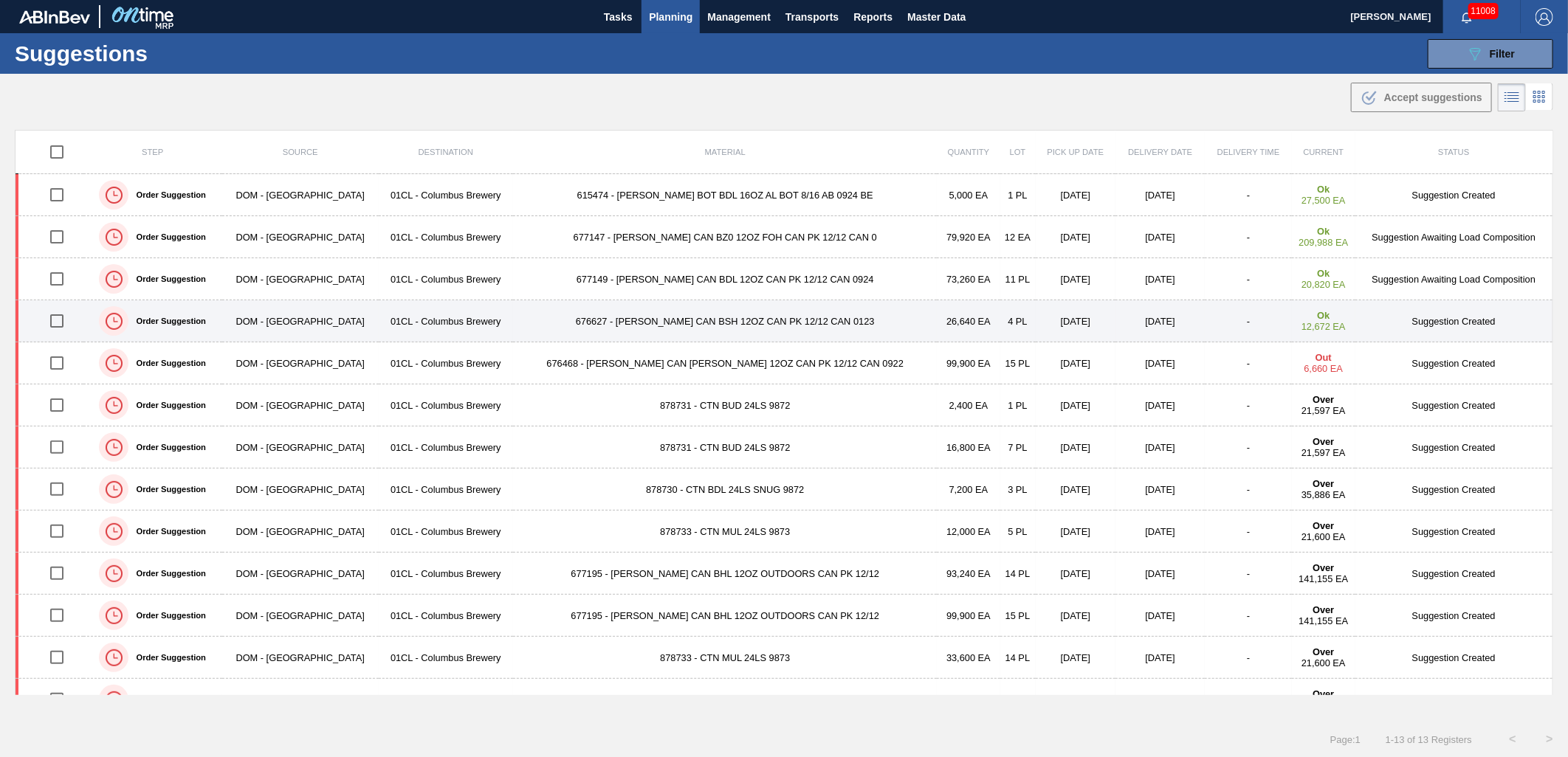
click at [63, 319] on input "checkbox" at bounding box center [57, 321] width 31 height 31
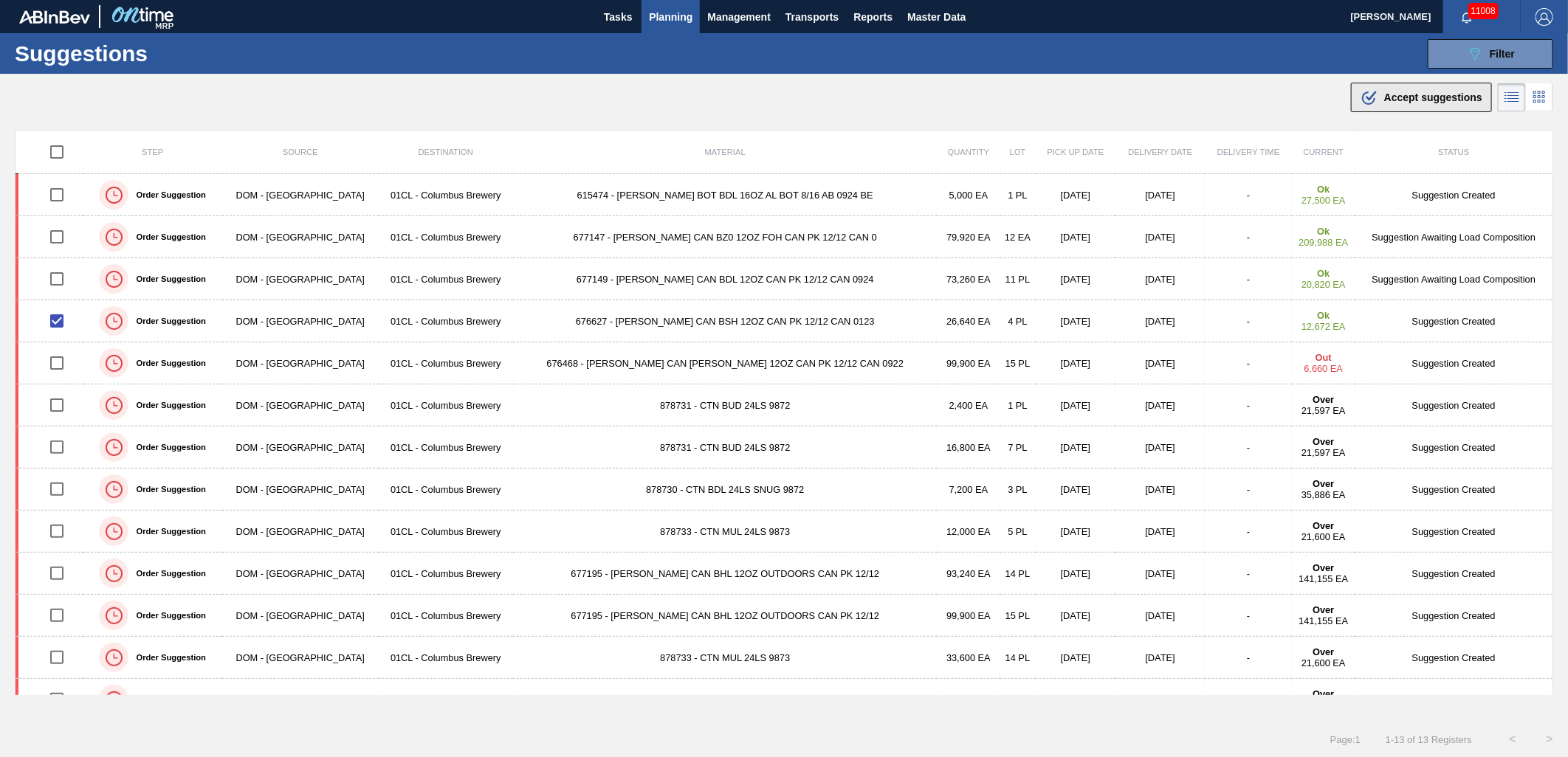
click at [1385, 92] on span "Accept suggestions" at bounding box center [1434, 98] width 99 height 12
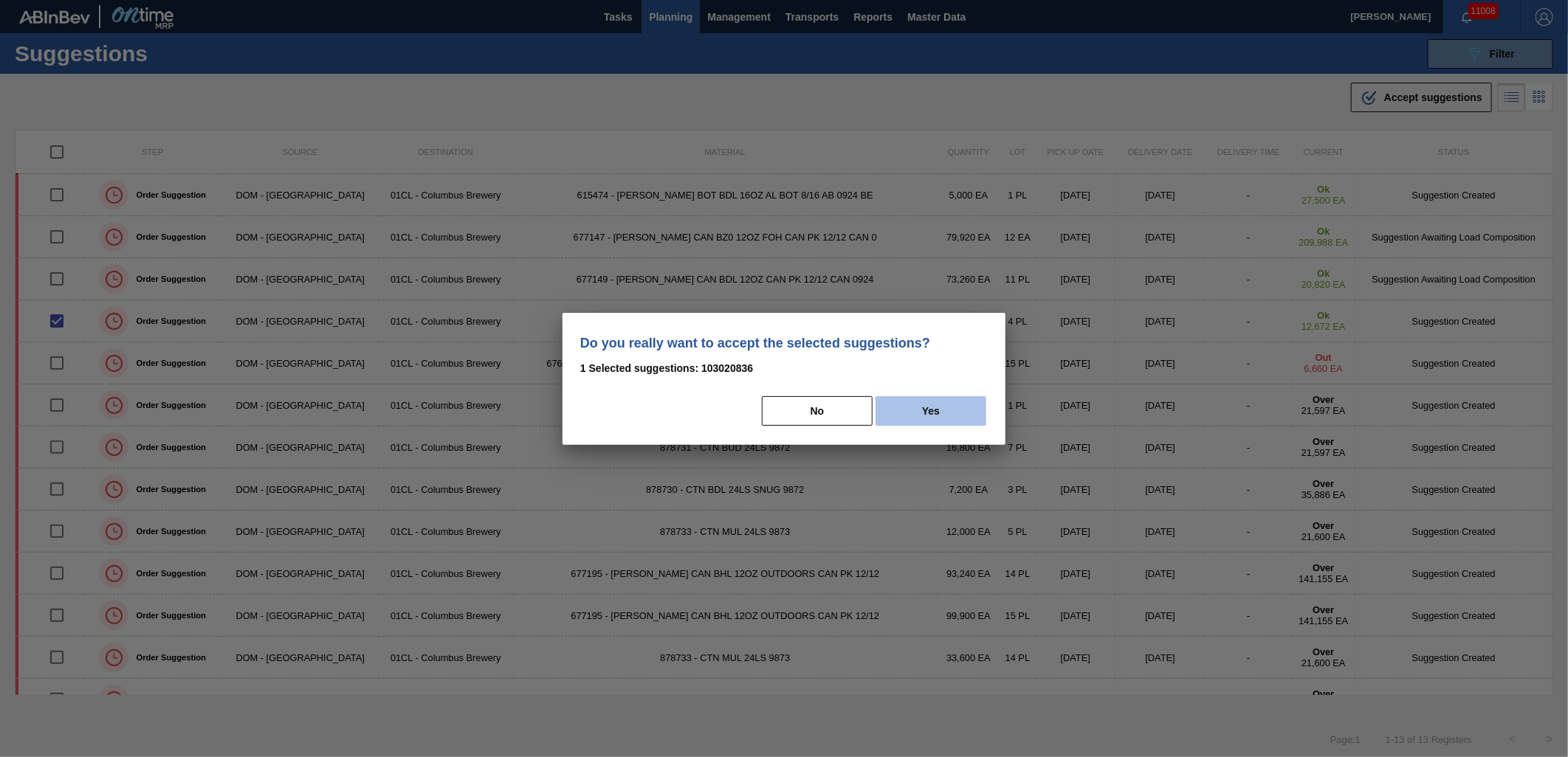
click at [921, 407] on button "Yes" at bounding box center [930, 411] width 111 height 30
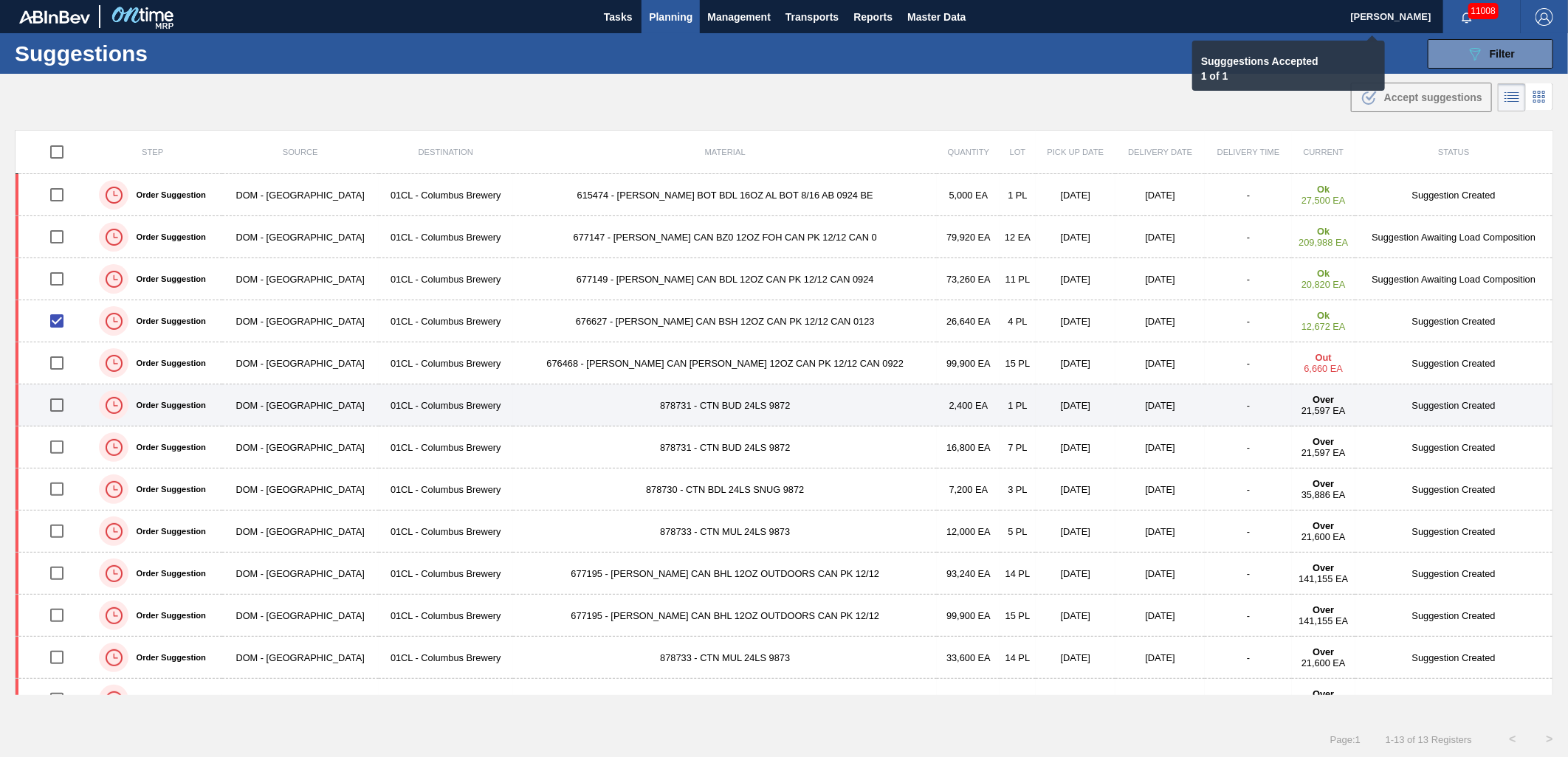
checkbox input "false"
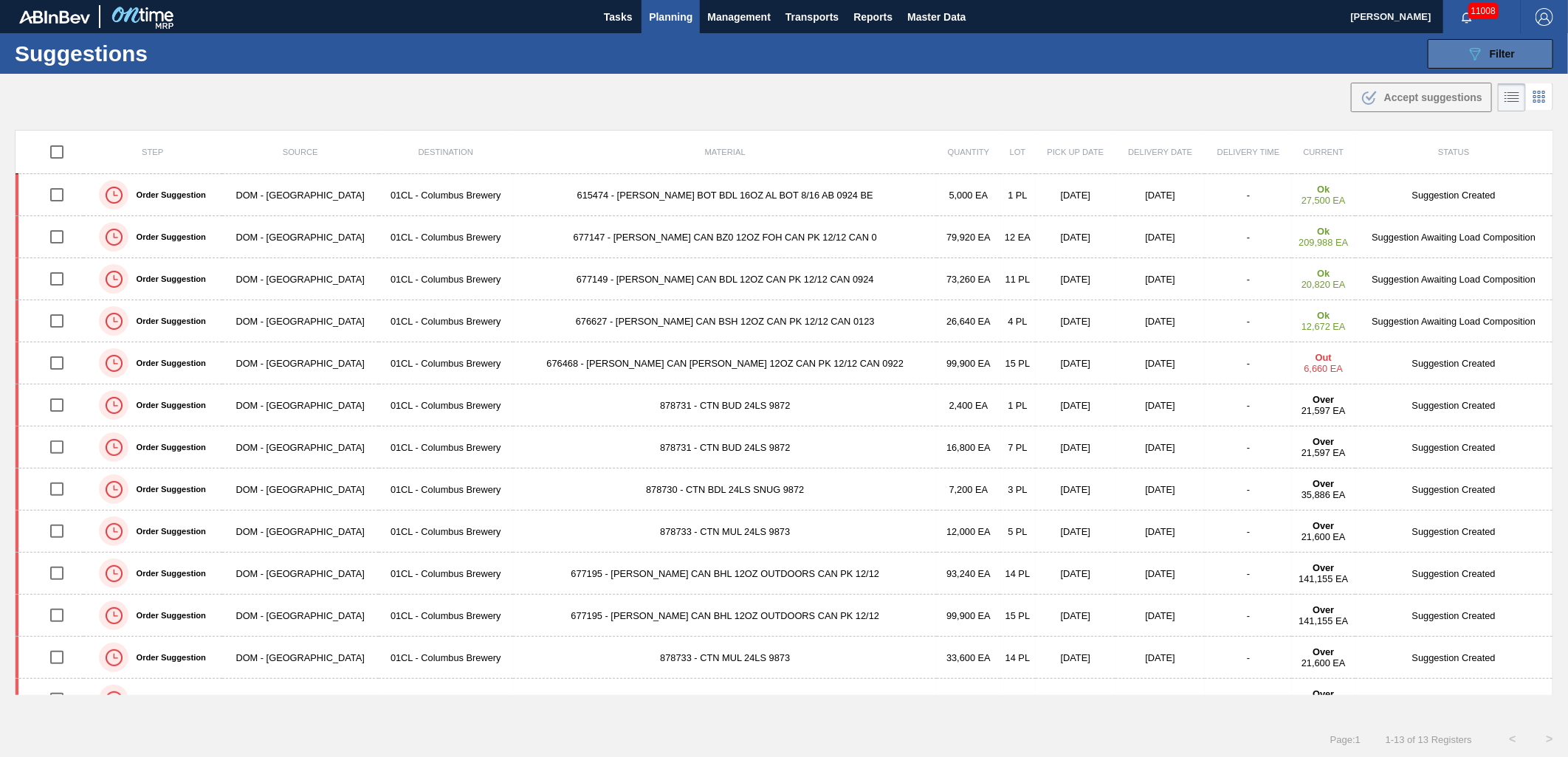
drag, startPoint x: 1456, startPoint y: 65, endPoint x: 1440, endPoint y: 58, distance: 17.5
click at [1456, 65] on button "089F7B8B-B2A5-4AFE-B5C0-19BA573D28AC Filter" at bounding box center [1490, 54] width 126 height 30
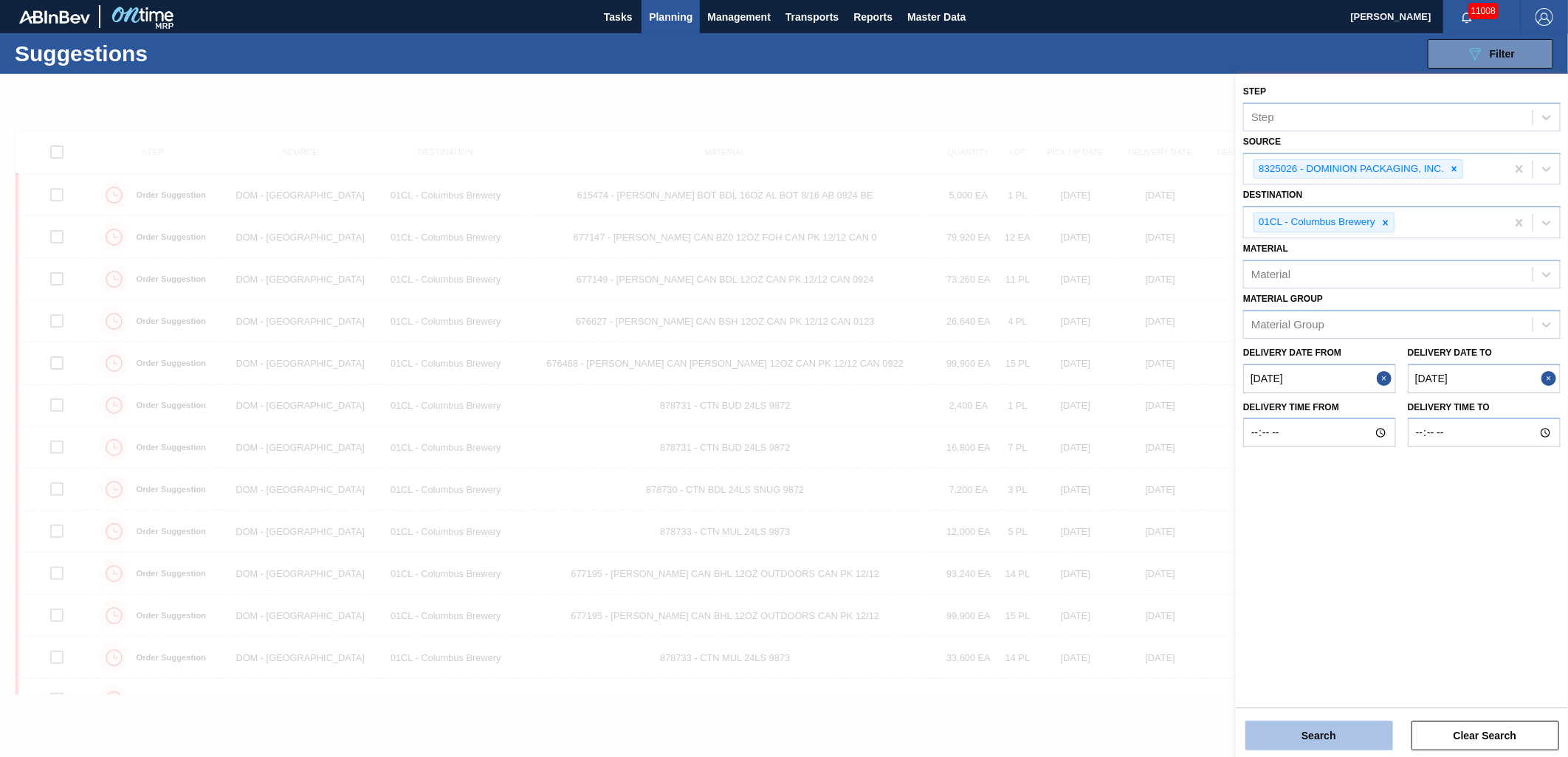
click at [1345, 726] on button "Search" at bounding box center [1319, 736] width 147 height 30
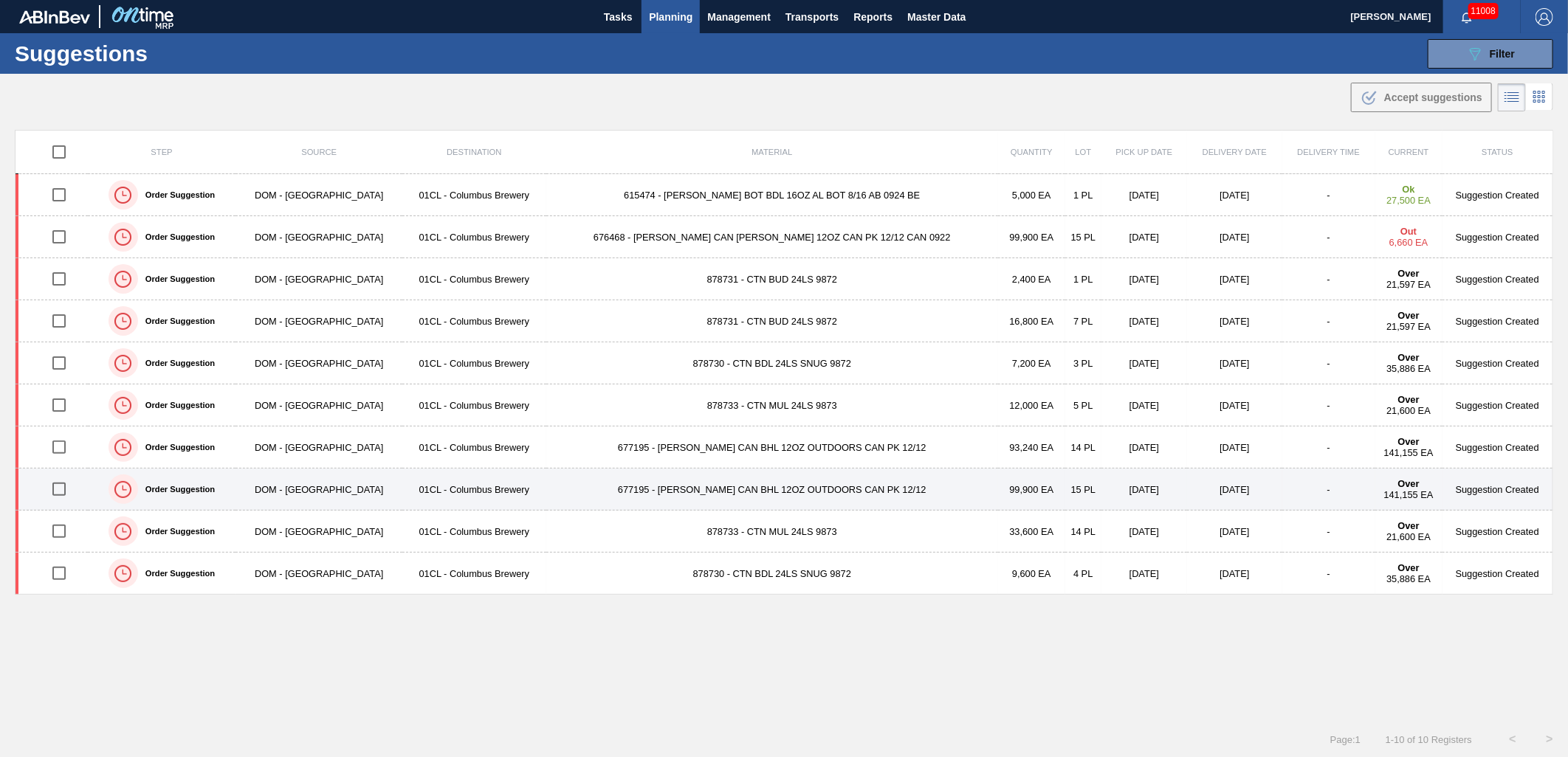
drag, startPoint x: 69, startPoint y: 492, endPoint x: 76, endPoint y: 491, distance: 7.1
click at [69, 492] on input "checkbox" at bounding box center [59, 489] width 31 height 31
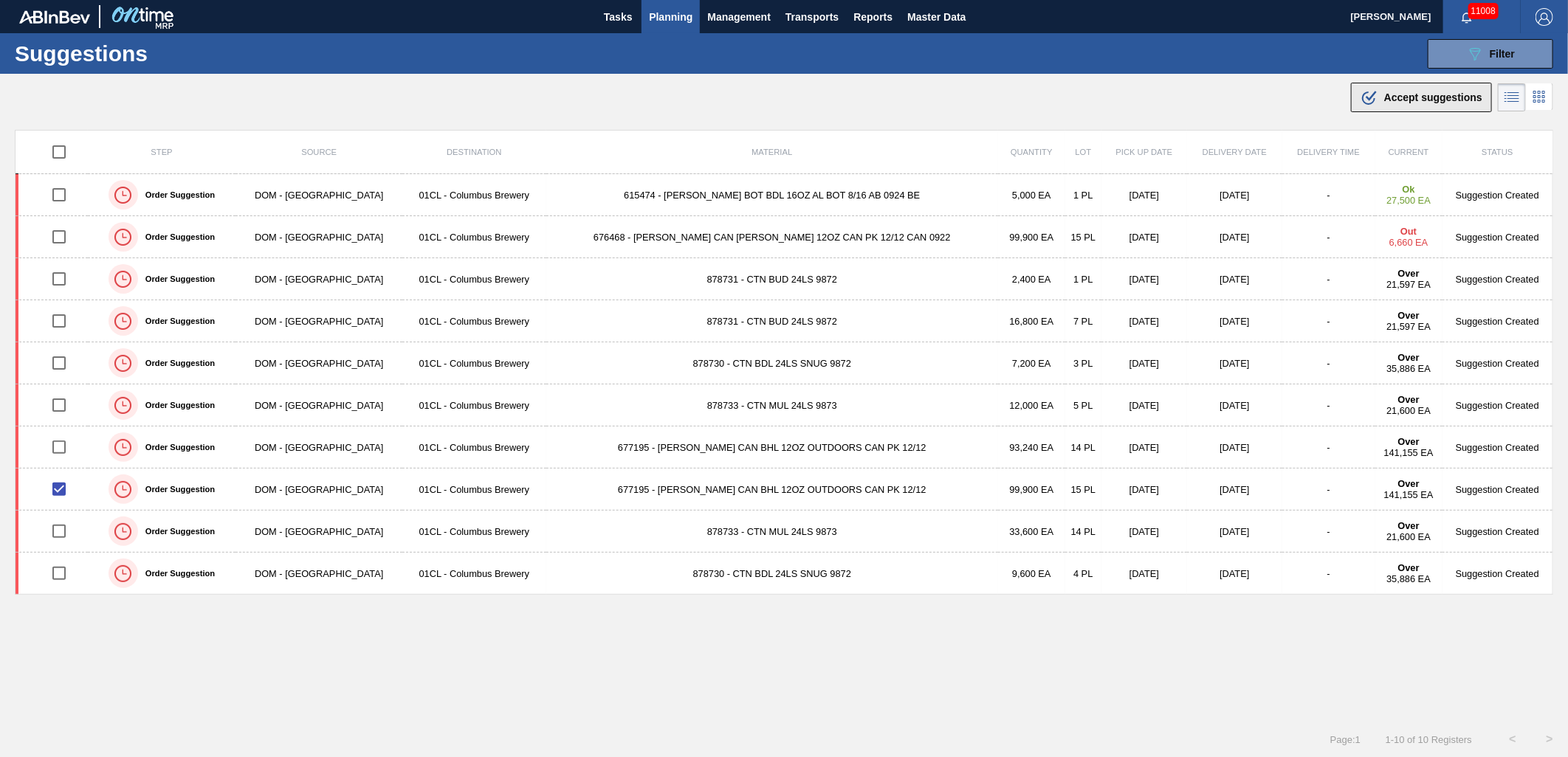
click at [1426, 104] on div ".b{fill:var(--color-action-default)} Accept suggestions" at bounding box center [1422, 98] width 122 height 18
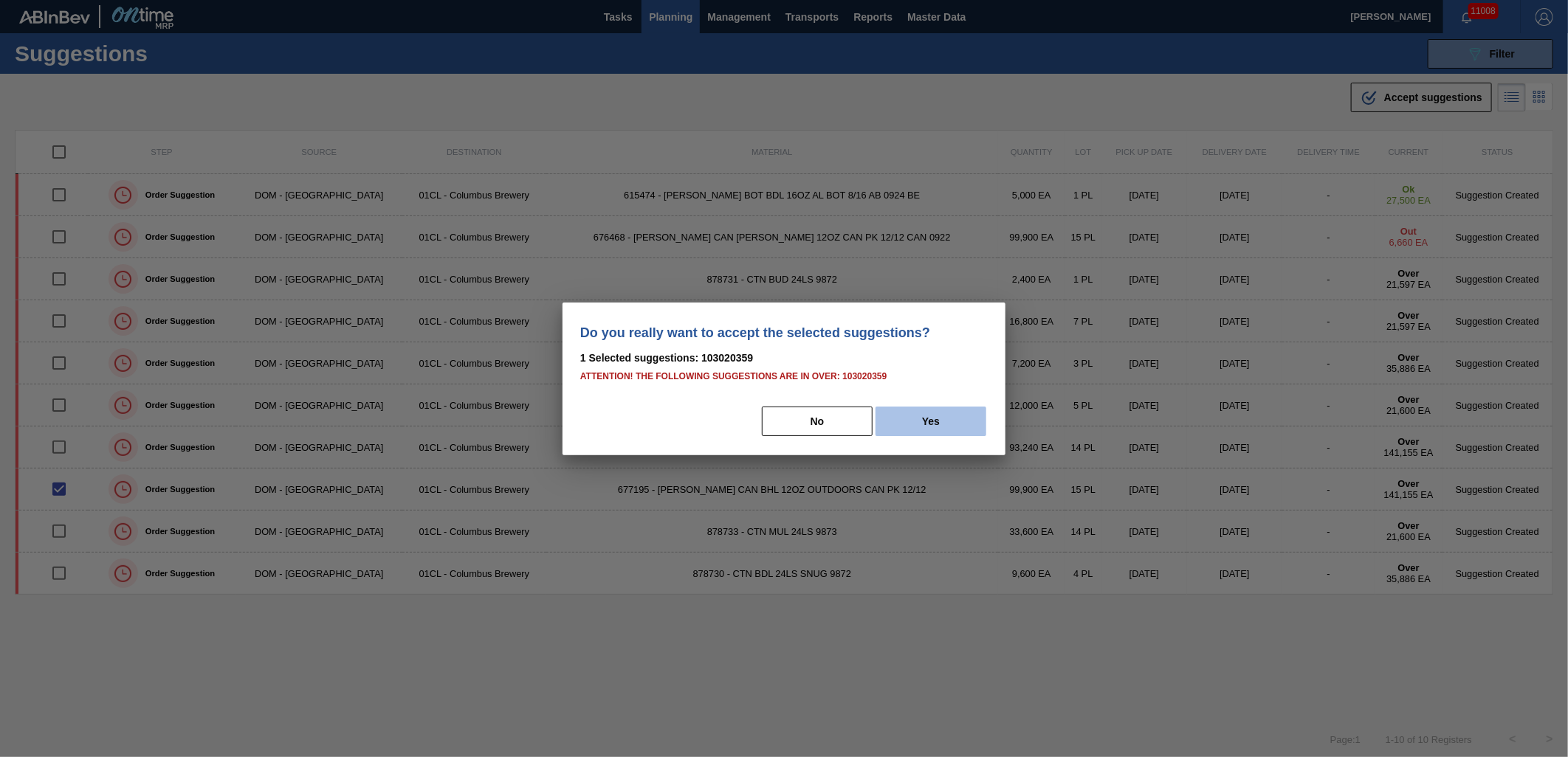
click at [957, 423] on button "Yes" at bounding box center [930, 421] width 111 height 30
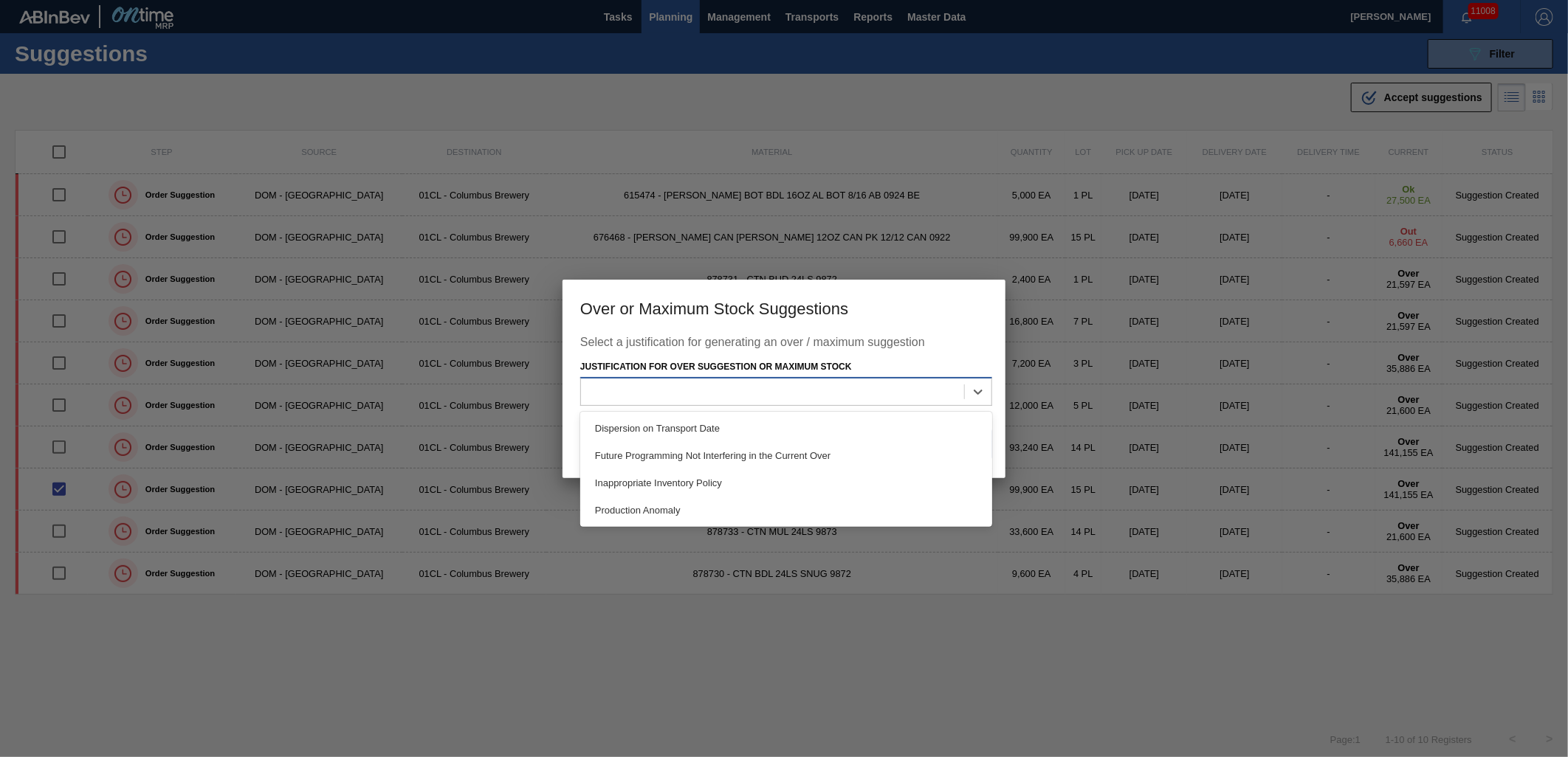
click at [897, 392] on div at bounding box center [772, 391] width 384 height 21
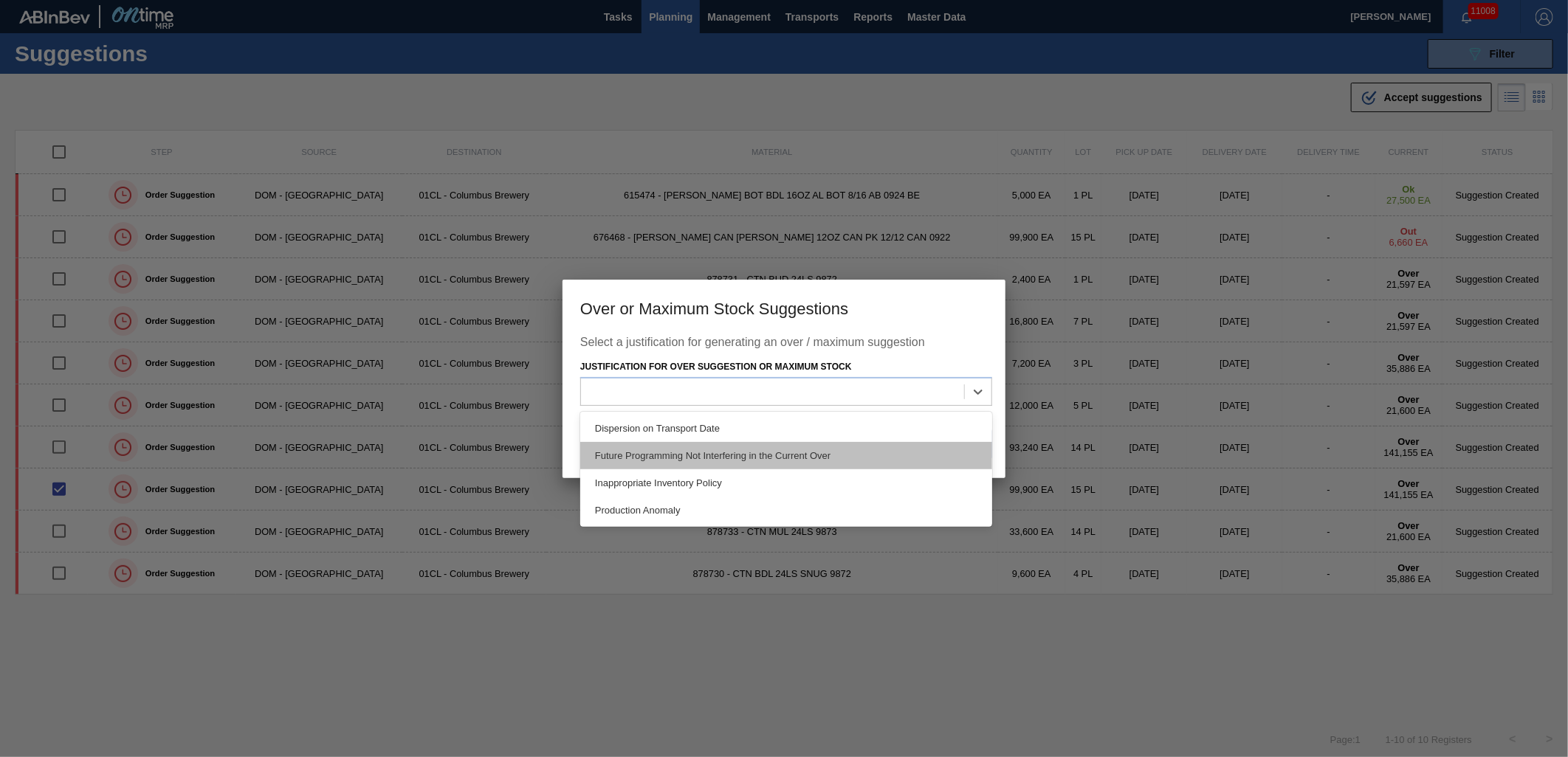
click at [837, 454] on div "Future Programming Not Interfering in the Current Over" at bounding box center [786, 455] width 412 height 27
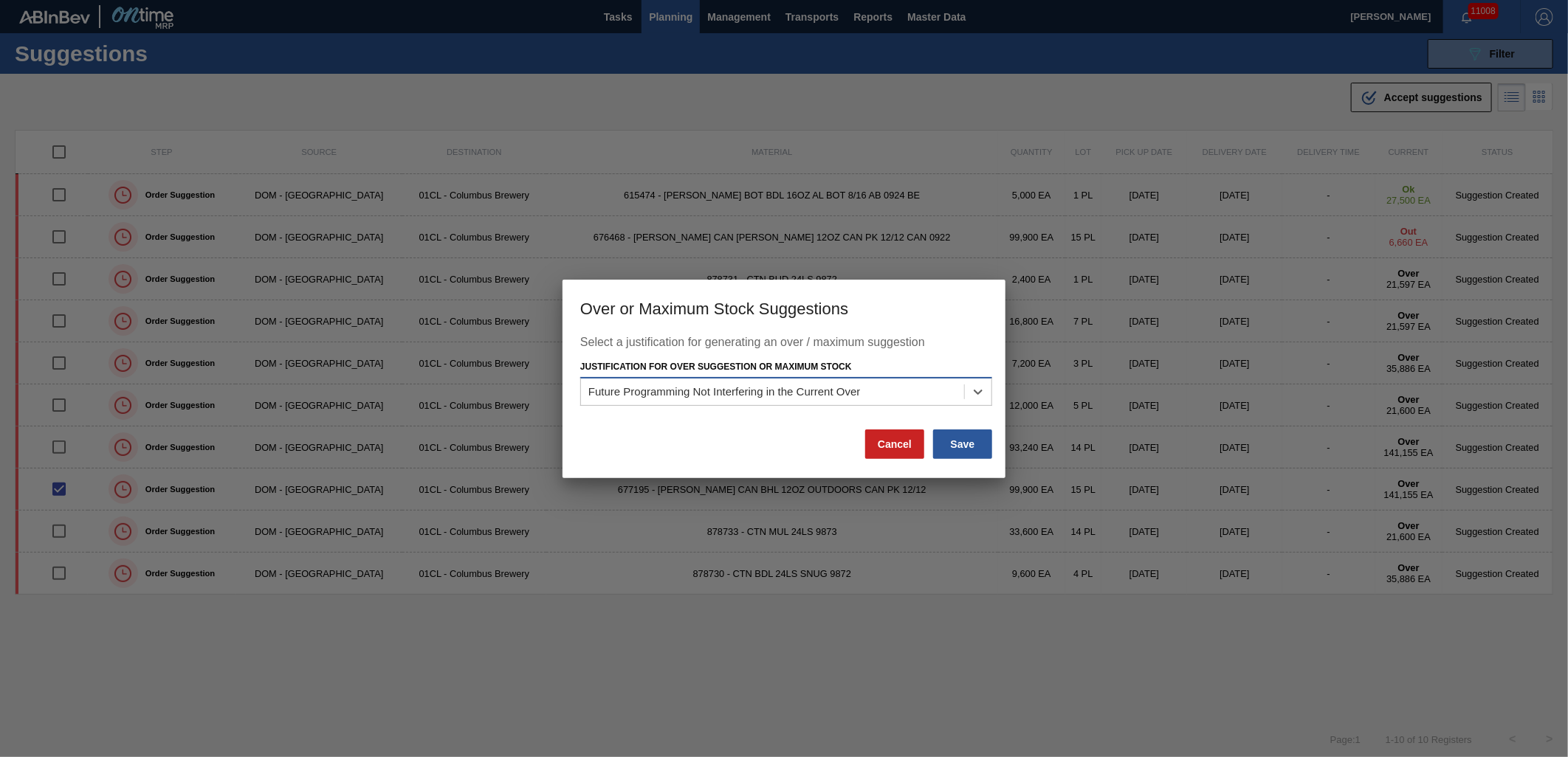
click at [942, 394] on div "Future Programming Not Interfering in the Current Over" at bounding box center [772, 391] width 384 height 21
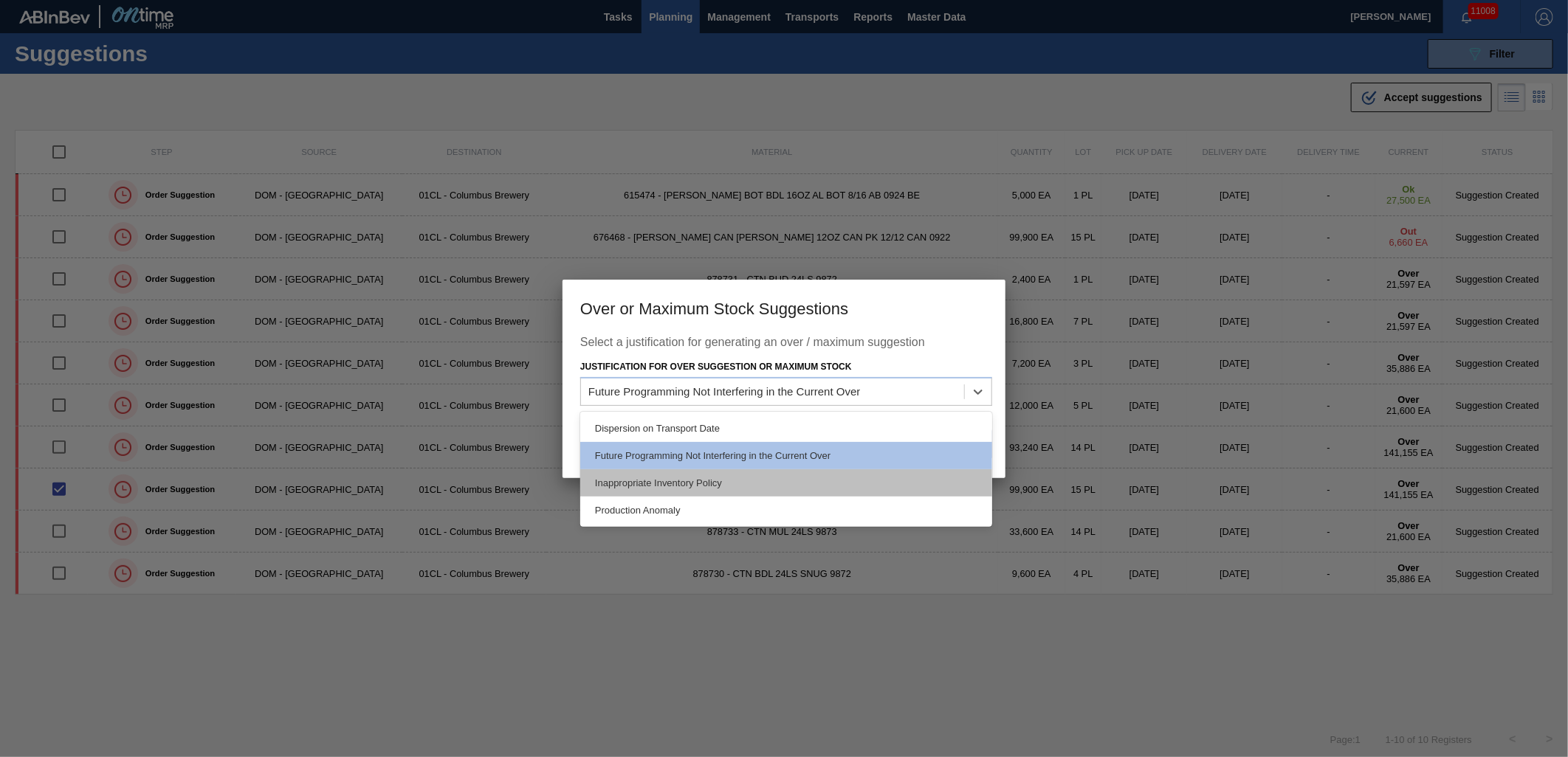
click at [812, 477] on div "Inappropriate Inventory Policy" at bounding box center [786, 482] width 412 height 27
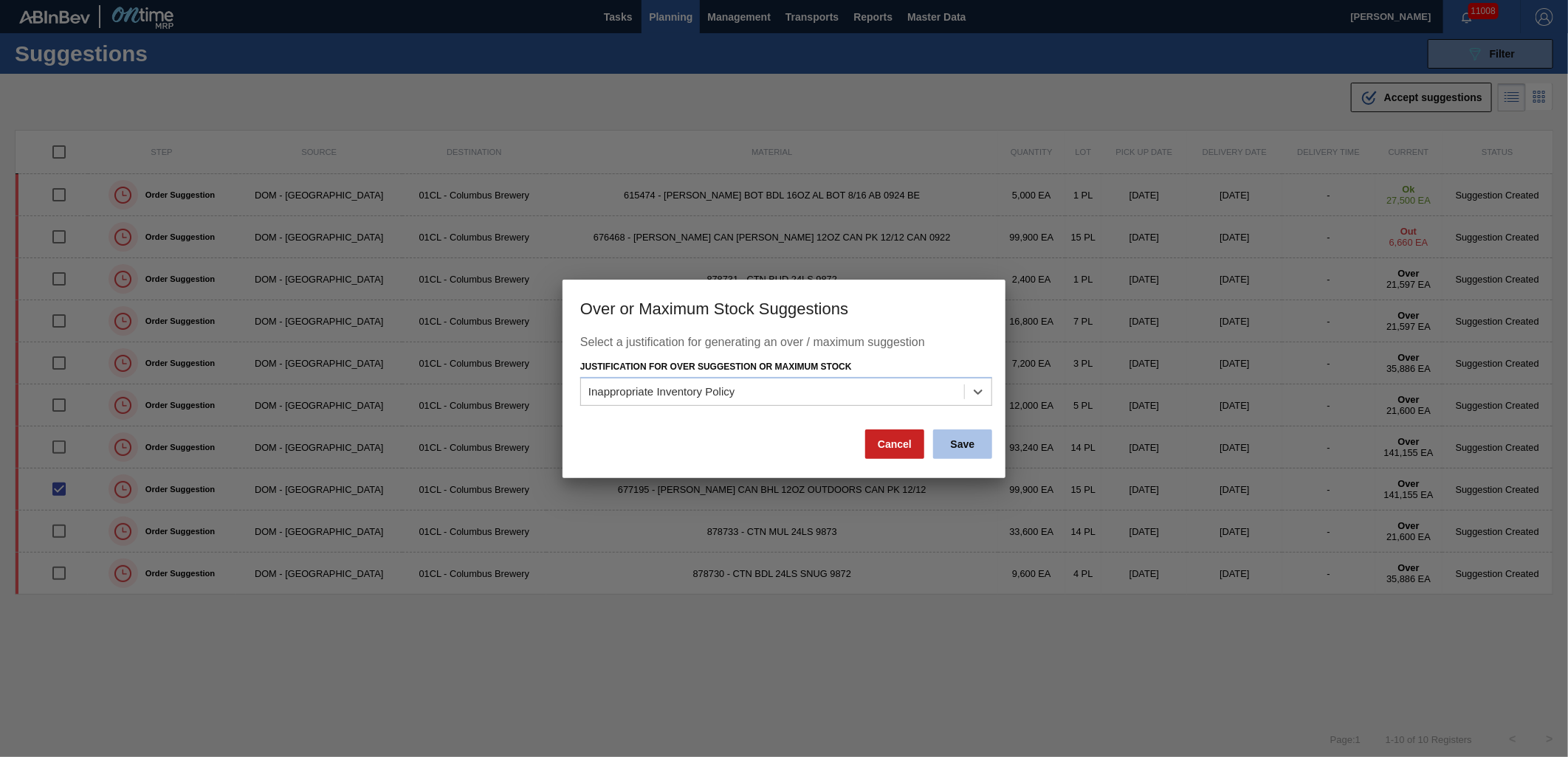
click at [968, 445] on button "Save" at bounding box center [962, 444] width 59 height 30
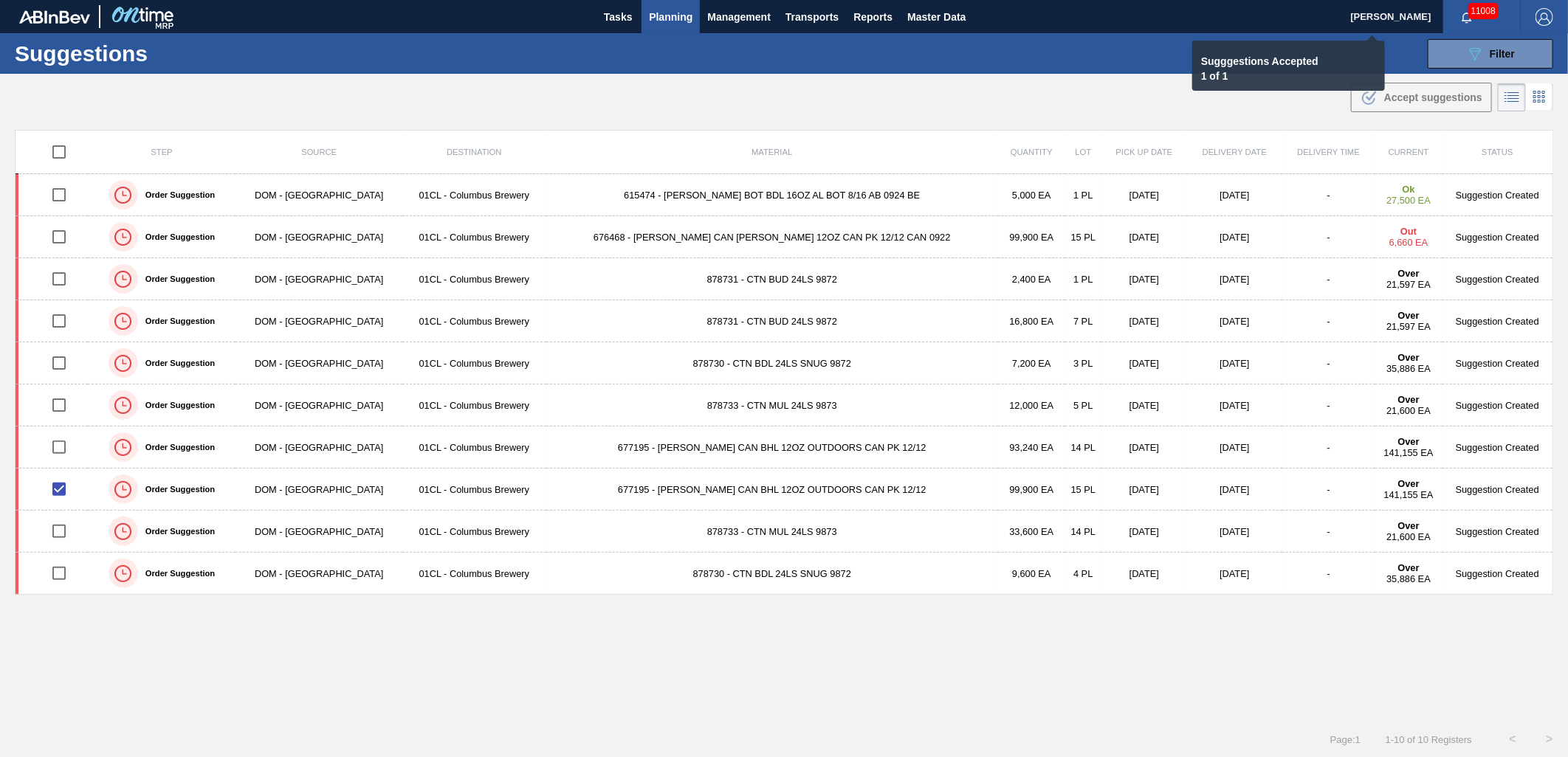
checkbox input "false"
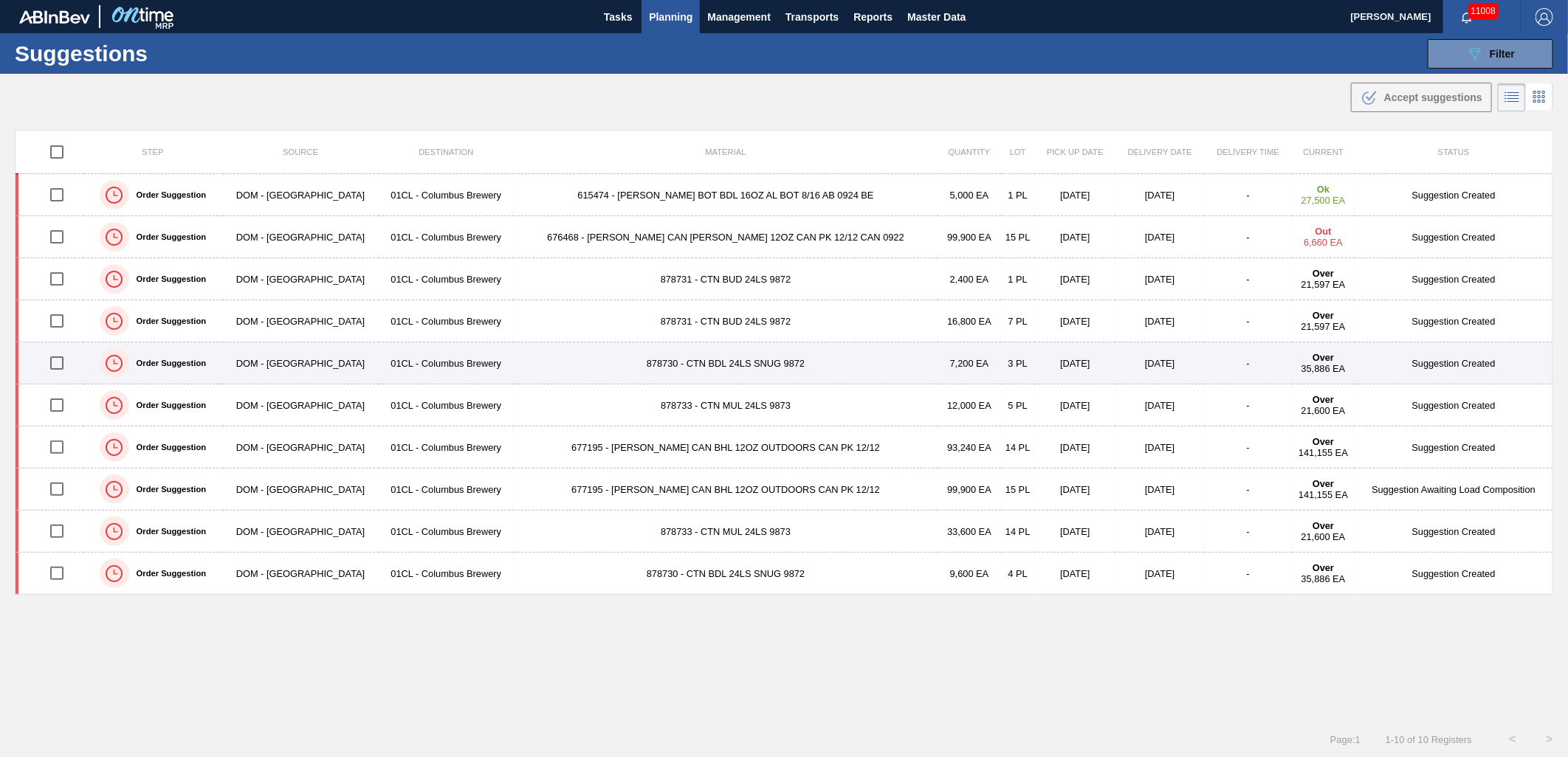
click at [60, 364] on input "checkbox" at bounding box center [57, 363] width 31 height 31
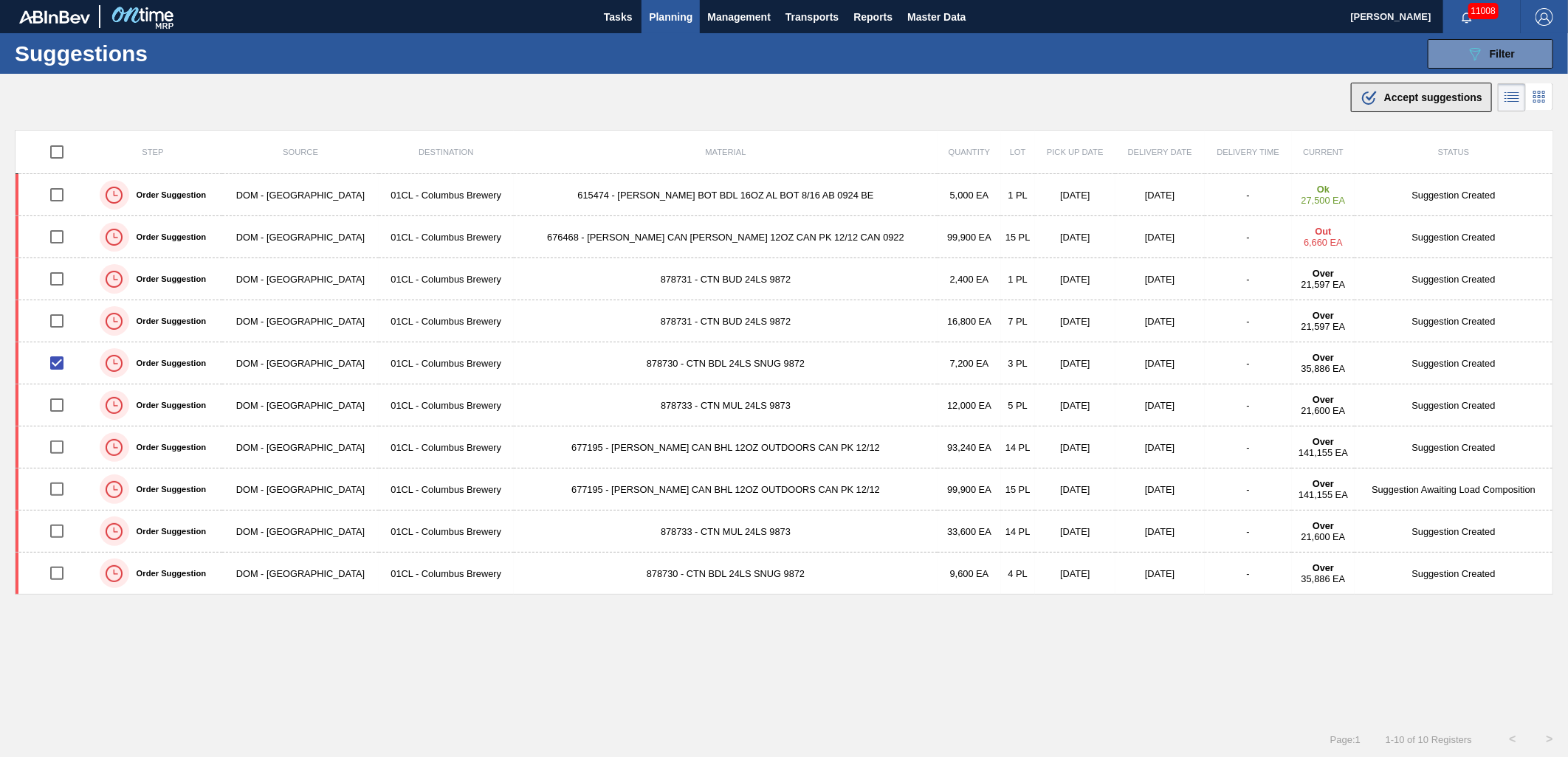
click at [1428, 104] on div ".b{fill:var(--color-action-default)} Accept suggestions" at bounding box center [1422, 98] width 122 height 18
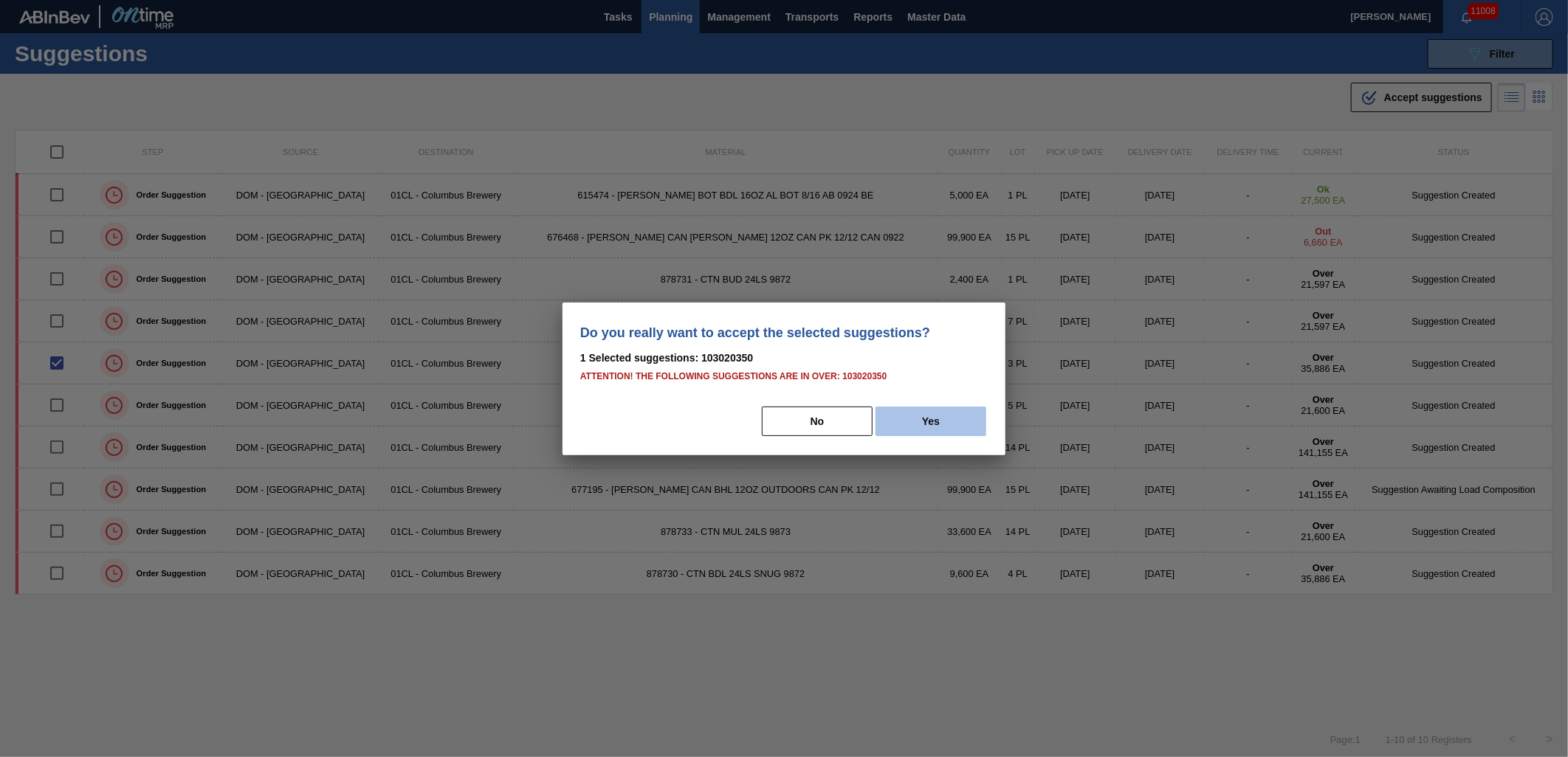
click at [937, 417] on button "Yes" at bounding box center [930, 421] width 111 height 30
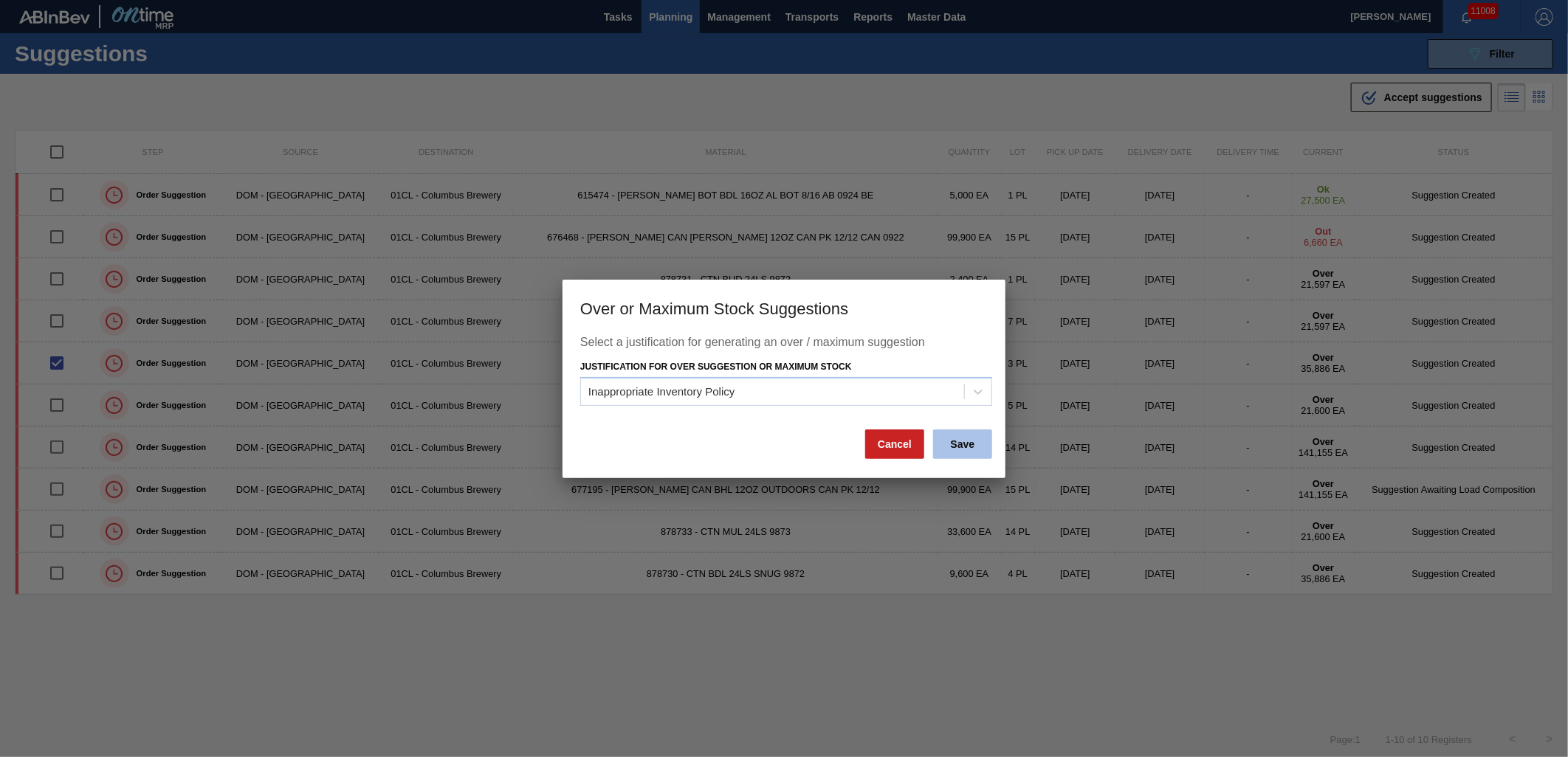
click at [953, 444] on button "Save" at bounding box center [962, 444] width 59 height 30
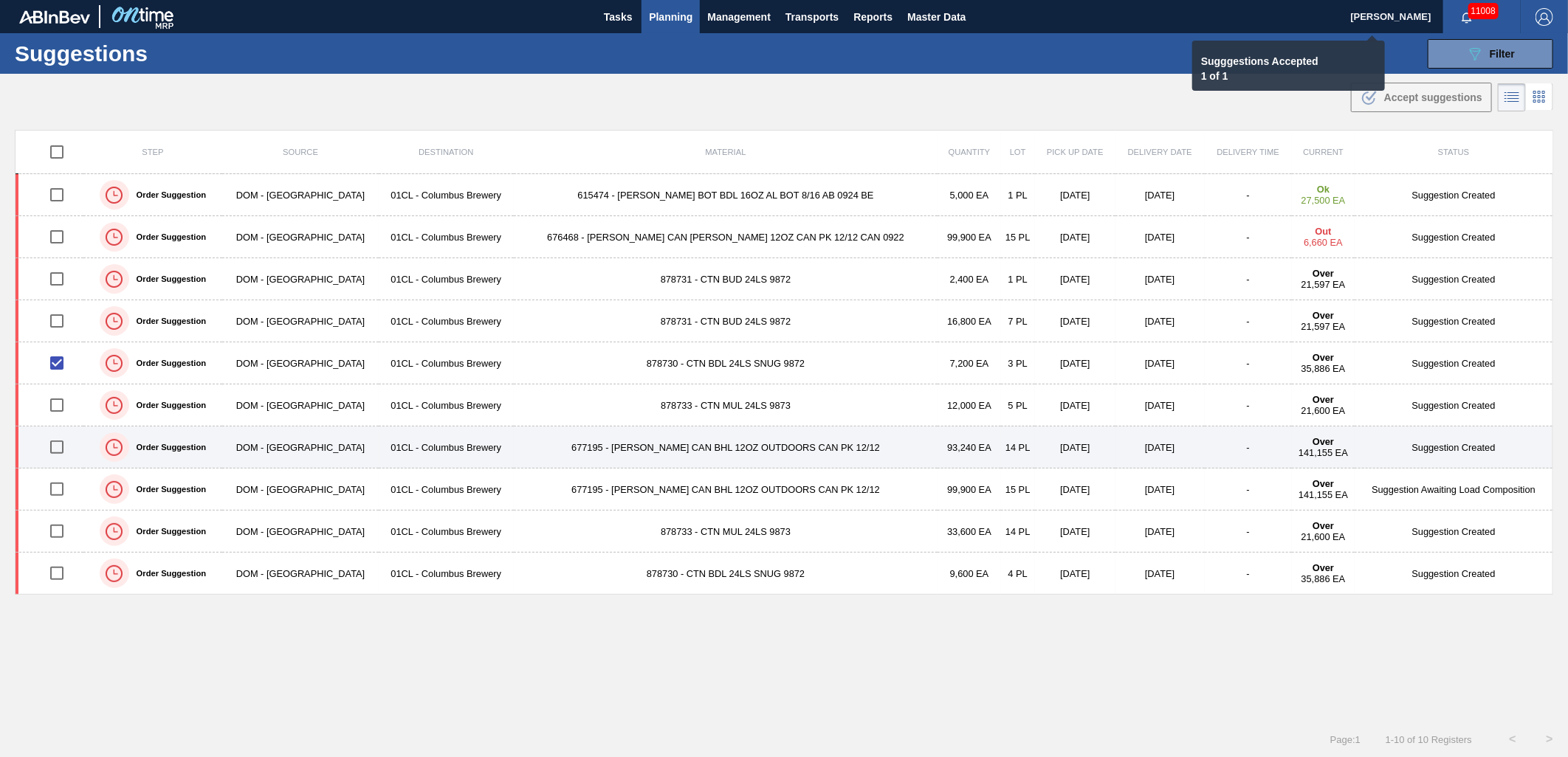
checkbox input "false"
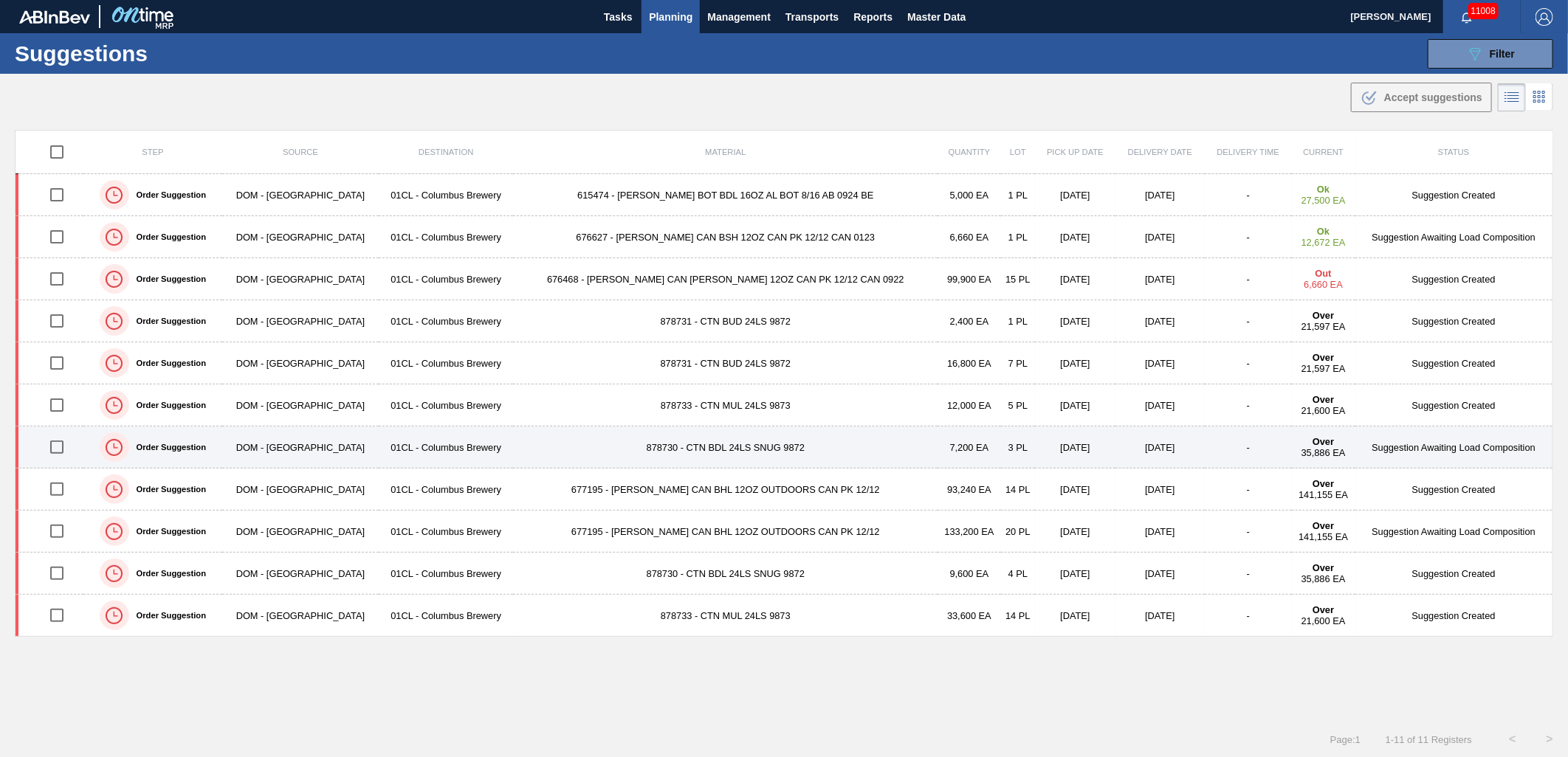
click at [611, 446] on td "878730 - CTN BDL 24LS SNUG 9872" at bounding box center [725, 447] width 424 height 42
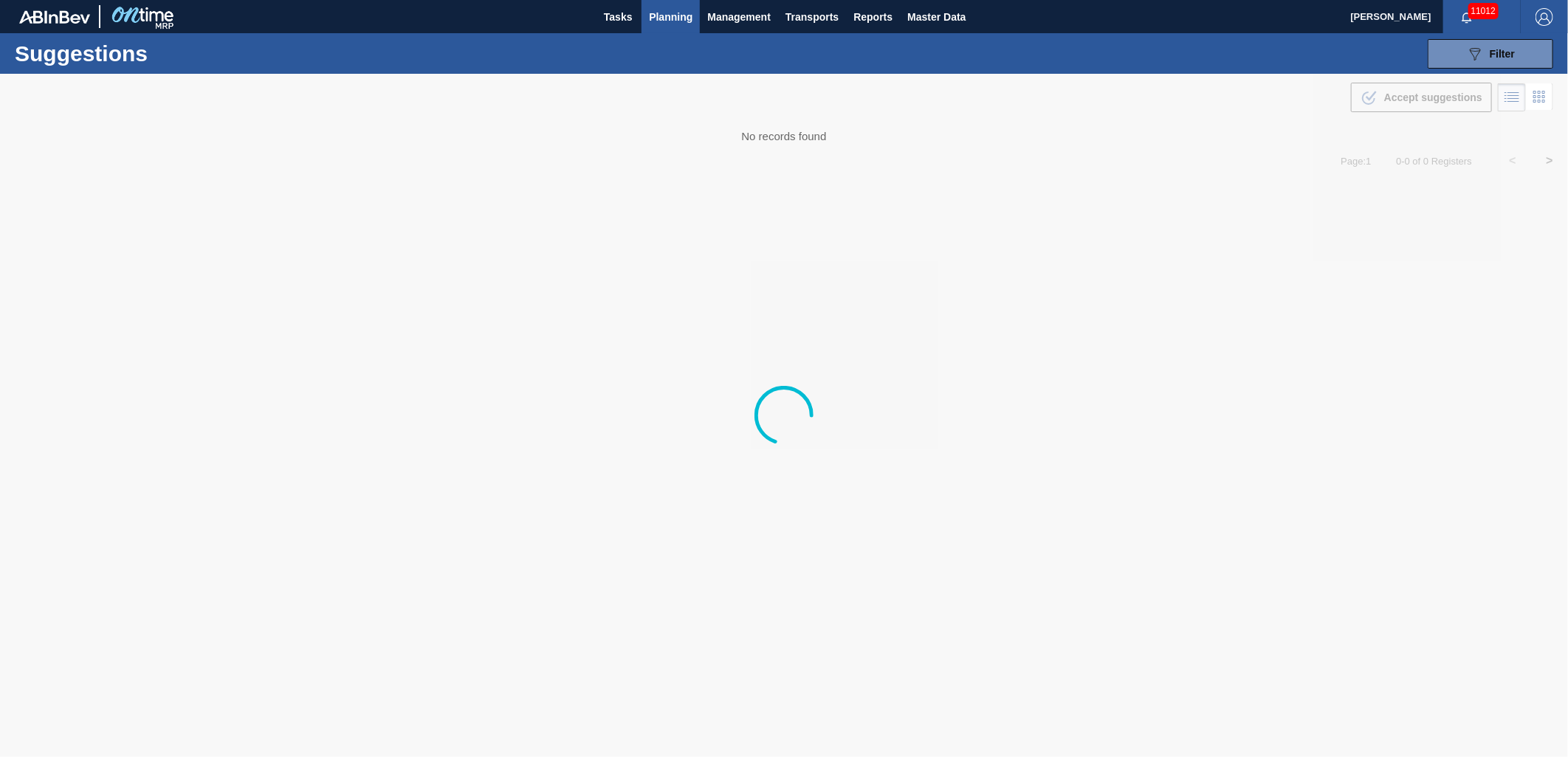
type from "[DATE]"
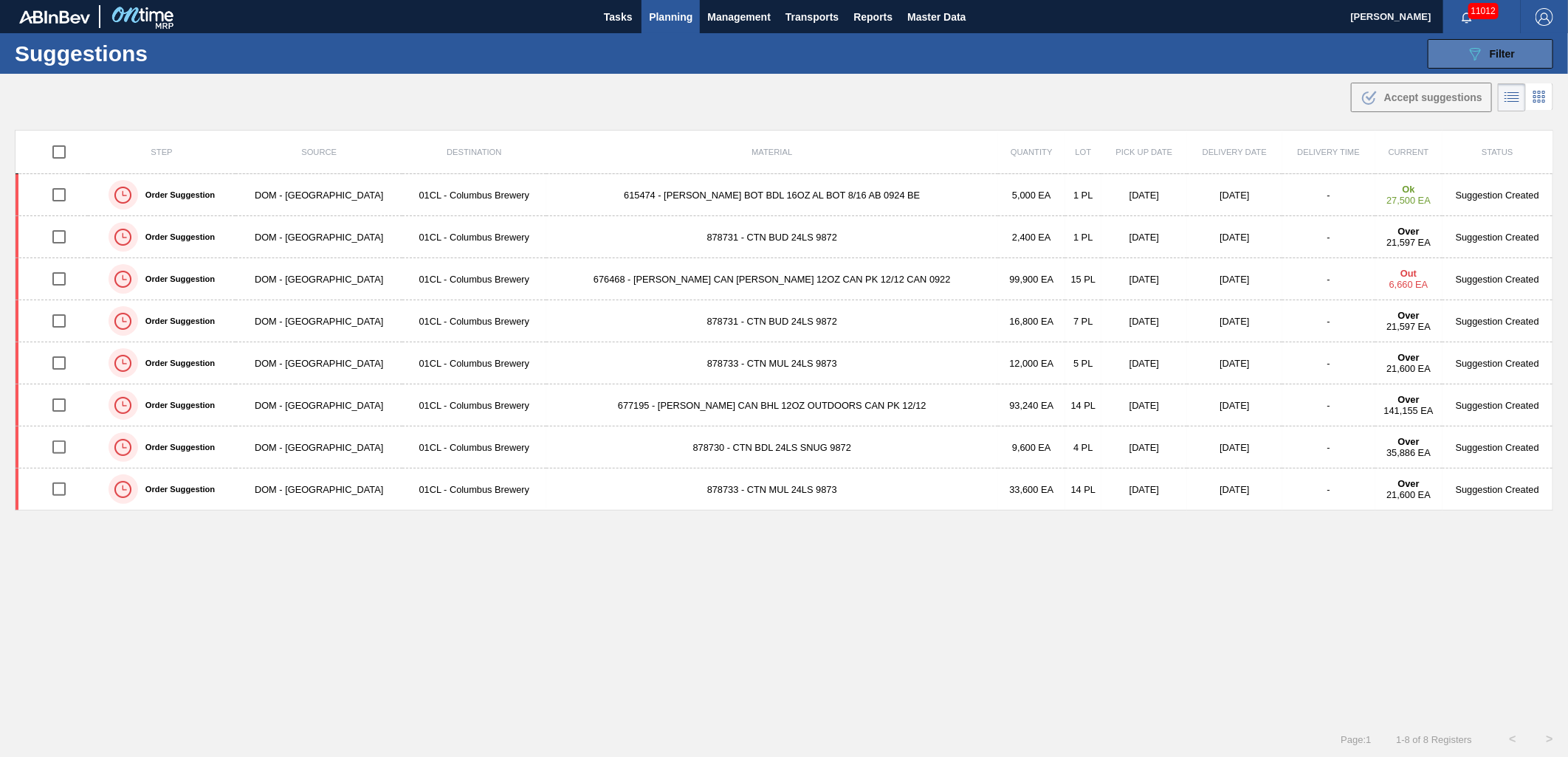
click at [1458, 55] on button "089F7B8B-B2A5-4AFE-B5C0-19BA573D28AC Filter" at bounding box center [1490, 54] width 126 height 30
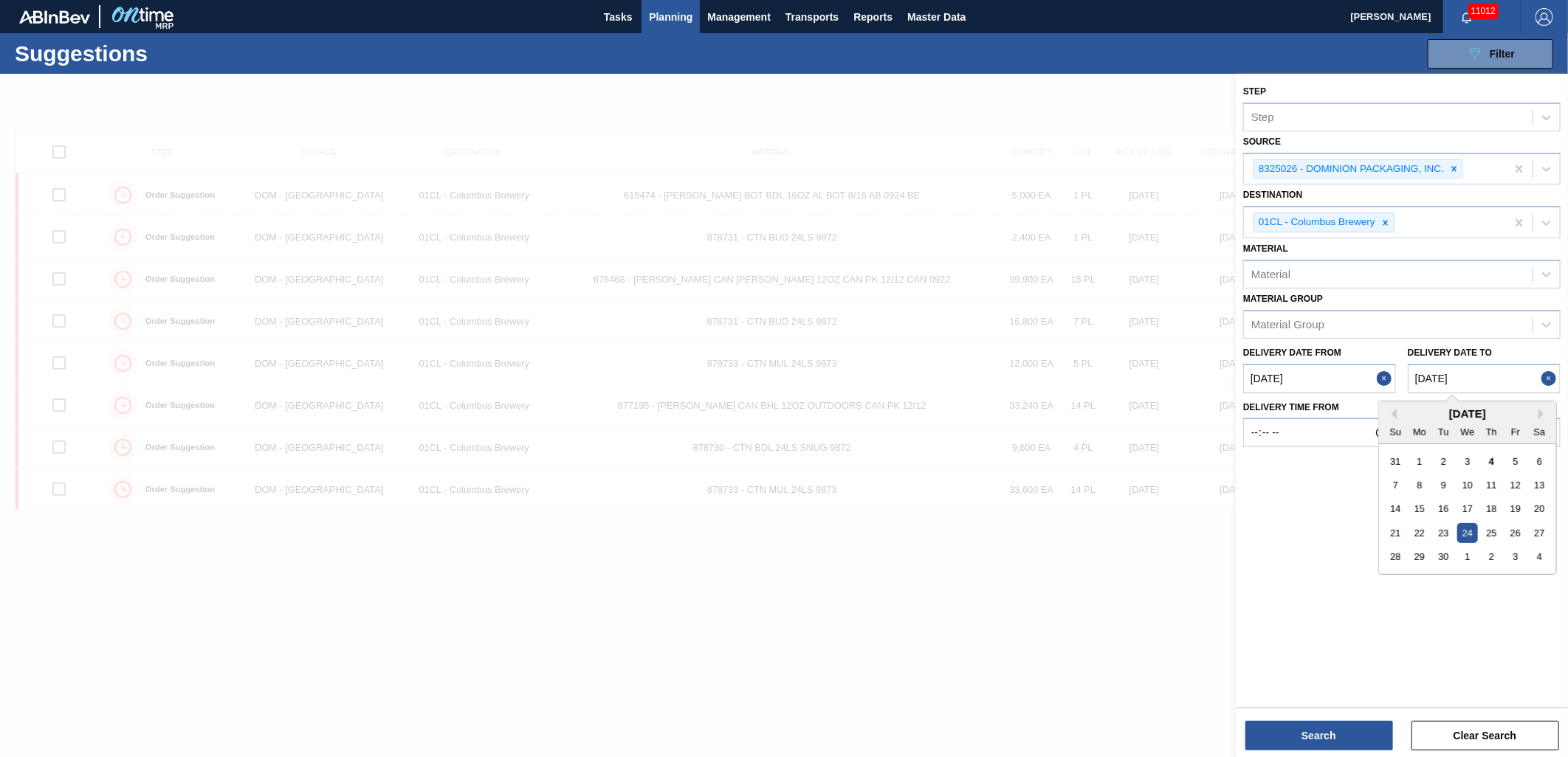
click at [1496, 368] on to "09/24/2025" at bounding box center [1483, 378] width 152 height 30
click at [1515, 503] on div "19" at bounding box center [1515, 509] width 20 height 20
type to "09/19/2025"
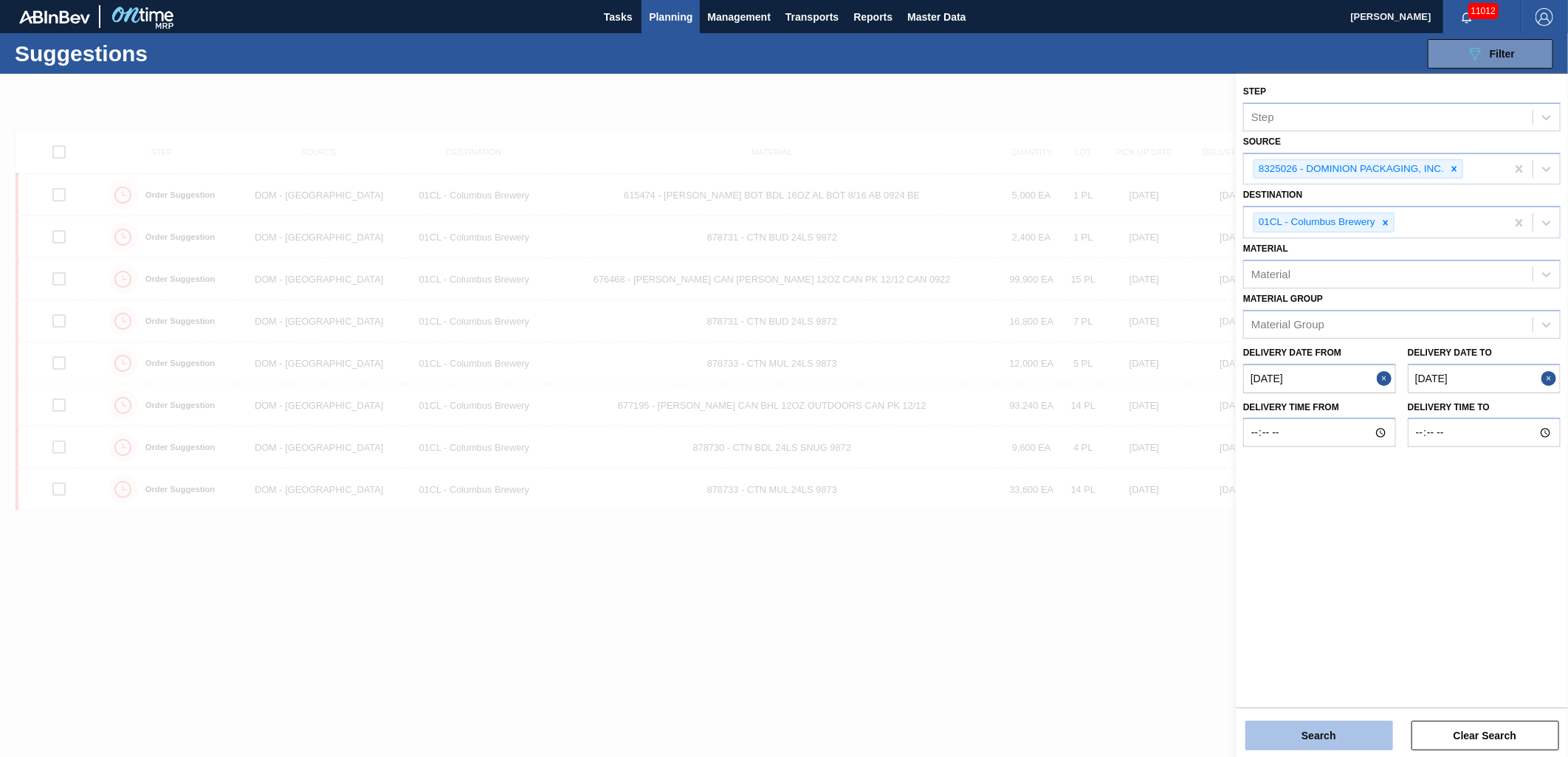
click at [1353, 732] on button "Search" at bounding box center [1319, 736] width 147 height 30
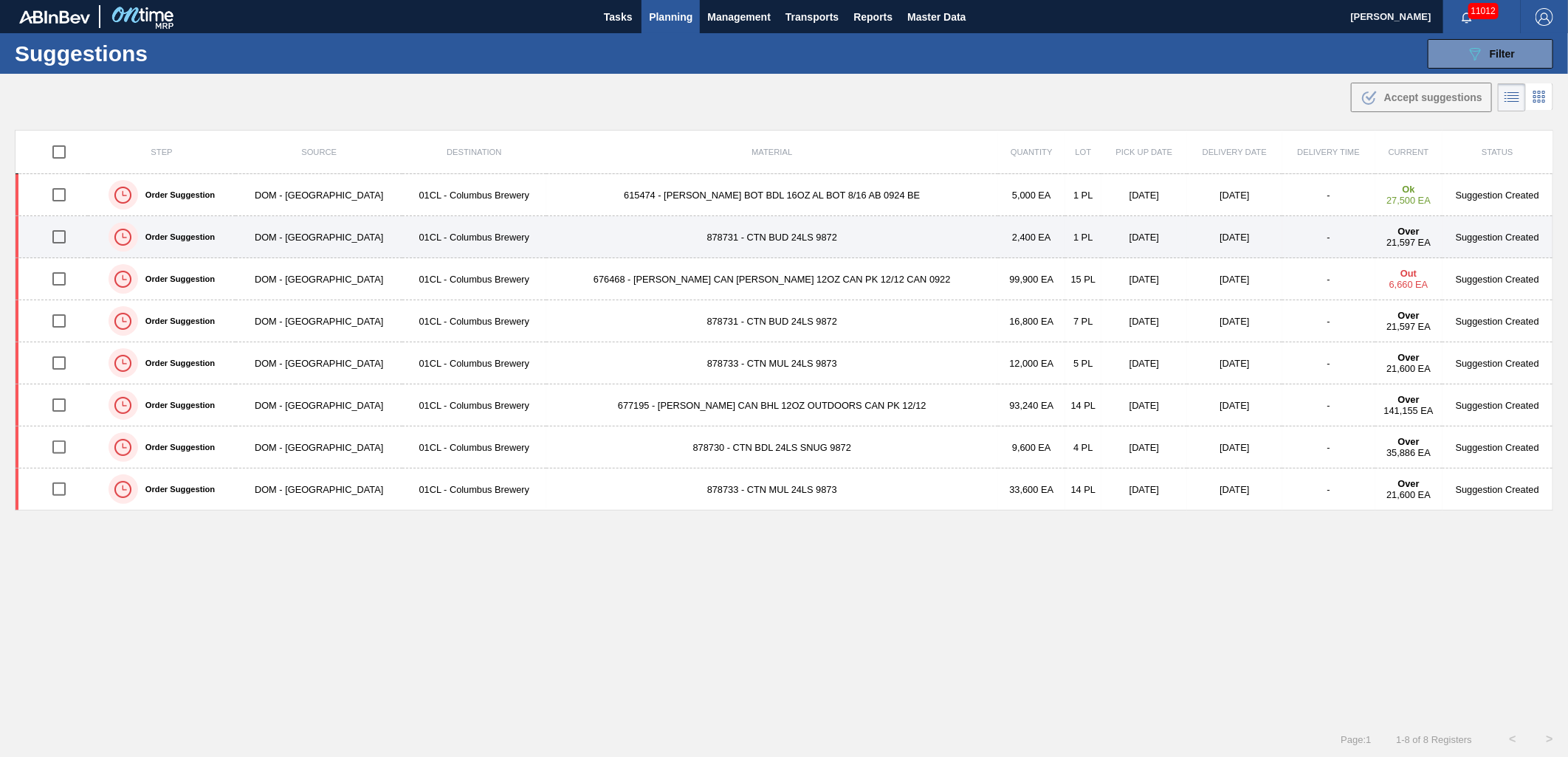
click at [64, 238] on input "checkbox" at bounding box center [59, 236] width 31 height 31
checkbox input "true"
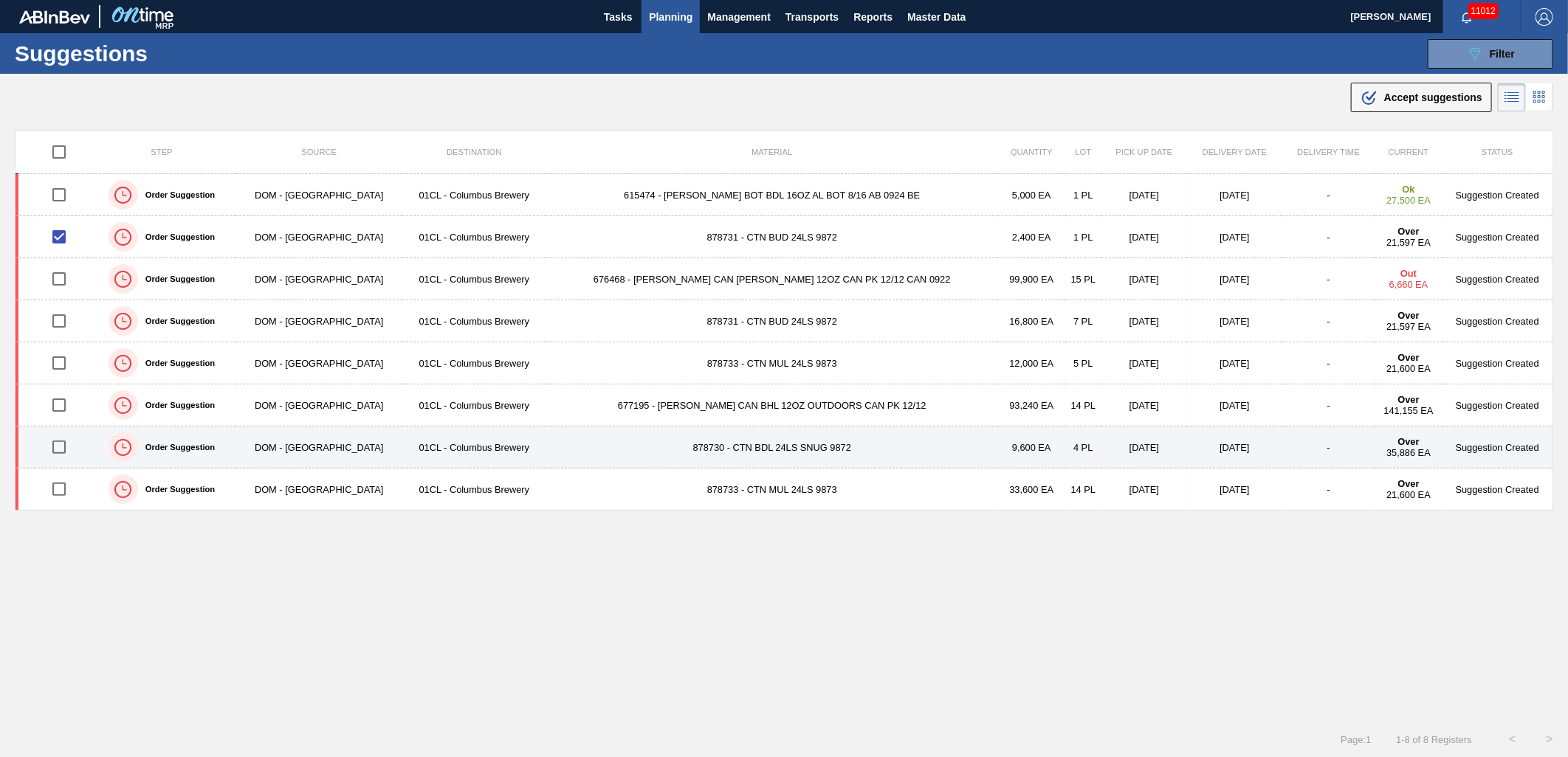
click at [61, 444] on input "checkbox" at bounding box center [59, 447] width 31 height 31
checkbox input "true"
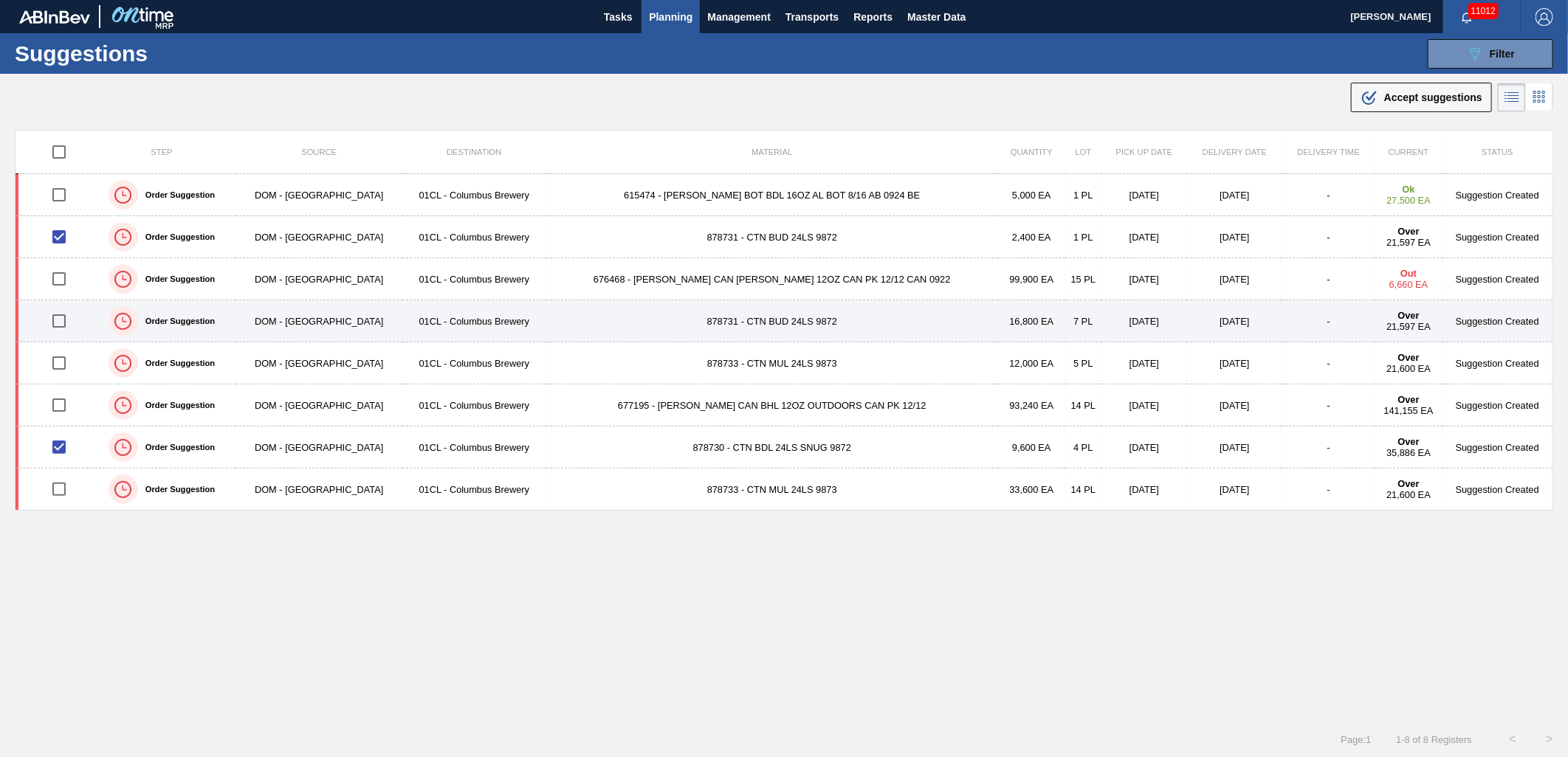
click at [65, 325] on input "checkbox" at bounding box center [59, 321] width 31 height 31
checkbox input "true"
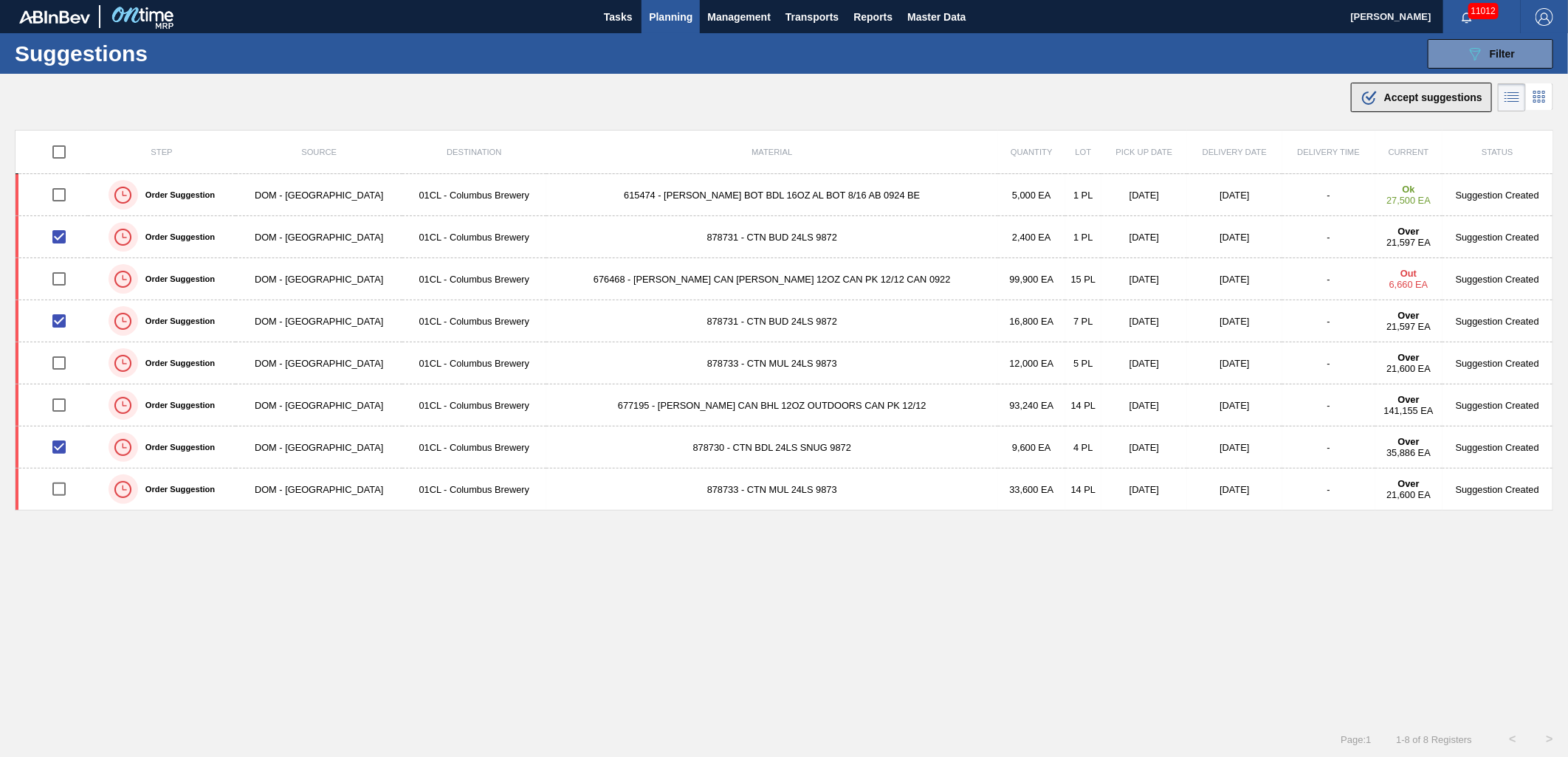
click at [1393, 95] on span "Accept suggestions" at bounding box center [1434, 98] width 99 height 12
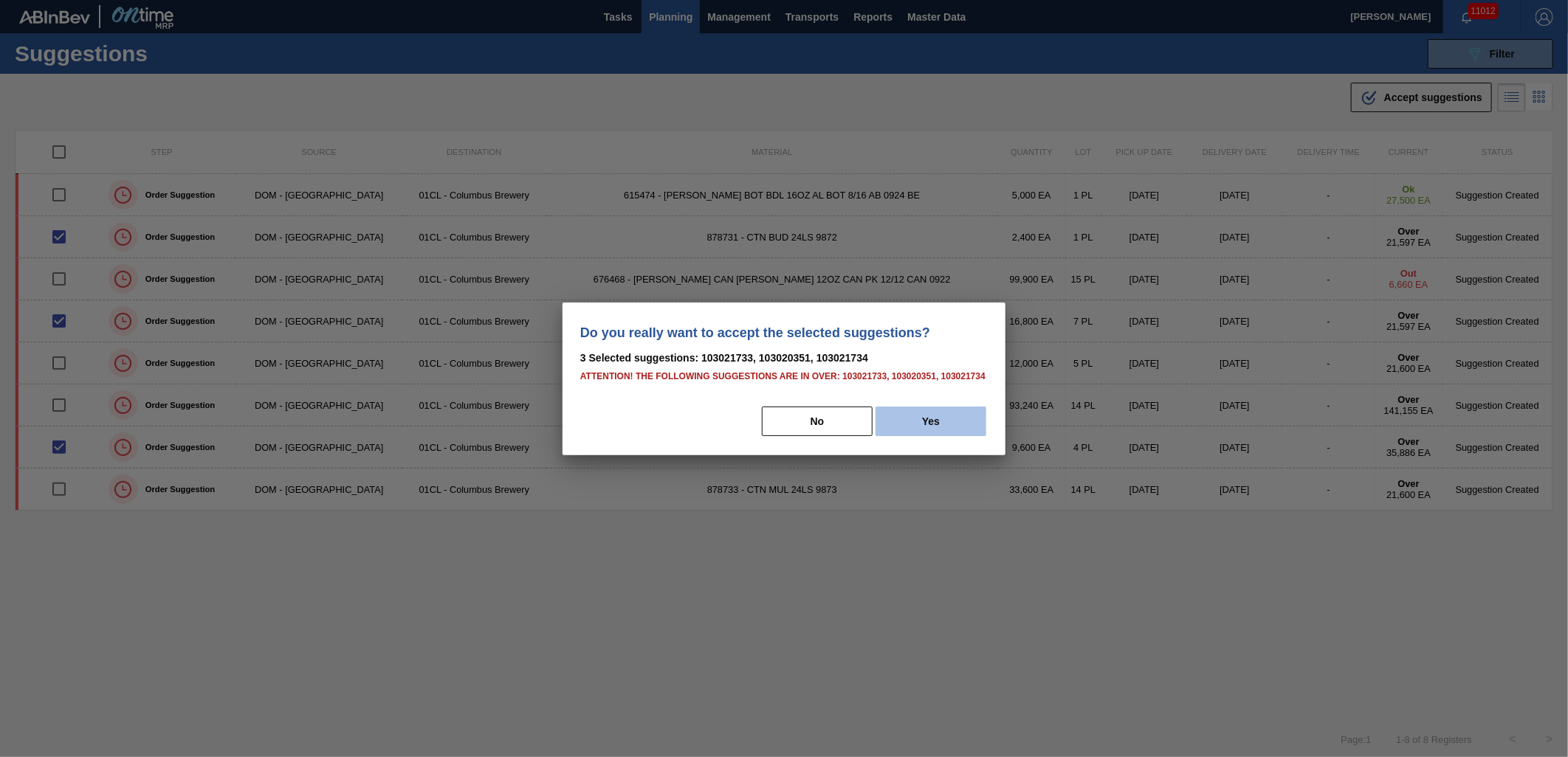
click at [947, 416] on button "Yes" at bounding box center [930, 421] width 111 height 30
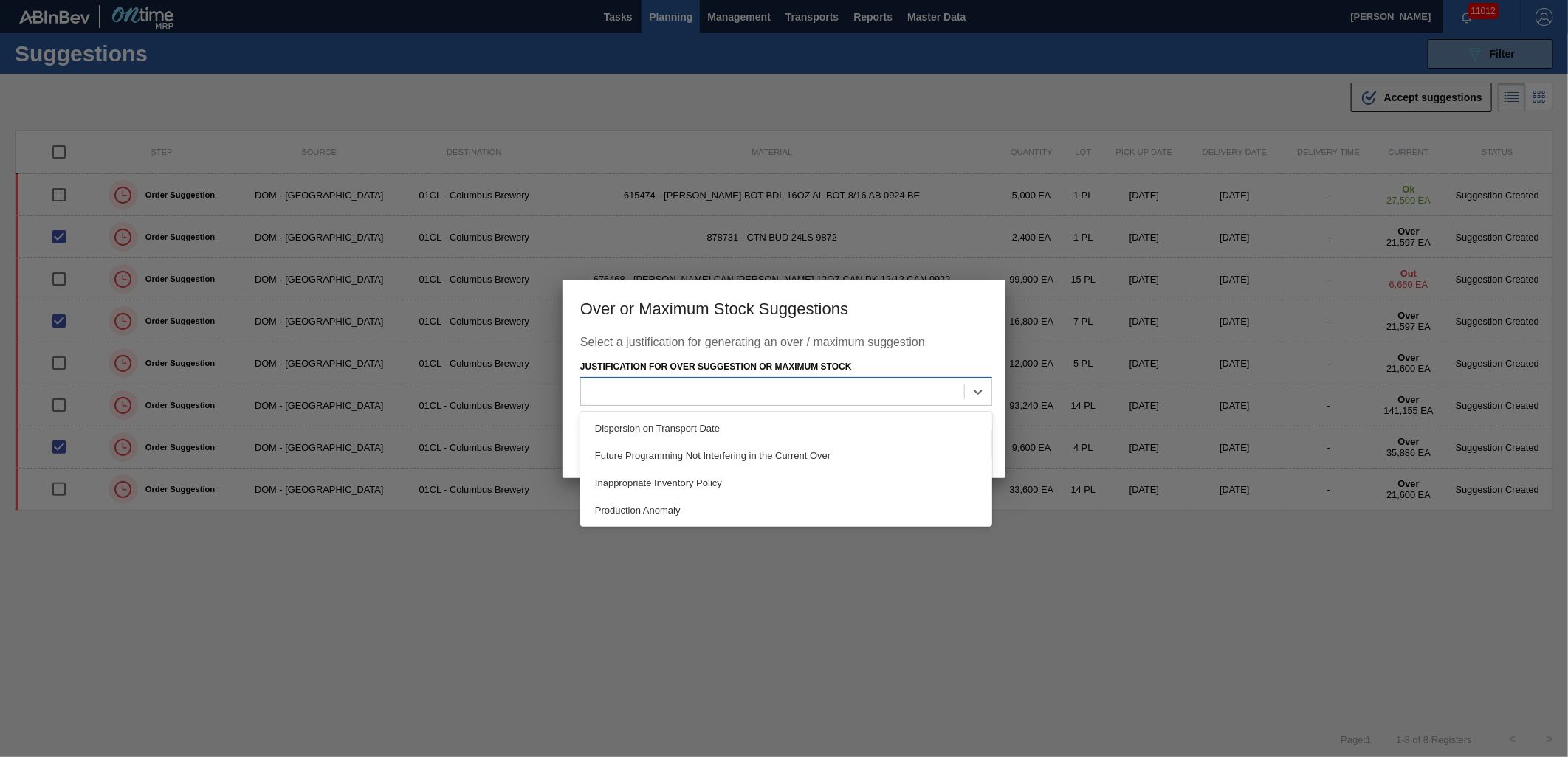
click at [939, 393] on div at bounding box center [772, 391] width 384 height 21
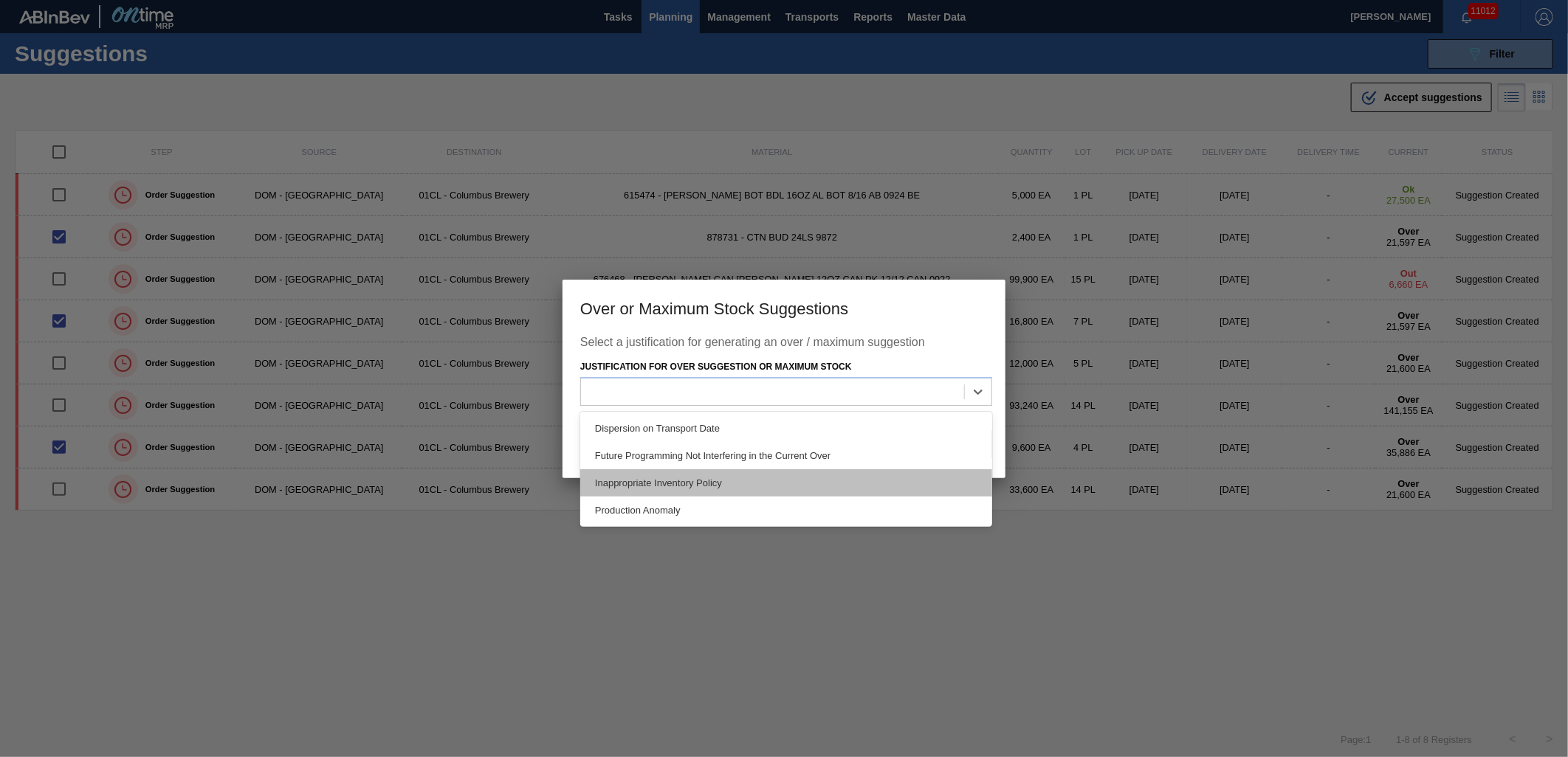
click at [809, 483] on div "Inappropriate Inventory Policy" at bounding box center [786, 482] width 412 height 27
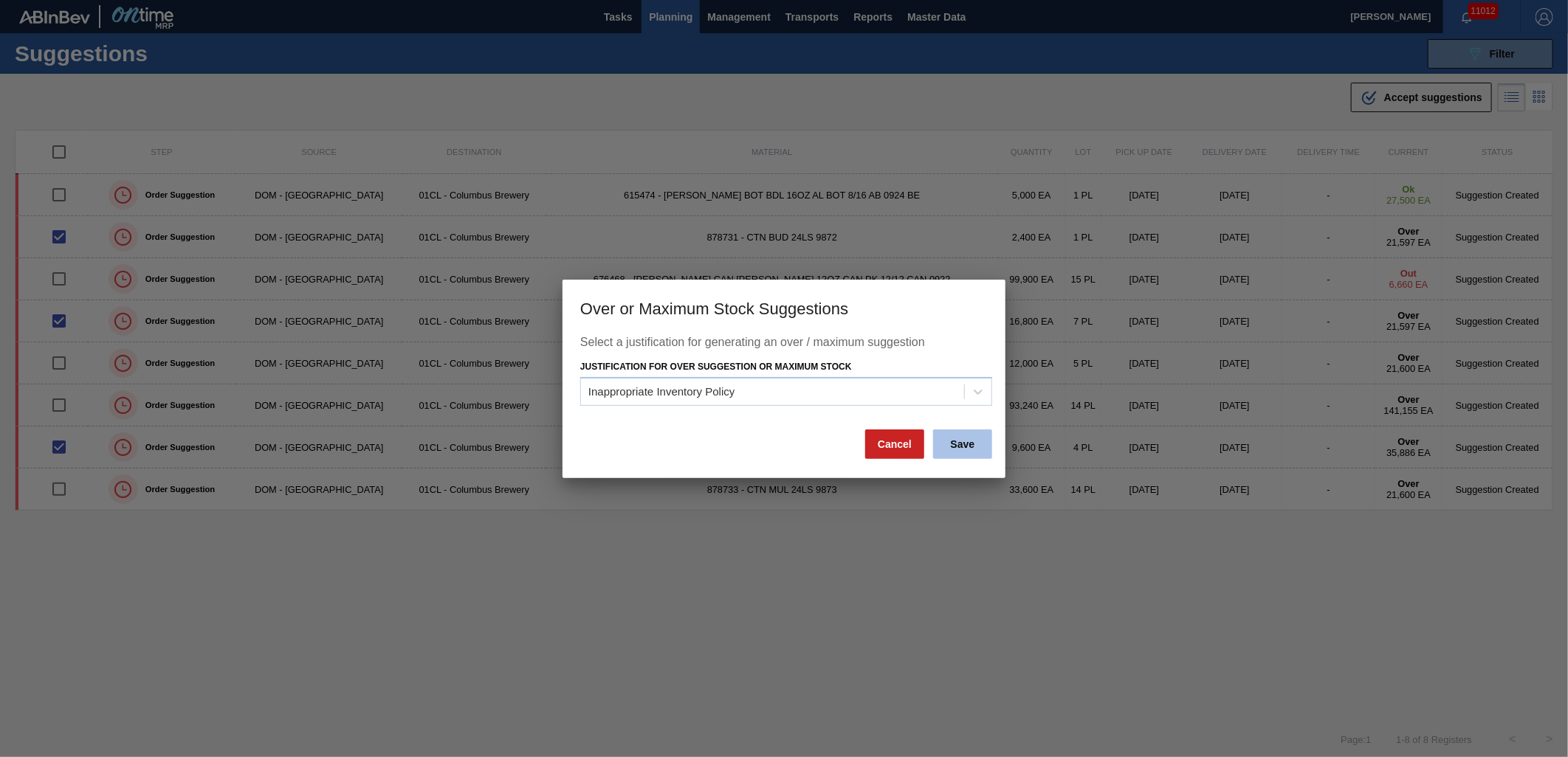
click at [977, 452] on button "Save" at bounding box center [962, 444] width 59 height 30
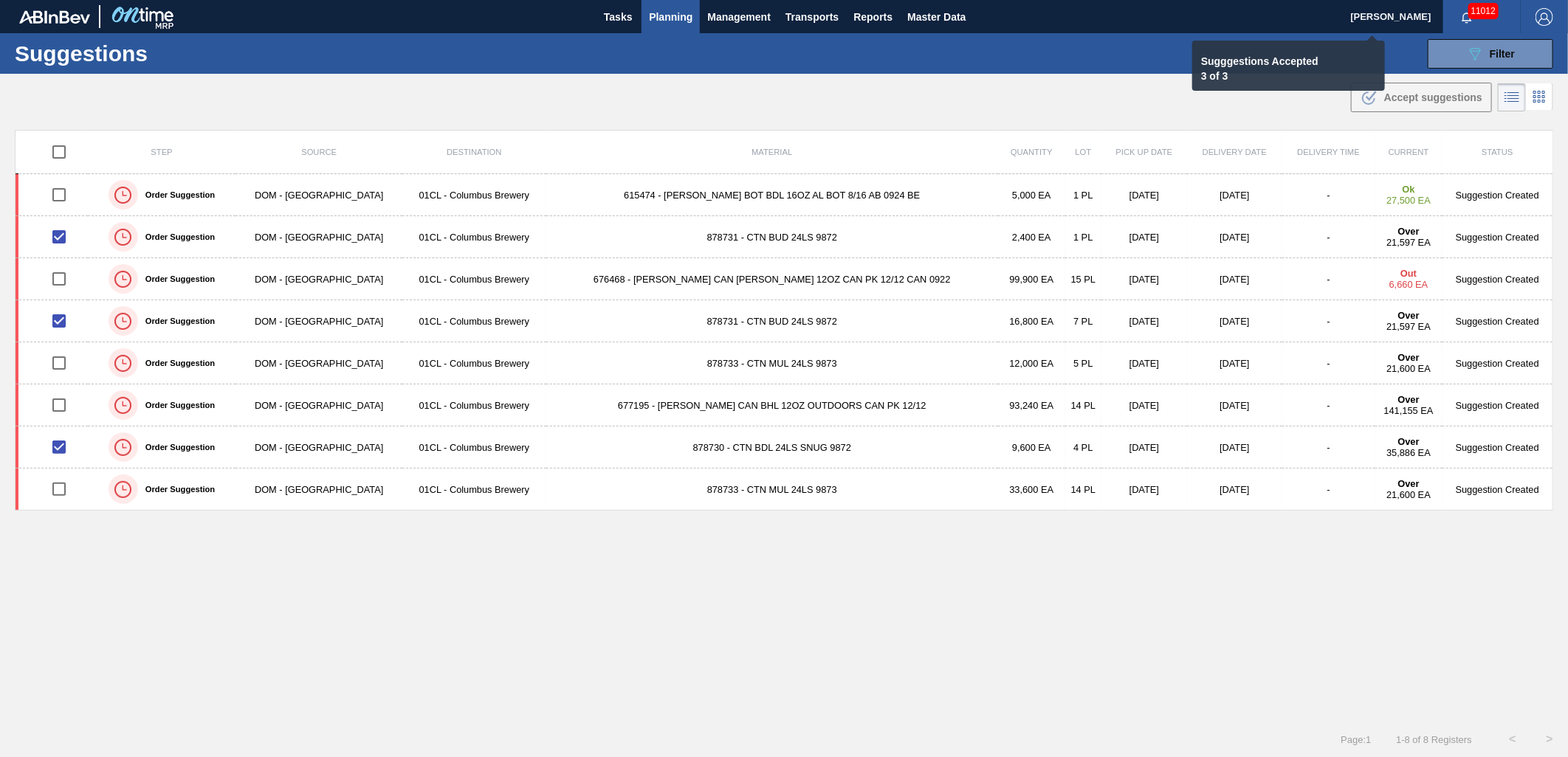
checkbox input "false"
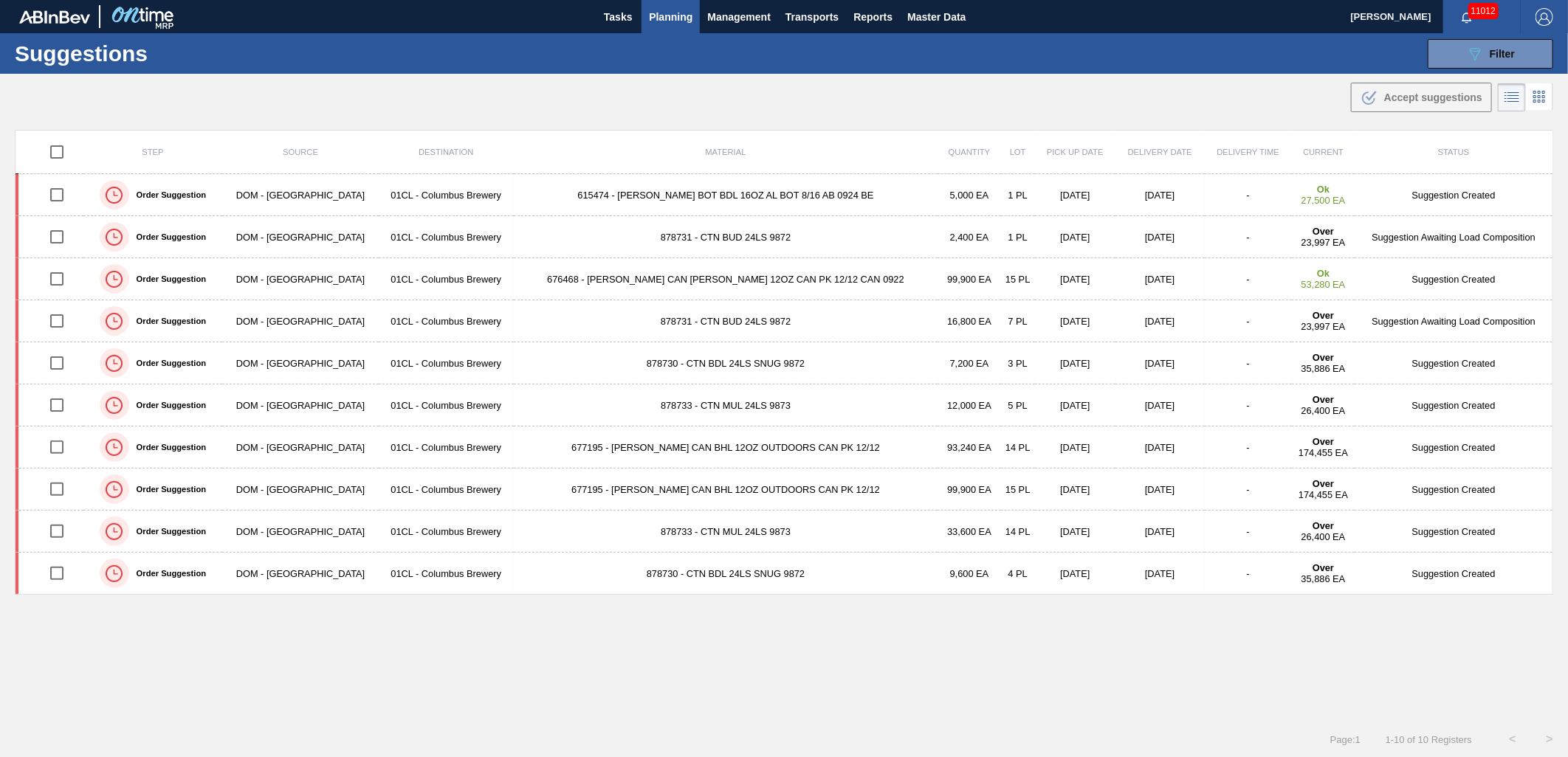
click at [668, 24] on span "Planning" at bounding box center [670, 17] width 44 height 18
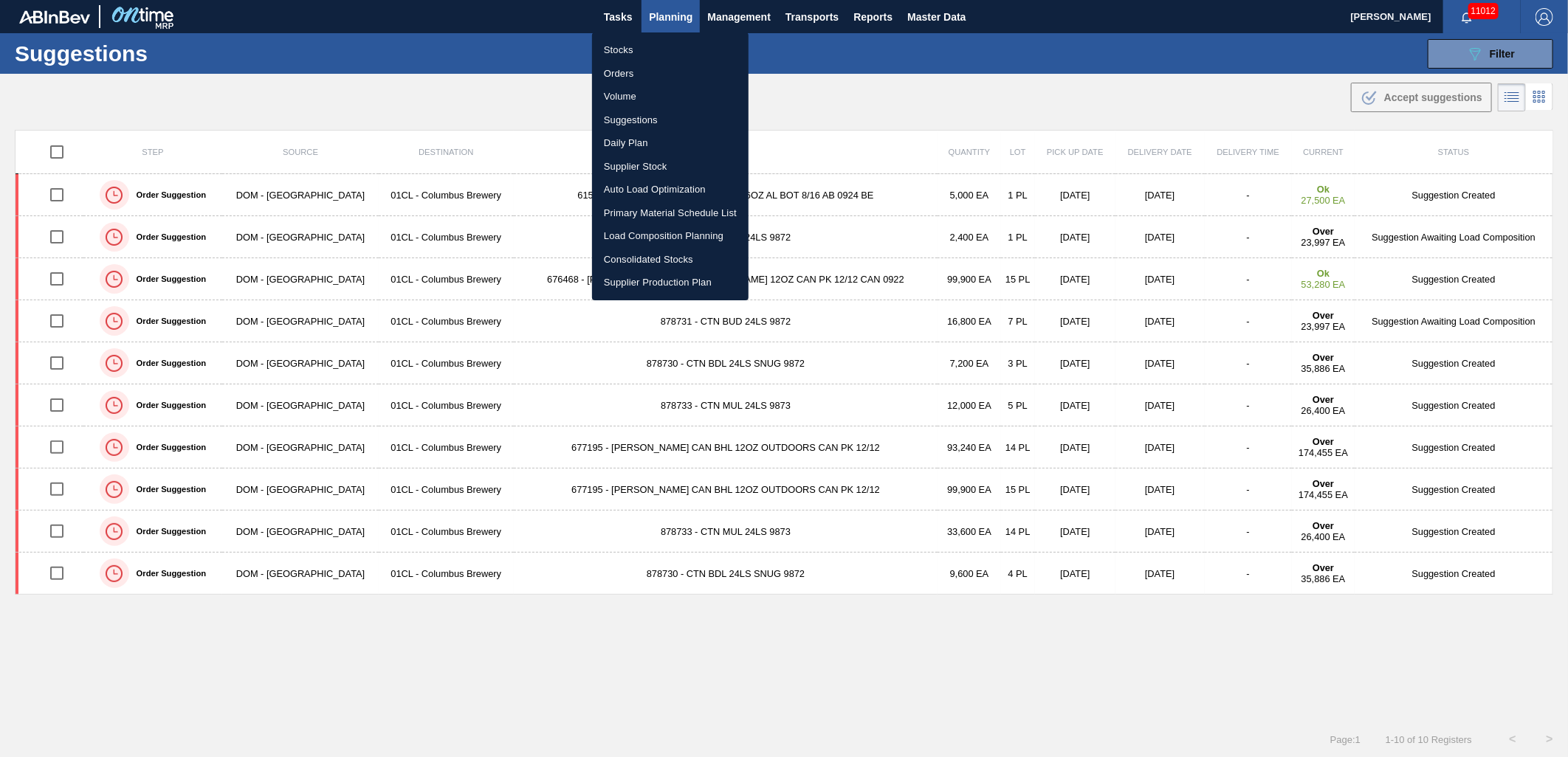
click at [1366, 290] on div at bounding box center [784, 378] width 1568 height 757
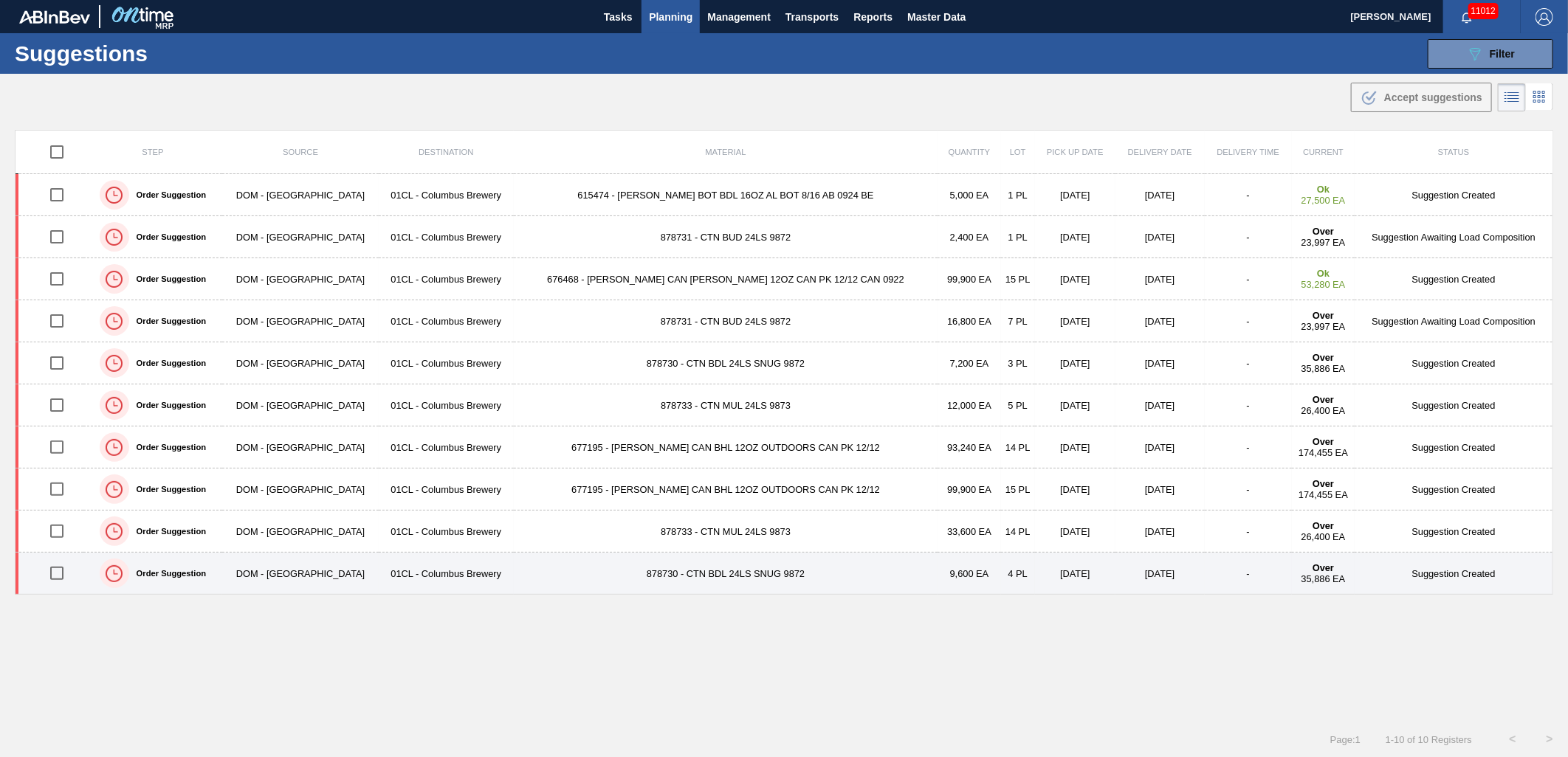
click at [62, 584] on input "checkbox" at bounding box center [57, 573] width 31 height 31
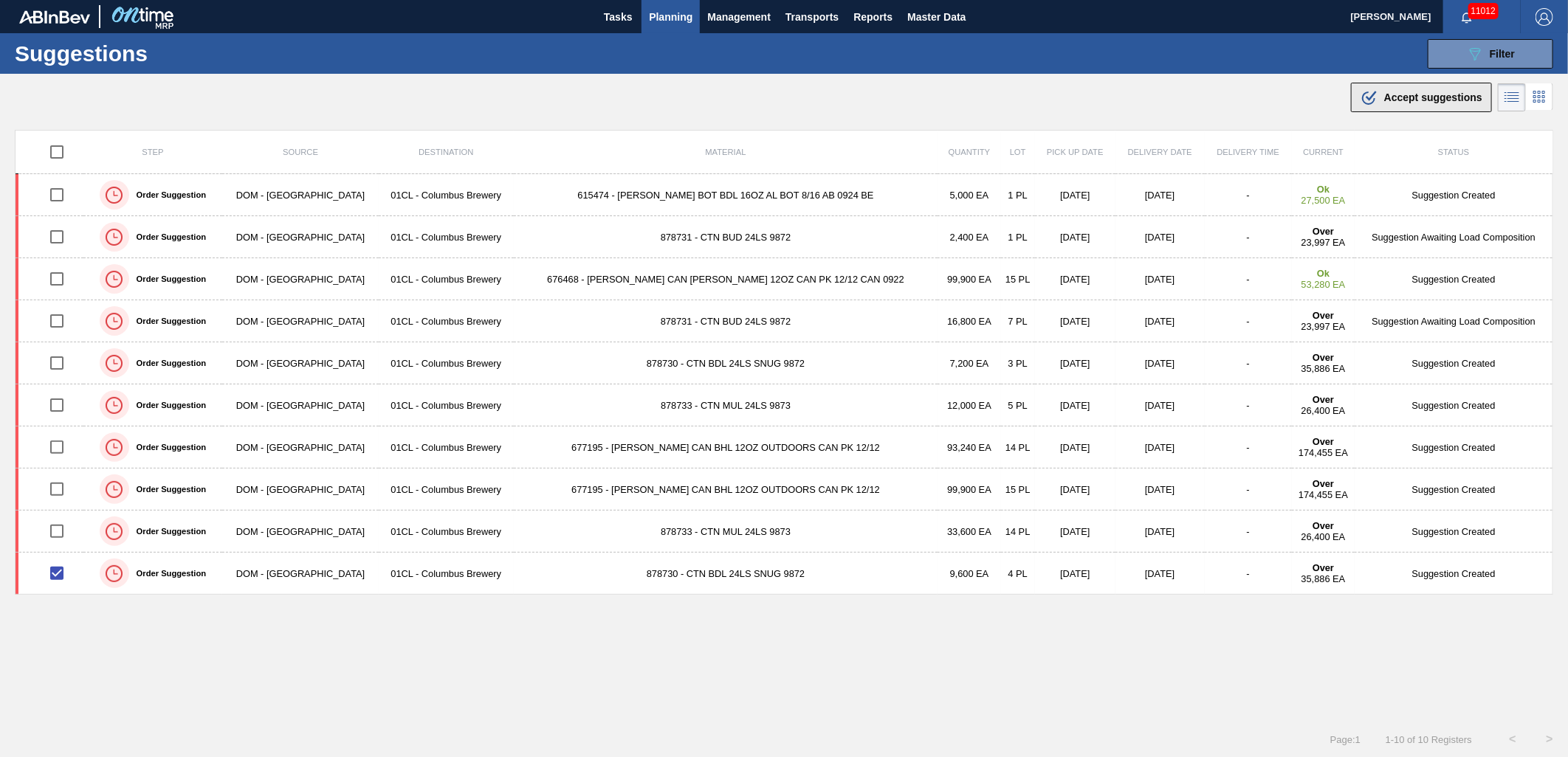
click at [1384, 106] on div ".b{fill:var(--color-action-default)} Accept suggestions" at bounding box center [1422, 98] width 122 height 18
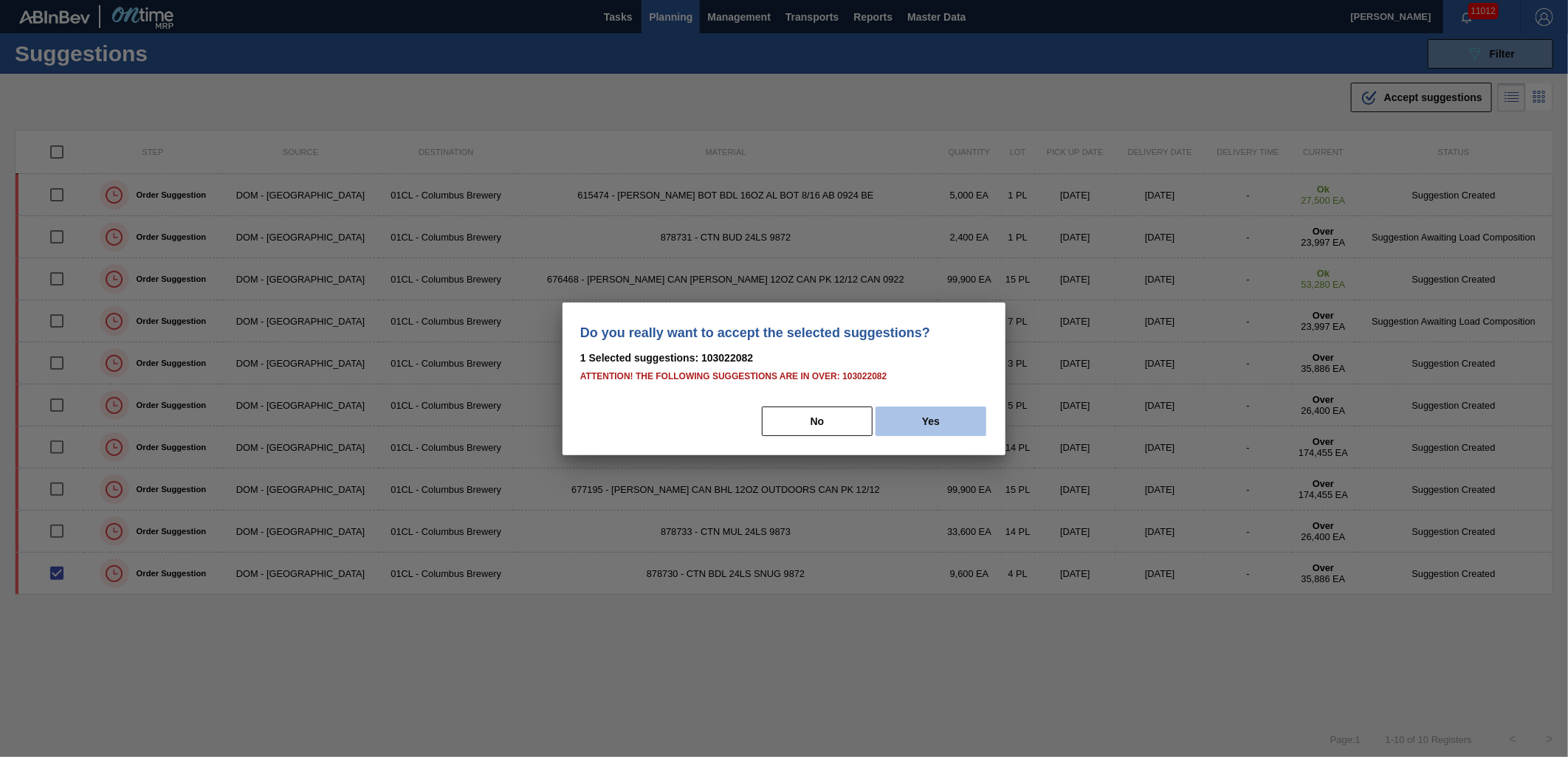
click at [931, 428] on button "Yes" at bounding box center [930, 421] width 111 height 30
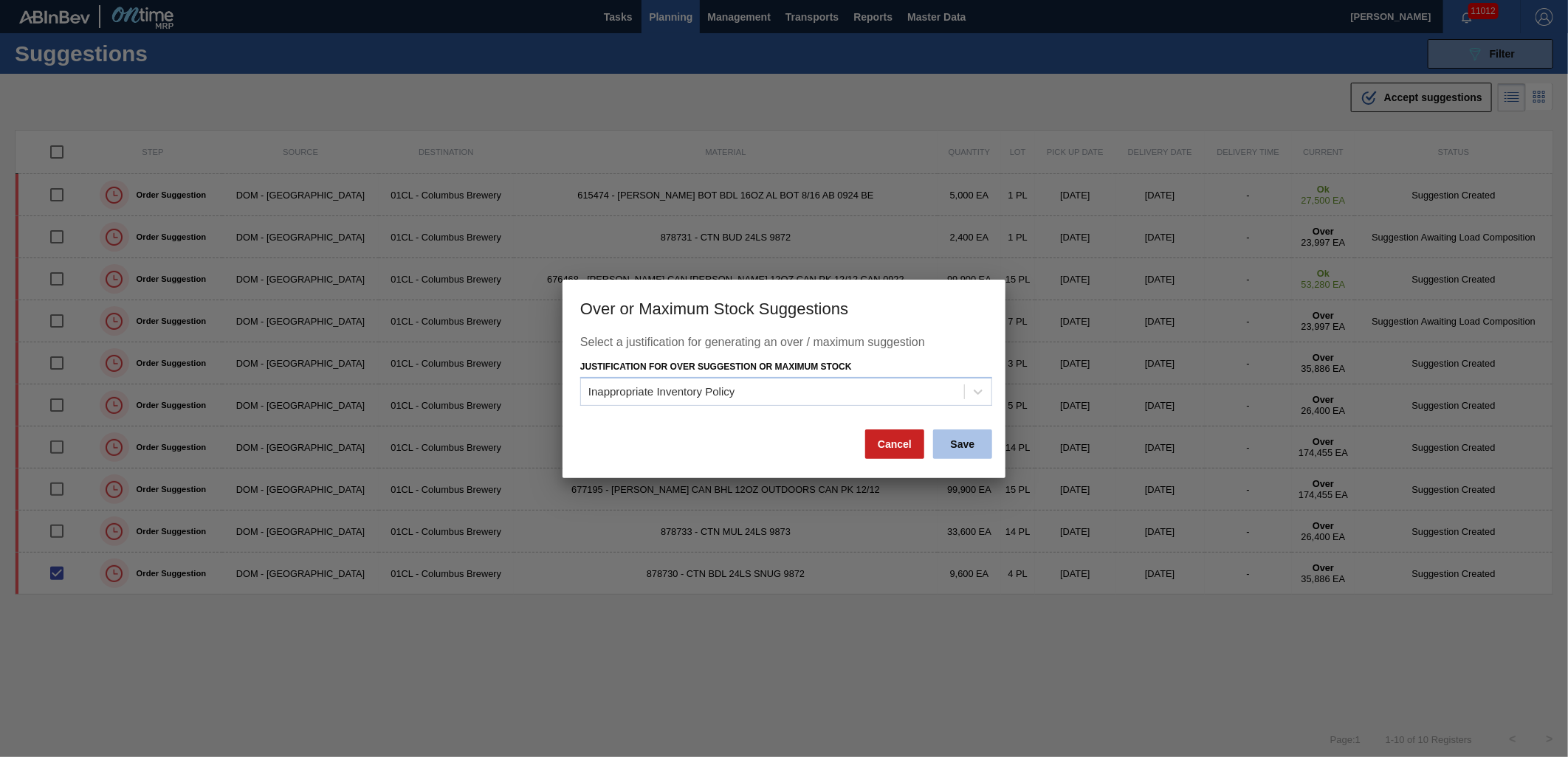
click at [955, 436] on button "Save" at bounding box center [962, 444] width 59 height 30
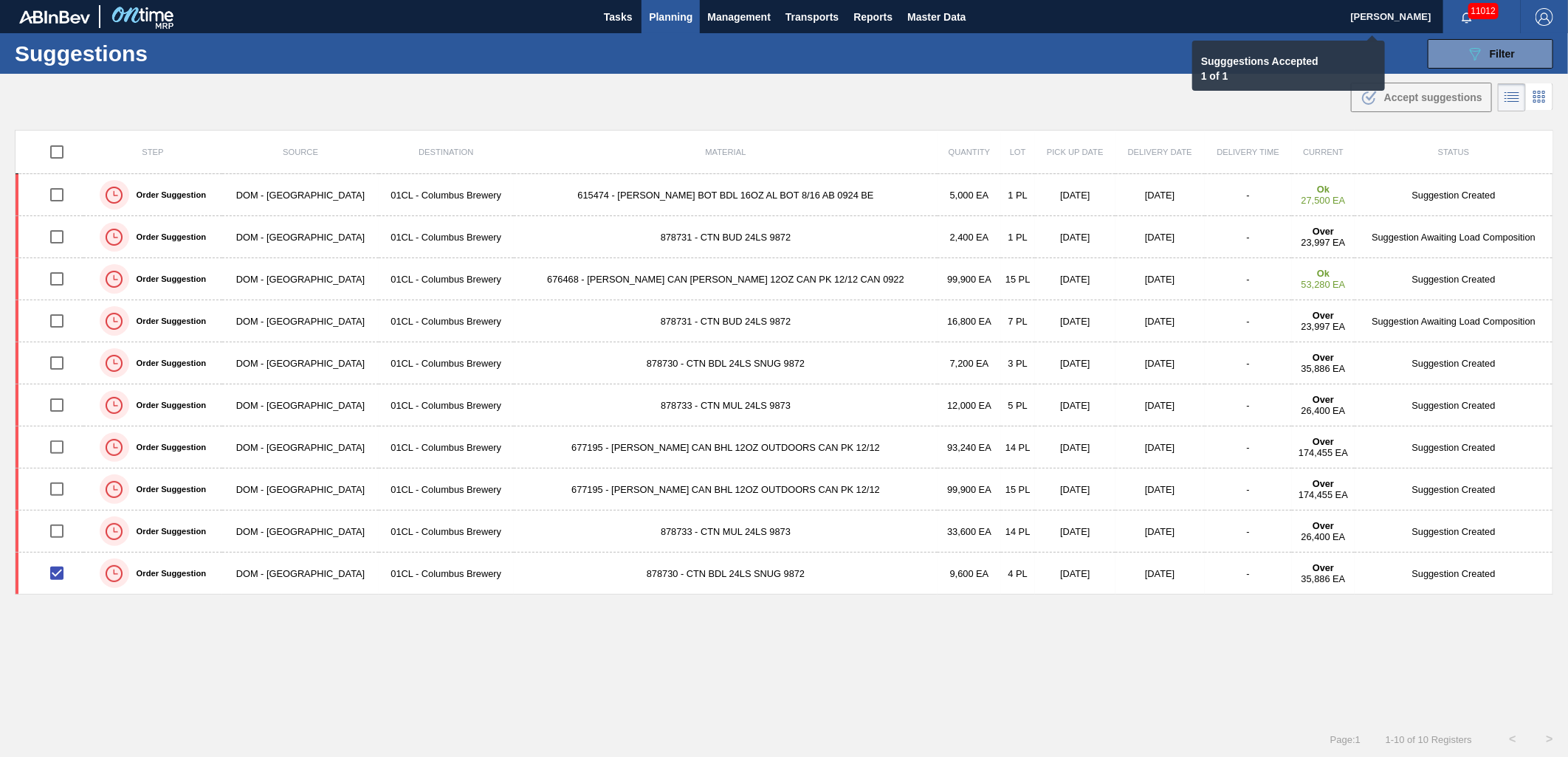
checkbox input "false"
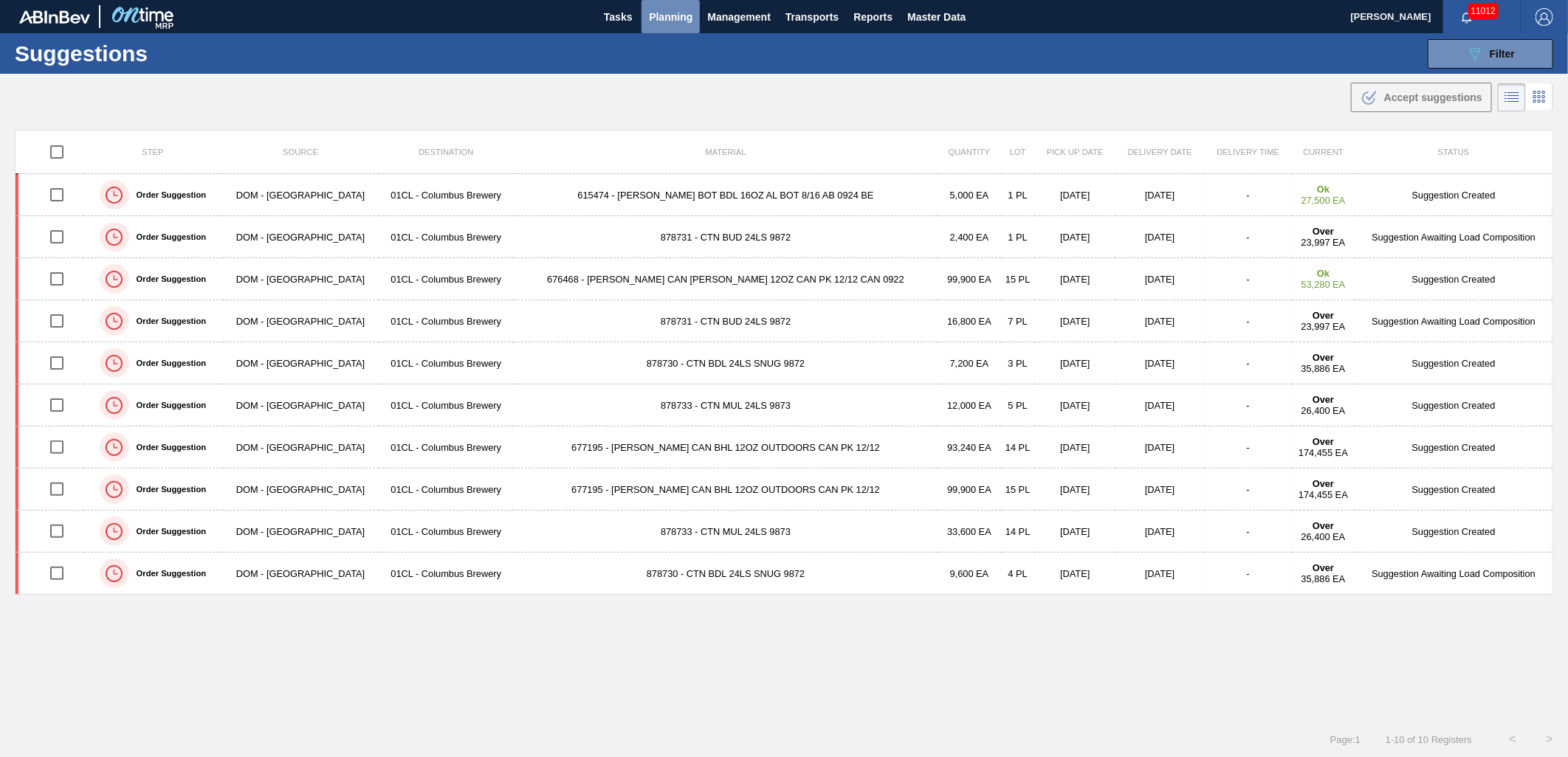
click at [683, 19] on span "Planning" at bounding box center [670, 17] width 44 height 18
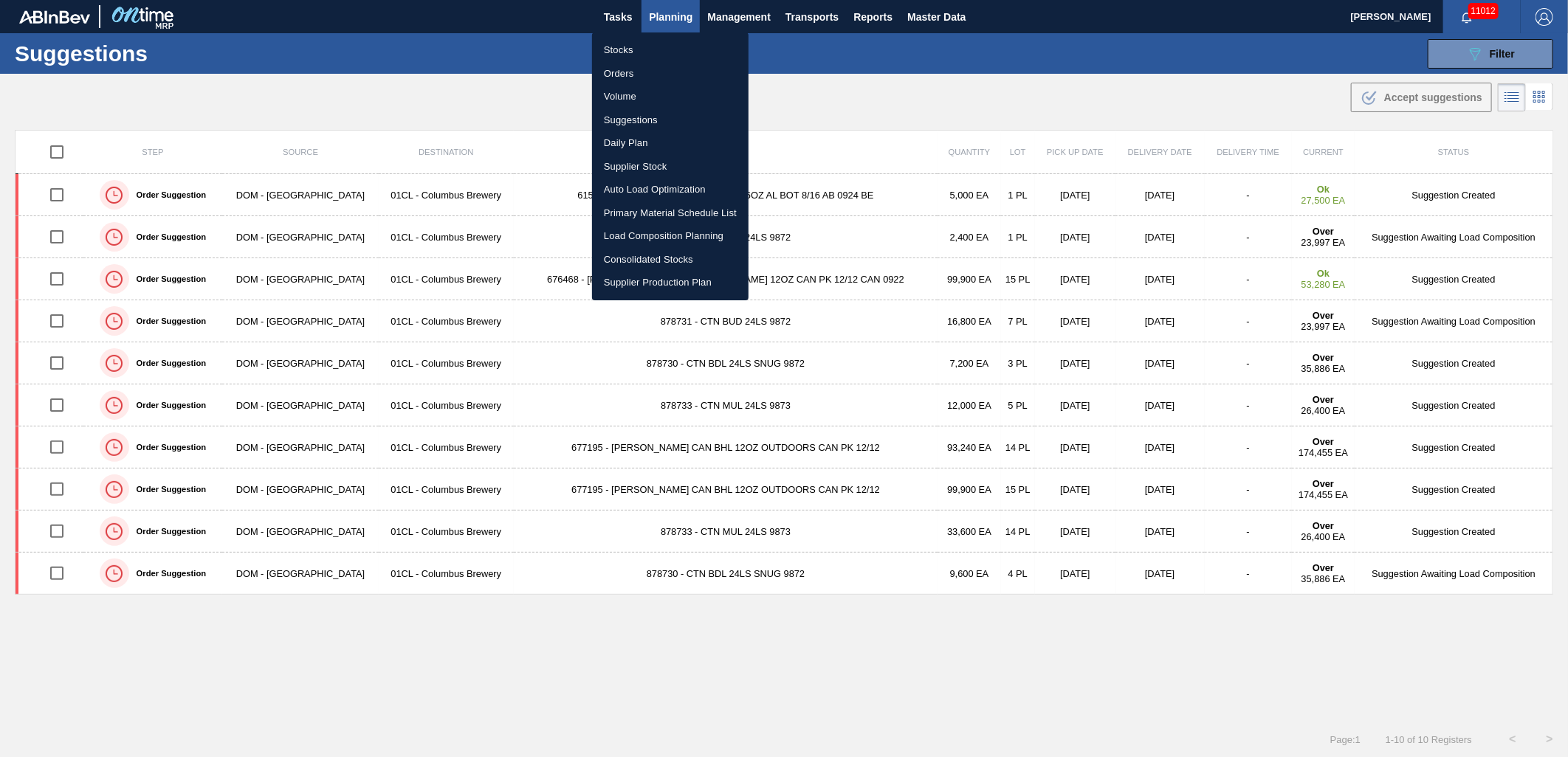
click at [641, 42] on li "Stocks" at bounding box center [669, 51] width 156 height 24
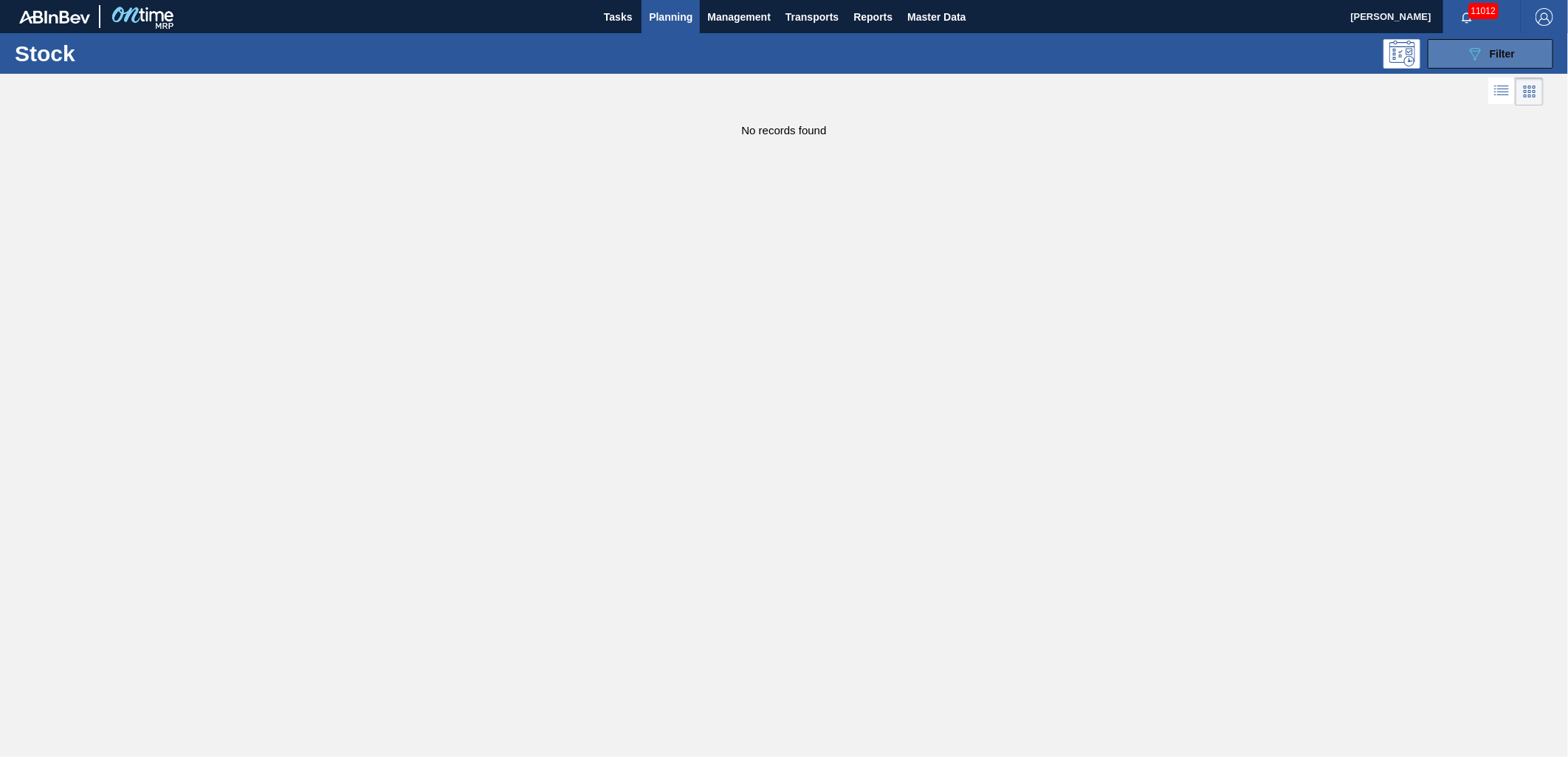
click at [1492, 42] on button "089F7B8B-B2A5-4AFE-B5C0-19BA573D28AC Filter" at bounding box center [1490, 54] width 126 height 30
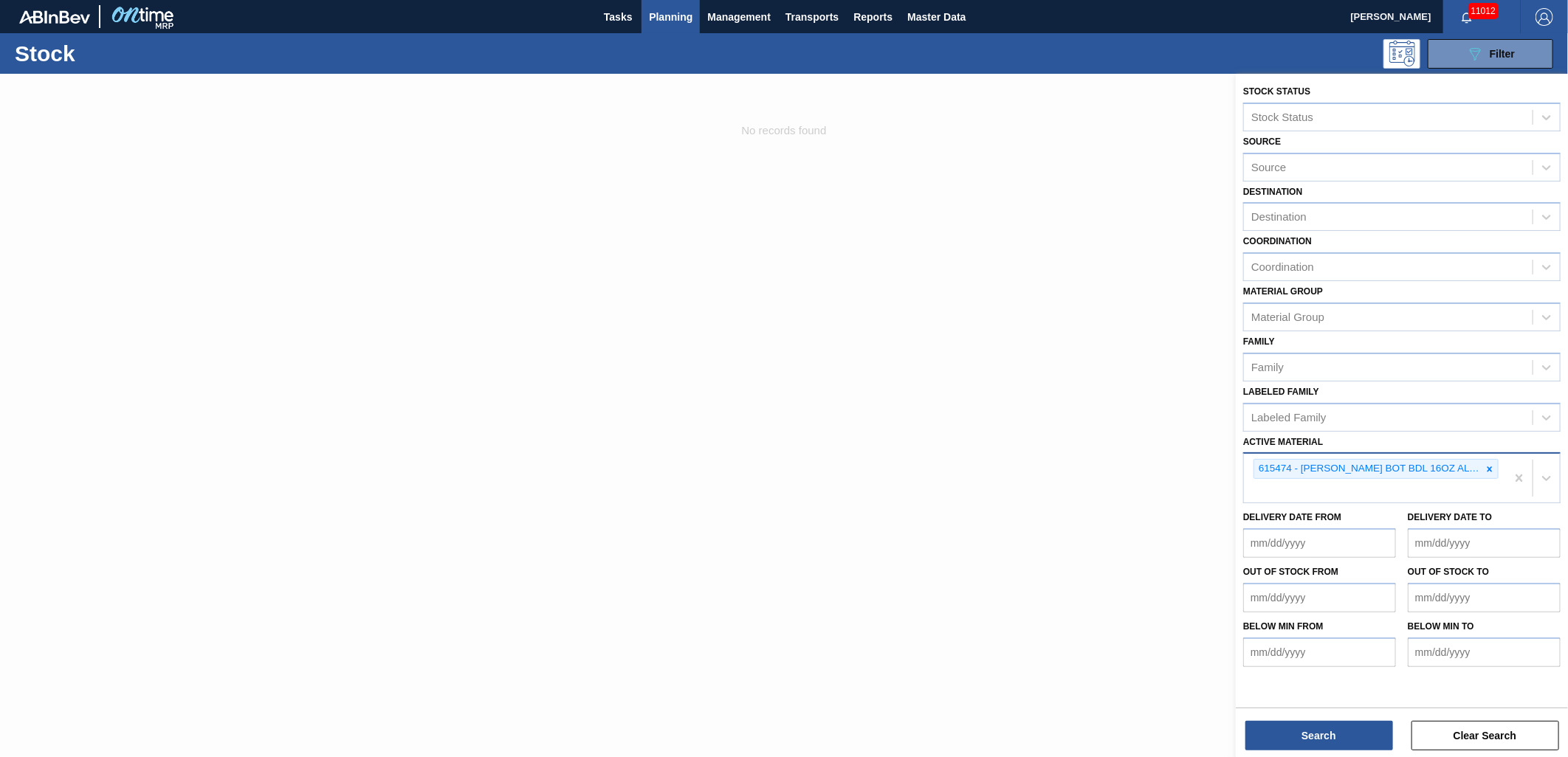
click at [1488, 465] on icon at bounding box center [1489, 469] width 10 height 10
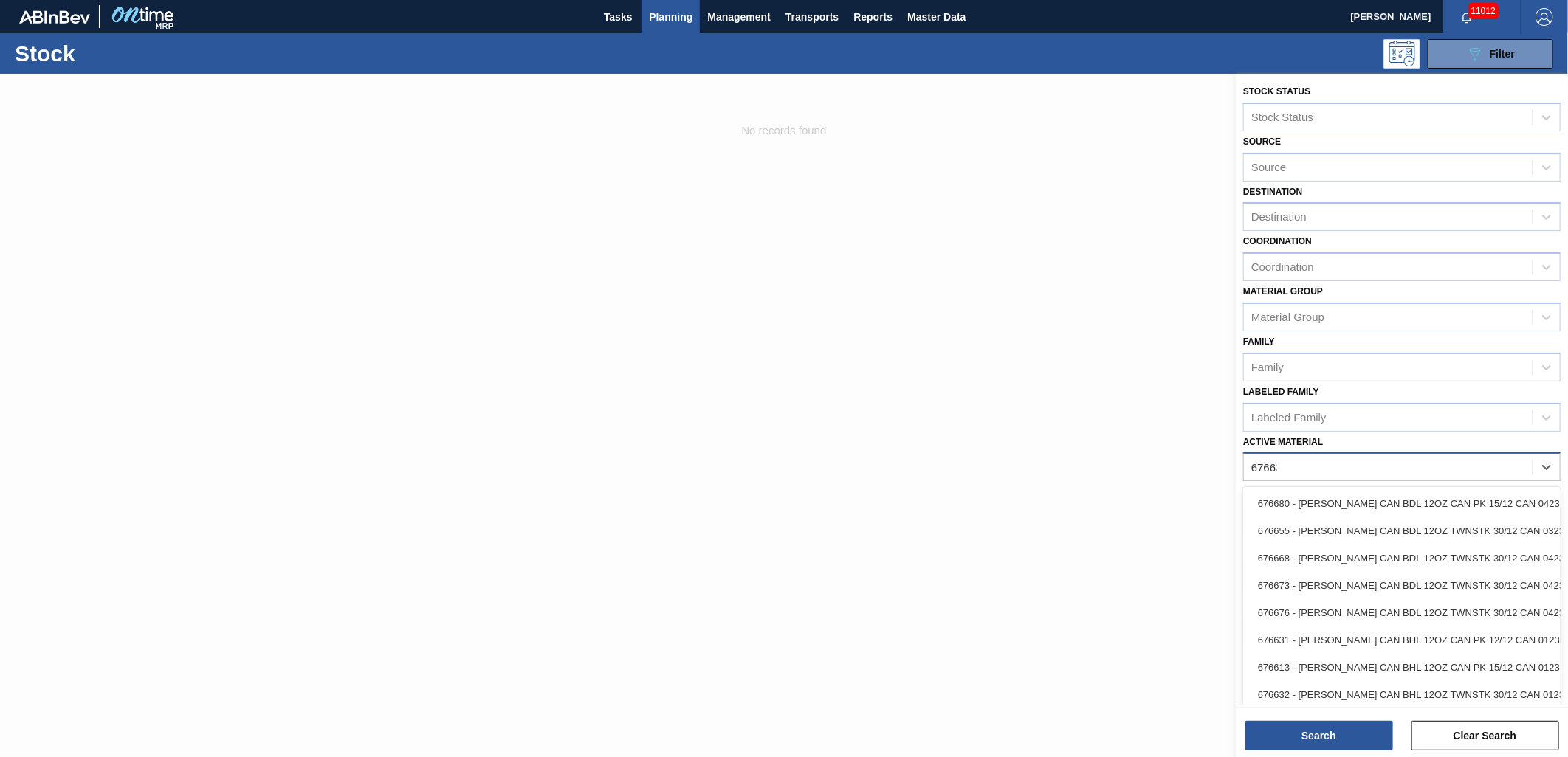
type Material "676631"
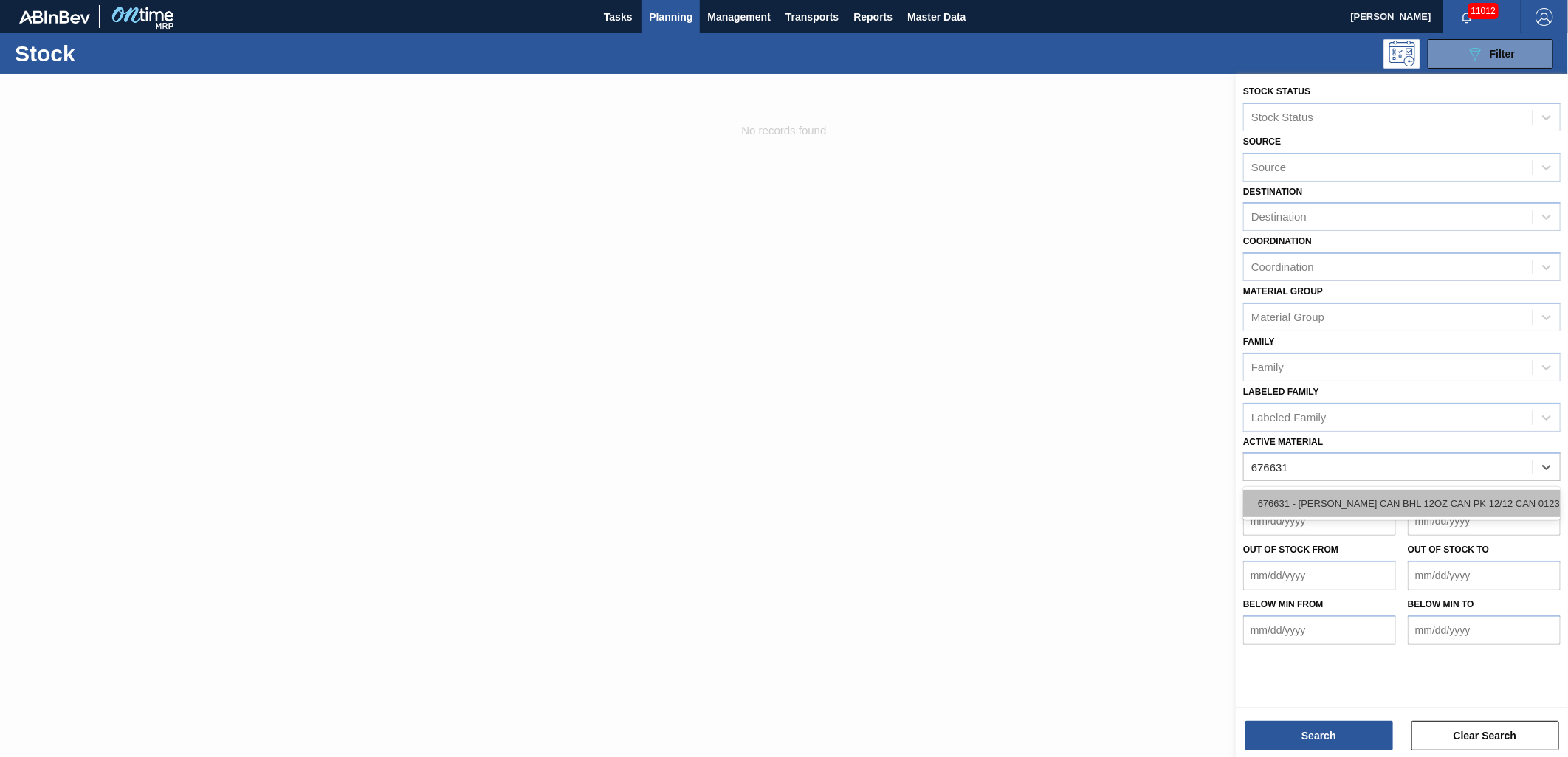
click at [1454, 490] on div "676631 - CARR CAN BHL 12OZ CAN PK 12/12 CAN 0123" at bounding box center [1402, 503] width 318 height 27
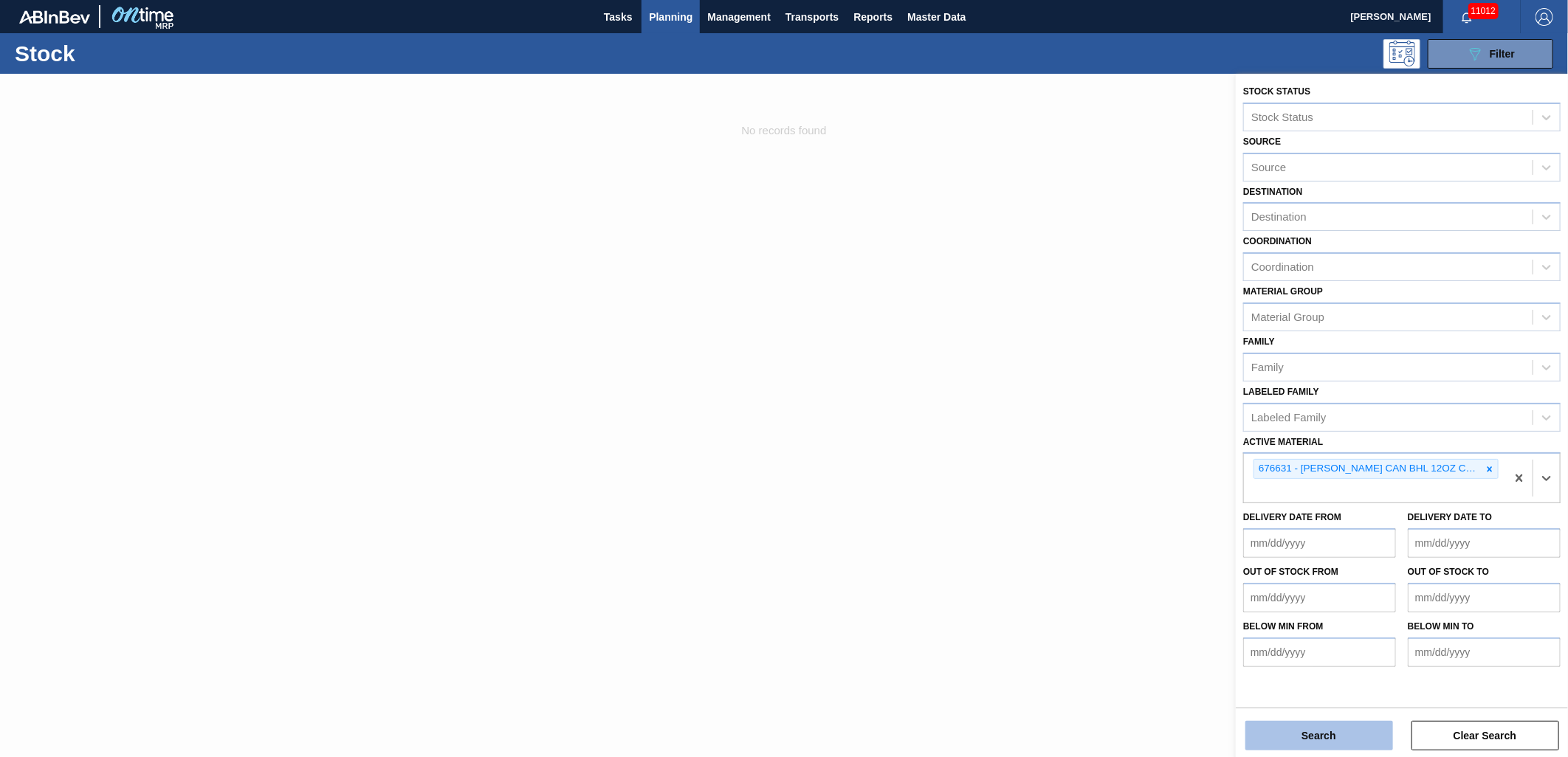
click at [1317, 732] on button "Search" at bounding box center [1319, 736] width 147 height 30
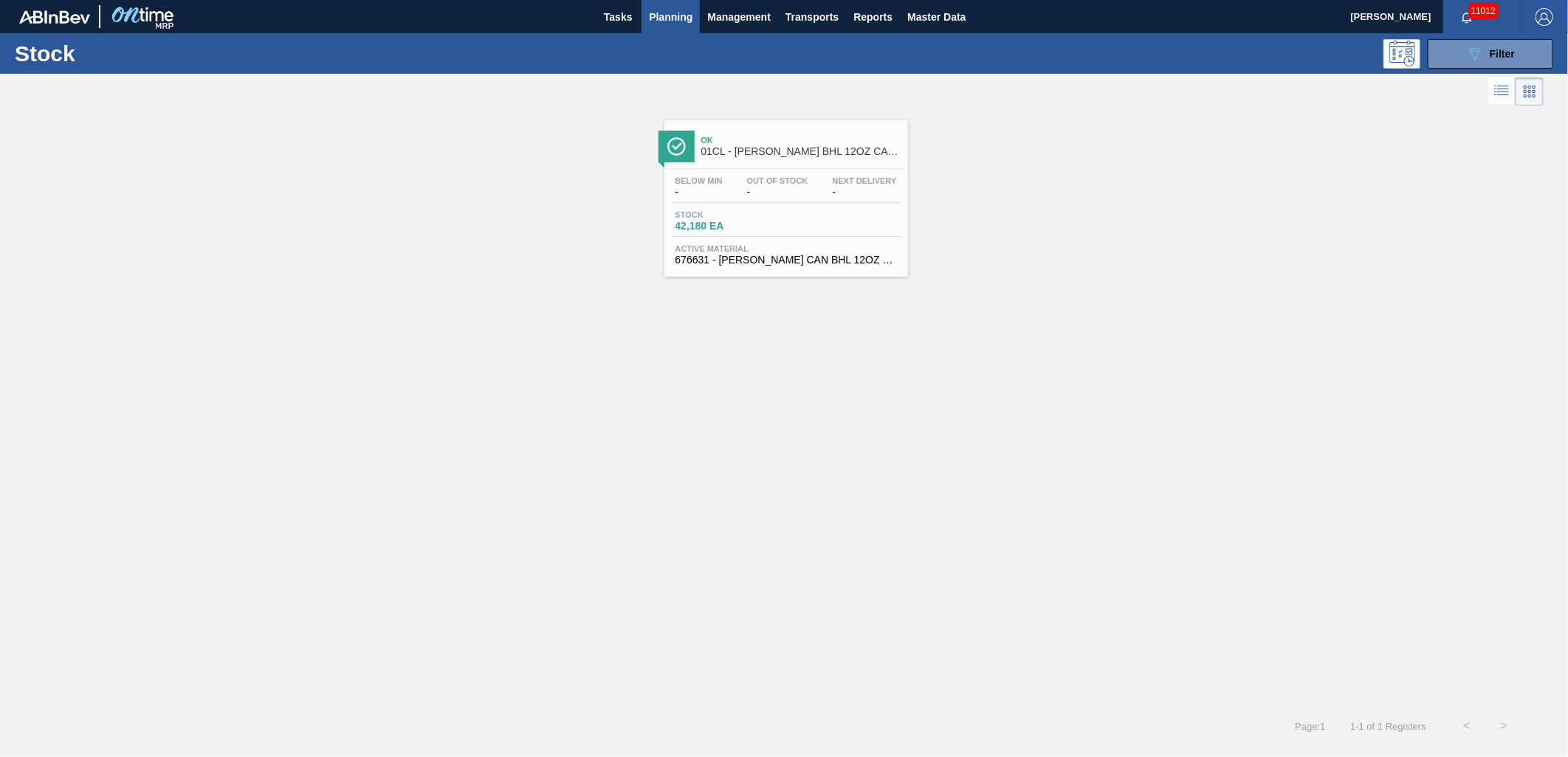
click at [813, 184] on div "Below Min - Out Of Stock - Next Delivery -" at bounding box center [786, 189] width 229 height 27
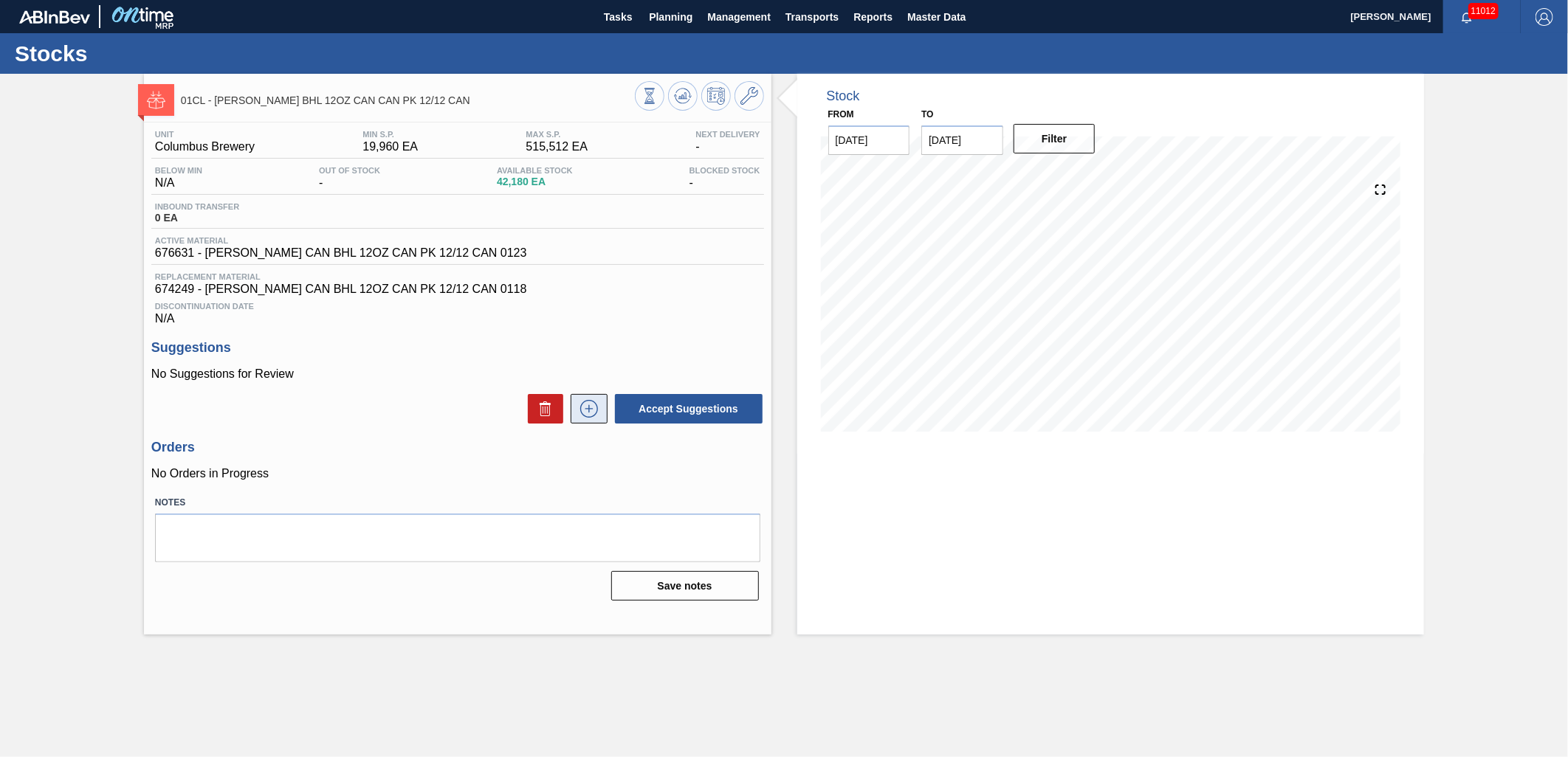
click at [592, 411] on icon at bounding box center [590, 409] width 24 height 18
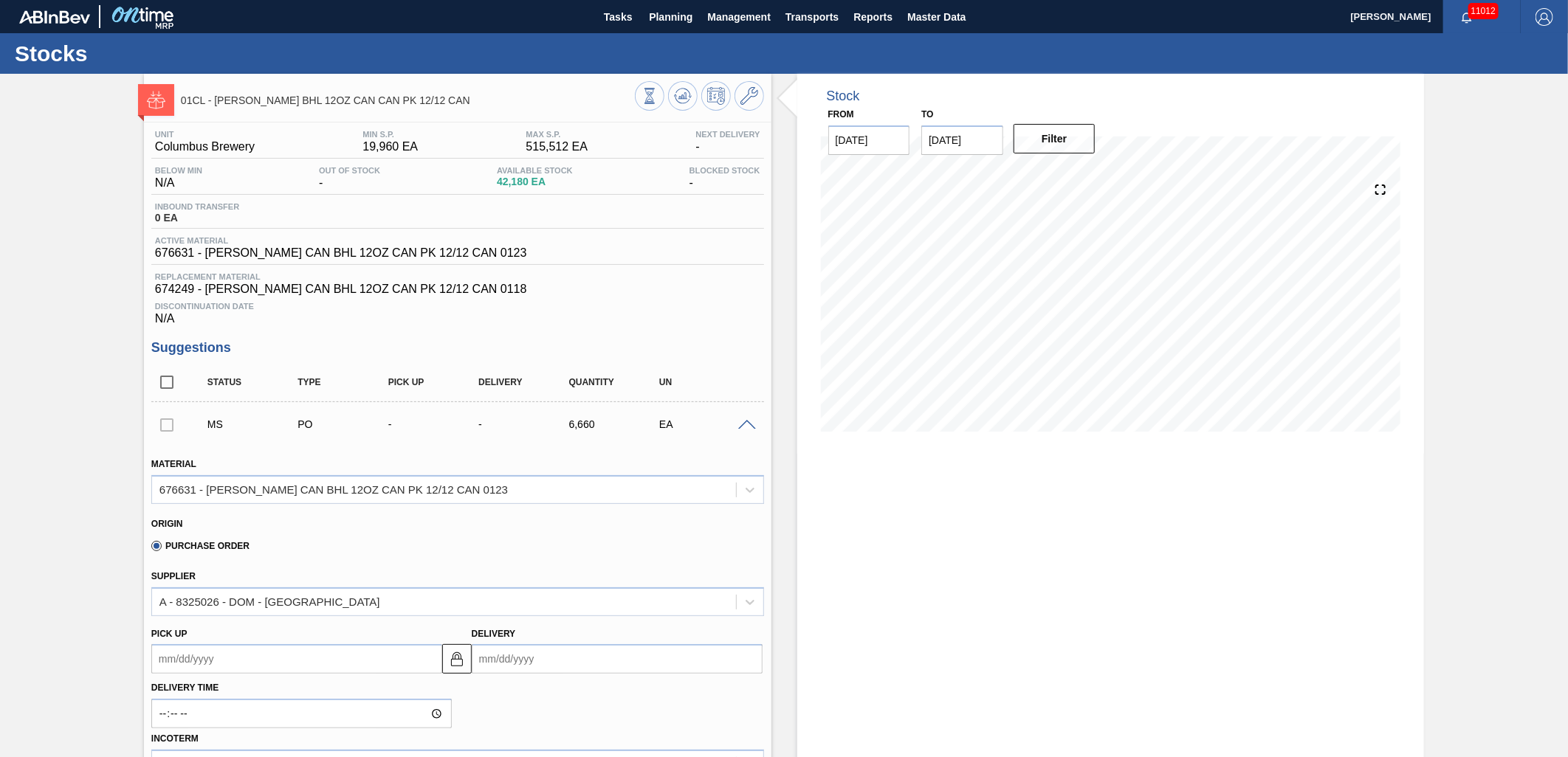
click at [626, 660] on input "Delivery" at bounding box center [618, 659] width 291 height 30
click at [609, 542] on div "12" at bounding box center [609, 545] width 20 height 20
type up103022360 "09/10/2025"
type input "09/12/2025"
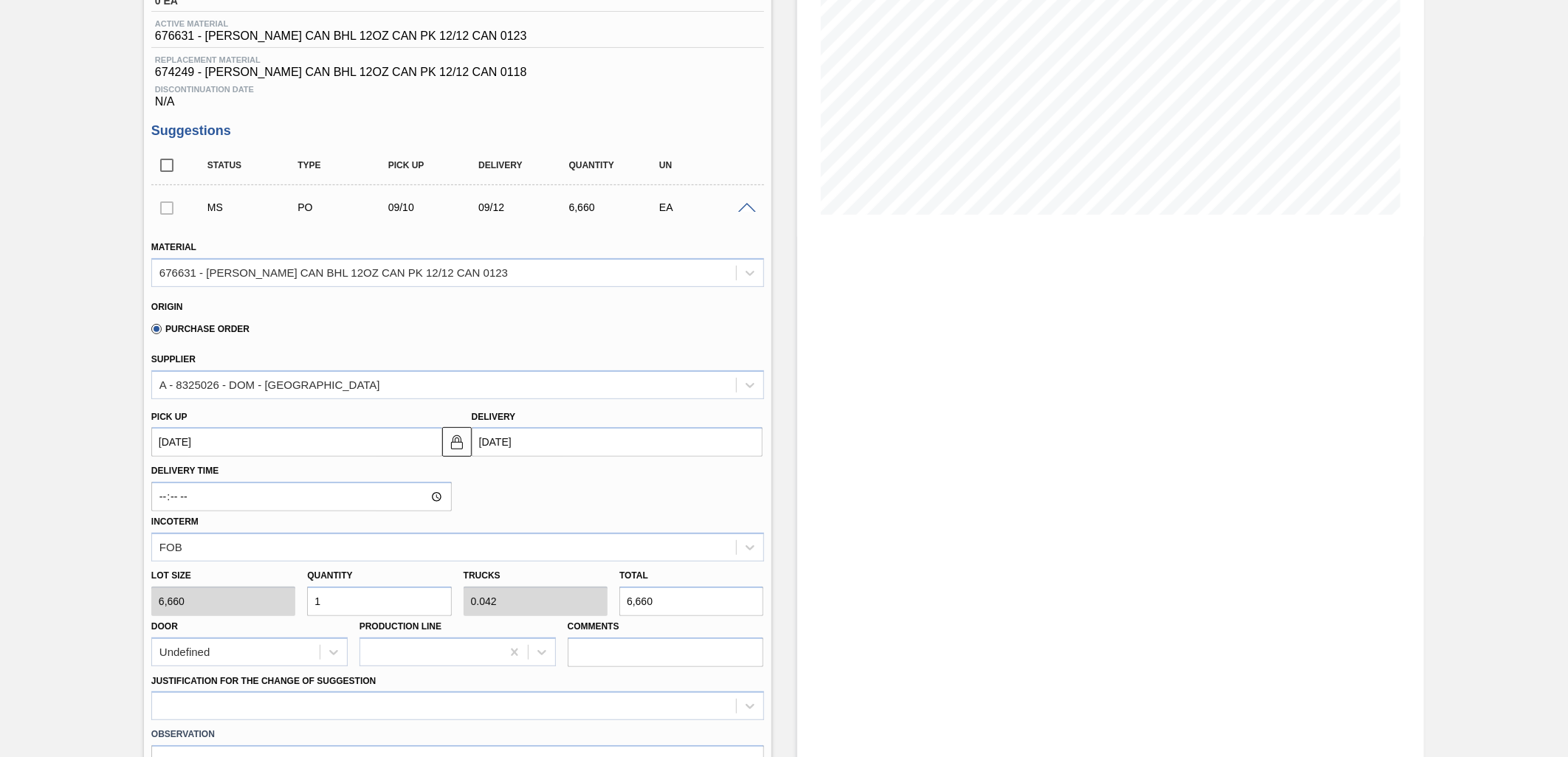
scroll to position [246, 0]
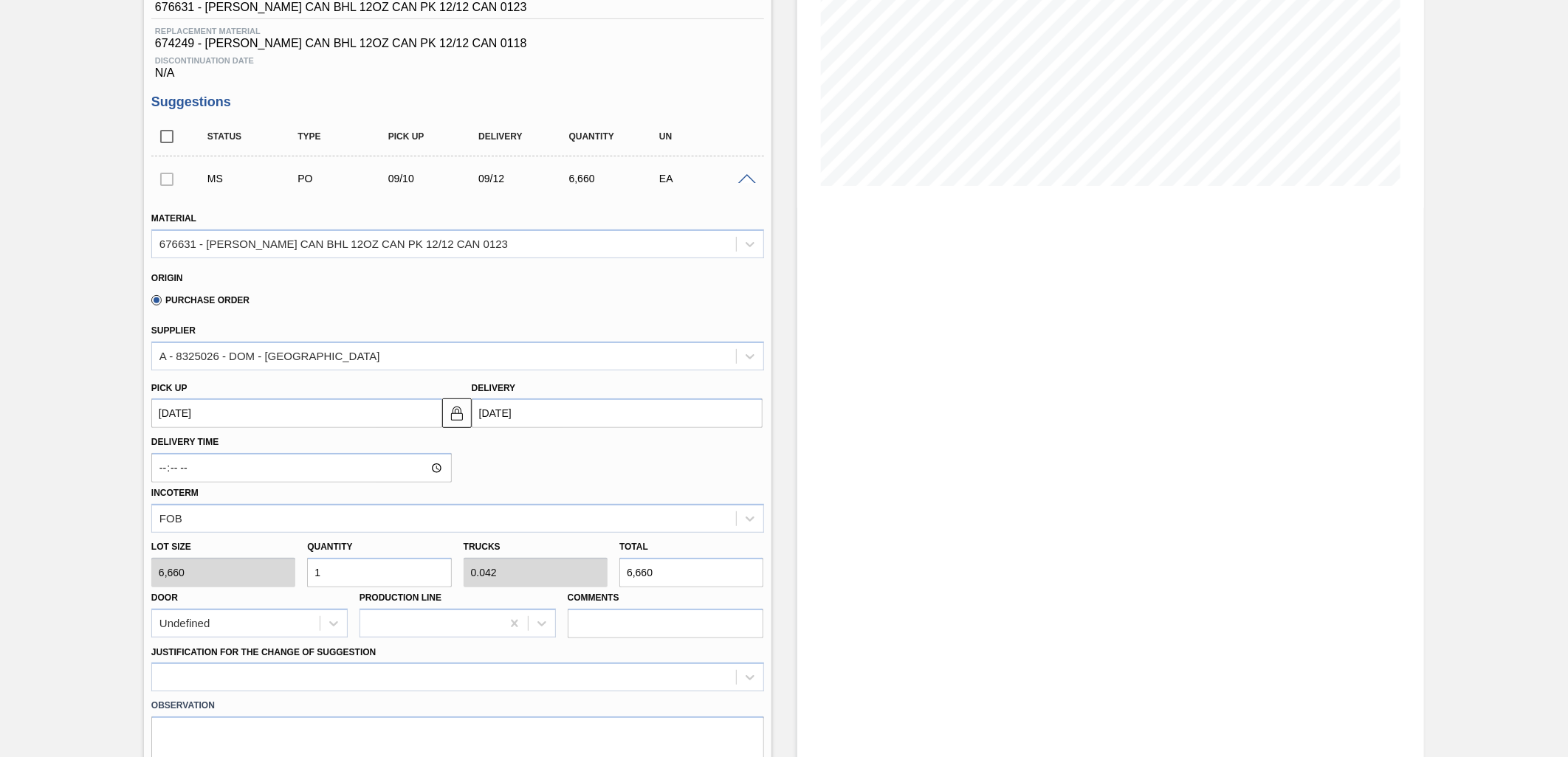
click at [377, 572] on input "1" at bounding box center [379, 573] width 144 height 30
type input "0"
type input "5"
type input "0.208"
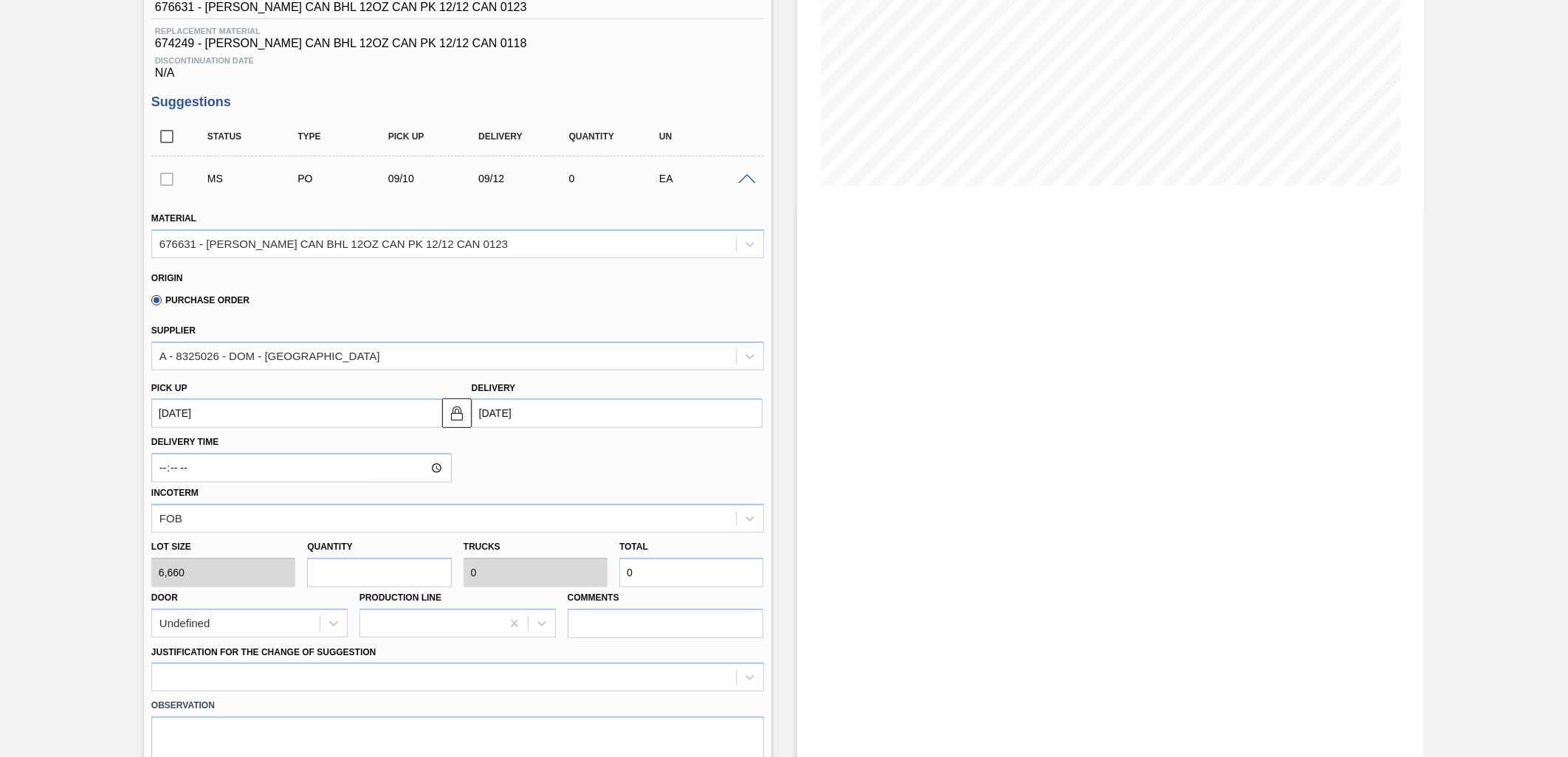
type input "33,300"
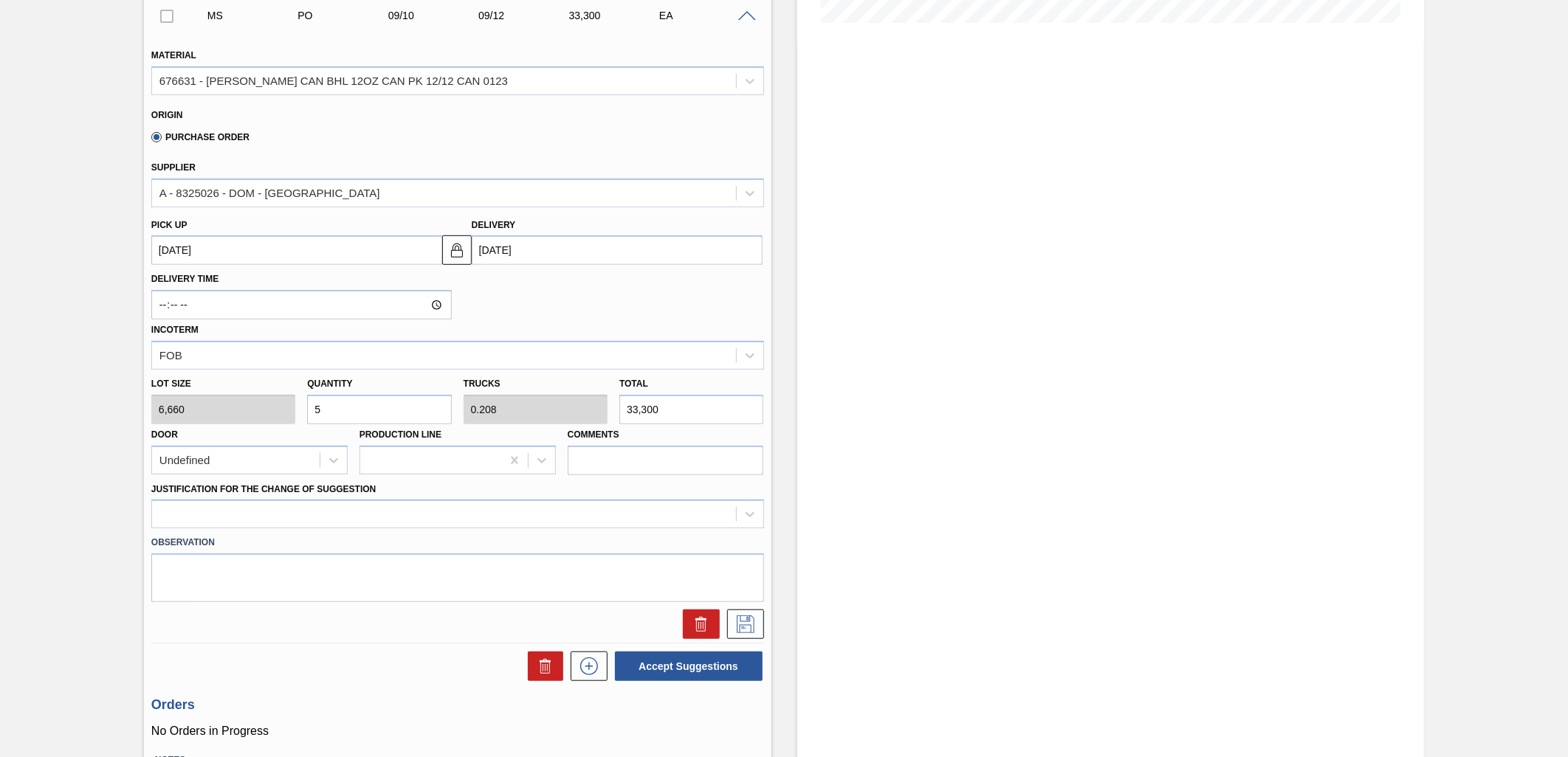
scroll to position [409, 0]
type input "5"
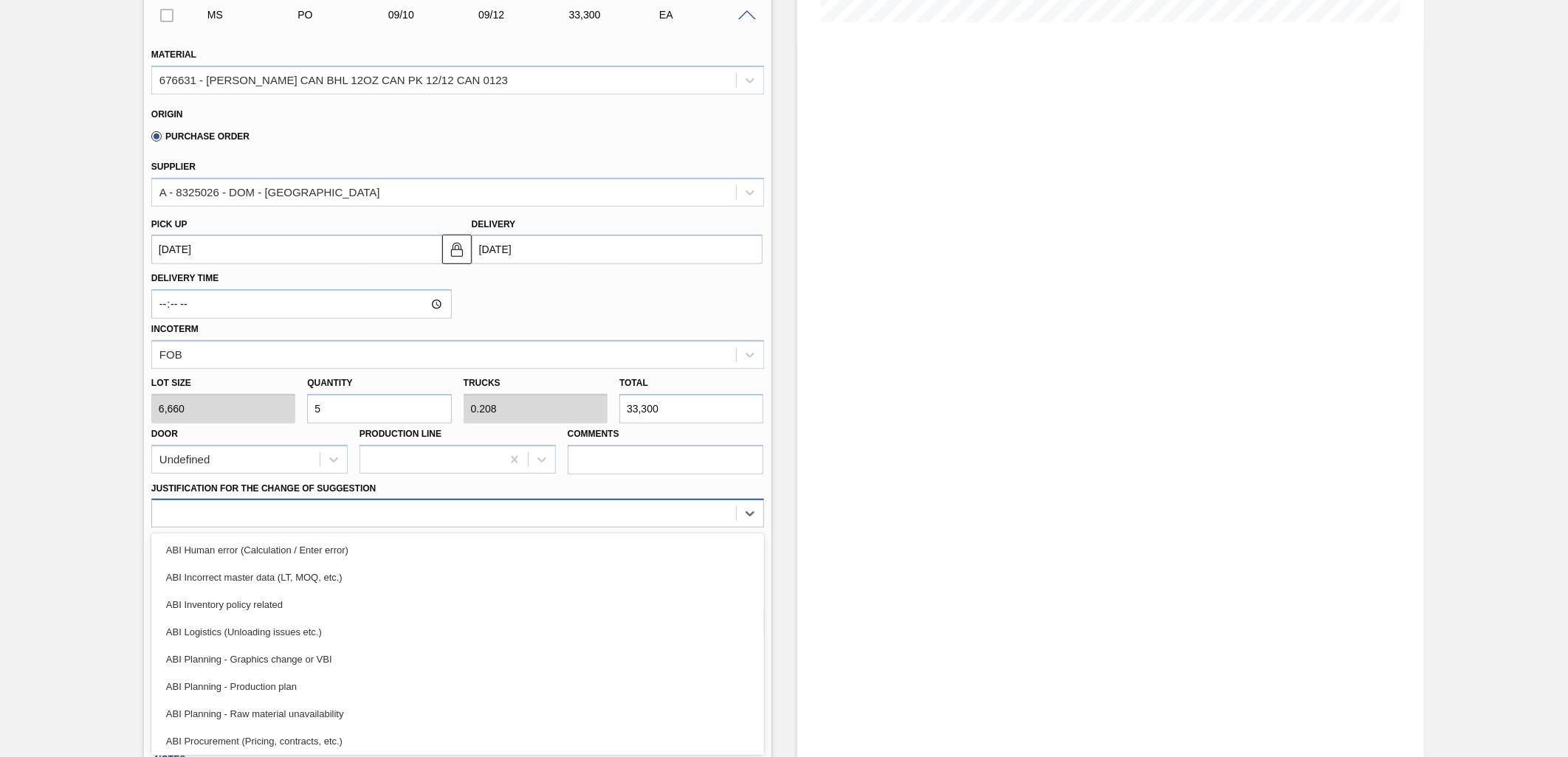
click at [443, 506] on div at bounding box center [444, 513] width 584 height 21
drag, startPoint x: 432, startPoint y: 644, endPoint x: 520, endPoint y: 647, distance: 88.1
click at [432, 645] on div "ABI Planning - Graphics change or VBI" at bounding box center [457, 658] width 613 height 27
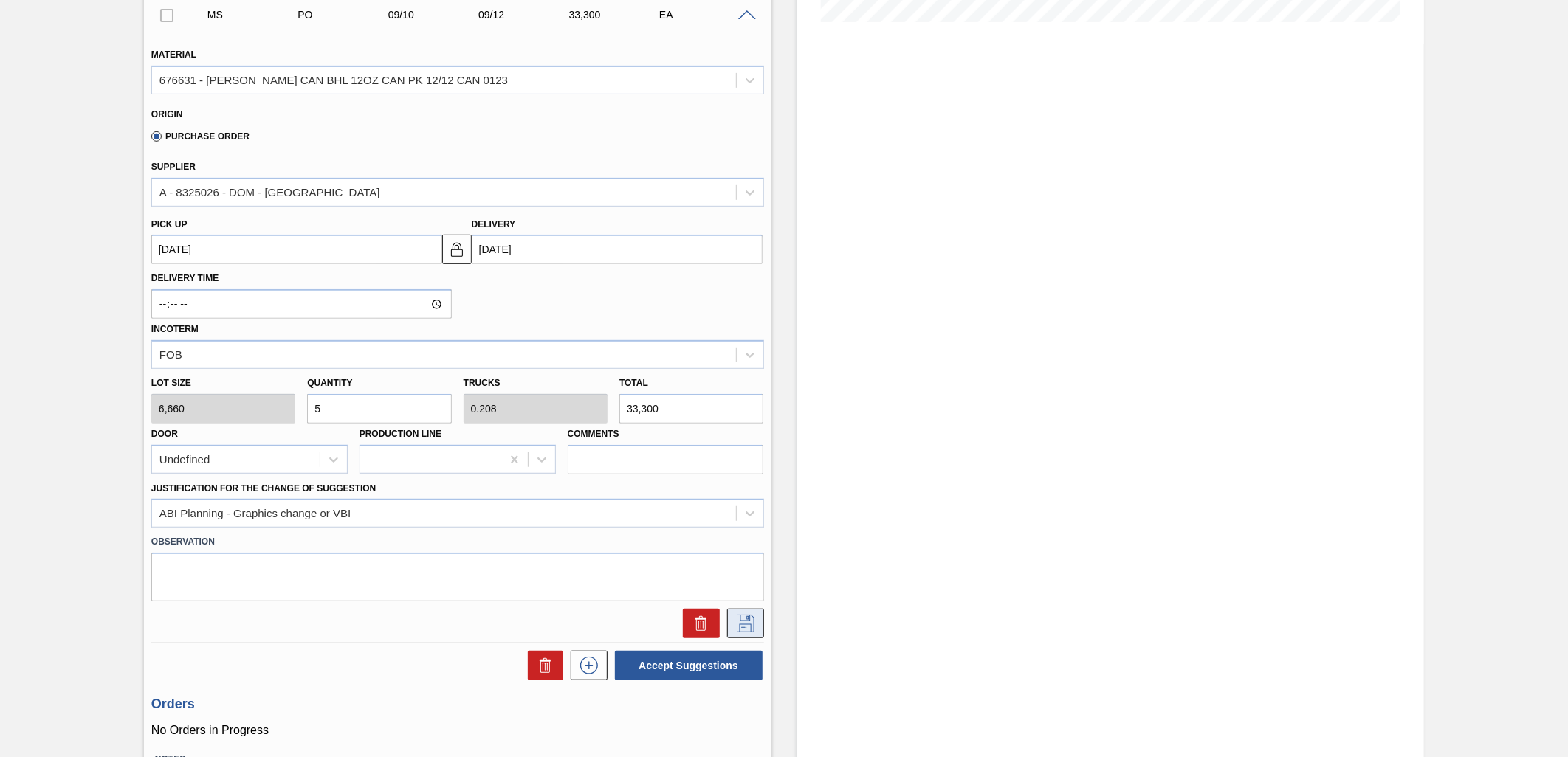
click at [742, 625] on icon at bounding box center [744, 623] width 7 height 12
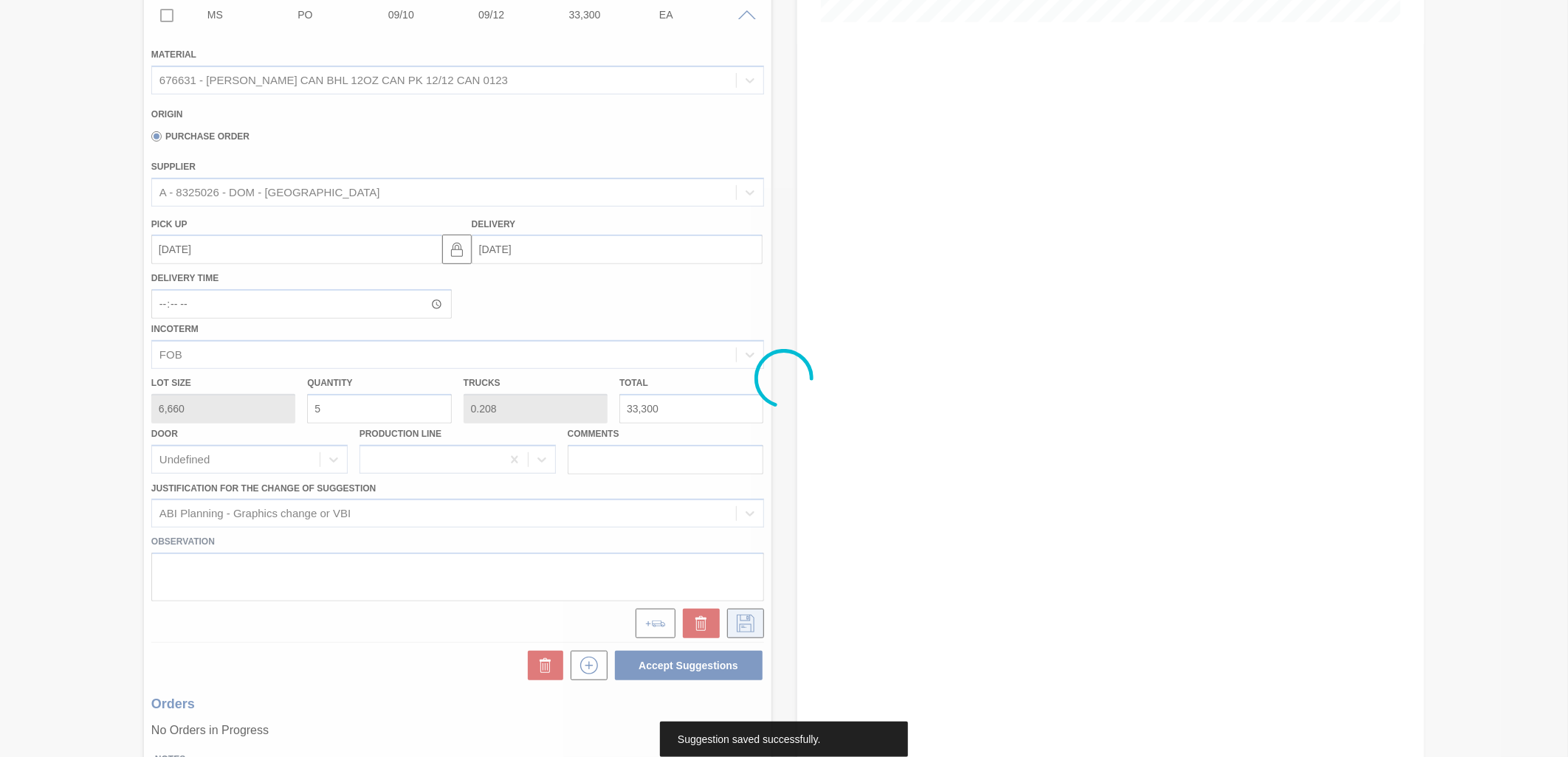
scroll to position [0, 0]
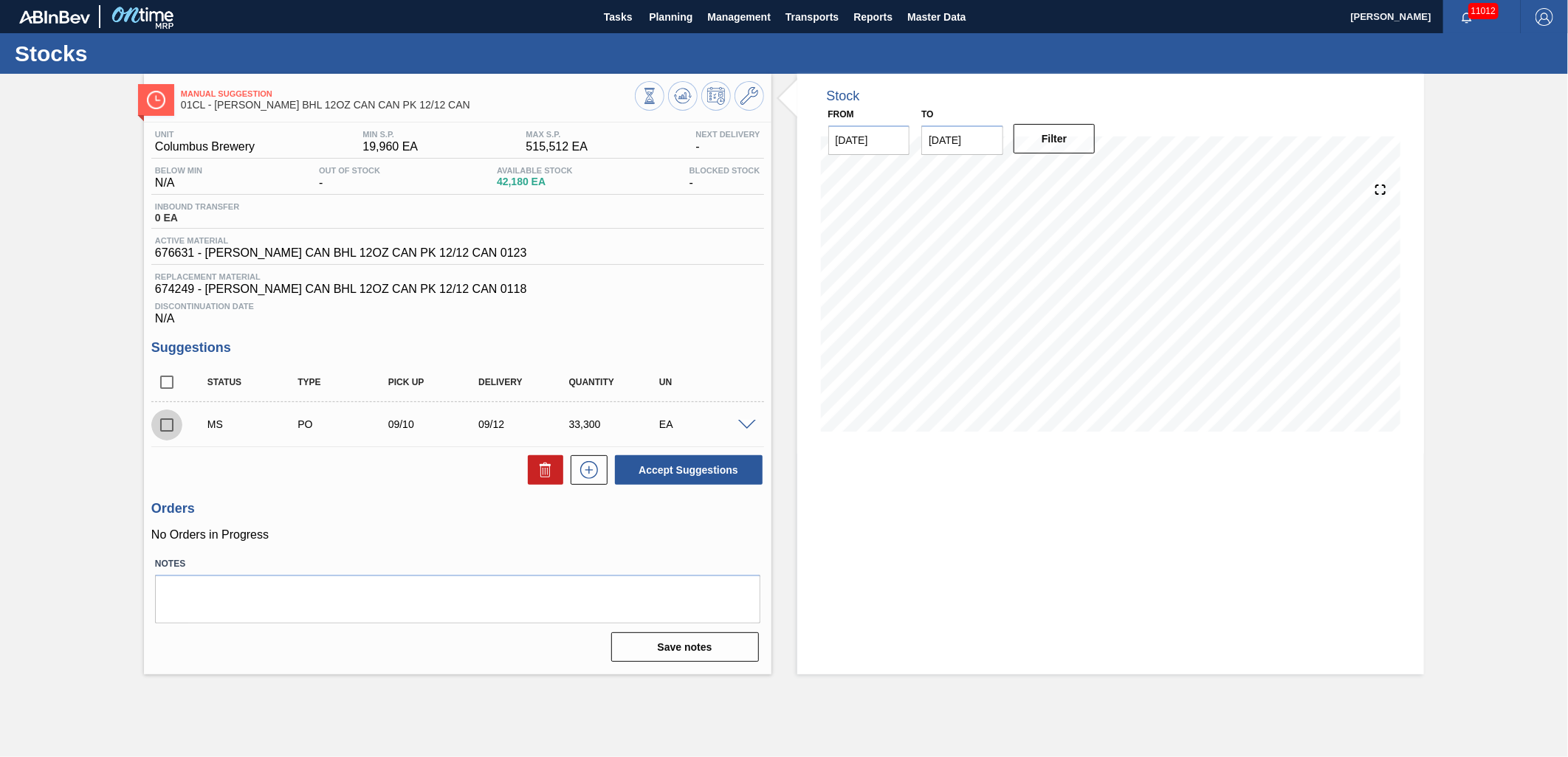
click at [168, 421] on input "checkbox" at bounding box center [166, 424] width 31 height 31
click at [638, 465] on button "Accept Suggestions" at bounding box center [688, 470] width 147 height 30
checkbox input "false"
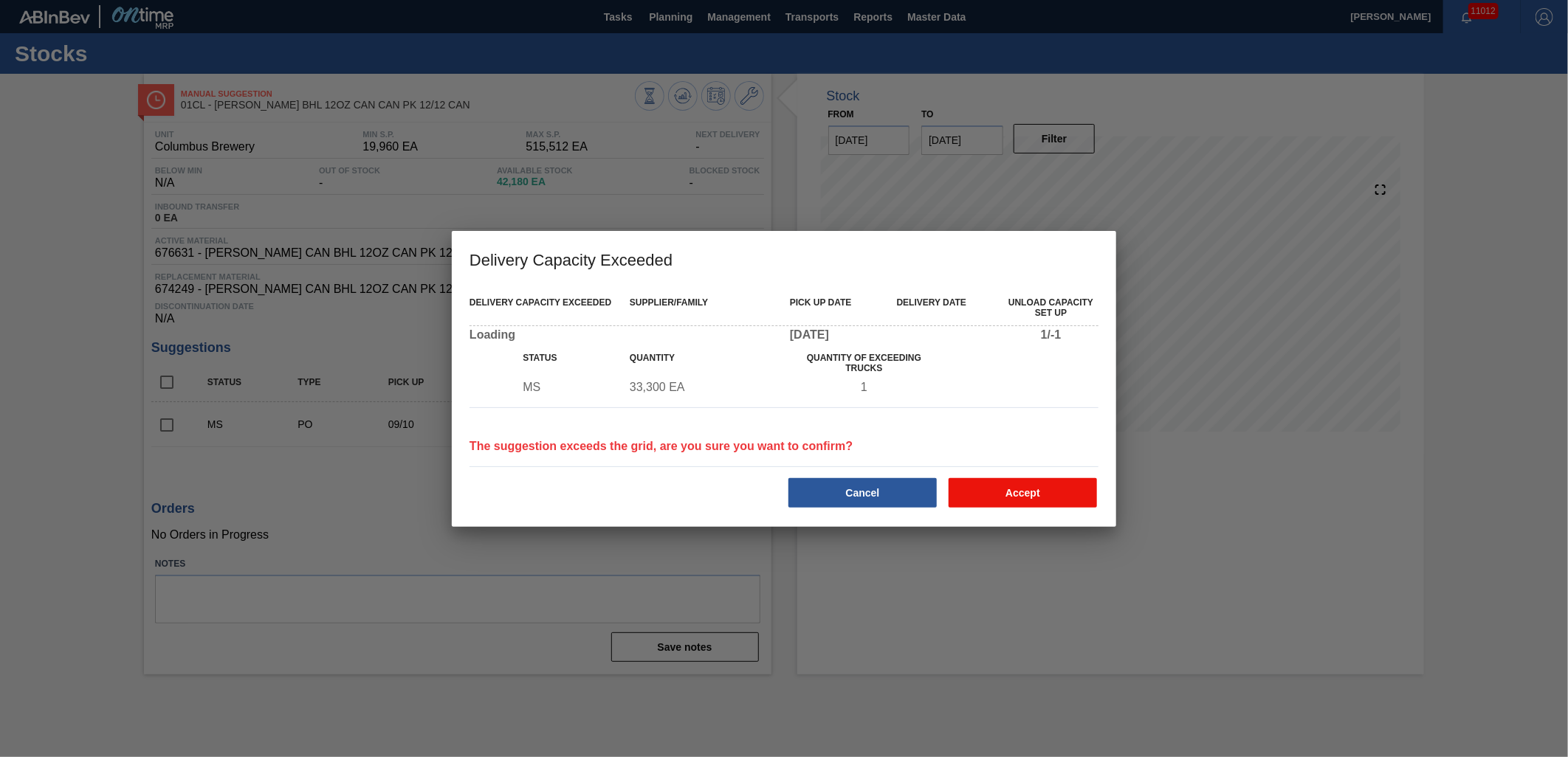
click at [993, 486] on button "Accept" at bounding box center [1022, 493] width 148 height 30
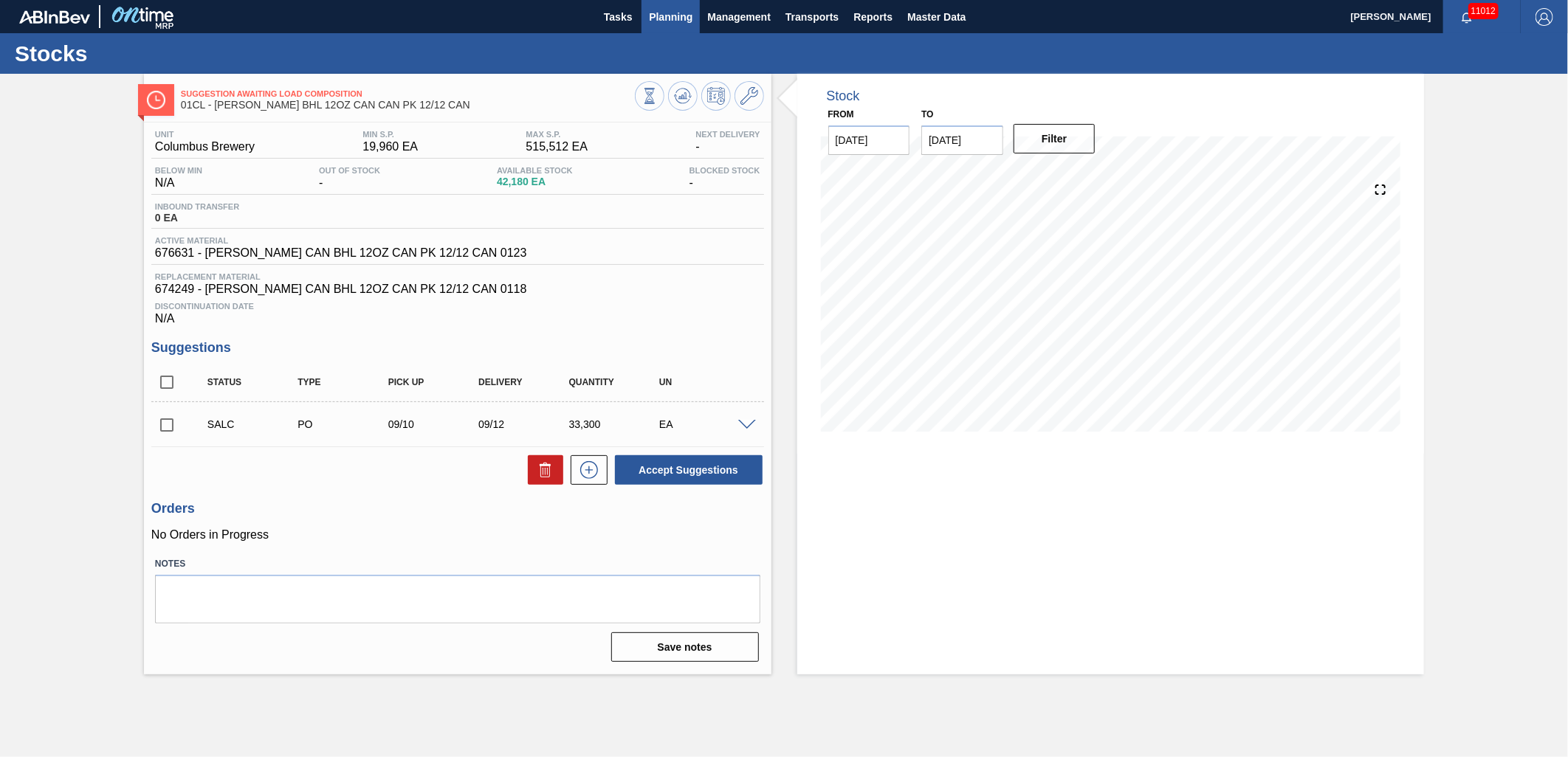
click at [659, 17] on span "Planning" at bounding box center [670, 17] width 44 height 18
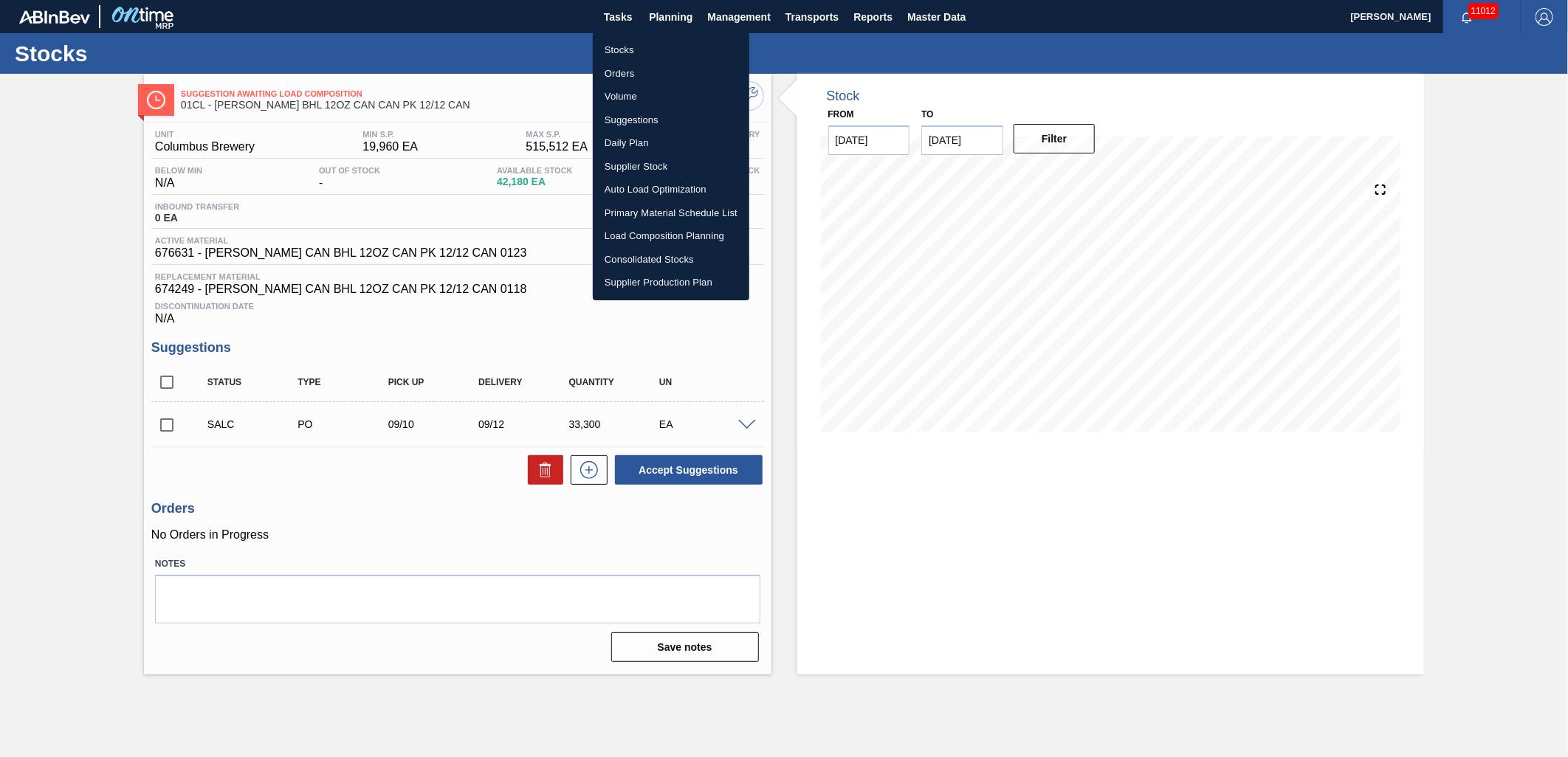
click at [632, 115] on li "Suggestions" at bounding box center [670, 121] width 156 height 24
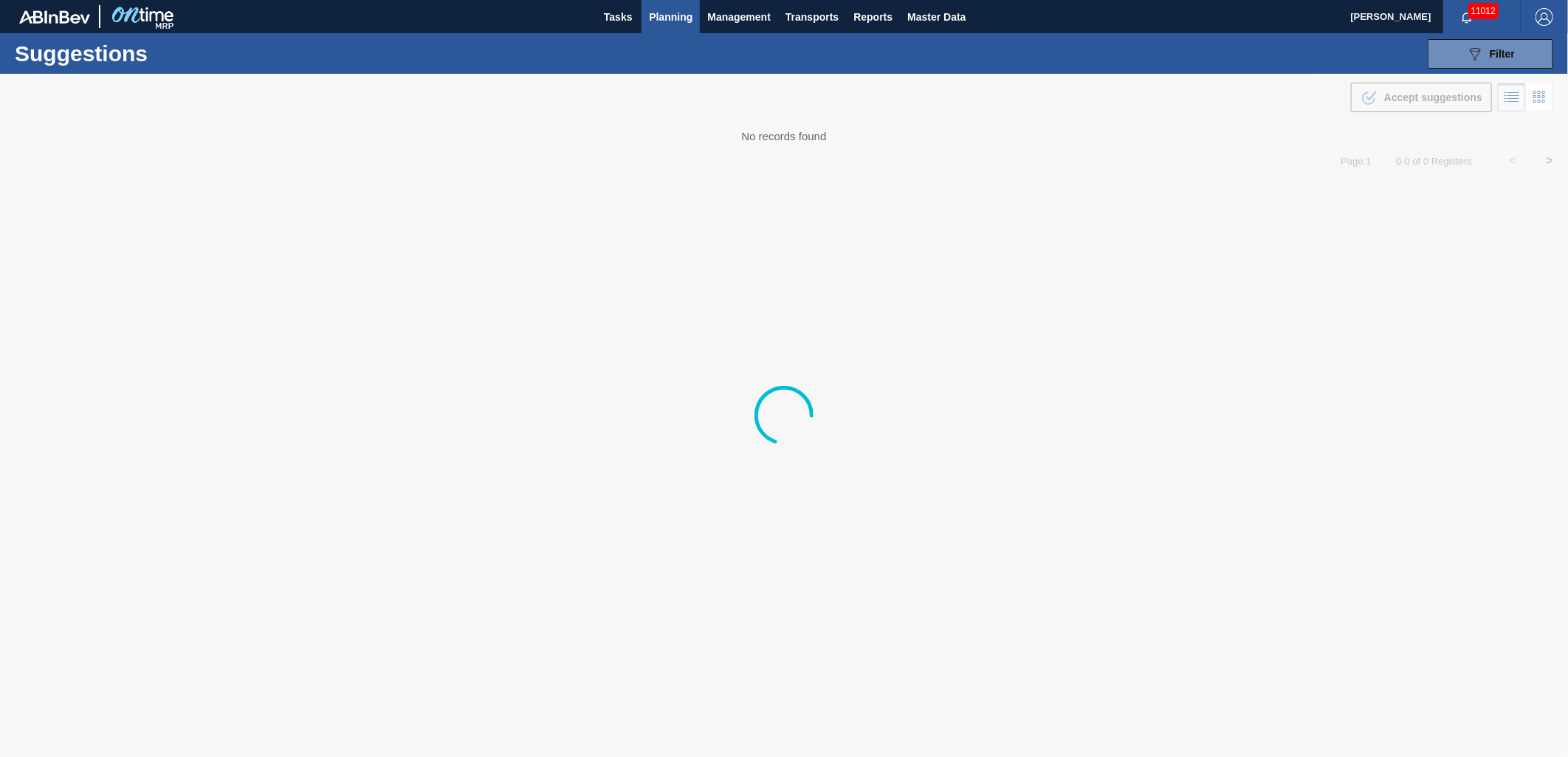
type from "[DATE]"
type to "09/19/2025"
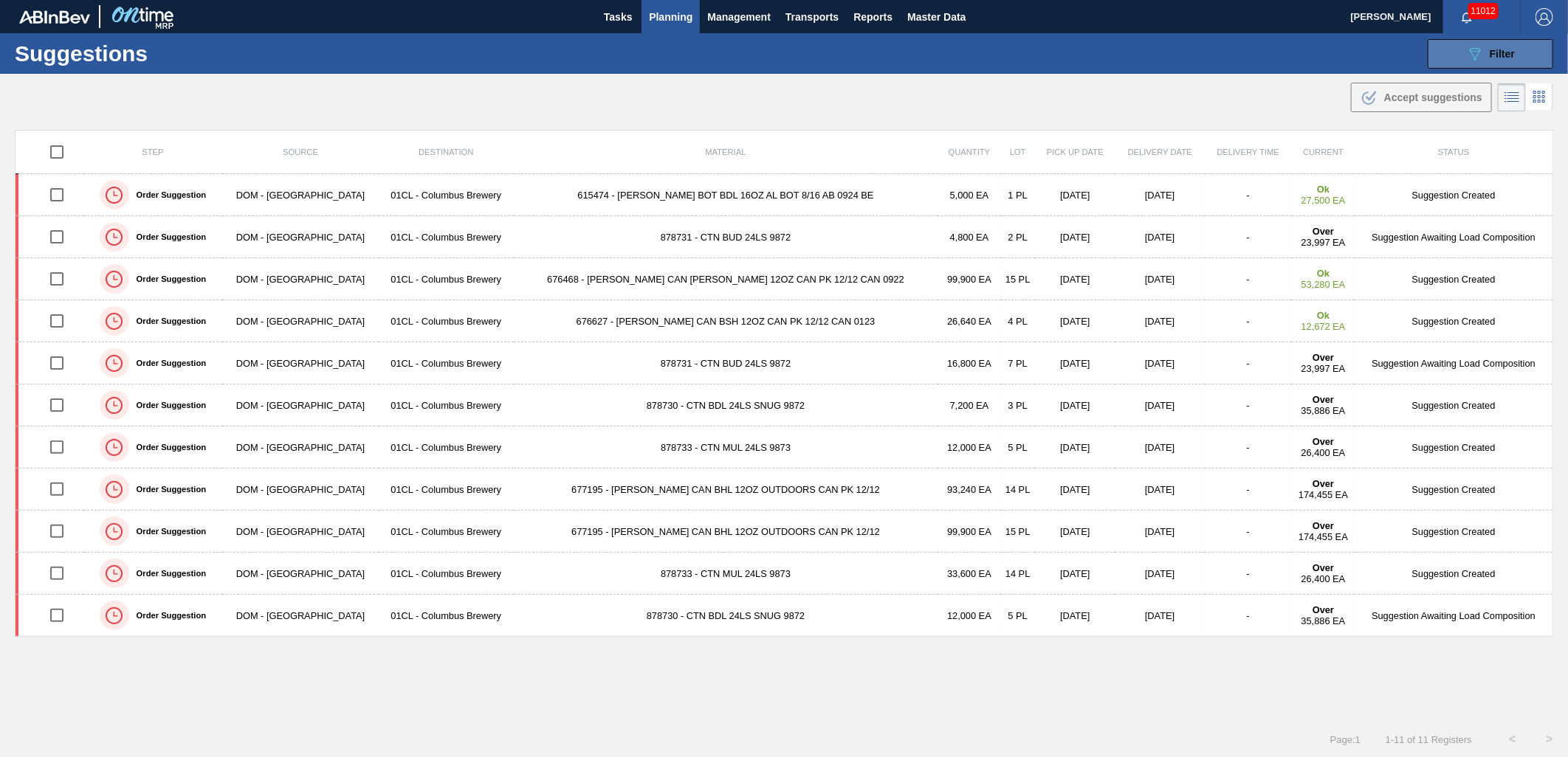
click at [1463, 50] on button "089F7B8B-B2A5-4AFE-B5C0-19BA573D28AC Filter" at bounding box center [1490, 54] width 126 height 30
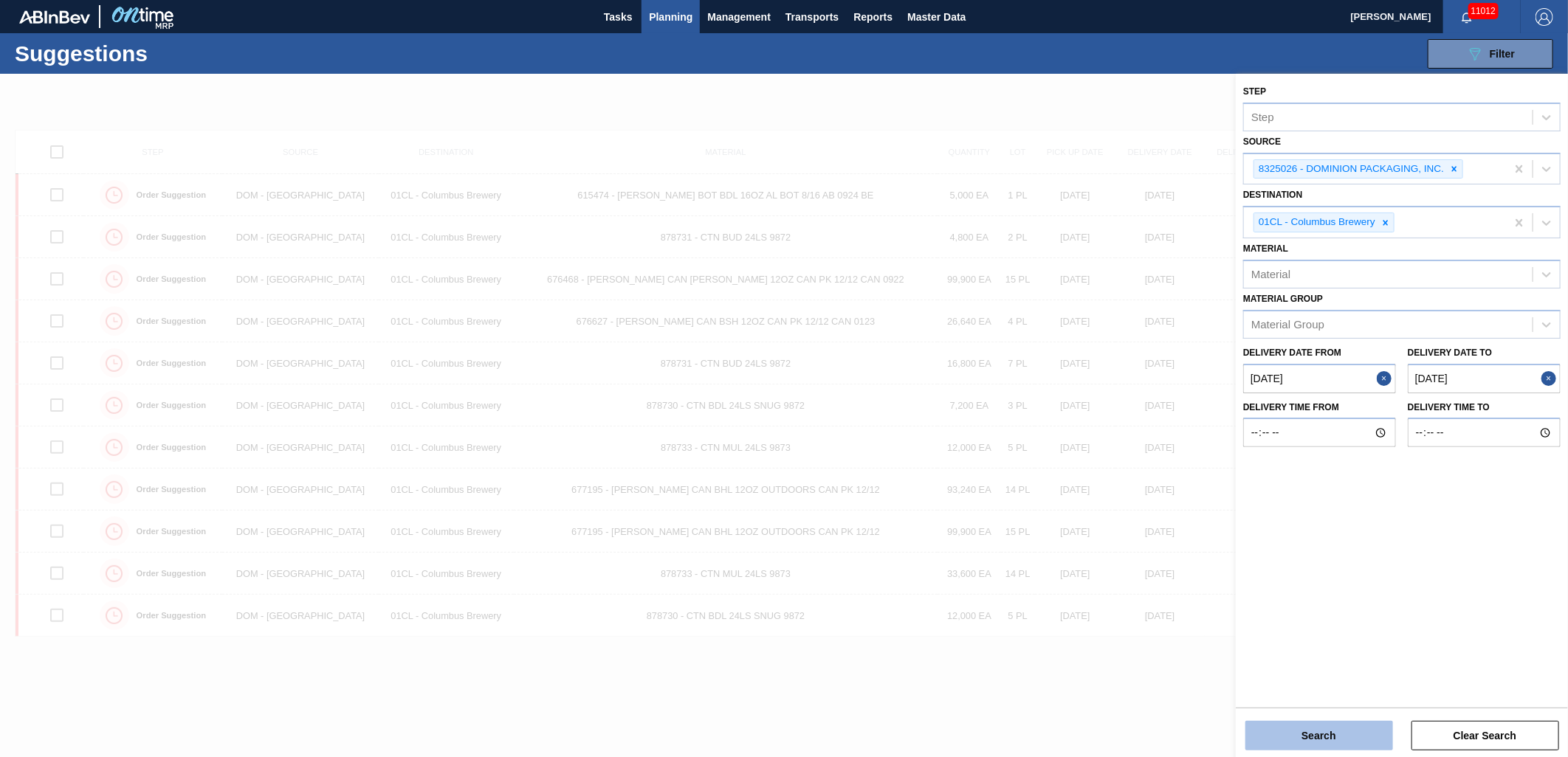
click at [1310, 745] on button "Search" at bounding box center [1319, 736] width 147 height 30
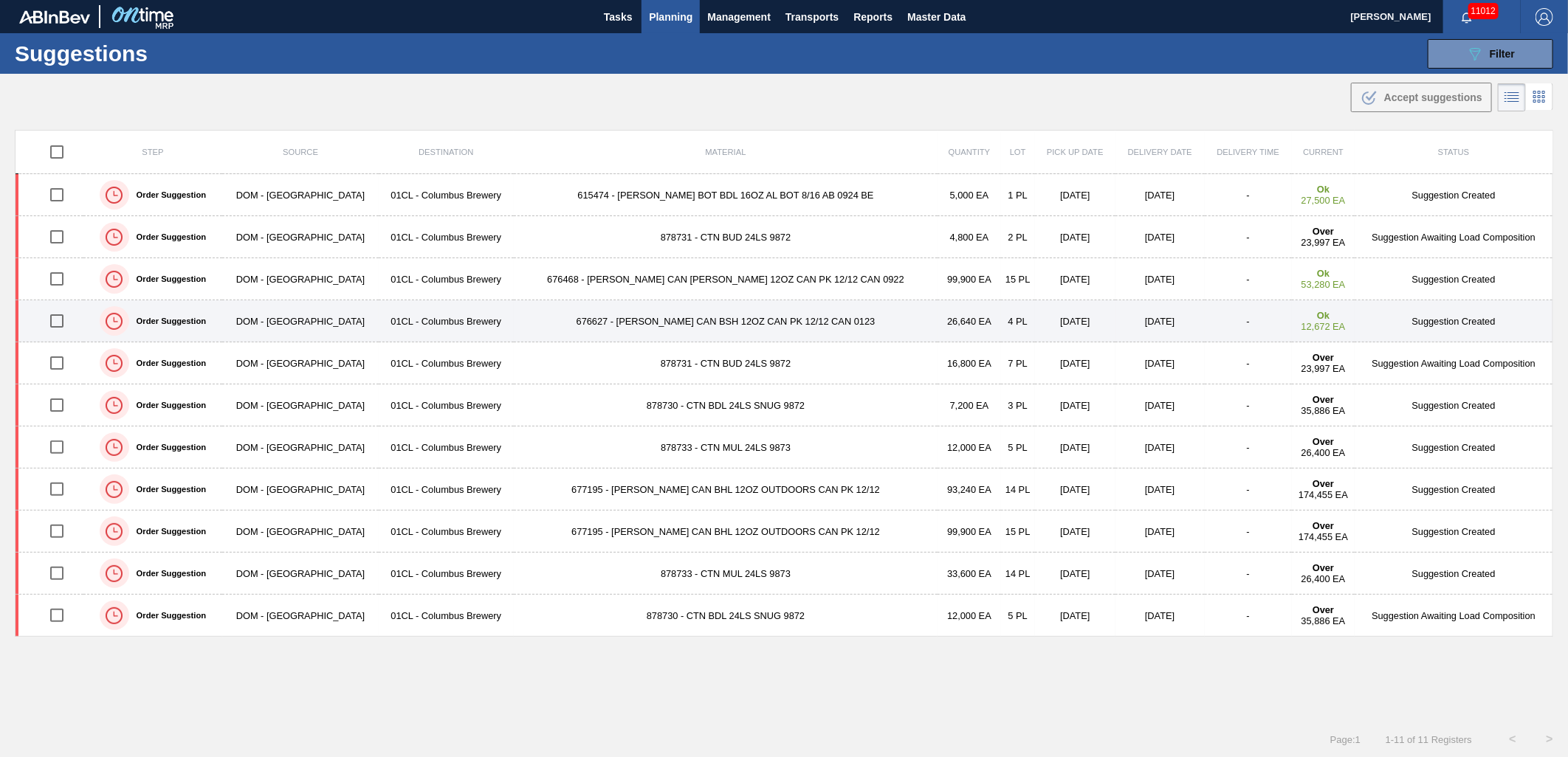
click at [646, 332] on td "676627 - CARR CAN BSH 12OZ CAN PK 12/12 CAN 0123" at bounding box center [726, 322] width 424 height 42
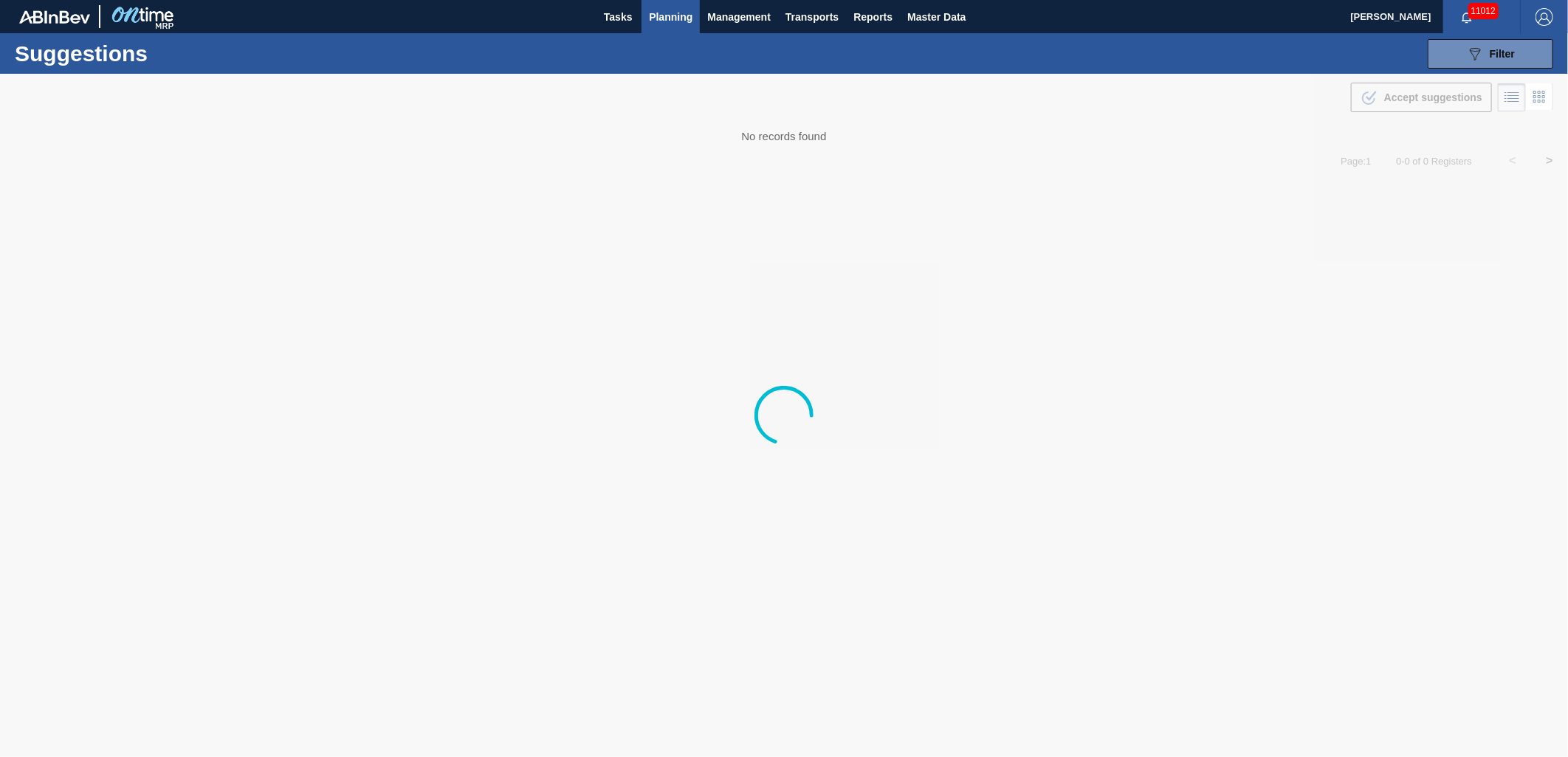
type from "[DATE]"
type to "09/19/2025"
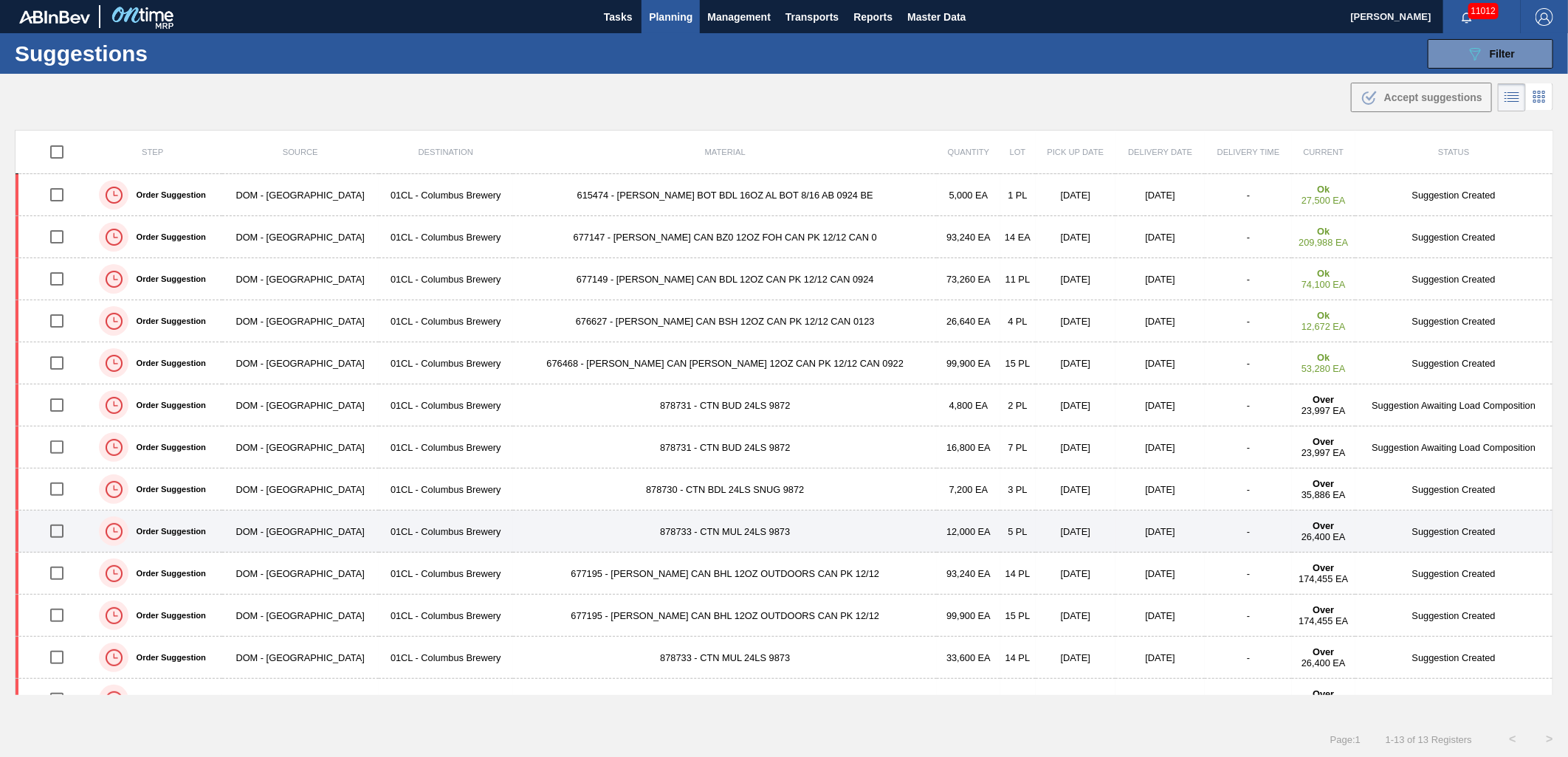
click at [59, 528] on input "checkbox" at bounding box center [57, 531] width 31 height 31
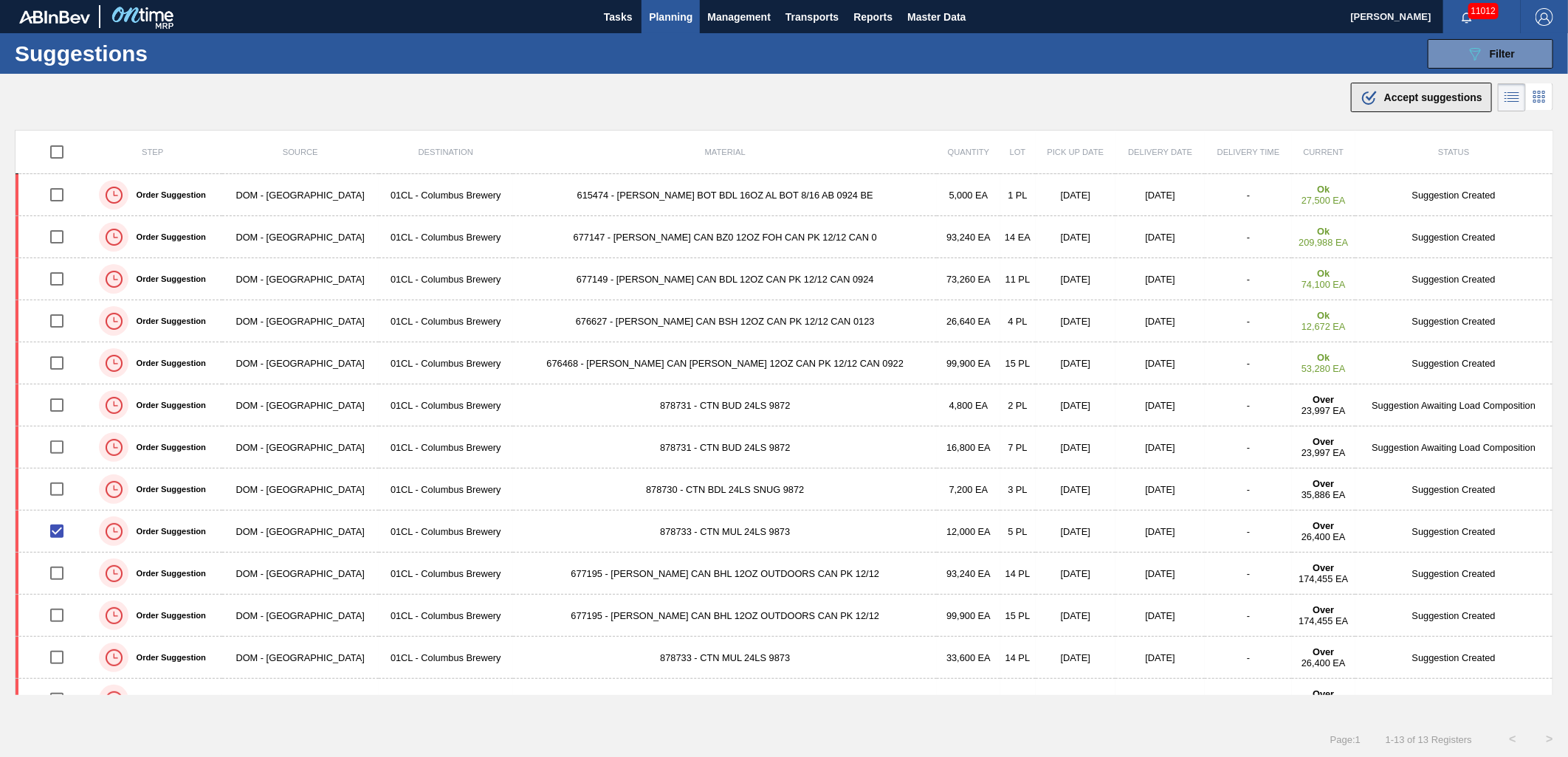
click at [1401, 105] on div ".b{fill:var(--color-action-default)} Accept suggestions" at bounding box center [1422, 98] width 122 height 18
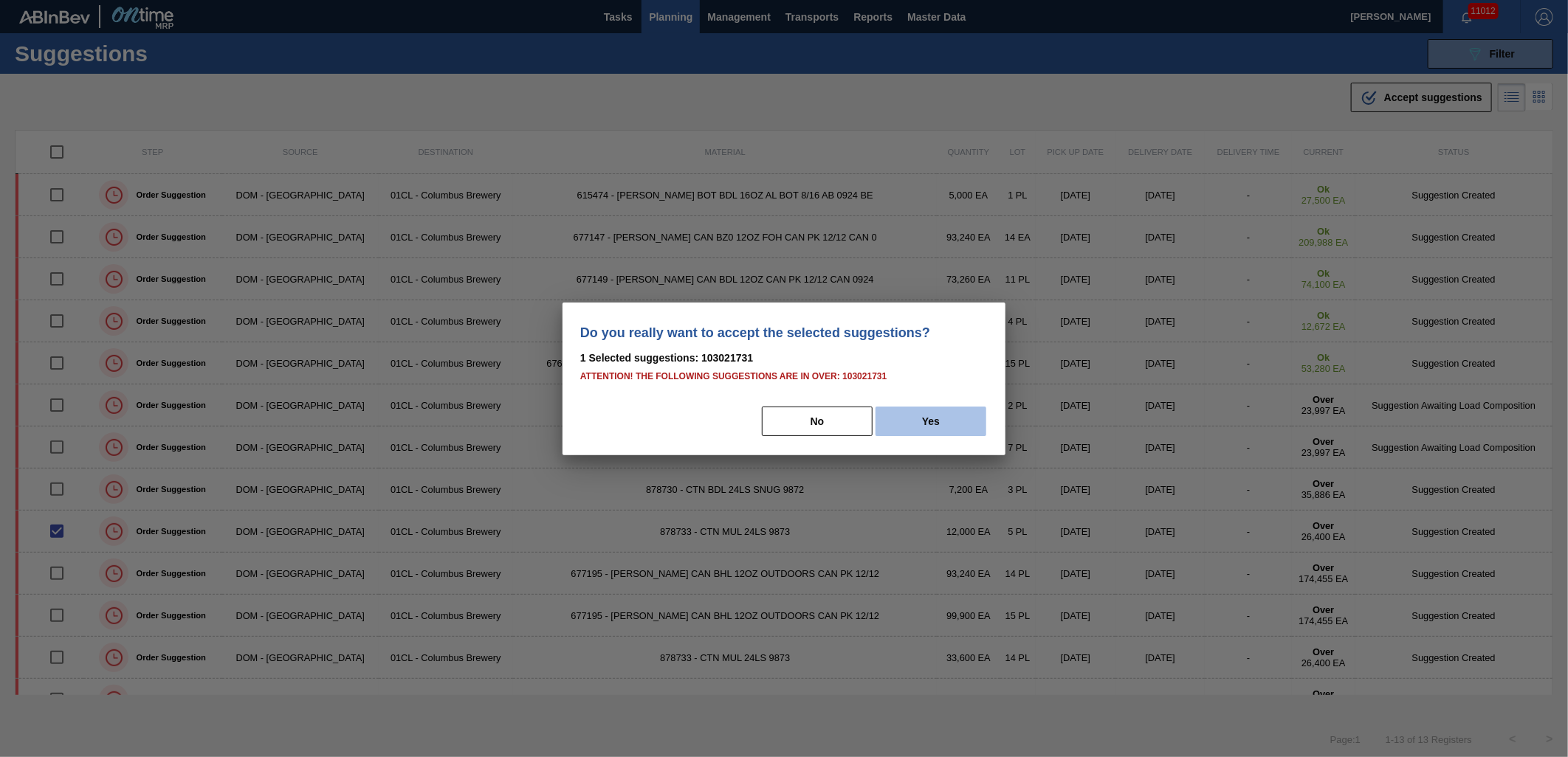
click at [930, 416] on button "Yes" at bounding box center [930, 421] width 111 height 30
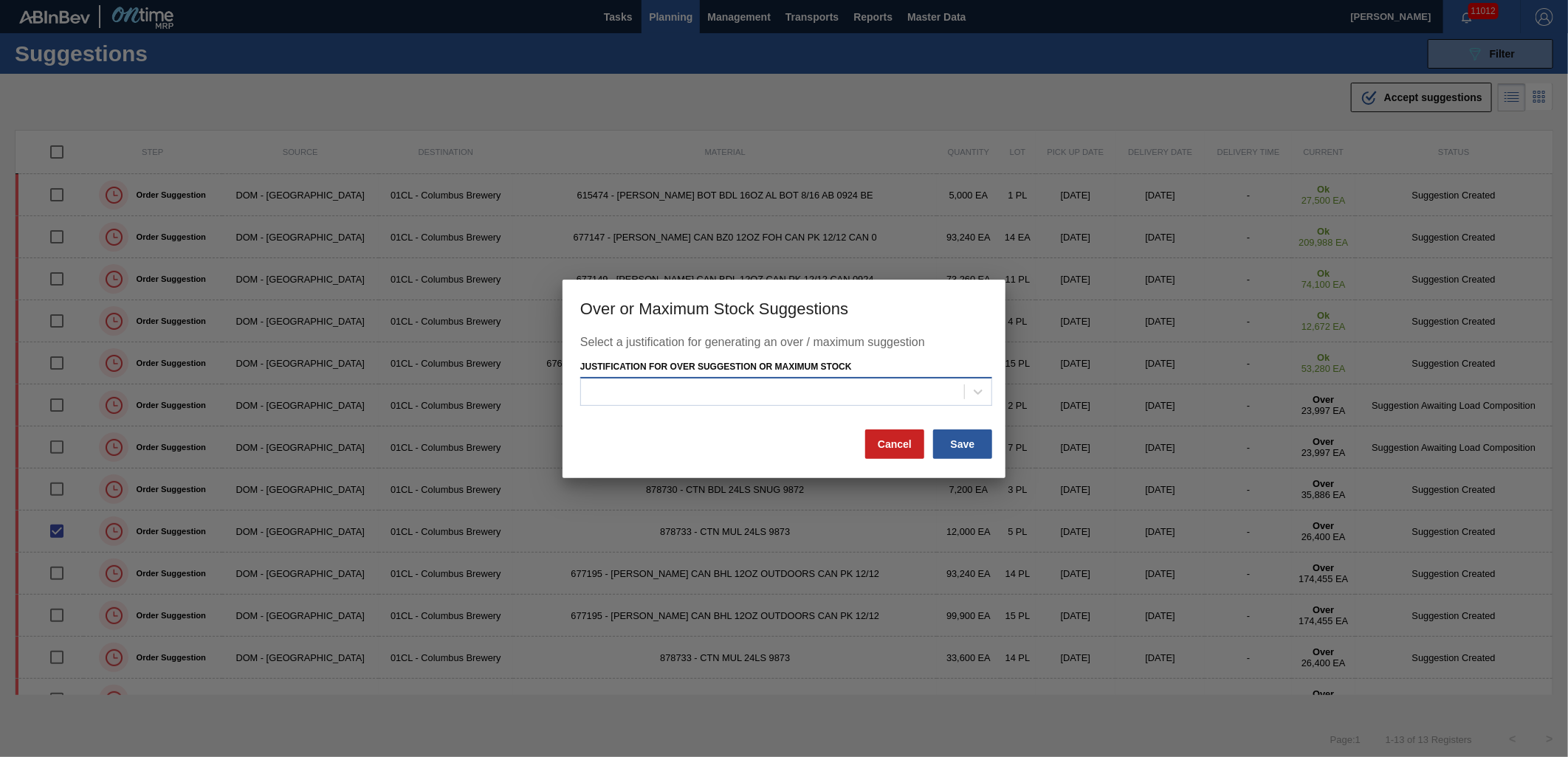
click at [909, 389] on div at bounding box center [772, 391] width 384 height 21
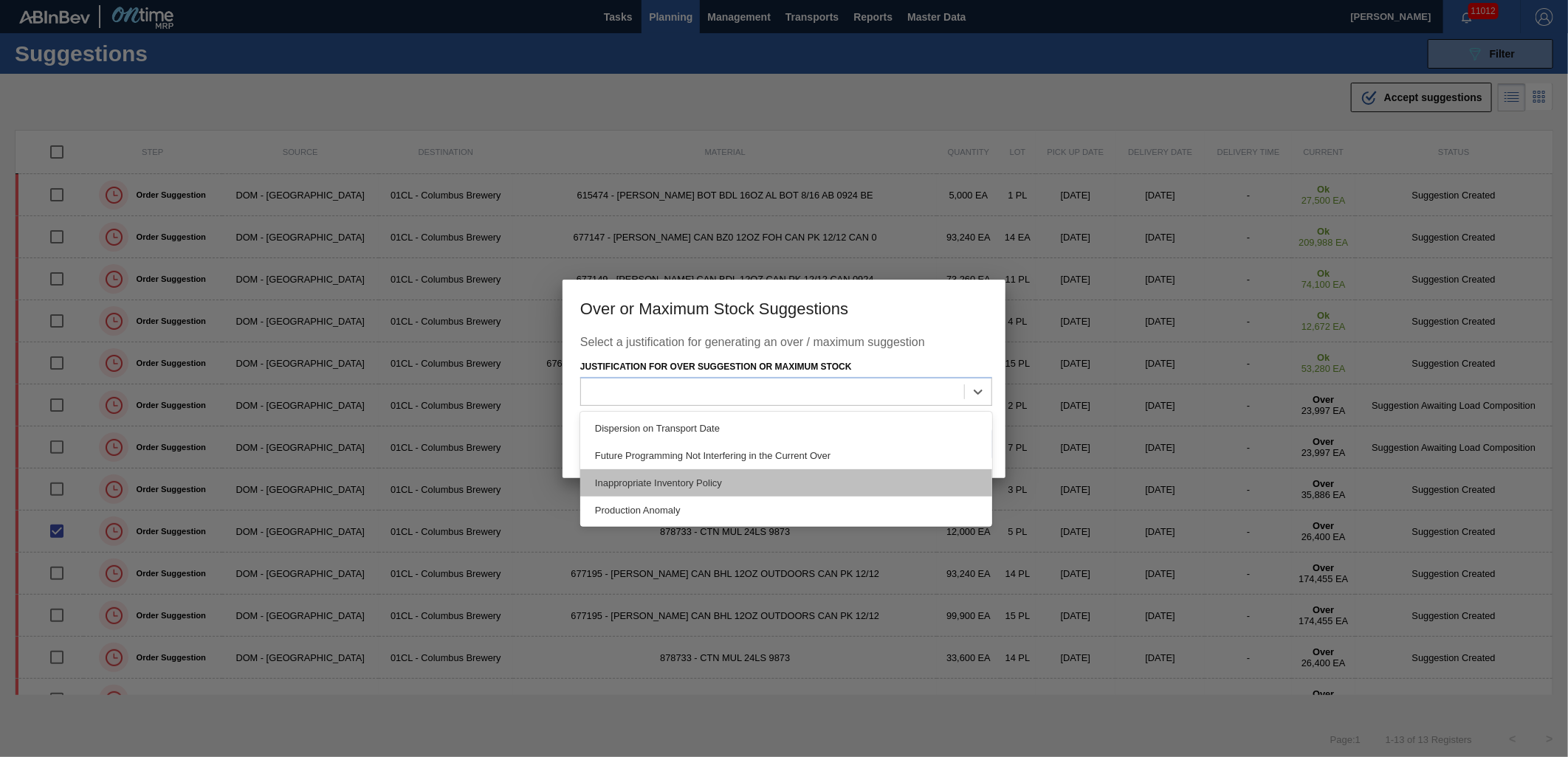
click at [798, 476] on div "Inappropriate Inventory Policy" at bounding box center [786, 482] width 412 height 27
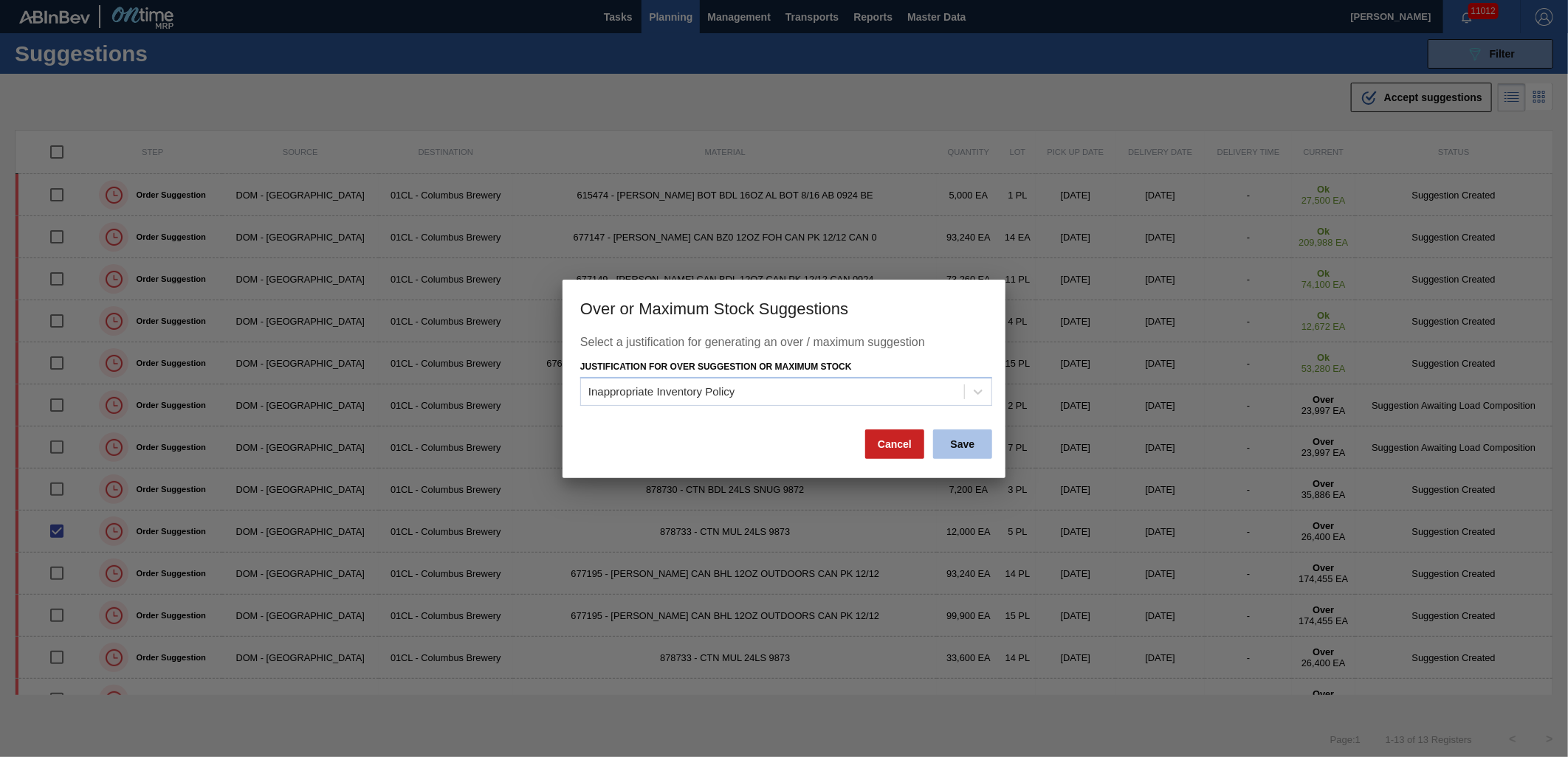
click at [962, 446] on button "Save" at bounding box center [962, 444] width 59 height 30
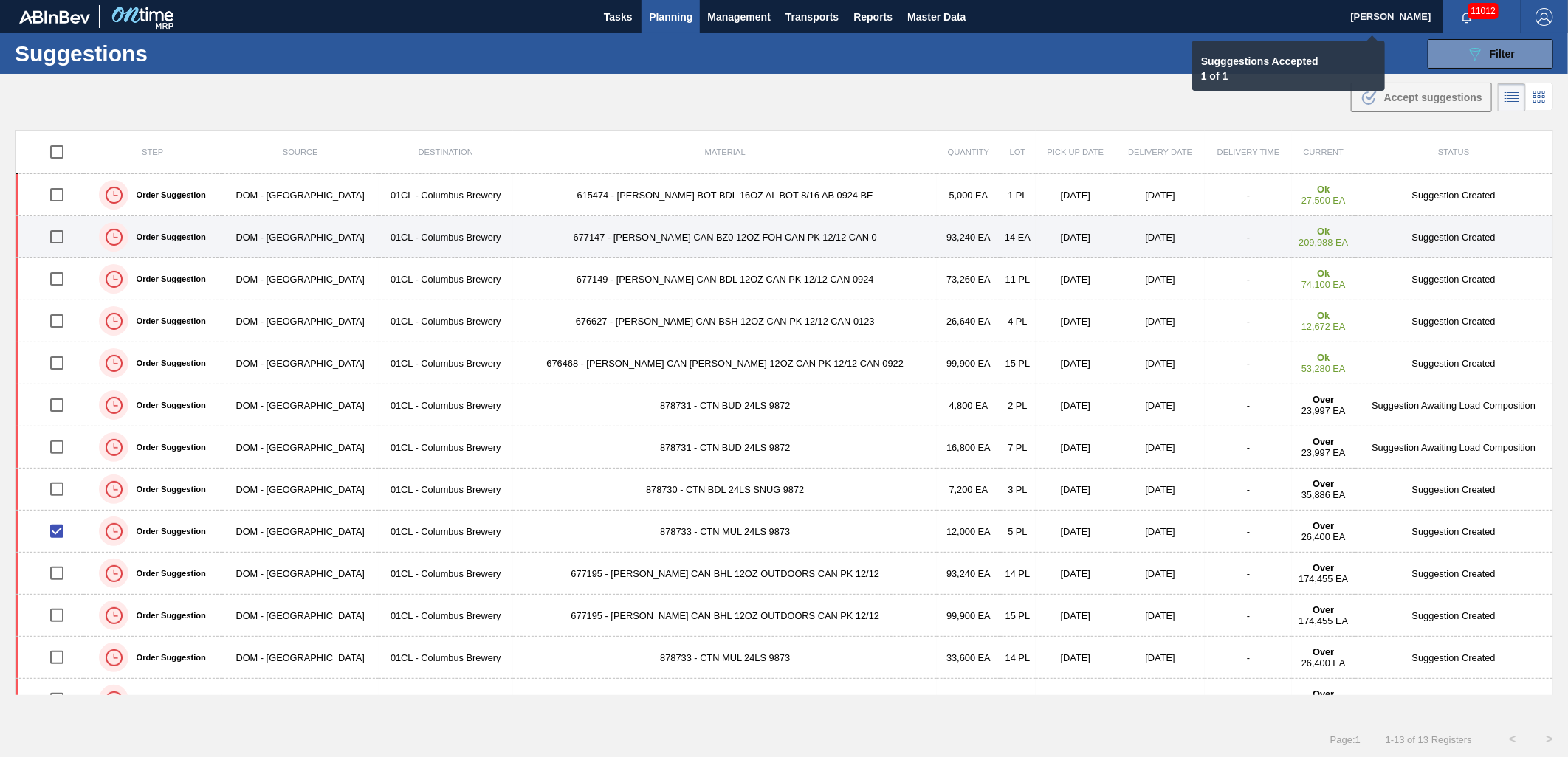
checkbox input "false"
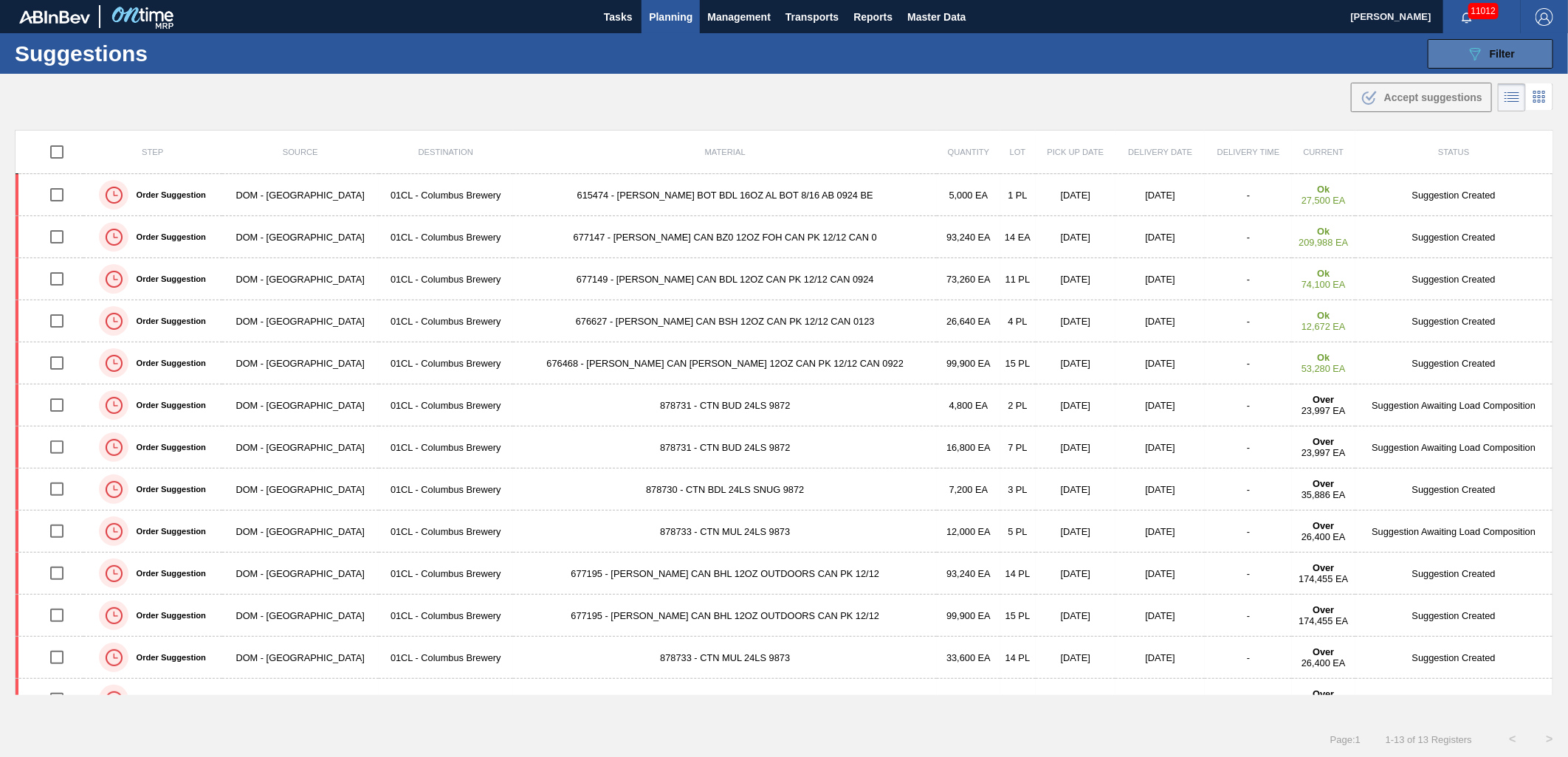
click at [1447, 62] on button "089F7B8B-B2A5-4AFE-B5C0-19BA573D28AC Filter" at bounding box center [1490, 54] width 126 height 30
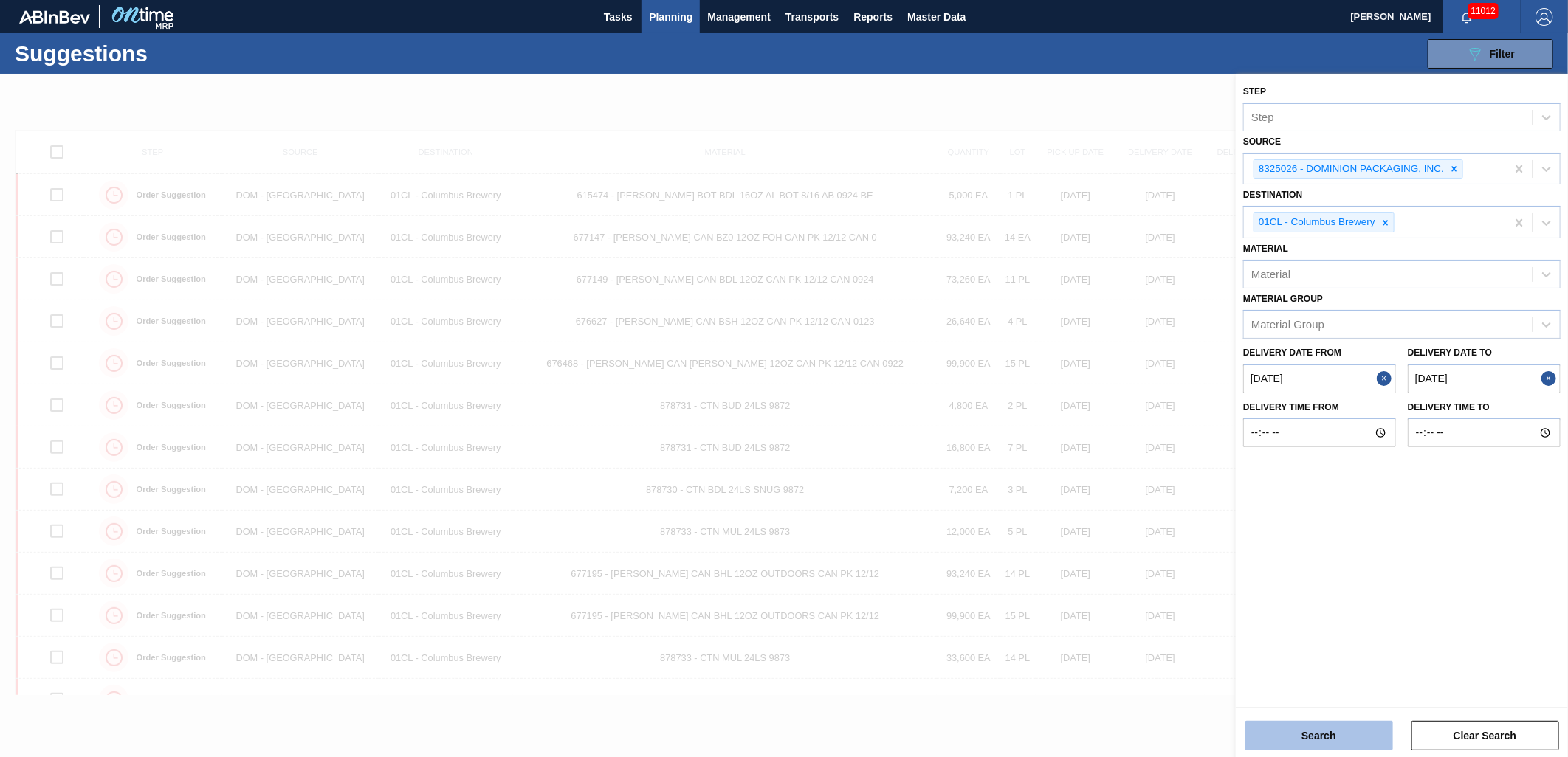
click at [1330, 740] on button "Search" at bounding box center [1319, 736] width 147 height 30
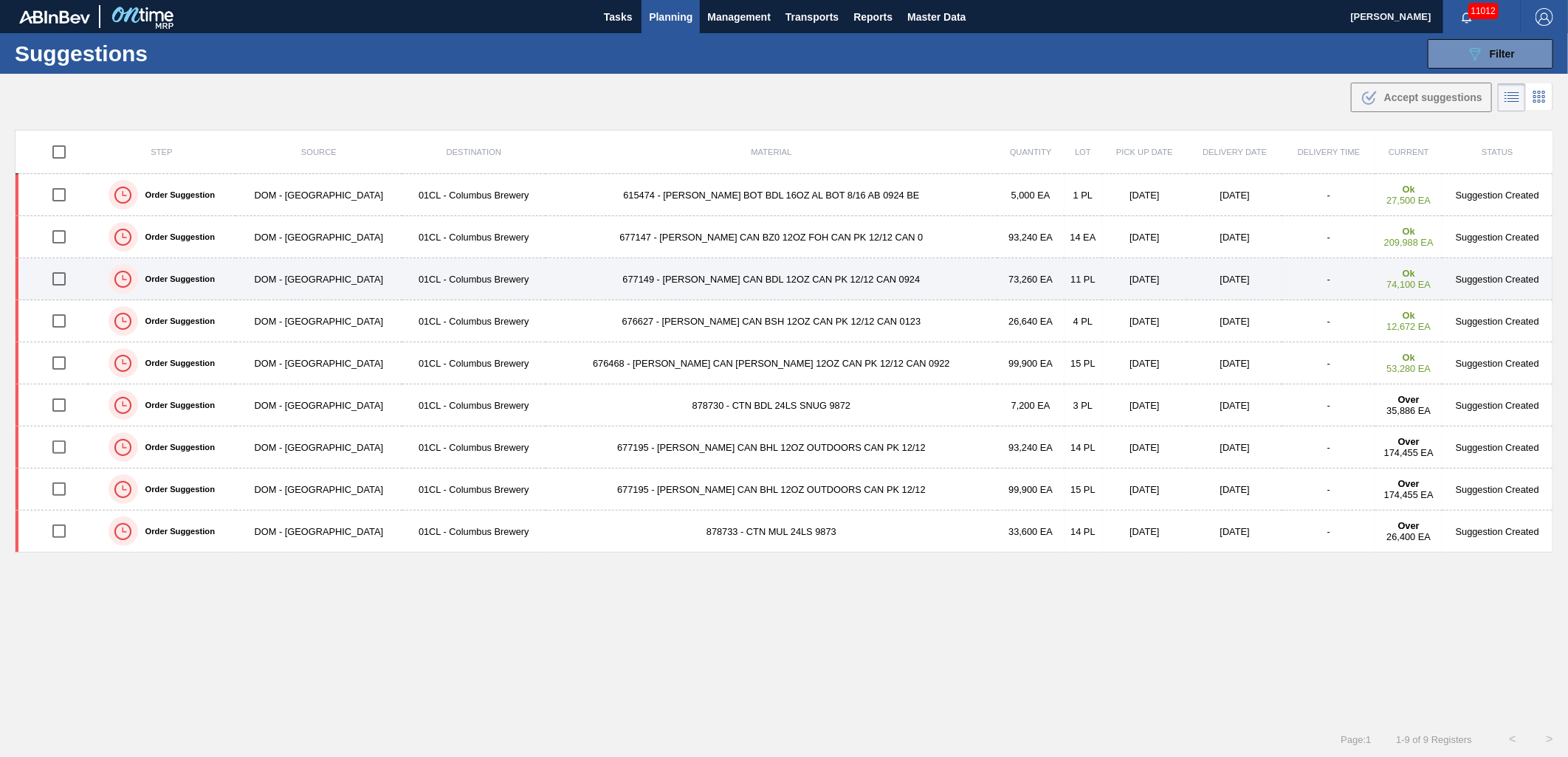
click at [707, 277] on td "677149 - CARR CAN BDL 12OZ CAN PK 12/12 CAN 0924" at bounding box center [772, 279] width 452 height 42
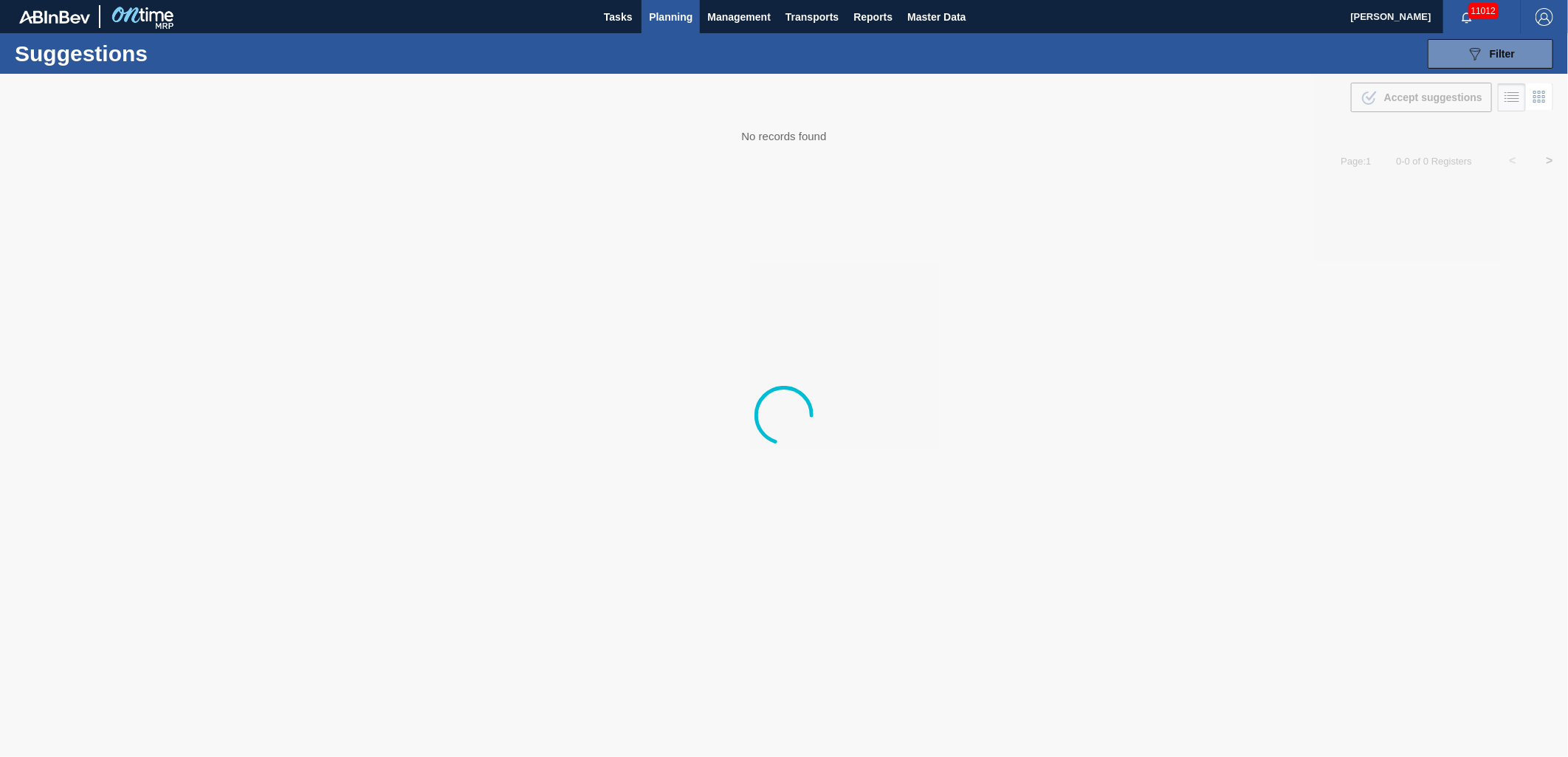
type from "[DATE]"
type to "09/19/2025"
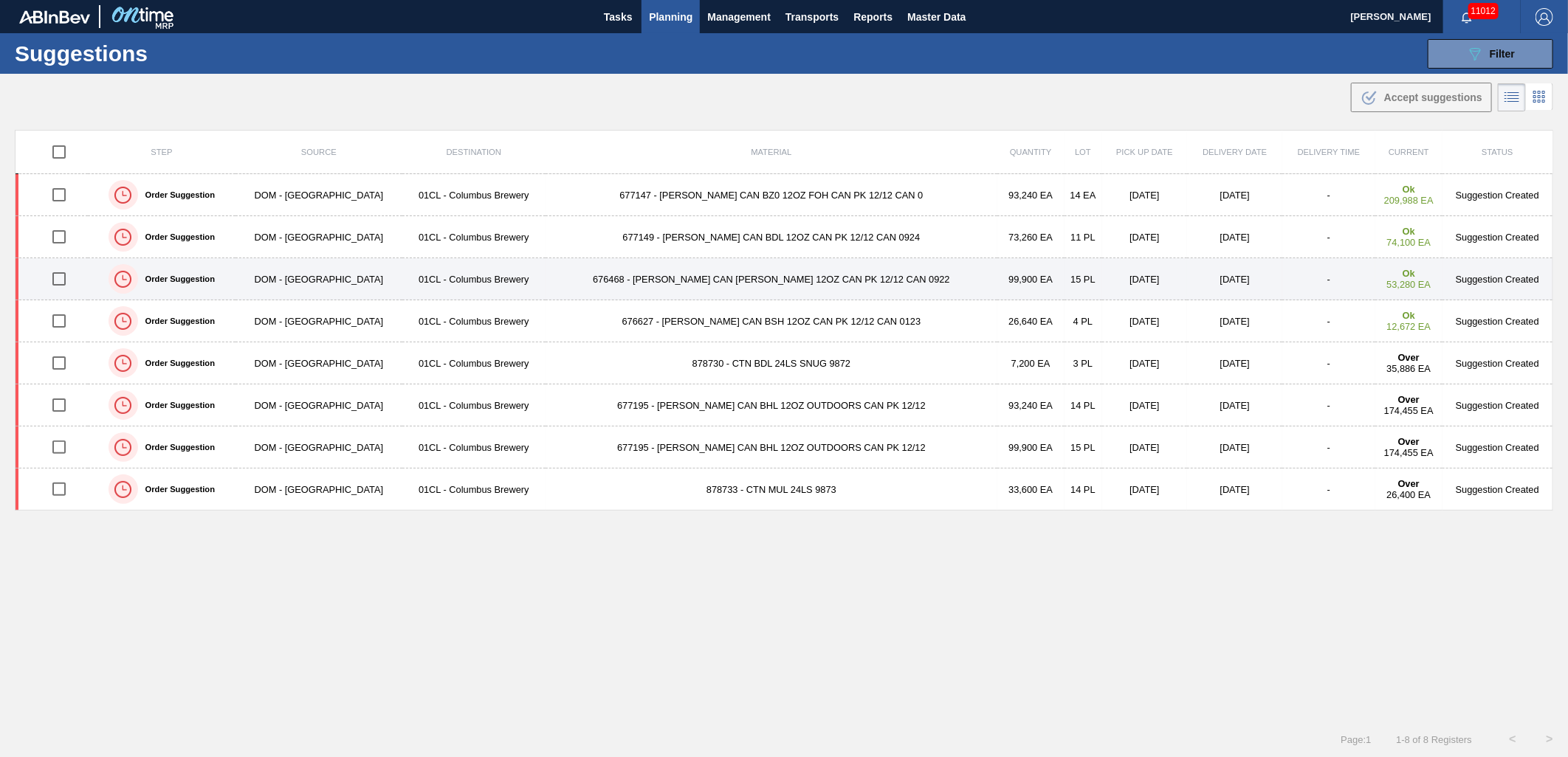
click at [791, 274] on td "676468 - CARR CAN BUD 12OZ CAN PK 12/12 CAN 0922" at bounding box center [772, 279] width 452 height 42
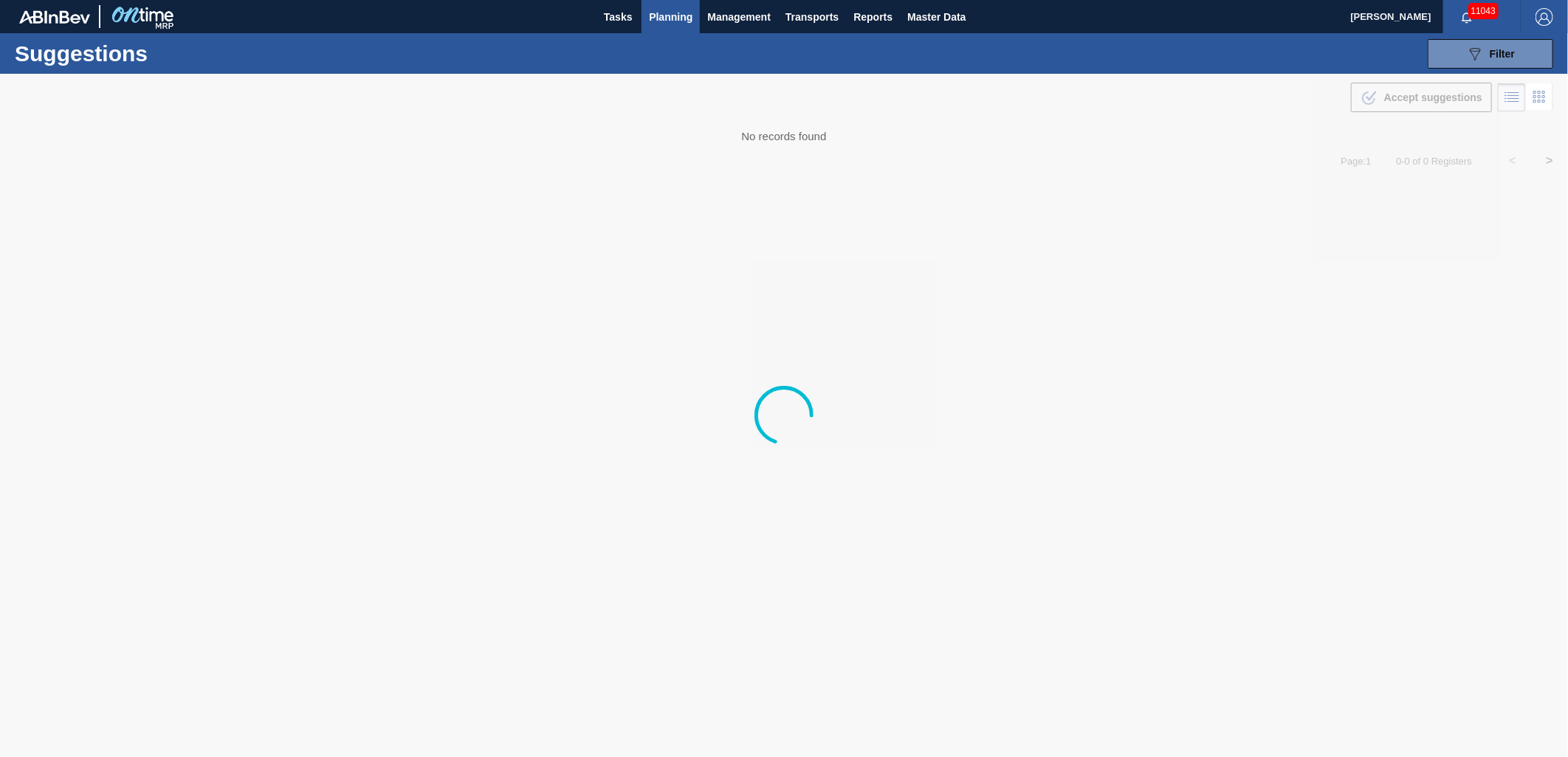
type from "[DATE]"
type to "09/19/2025"
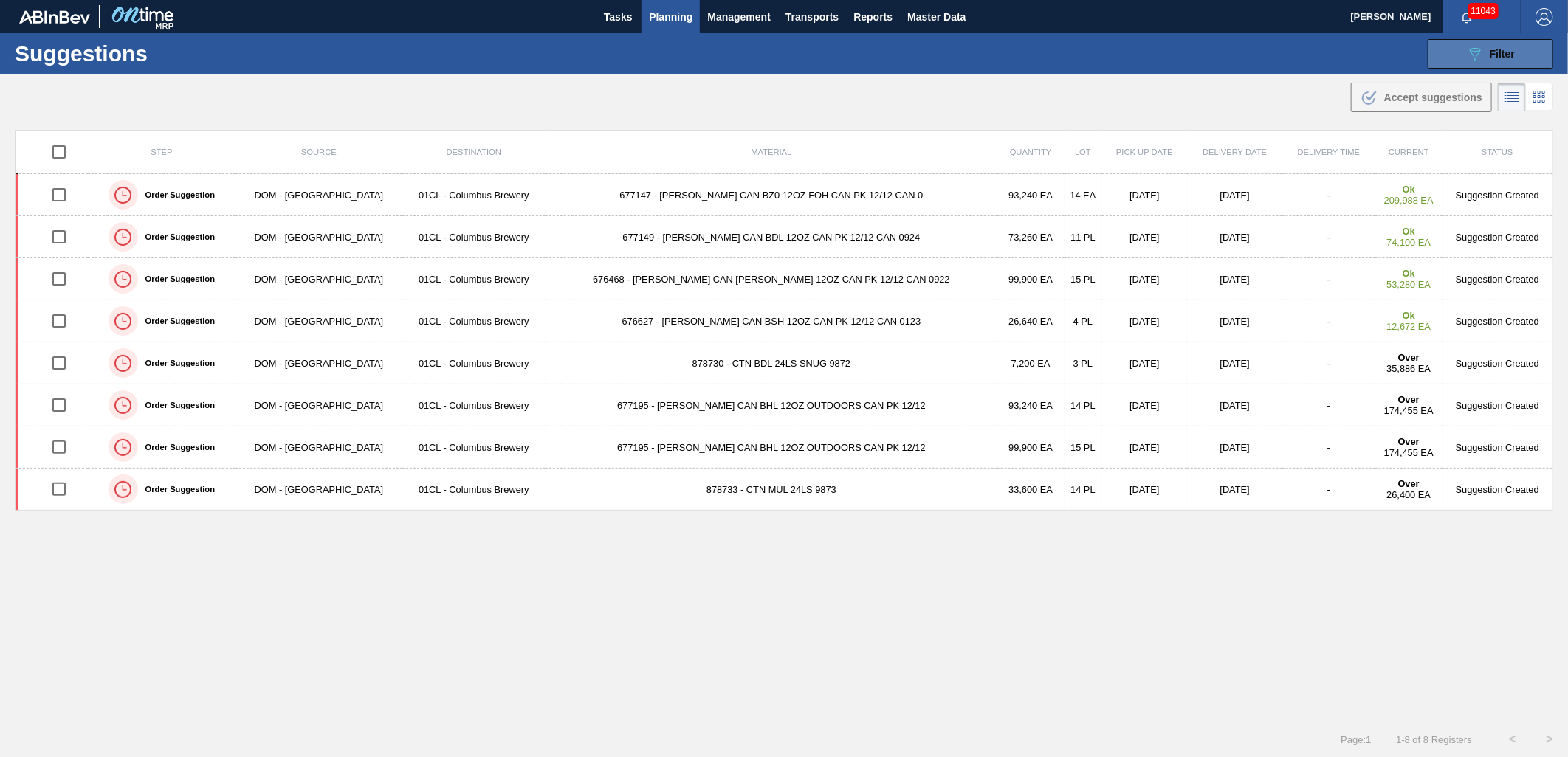
drag, startPoint x: 1498, startPoint y: 61, endPoint x: 1488, endPoint y: 54, distance: 12.2
click at [1498, 61] on div "089F7B8B-B2A5-4AFE-B5C0-19BA573D28AC Filter" at bounding box center [1490, 54] width 49 height 18
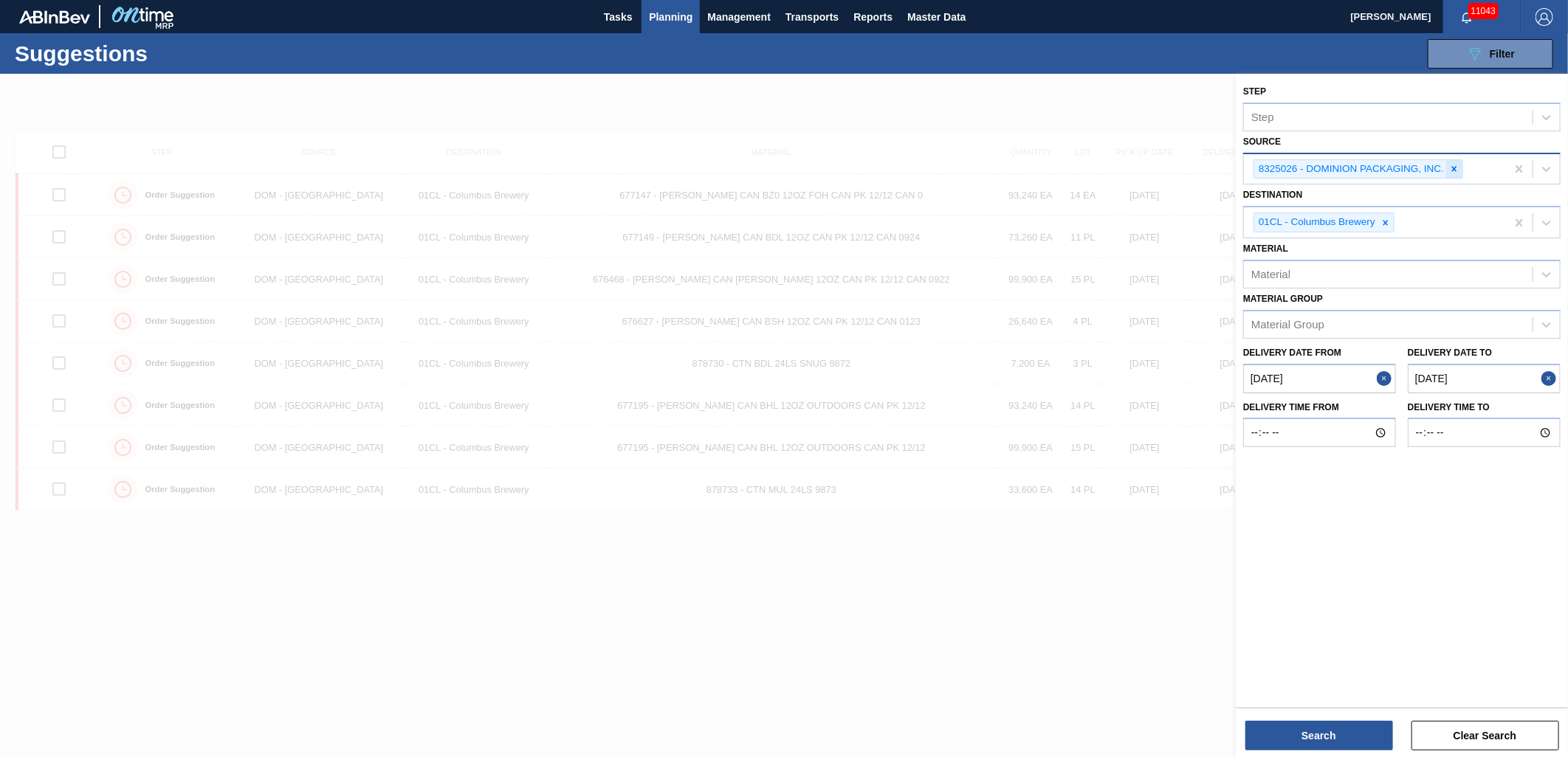
click at [1455, 172] on icon at bounding box center [1454, 169] width 10 height 10
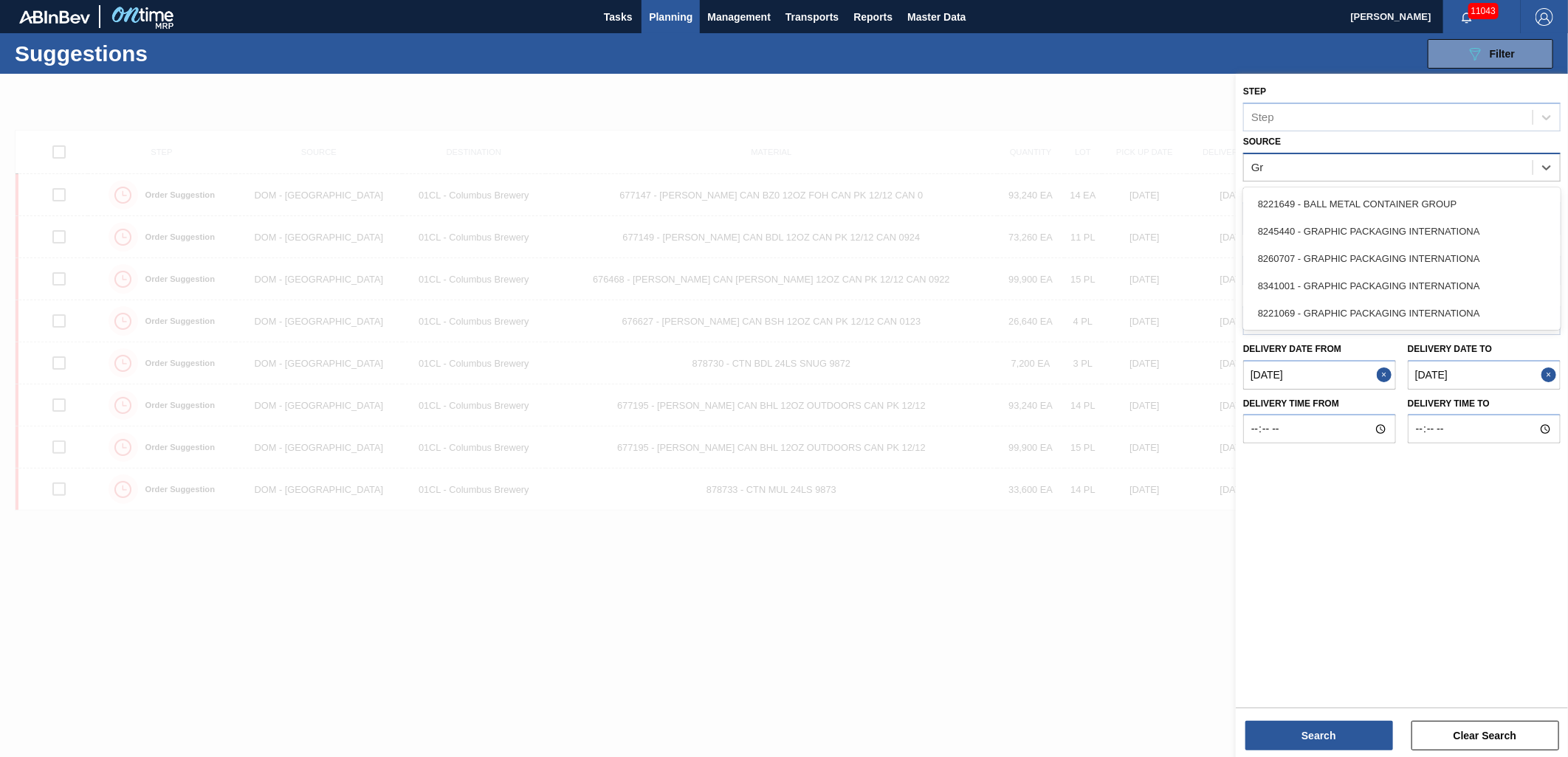
type input "Gra"
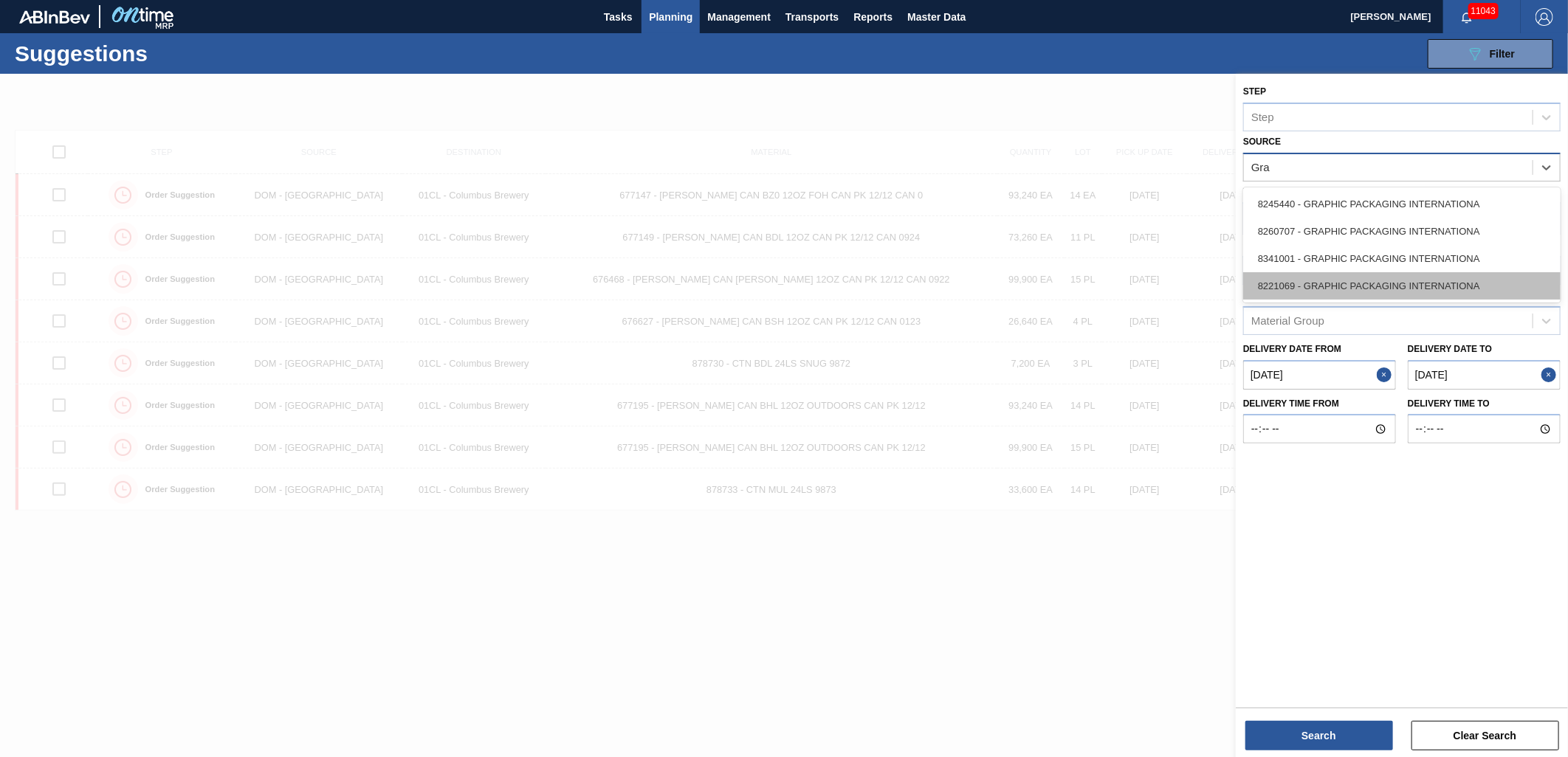
click at [1430, 281] on div "8221069 - GRAPHIC PACKAGING INTERNATIONA" at bounding box center [1402, 285] width 318 height 27
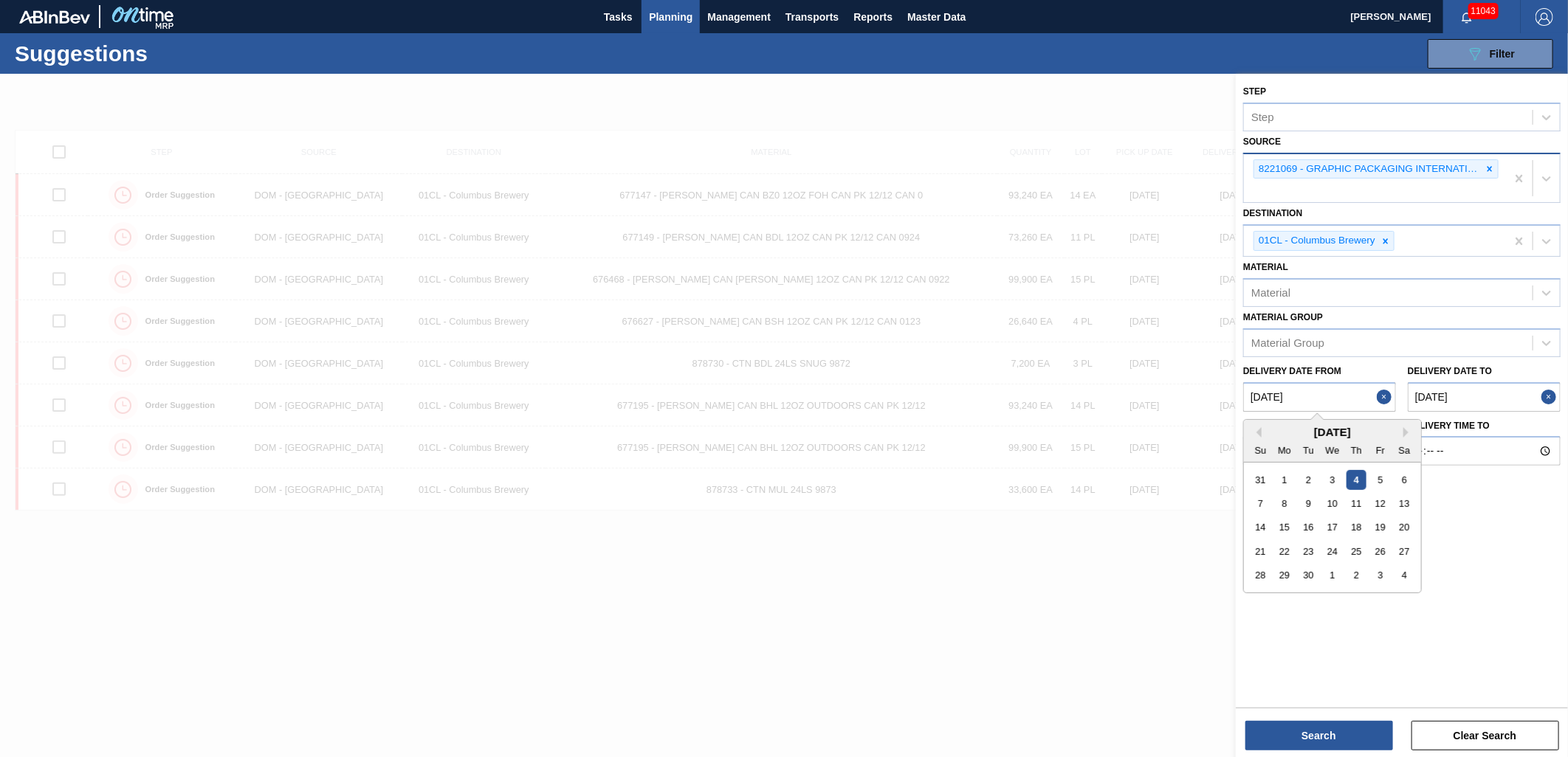
click at [1325, 395] on from "[DATE]" at bounding box center [1319, 397] width 152 height 30
click at [1308, 508] on div "9" at bounding box center [1309, 504] width 20 height 20
click at [1322, 389] on from "09/09/2025" at bounding box center [1319, 397] width 152 height 30
click at [1375, 475] on div "5" at bounding box center [1380, 479] width 20 height 20
click at [1314, 392] on from "09/05/2025" at bounding box center [1319, 397] width 152 height 30
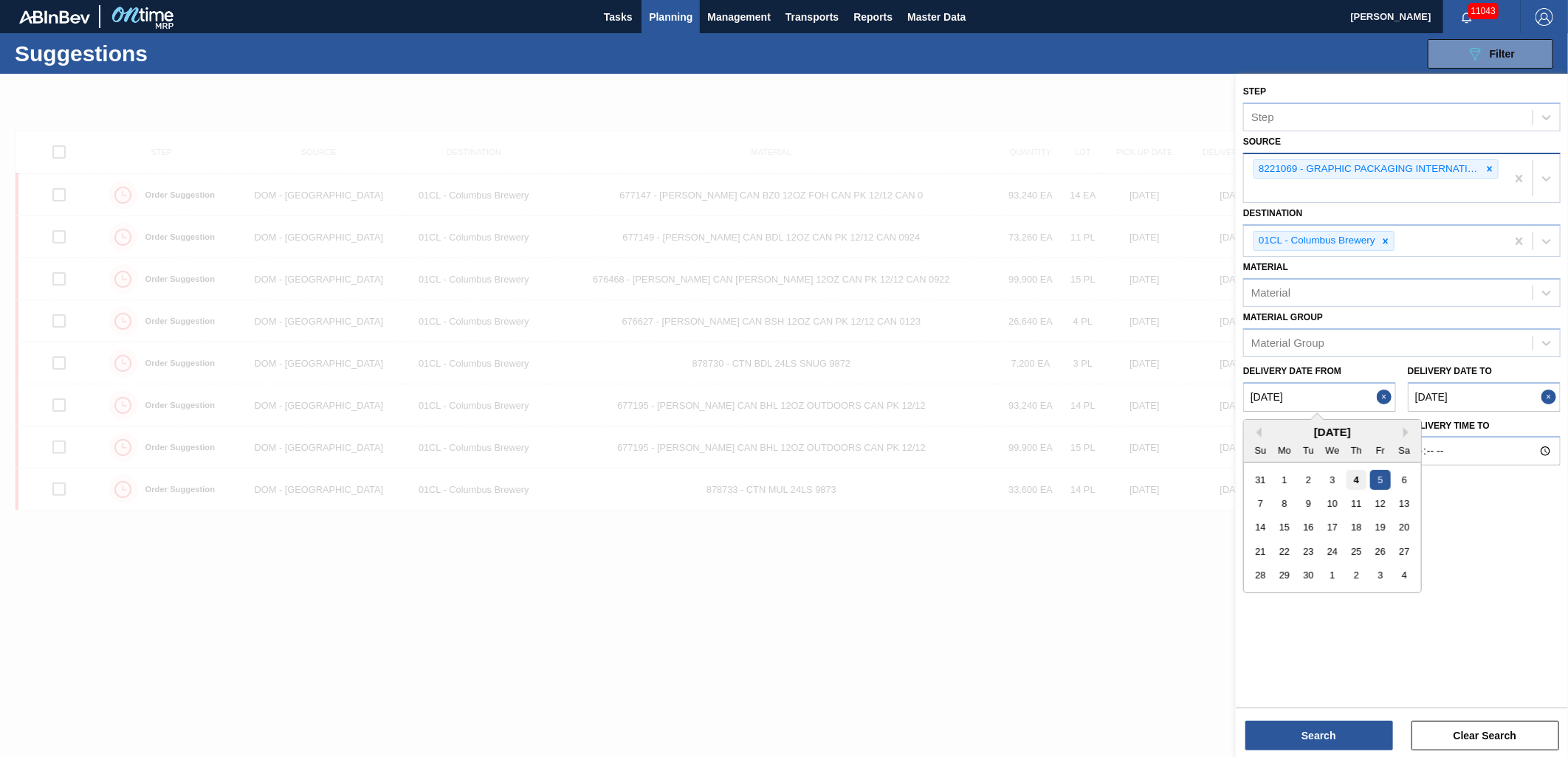
click at [1356, 476] on div "4" at bounding box center [1357, 479] width 20 height 20
type from "[DATE]"
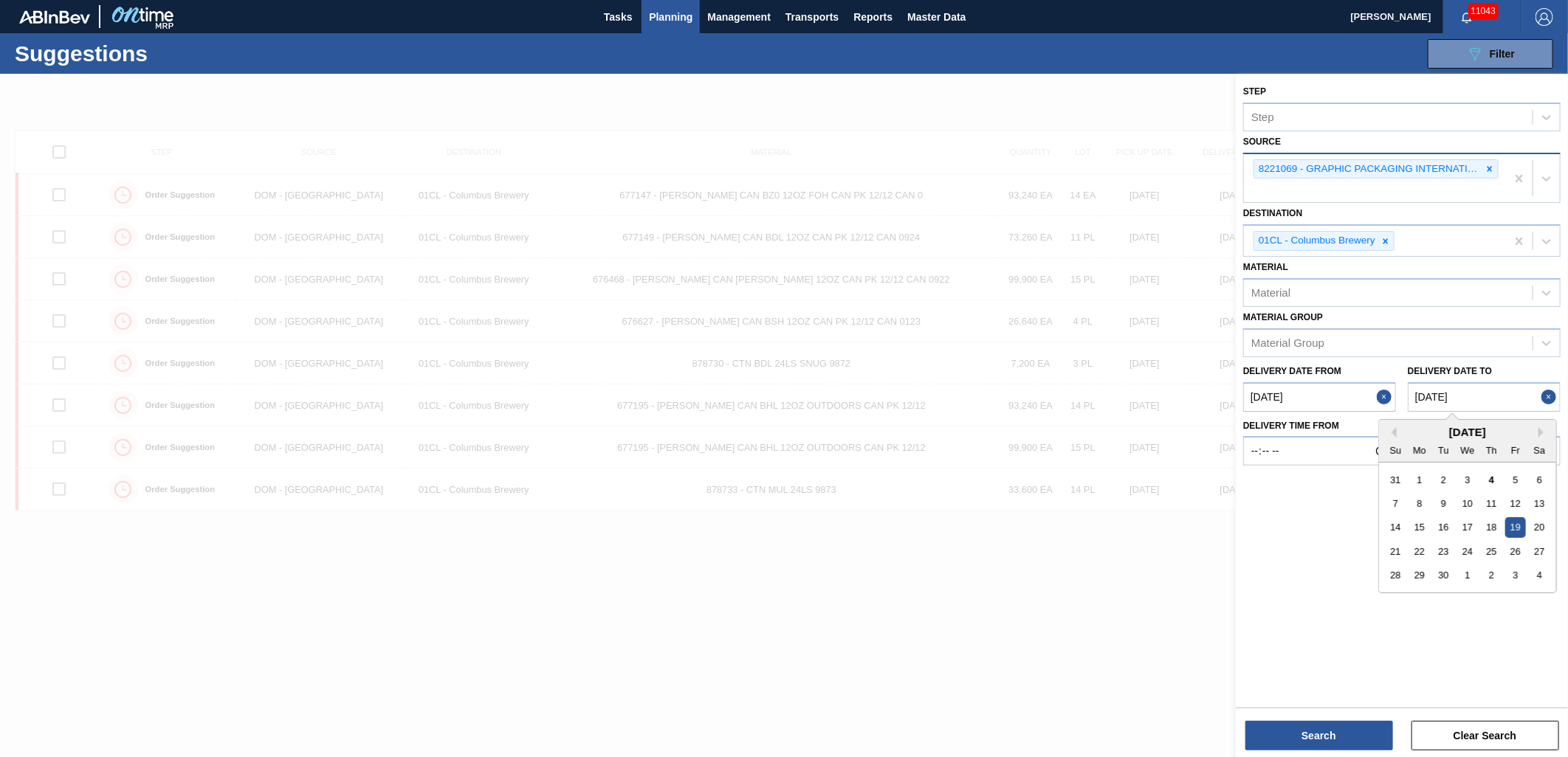
click at [1487, 396] on to "09/19/2025" at bounding box center [1483, 397] width 152 height 30
click at [1439, 526] on div "16" at bounding box center [1443, 527] width 20 height 20
type to "09/16/2025"
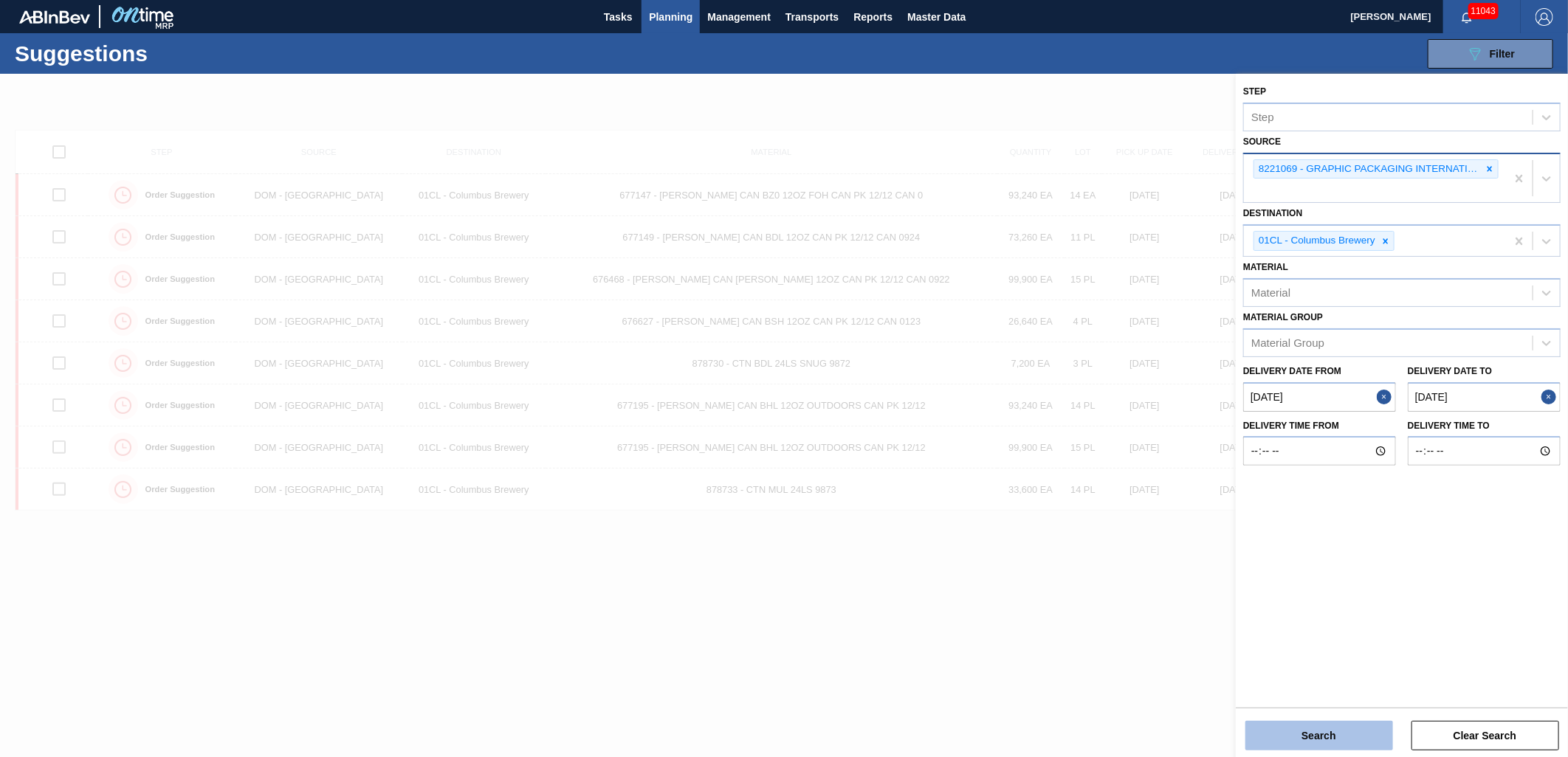
click at [1347, 737] on button "Search" at bounding box center [1319, 736] width 147 height 30
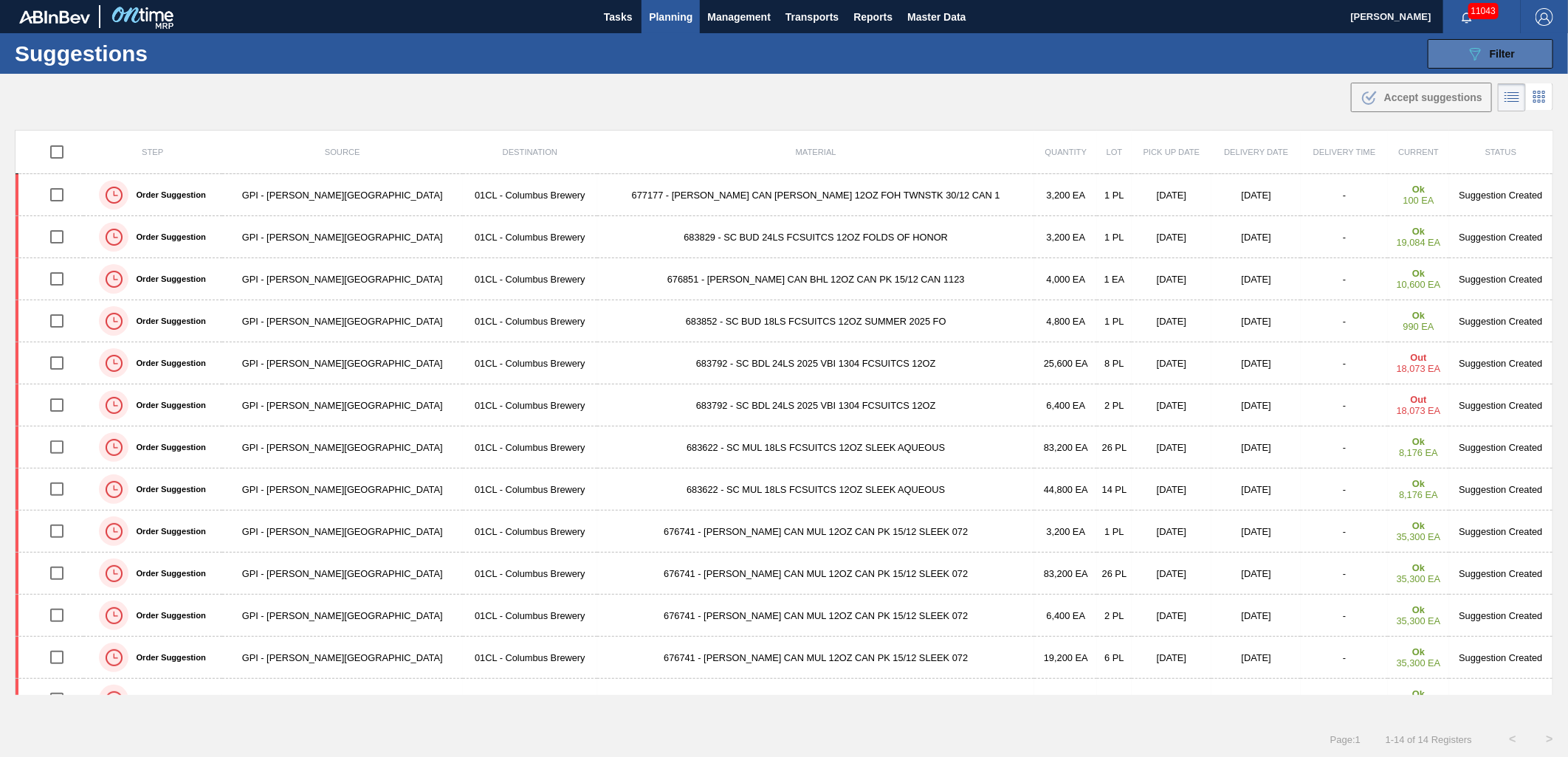
click at [1458, 46] on button "089F7B8B-B2A5-4AFE-B5C0-19BA573D28AC Filter" at bounding box center [1490, 54] width 126 height 30
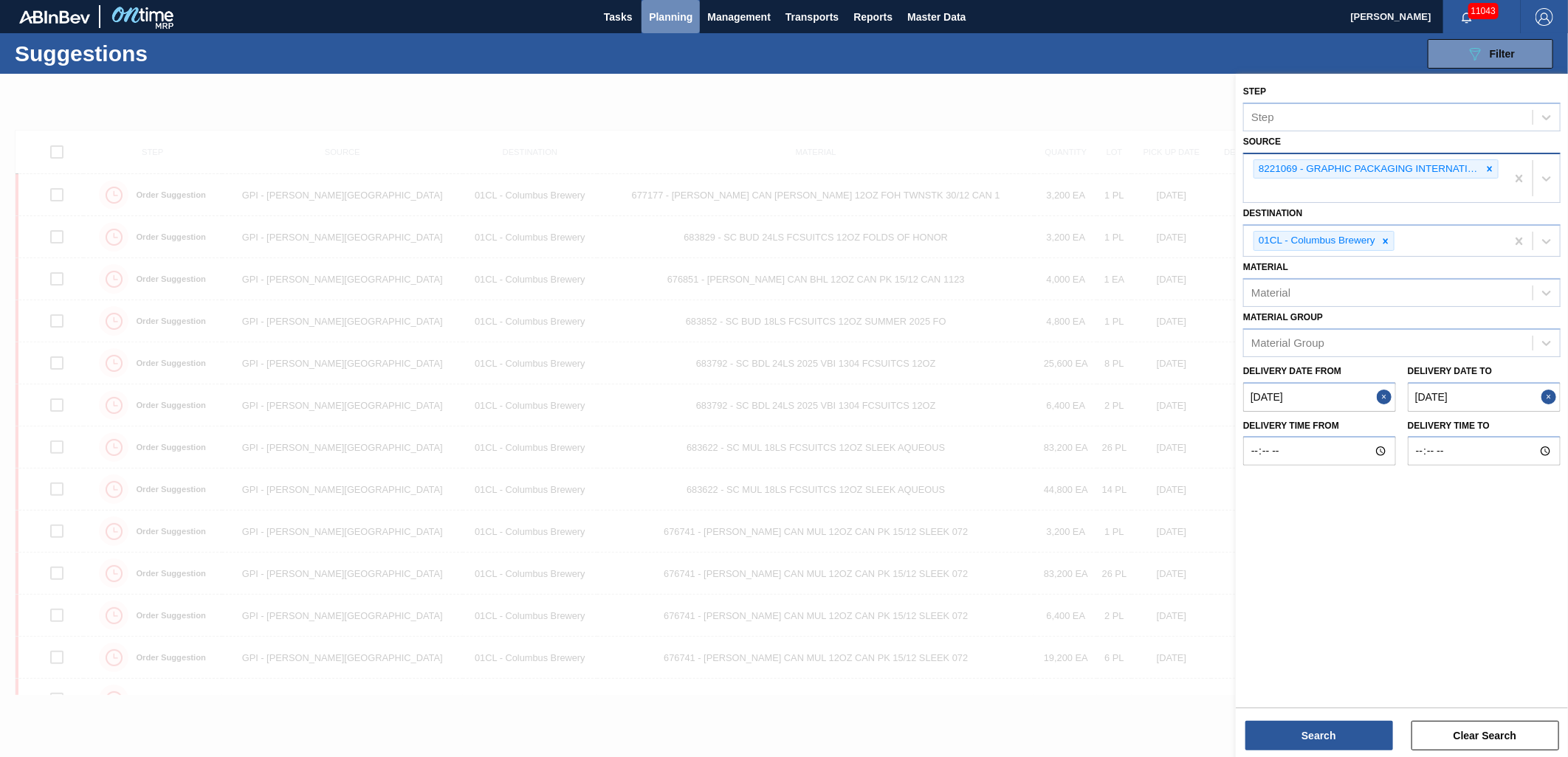
click at [680, 13] on span "Planning" at bounding box center [670, 17] width 44 height 18
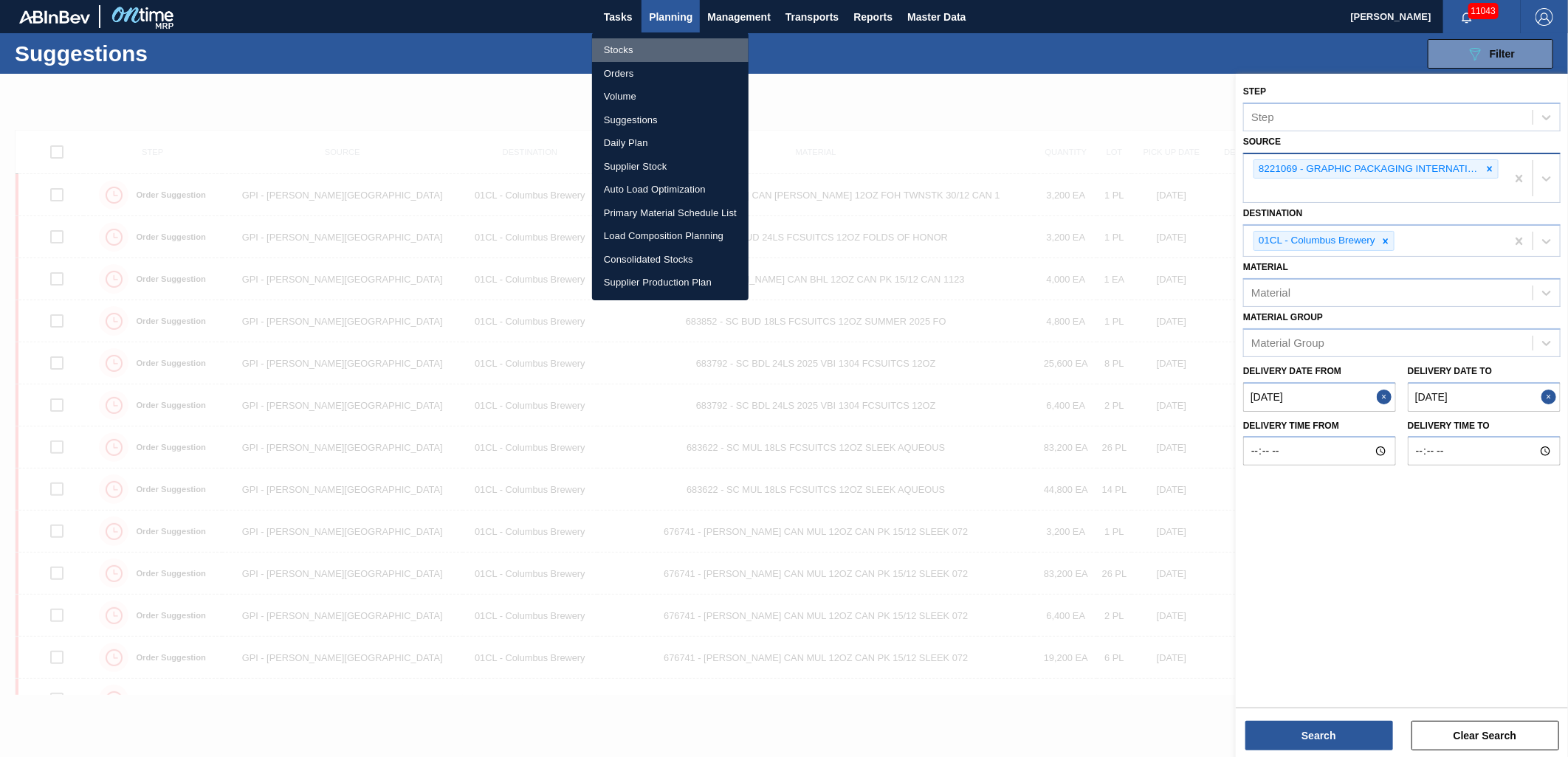
click at [640, 50] on li "Stocks" at bounding box center [669, 51] width 156 height 24
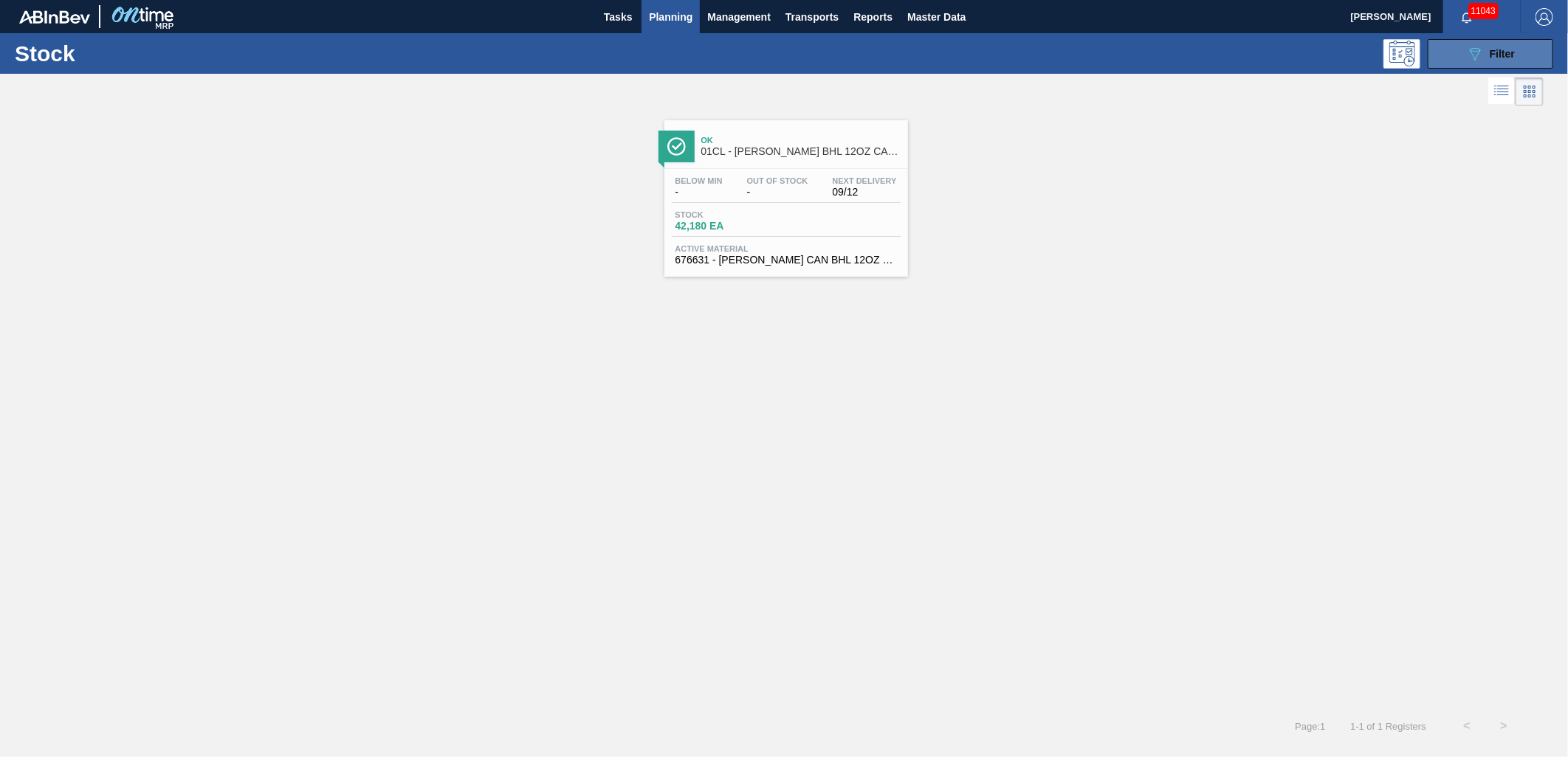
click at [1476, 53] on icon "089F7B8B-B2A5-4AFE-B5C0-19BA573D28AC" at bounding box center [1475, 54] width 18 height 18
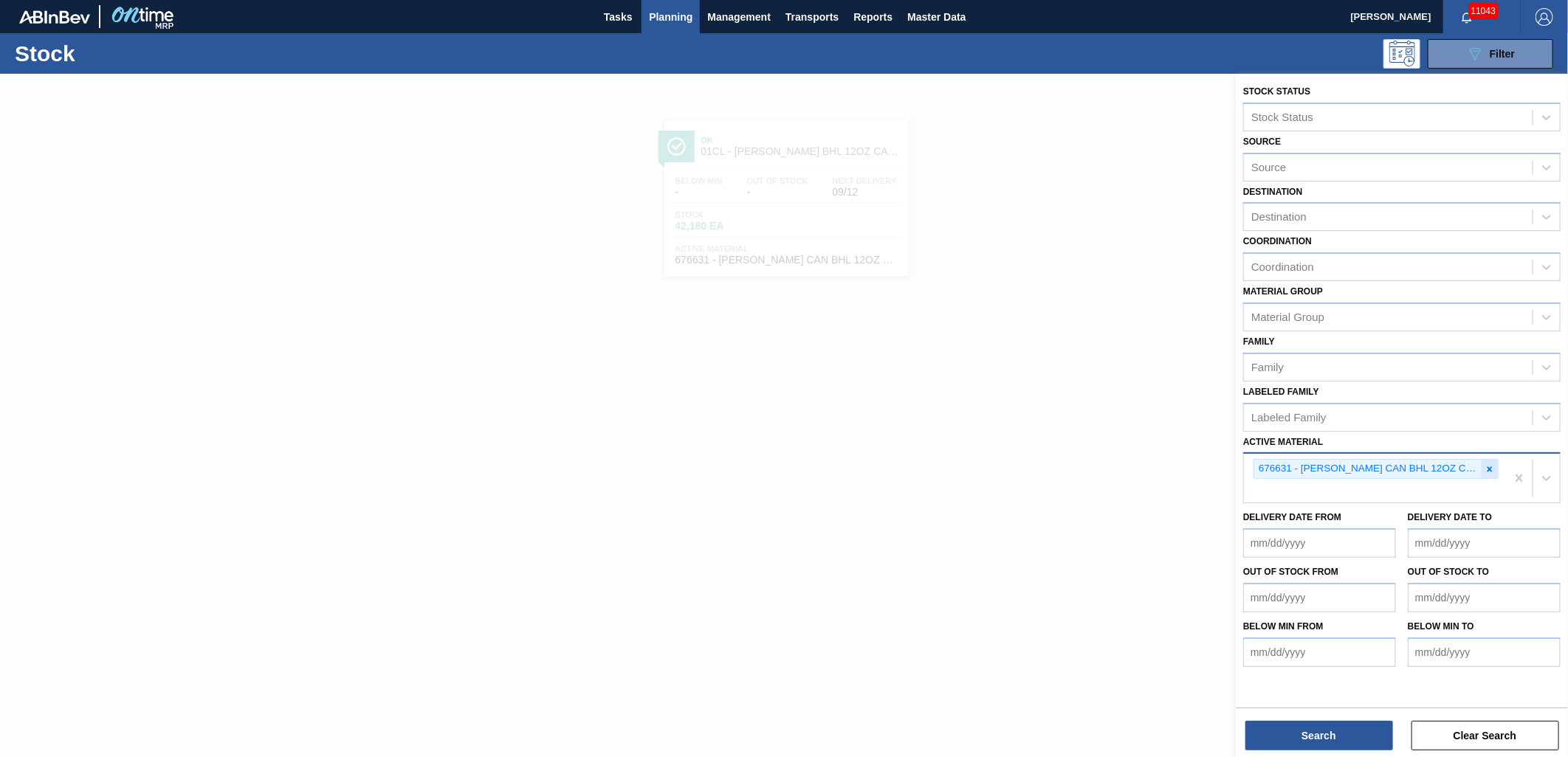
click at [1495, 468] on div at bounding box center [1489, 469] width 16 height 19
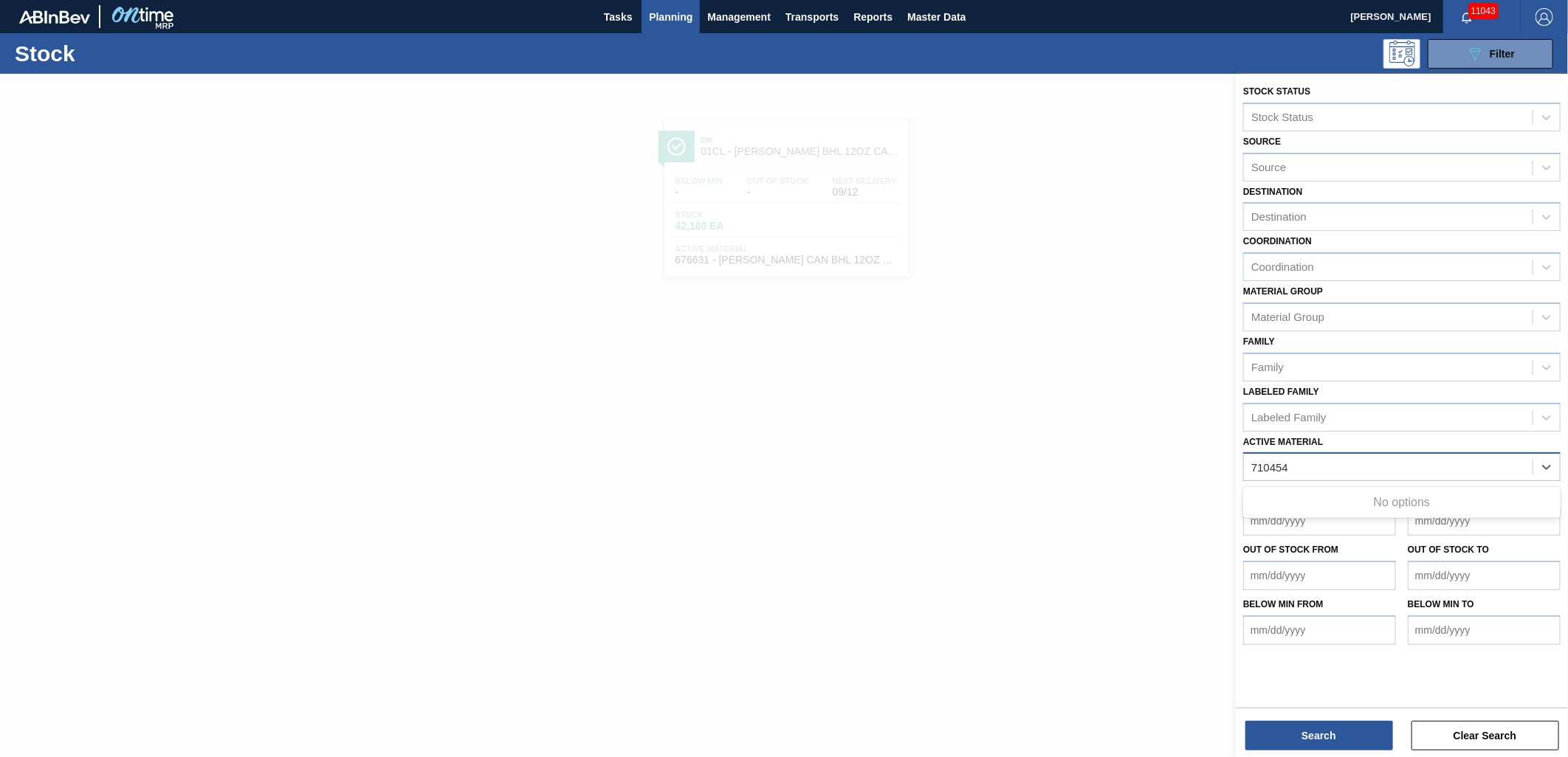
type Material "710454"
type Material "710451"
click at [1361, 512] on div "710451 - TRAY CAN SA2 2/12 12OZ SLEEK MW 1724-D 0" at bounding box center [1402, 503] width 318 height 27
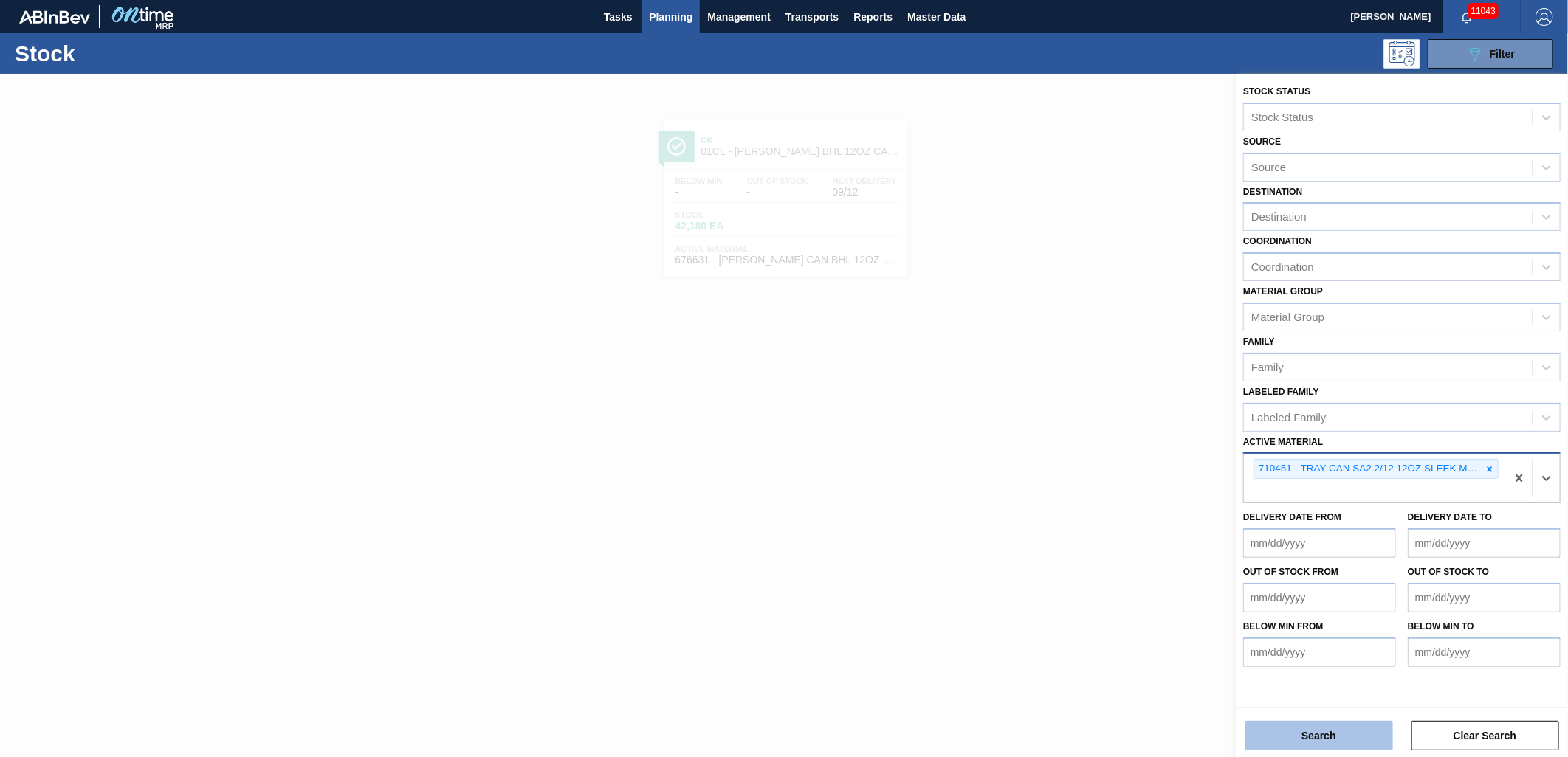
click at [1324, 740] on button "Search" at bounding box center [1319, 736] width 147 height 30
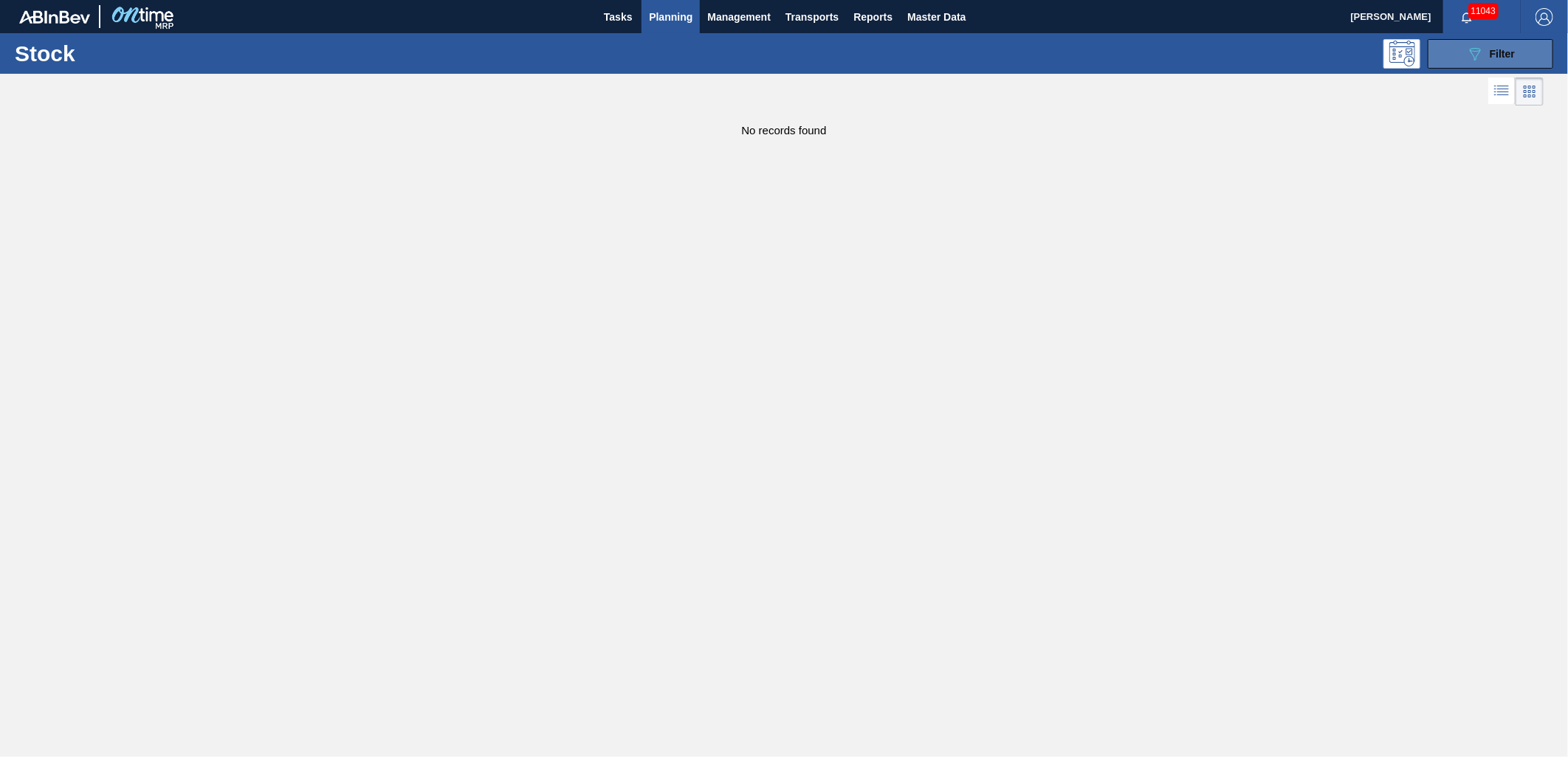
click at [1486, 58] on div "089F7B8B-B2A5-4AFE-B5C0-19BA573D28AC Filter" at bounding box center [1490, 54] width 49 height 18
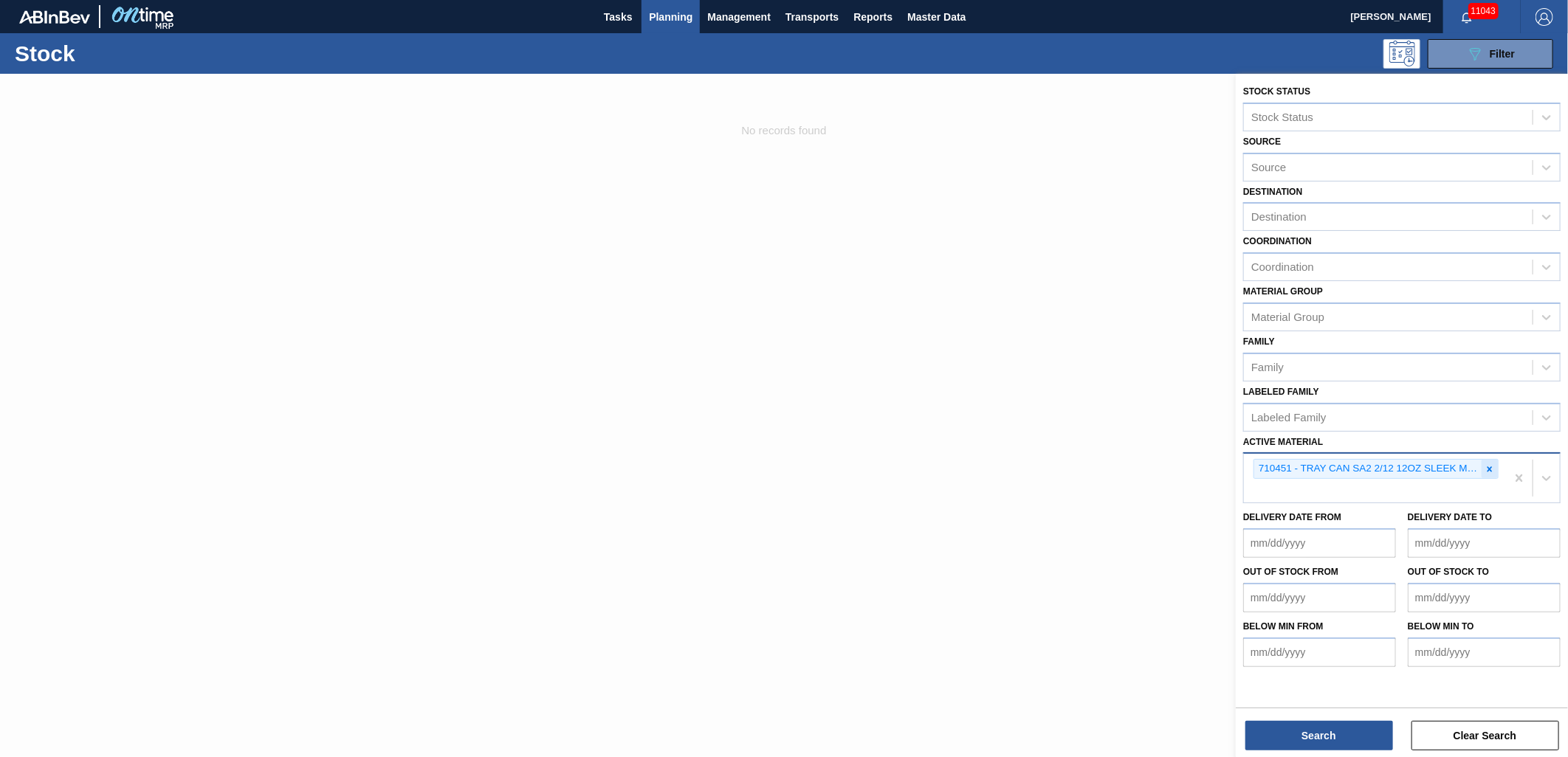
click at [1487, 465] on icon at bounding box center [1489, 469] width 10 height 10
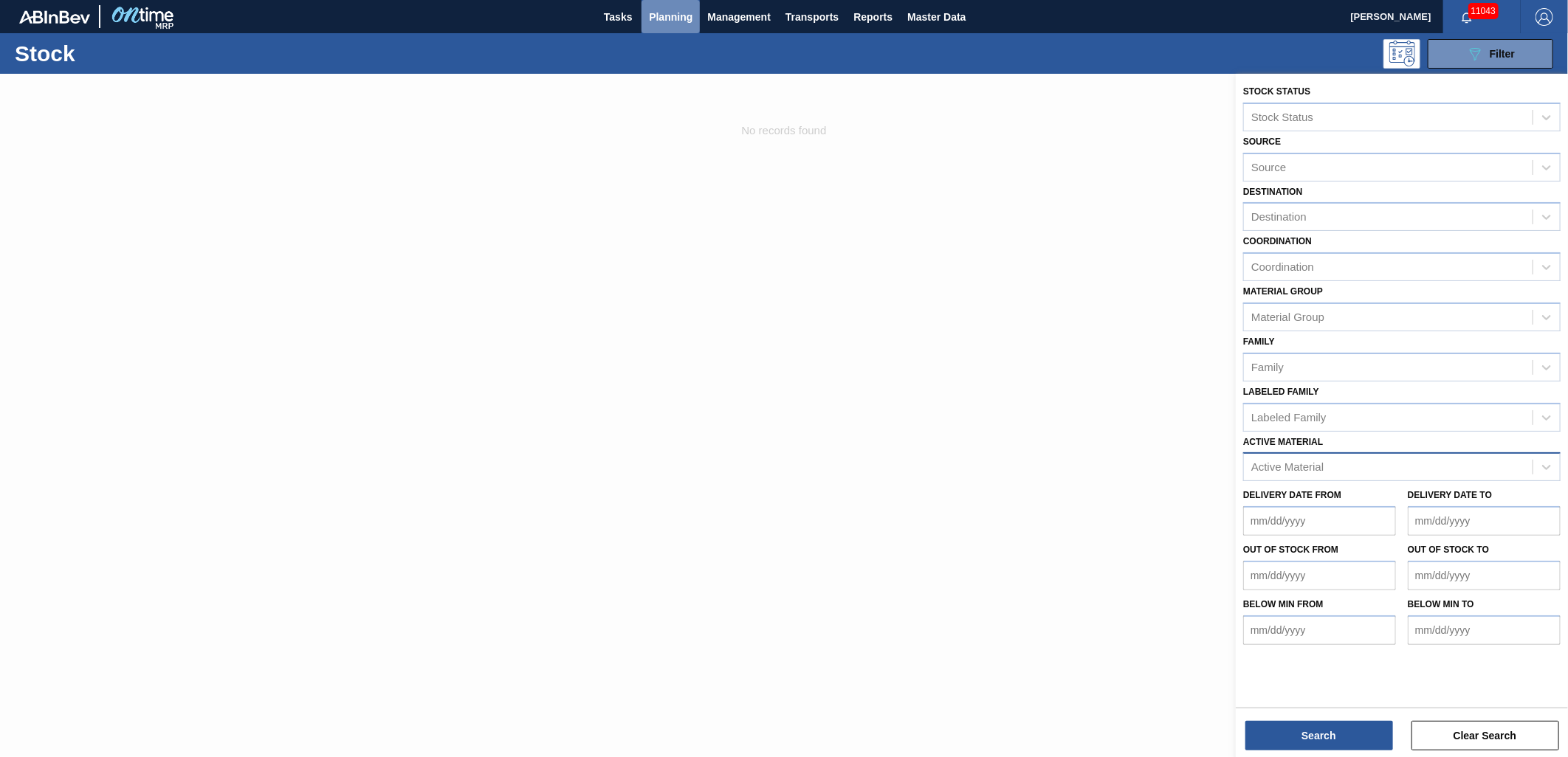
click at [687, 10] on span "Planning" at bounding box center [670, 17] width 44 height 18
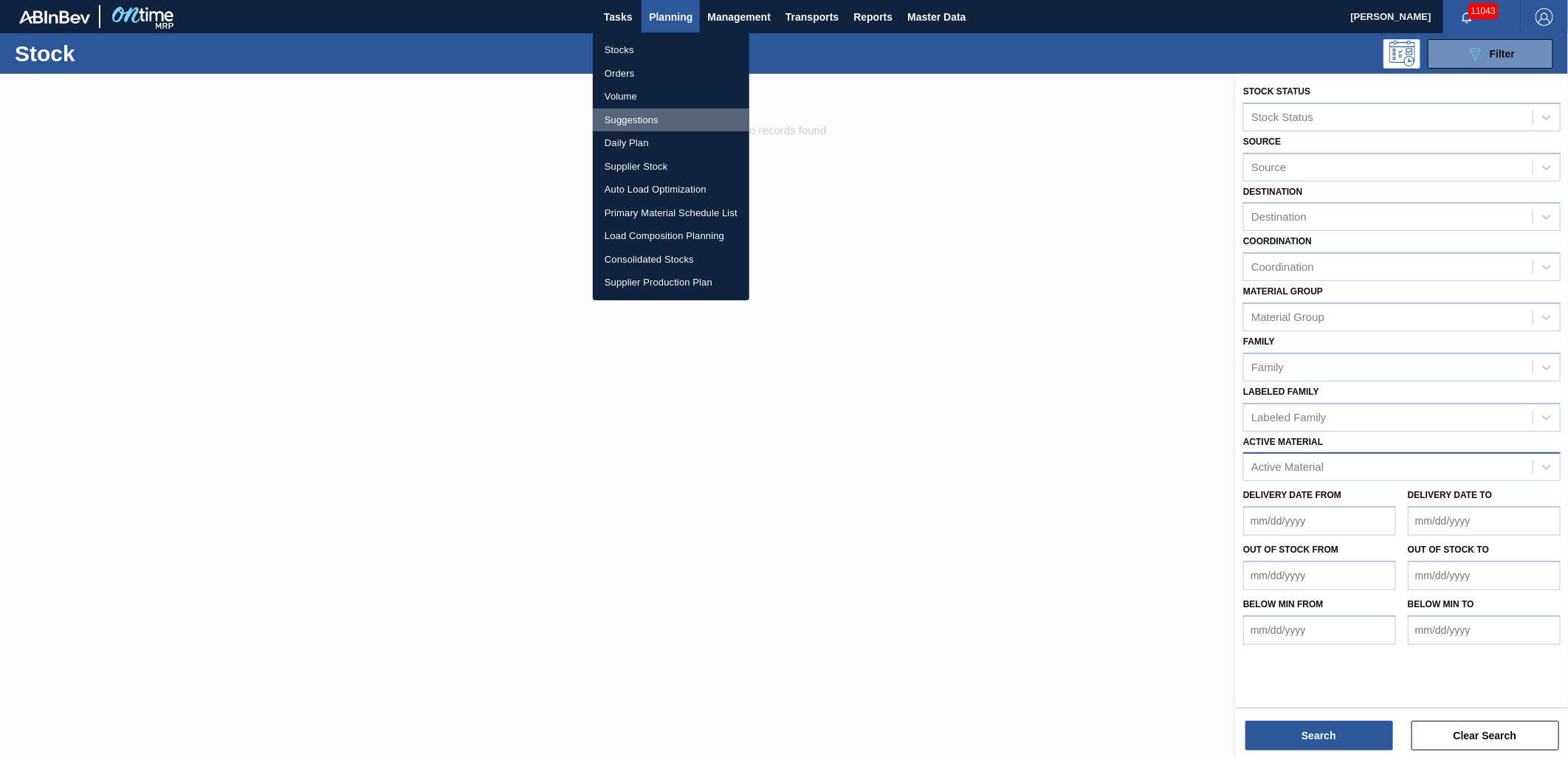
click at [644, 122] on li "Suggestions" at bounding box center [670, 121] width 156 height 24
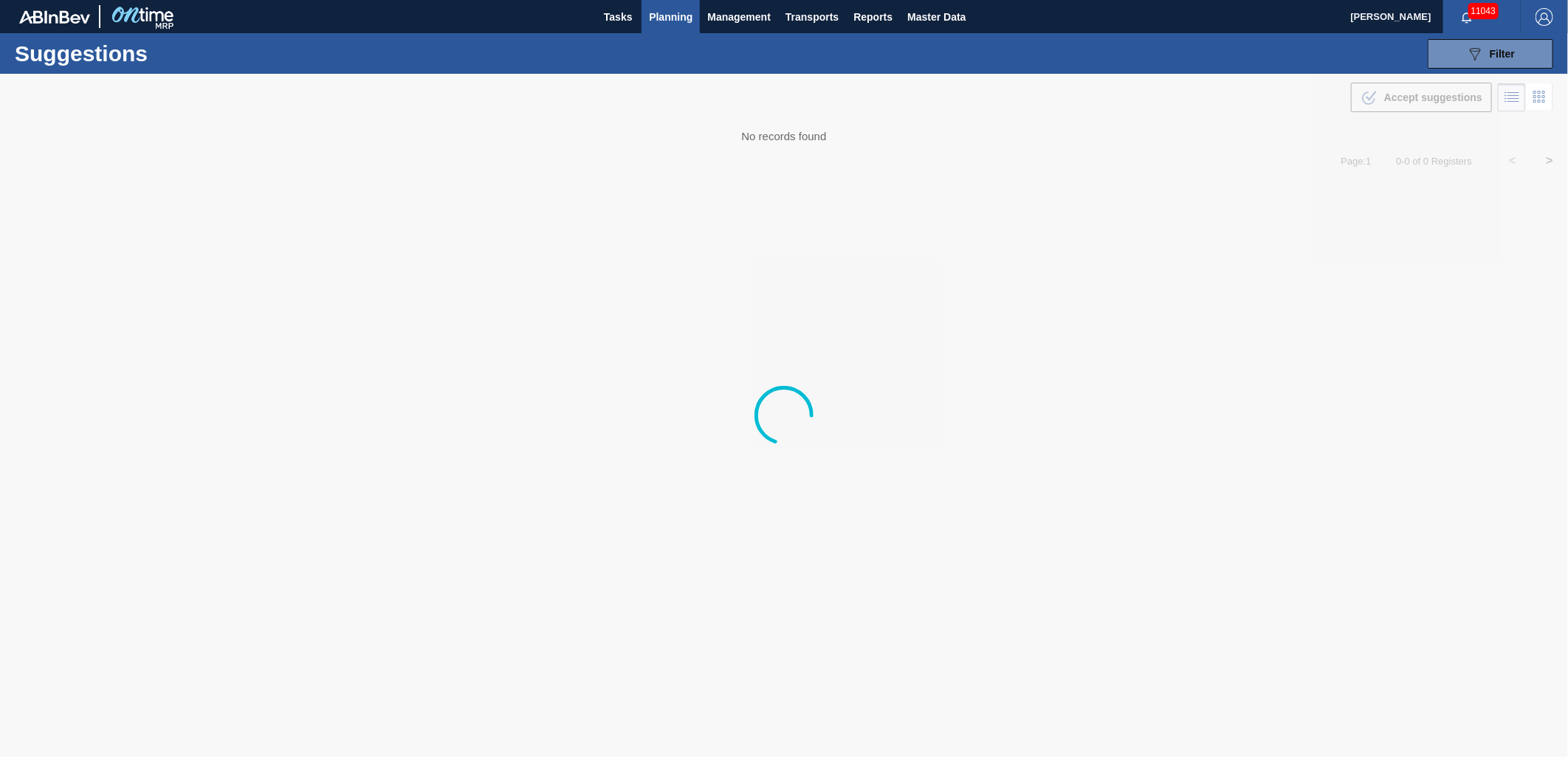
type from "[DATE]"
type to "09/16/2025"
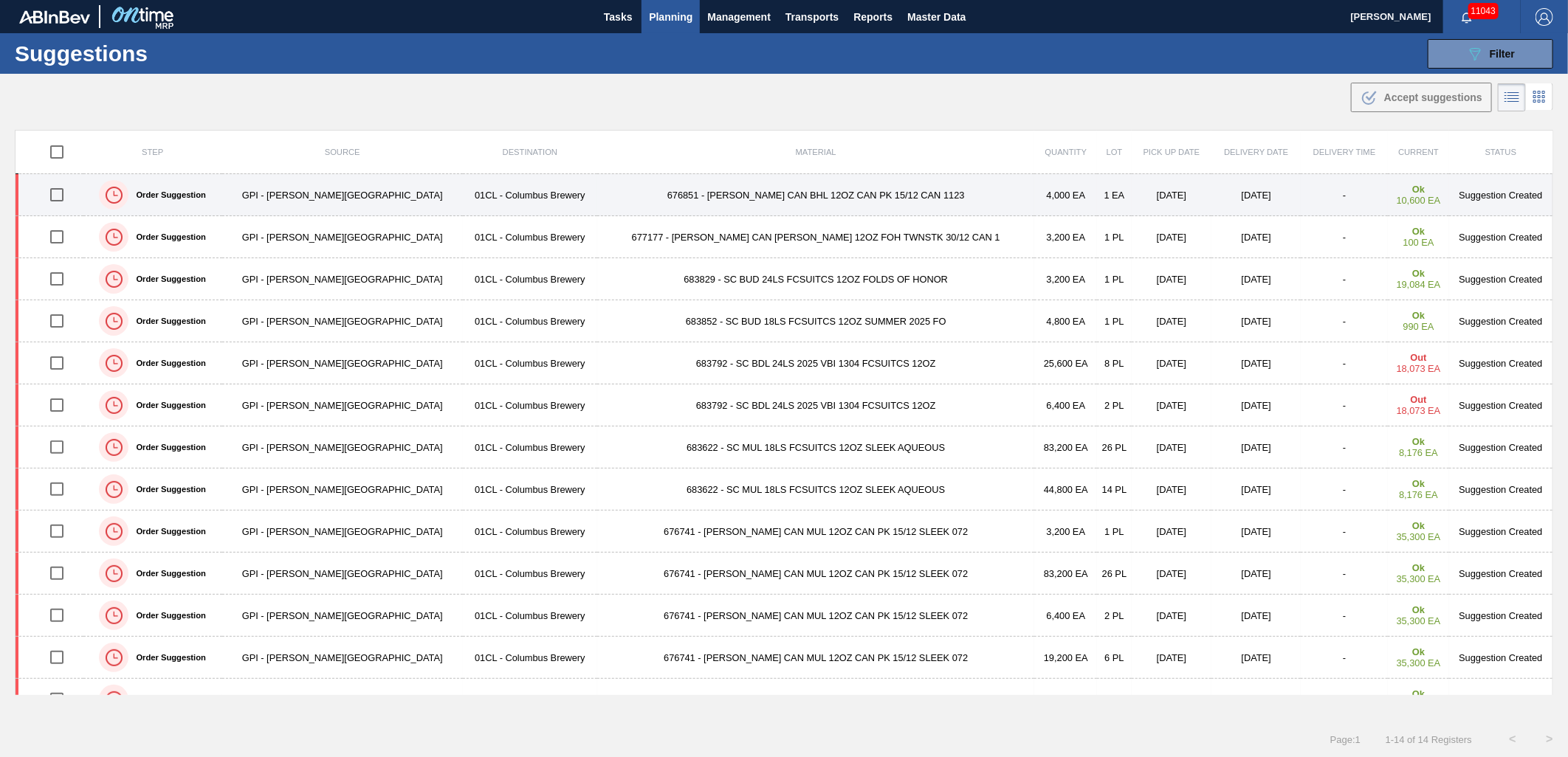
click at [711, 196] on td "676851 - CARR CAN BHL 12OZ CAN PK 15/12 CAN 1123" at bounding box center [816, 195] width 437 height 42
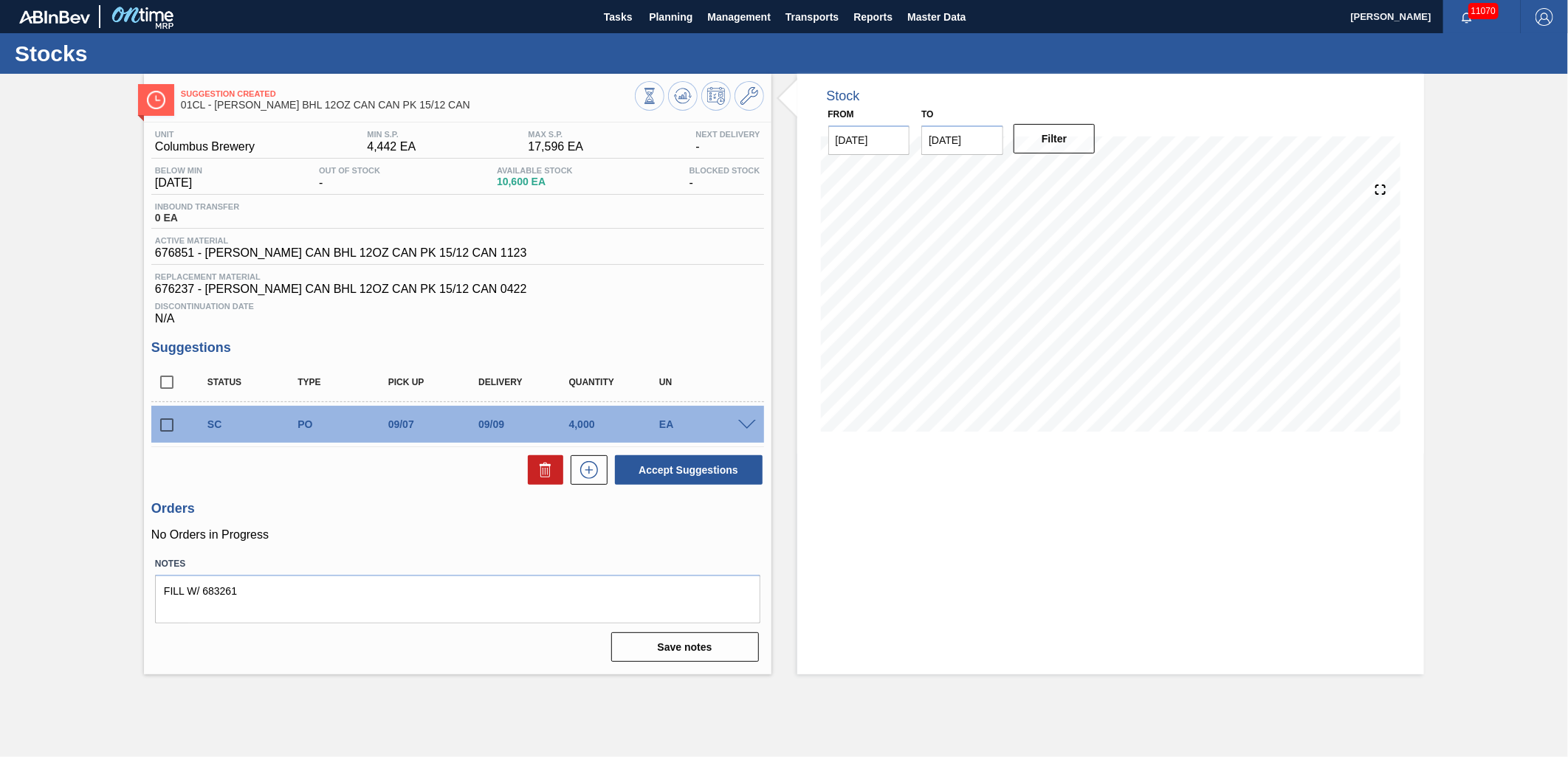
click at [166, 422] on input "checkbox" at bounding box center [166, 424] width 31 height 31
click at [705, 472] on button "Accept Suggestions" at bounding box center [688, 470] width 147 height 30
checkbox input "false"
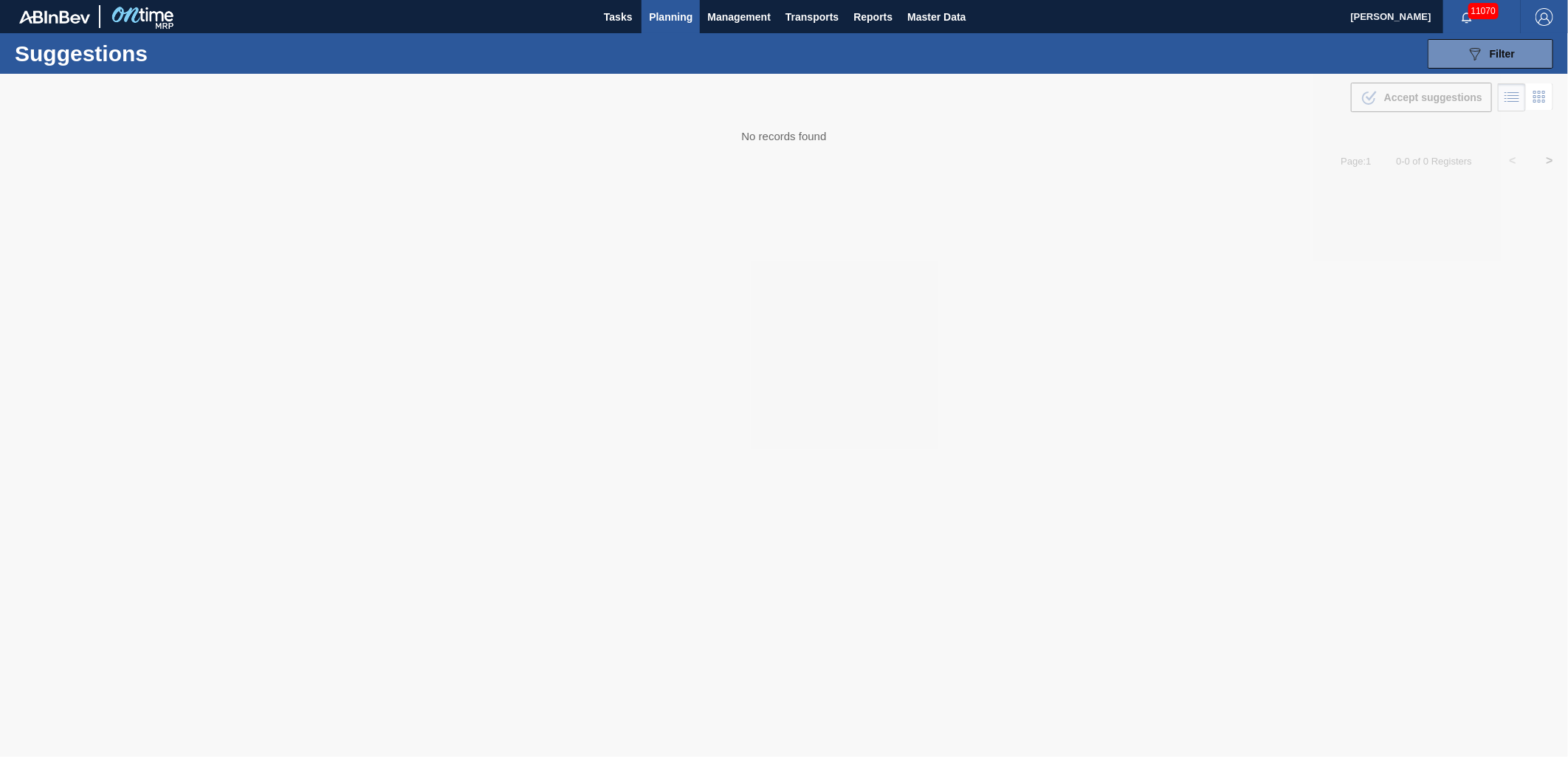
type from "[DATE]"
type to "09/16/2025"
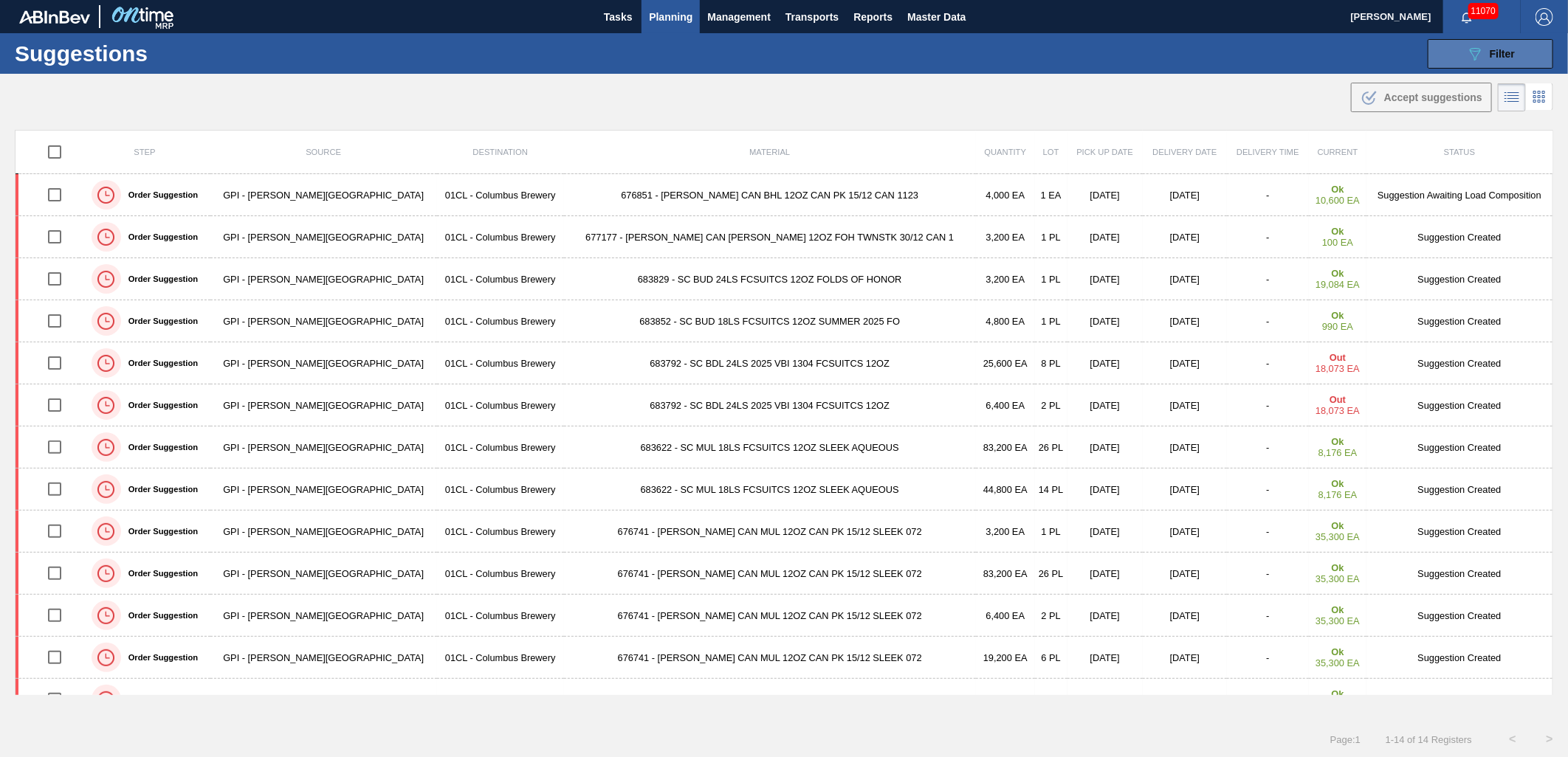
click at [1466, 52] on icon "089F7B8B-B2A5-4AFE-B5C0-19BA573D28AC" at bounding box center [1475, 54] width 18 height 18
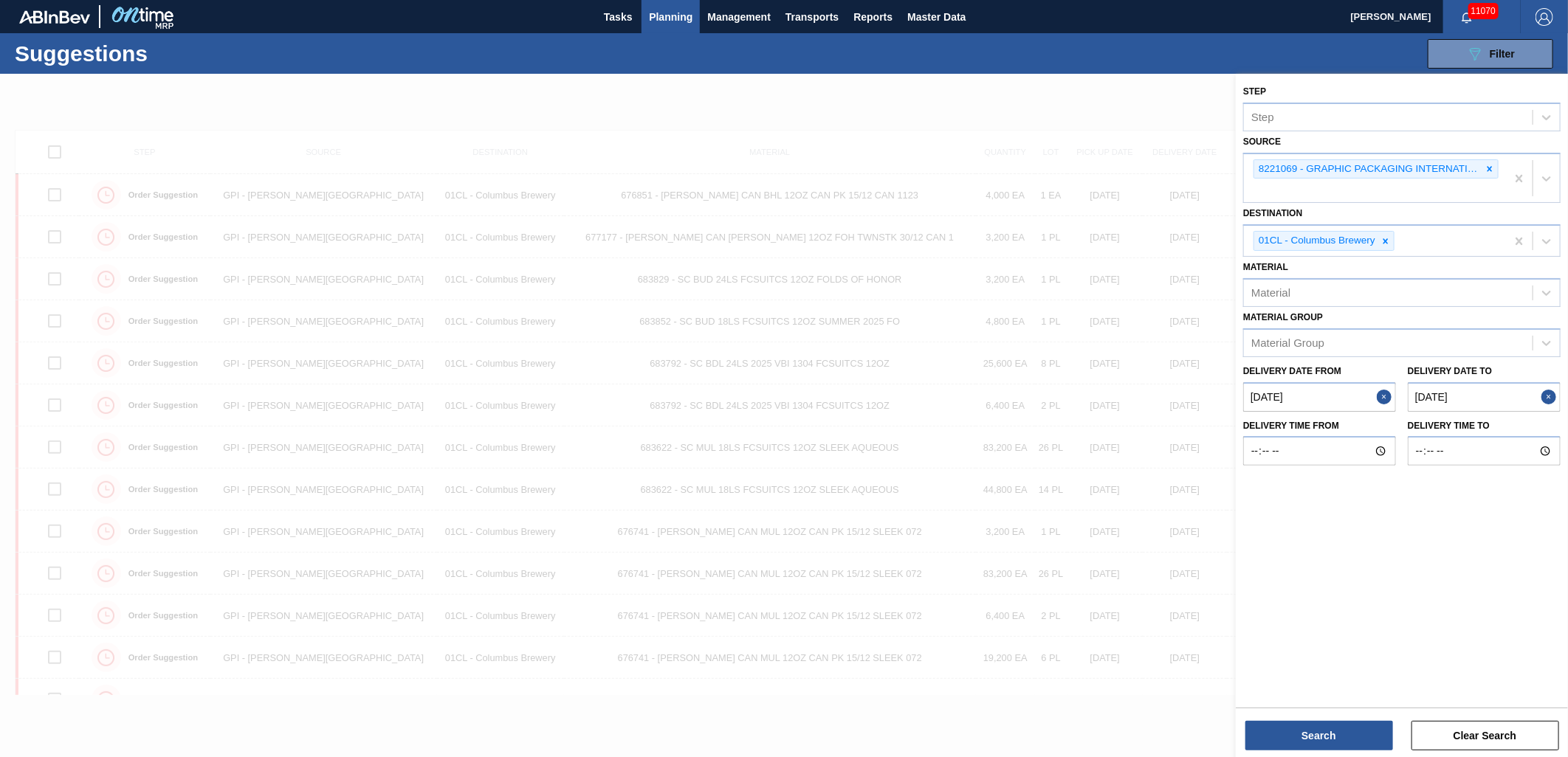
click at [1330, 393] on from "[DATE]" at bounding box center [1319, 397] width 152 height 30
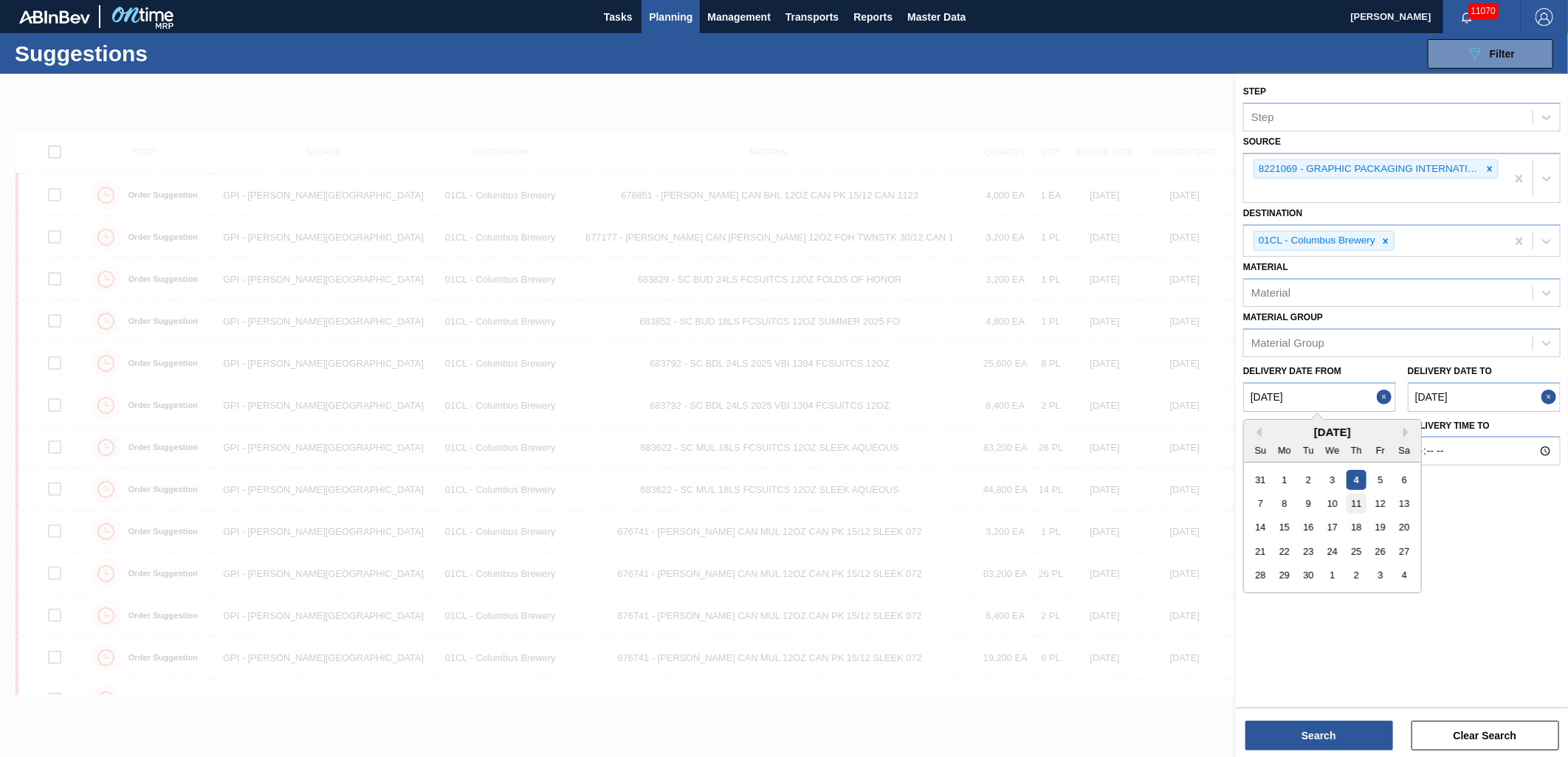
click at [1356, 499] on div "11" at bounding box center [1357, 504] width 20 height 20
type from "09/11/2025"
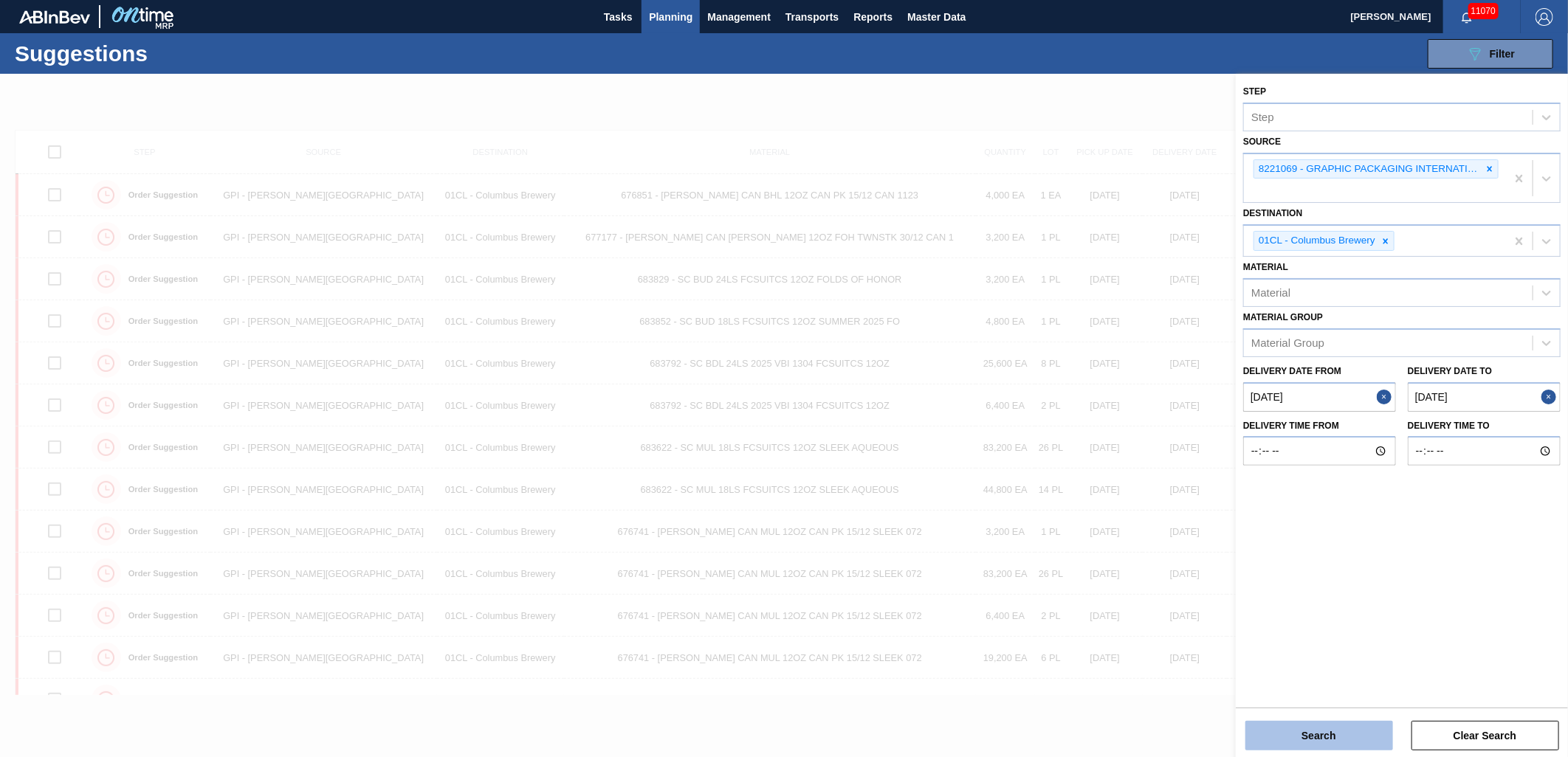
click at [1312, 731] on button "Search" at bounding box center [1319, 736] width 147 height 30
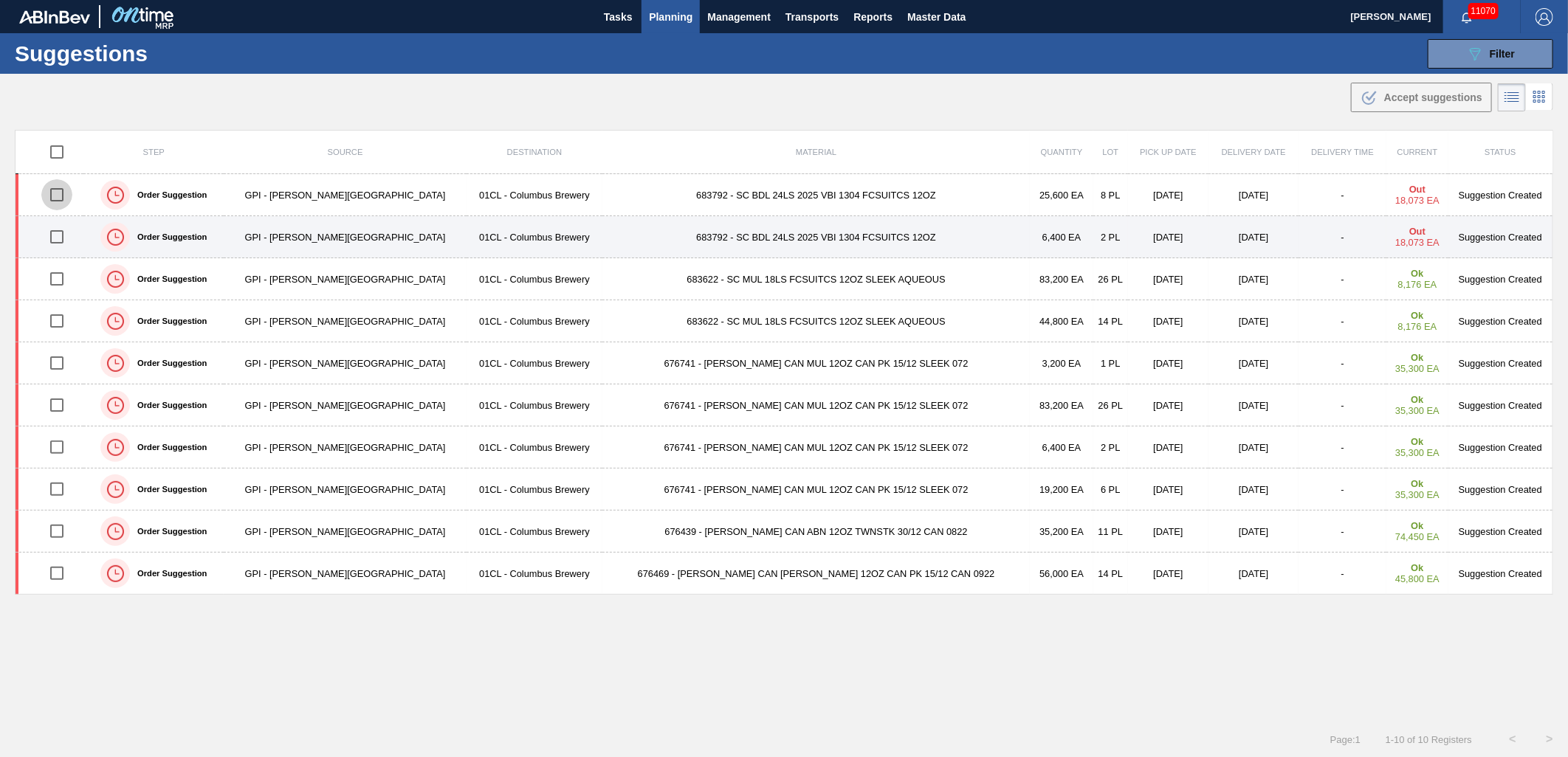
drag, startPoint x: 60, startPoint y: 197, endPoint x: 59, endPoint y: 218, distance: 21.0
click at [60, 197] on input "checkbox" at bounding box center [57, 194] width 31 height 31
checkbox input "true"
click at [55, 229] on input "checkbox" at bounding box center [57, 236] width 31 height 31
checkbox input "true"
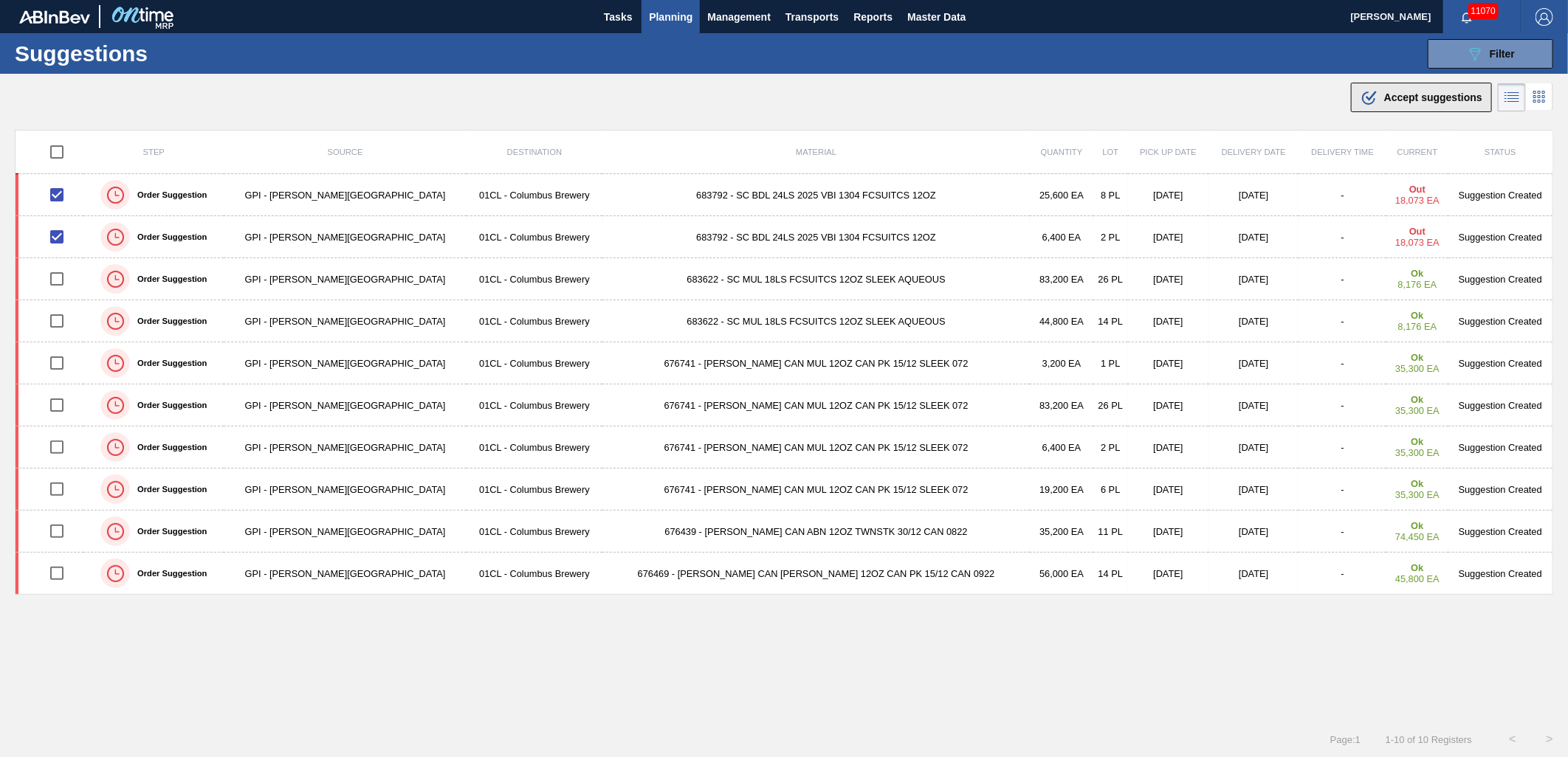
click at [1404, 105] on div ".b{fill:var(--color-action-default)} Accept suggestions" at bounding box center [1422, 98] width 122 height 18
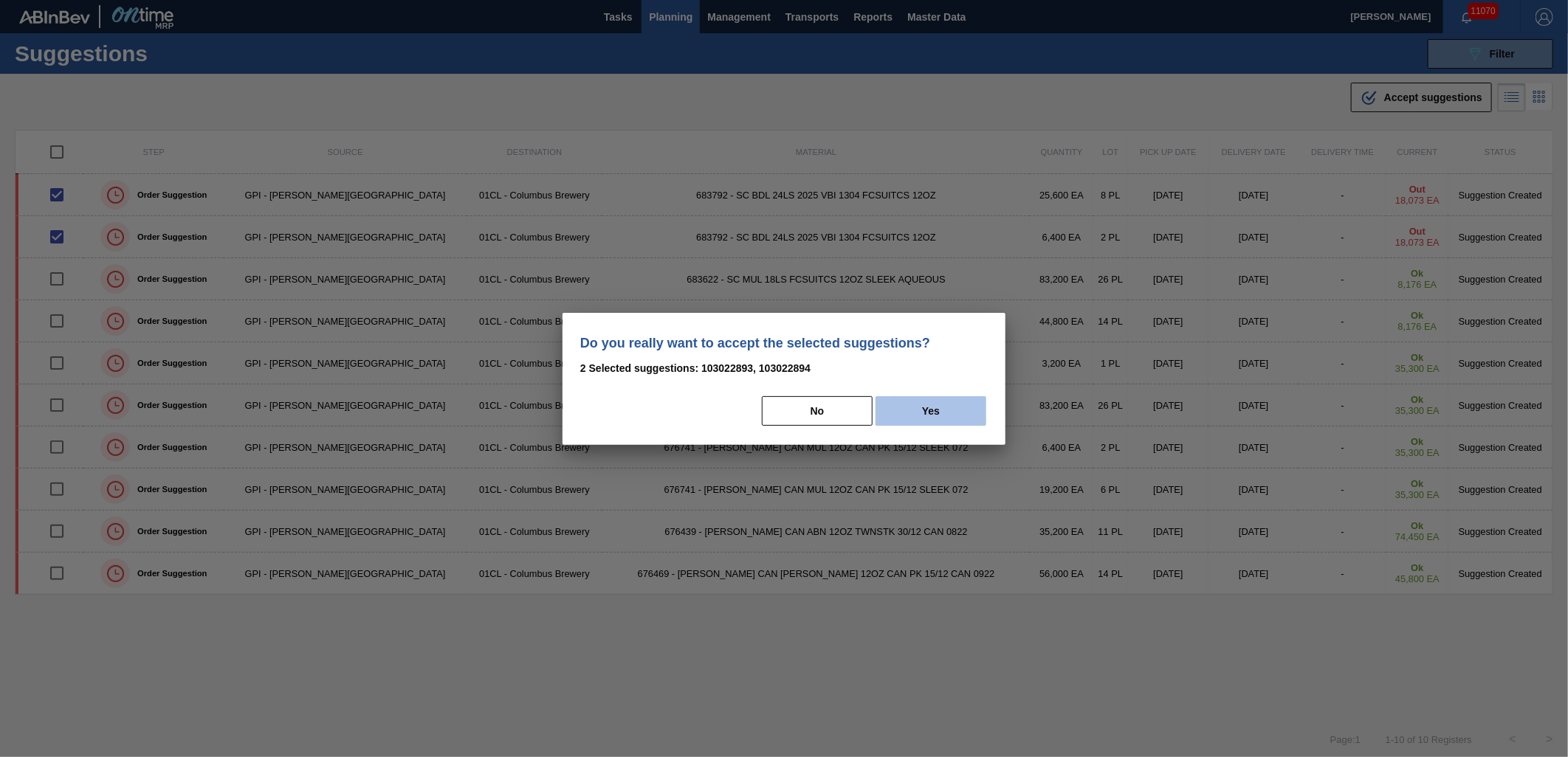
click at [932, 411] on button "Yes" at bounding box center [930, 411] width 111 height 30
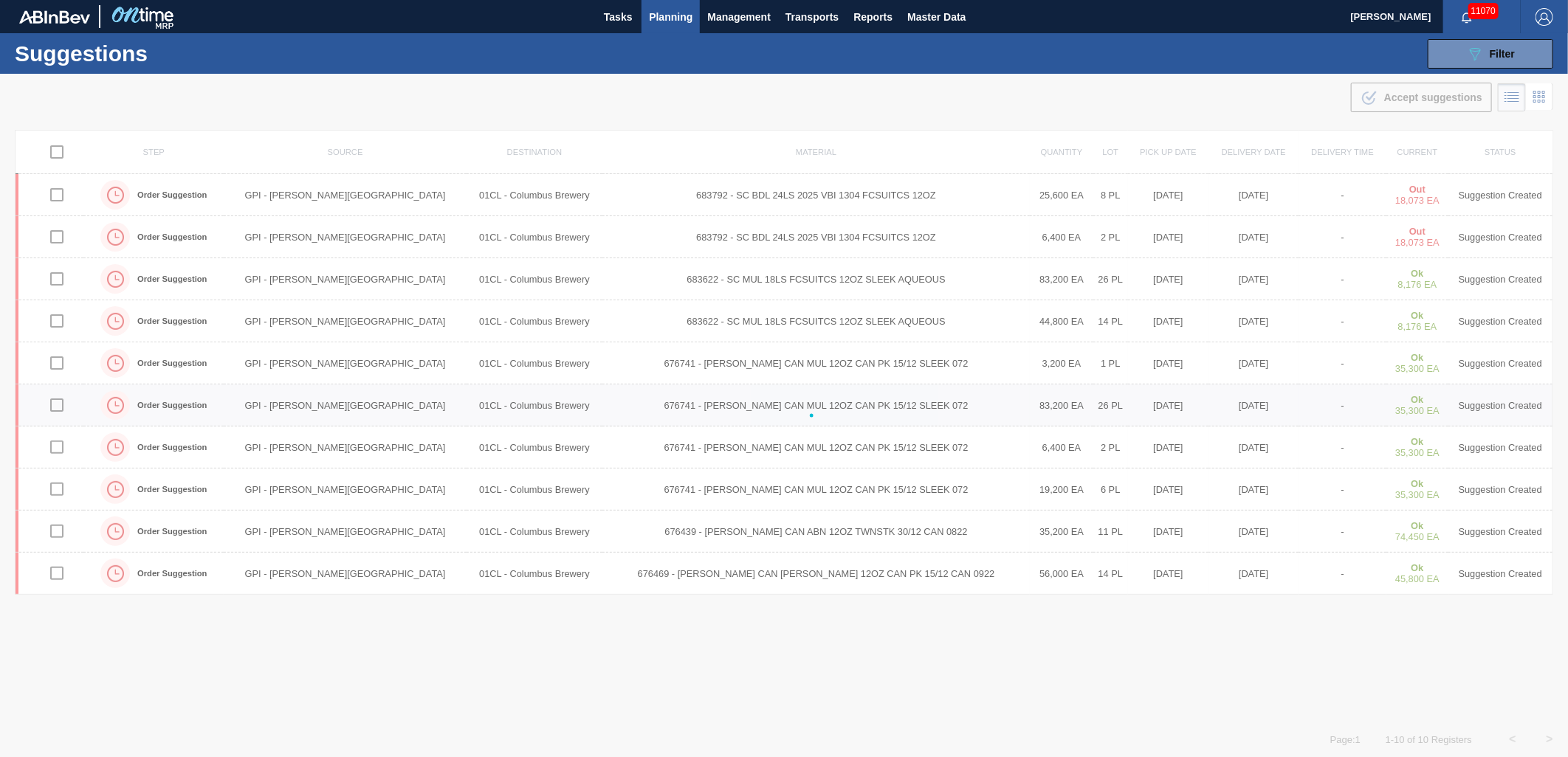
checkbox input "false"
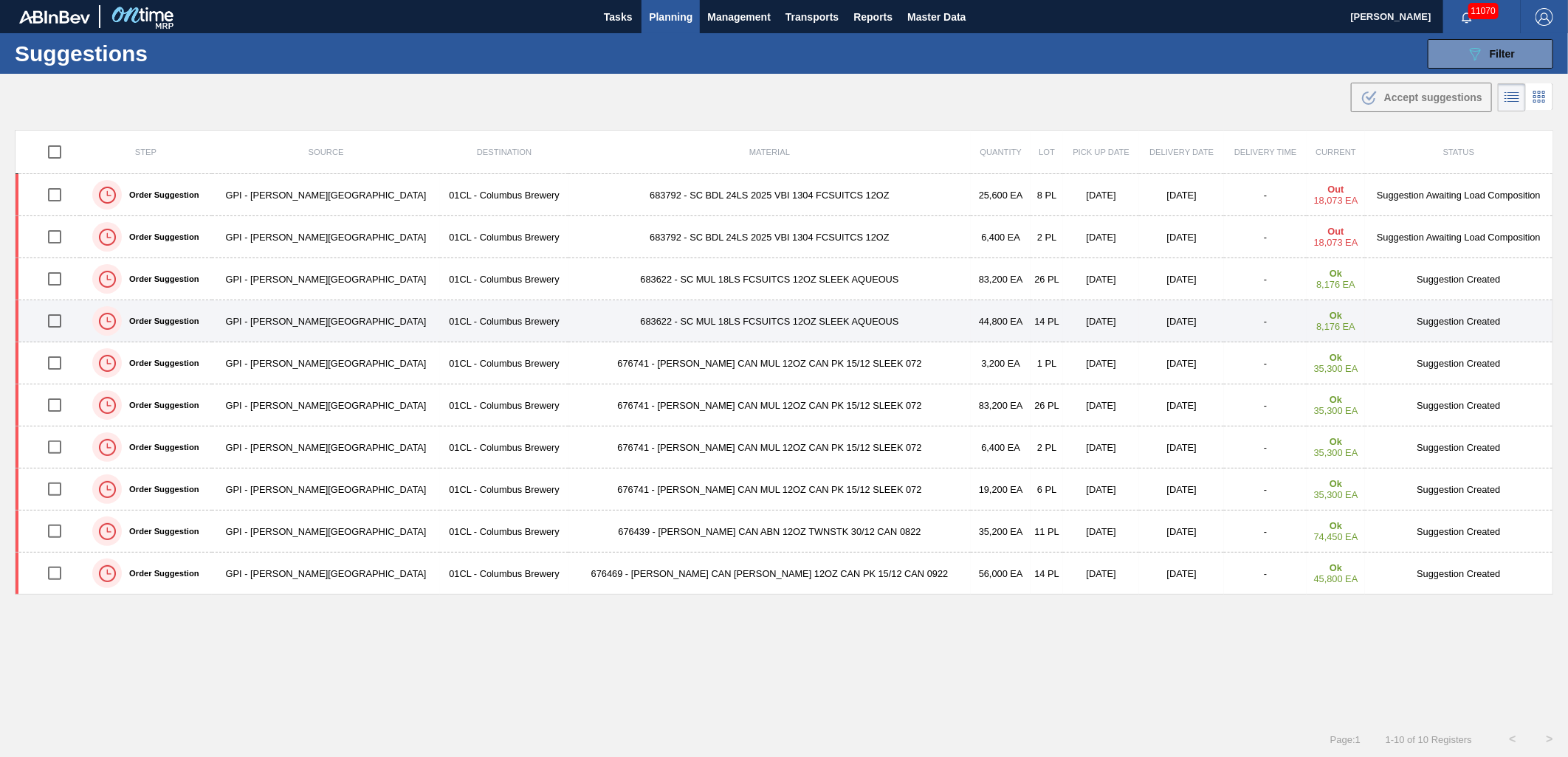
click at [62, 324] on input "checkbox" at bounding box center [54, 321] width 31 height 31
checkbox input "true"
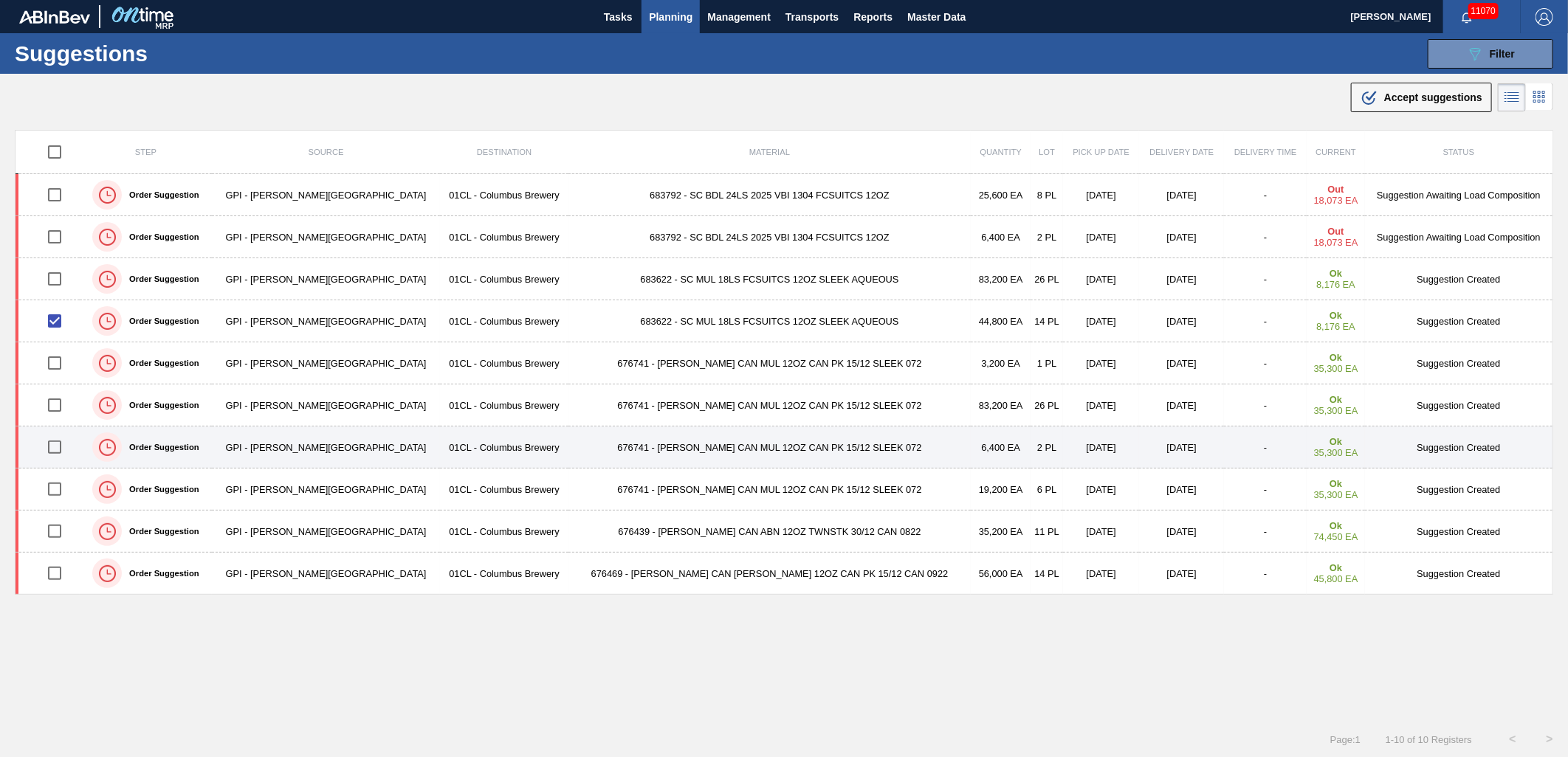
click at [67, 450] on input "checkbox" at bounding box center [54, 447] width 31 height 31
checkbox input "true"
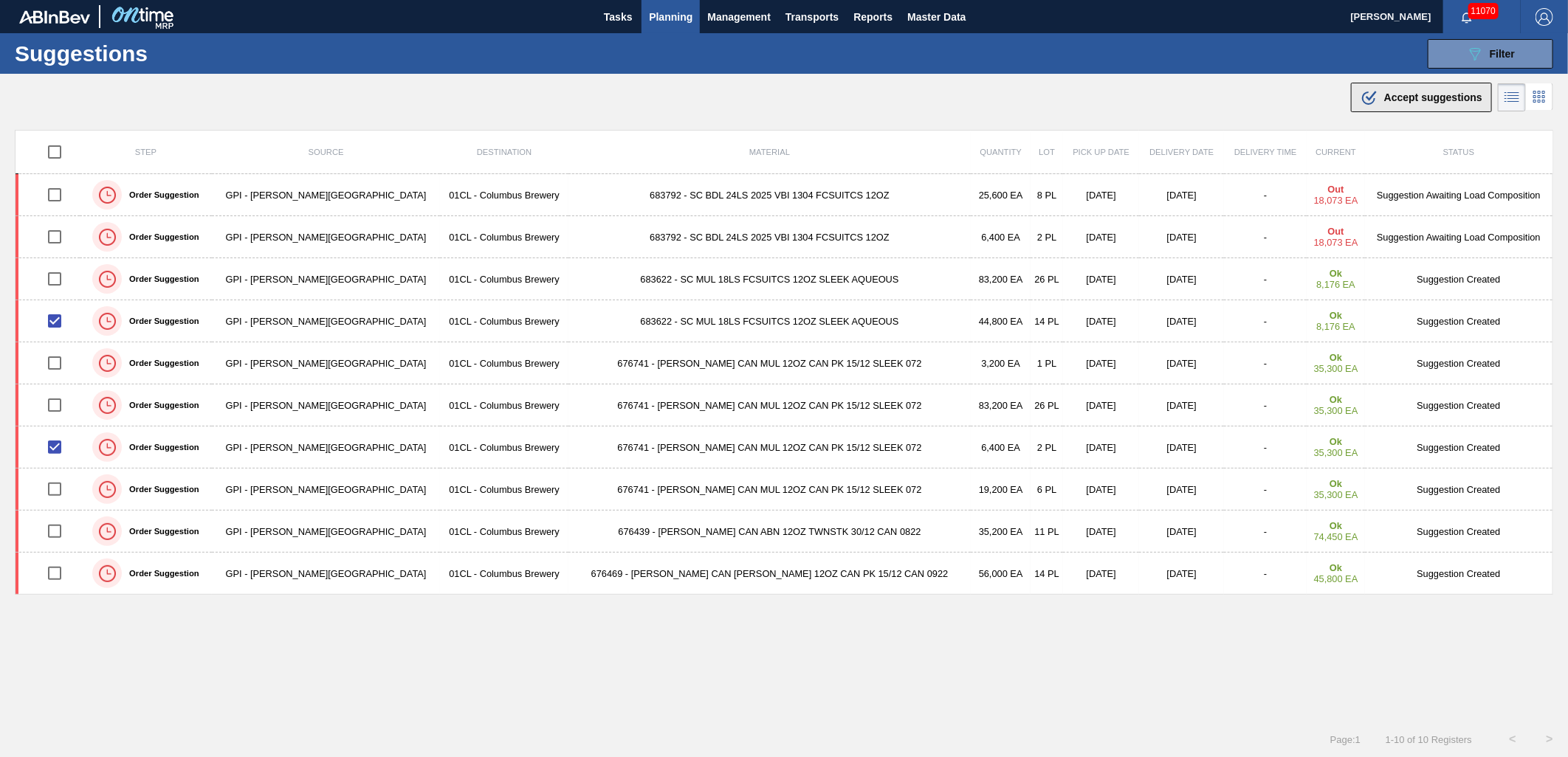
click at [1383, 90] on div ".b{fill:var(--color-action-default)} Accept suggestions" at bounding box center [1422, 98] width 122 height 18
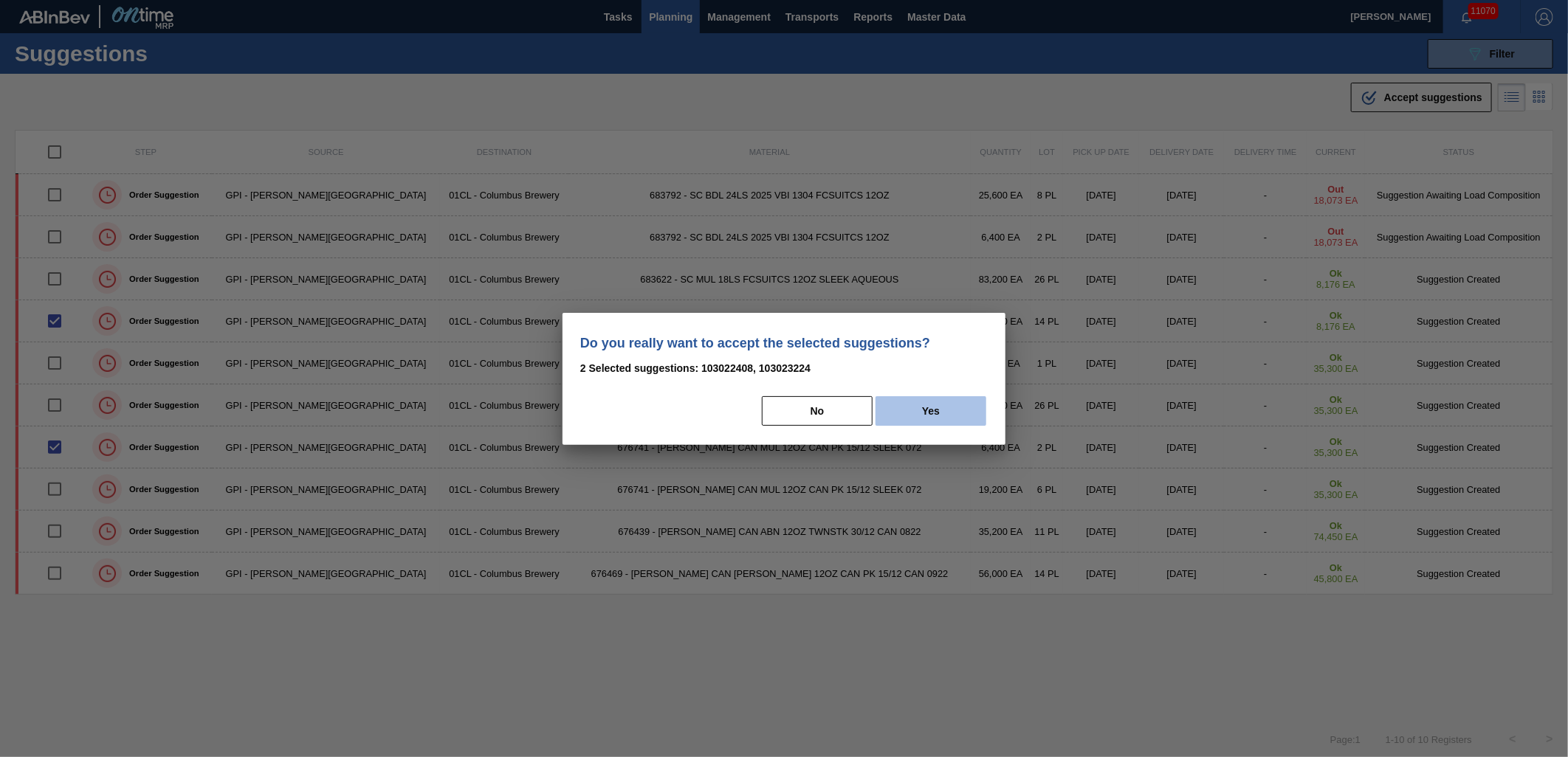
click at [917, 418] on button "Yes" at bounding box center [930, 411] width 111 height 30
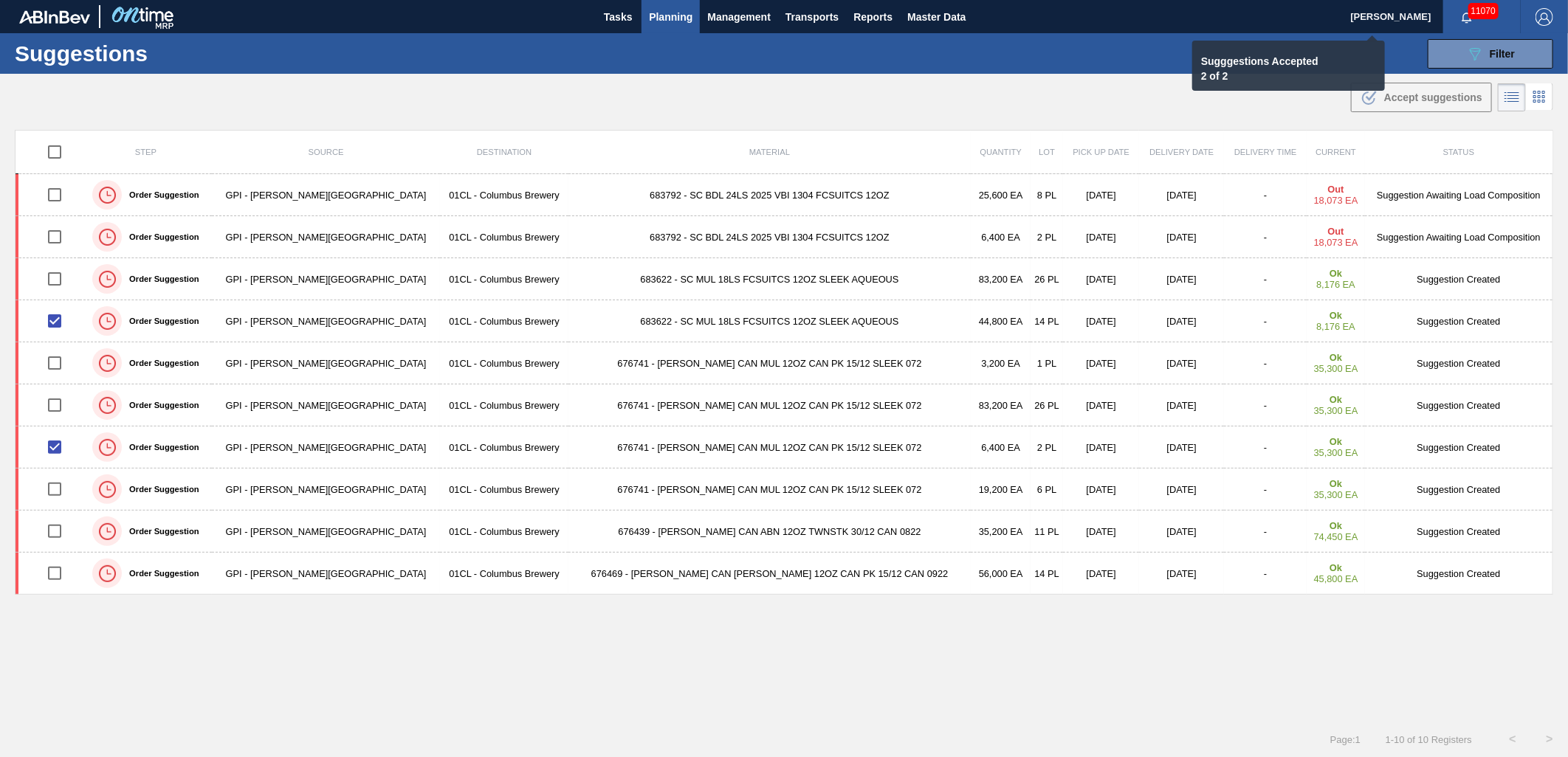
checkbox input "false"
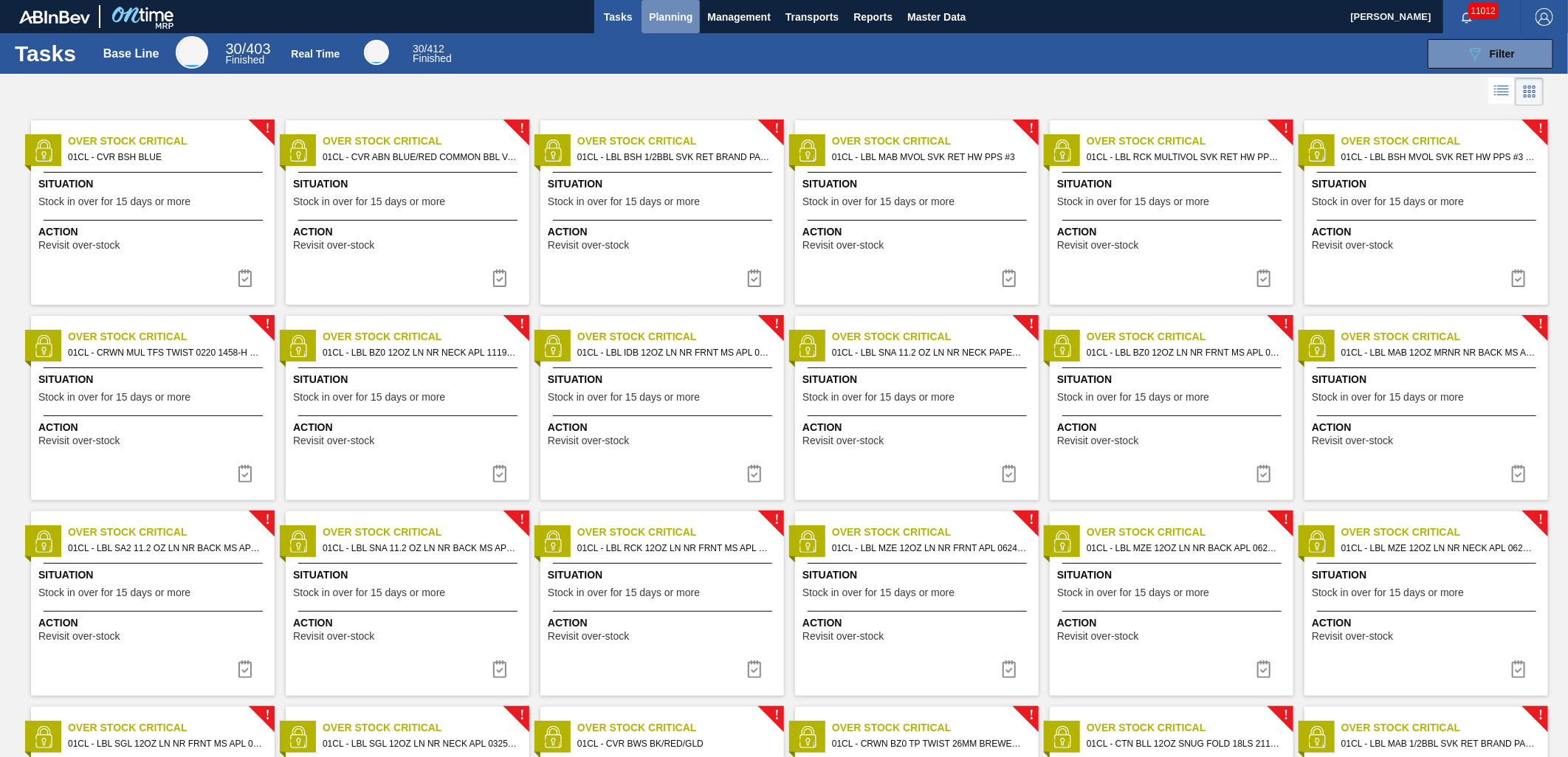
click at [671, 10] on span "Planning" at bounding box center [670, 17] width 44 height 18
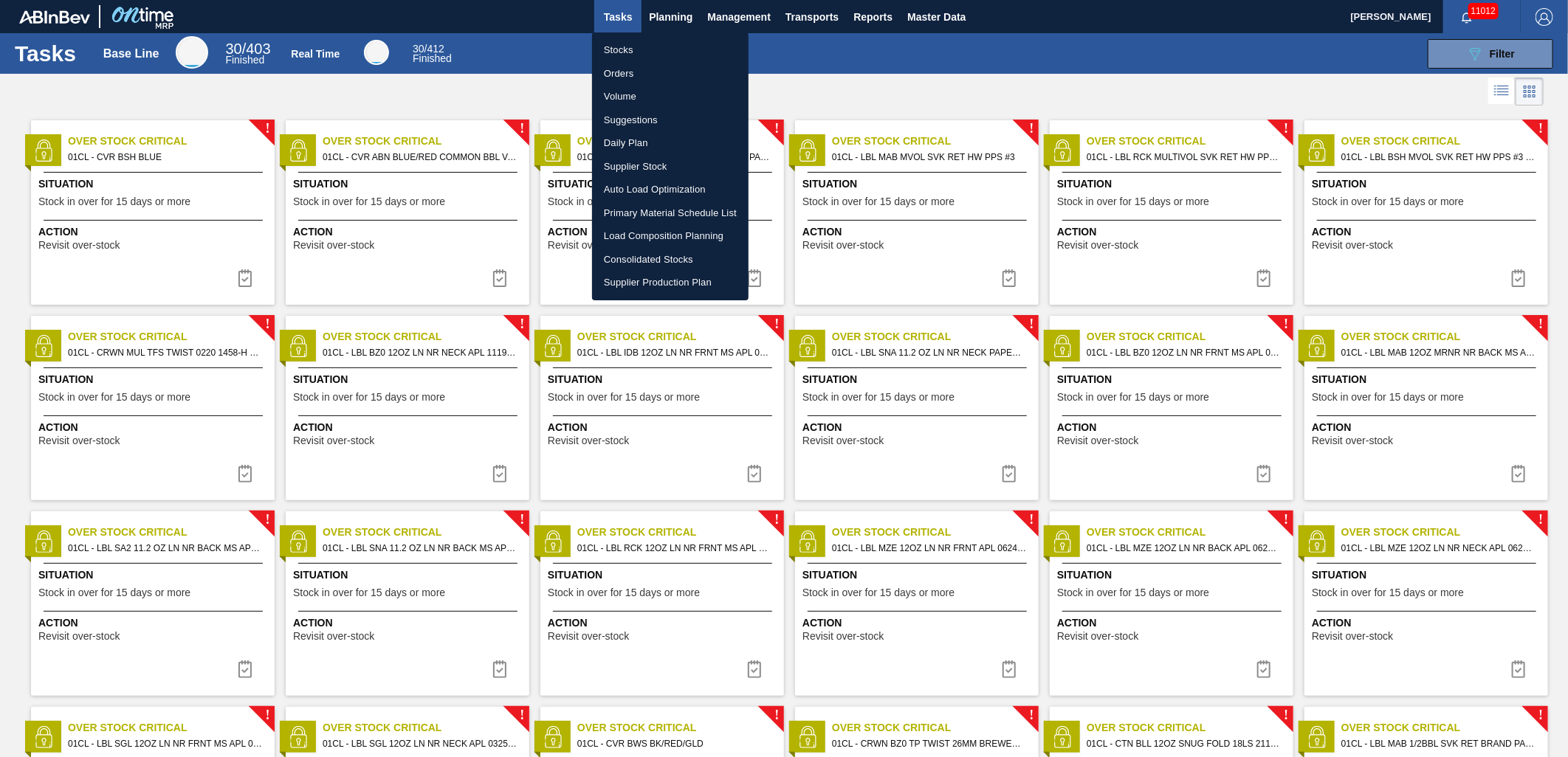
click at [647, 50] on li "Stocks" at bounding box center [669, 51] width 156 height 24
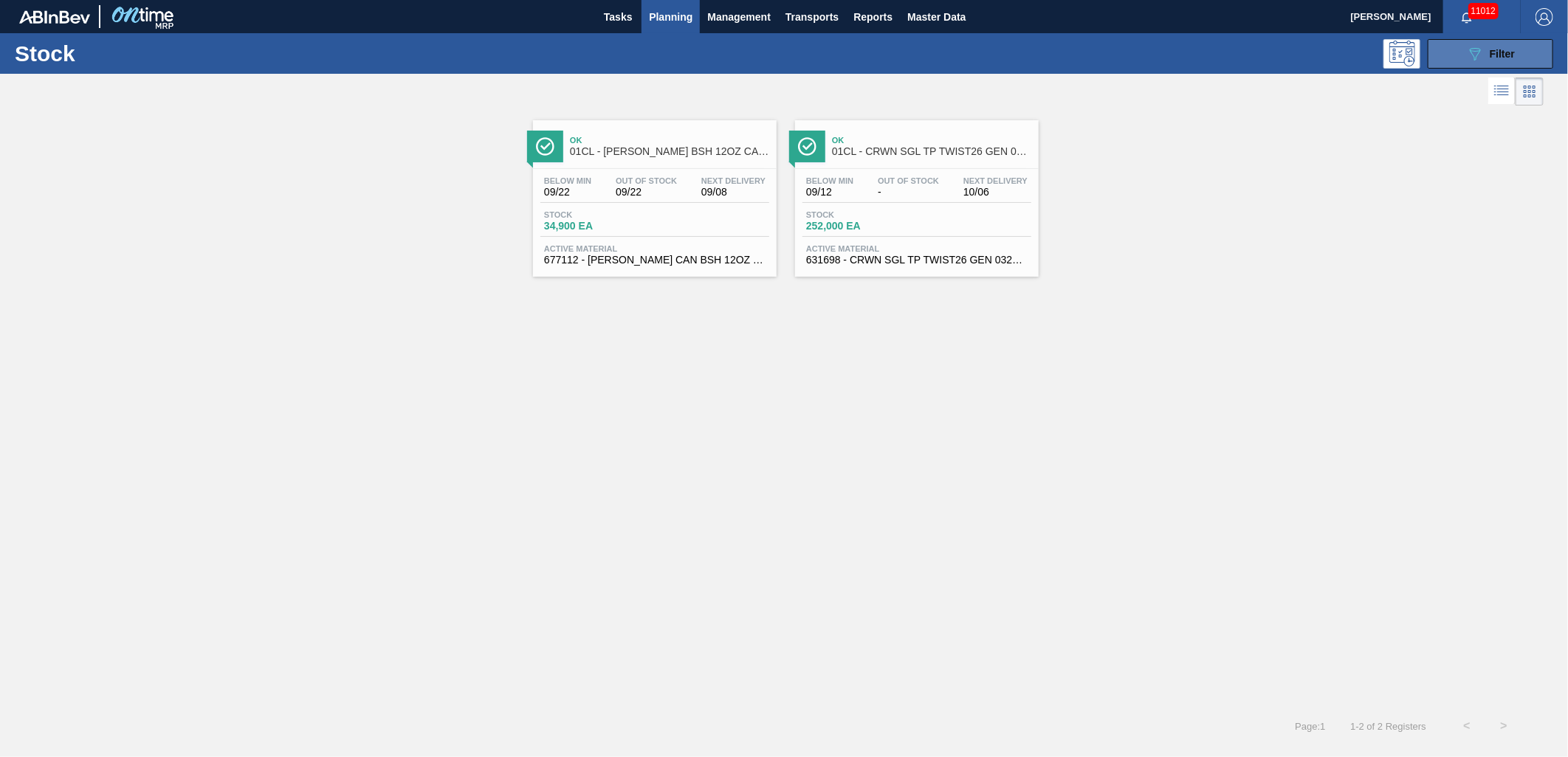
click at [1478, 59] on icon "089F7B8B-B2A5-4AFE-B5C0-19BA573D28AC" at bounding box center [1475, 54] width 18 height 18
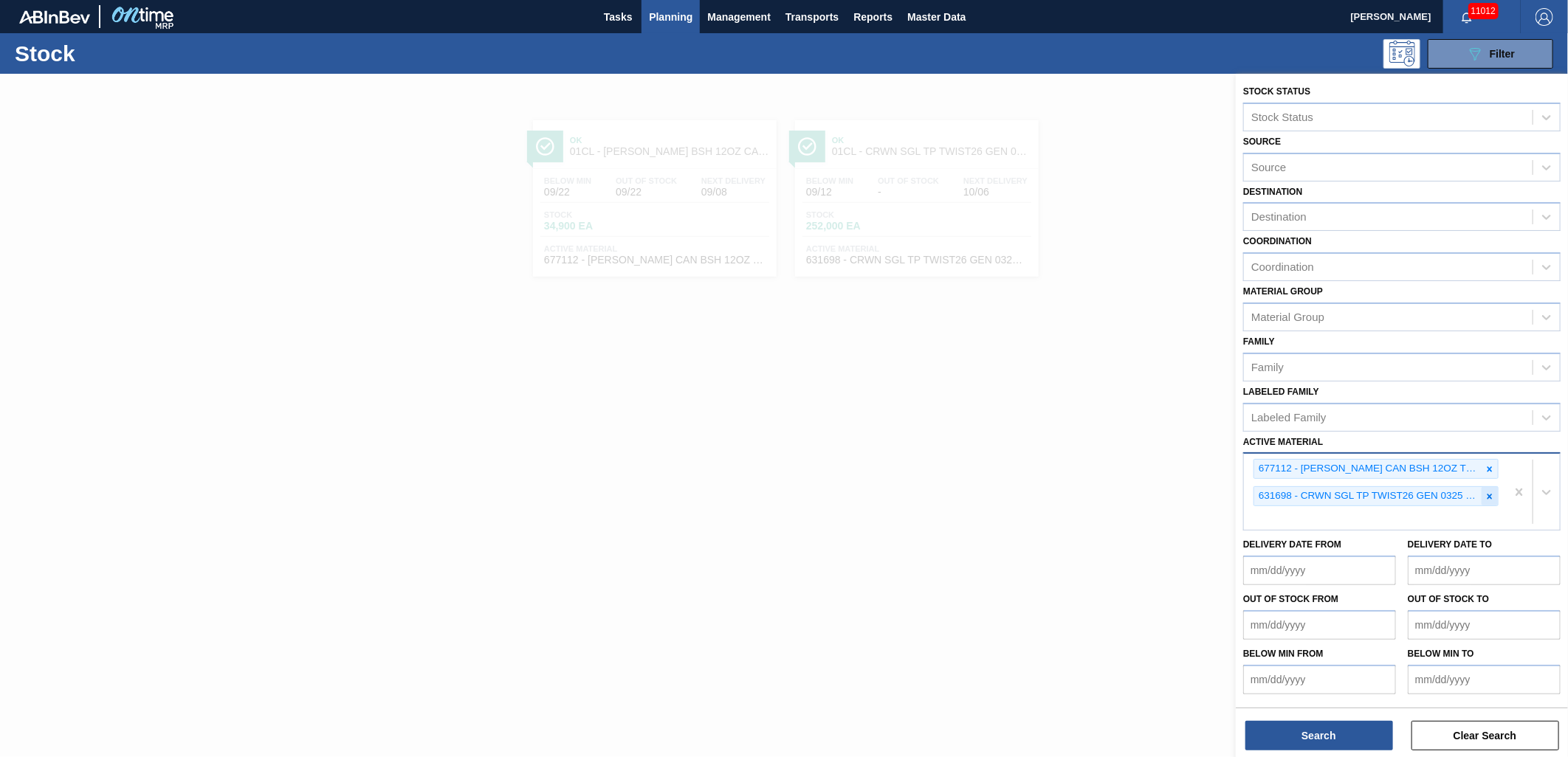
click at [1491, 492] on icon at bounding box center [1489, 497] width 10 height 10
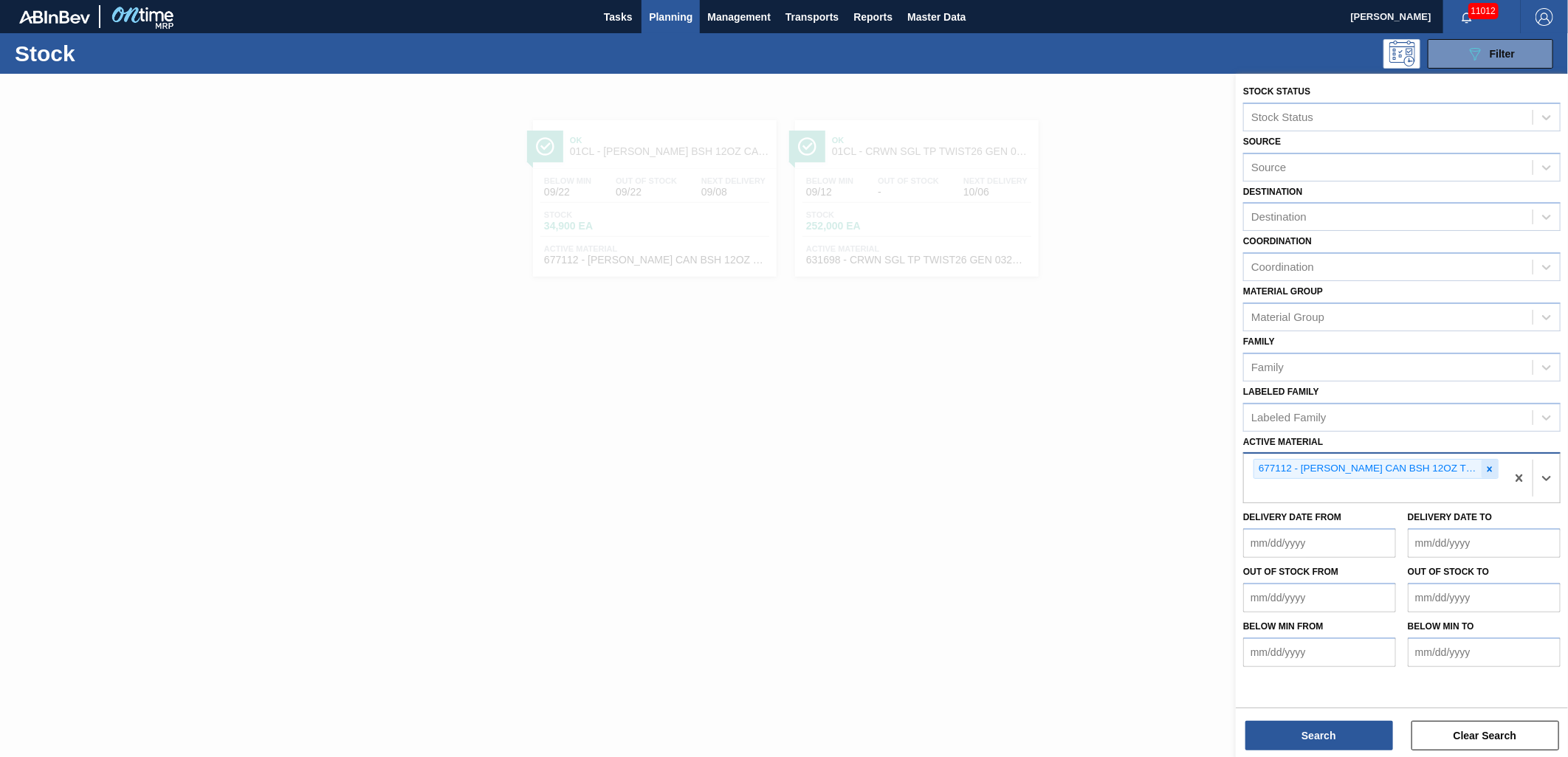
click at [1497, 469] on div at bounding box center [1489, 469] width 16 height 19
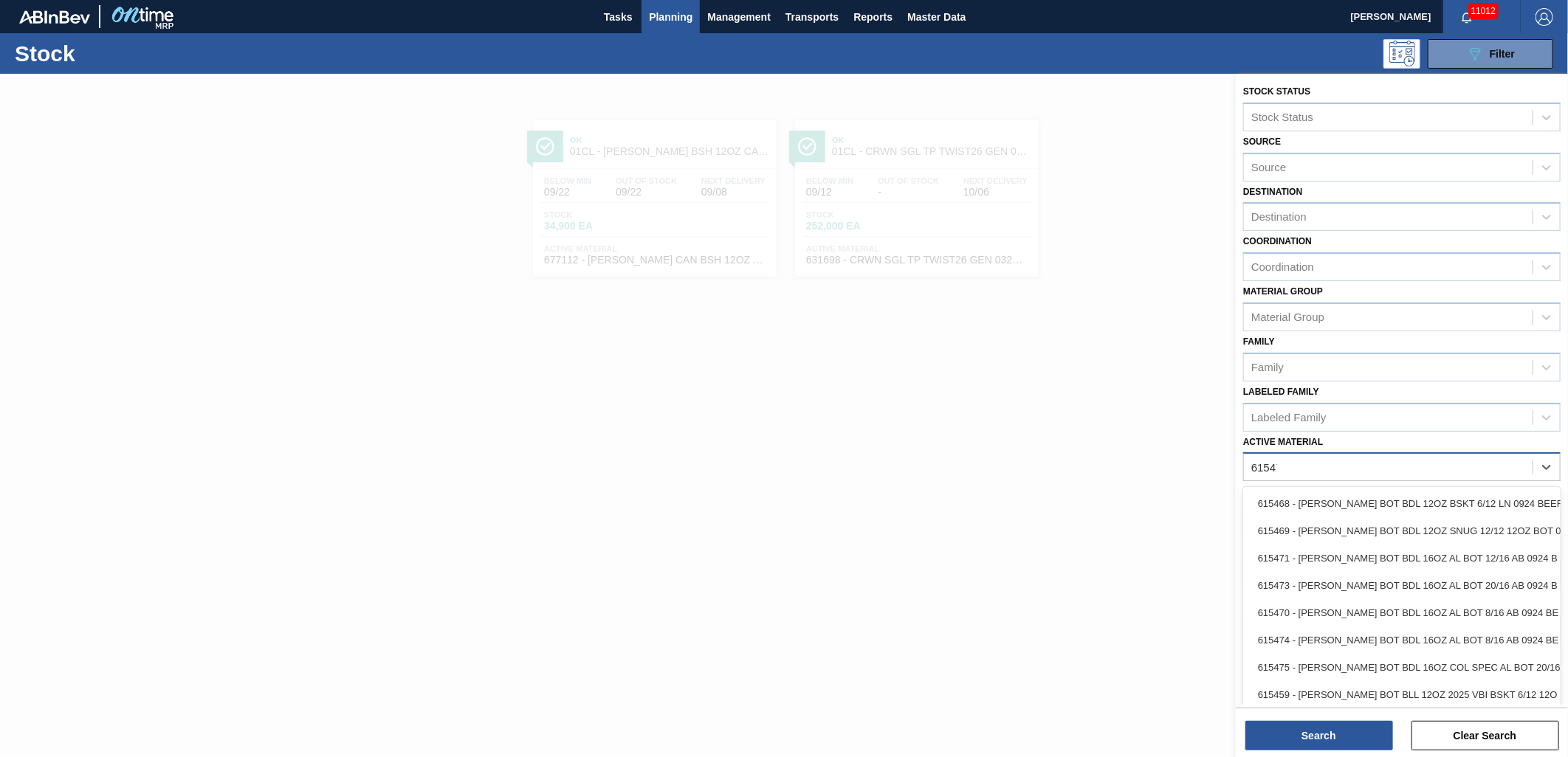
type Material "615474"
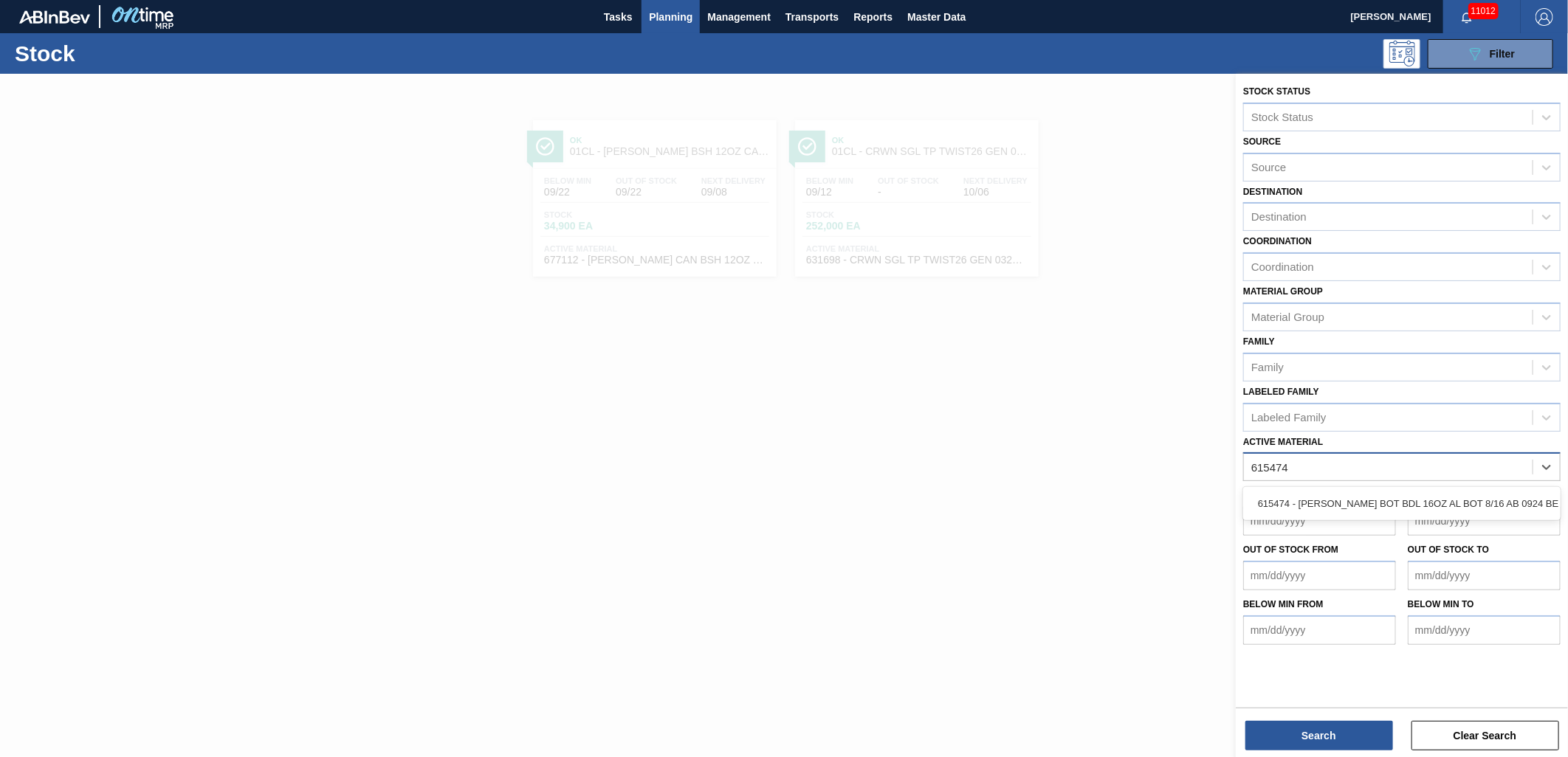
drag, startPoint x: 1438, startPoint y: 499, endPoint x: 1305, endPoint y: 688, distance: 231.1
click at [1437, 499] on div "615474 - [PERSON_NAME] BOT BDL 16OZ AL BOT 8/16 AB 0924 BE" at bounding box center [1402, 503] width 318 height 27
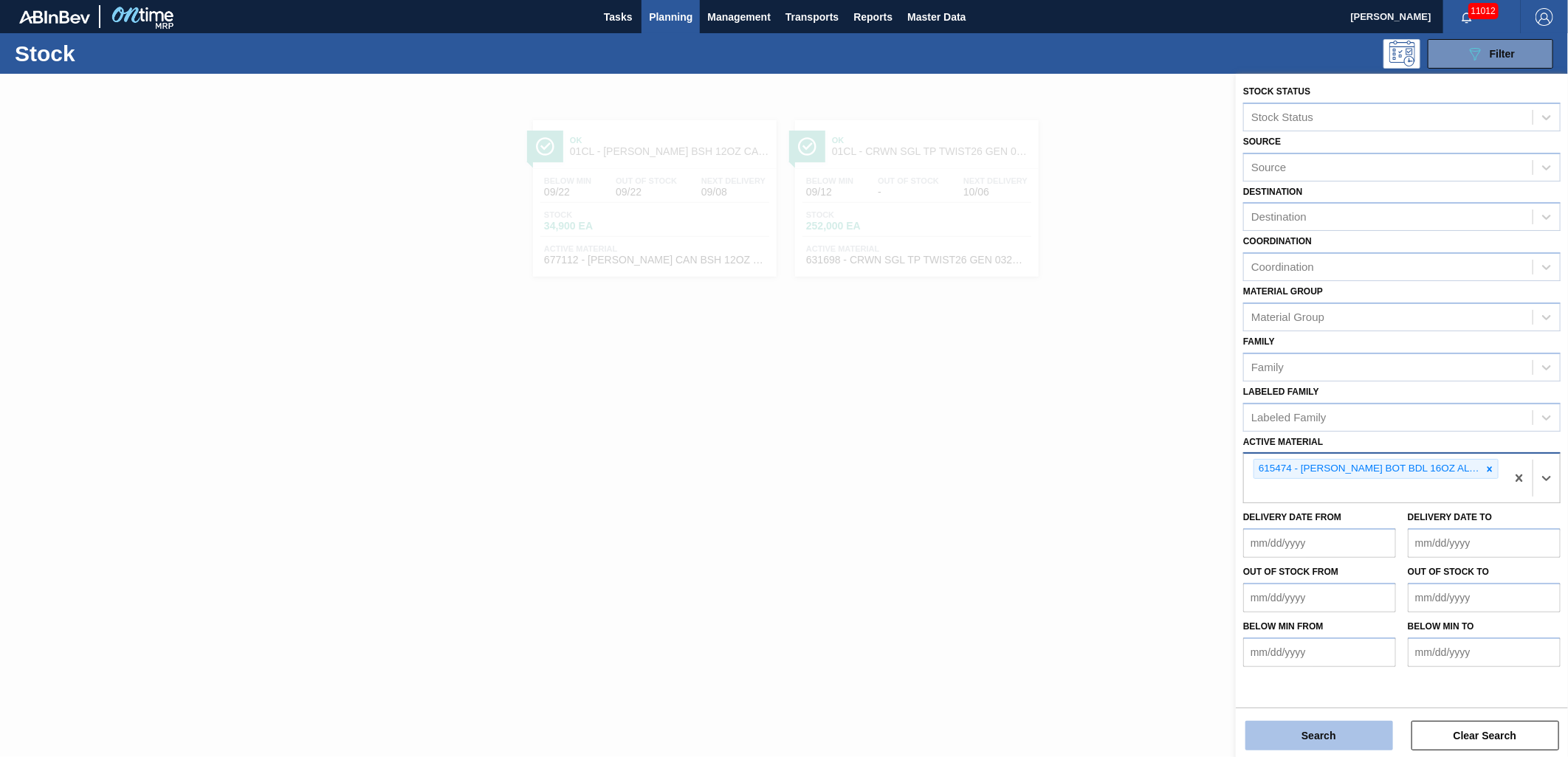
click at [1288, 724] on button "Search" at bounding box center [1319, 736] width 147 height 30
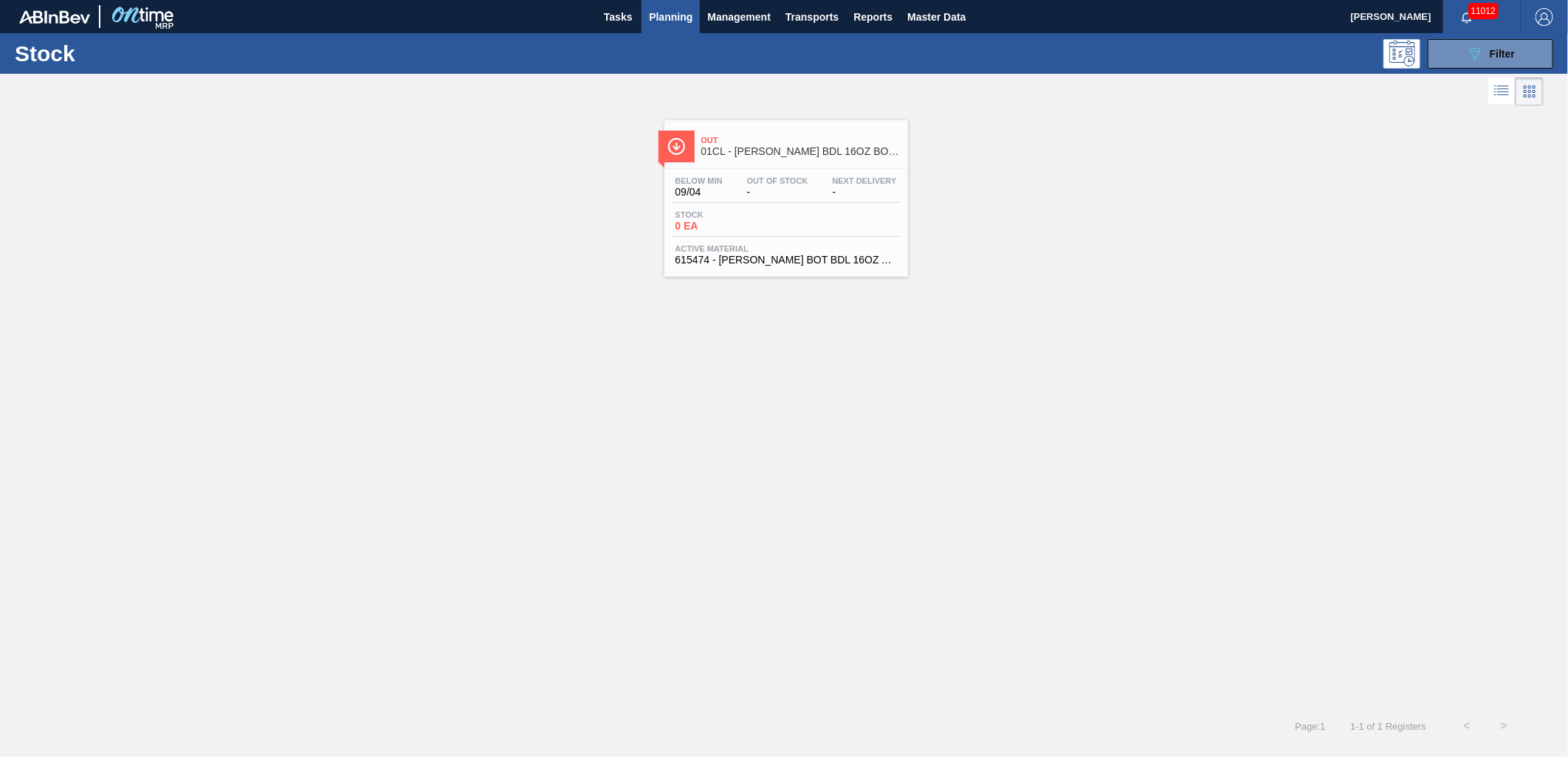
click at [818, 249] on span "Active Material" at bounding box center [786, 248] width 221 height 9
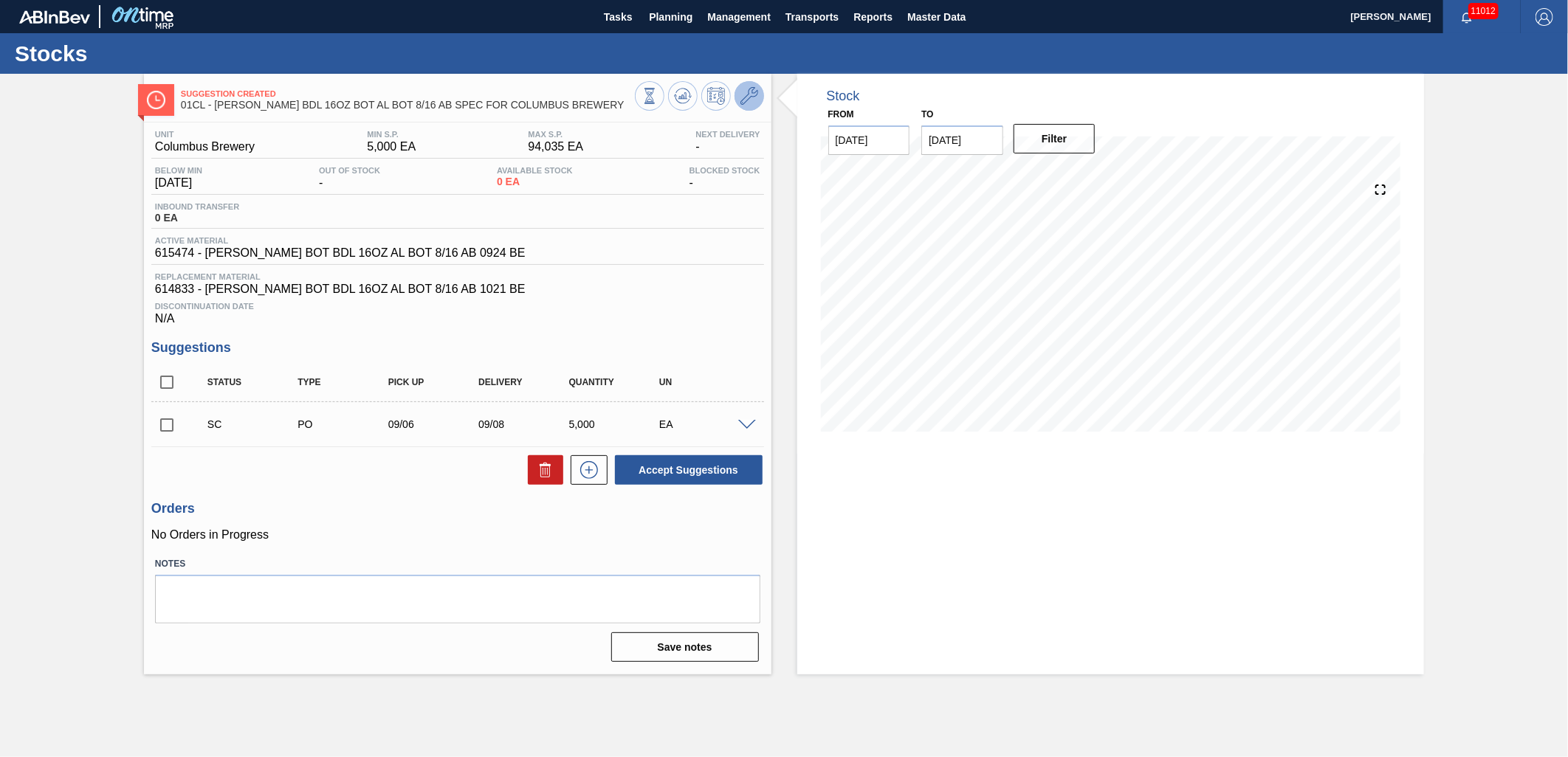
click at [747, 102] on icon at bounding box center [749, 96] width 18 height 18
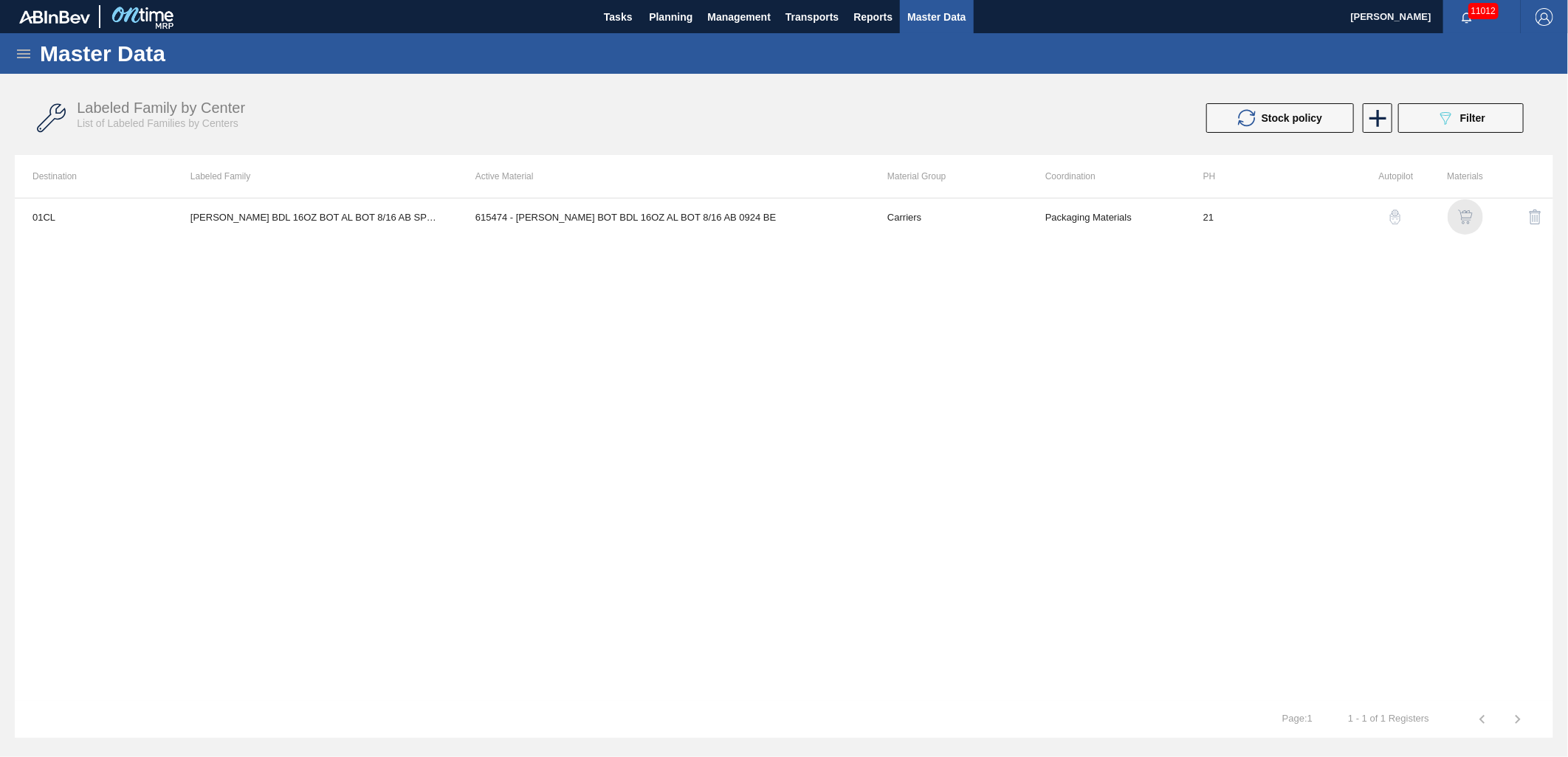
click at [1469, 220] on img "button" at bounding box center [1465, 216] width 15 height 15
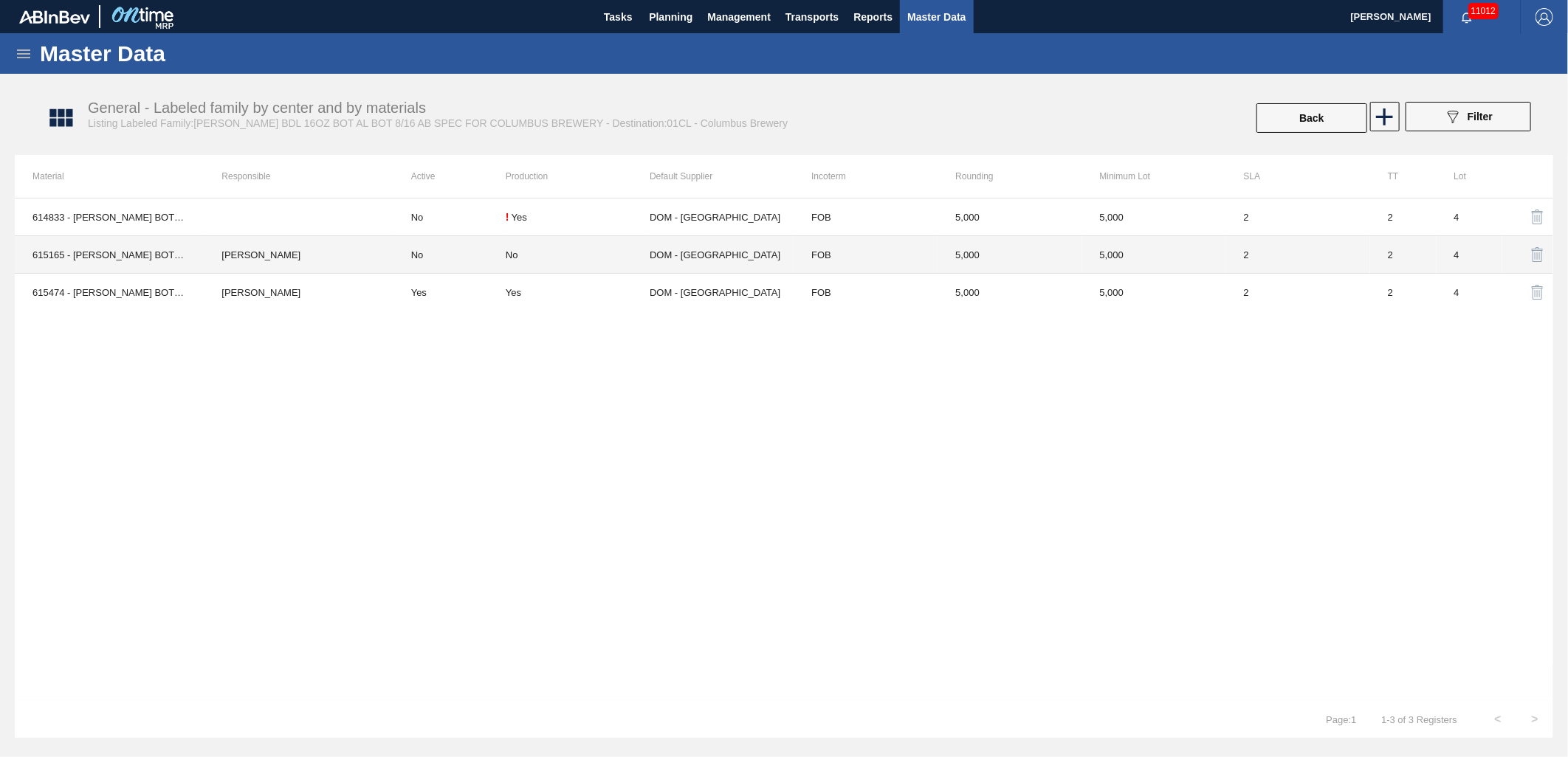
click at [285, 261] on td "[PERSON_NAME]" at bounding box center [299, 255] width 189 height 38
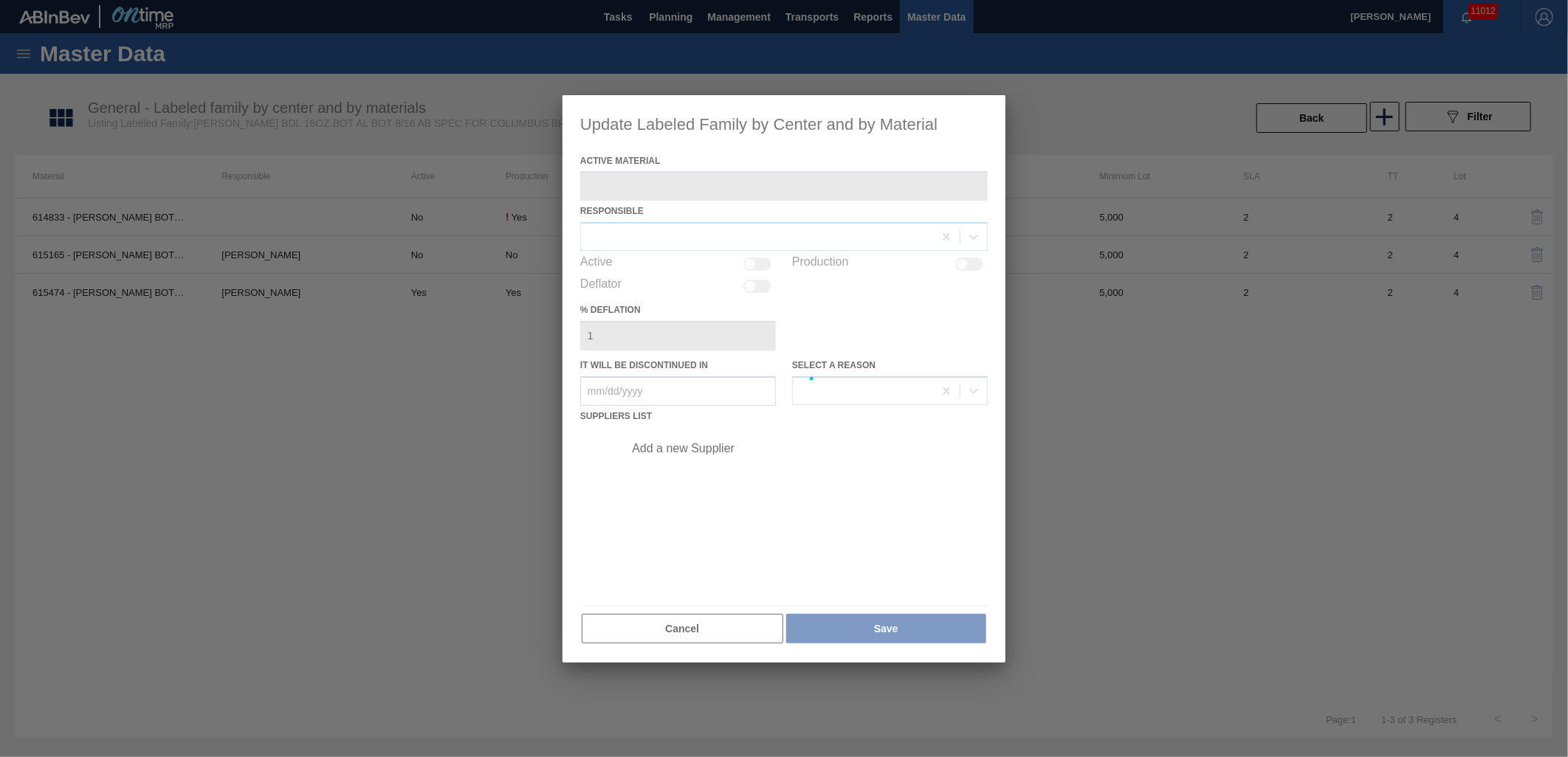
type Material "615165 - [PERSON_NAME] BOT BDL 16OZ AL BOT 8/16 AB 0922 BE"
type in "[DATE]"
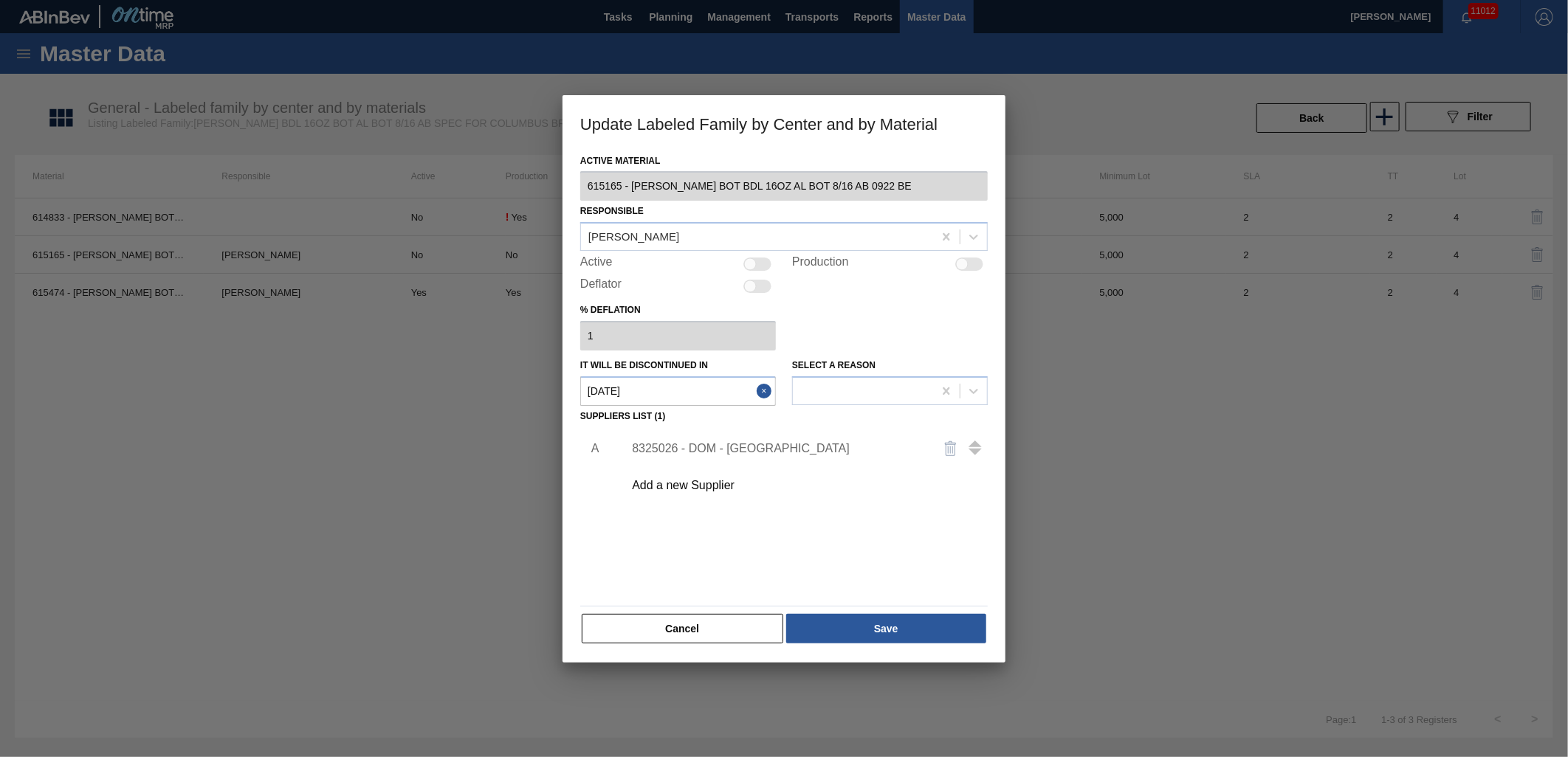
click at [753, 264] on div at bounding box center [750, 264] width 13 height 13
checkbox input "true"
click at [911, 629] on button "Save" at bounding box center [886, 630] width 200 height 30
click at [966, 392] on icon at bounding box center [973, 390] width 15 height 15
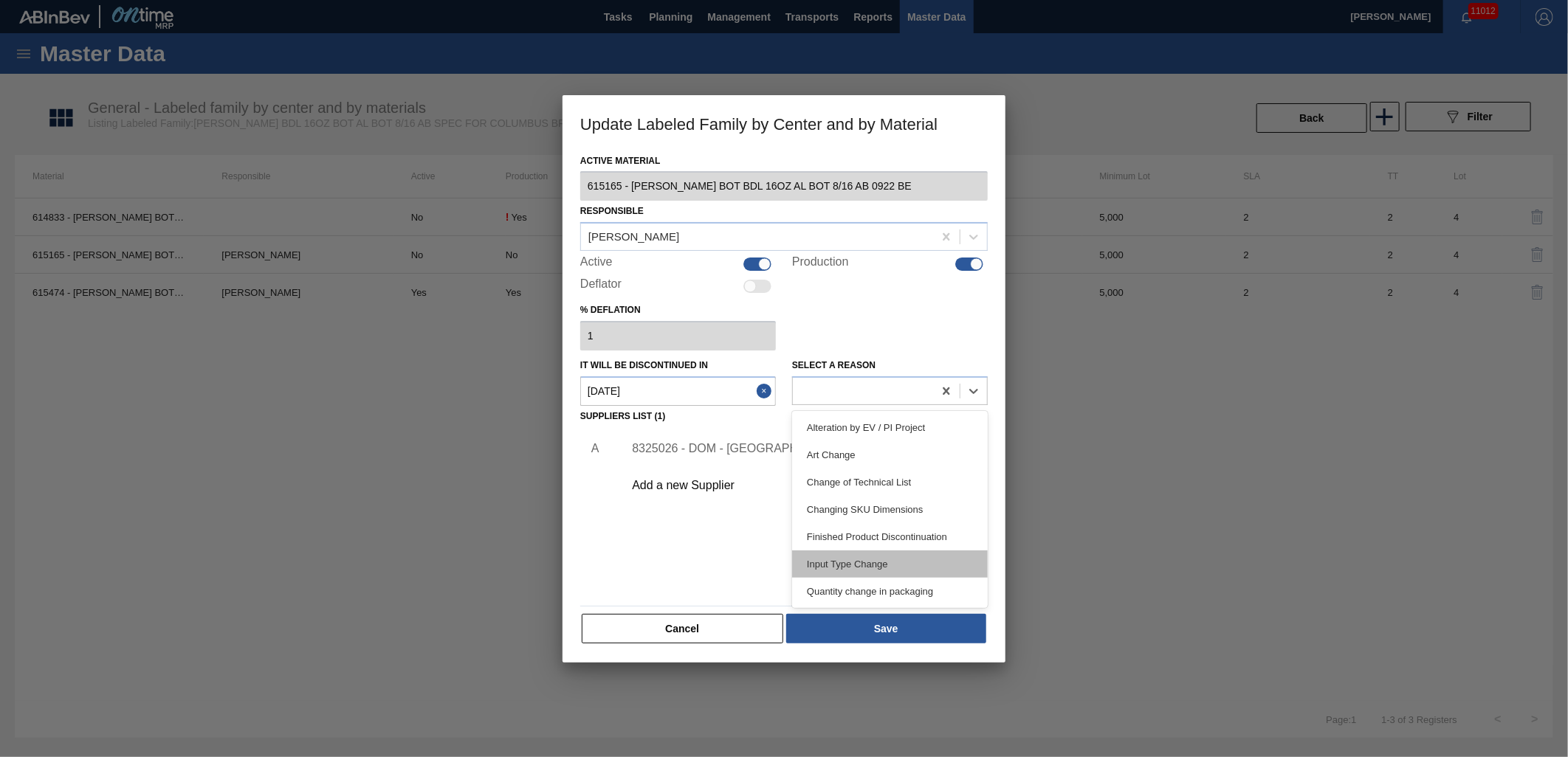
click at [895, 558] on div "Input Type Change" at bounding box center [890, 564] width 195 height 27
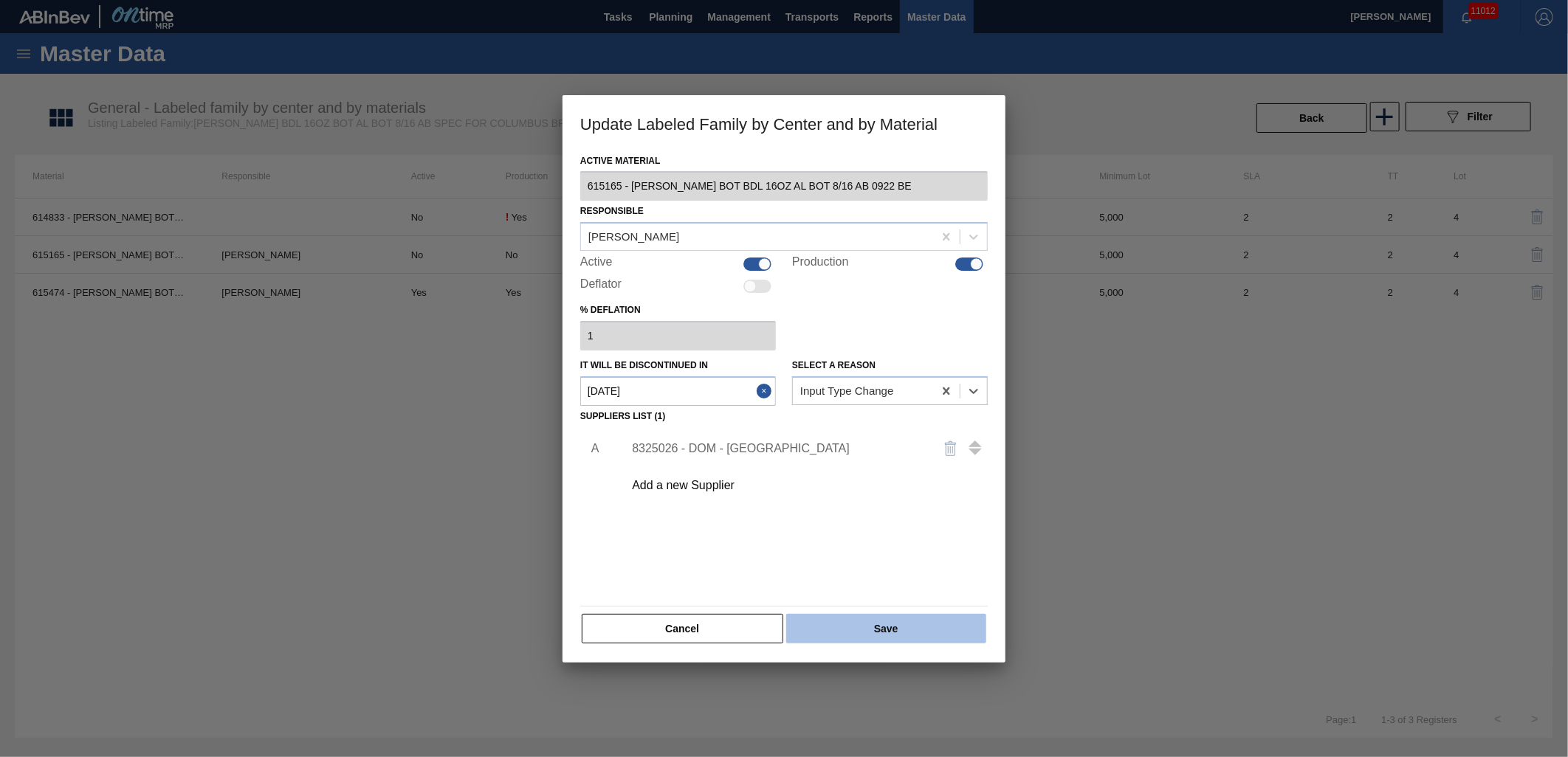
click at [894, 623] on button "Save" at bounding box center [886, 630] width 200 height 30
click at [654, 392] on in "[DATE]" at bounding box center [677, 391] width 195 height 30
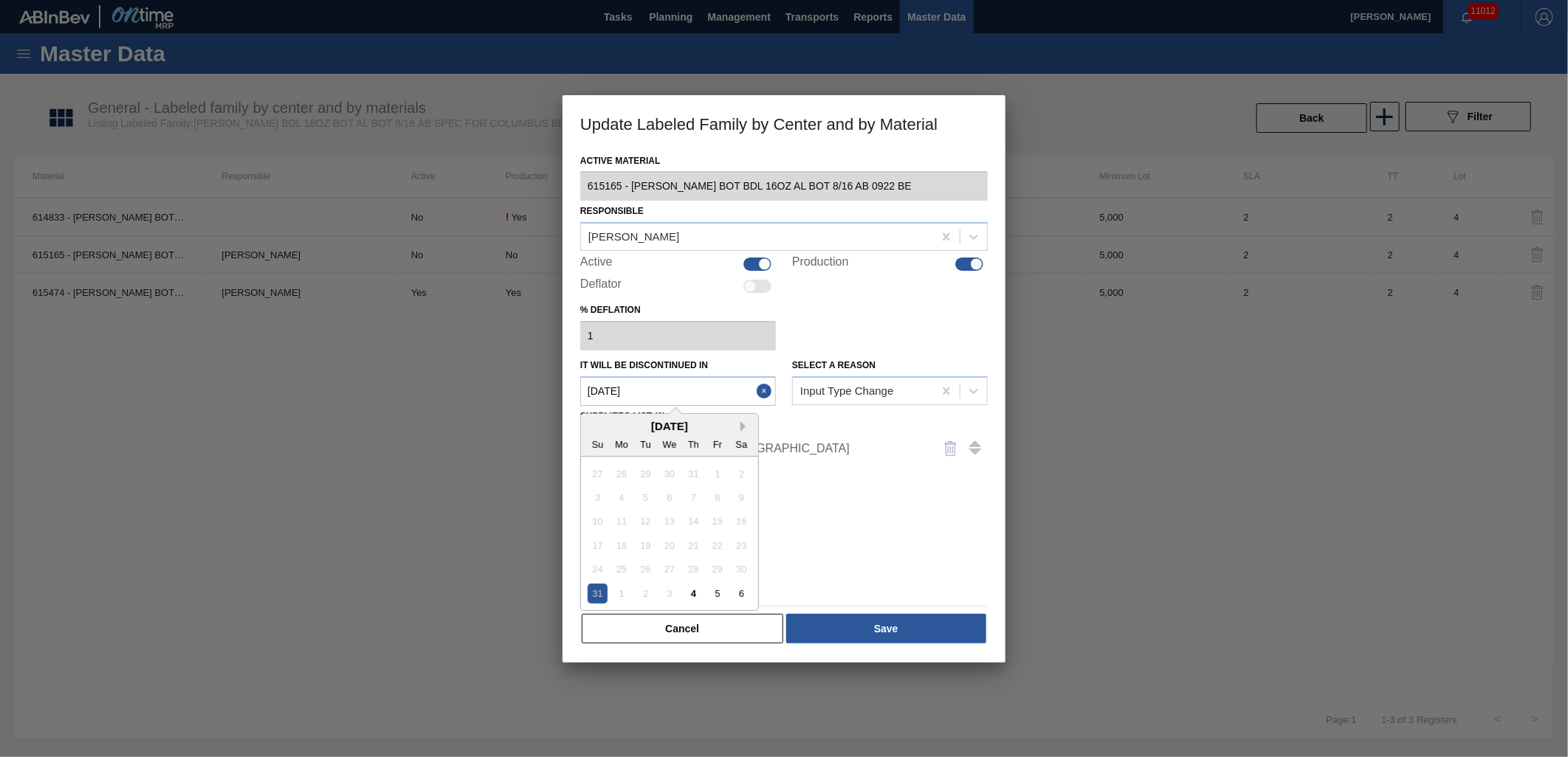
click at [745, 428] on button "Next Month" at bounding box center [745, 426] width 10 height 10
click at [668, 572] on div "31" at bounding box center [669, 570] width 20 height 20
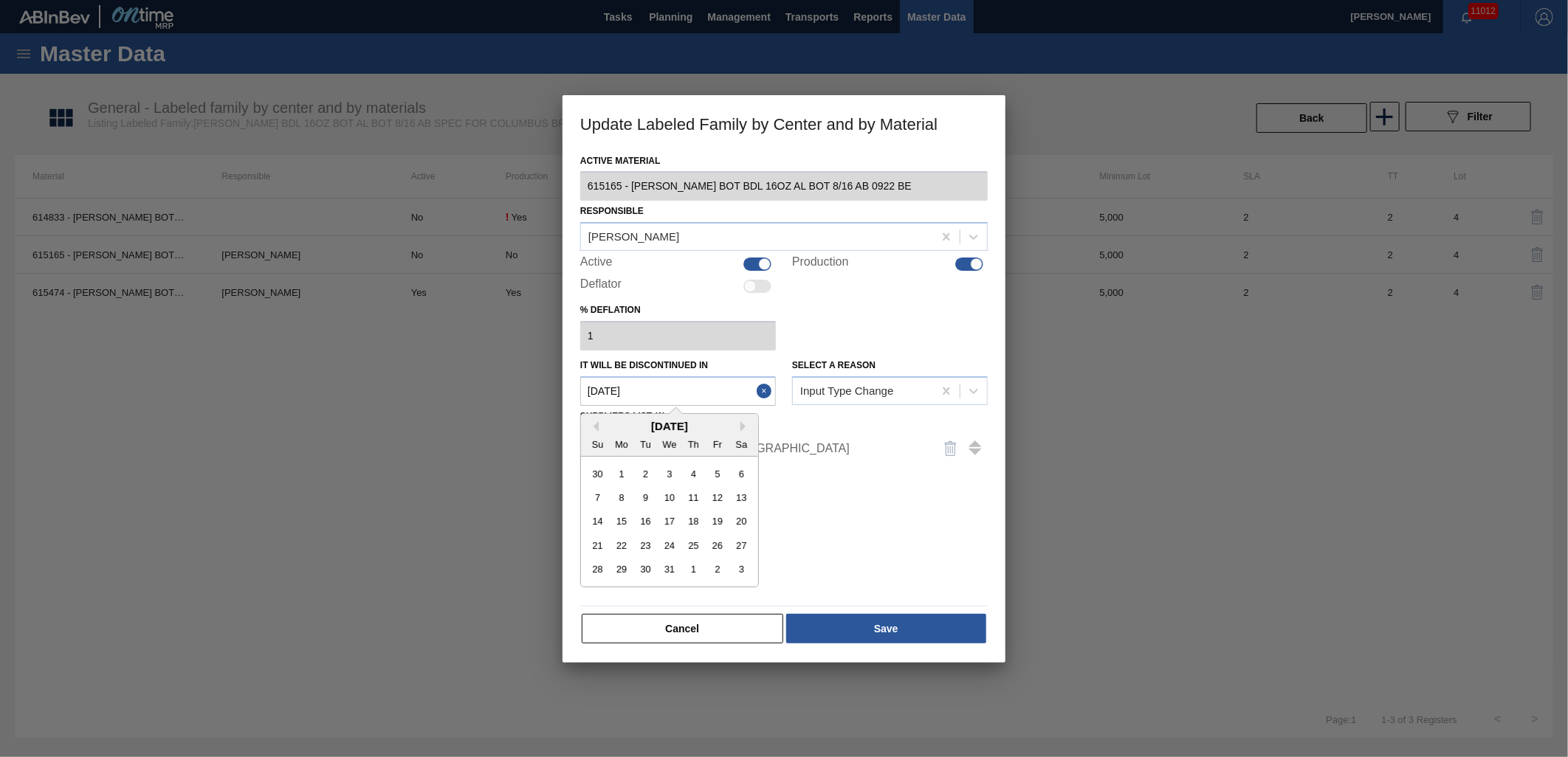
type in "[DATE]"
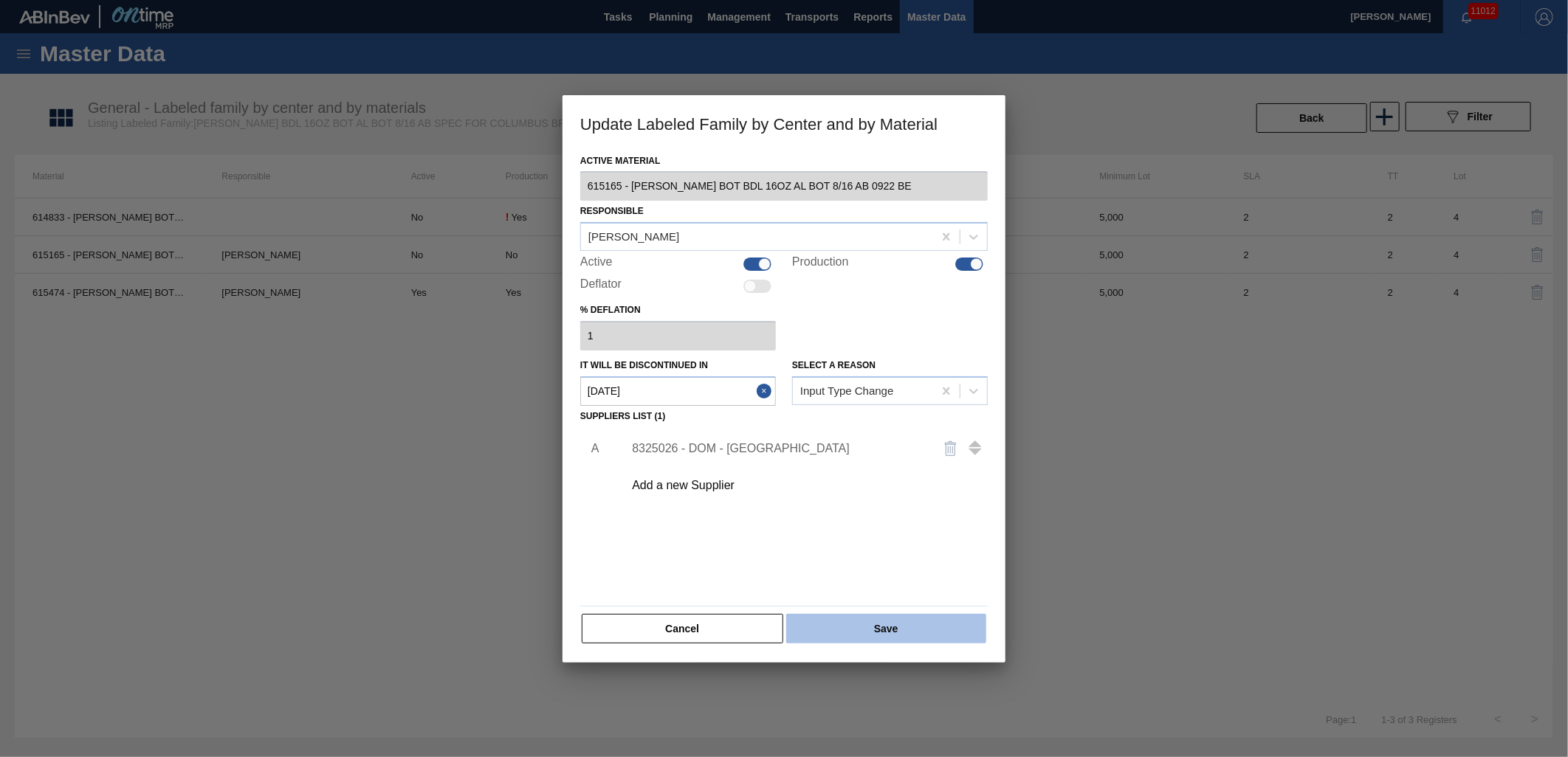
click at [854, 631] on button "Save" at bounding box center [886, 630] width 200 height 30
click at [828, 632] on button "Save" at bounding box center [886, 630] width 200 height 30
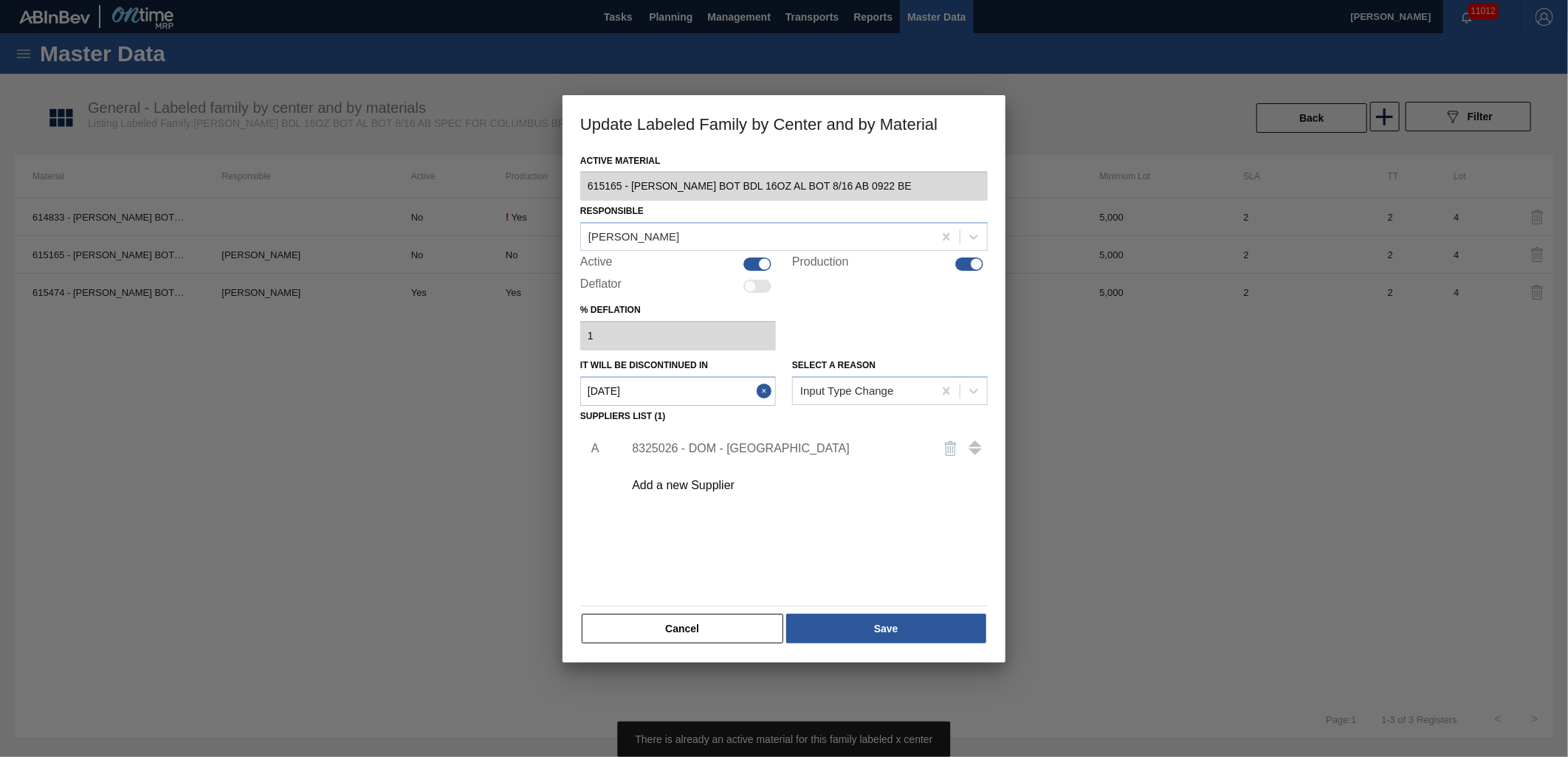
click at [1026, 490] on div at bounding box center [784, 378] width 1568 height 757
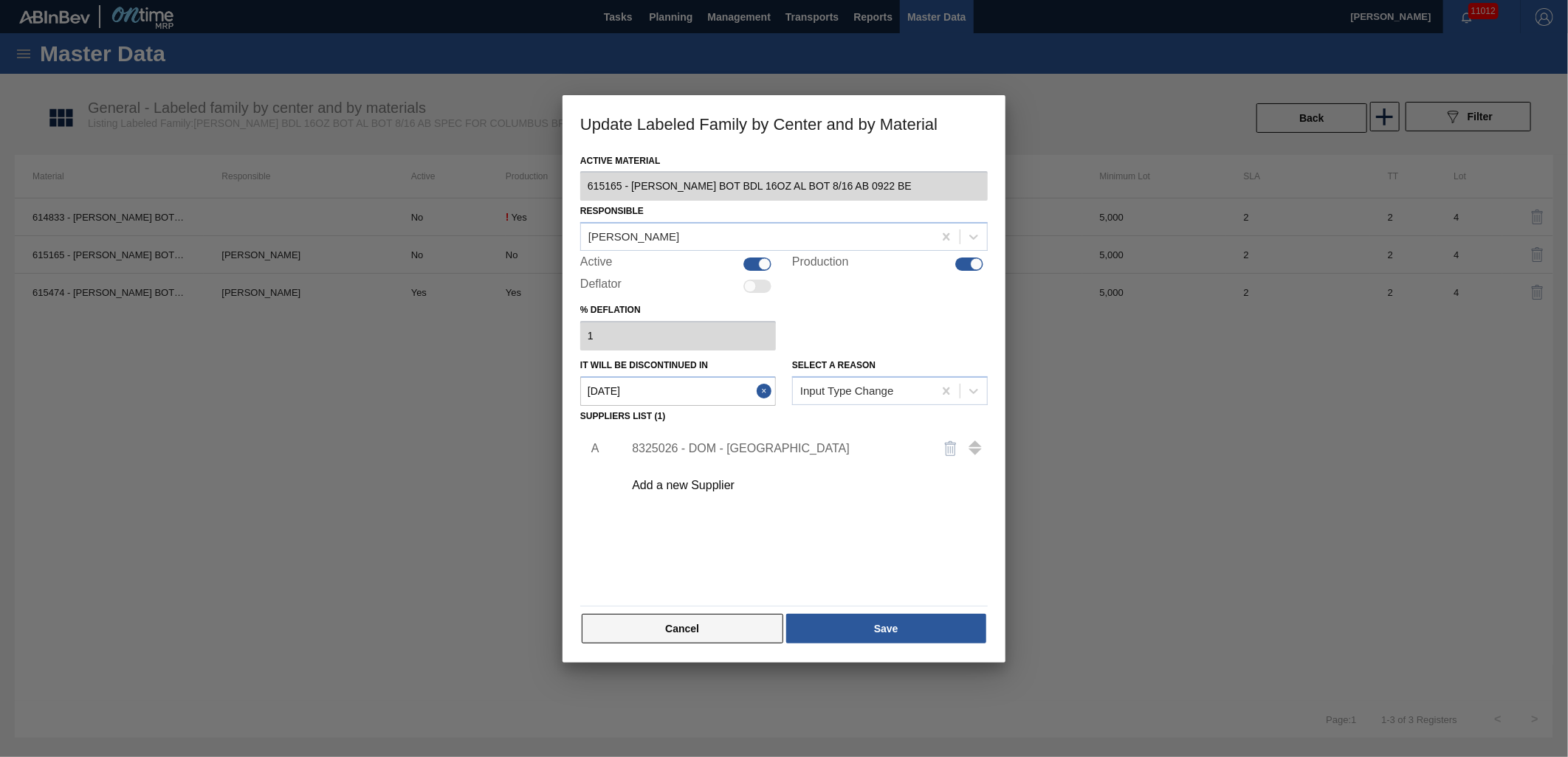
click at [669, 632] on button "Cancel" at bounding box center [682, 630] width 201 height 30
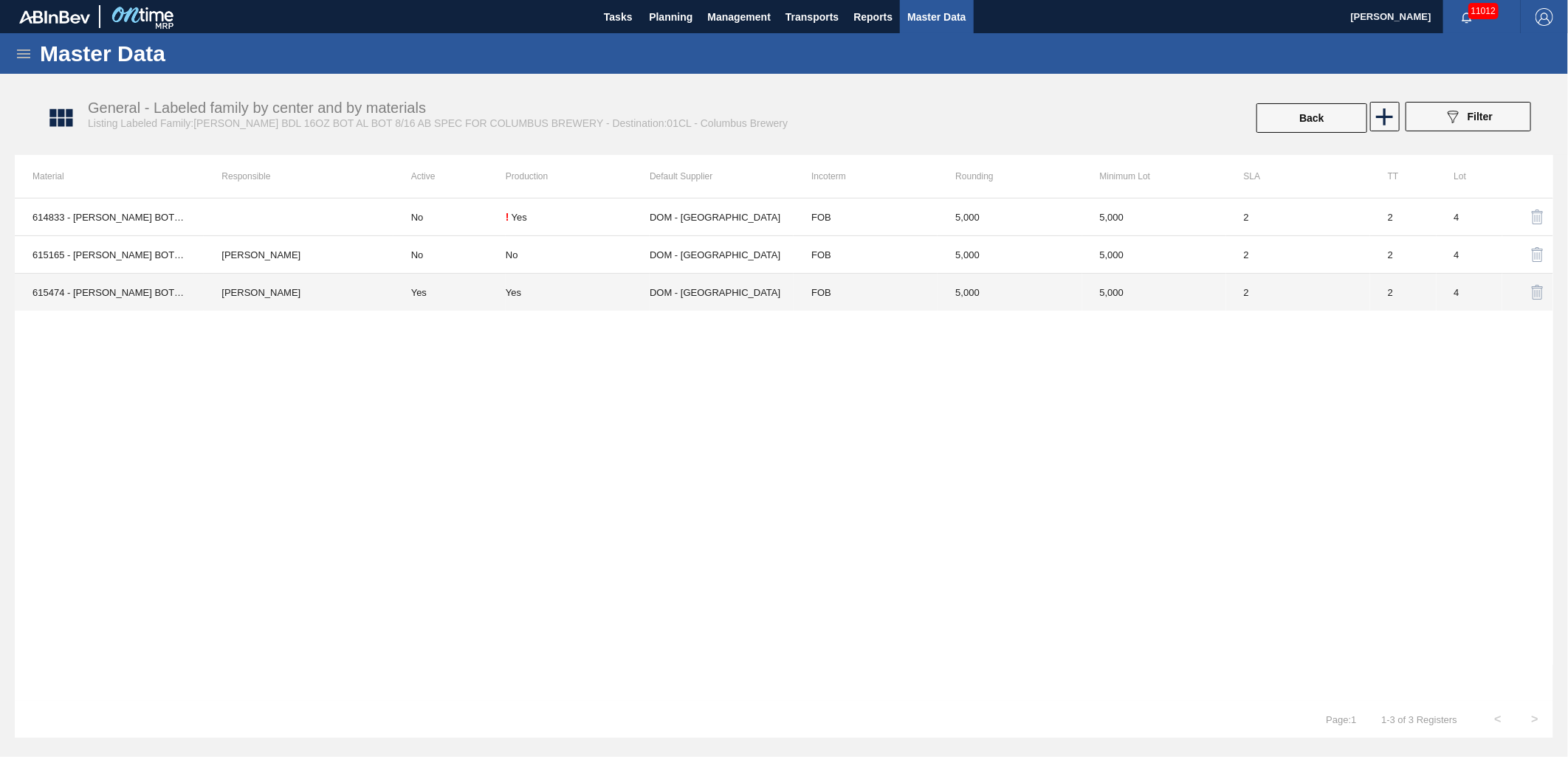
click at [258, 291] on td "[PERSON_NAME]" at bounding box center [299, 293] width 189 height 38
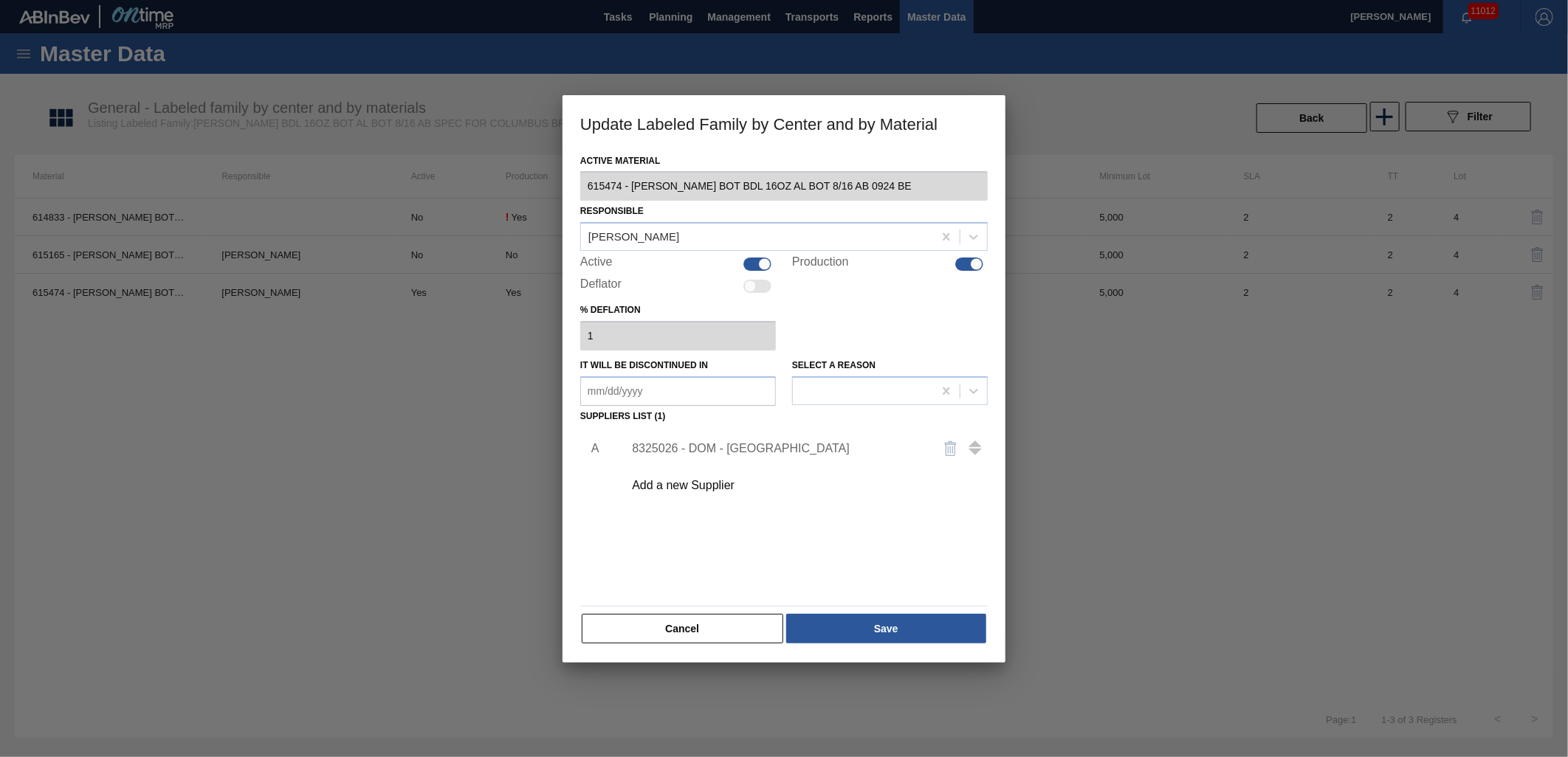
click at [774, 261] on div "Active" at bounding box center [677, 264] width 195 height 18
click at [766, 264] on div at bounding box center [764, 264] width 13 height 13
checkbox input "false"
click at [971, 264] on div at bounding box center [977, 264] width 13 height 13
checkbox input "false"
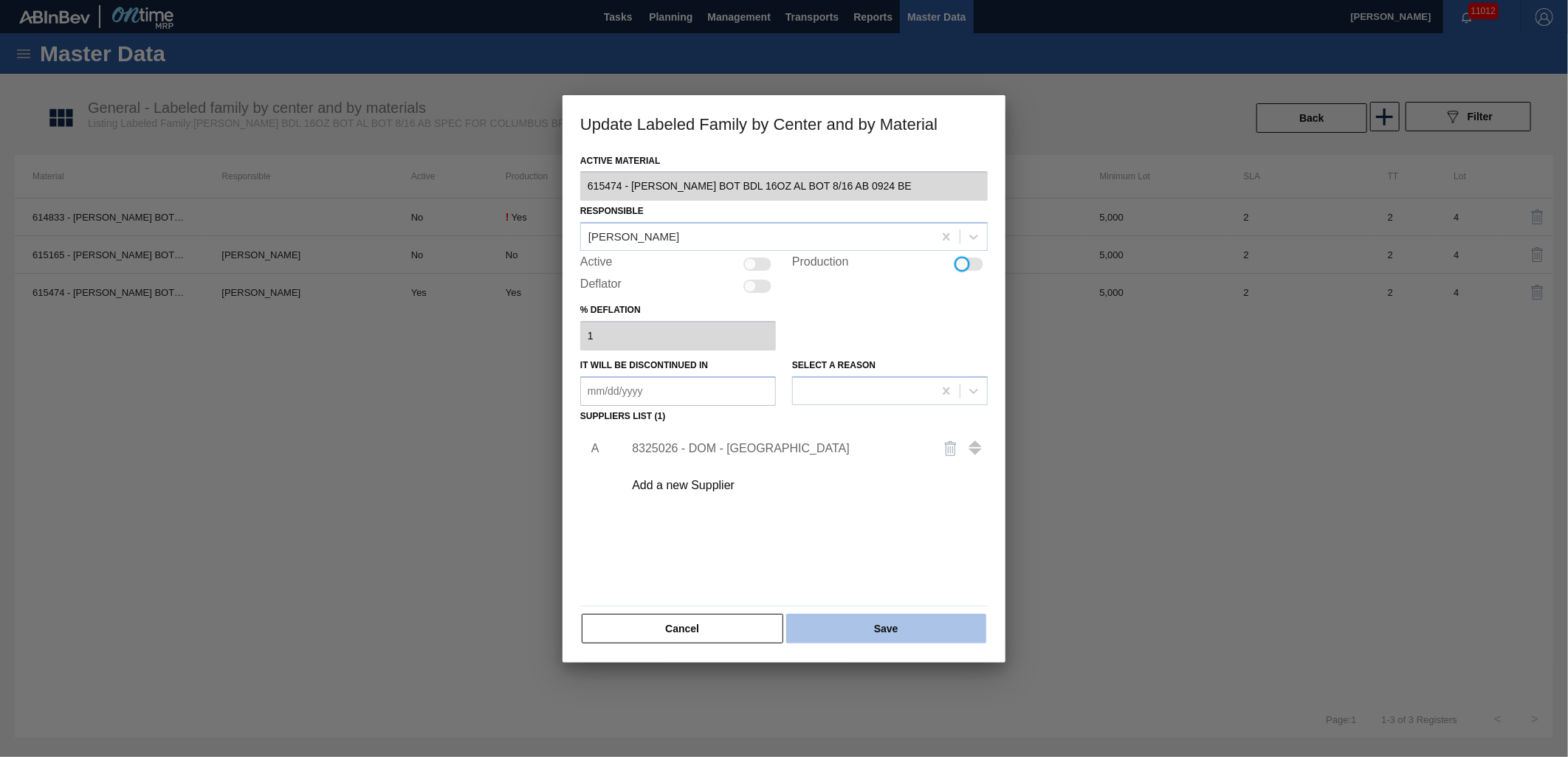
click at [865, 629] on button "Save" at bounding box center [886, 630] width 200 height 30
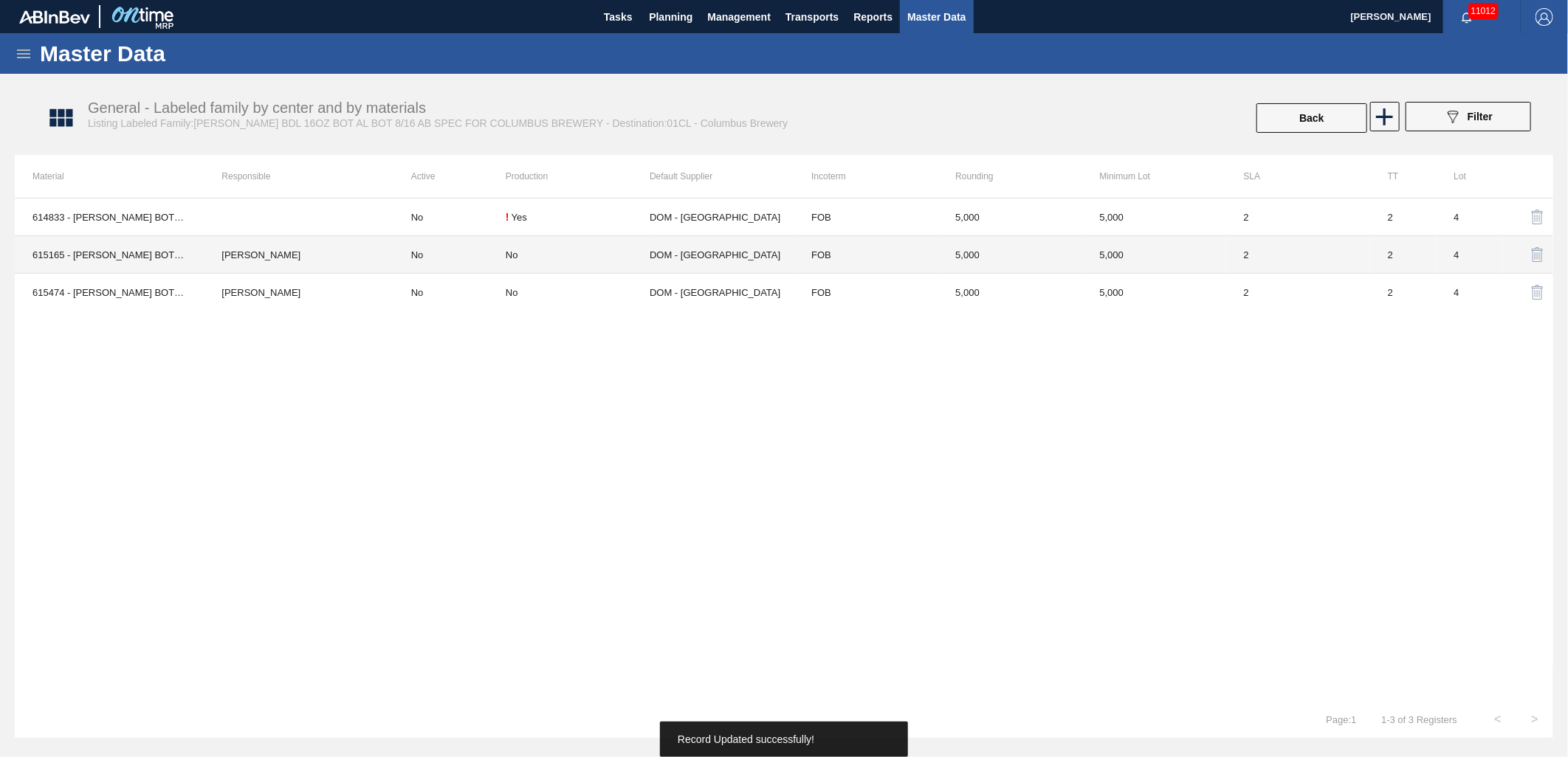
click at [367, 252] on td "[PERSON_NAME]" at bounding box center [299, 255] width 189 height 38
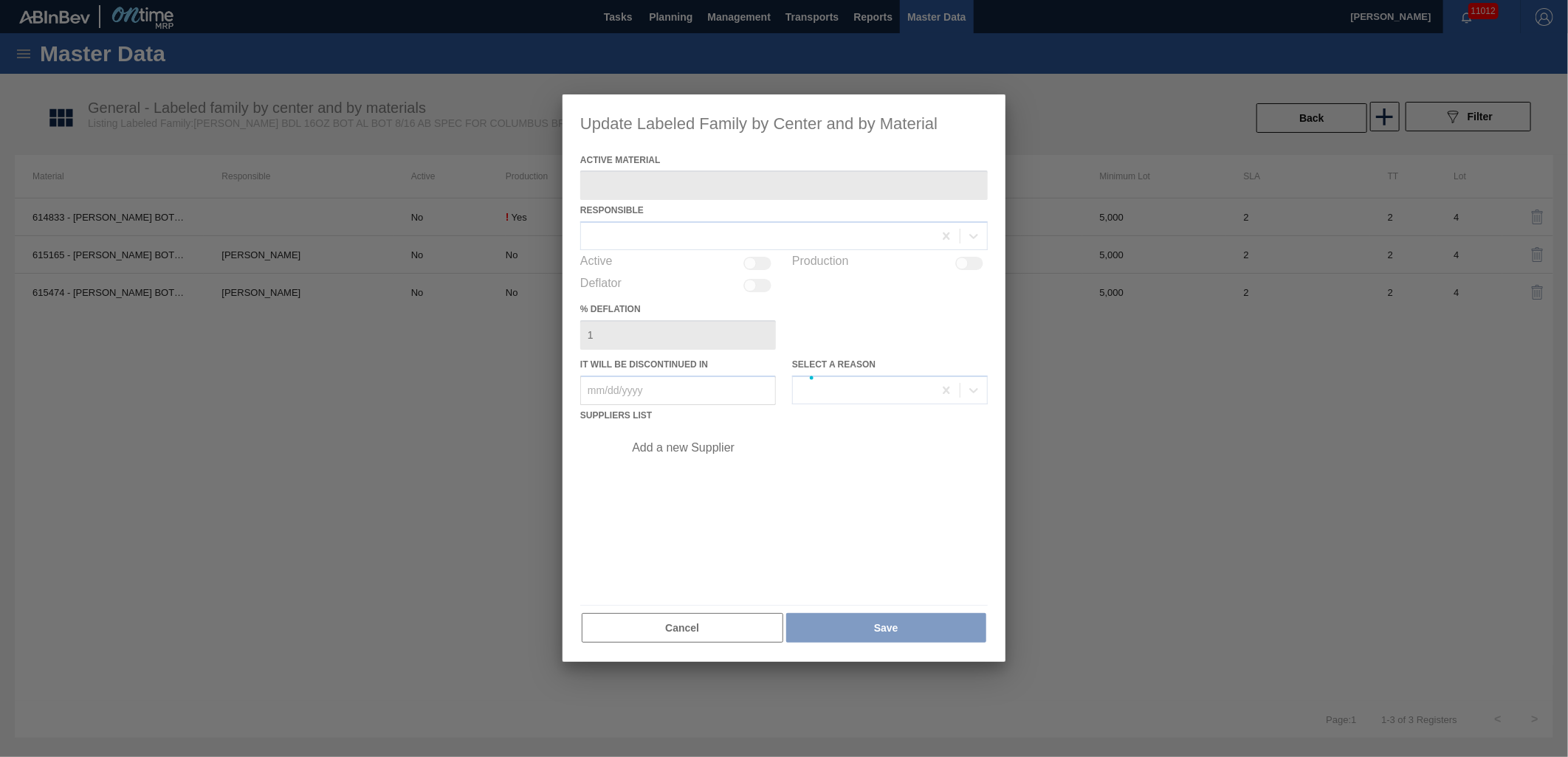
type Material "615165 - [PERSON_NAME] BOT BDL 16OZ AL BOT 8/16 AB 0922 BE"
type in "[DATE]"
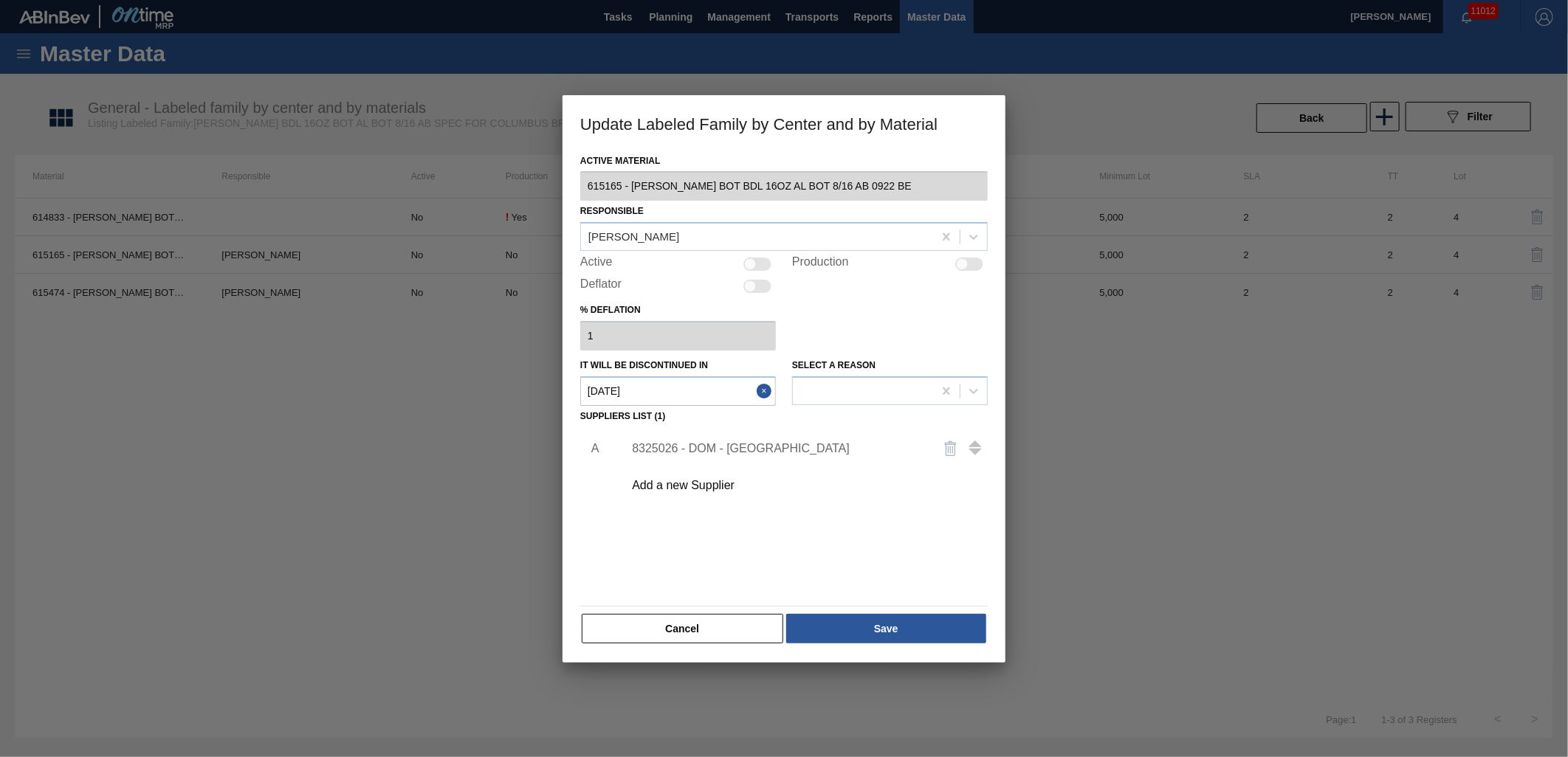
click at [744, 263] on div at bounding box center [750, 264] width 13 height 13
checkbox input "true"
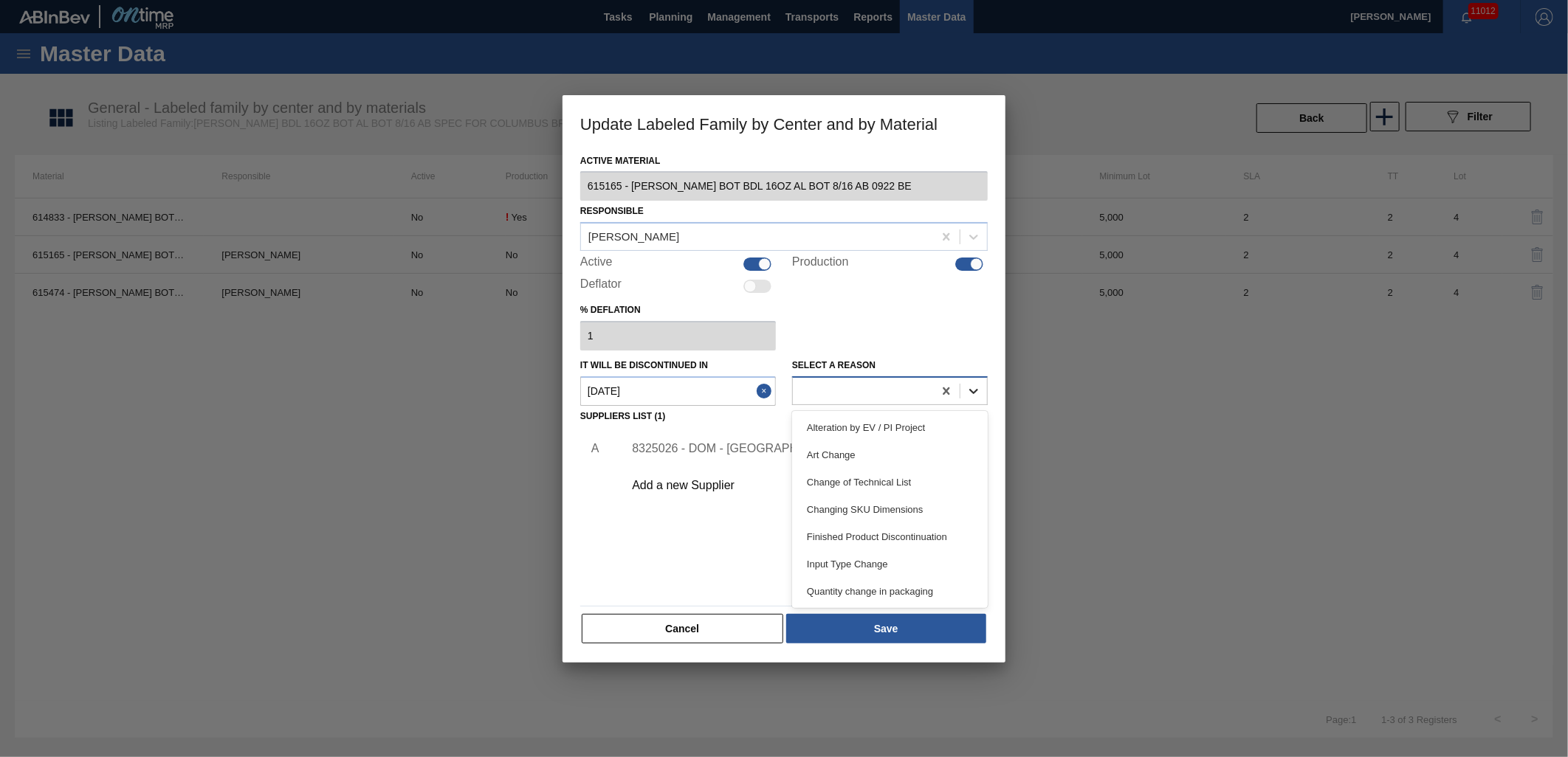
click at [976, 392] on icon at bounding box center [973, 390] width 15 height 15
drag, startPoint x: 903, startPoint y: 555, endPoint x: 751, endPoint y: 396, distance: 220.0
click at [902, 556] on div "Input Type Change" at bounding box center [890, 564] width 195 height 27
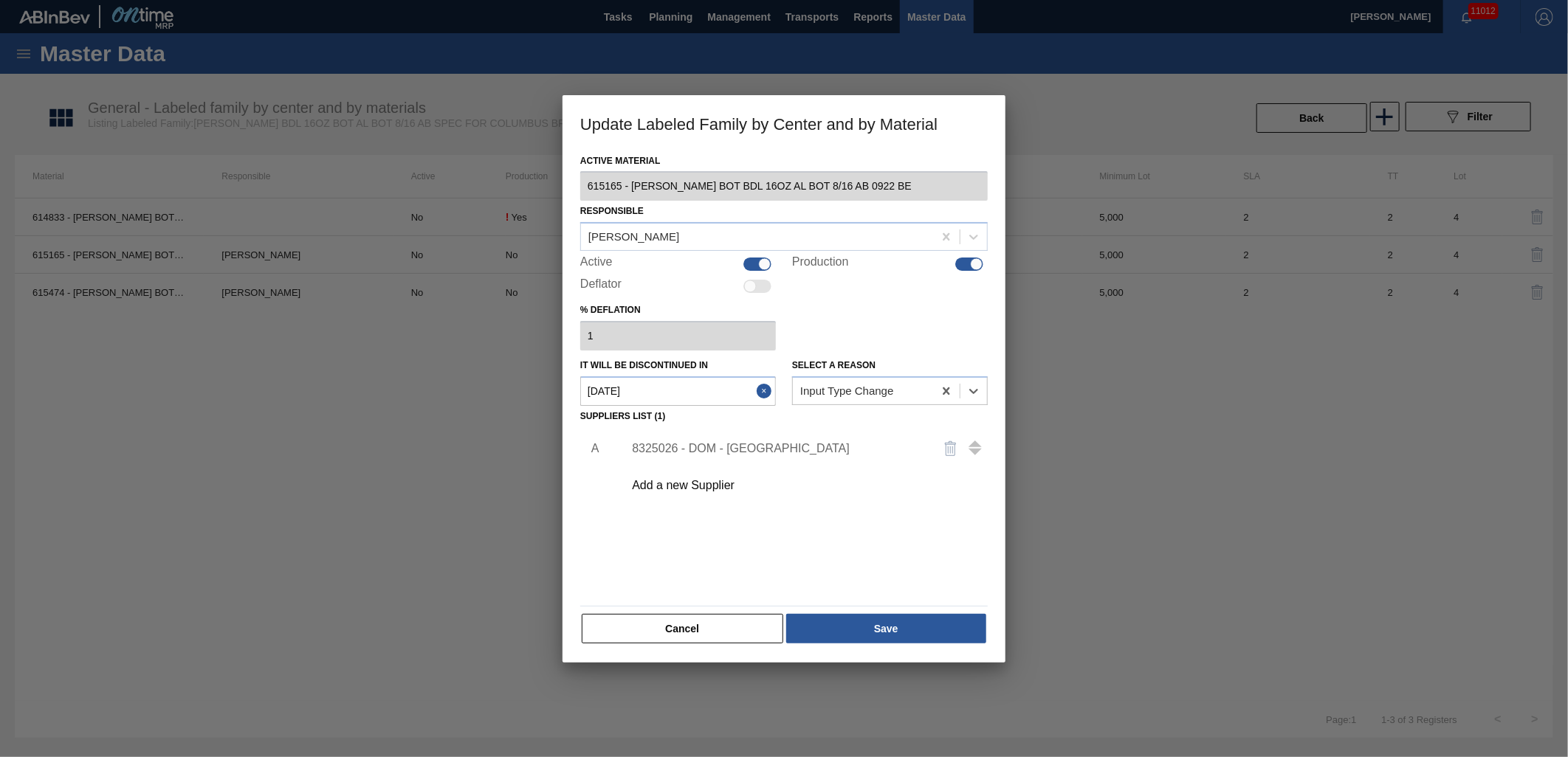
click at [733, 399] on in "[DATE]" at bounding box center [677, 391] width 195 height 30
click at [743, 423] on button "Next Month" at bounding box center [745, 426] width 10 height 10
click at [714, 570] on div "31" at bounding box center [717, 570] width 20 height 20
type in "[DATE]"
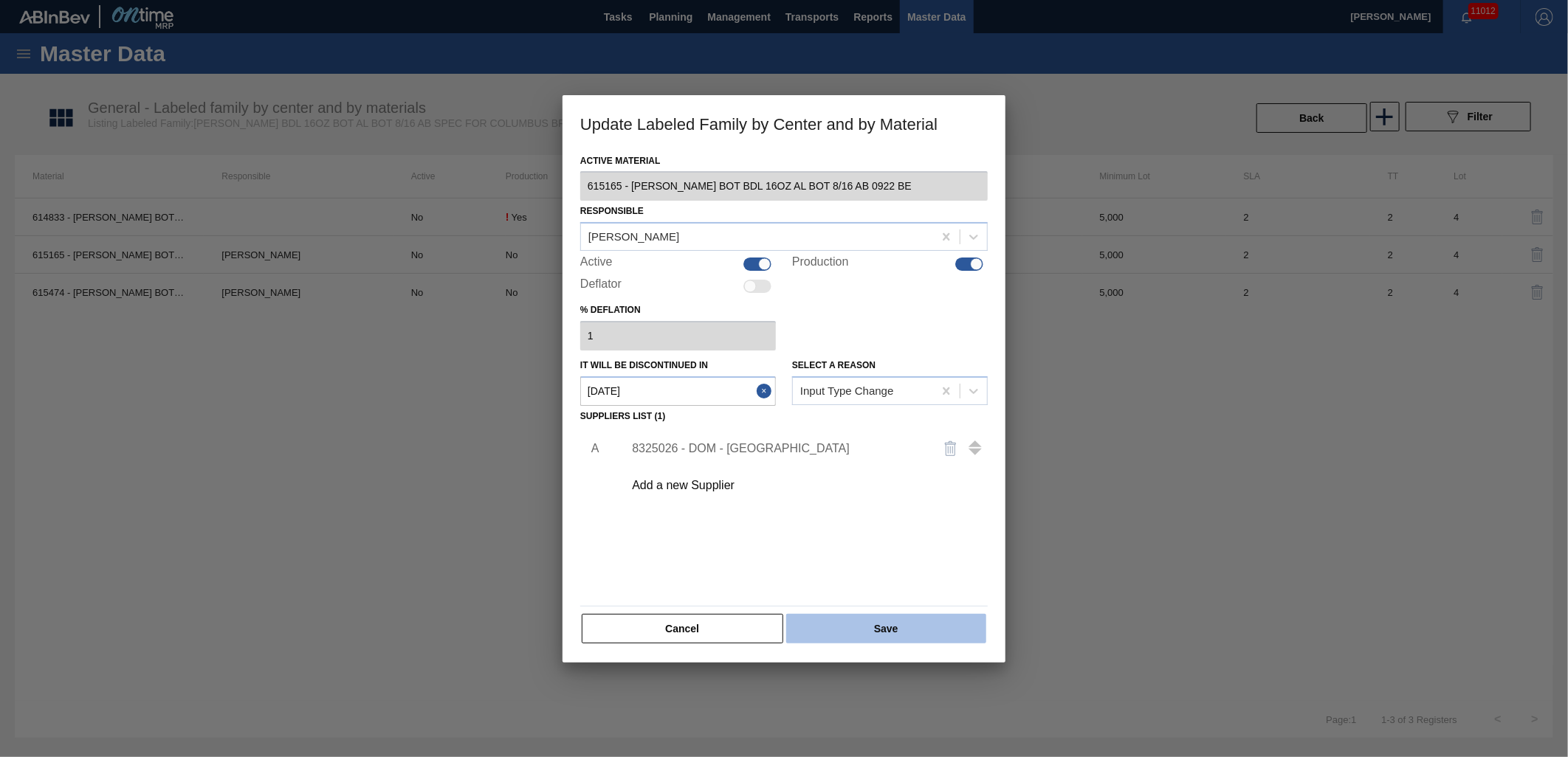
click at [857, 633] on button "Save" at bounding box center [886, 630] width 200 height 30
